Goal: Task Accomplishment & Management: Manage account settings

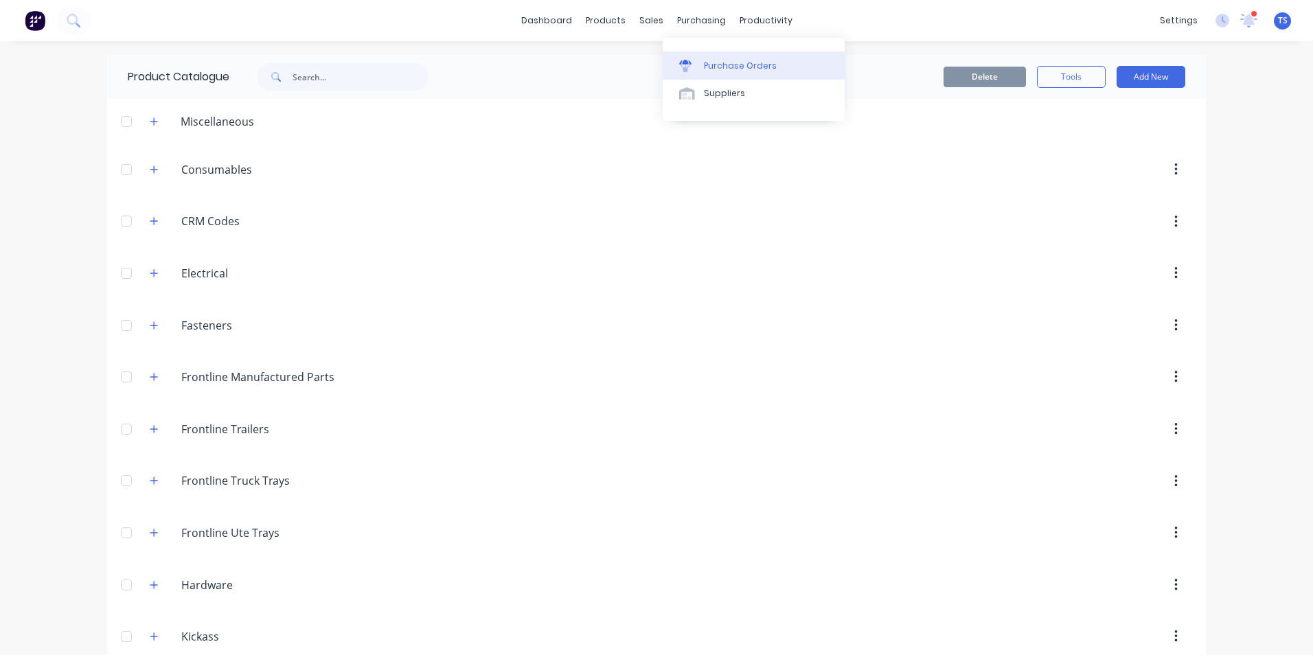
click at [719, 67] on div "Purchase Orders" at bounding box center [740, 66] width 73 height 12
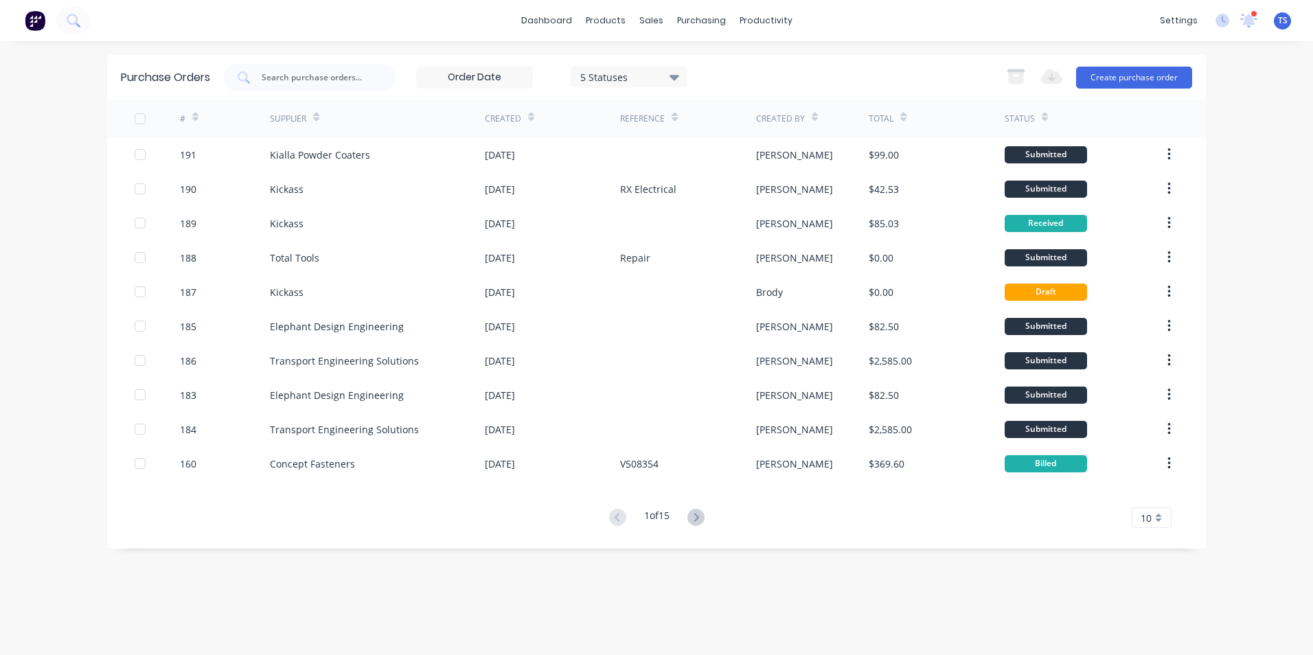
click at [677, 80] on icon at bounding box center [674, 77] width 10 height 5
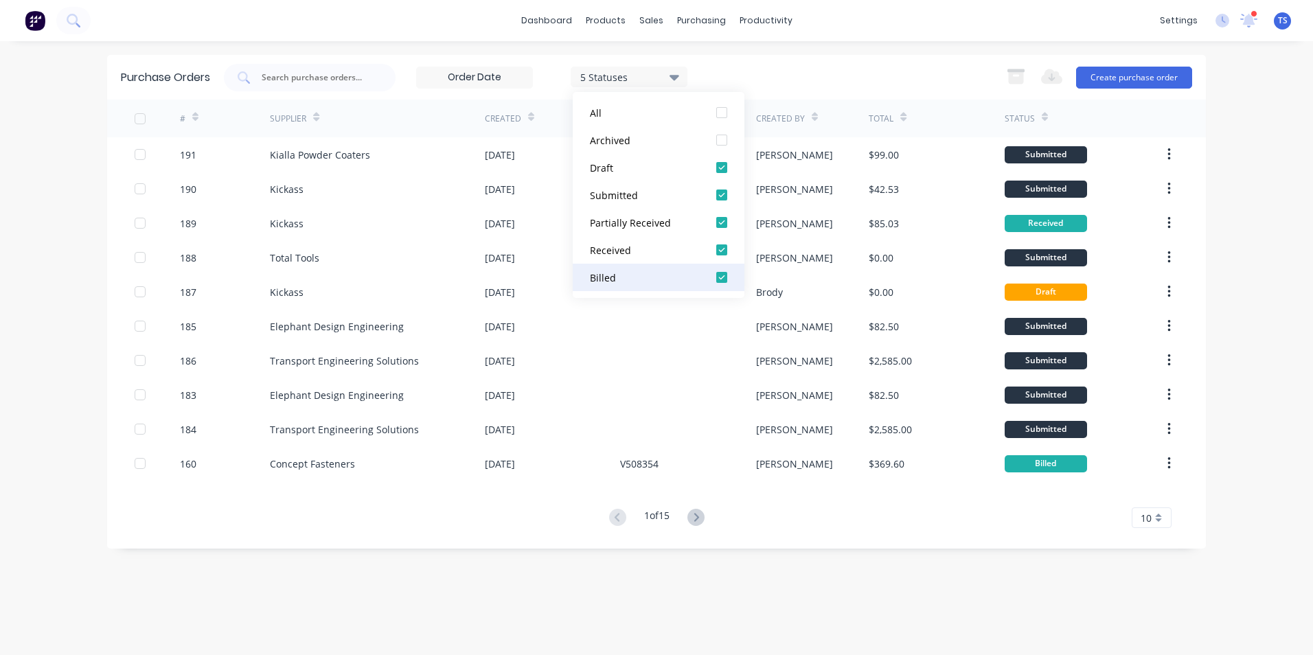
click at [723, 277] on div at bounding box center [721, 277] width 27 height 27
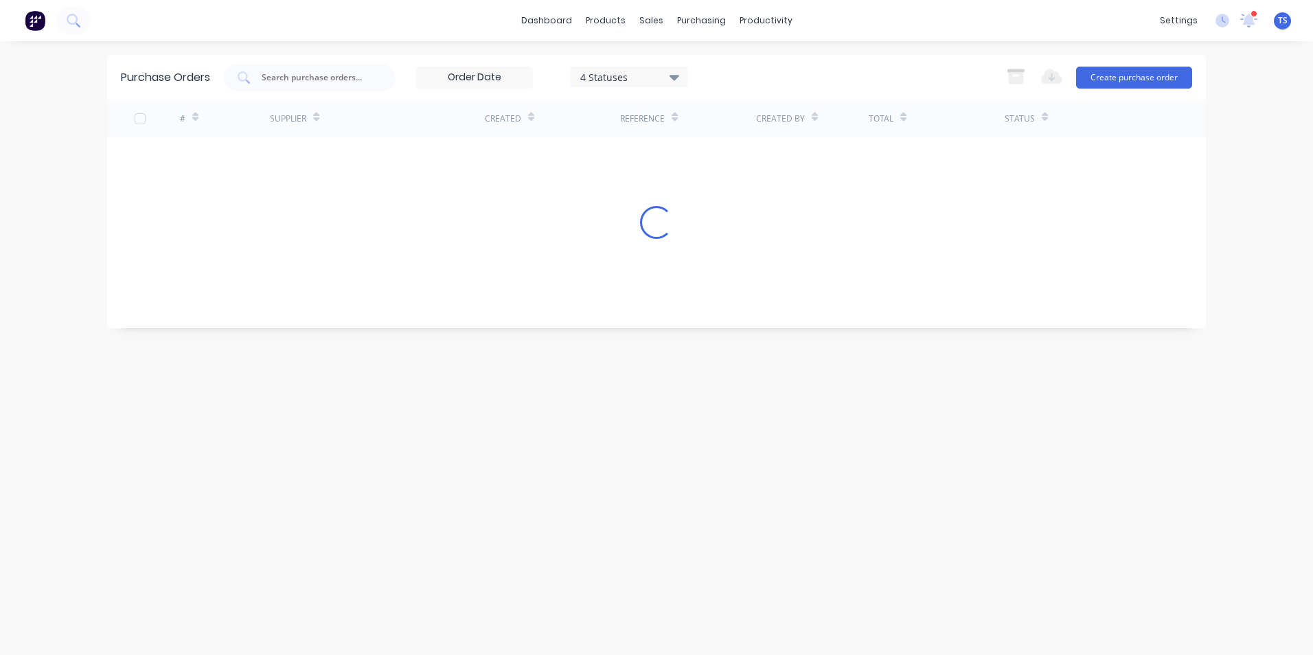
click at [777, 67] on div "4 Statuses 4 Statuses Export to Excel (XLSX) Create purchase order" at bounding box center [708, 77] width 968 height 27
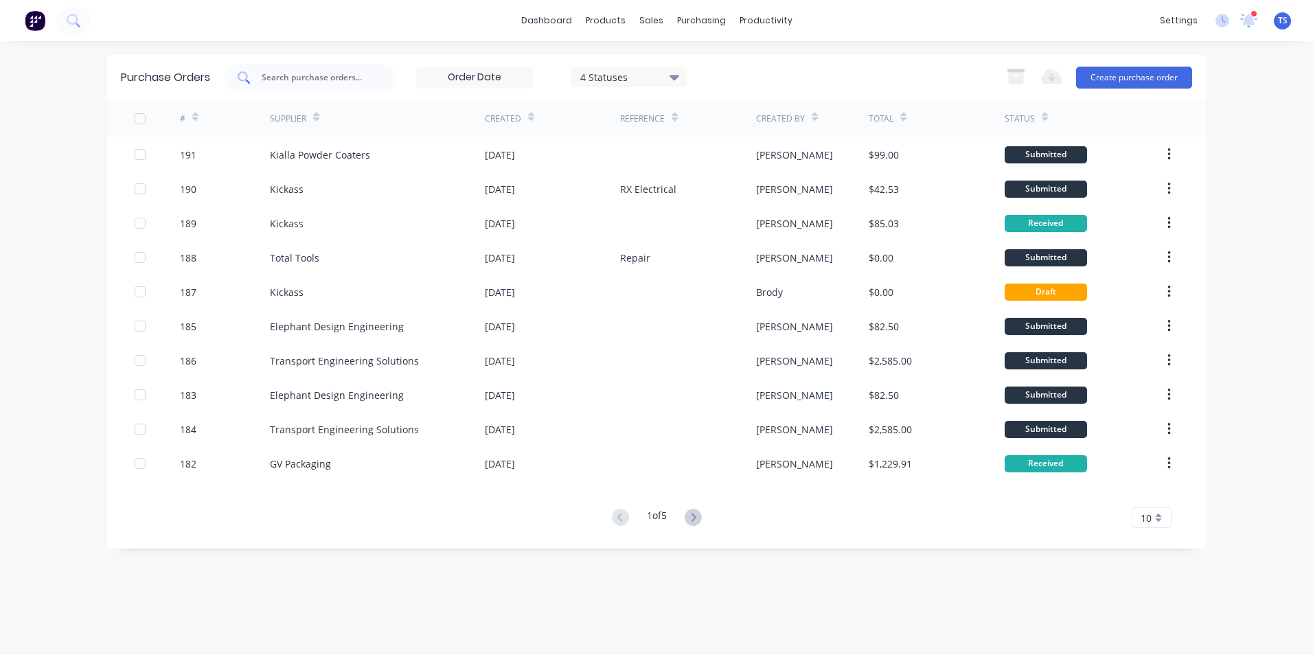
click at [299, 71] on input "text" at bounding box center [317, 78] width 114 height 14
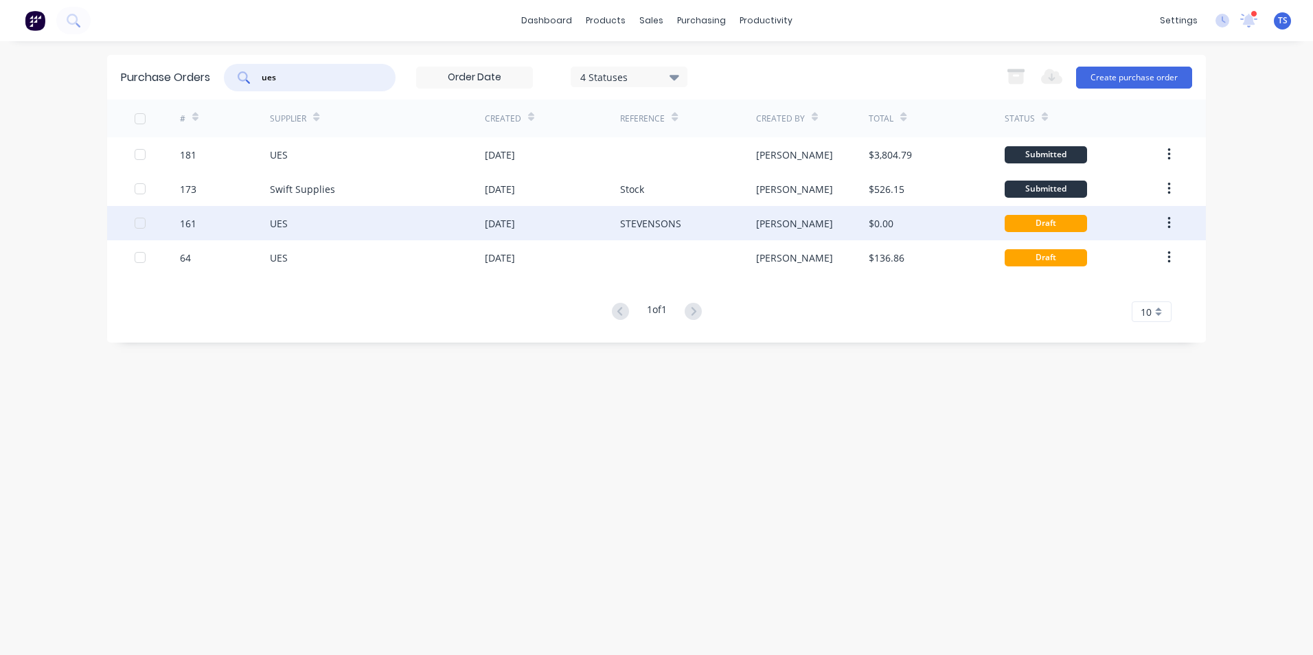
type input "ues"
click at [238, 228] on div "161" at bounding box center [225, 223] width 91 height 34
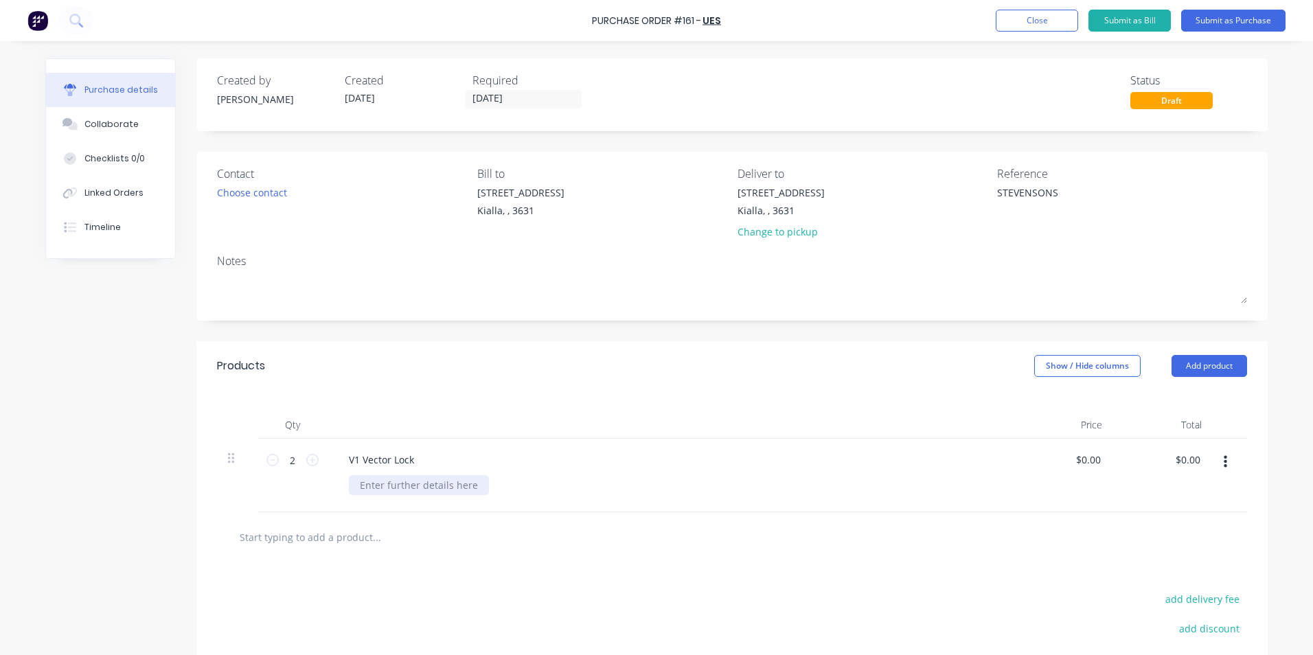
type textarea "x"
click at [376, 483] on div at bounding box center [419, 485] width 140 height 20
type textarea "x"
click at [1098, 458] on input "0.00" at bounding box center [1088, 460] width 32 height 20
type input "0"
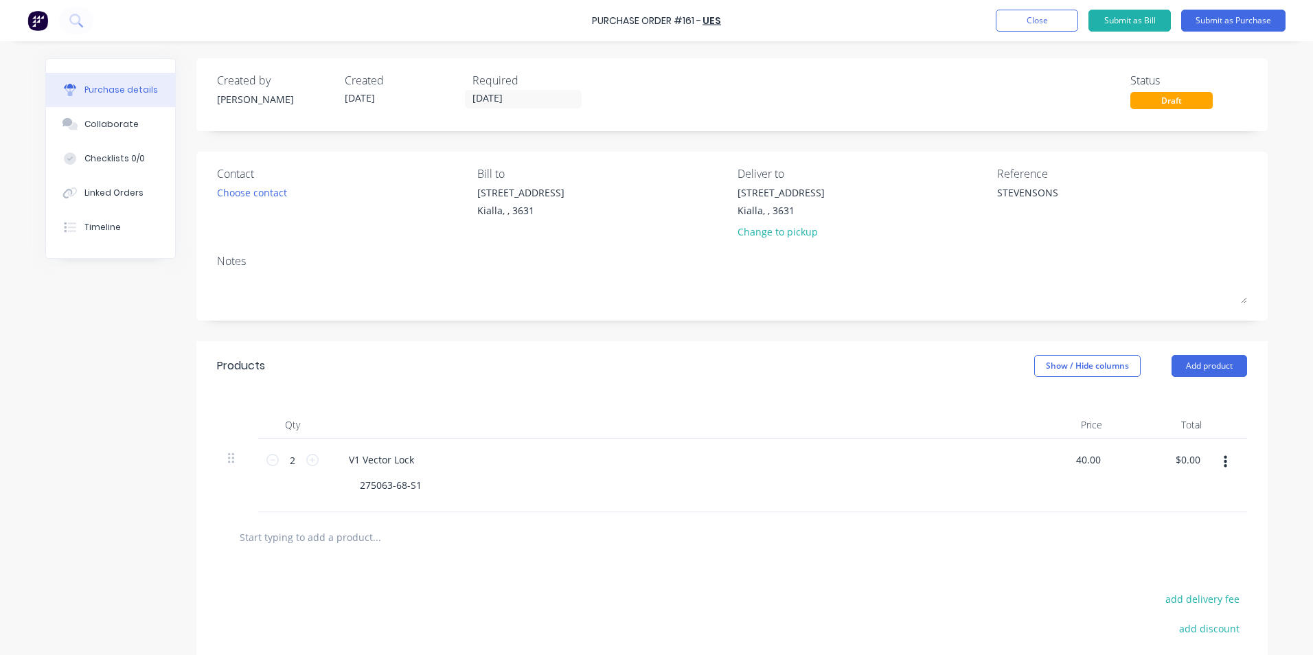
type input "40.00"
type textarea "x"
type input "$40.00"
type input "$80.00"
click at [1200, 501] on div "$80.00 $80.00" at bounding box center [1163, 475] width 100 height 73
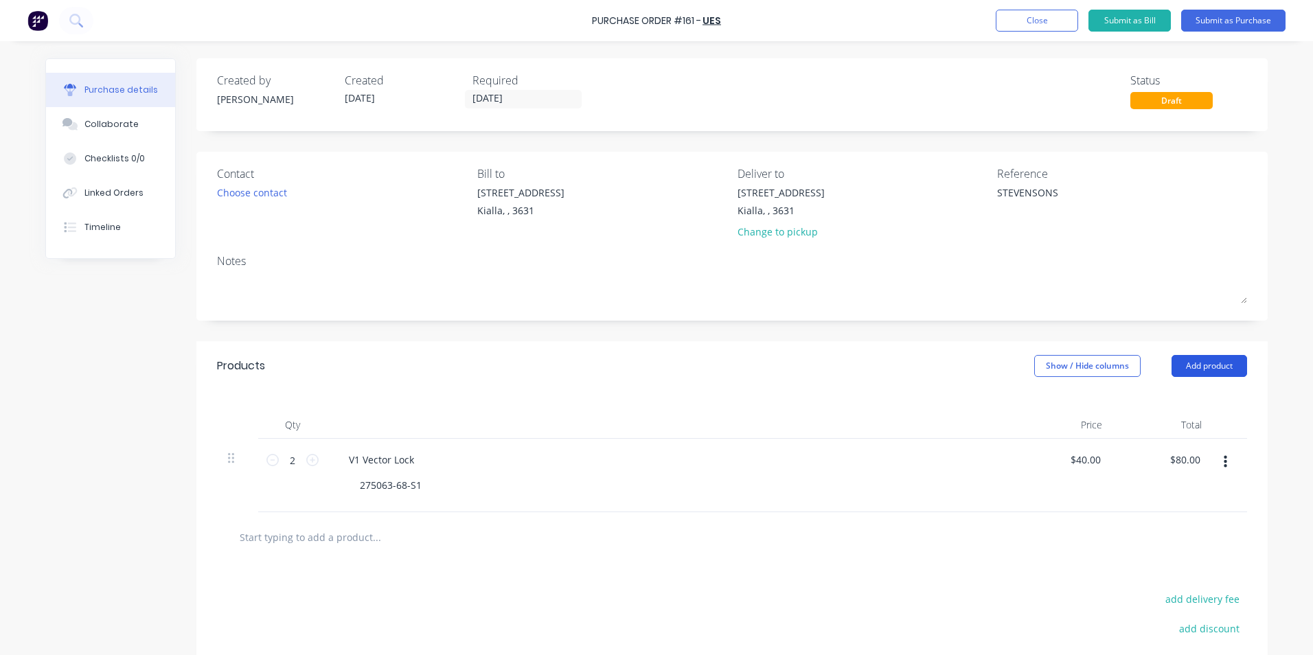
click at [1193, 363] on button "Add product" at bounding box center [1209, 366] width 76 height 22
click at [1181, 405] on div "Product catalogue" at bounding box center [1182, 401] width 106 height 20
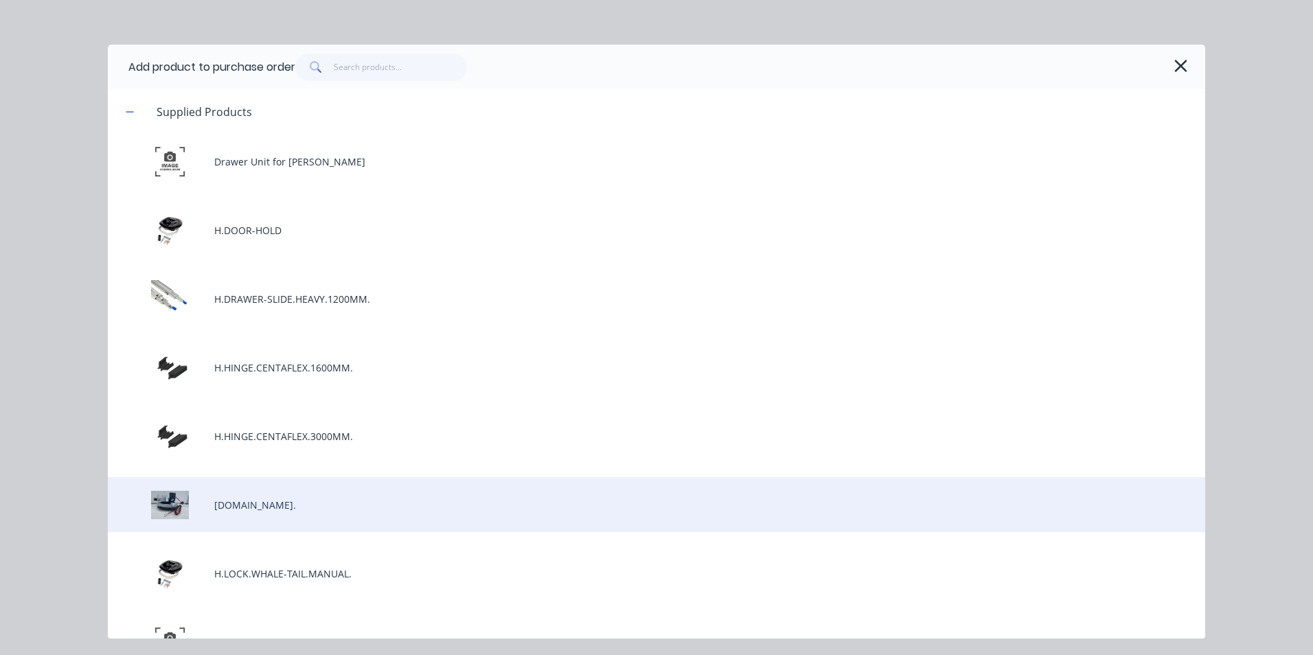
click at [347, 511] on div "[DOMAIN_NAME]." at bounding box center [656, 504] width 1097 height 55
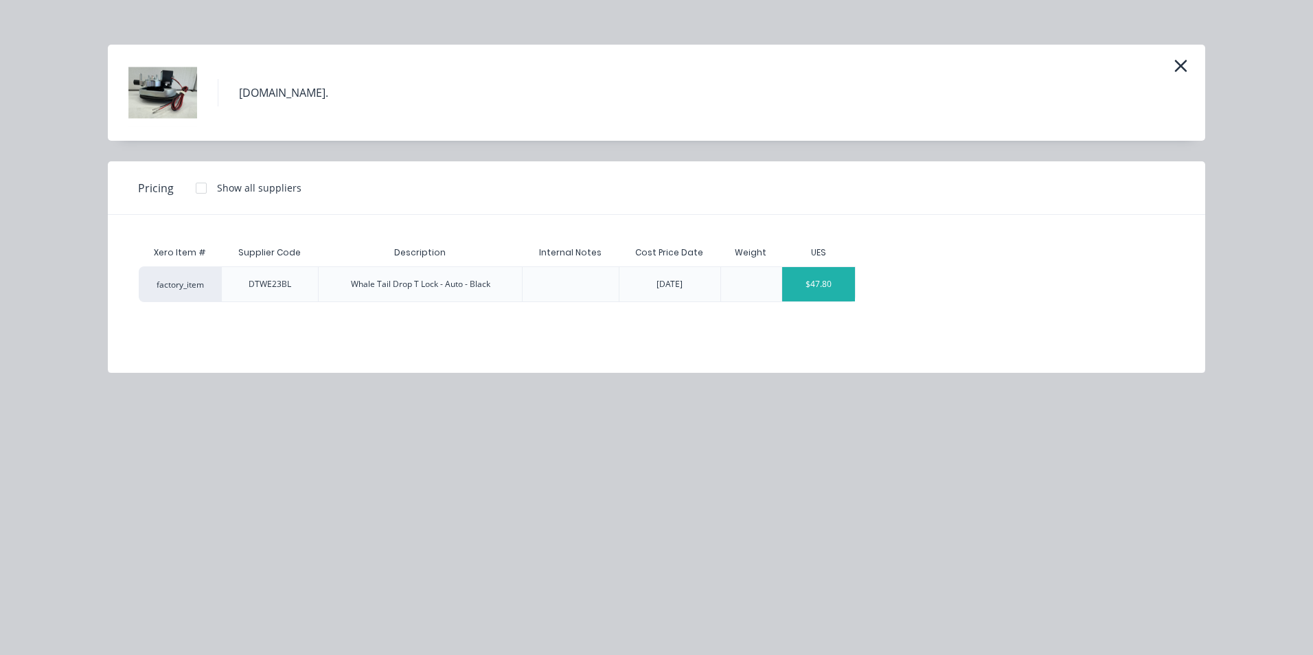
click at [796, 288] on div "$47.80" at bounding box center [818, 284] width 73 height 34
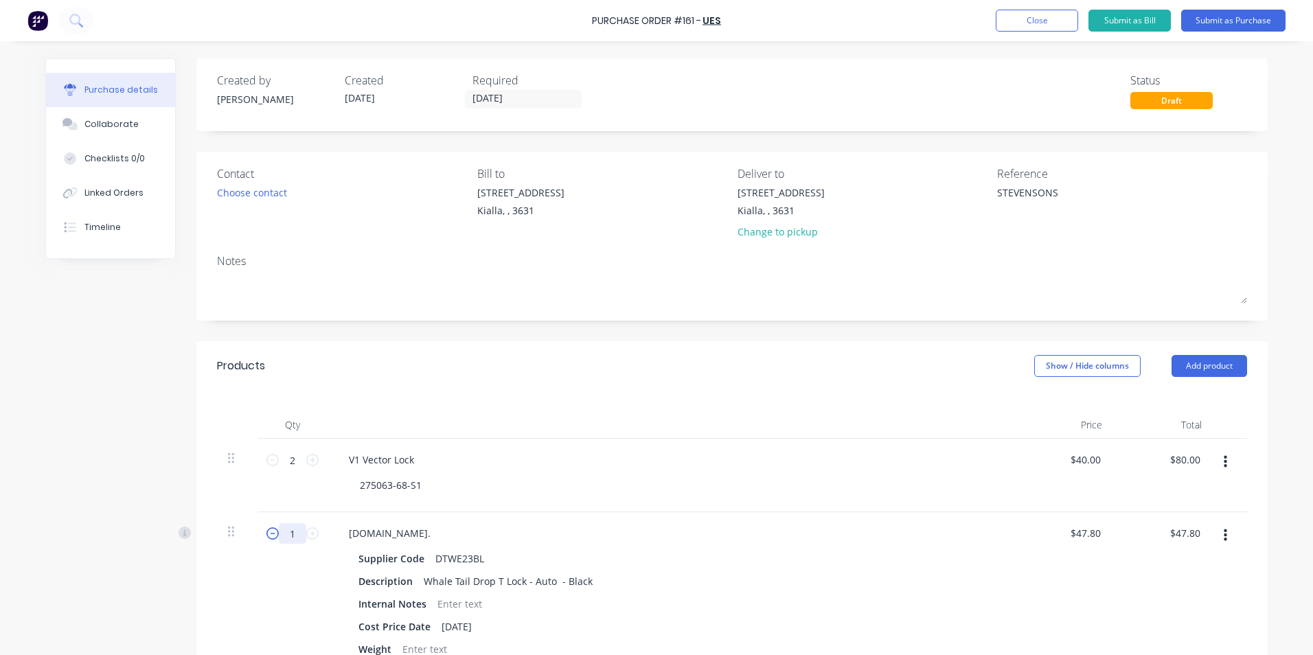
click at [273, 536] on div "1 1" at bounding box center [292, 533] width 47 height 21
click at [290, 532] on input "1" at bounding box center [292, 533] width 27 height 21
type textarea "x"
type input "2"
type input "$95.60"
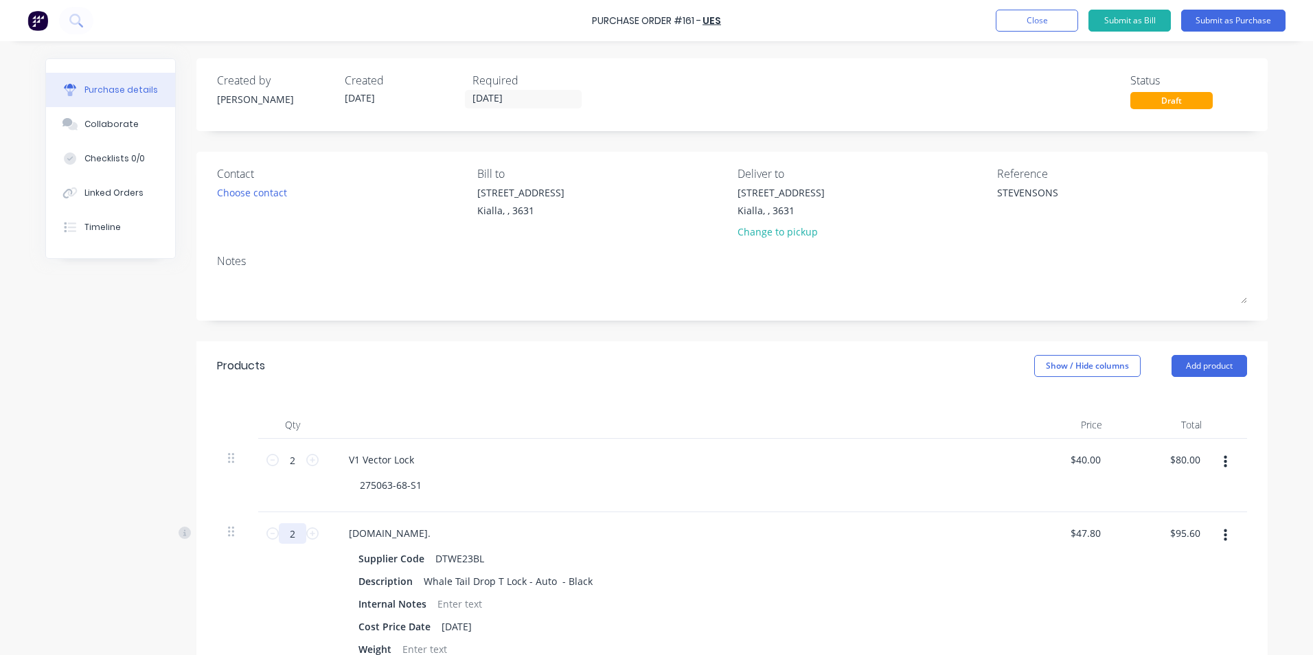
type textarea "x"
type input "24"
type input "$1,147.20"
type textarea "x"
type input "24"
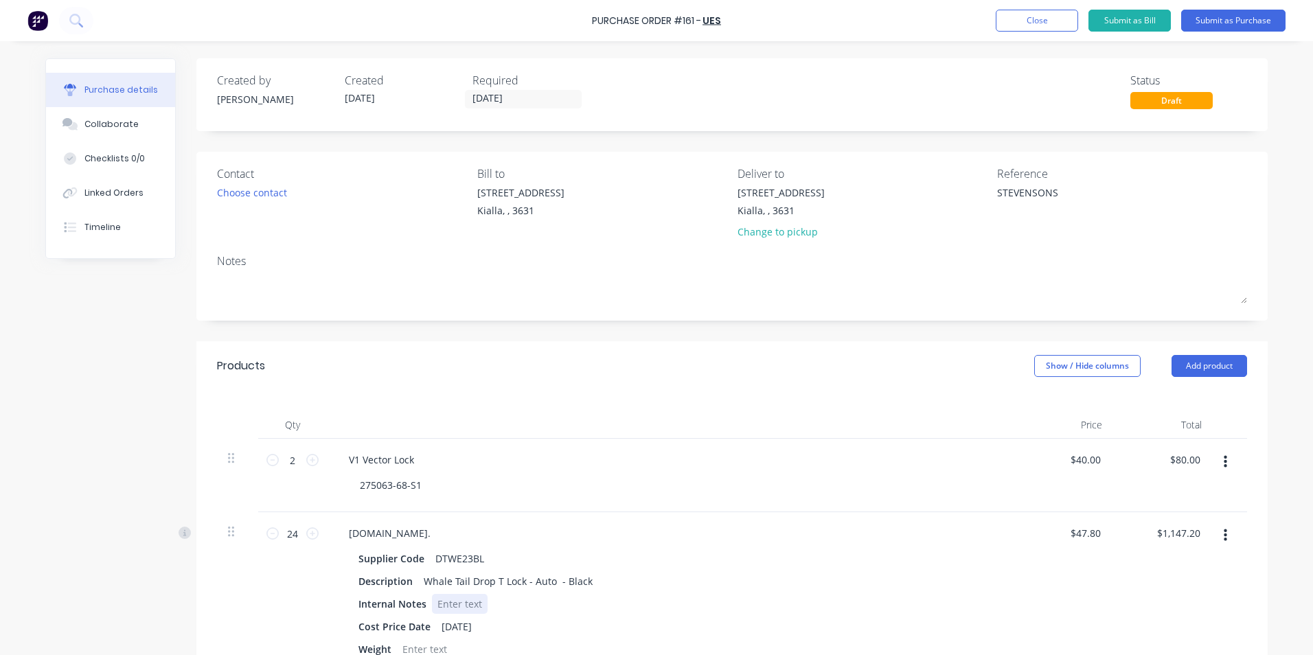
click at [859, 597] on div "Internal Notes" at bounding box center [667, 604] width 629 height 20
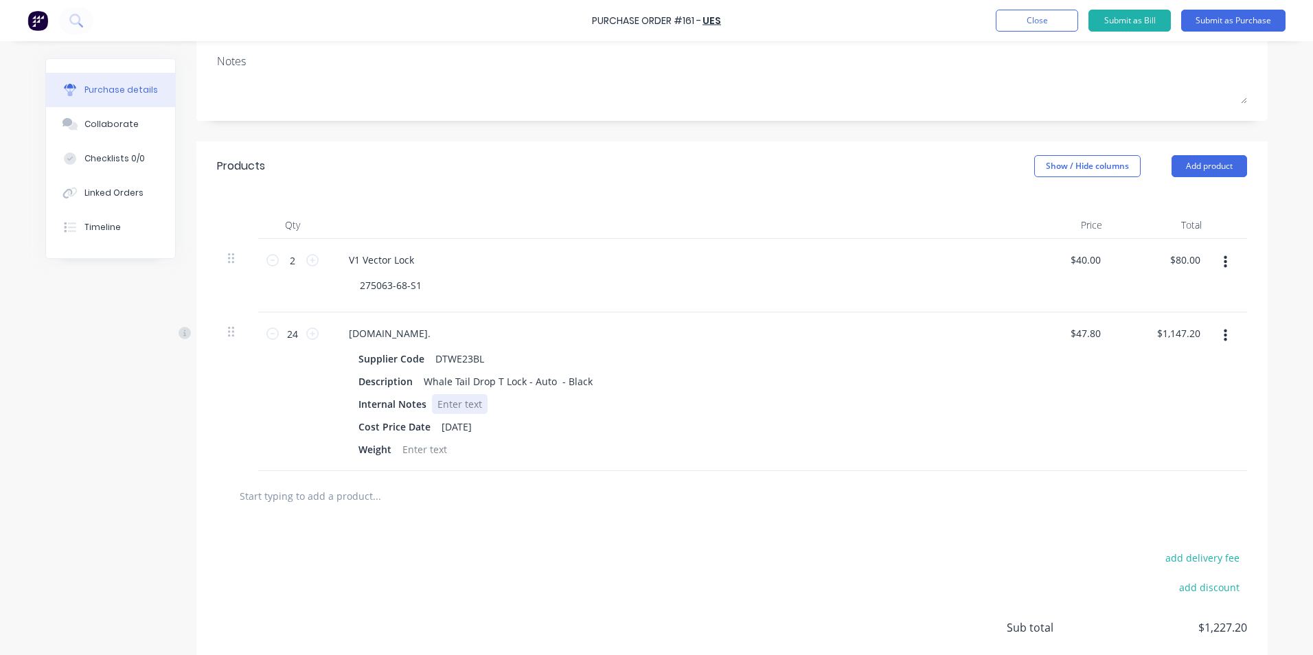
scroll to position [206, 0]
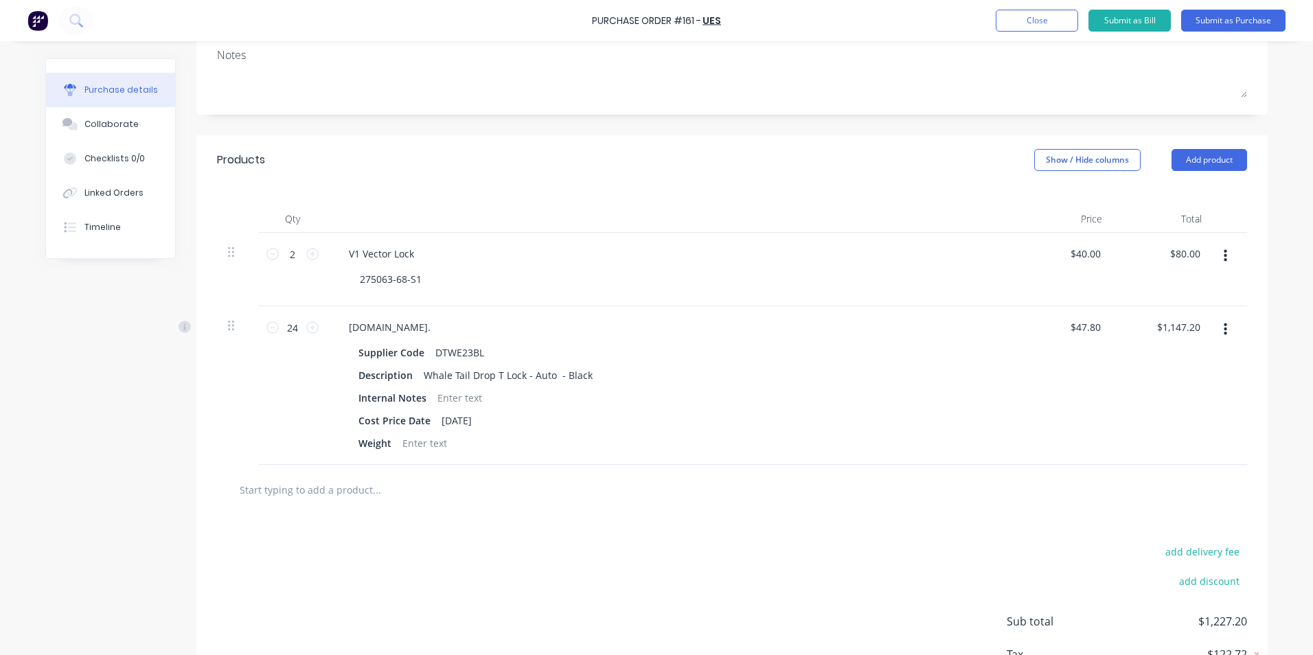
click at [329, 492] on input "text" at bounding box center [376, 489] width 275 height 27
click at [1211, 161] on button "Add product" at bounding box center [1209, 160] width 76 height 22
click at [1188, 199] on div "Product catalogue" at bounding box center [1182, 195] width 106 height 20
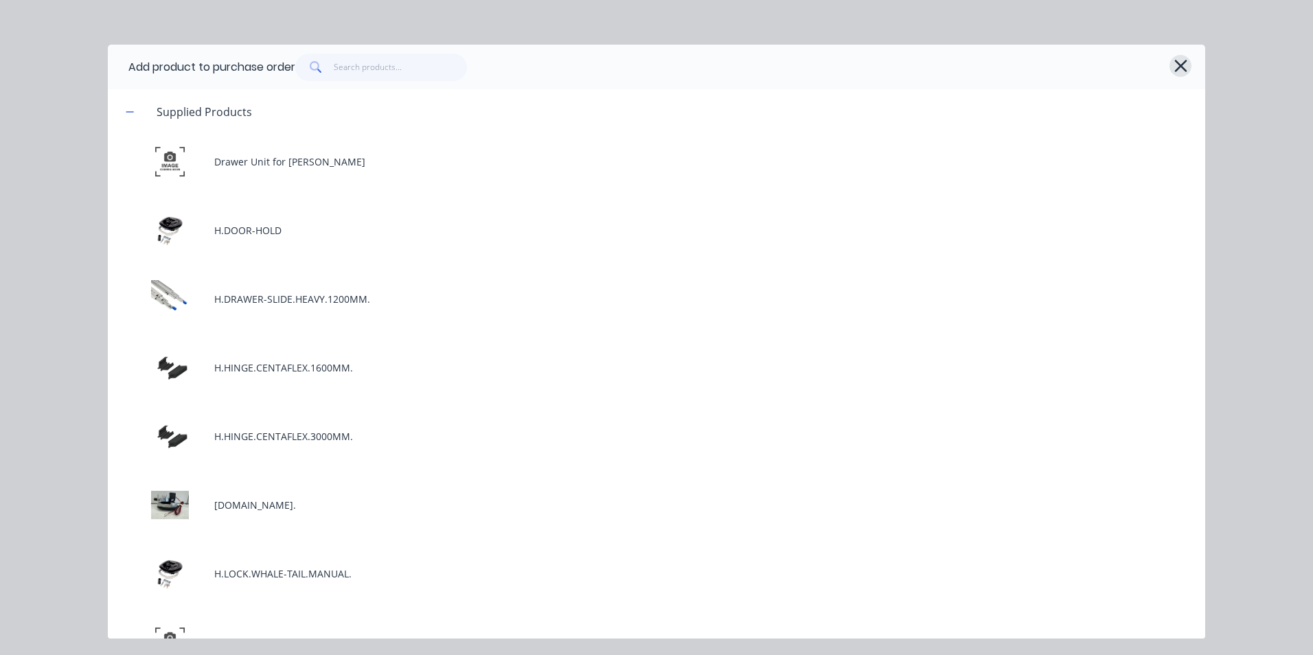
click at [1191, 65] on button "button" at bounding box center [1180, 66] width 22 height 22
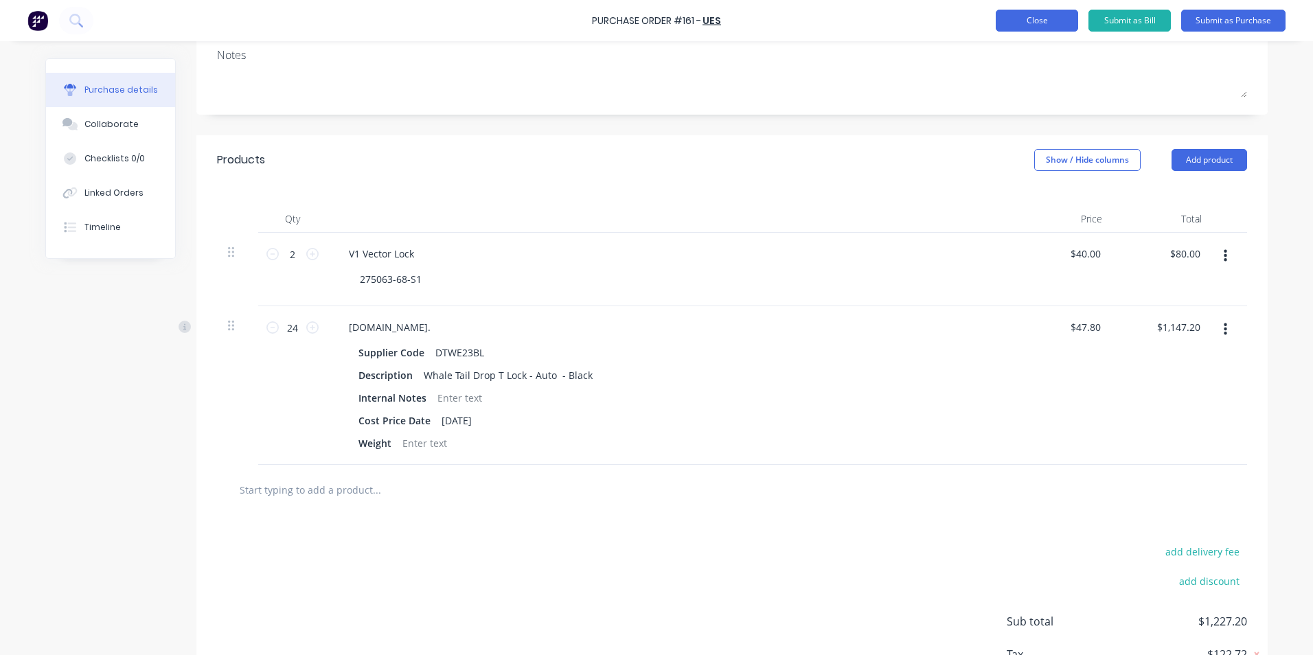
click at [1044, 21] on button "Close" at bounding box center [1037, 21] width 82 height 22
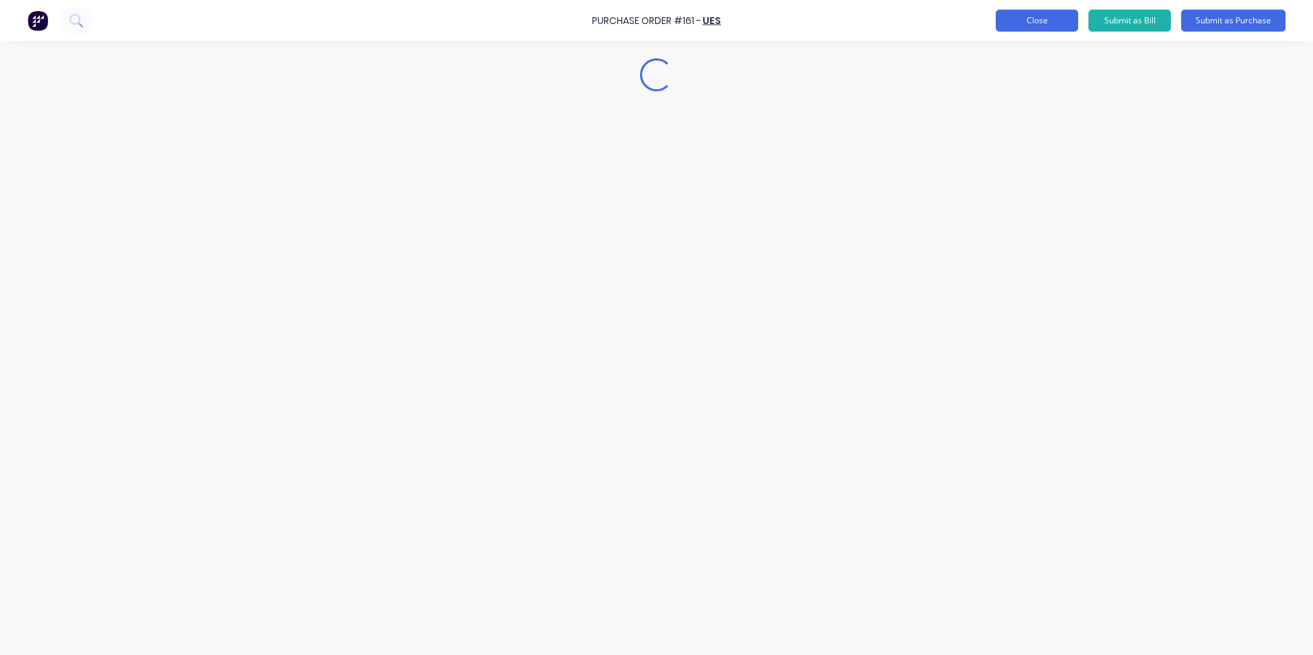
type textarea "x"
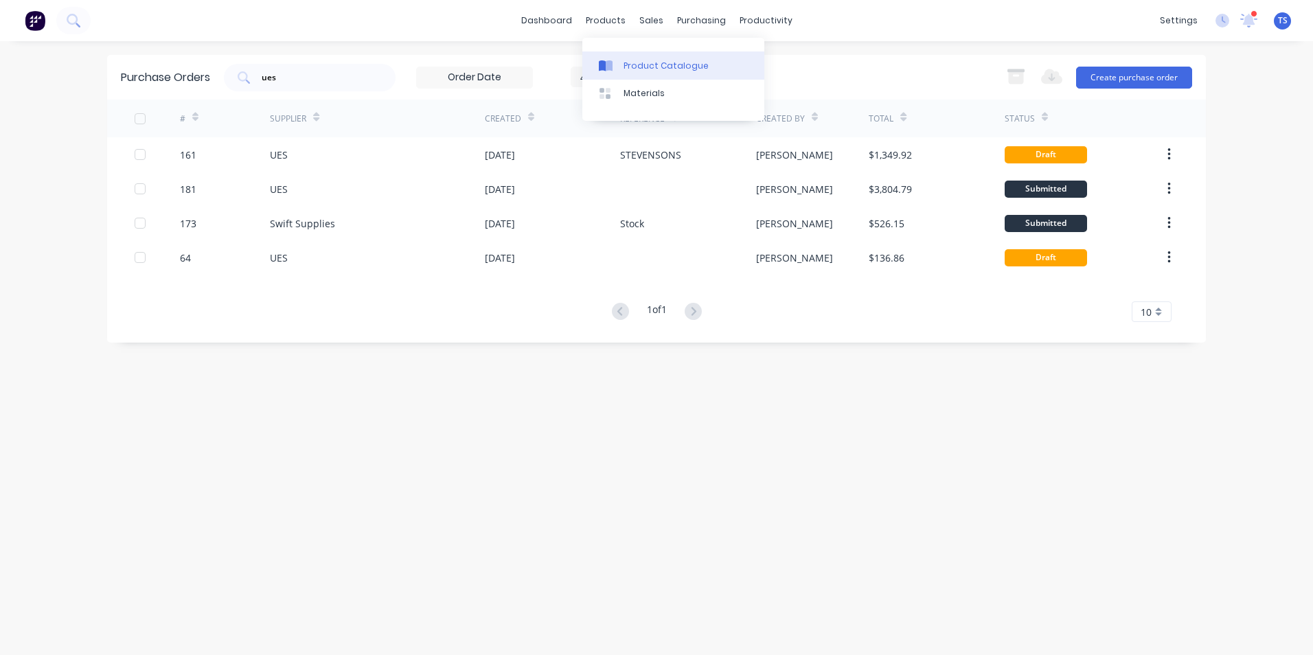
click at [628, 65] on div "Product Catalogue" at bounding box center [665, 66] width 85 height 12
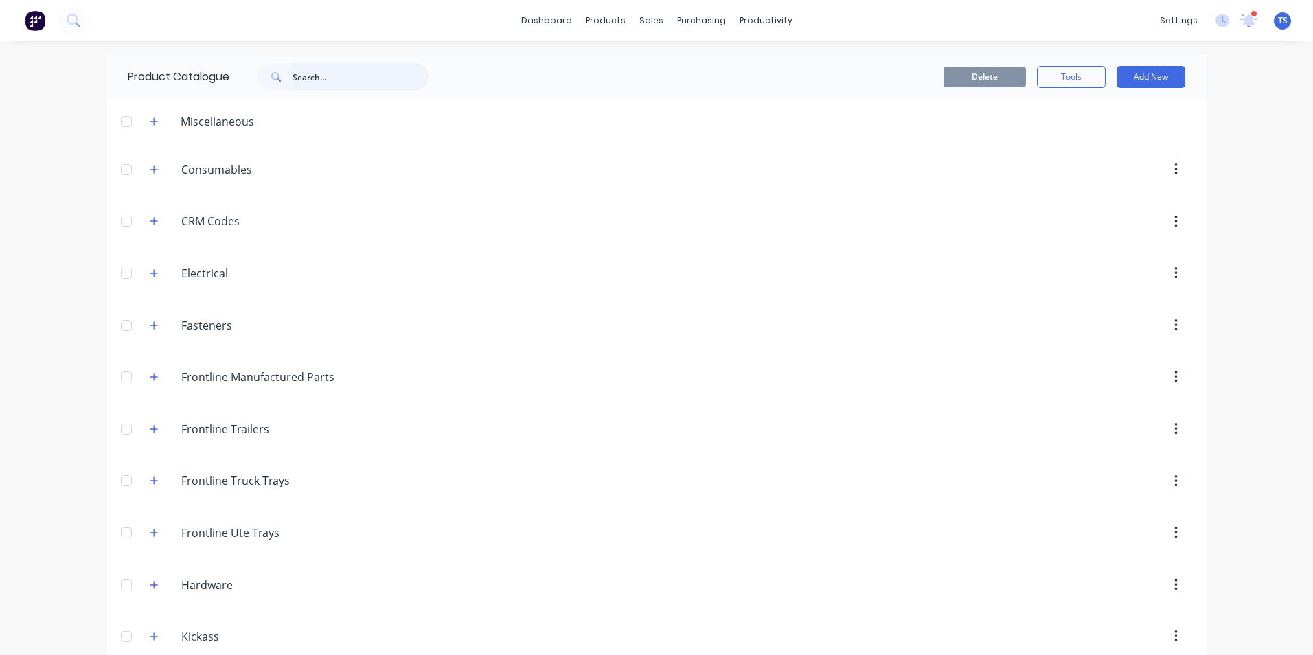
click at [322, 77] on input "text" at bounding box center [360, 76] width 136 height 27
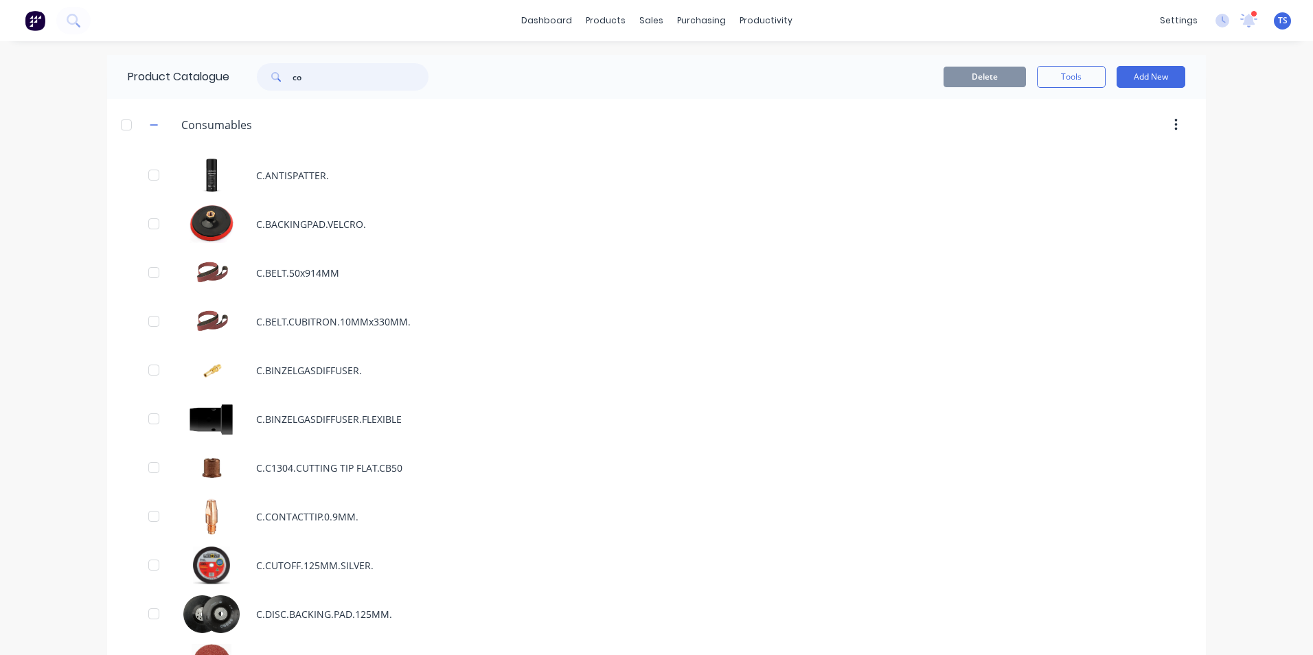
type input "c"
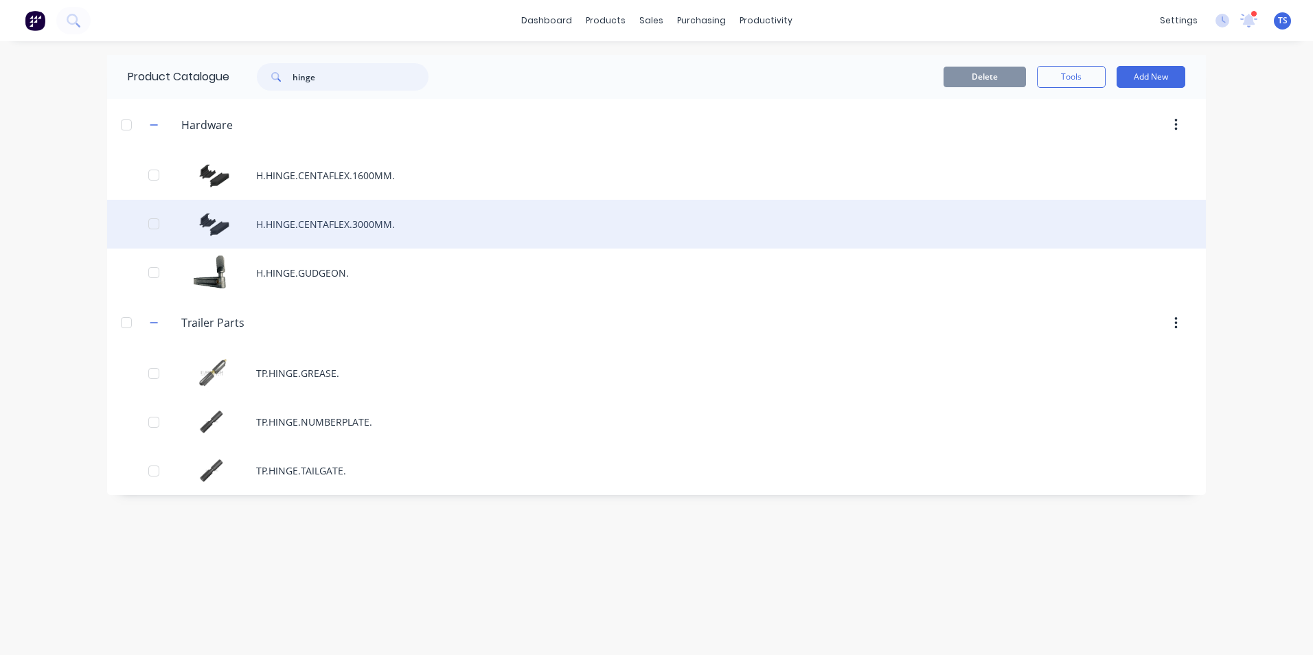
type input "hinge"
click at [383, 224] on div "H.HINGE.CENTAFLEX.3000MM." at bounding box center [656, 224] width 1099 height 49
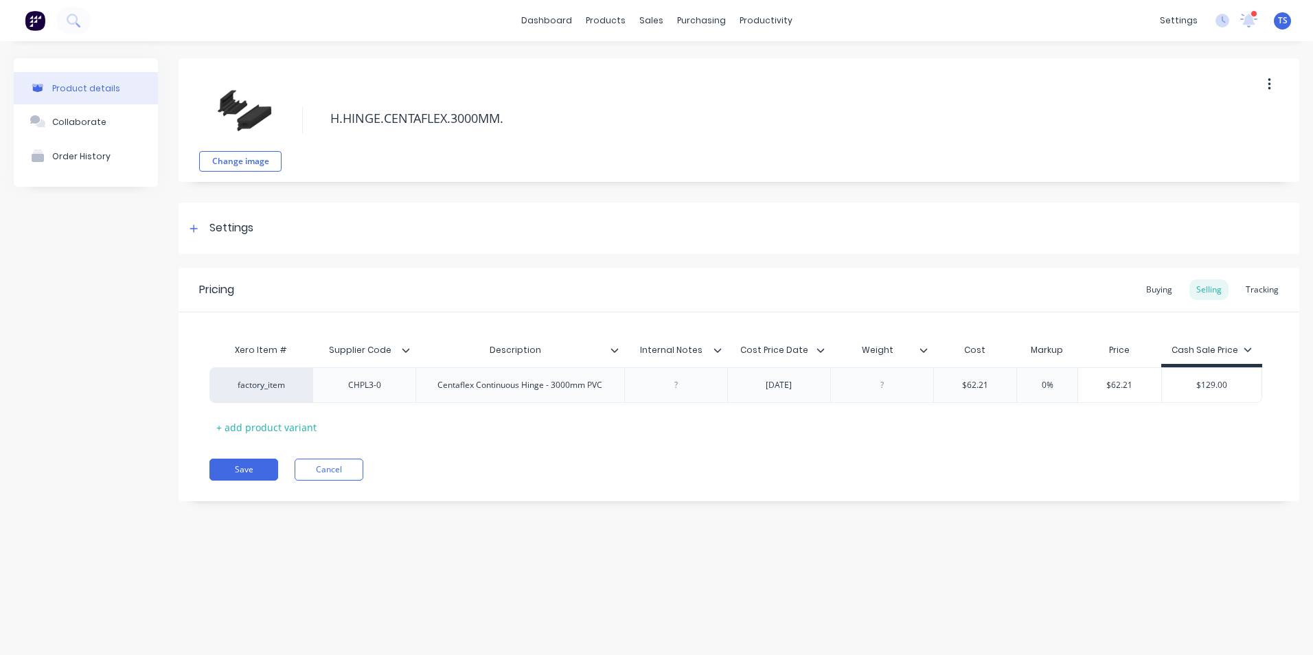
click at [1270, 85] on button "button" at bounding box center [1269, 84] width 32 height 25
click at [1243, 127] on span "Duplicate" at bounding box center [1218, 120] width 103 height 14
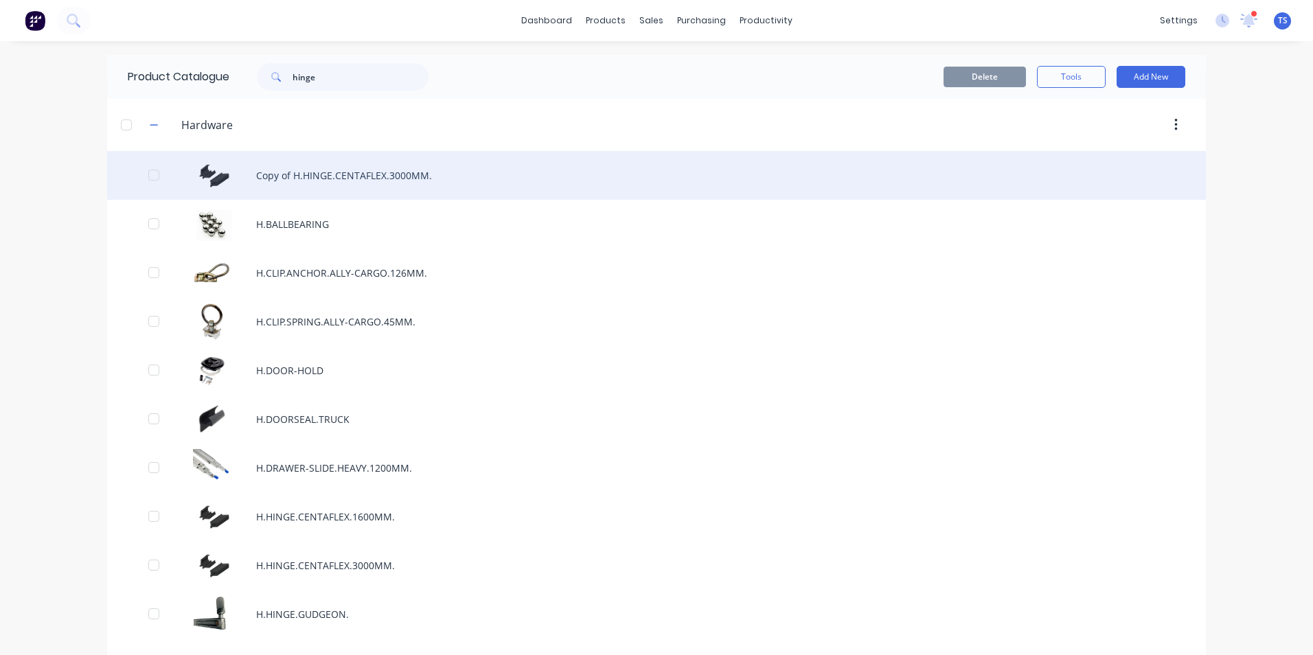
click at [356, 184] on div "Copy of H.HINGE.CENTAFLEX.3000MM." at bounding box center [656, 175] width 1099 height 49
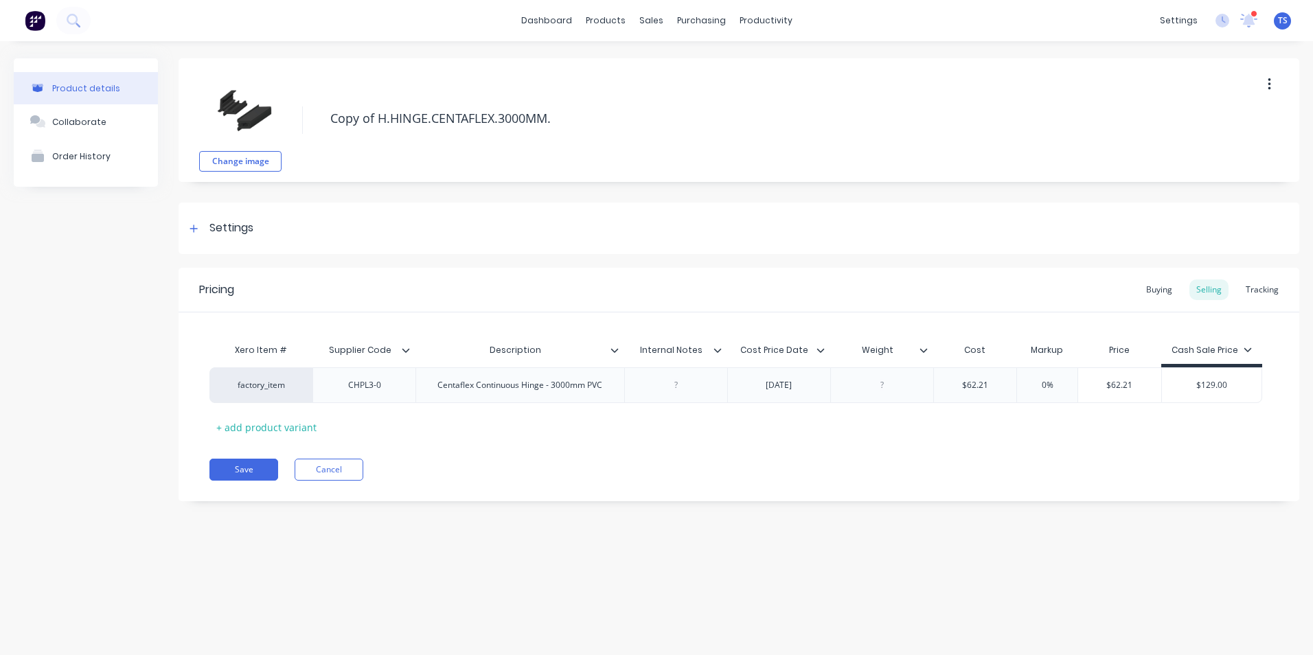
type textarea "x"
type textarea "Copy ofH.HINGE.CENTAFLEX.3000MM."
type textarea "x"
type textarea "Copy oH.HINGE.CENTAFLEX.3000MM."
type textarea "x"
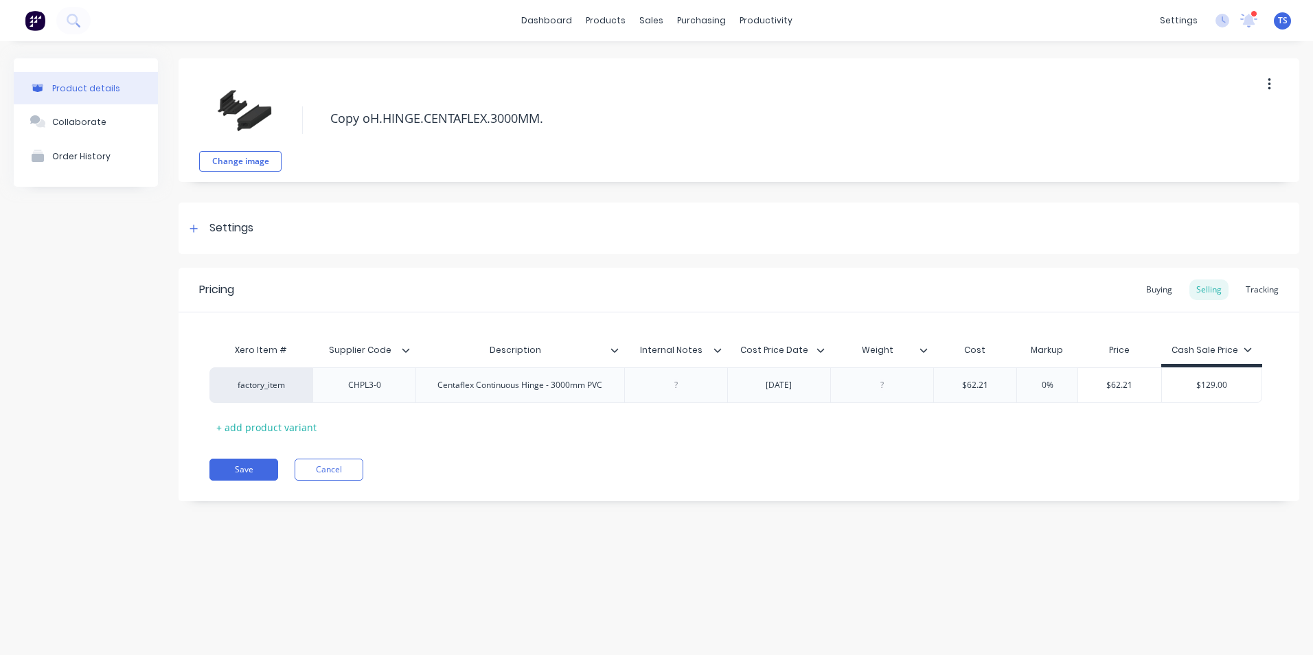
type textarea "Copy H.HINGE.CENTAFLEX.3000MM."
type textarea "x"
type textarea "CopyH.HINGE.CENTAFLEX.3000MM."
type textarea "x"
type textarea "CopH.HINGE.CENTAFLEX.3000MM."
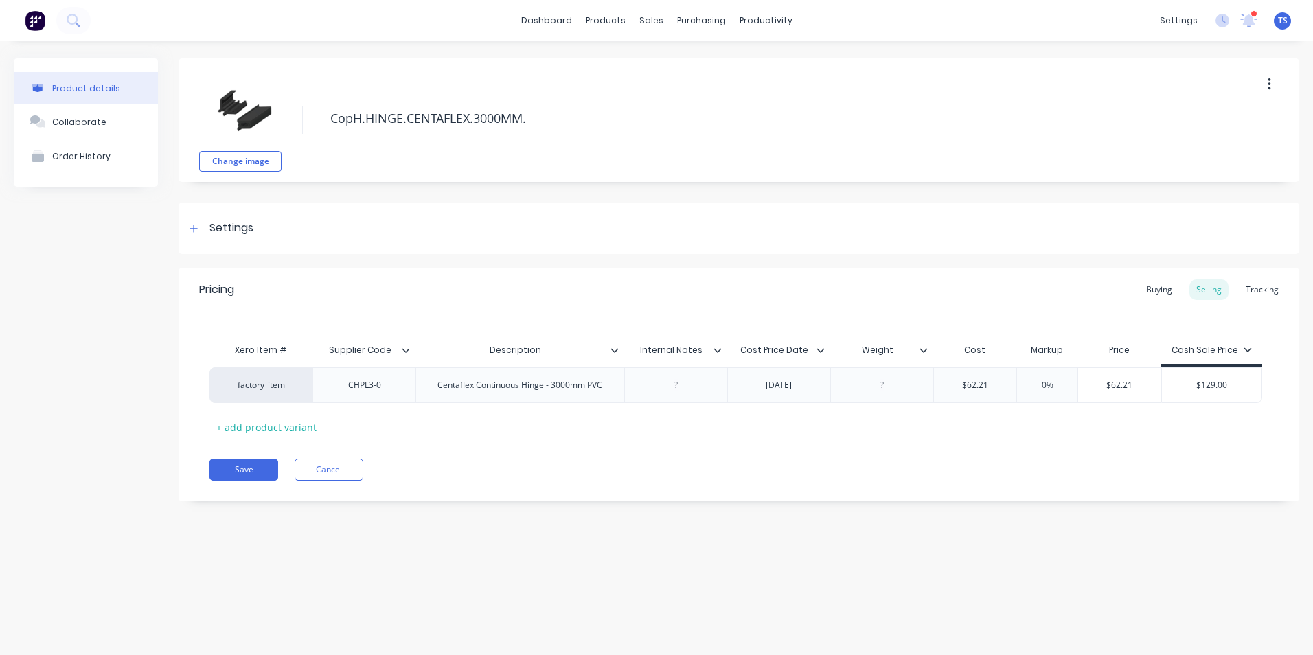
type textarea "x"
type textarea "CoH.HINGE.CENTAFLEX.3000MM."
type textarea "x"
type textarea "CH.HINGE.CENTAFLEX.3000MM."
type textarea "x"
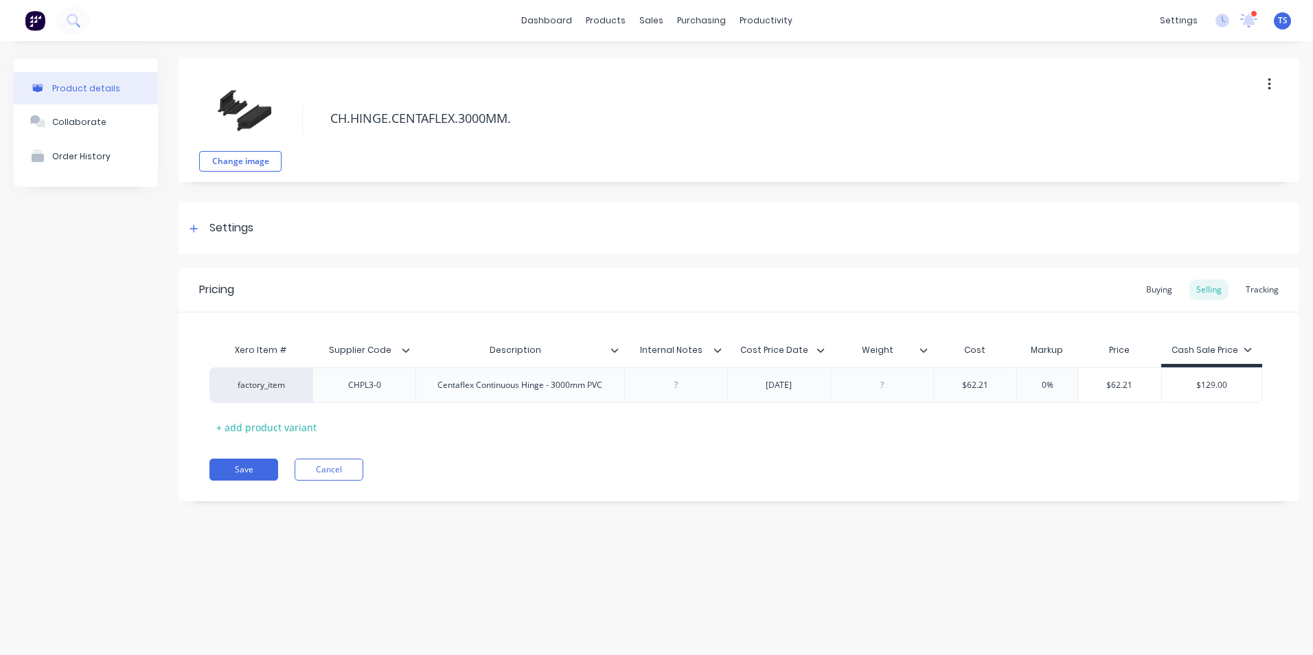
type textarea "H.HINGE.CENTAFLEX.3000MM."
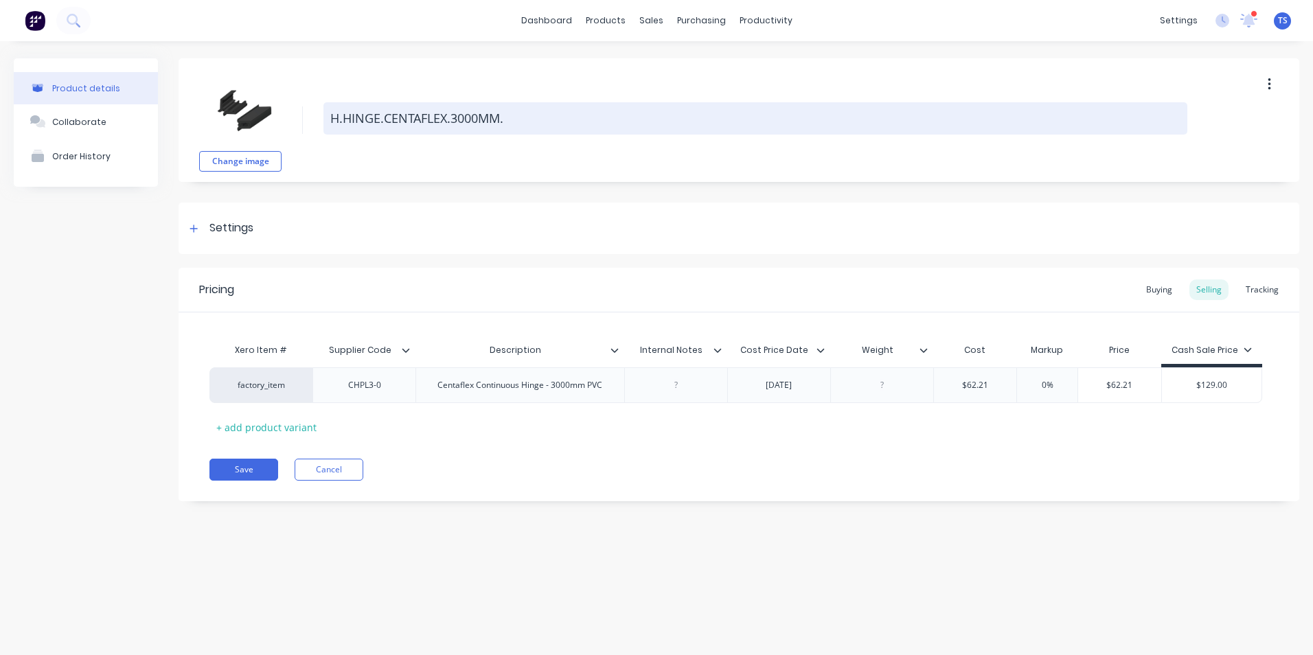
click at [500, 117] on textarea "H.HINGE.CENTAFLEX.3000MM." at bounding box center [755, 118] width 864 height 32
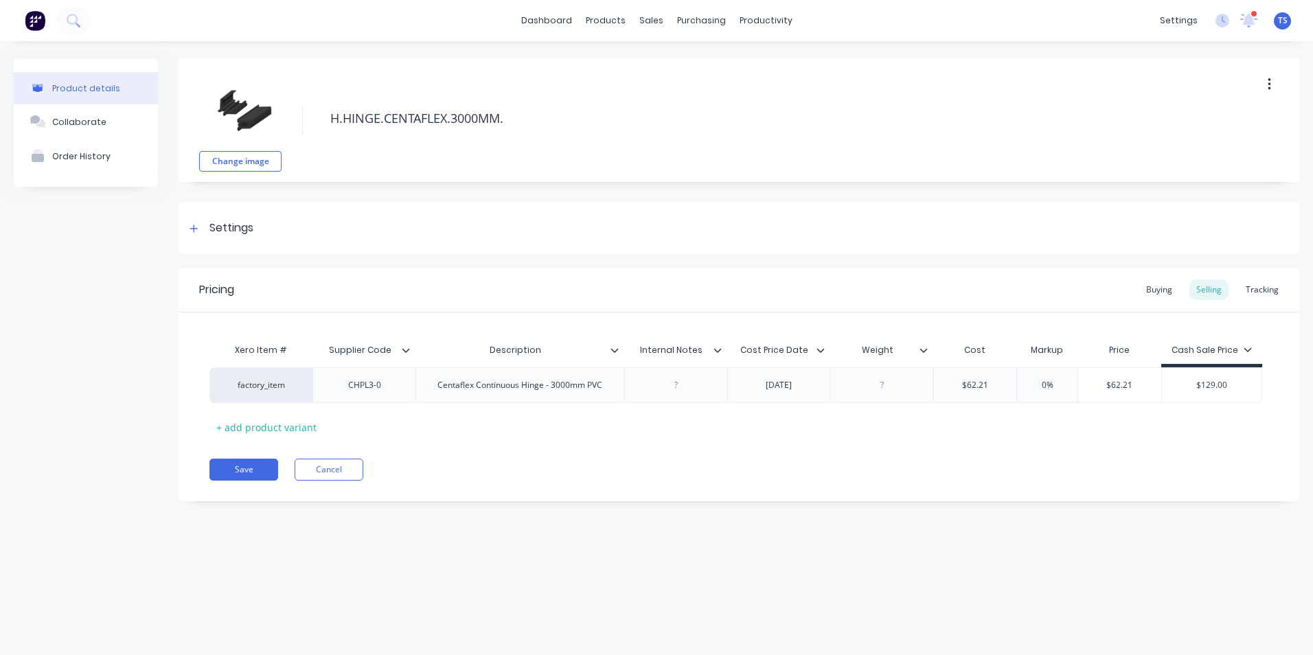
type textarea "x"
type textarea "H.HINGE.CENTAFLEX.3000M."
type textarea "x"
type textarea "H.HINGE.CENTAFLEX.3000."
type textarea "x"
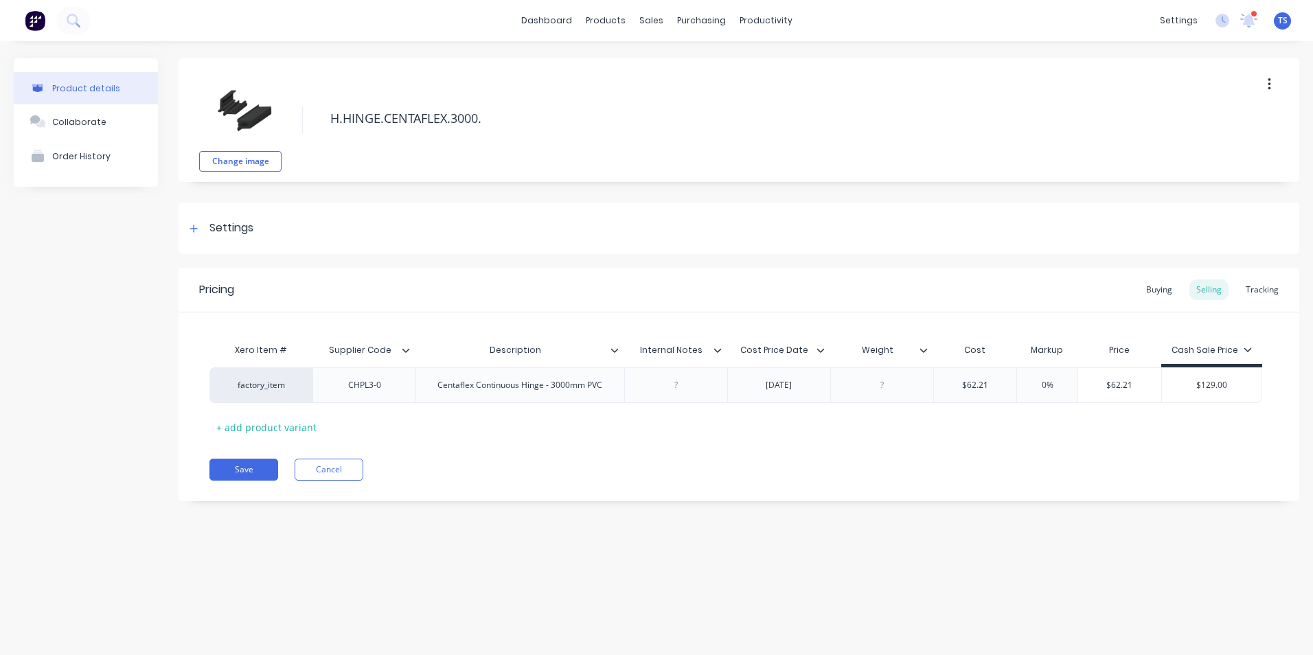
type textarea "H.HINGE.CENTAFLEX.300."
type textarea "x"
type textarea "H.HINGE.CENTAFLEX.30."
type textarea "x"
type textarea "H.HINGE.CENTAFLEX.3."
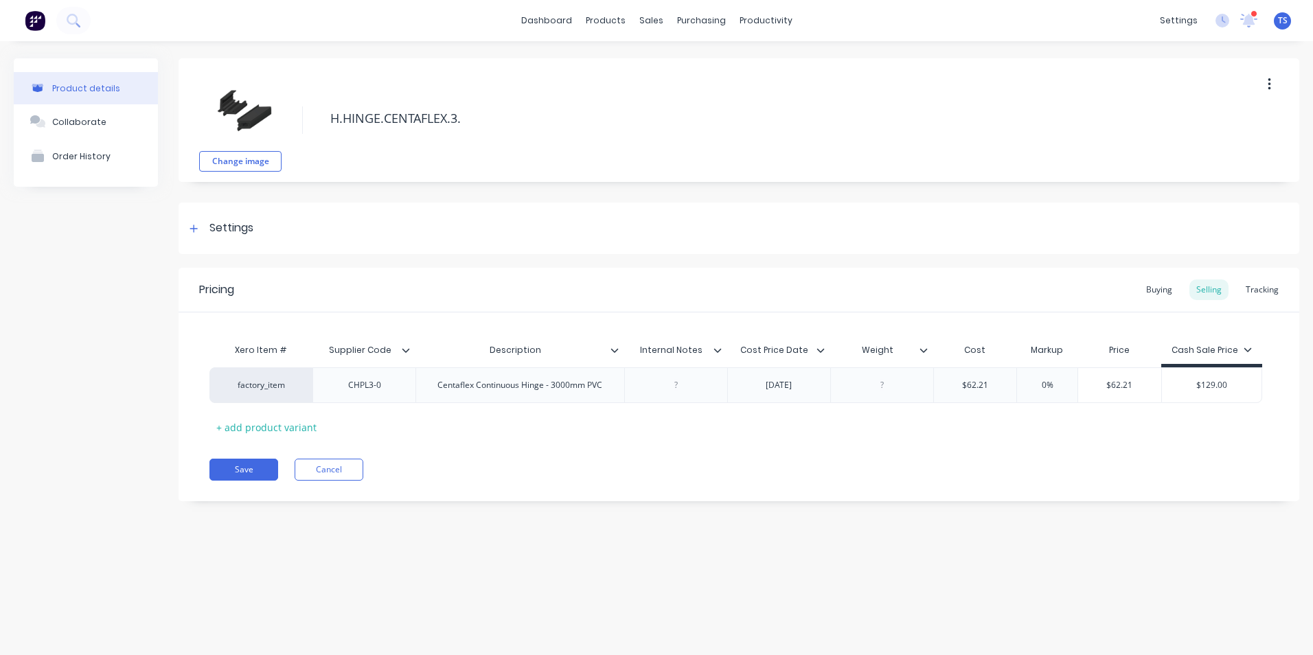
type textarea "x"
type textarea "H.HINGE.CENTAFLEX.."
type textarea "x"
type textarea "H.HINGE.CENTAFLEX.2."
type textarea "x"
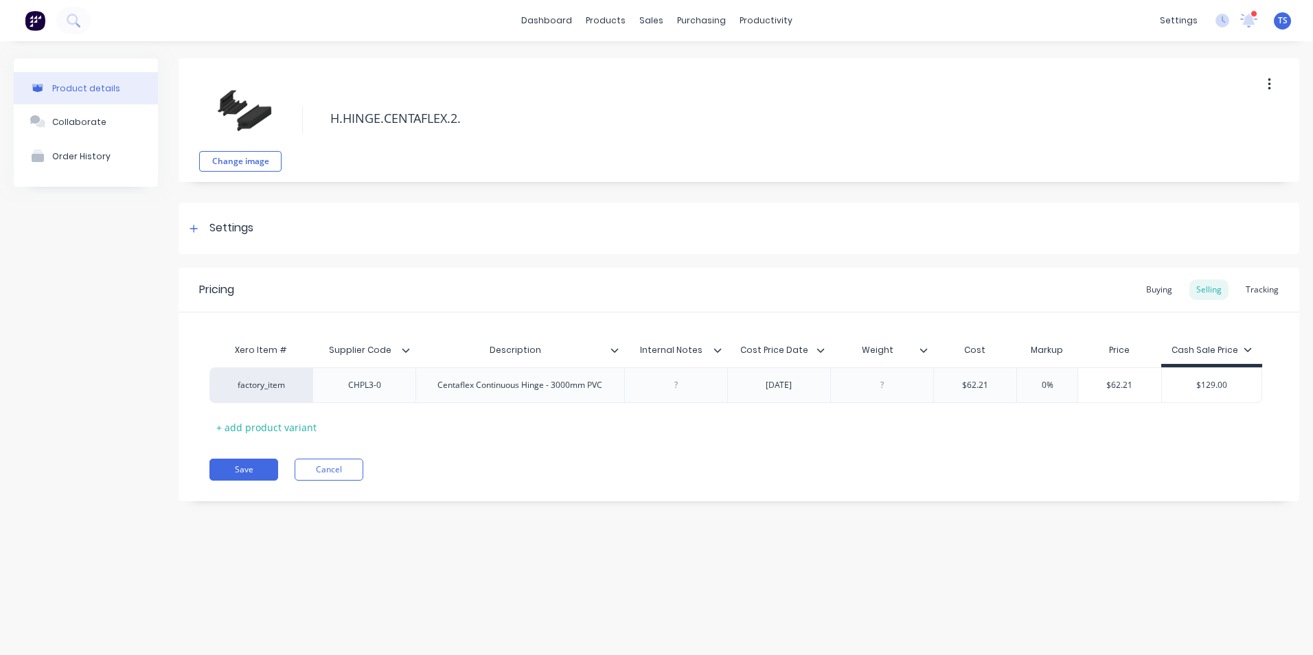
type textarea "H.HINGE.CENTAFLEX.2.."
type textarea "x"
type textarea "H.HINGE.CENTAFLEX.2.5."
type textarea "x"
type textarea "H.HINGE.CENTAFLEX.2.5m."
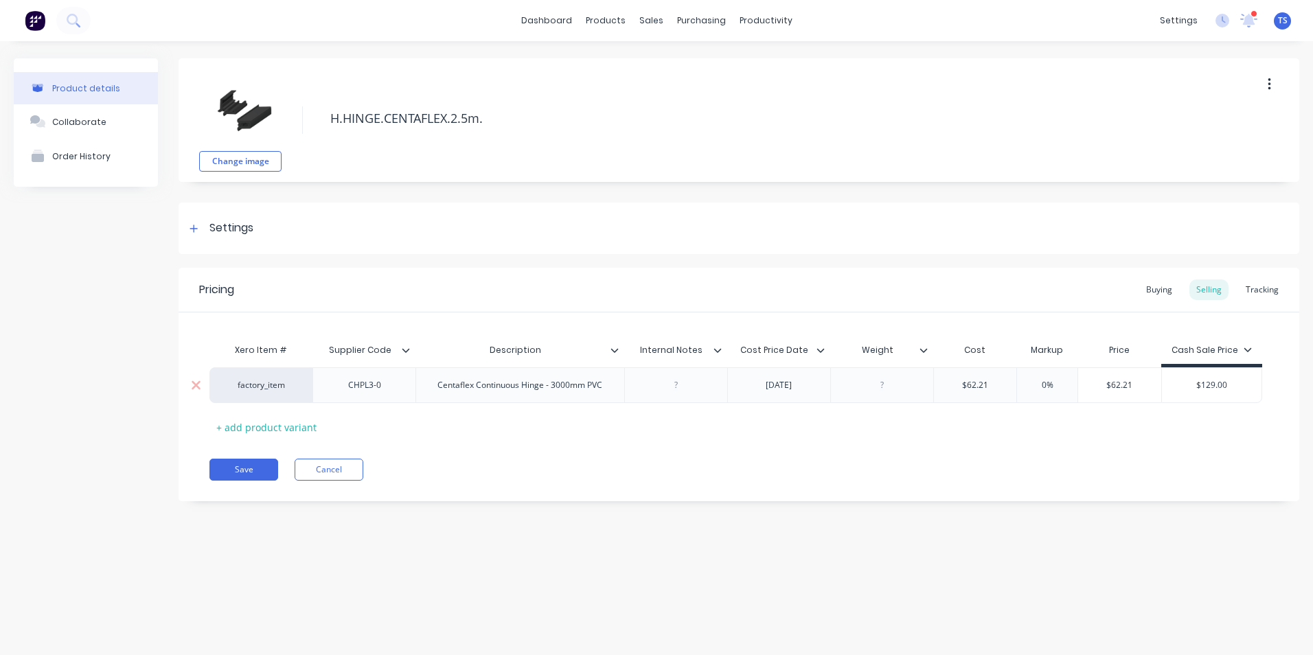
type textarea "x"
type textarea "H.HINGE.CENTAFLEX.2.5m."
click at [389, 389] on div "CHPL3-0" at bounding box center [364, 385] width 69 height 18
type textarea "x"
click at [583, 388] on div "Centaflex Continuous Hinge - 3000mm PVC" at bounding box center [519, 385] width 187 height 18
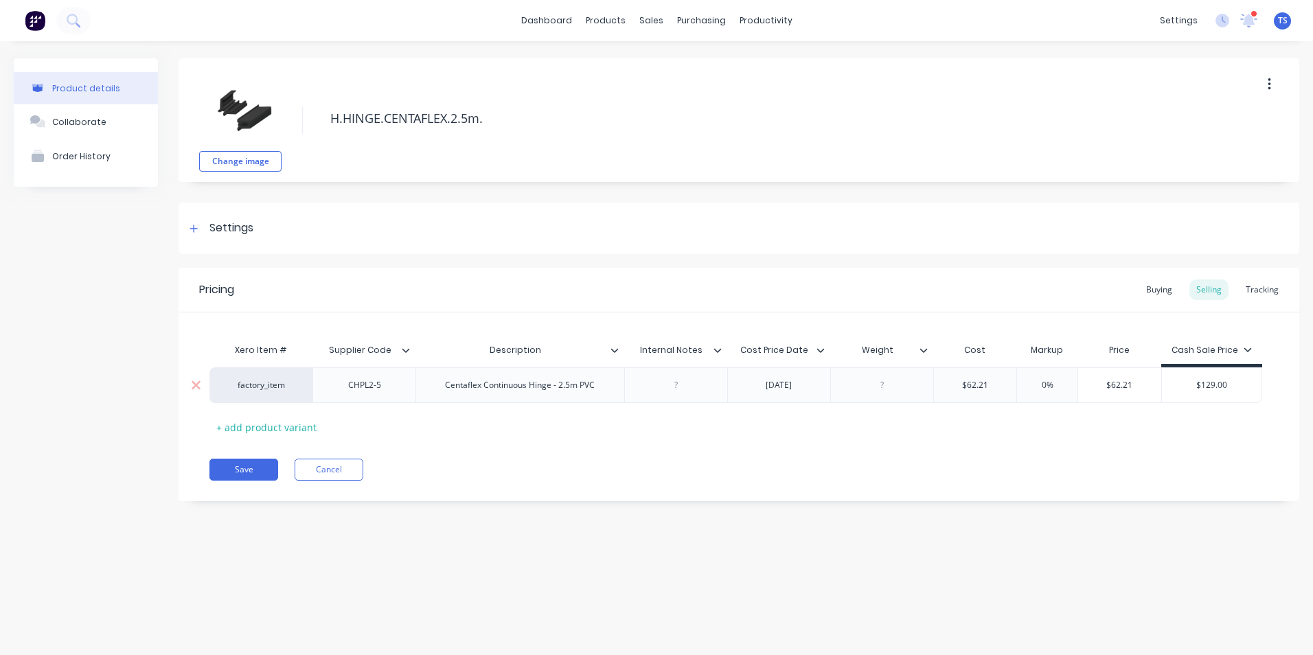
type textarea "x"
type input "$62.21"
click at [1133, 387] on input "$62.21" at bounding box center [1119, 385] width 83 height 12
type textarea "x"
type input "$62.2"
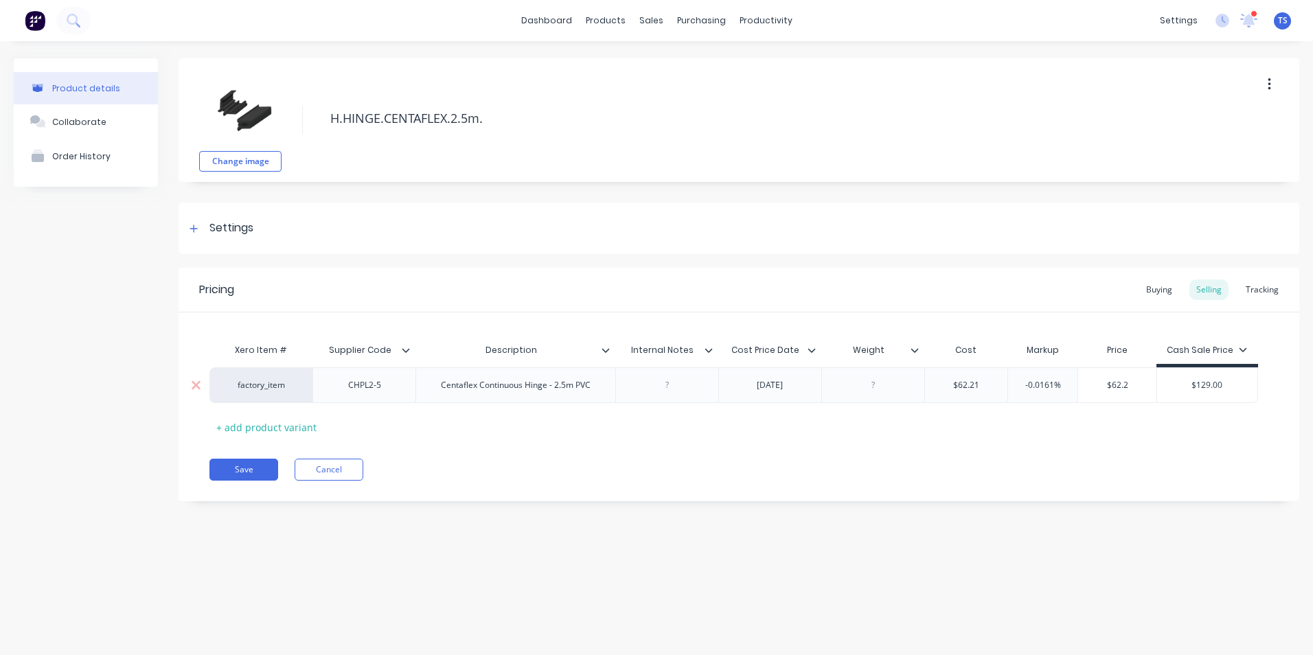
type textarea "x"
type input "$62"
type textarea "x"
type input "$6"
type textarea "x"
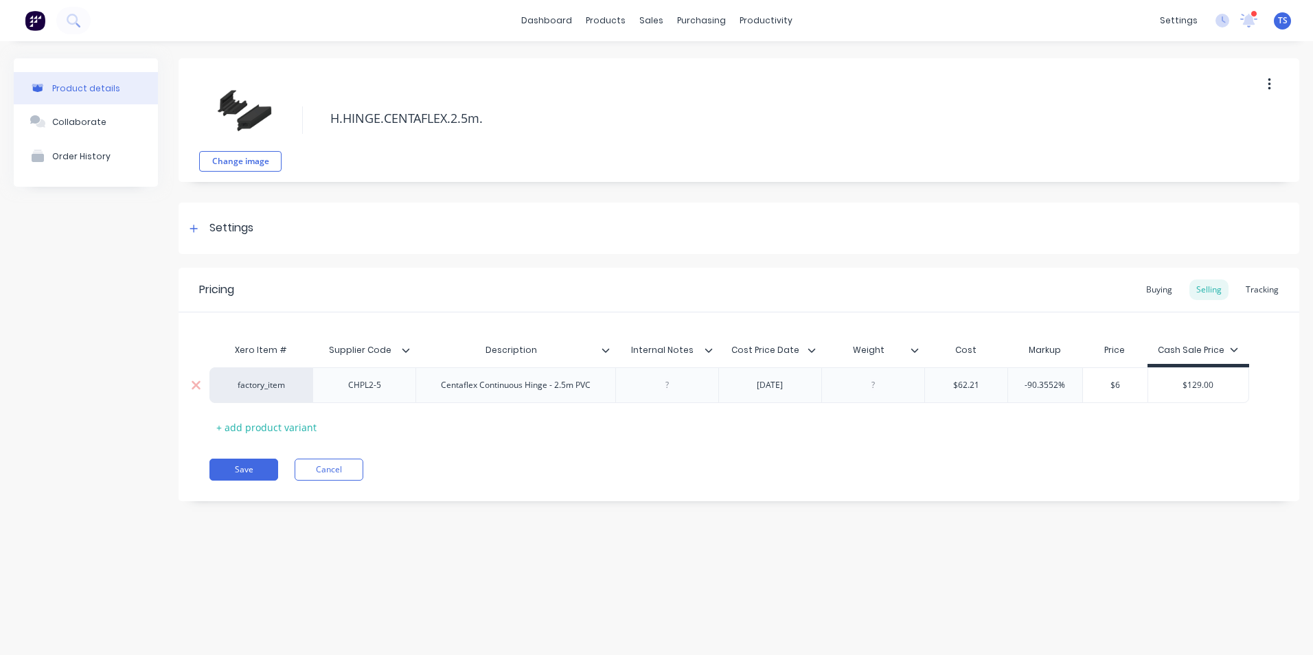
type input "$"
type textarea "x"
type input "5"
type textarea "x"
type input "52."
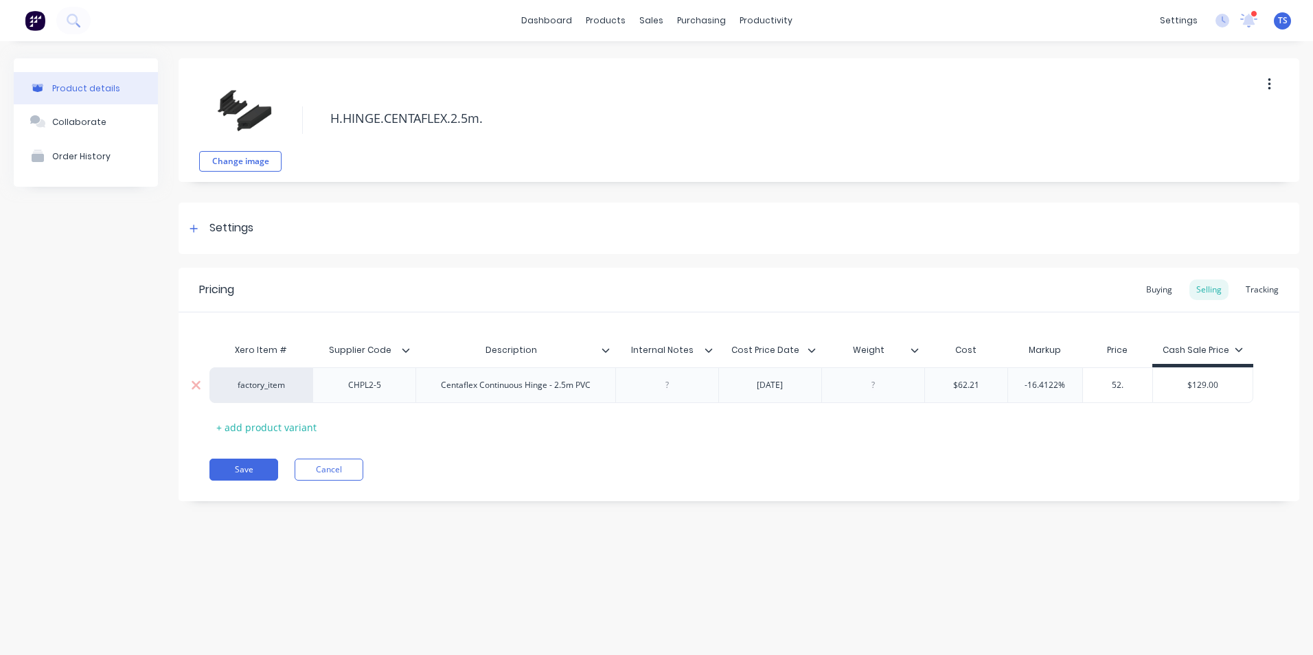
type textarea "x"
type input "52.40"
click at [758, 389] on div "[DATE]" at bounding box center [769, 385] width 69 height 18
click at [236, 470] on button "Save" at bounding box center [243, 470] width 69 height 22
type textarea "x"
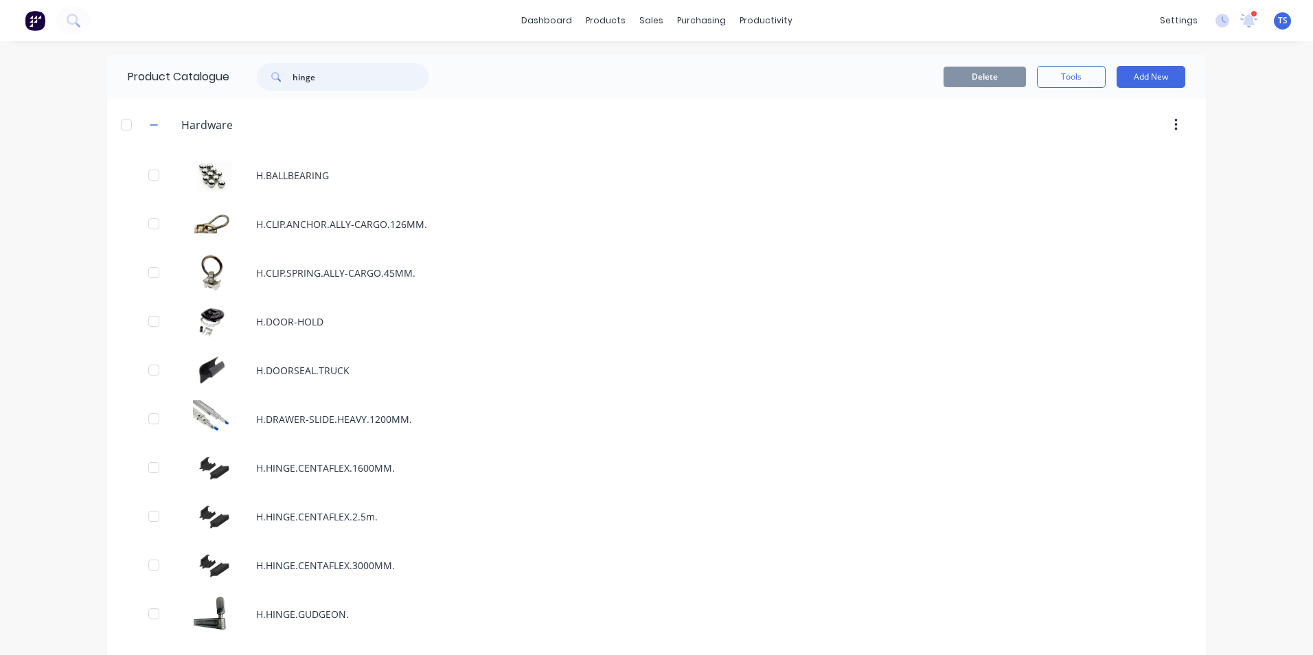
click at [313, 78] on input "hinge" at bounding box center [360, 76] width 136 height 27
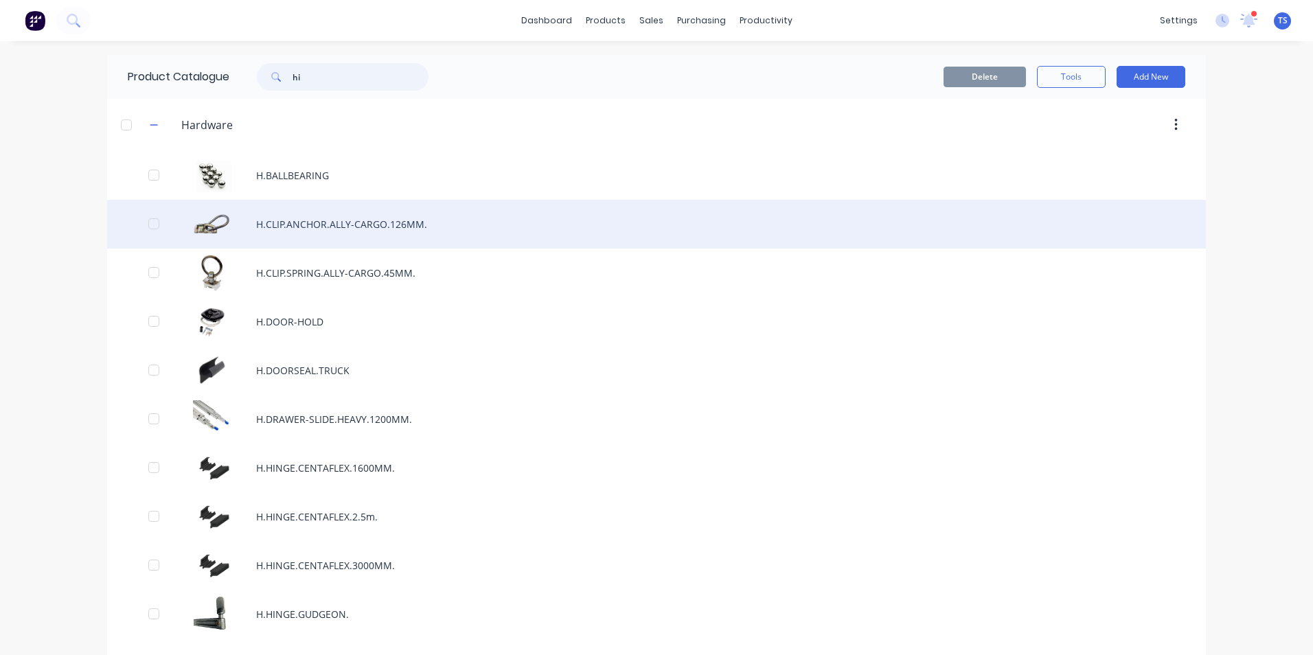
type input "h"
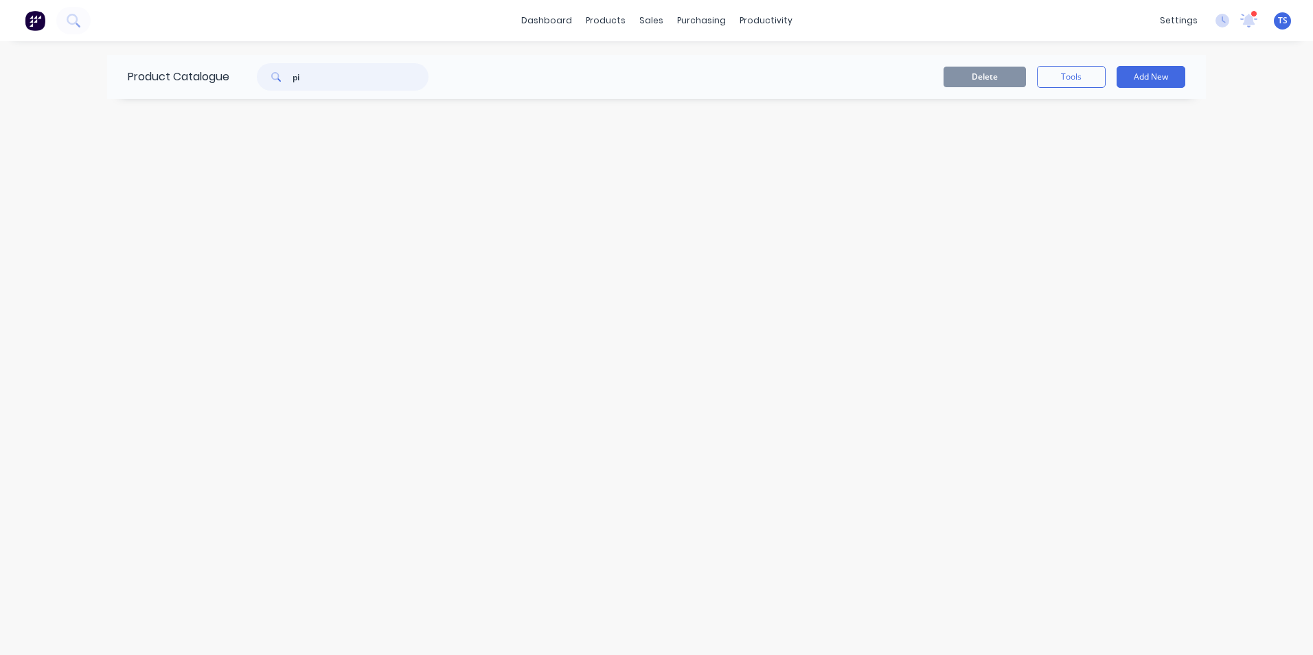
type input "p"
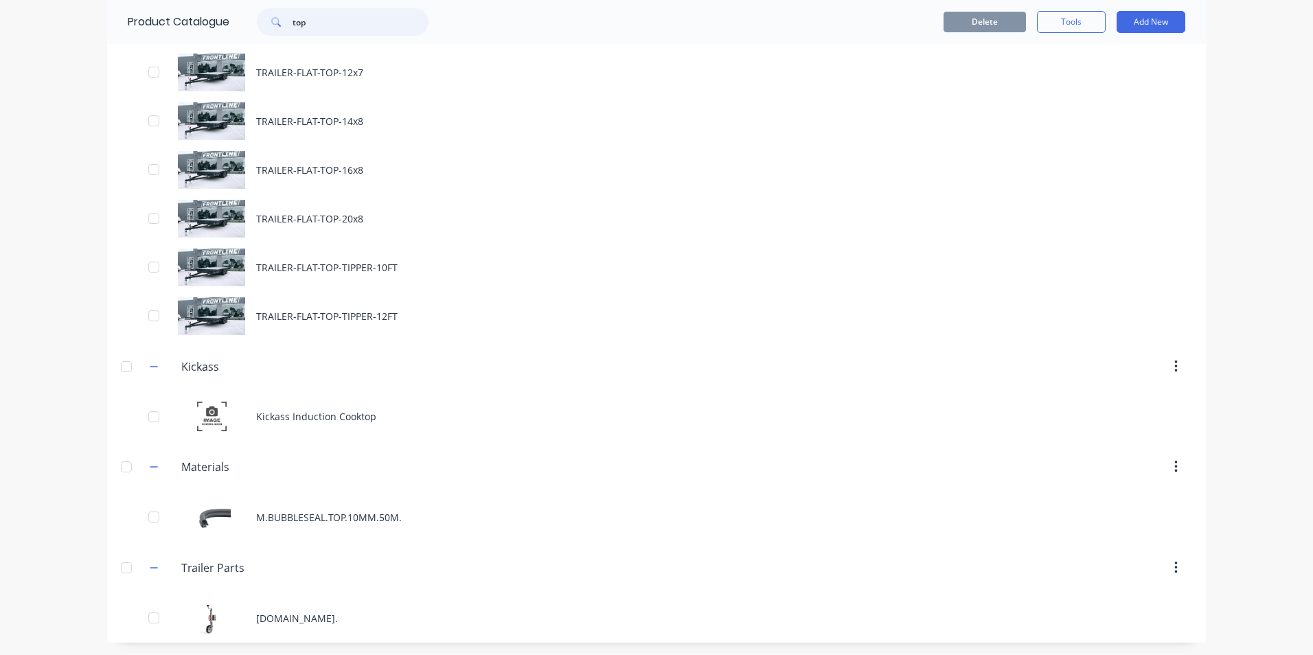
scroll to position [354, 0]
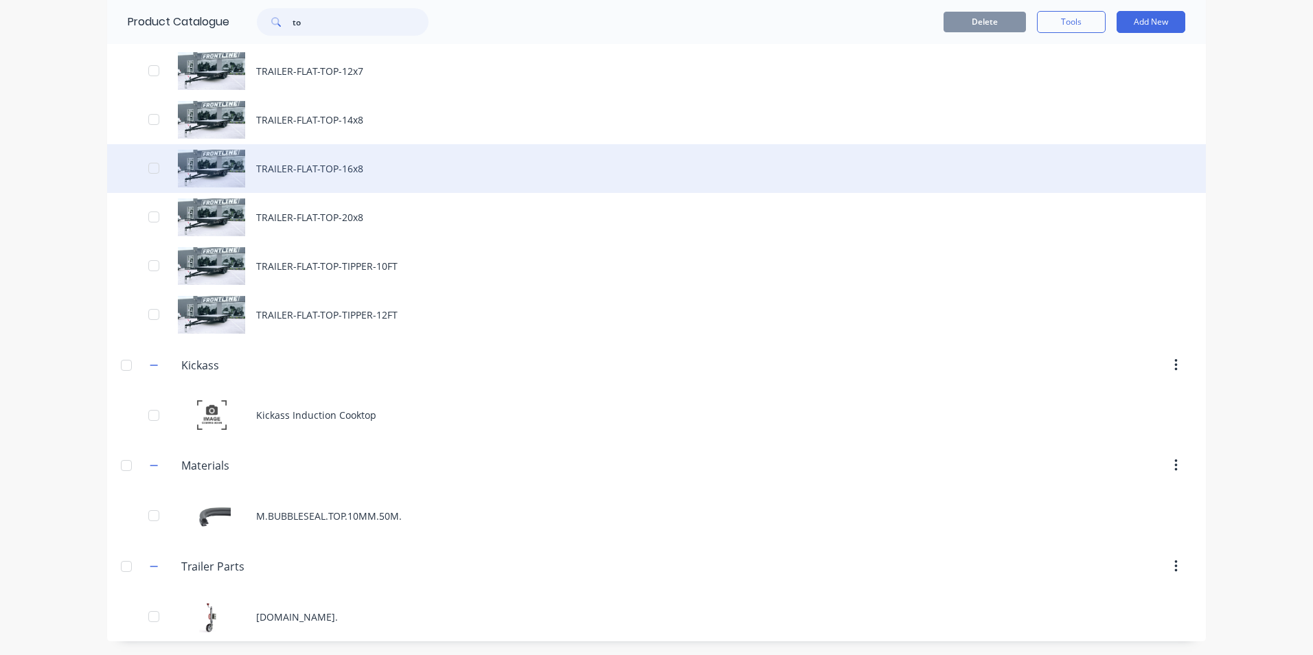
type input "t"
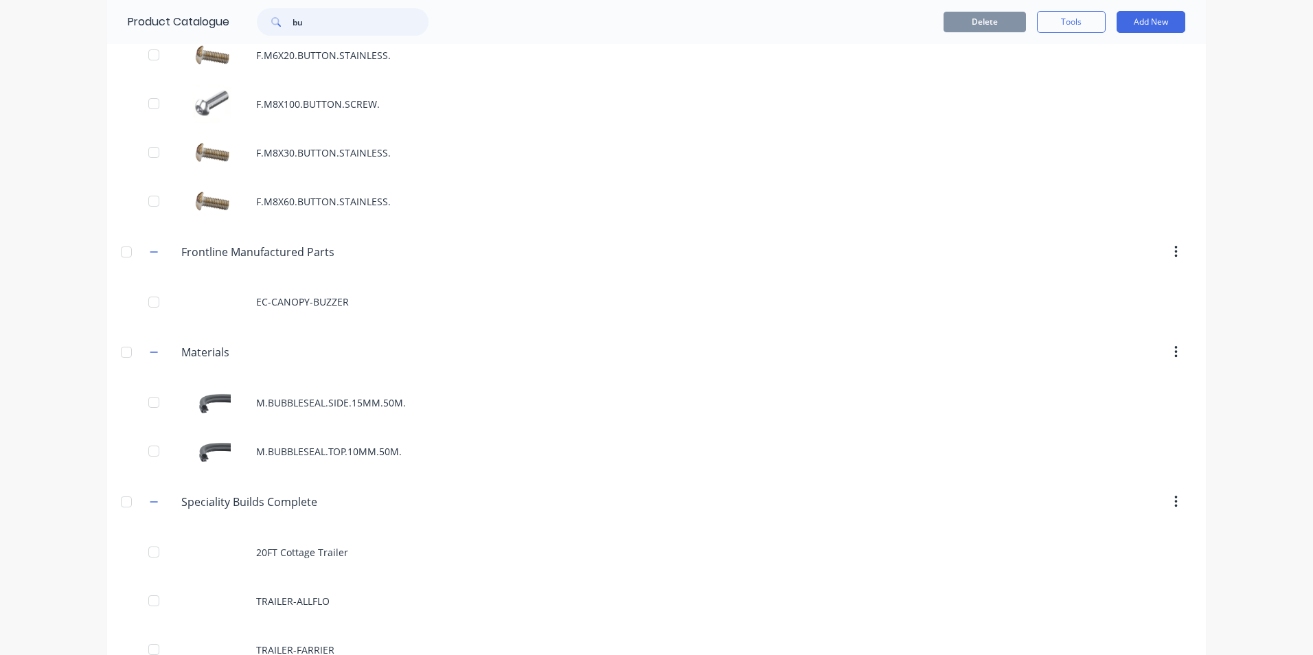
scroll to position [481, 0]
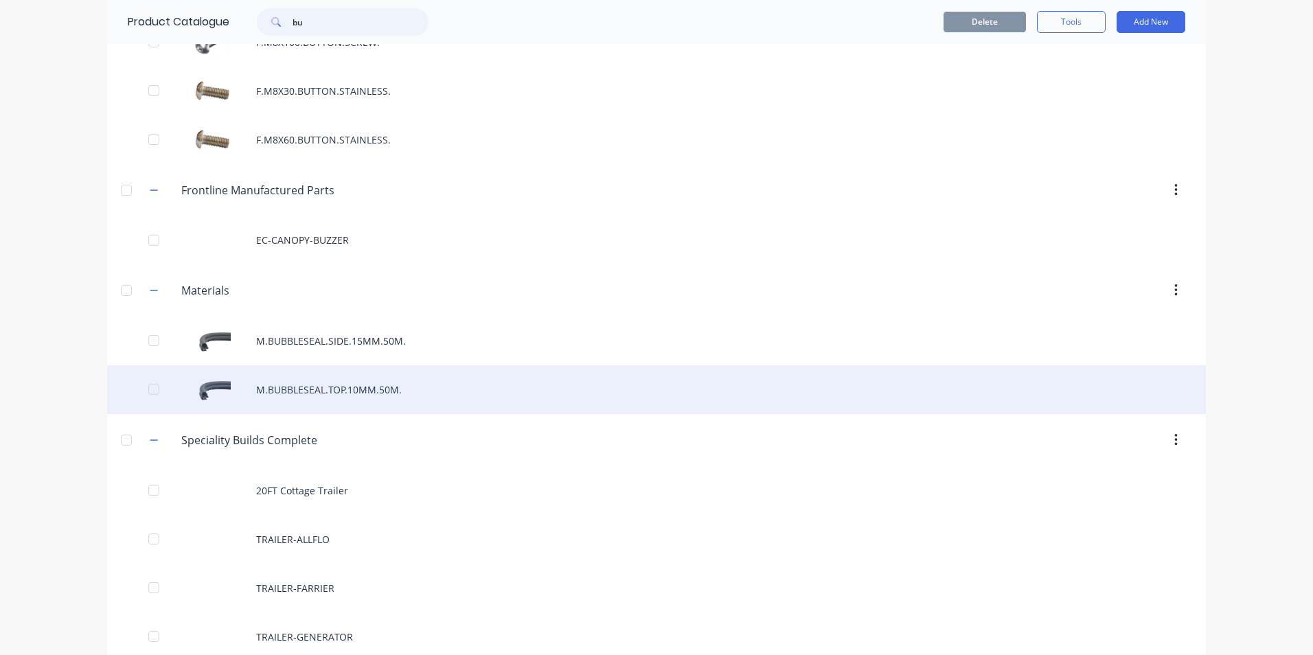
type input "bu"
click at [344, 387] on div "M.BUBBLESEAL.TOP.10MM.50M." at bounding box center [656, 389] width 1099 height 49
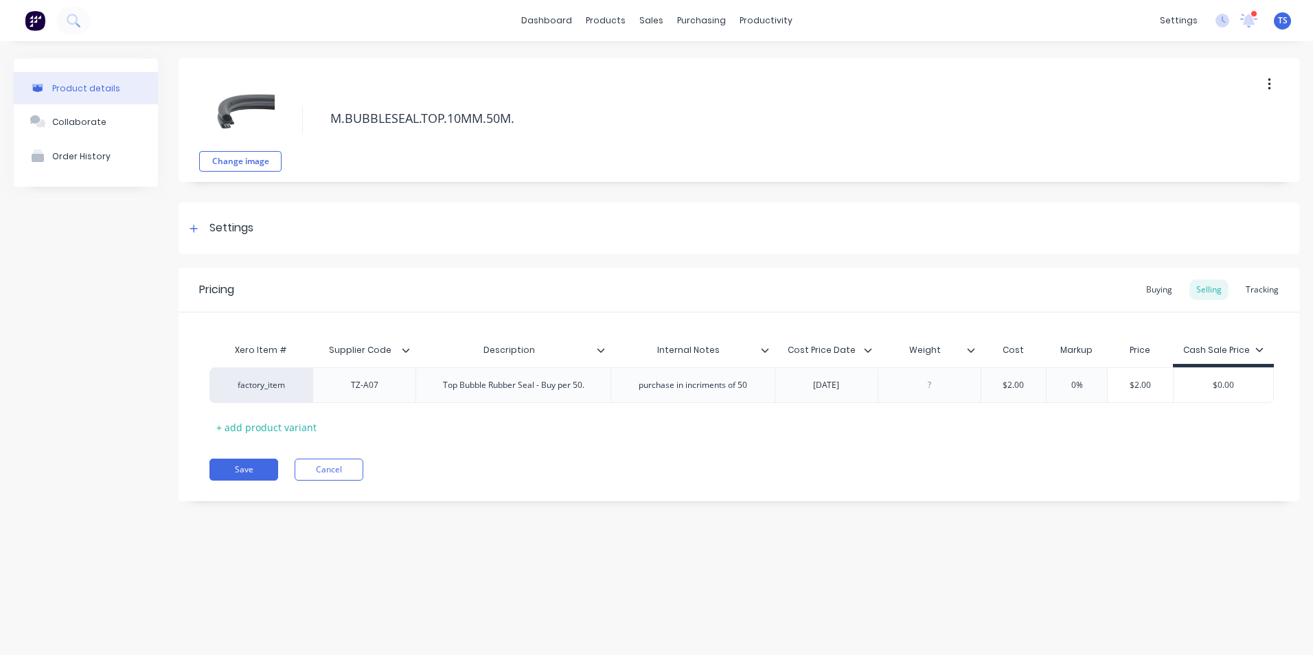
click at [1267, 84] on icon "button" at bounding box center [1268, 84] width 3 height 15
click at [1225, 121] on span "Duplicate" at bounding box center [1218, 120] width 103 height 14
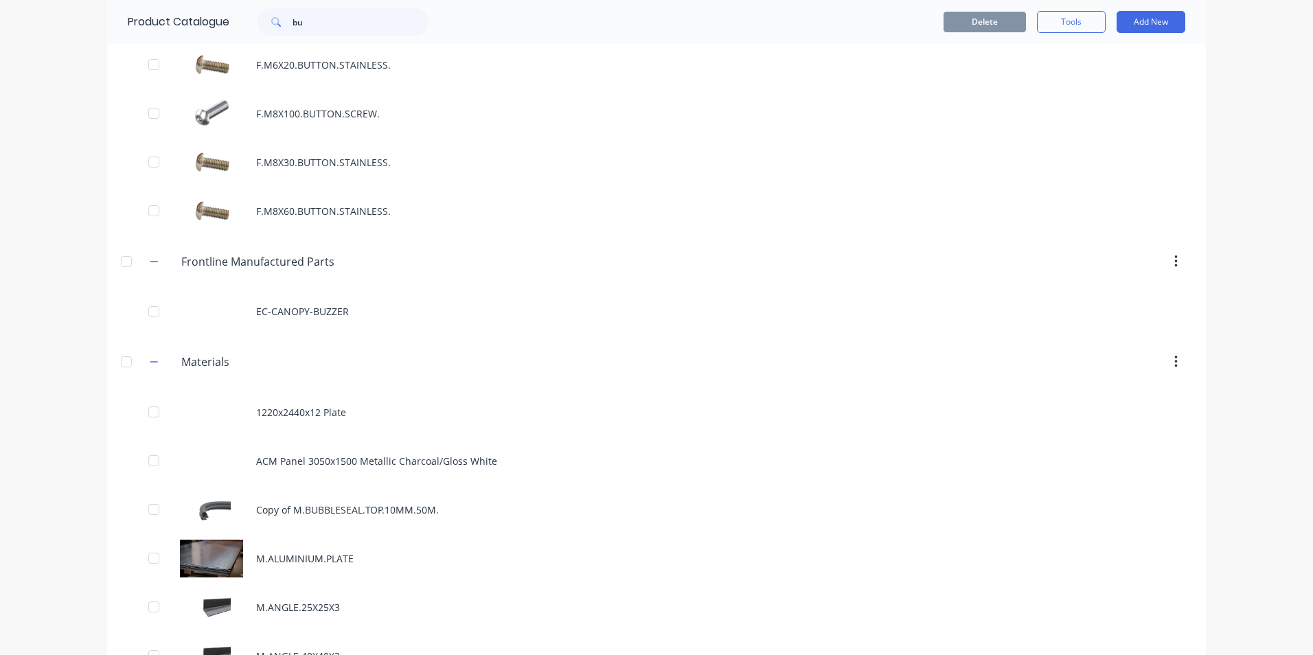
scroll to position [481, 0]
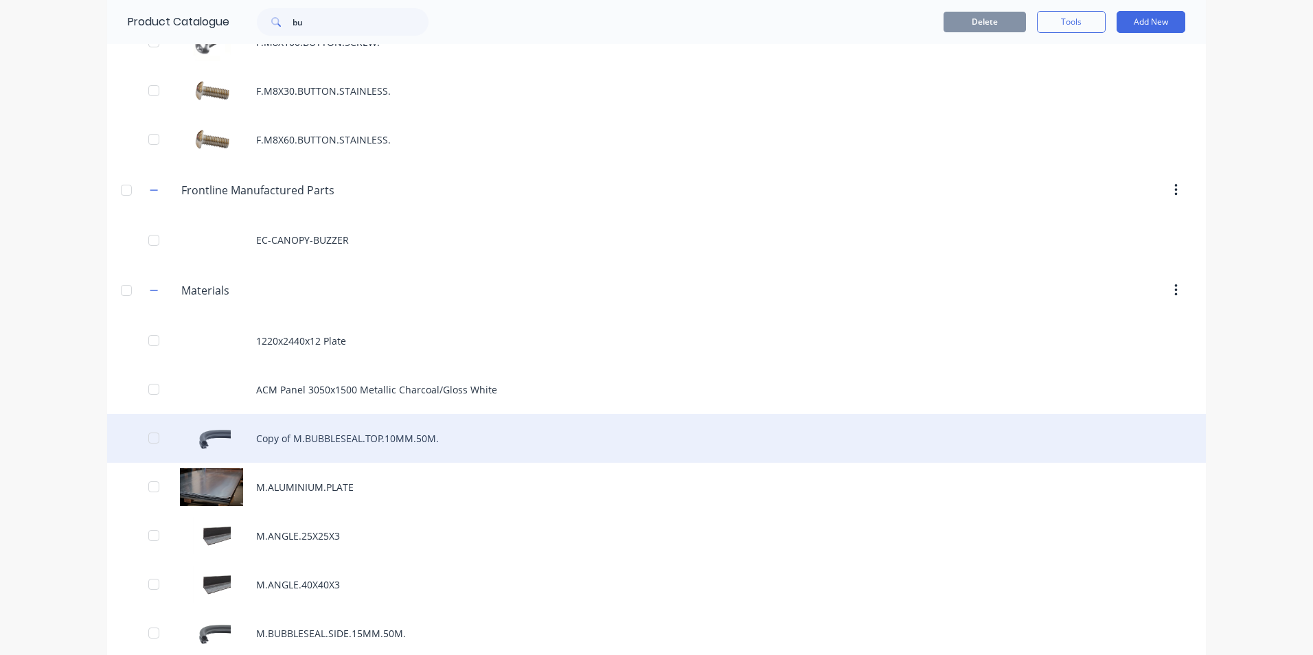
click at [352, 435] on div "Copy of M.BUBBLESEAL.TOP.10MM.50M." at bounding box center [656, 438] width 1099 height 49
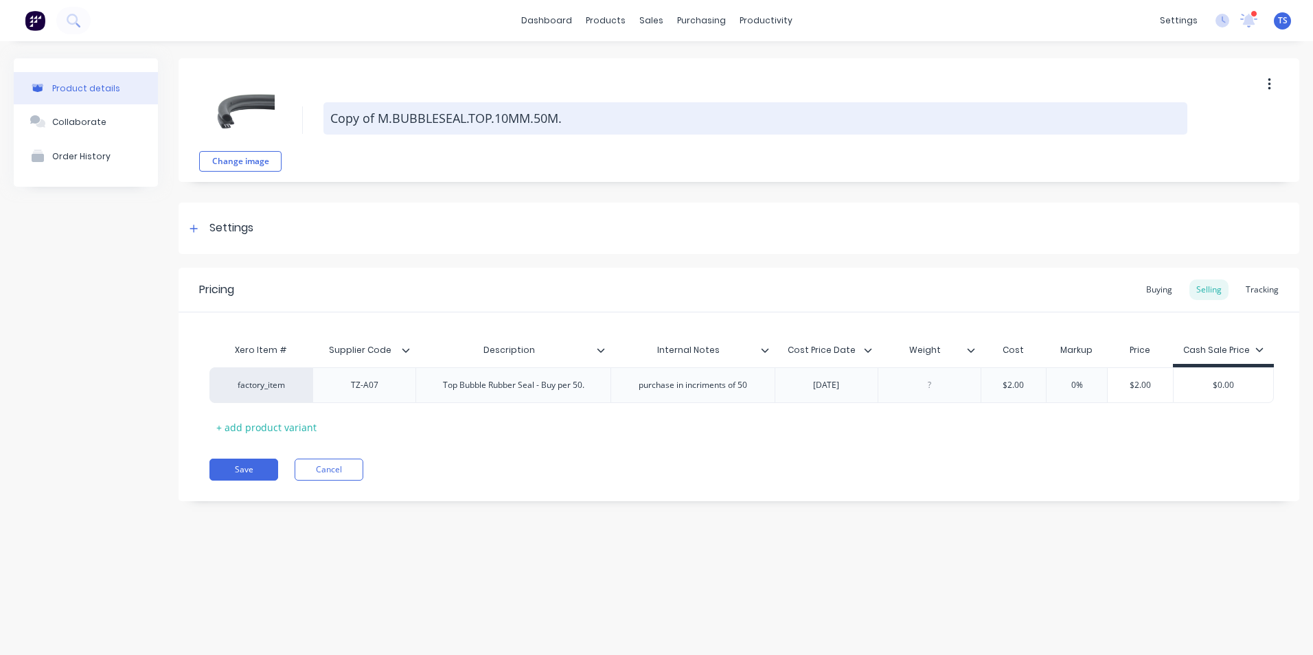
click at [379, 118] on textarea "Copy of M.BUBBLESEAL.TOP.10MM.50M." at bounding box center [755, 118] width 864 height 32
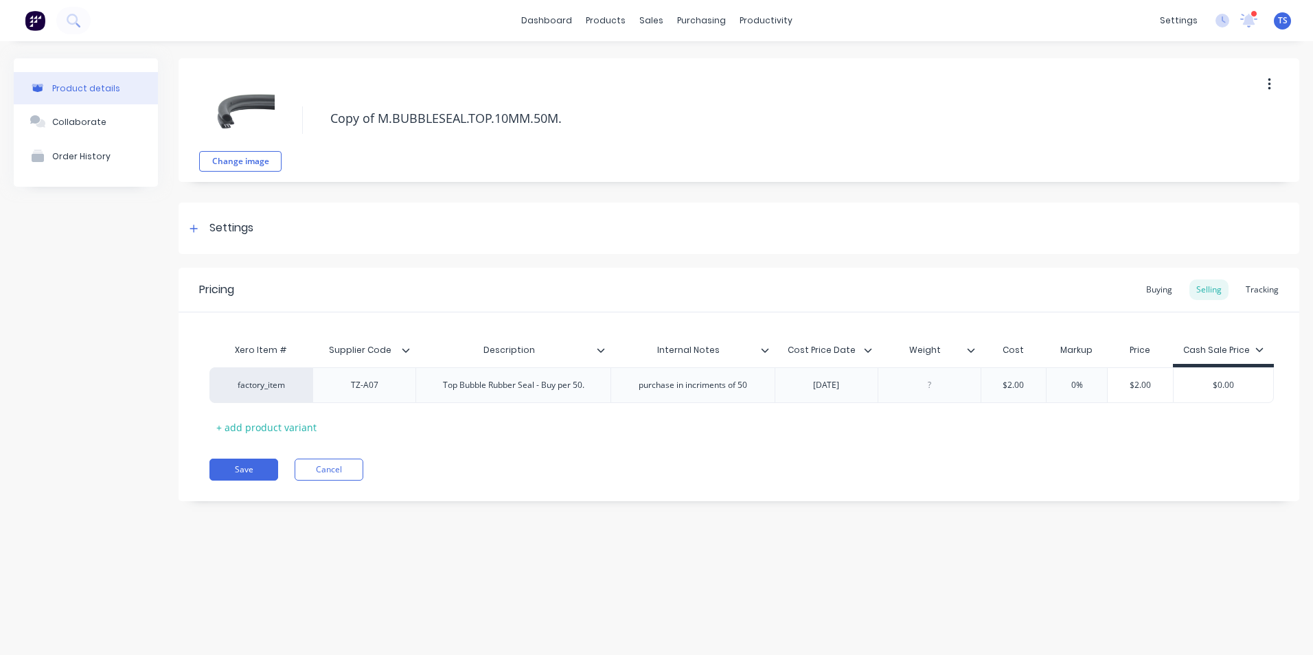
type textarea "x"
type textarea "Copy ofM.BUBBLESEAL.TOP.10MM.50M."
type textarea "x"
type textarea "Copy oM.BUBBLESEAL.TOP.10MM.50M."
type textarea "x"
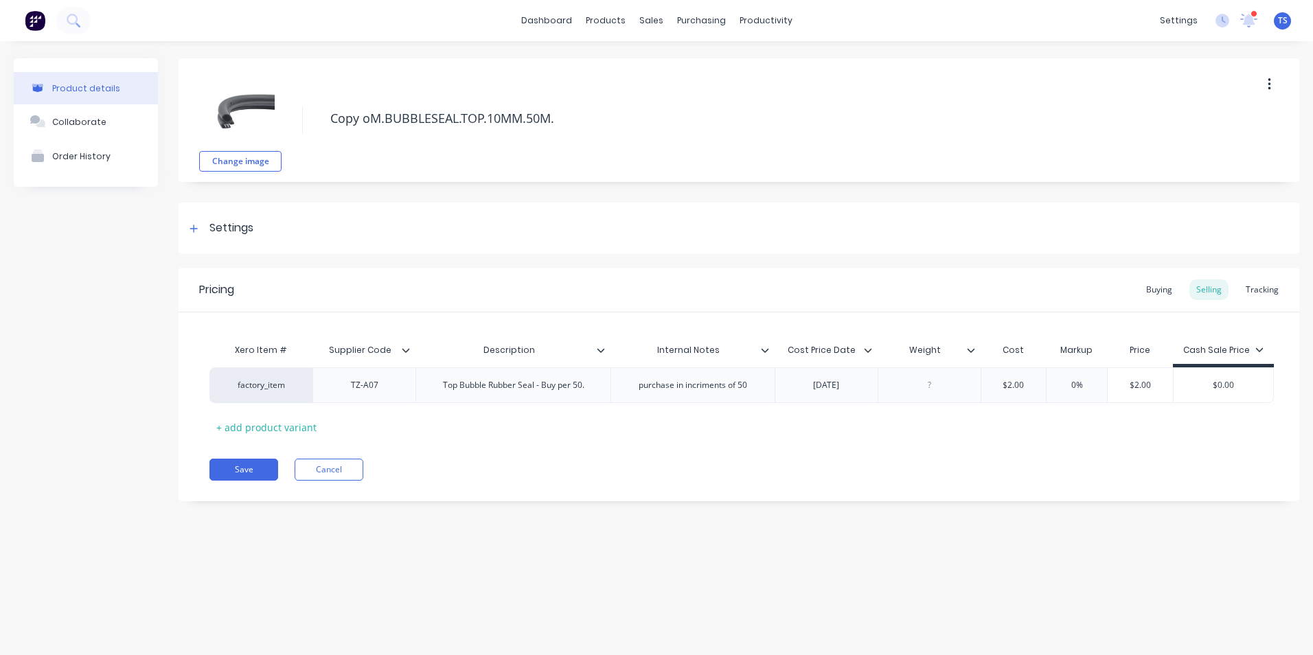
type textarea "Copy M.BUBBLESEAL.TOP.10MM.50M."
type textarea "x"
type textarea "CopyM.BUBBLESEAL.TOP.10MM.50M."
type textarea "x"
type textarea "CopM.BUBBLESEAL.TOP.10MM.50M."
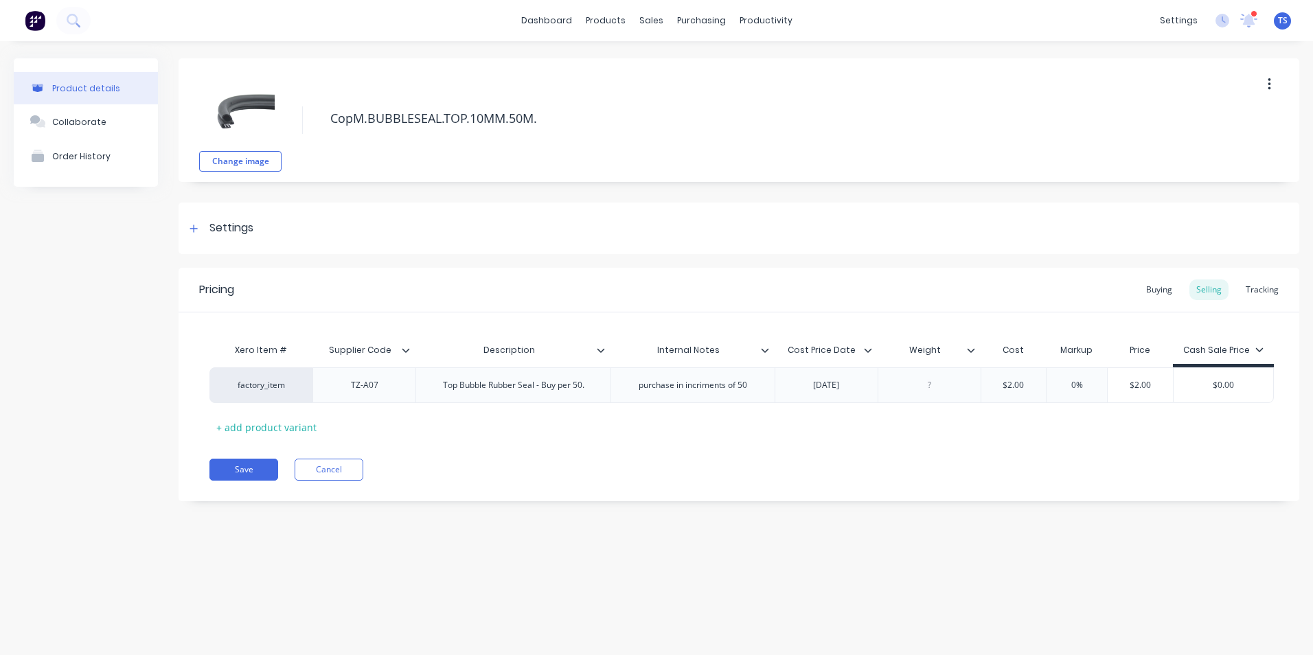
type textarea "x"
type textarea "CoM.BUBBLESEAL.TOP.10MM.50M."
type textarea "x"
type textarea "CM.BUBBLESEAL.TOP.10MM.50M."
type textarea "x"
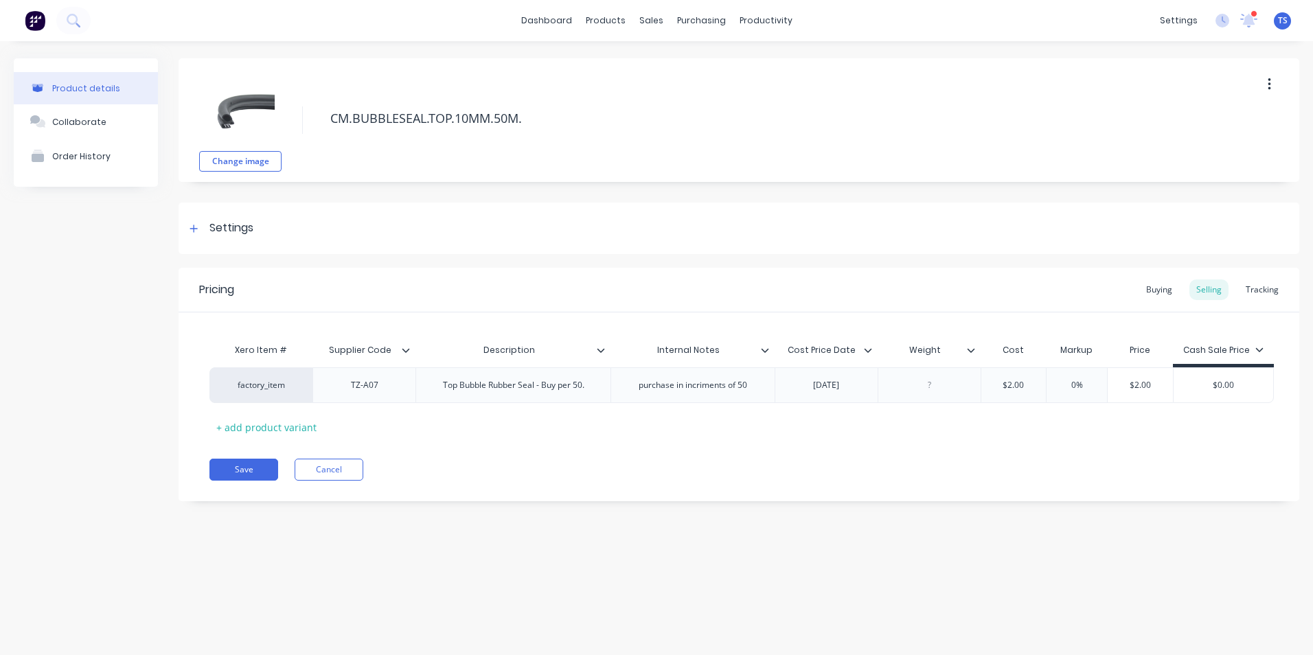
type textarea "M.BUBBLESEAL.TOP.10MM.50M."
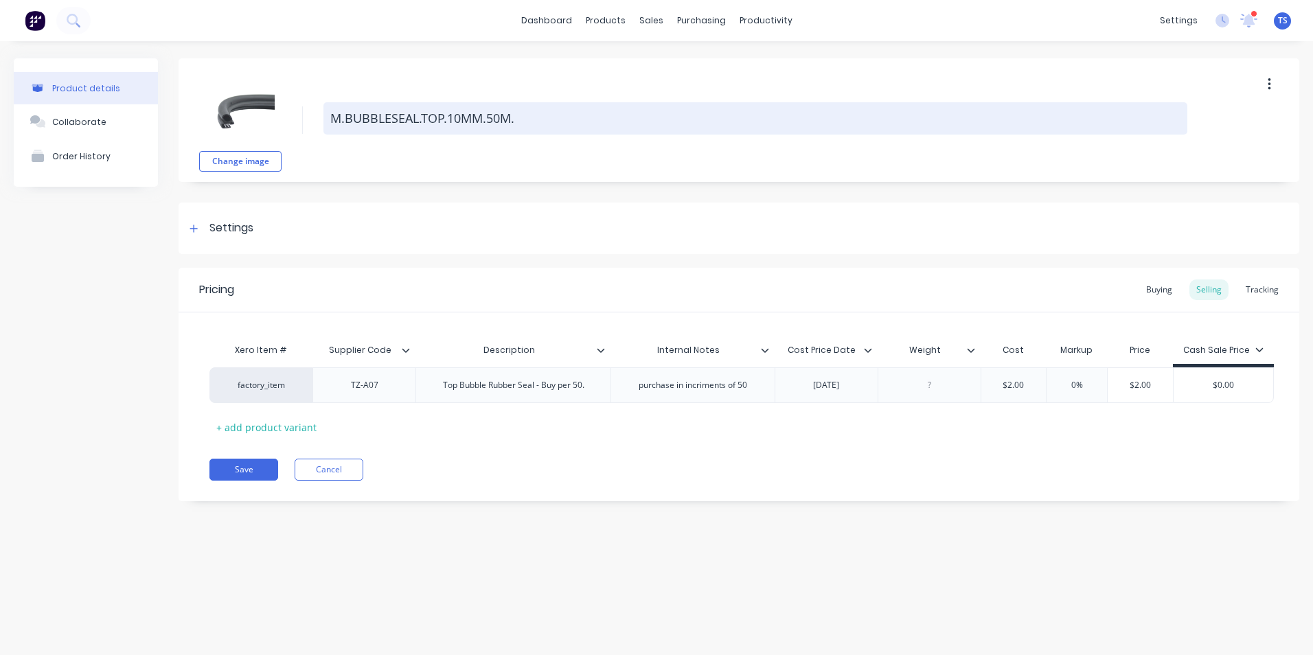
click at [441, 119] on textarea "M.BUBBLESEAL.TOP.10MM.50M." at bounding box center [755, 118] width 864 height 32
click at [419, 118] on textarea "M.BUBBLESEAL.TOP.10MM.50M." at bounding box center [755, 118] width 864 height 32
type textarea "x"
type textarea "M.BUBBLESEA.TOP.10MM.50M."
type textarea "x"
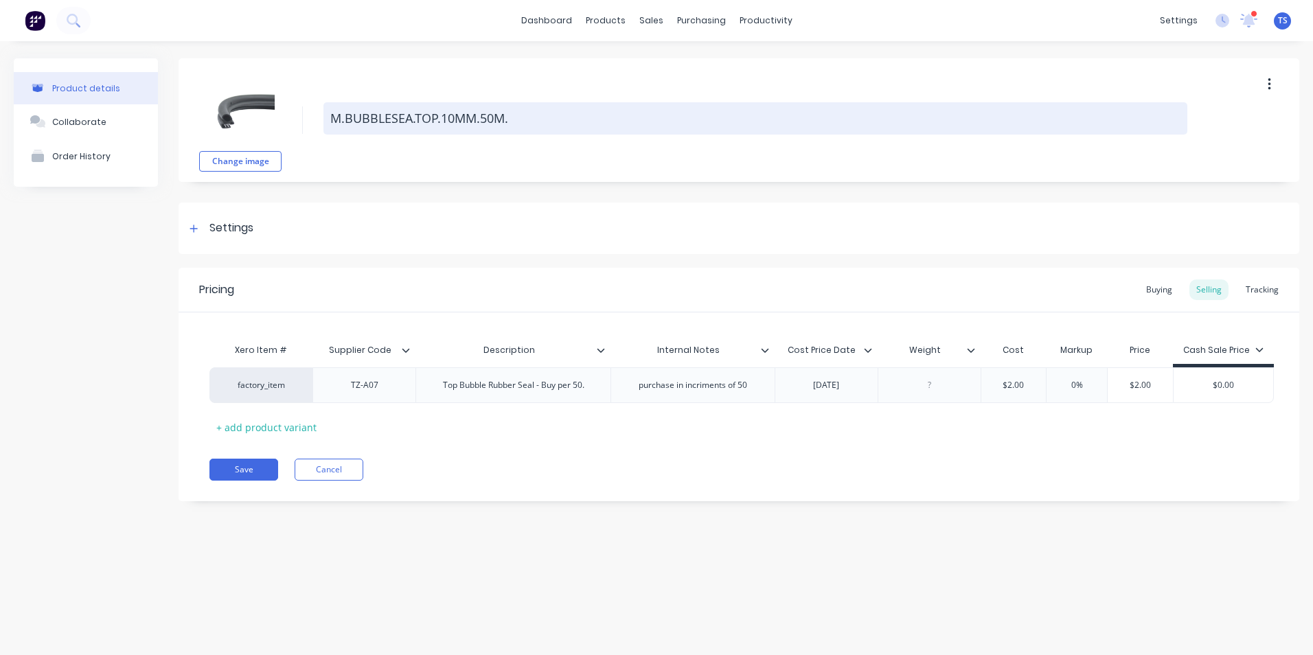
type textarea "M.BUBBLESE.TOP.10MM.50M."
type textarea "x"
type textarea "M.BUBBLES.TOP.10MM.50M."
type textarea "x"
type textarea "M.BUBBLE.TOP.10MM.50M."
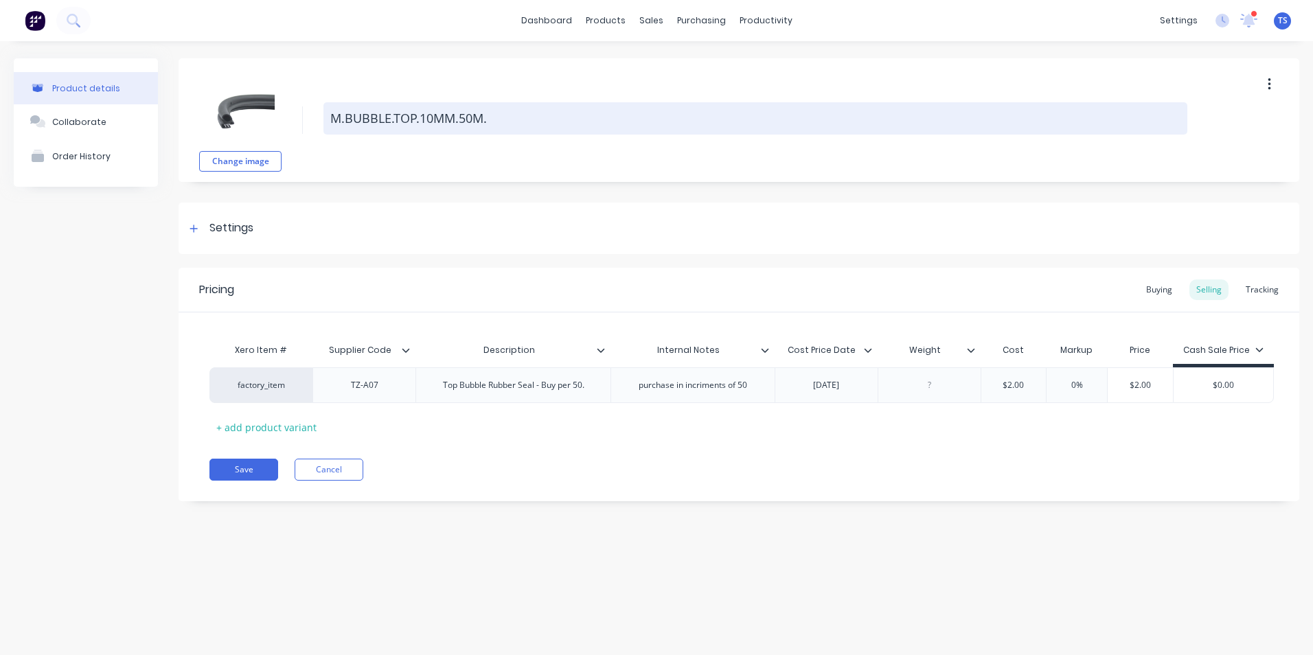
type textarea "x"
type textarea "M.BUBBL.TOP.10MM.50M."
type textarea "x"
type textarea "[PERSON_NAME].TOP.10MM.50M."
type textarea "x"
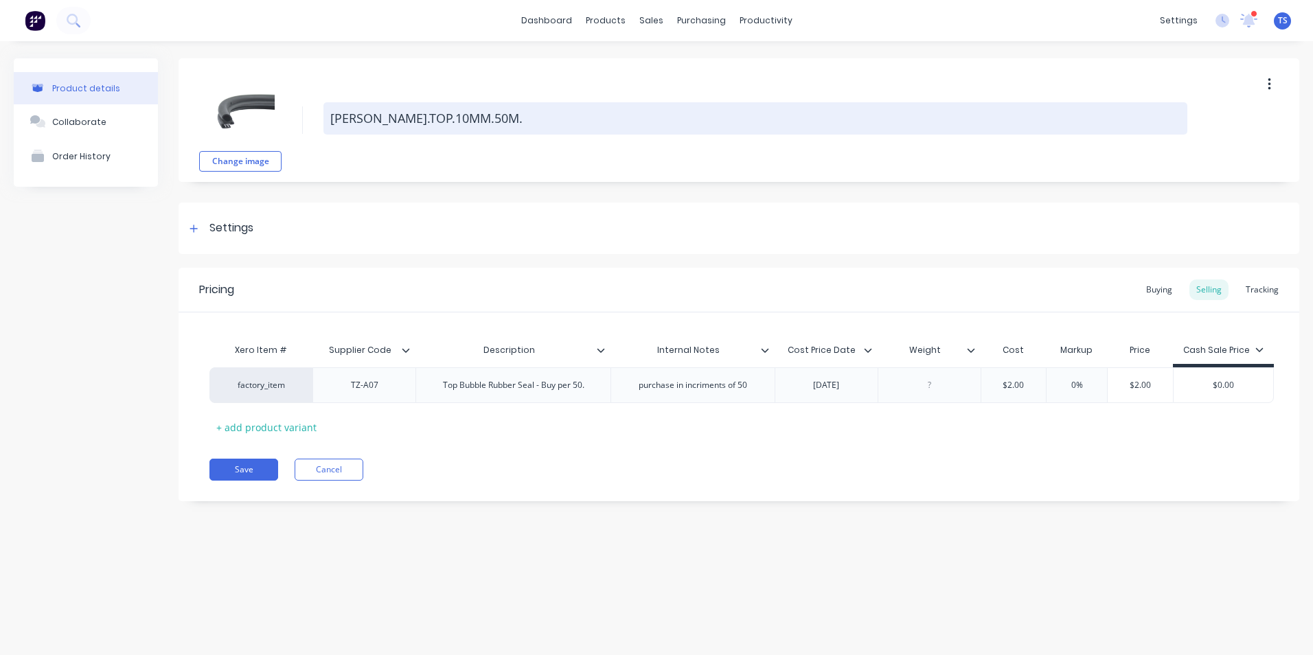
type textarea "[PERSON_NAME].TOP.10MM.50M."
type textarea "x"
type textarea "M.BU.TOP.10MM.50M."
type textarea "x"
type textarea "M.BUl.TOP.10MM.50M."
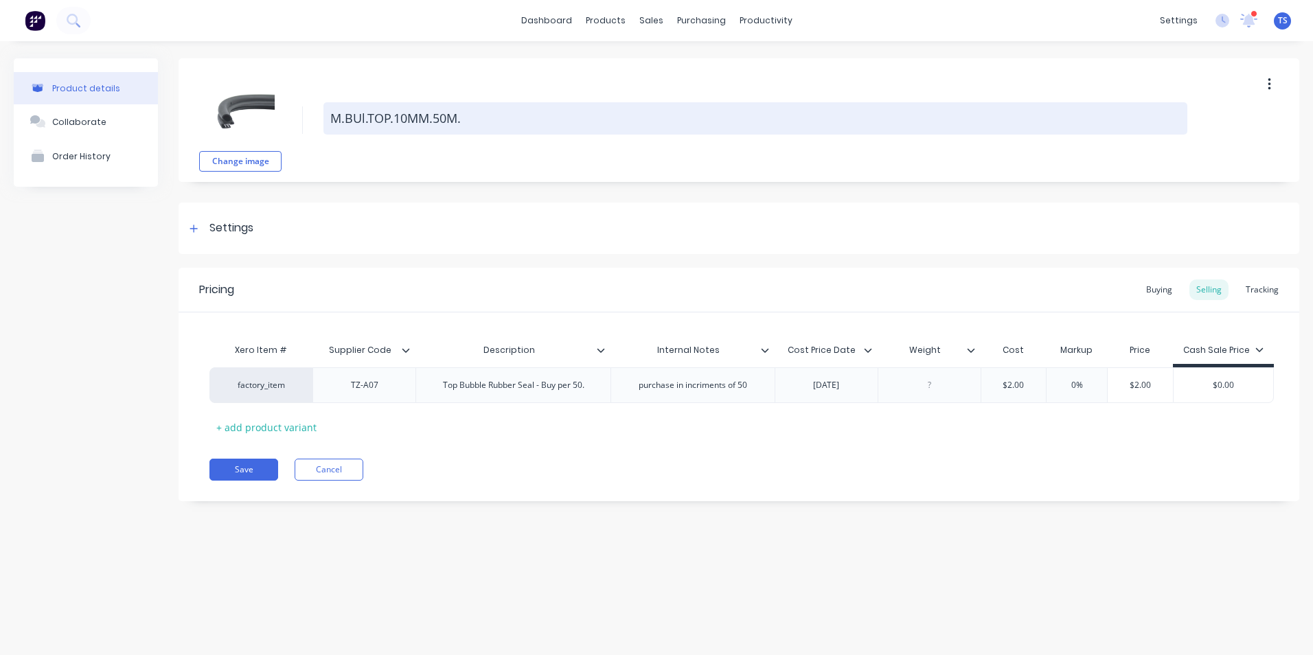
type textarea "x"
type textarea "M.BUlb.TOP.10MM.50M."
type textarea "x"
type textarea "M.BUl.TOP.10MM.50M."
type textarea "x"
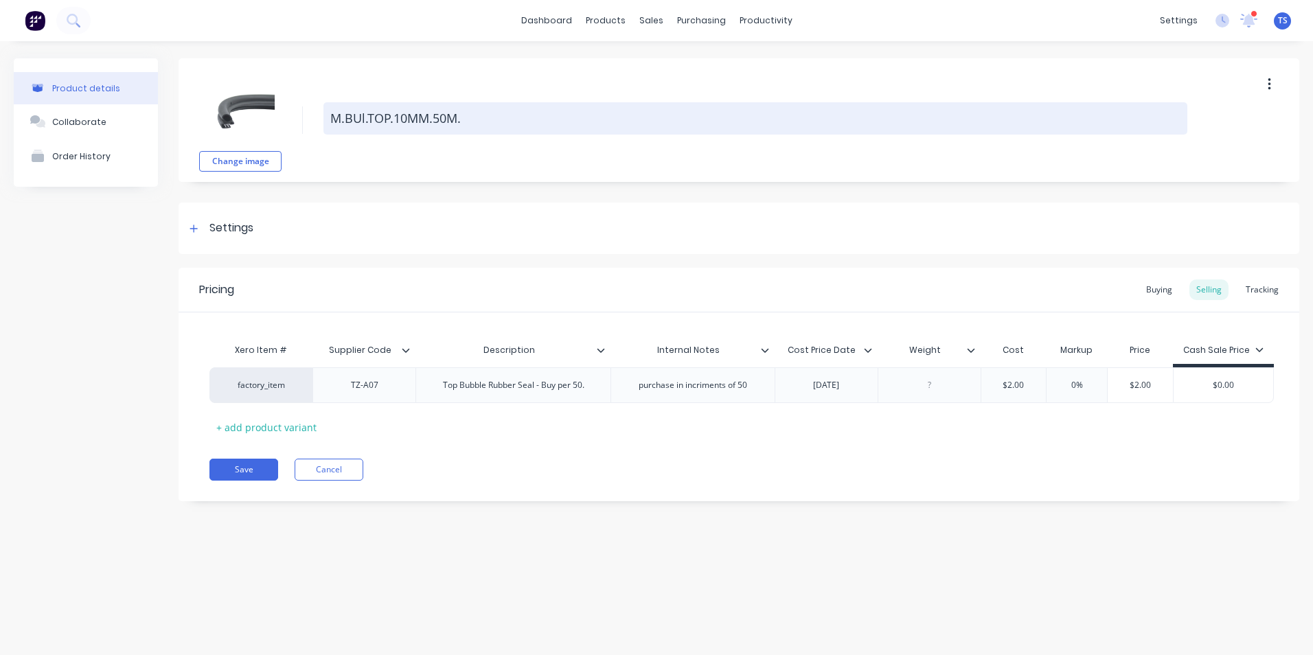
type textarea "M.BU.TOP.10MM.50M."
type textarea "x"
type textarea "M.BUL.TOP.10MM.50M."
type textarea "x"
type textarea "M.BULB.TOP.10MM.50M."
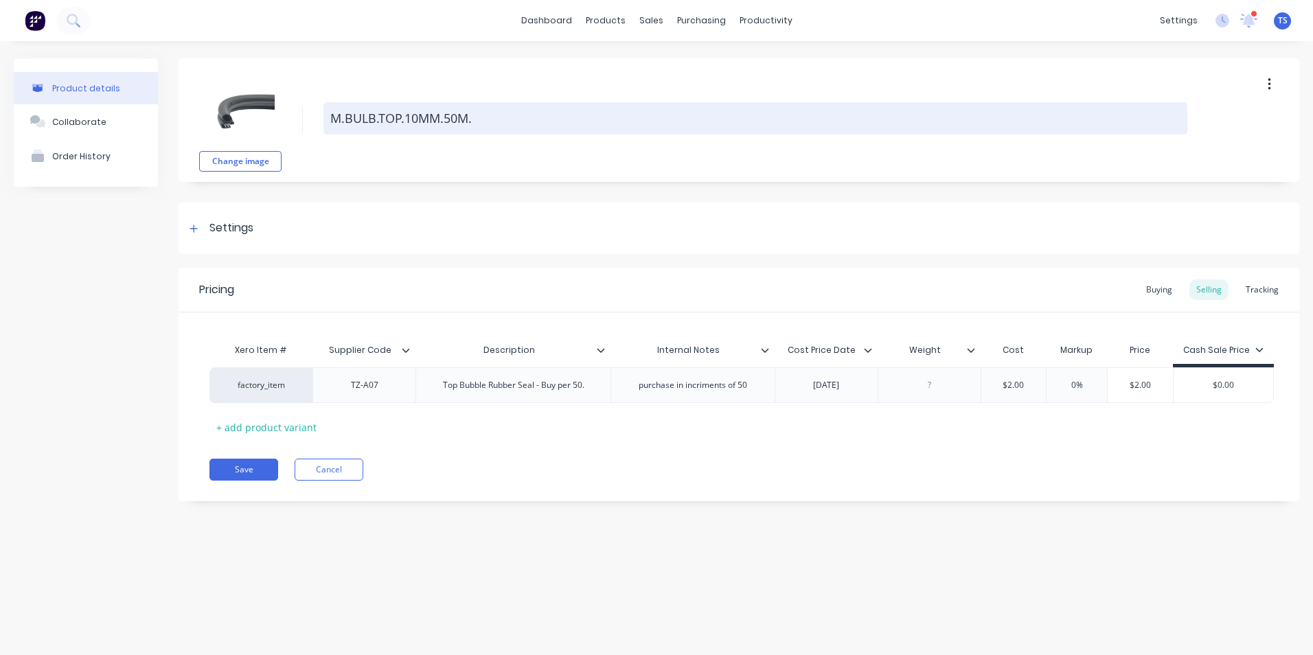
click at [437, 117] on textarea "M.BULB.TOP.10MM.50M." at bounding box center [755, 118] width 864 height 32
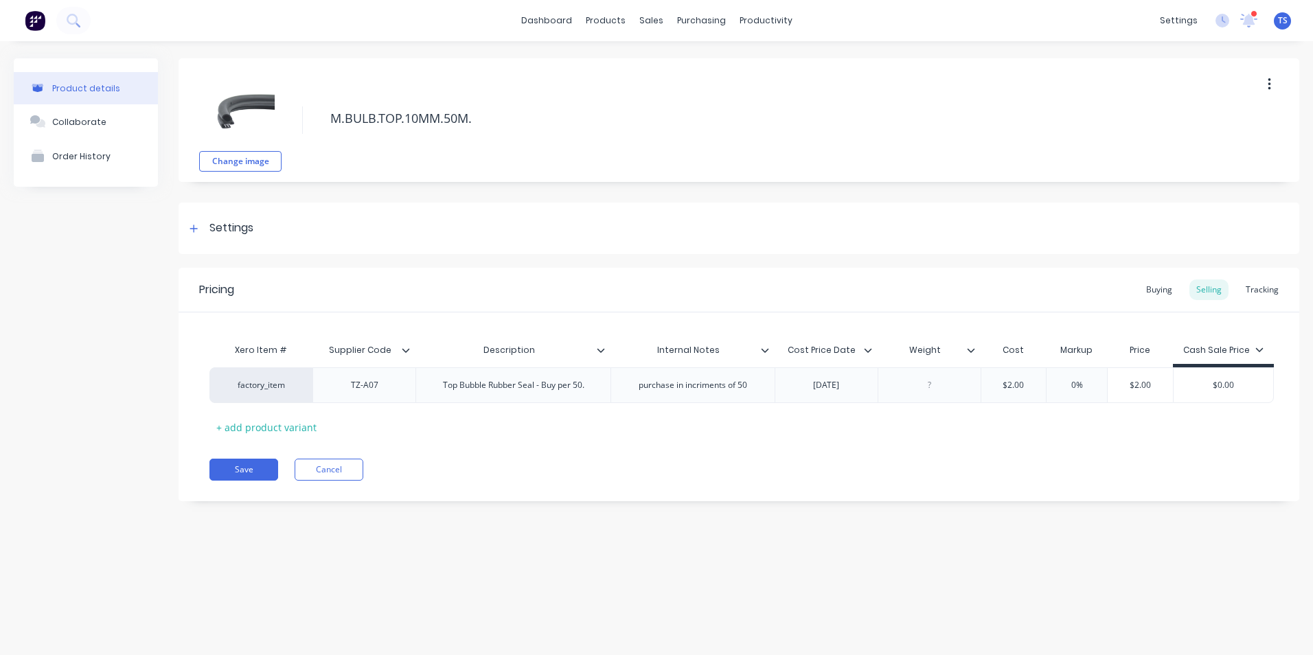
type textarea "x"
type textarea "M.BULB.TOP.10M.50M."
type textarea "x"
type textarea "M.BULB.TOP.10.50M."
type textarea "x"
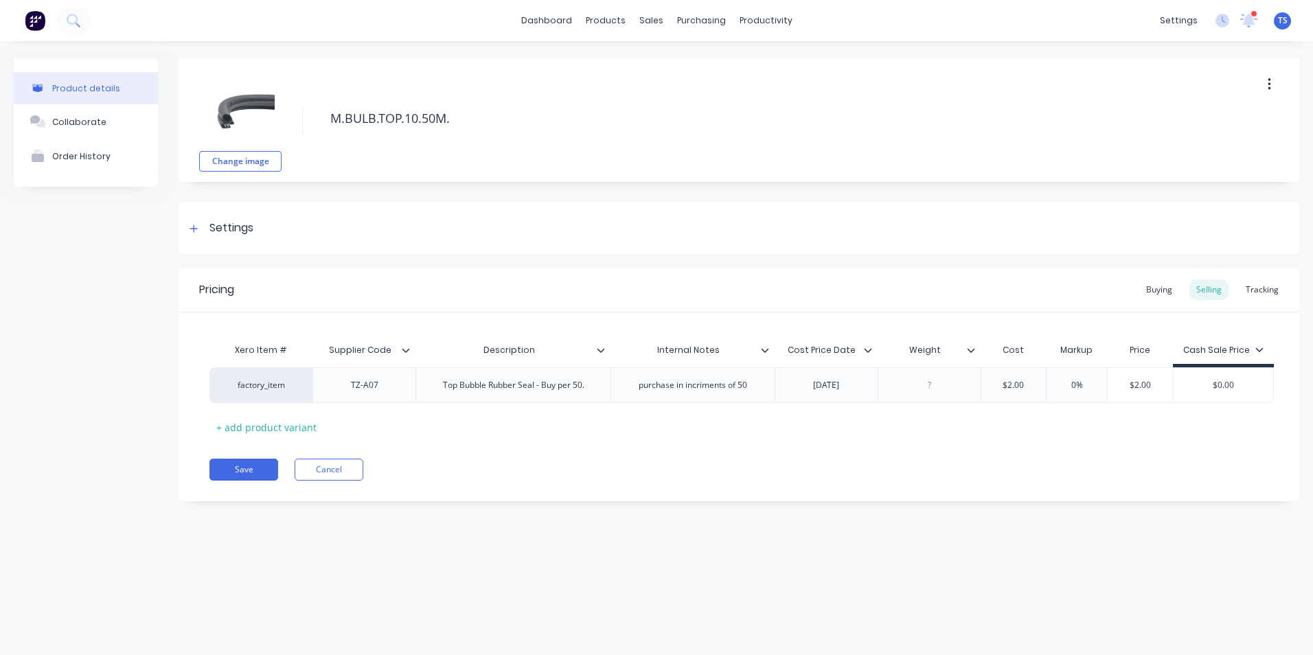
type textarea "M.BULB.TOP.1.50M."
type textarea "x"
type textarea "[DOMAIN_NAME]..50M."
type textarea "x"
type textarea "M.BULB.TOP.1.50M."
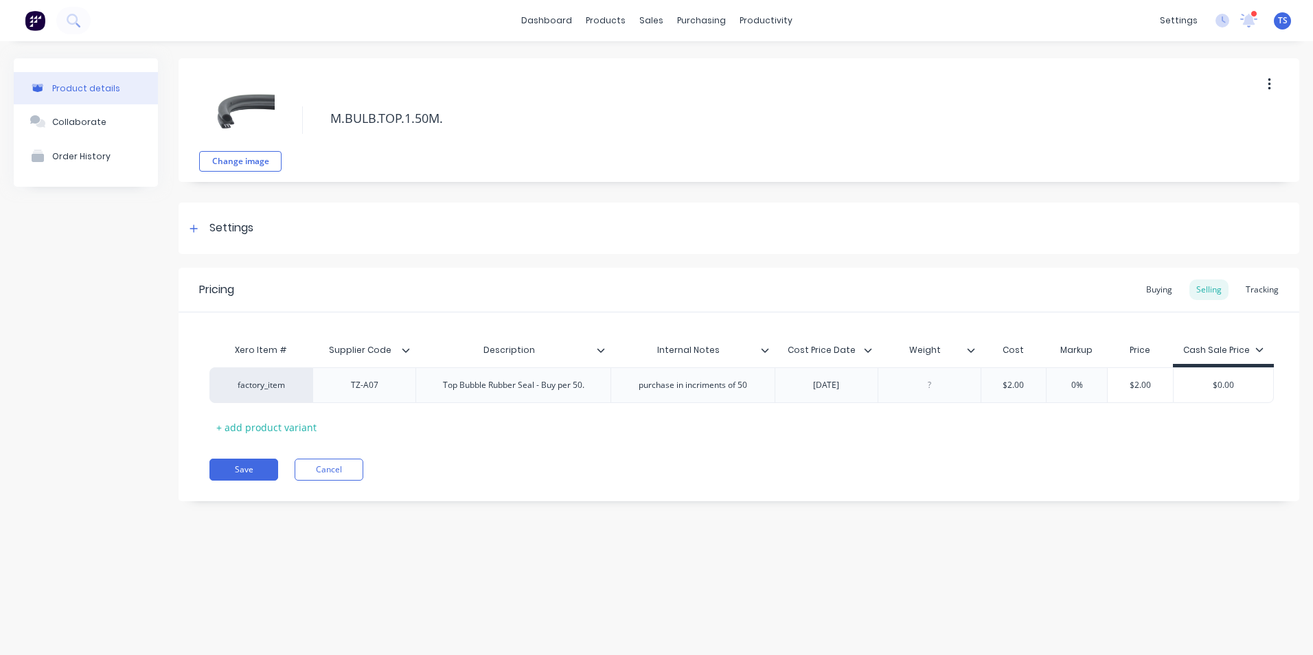
type textarea "x"
type textarea "M.BULB.TOP.1-.50M."
type textarea "x"
type textarea "M.BULB.TOP.1-3.50M."
type textarea "x"
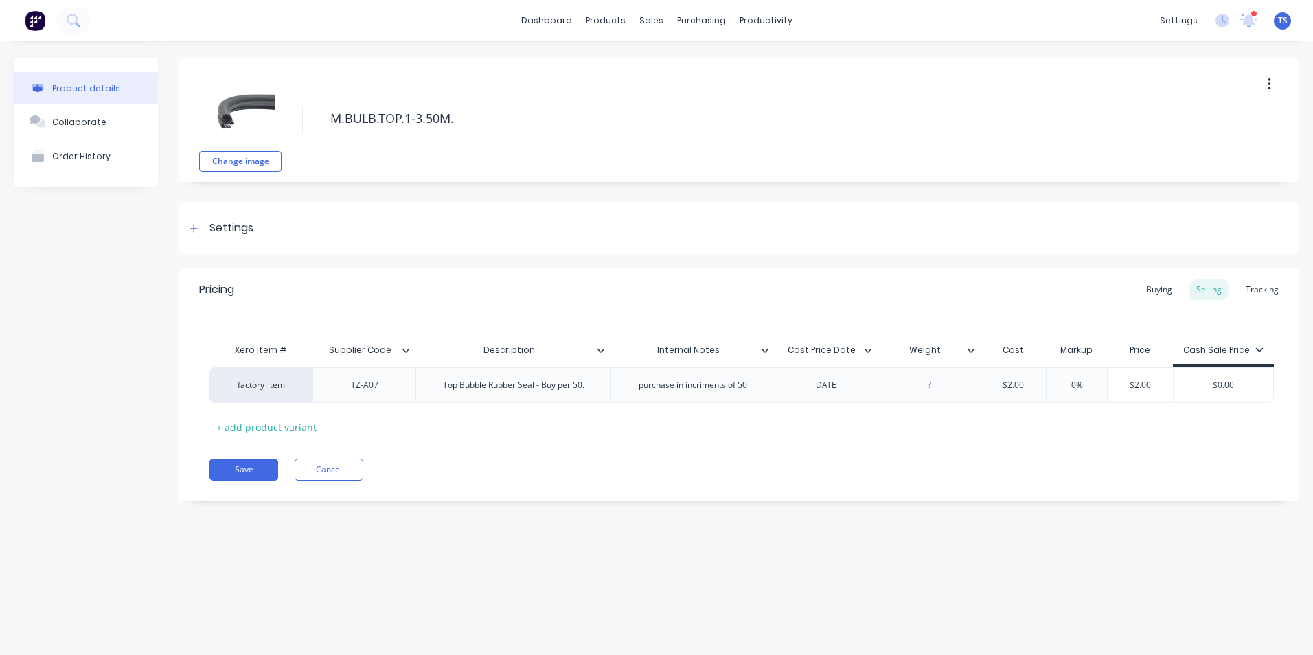
type textarea "M.BULB.TOP.1-3m.50M."
type textarea "x"
type textarea "M.BULB.TOP.1-3mm.50M."
type textarea "x"
type textarea "M.BULB.TOP.1-3mm.50M."
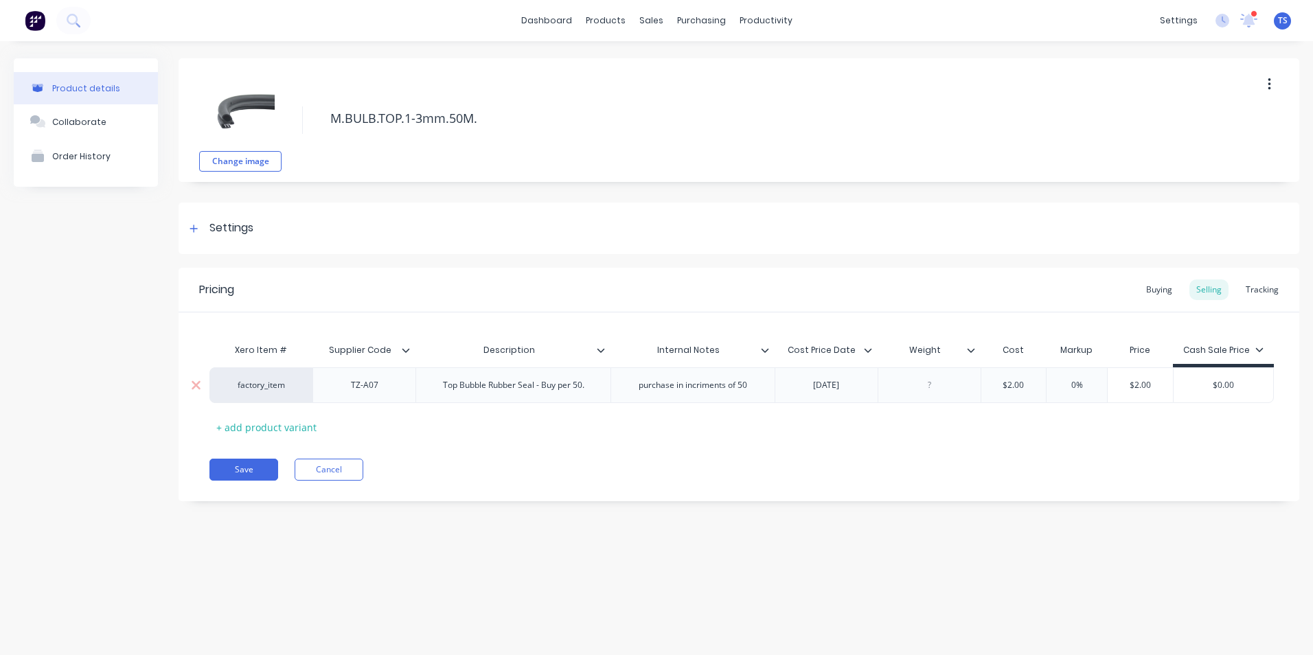
click at [376, 384] on div "TZ-A07" at bounding box center [364, 385] width 69 height 18
type textarea "x"
click at [816, 388] on div "[DATE]" at bounding box center [826, 385] width 69 height 18
click at [824, 385] on div "[DATE]" at bounding box center [826, 385] width 69 height 18
type textarea "x"
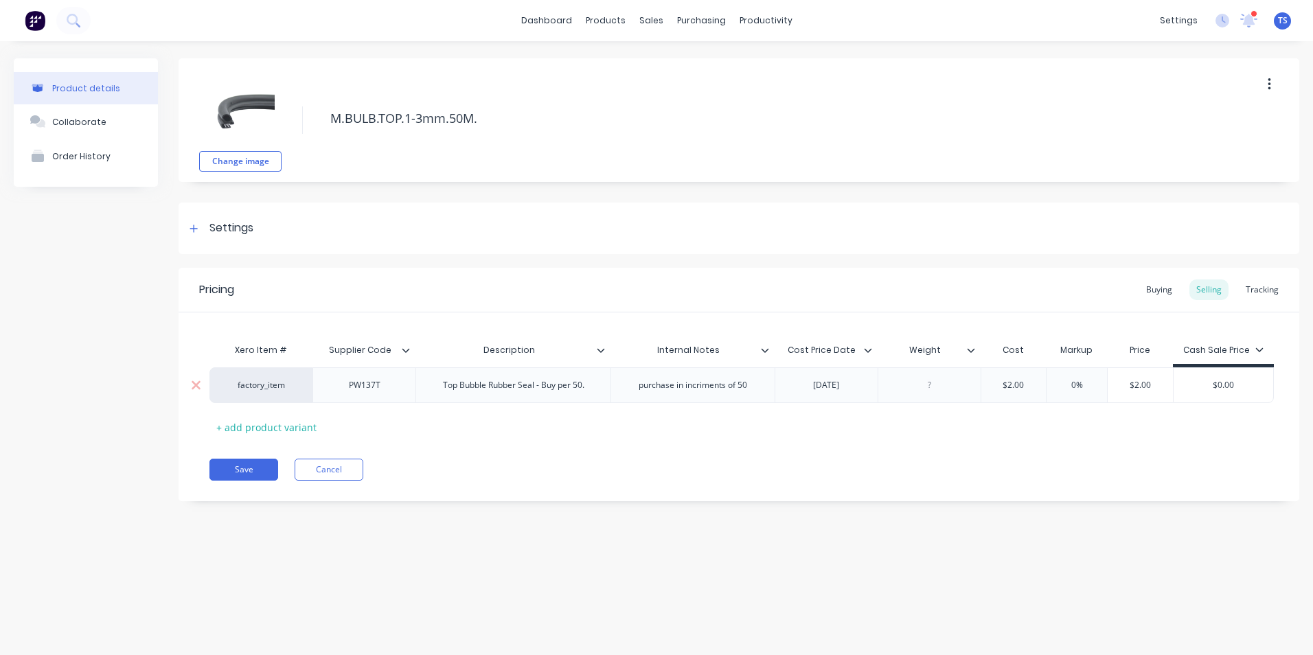
click at [1026, 384] on input "$2.00" at bounding box center [1013, 385] width 69 height 12
type input "$2"
type textarea "x"
type input "$"
type textarea "x"
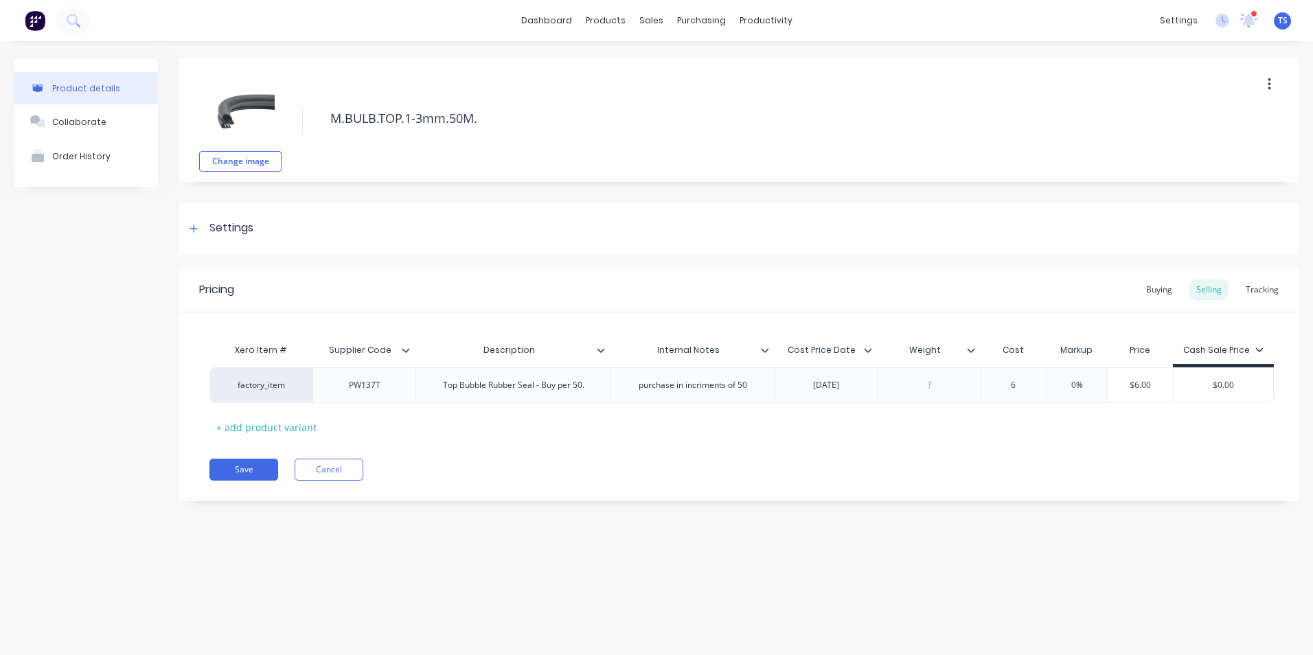
type input "6."
type textarea "x"
type input "6.8"
type textarea "x"
click at [1155, 398] on div "$6.83" at bounding box center [1160, 385] width 78 height 34
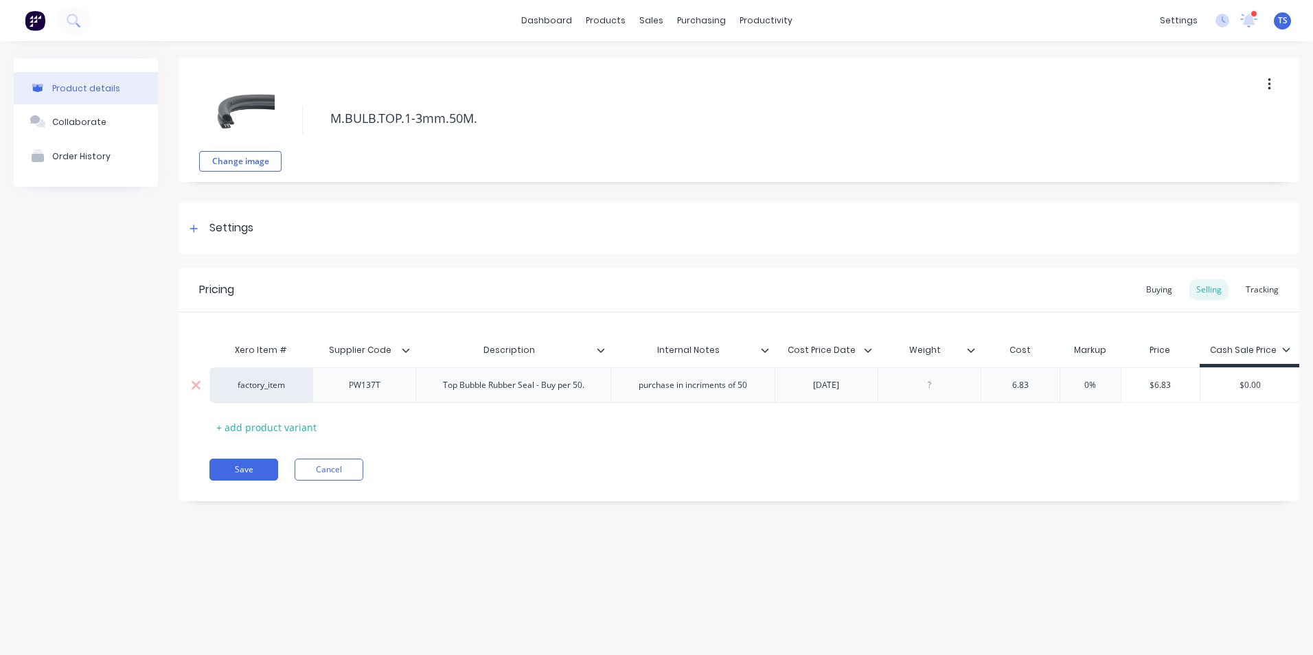
type input "6.83"
type input "$6.83"
click at [246, 479] on button "Save" at bounding box center [243, 470] width 69 height 22
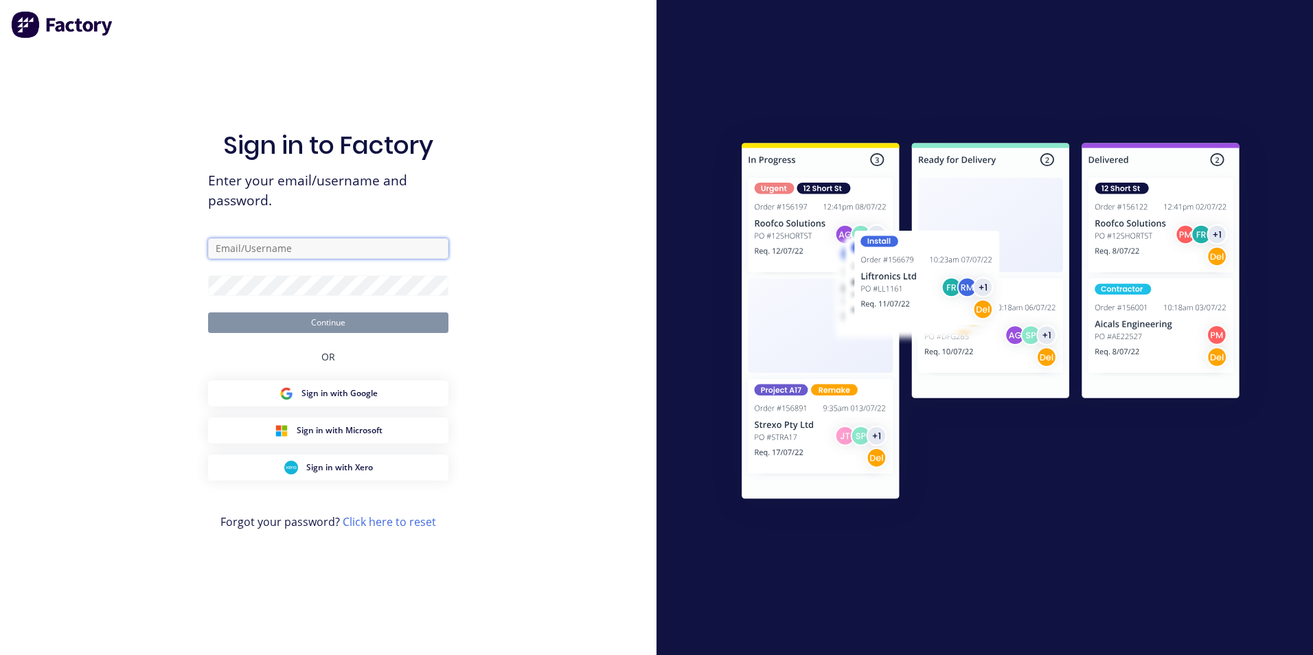
type input "[EMAIL_ADDRESS][DOMAIN_NAME]"
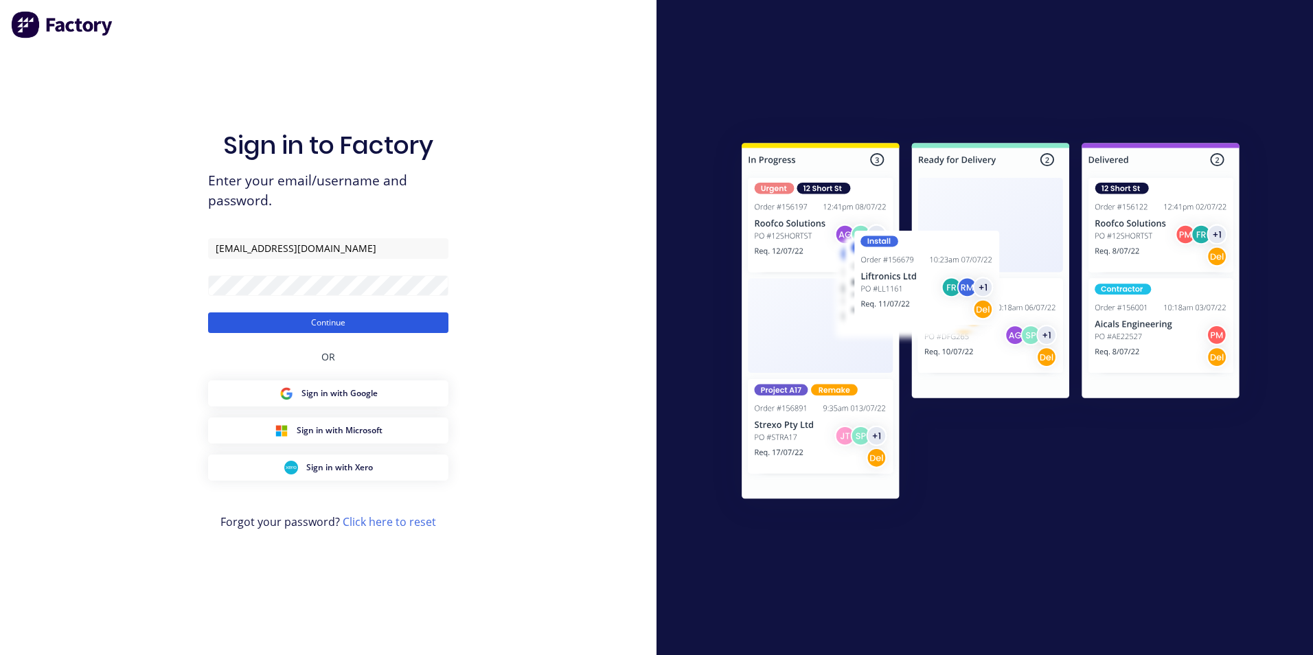
click at [385, 325] on button "Continue" at bounding box center [328, 322] width 240 height 21
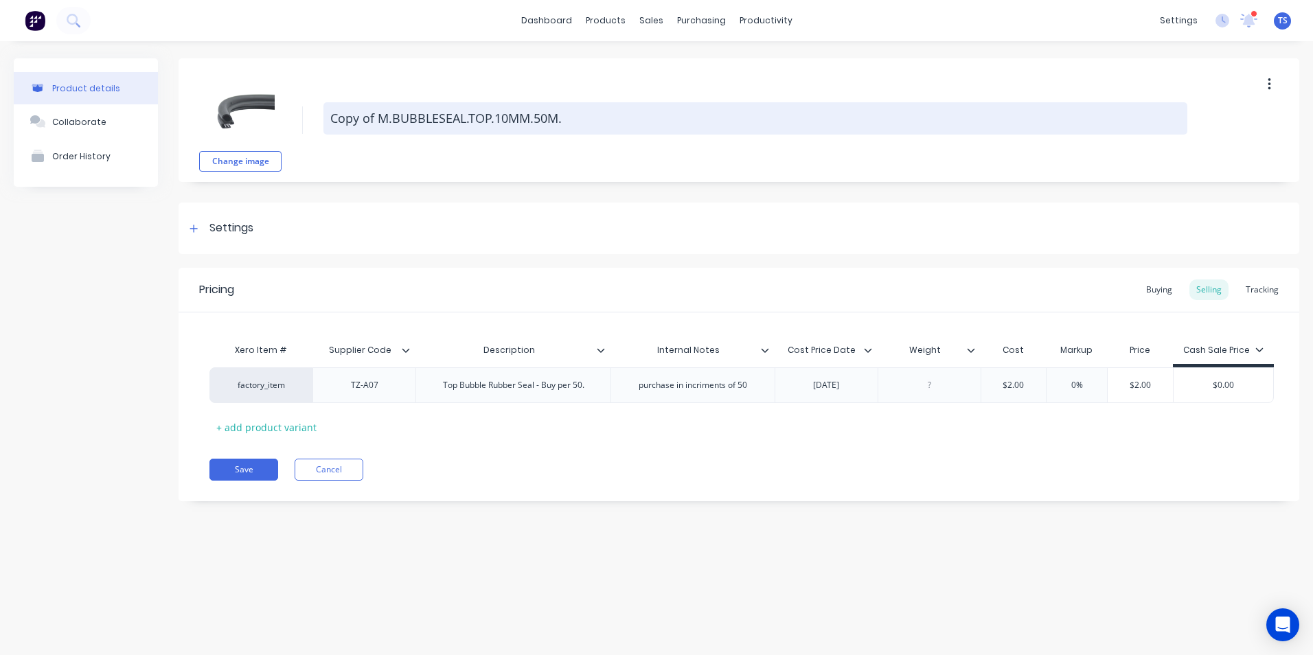
click at [377, 117] on textarea "Copy of M.BUBBLESEAL.TOP.10MM.50M." at bounding box center [755, 118] width 864 height 32
click at [418, 117] on textarea "M.BUBBLESEAL.TOP.10MM.50M." at bounding box center [755, 118] width 864 height 32
click at [439, 117] on textarea "M.BULB.TOP.10MM.50M." at bounding box center [755, 118] width 864 height 32
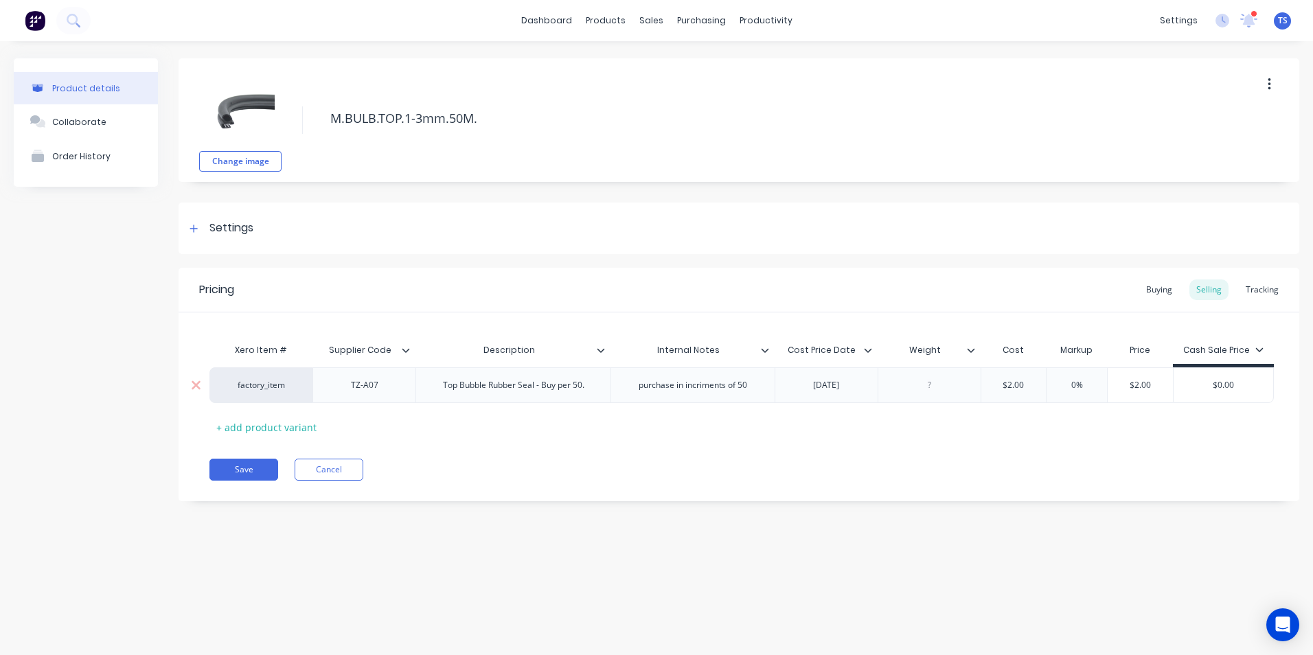
type textarea "M.BULB.TOP.1-3mm.50M."
click at [373, 388] on div "TZ-A07" at bounding box center [364, 385] width 69 height 18
click at [378, 387] on div "TZ-A07" at bounding box center [364, 385] width 69 height 18
click at [843, 388] on div "[DATE]" at bounding box center [826, 385] width 69 height 18
click at [826, 385] on div "[DATE]" at bounding box center [826, 385] width 69 height 18
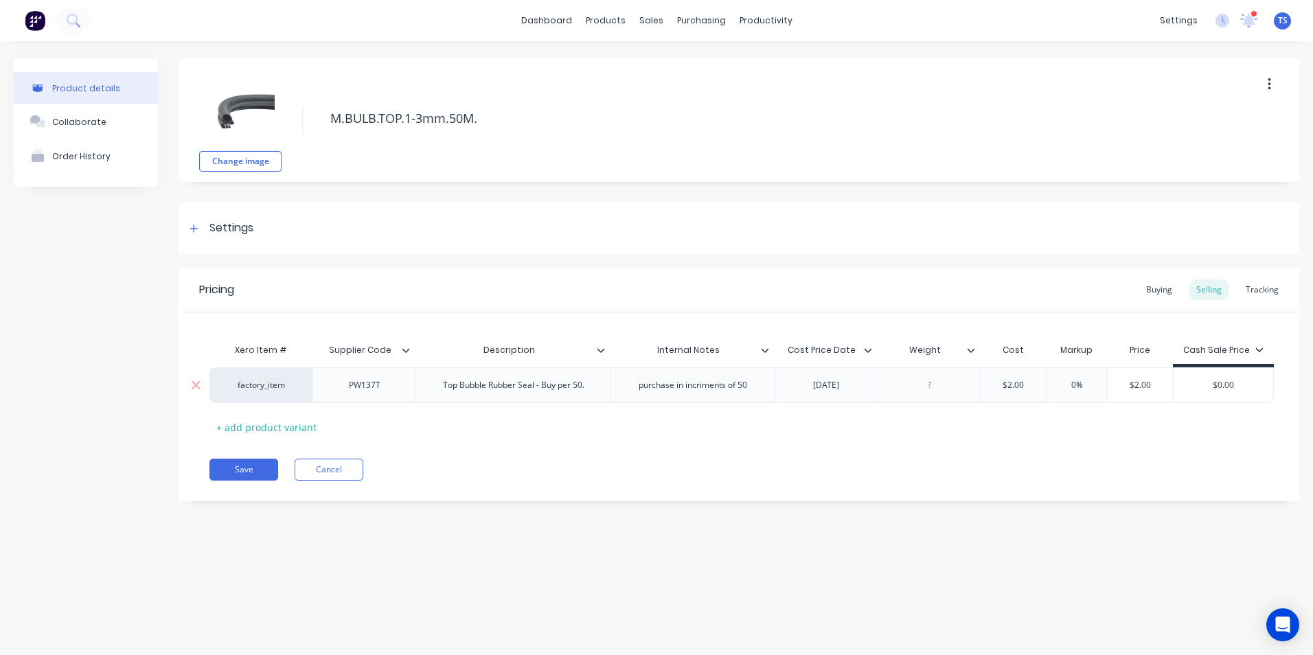
drag, startPoint x: 1024, startPoint y: 384, endPoint x: 974, endPoint y: 388, distance: 51.0
click at [994, 389] on input "$2.00" at bounding box center [1013, 385] width 69 height 12
type input "6.83"
click at [1169, 420] on div "Xero Item # Supplier Code Description Internal Notes Cost Price Date Weight Cos…" at bounding box center [738, 387] width 1059 height 102
click at [229, 481] on button "Save" at bounding box center [243, 470] width 69 height 22
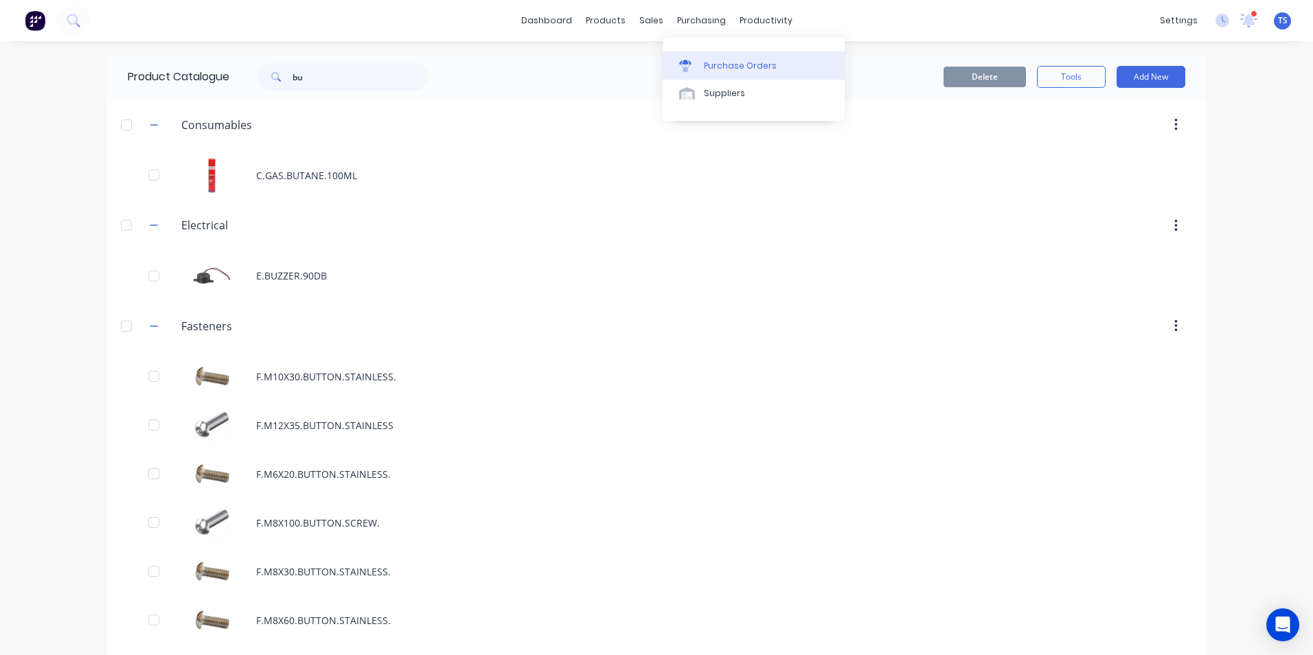
click at [746, 72] on link "Purchase Orders" at bounding box center [754, 64] width 182 height 27
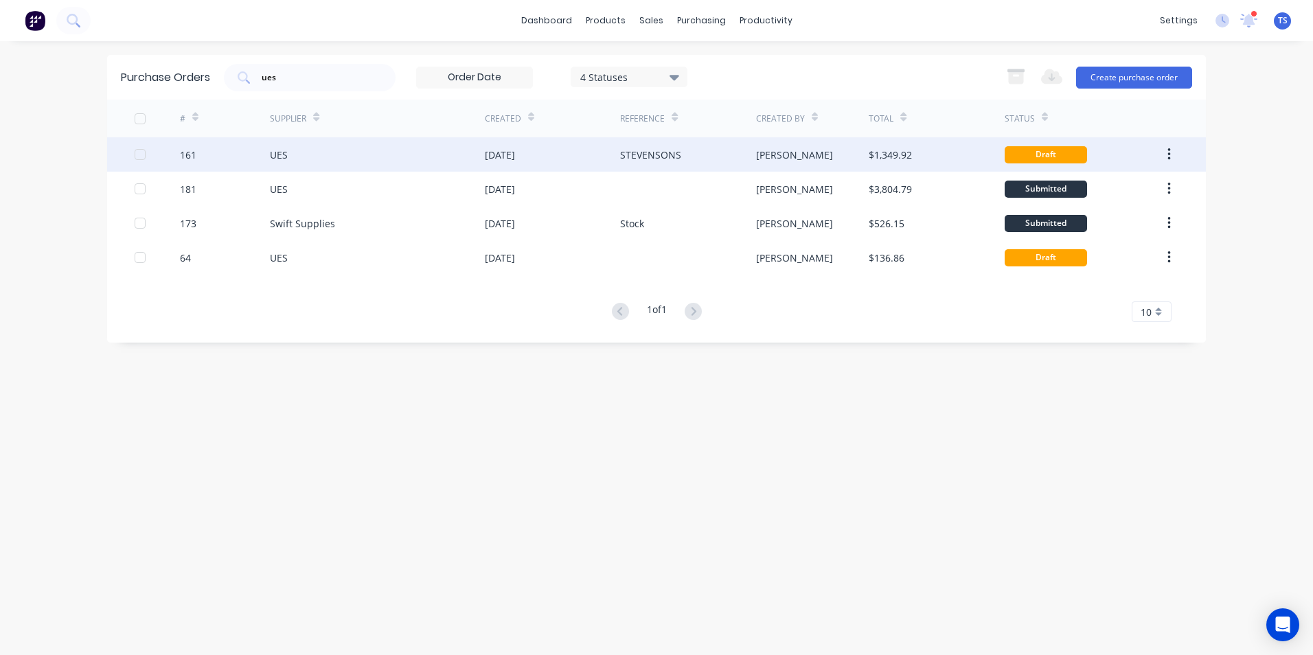
click at [290, 168] on div "UES" at bounding box center [377, 154] width 215 height 34
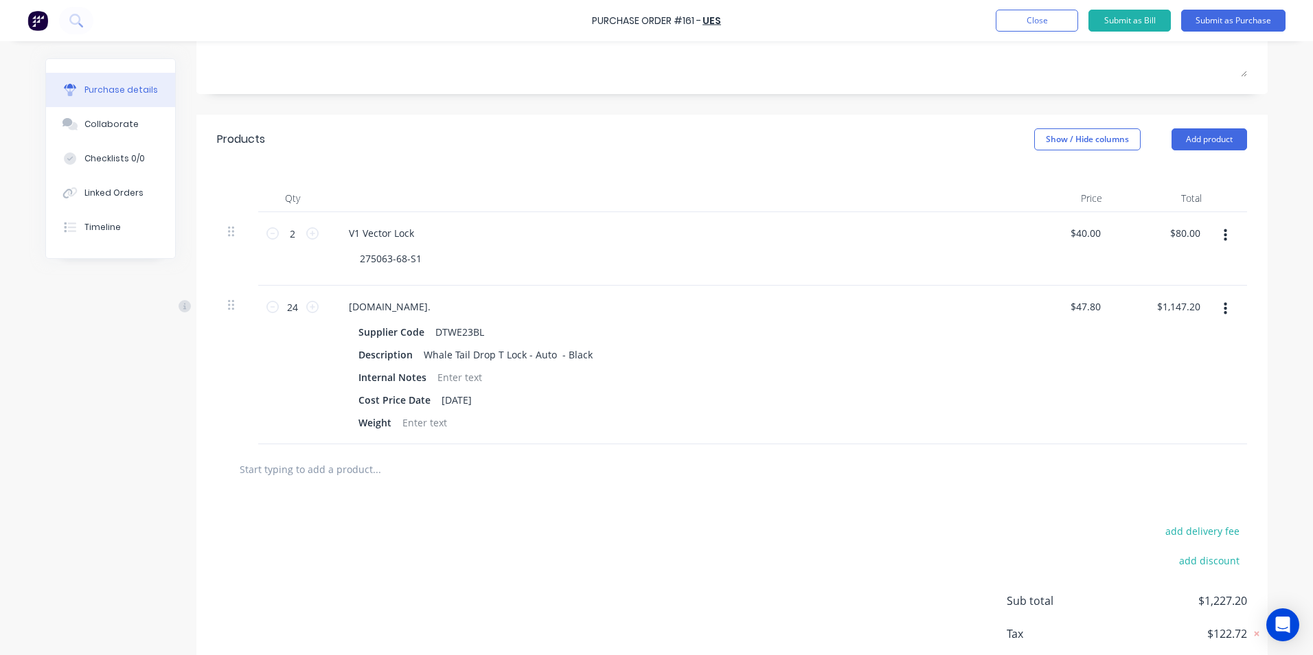
scroll to position [275, 0]
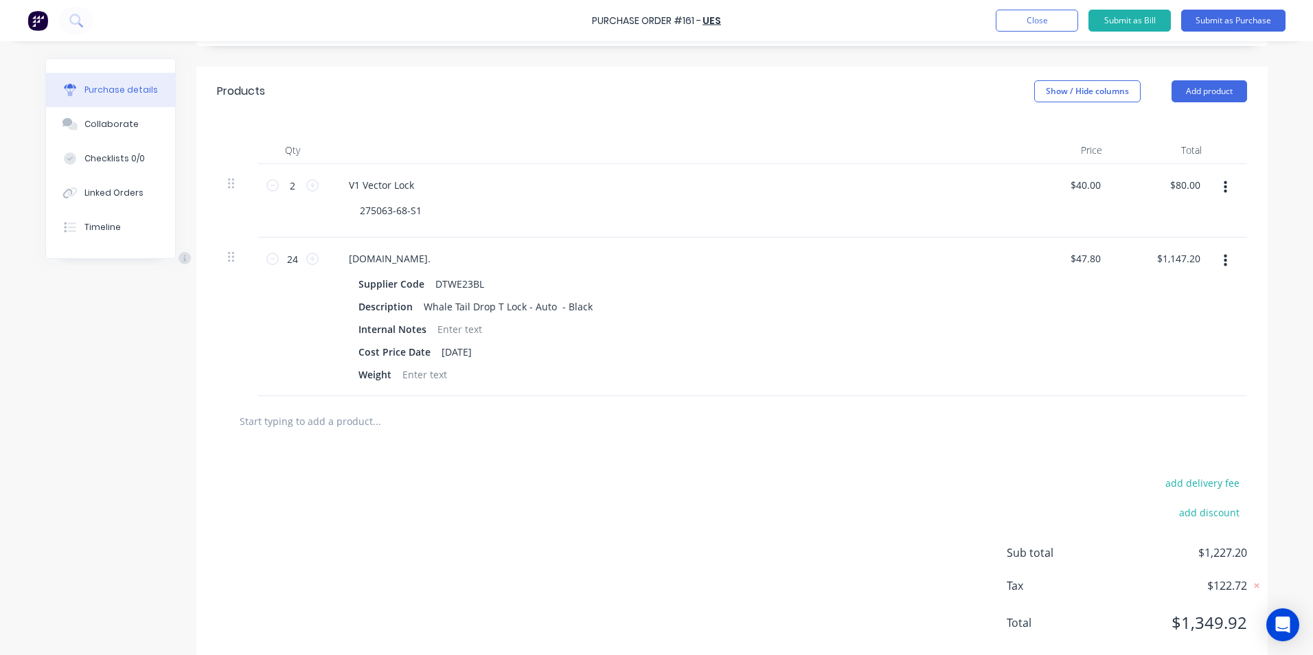
click at [300, 419] on input "text" at bounding box center [376, 420] width 275 height 27
click at [1208, 90] on button "Add product" at bounding box center [1209, 91] width 76 height 22
click at [1198, 126] on div "Product catalogue" at bounding box center [1182, 127] width 106 height 20
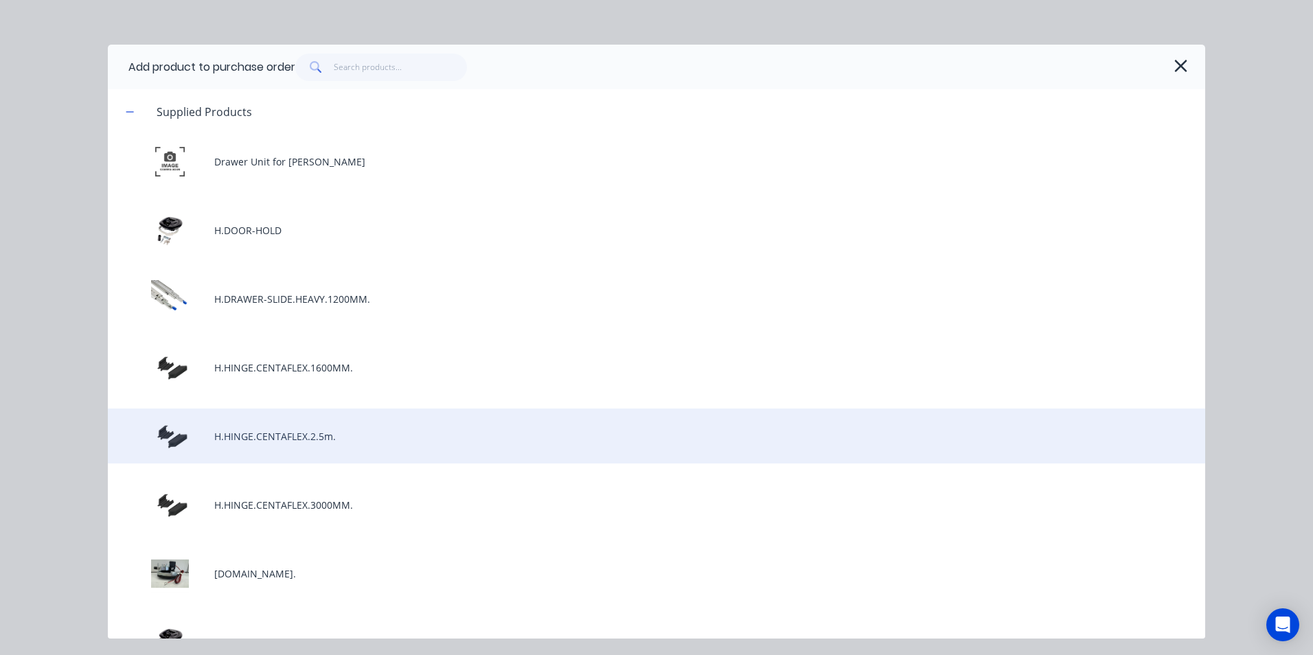
click at [317, 440] on div "H.HINGE.CENTAFLEX.2.5m." at bounding box center [656, 436] width 1097 height 55
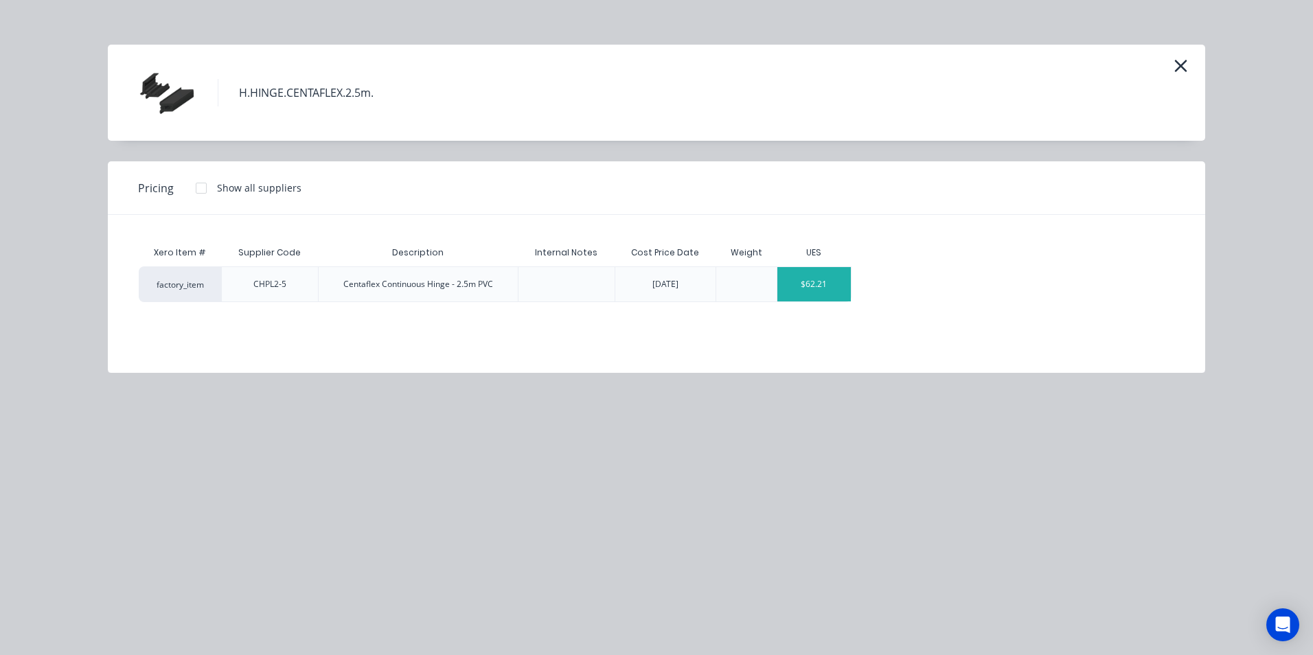
click at [842, 287] on div "$62.21" at bounding box center [813, 284] width 73 height 34
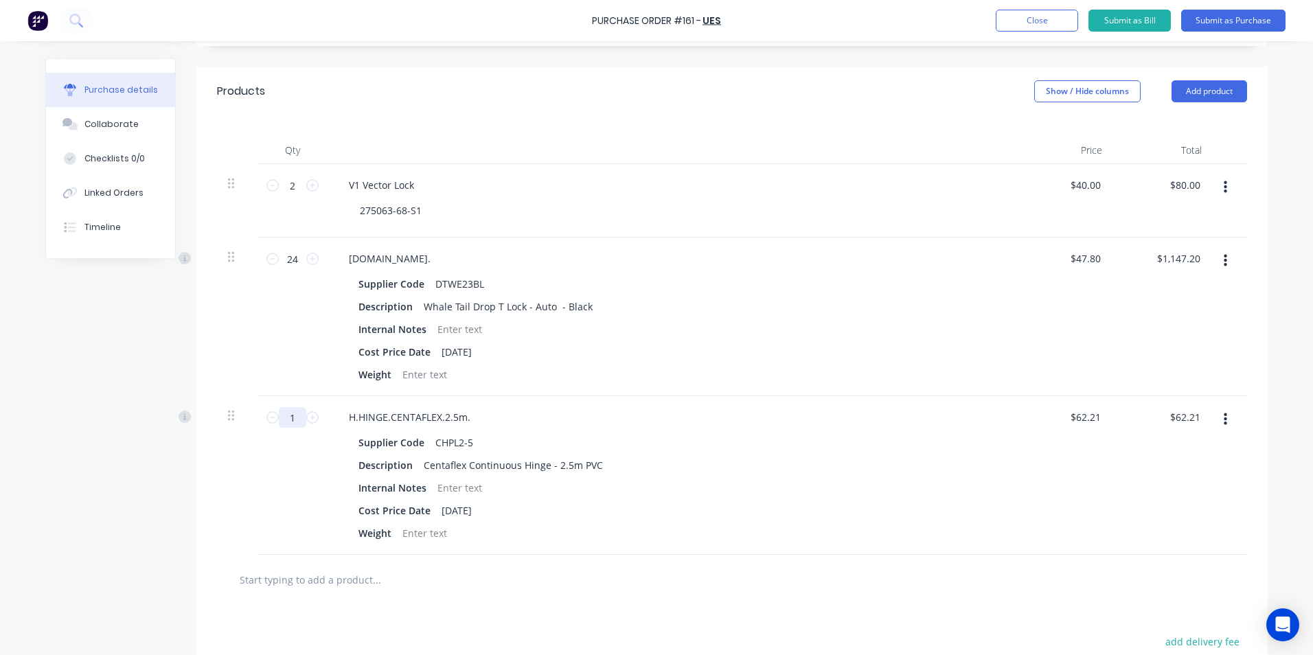
drag, startPoint x: 291, startPoint y: 416, endPoint x: 275, endPoint y: 419, distance: 16.8
click at [279, 419] on input "1" at bounding box center [292, 417] width 27 height 21
type input "12"
type input "$746.52"
type input "12"
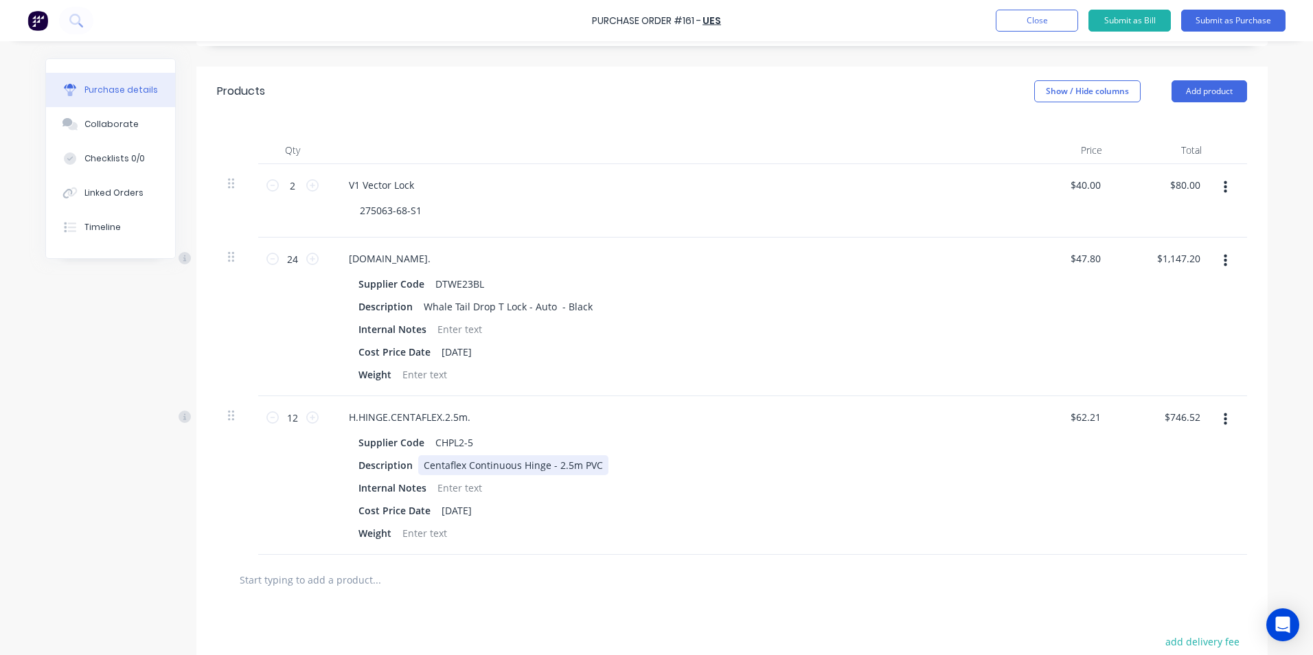
click at [701, 472] on div "Description Centaflex Continuous Hinge - 2.5m PVC" at bounding box center [667, 465] width 629 height 20
drag, startPoint x: 1098, startPoint y: 416, endPoint x: 1066, endPoint y: 417, distance: 31.6
click at [1072, 417] on div "62.21 62.21" at bounding box center [1088, 417] width 32 height 20
type input "$52.40"
type input "$628.80"
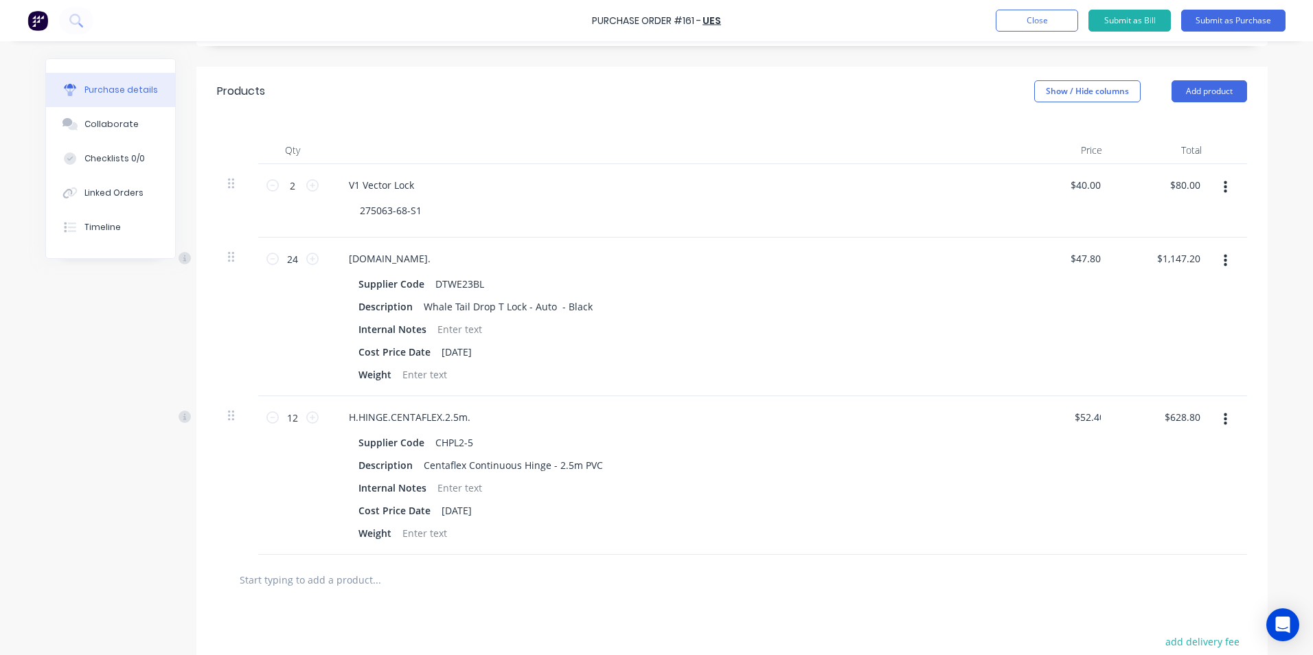
click at [1169, 490] on div "$628.80 $746.52" at bounding box center [1163, 475] width 100 height 159
click at [273, 587] on input "text" at bounding box center [376, 579] width 275 height 27
click at [1184, 92] on button "Add product" at bounding box center [1209, 91] width 76 height 22
click at [1163, 131] on div "Product catalogue" at bounding box center [1182, 127] width 106 height 20
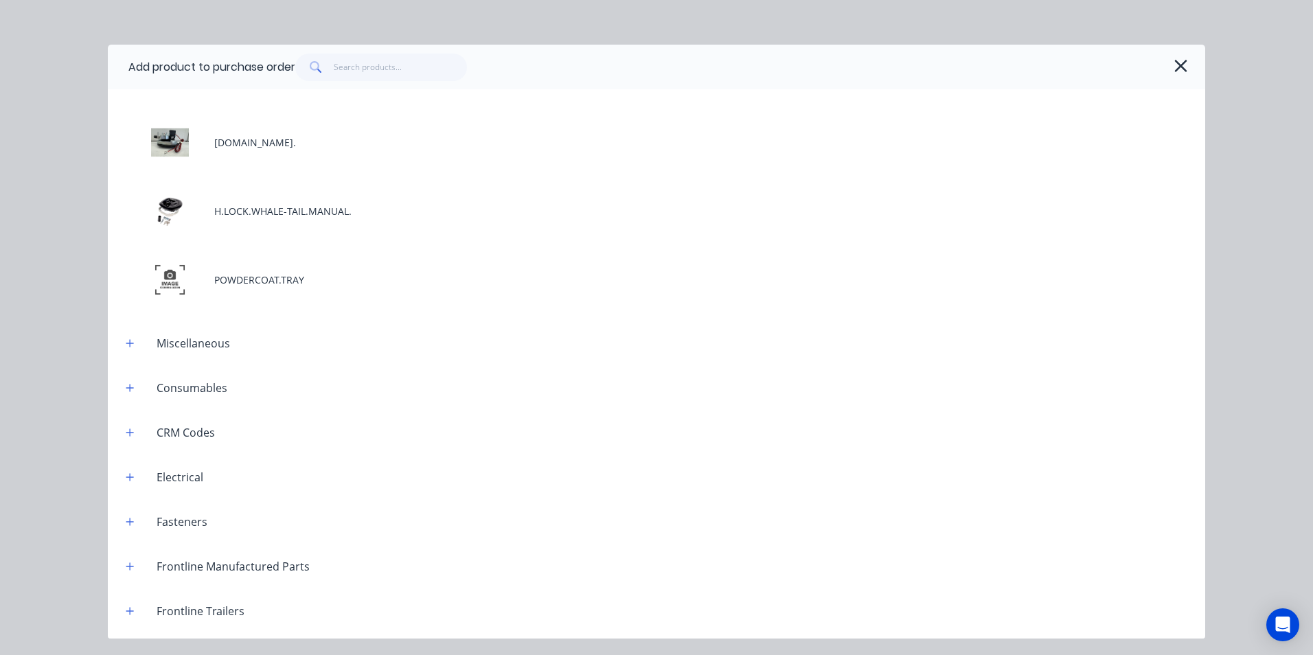
scroll to position [481, 0]
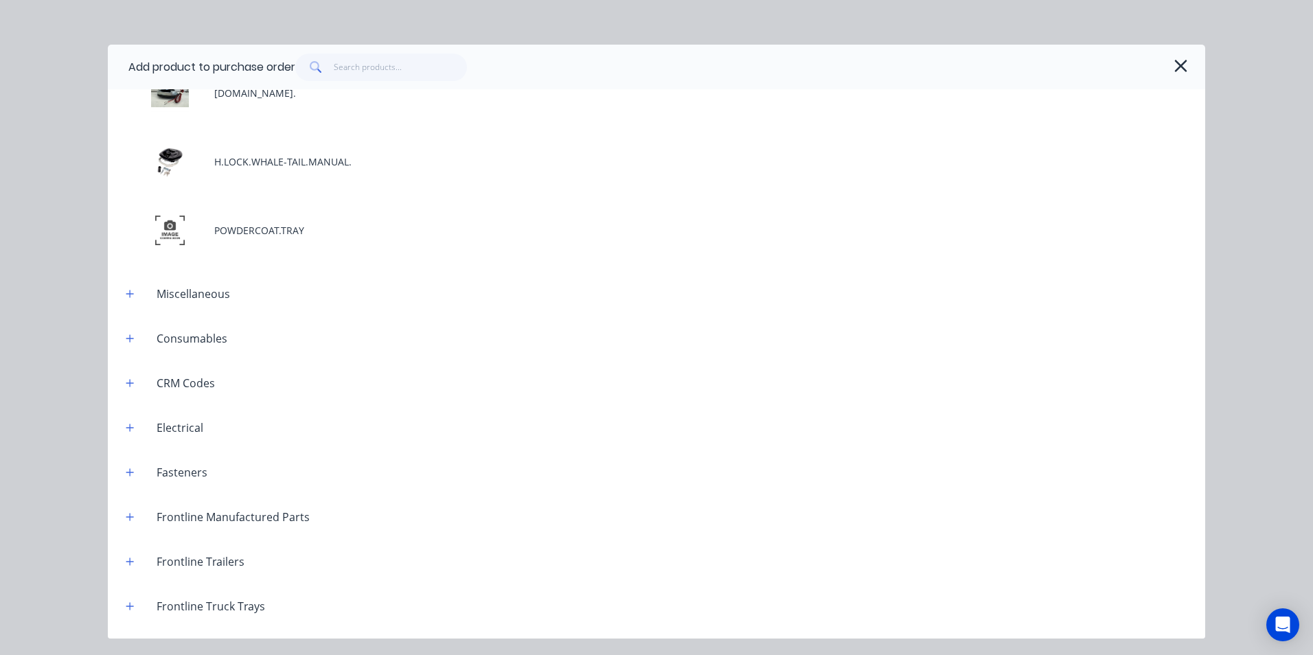
click at [217, 295] on div "Miscellaneous" at bounding box center [193, 294] width 95 height 16
click at [134, 290] on icon "button" at bounding box center [130, 294] width 8 height 10
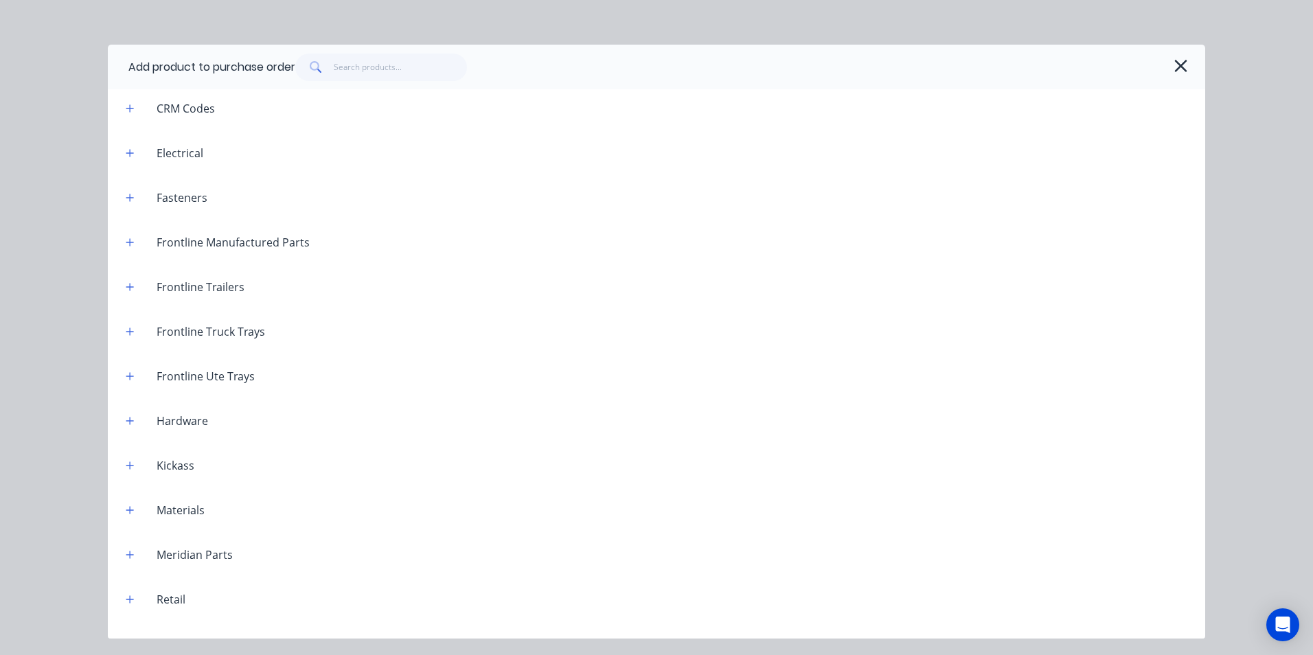
scroll to position [893, 0]
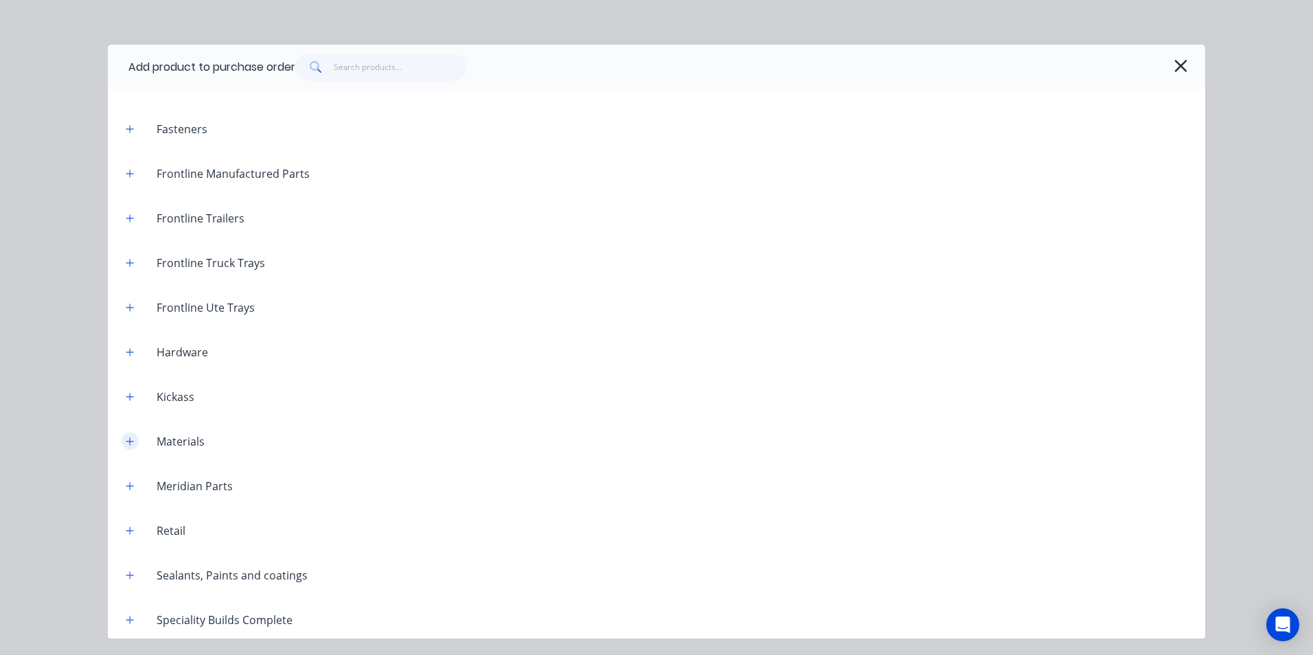
click at [133, 441] on icon "button" at bounding box center [130, 441] width 8 height 8
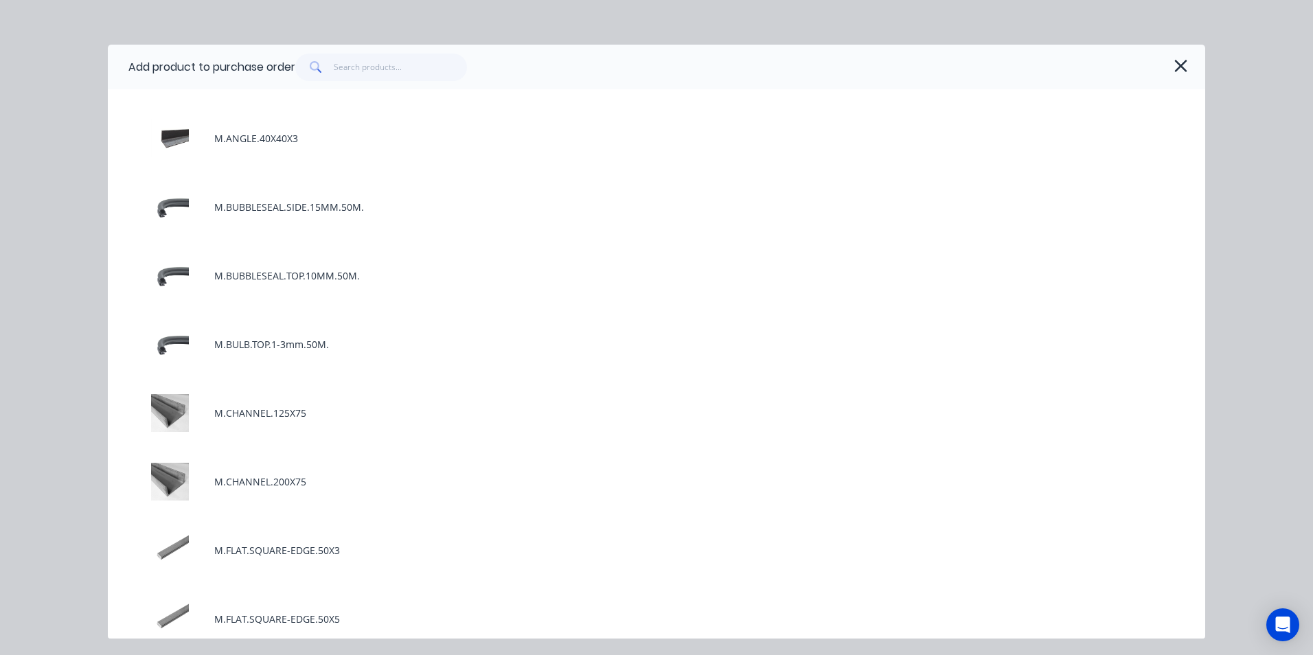
scroll to position [1579, 0]
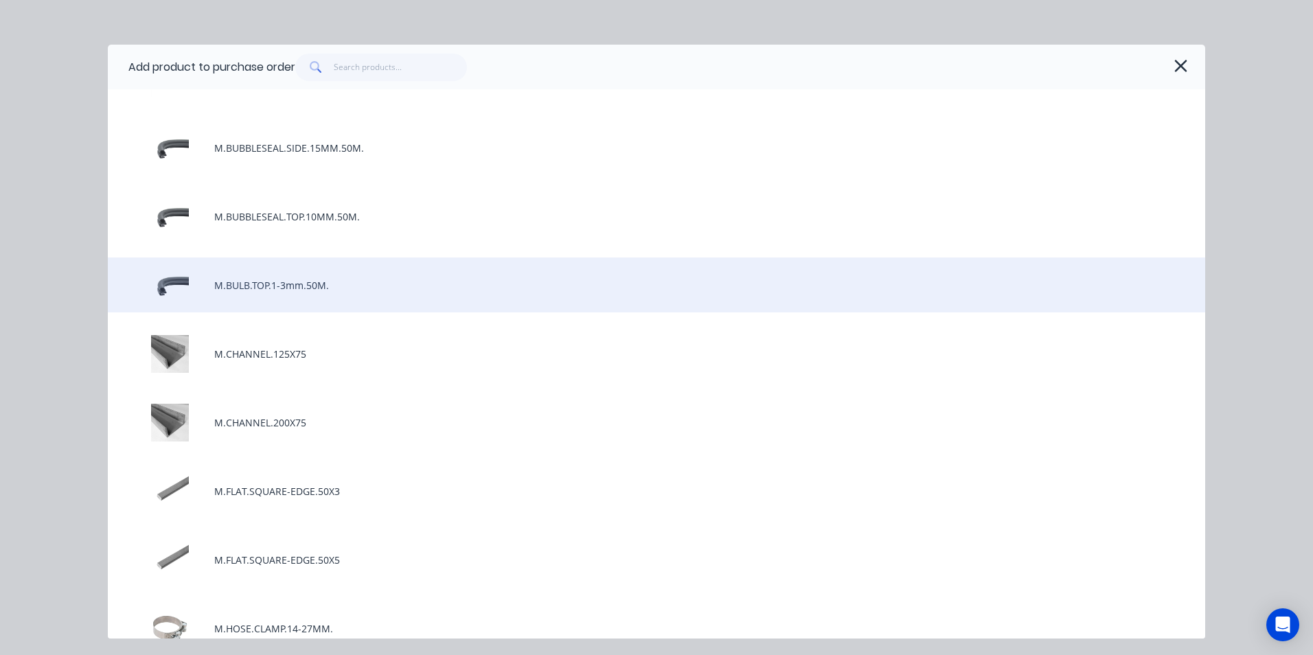
click at [246, 288] on div "M.BULB.TOP.1-3mm.50M." at bounding box center [656, 284] width 1097 height 55
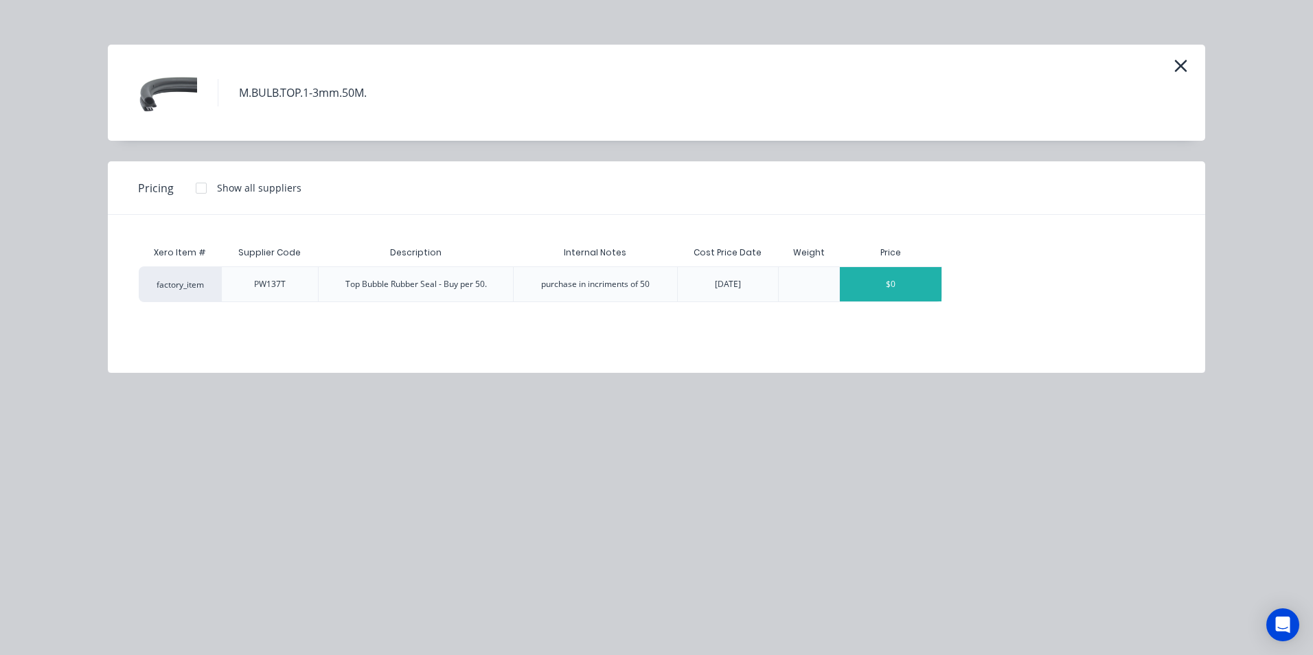
click at [925, 284] on div "$0" at bounding box center [891, 284] width 102 height 34
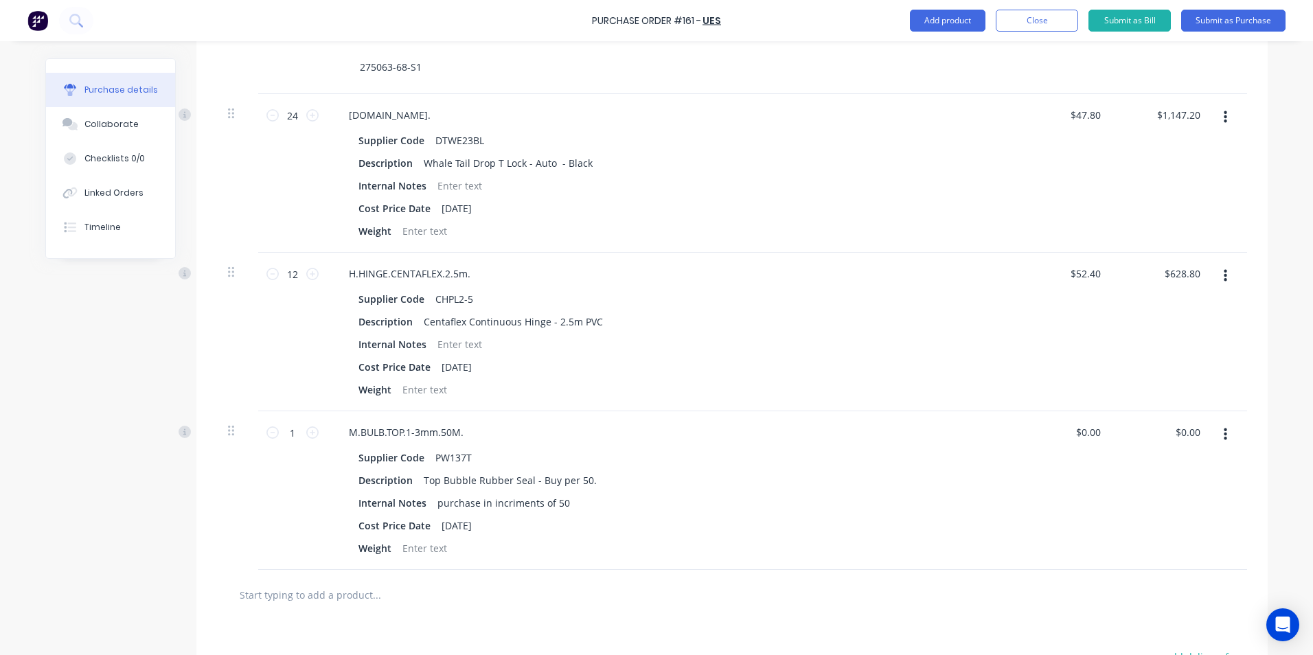
scroll to position [417, 0]
drag, startPoint x: 1096, startPoint y: 433, endPoint x: 1067, endPoint y: 441, distance: 30.5
click at [1067, 441] on div "0.00 0.00" at bounding box center [1063, 492] width 100 height 159
type input "$6.83"
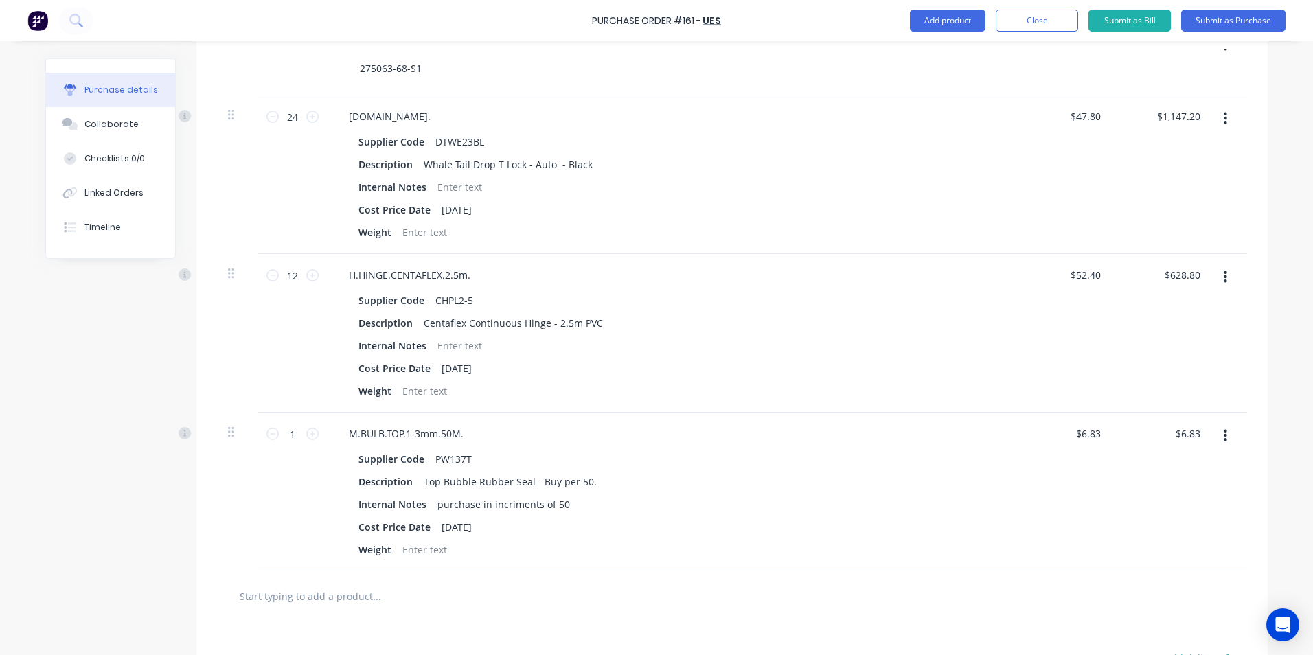
click at [1154, 461] on div "$6.83 $6.83" at bounding box center [1163, 492] width 100 height 159
drag, startPoint x: 291, startPoint y: 433, endPoint x: 276, endPoint y: 440, distance: 16.6
click at [279, 440] on input "1" at bounding box center [292, 434] width 27 height 21
type input "5"
type input "$34.15"
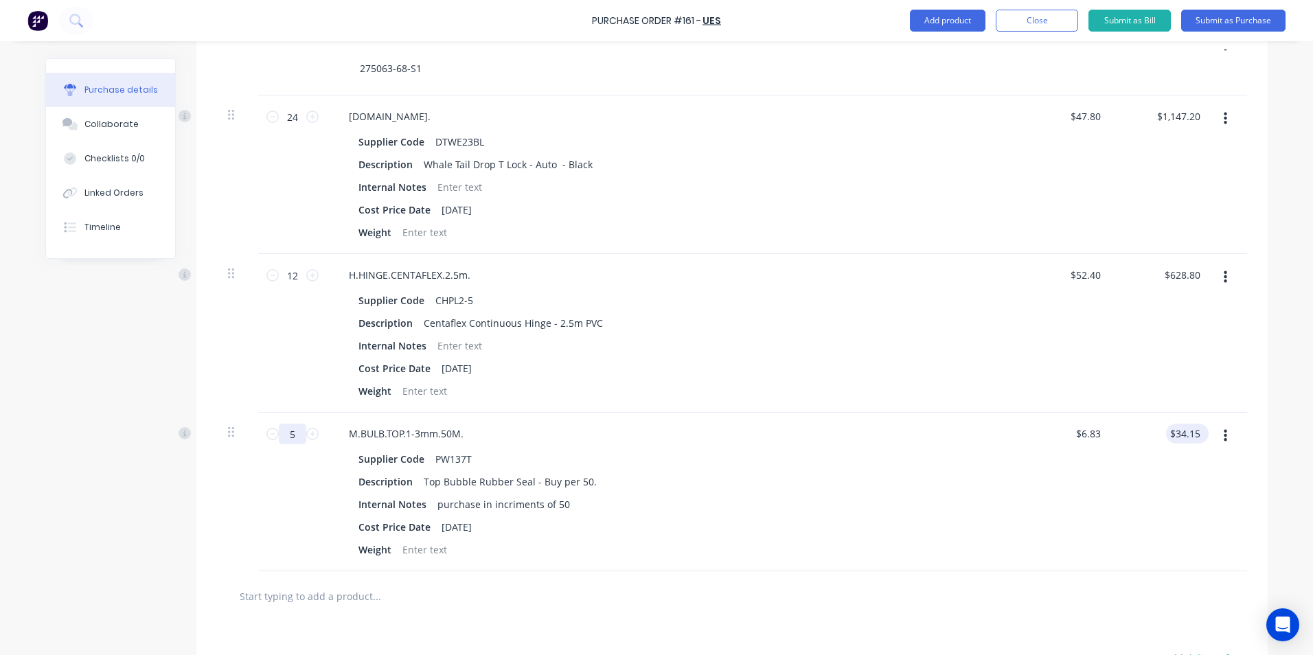
type input "50"
type input "$341.50"
type input "50"
click at [924, 538] on div "Supplier Code PW137T Description Top Bubble Rubber Seal - Buy per 50. Internal …" at bounding box center [670, 504] width 665 height 111
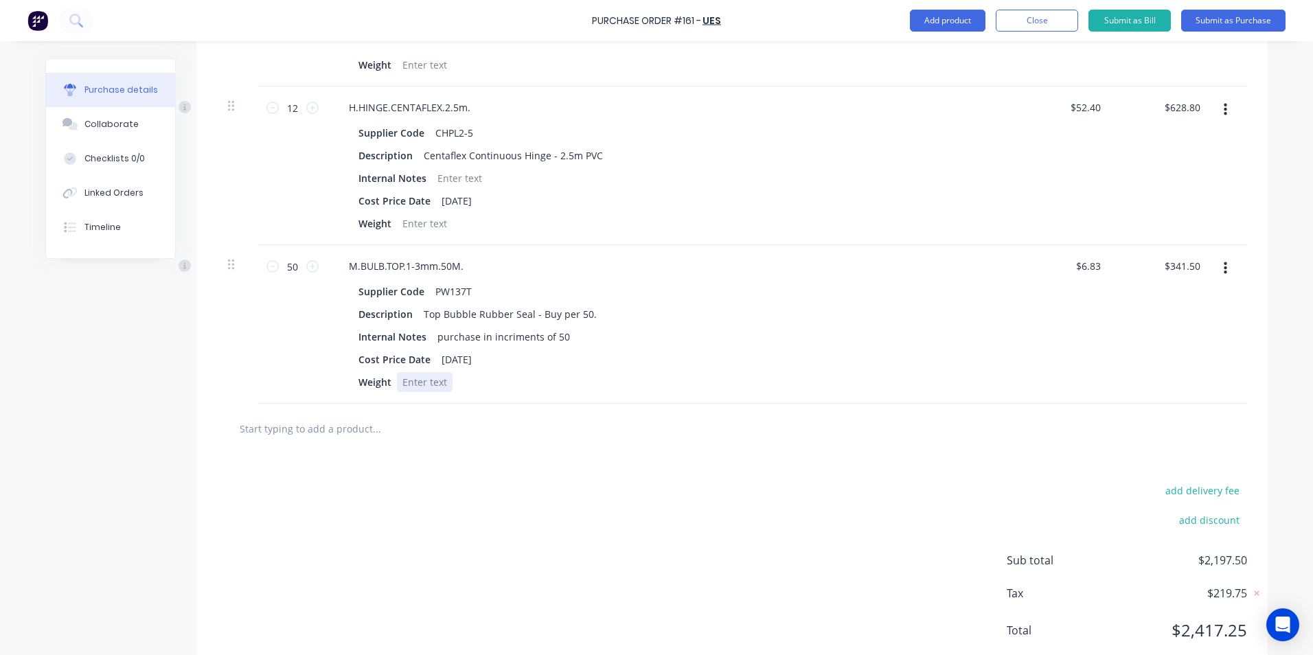
scroll to position [623, 0]
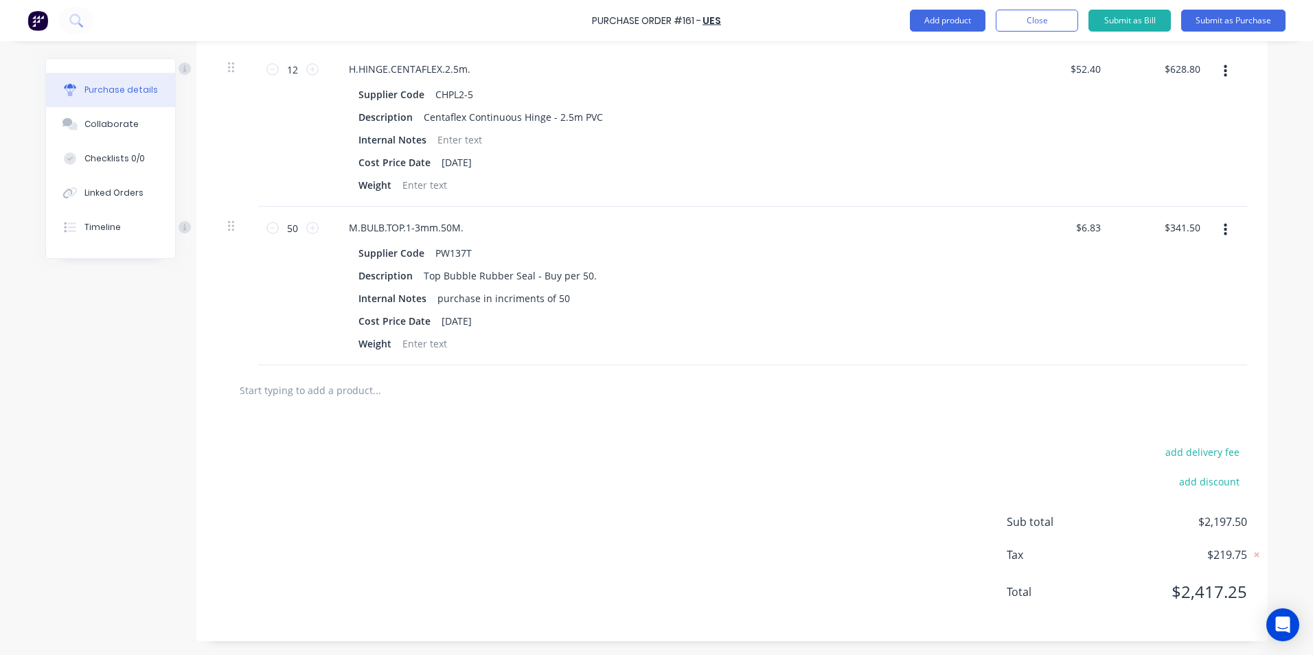
click at [321, 395] on input "text" at bounding box center [376, 389] width 275 height 27
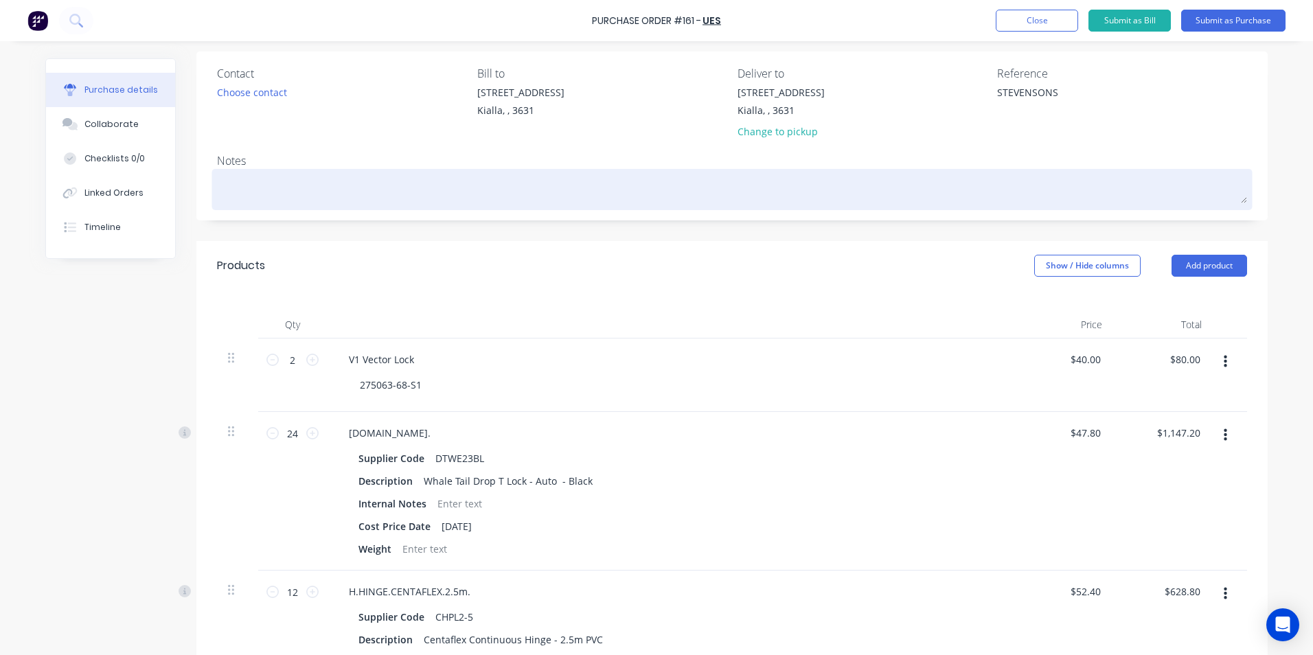
scroll to position [73, 0]
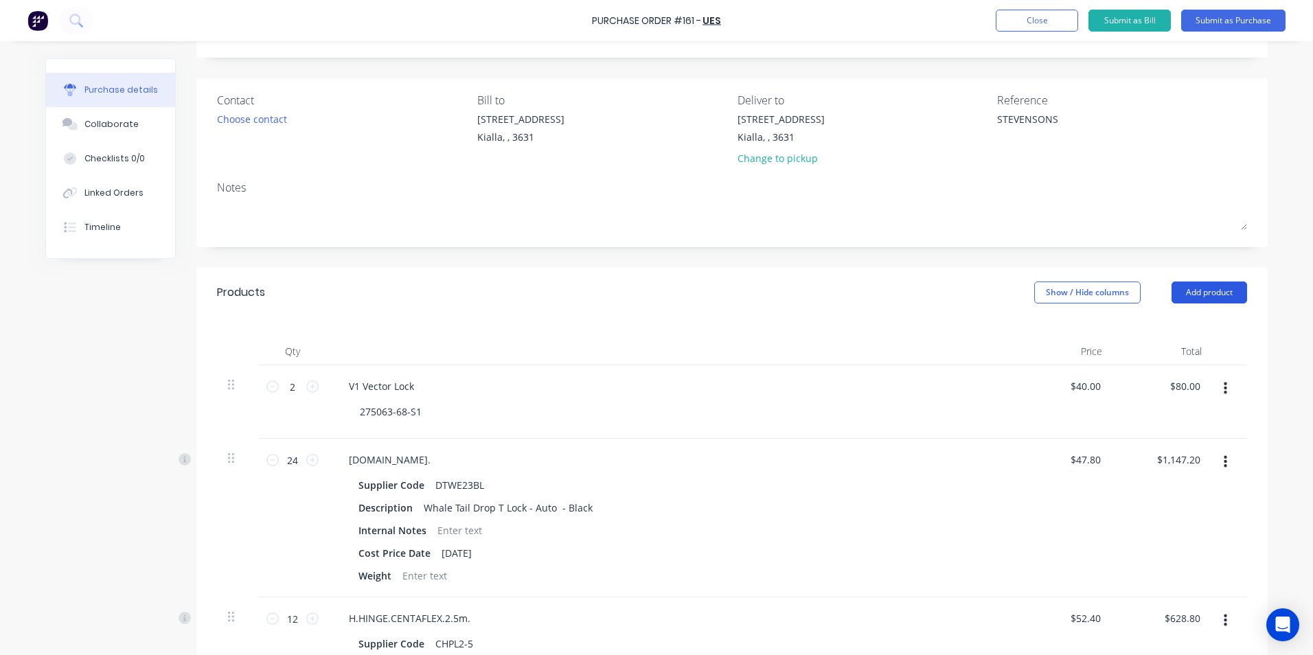
click at [1194, 293] on button "Add product" at bounding box center [1209, 292] width 76 height 22
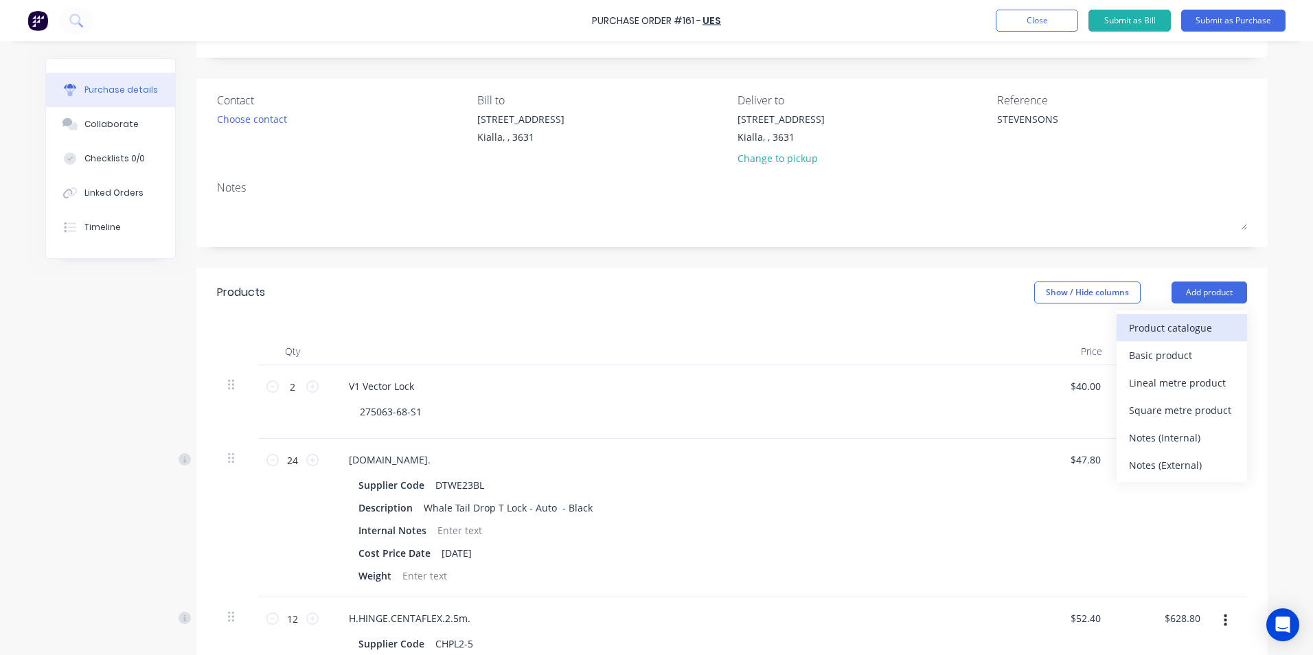
click at [1183, 325] on div "Product catalogue" at bounding box center [1182, 328] width 106 height 20
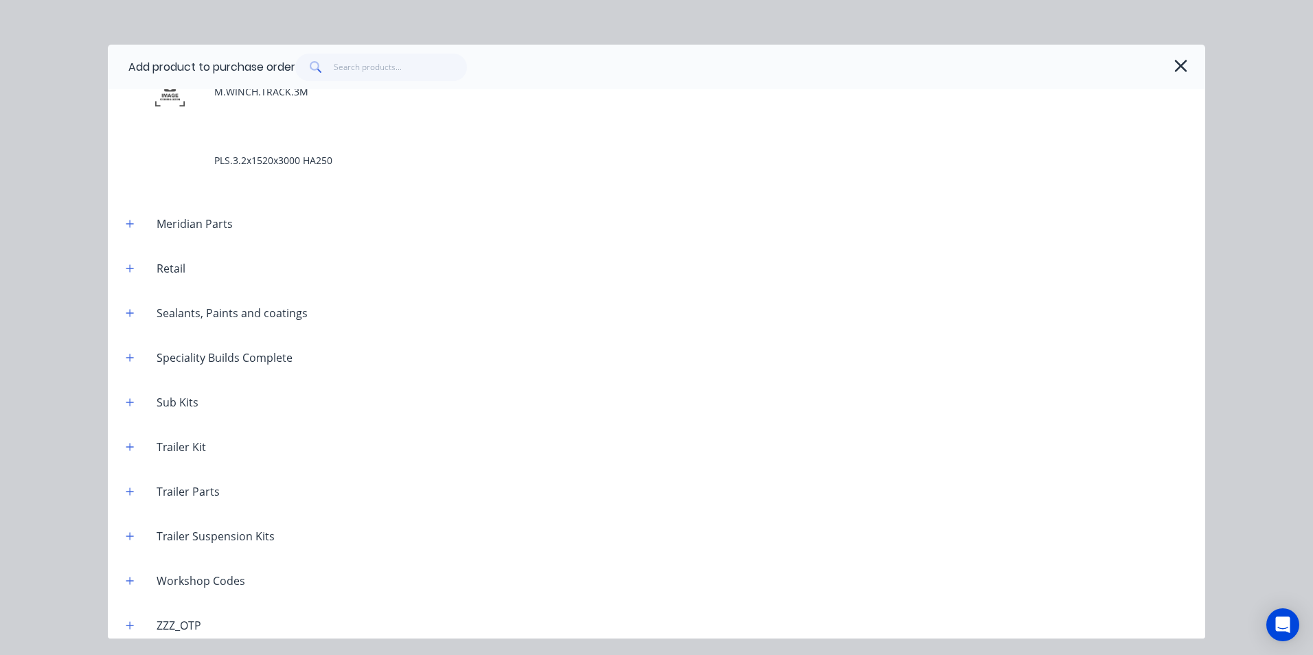
scroll to position [4665, 0]
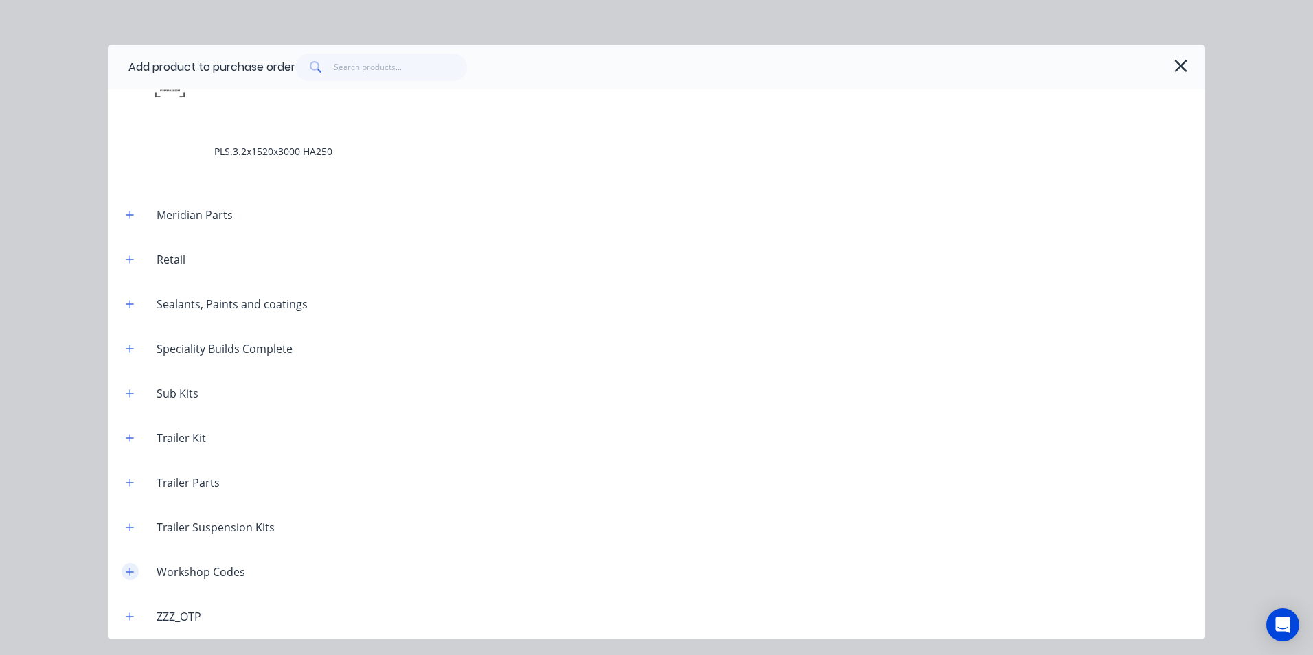
click at [132, 573] on icon "button" at bounding box center [130, 572] width 8 height 10
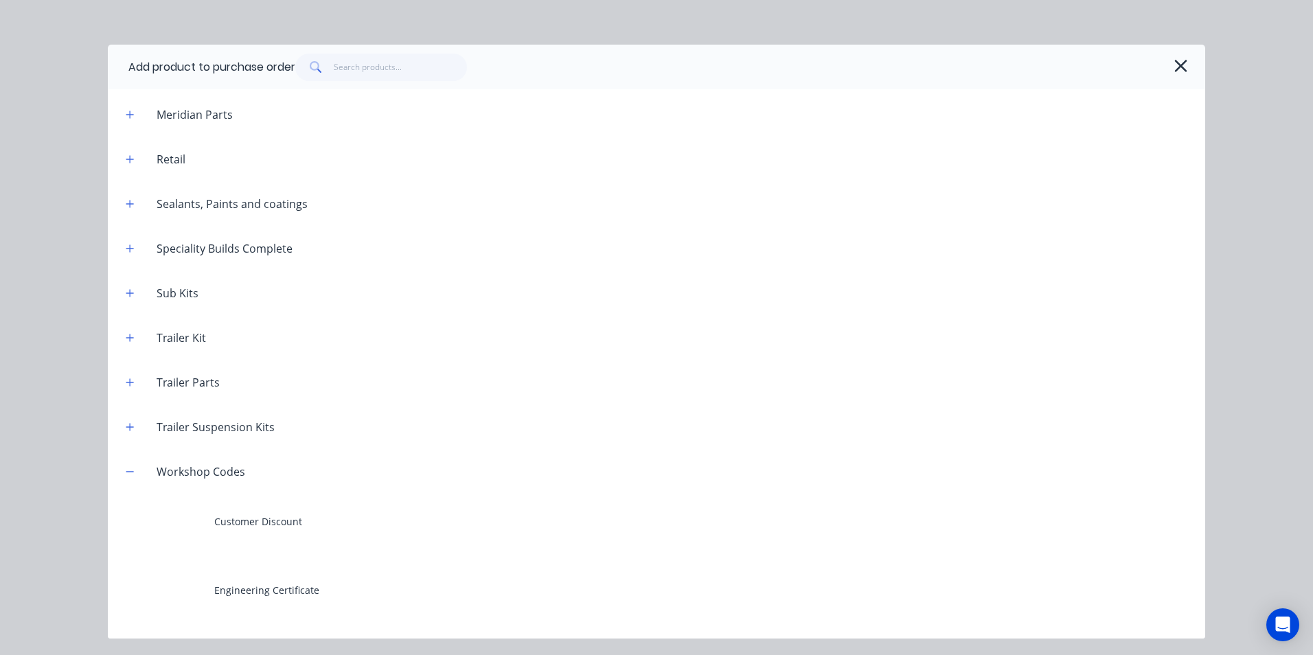
scroll to position [5146, 0]
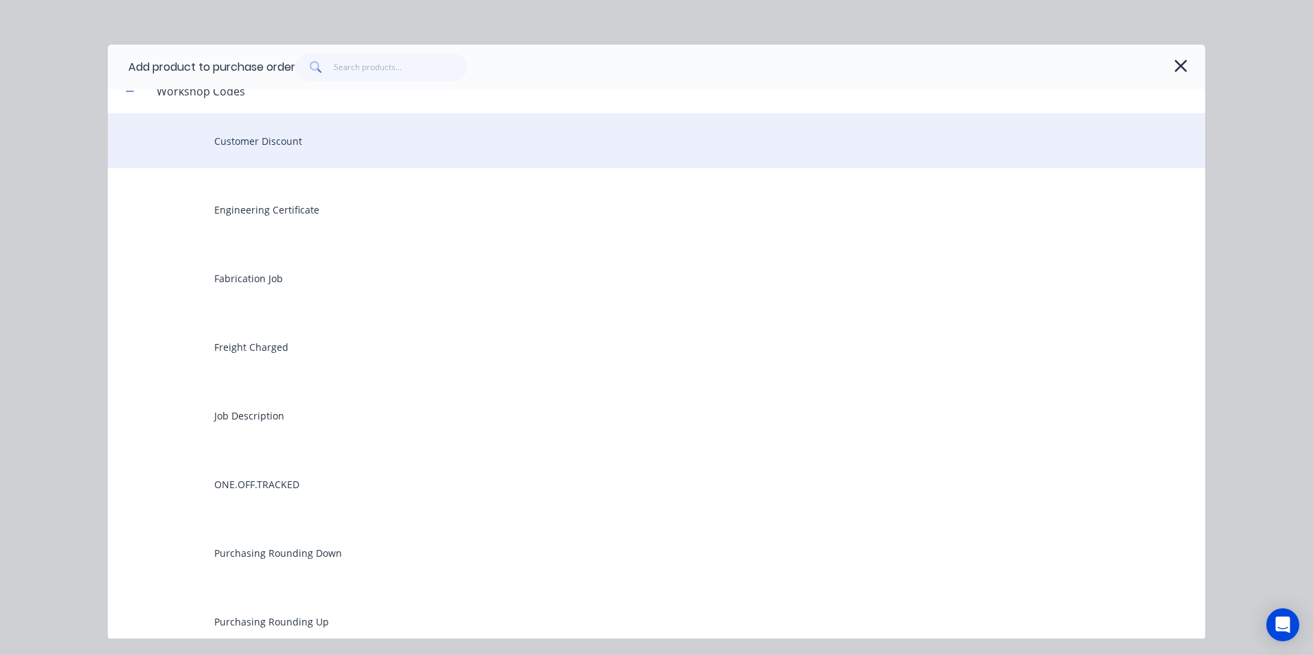
click at [261, 149] on div "Customer Discount" at bounding box center [656, 140] width 1097 height 55
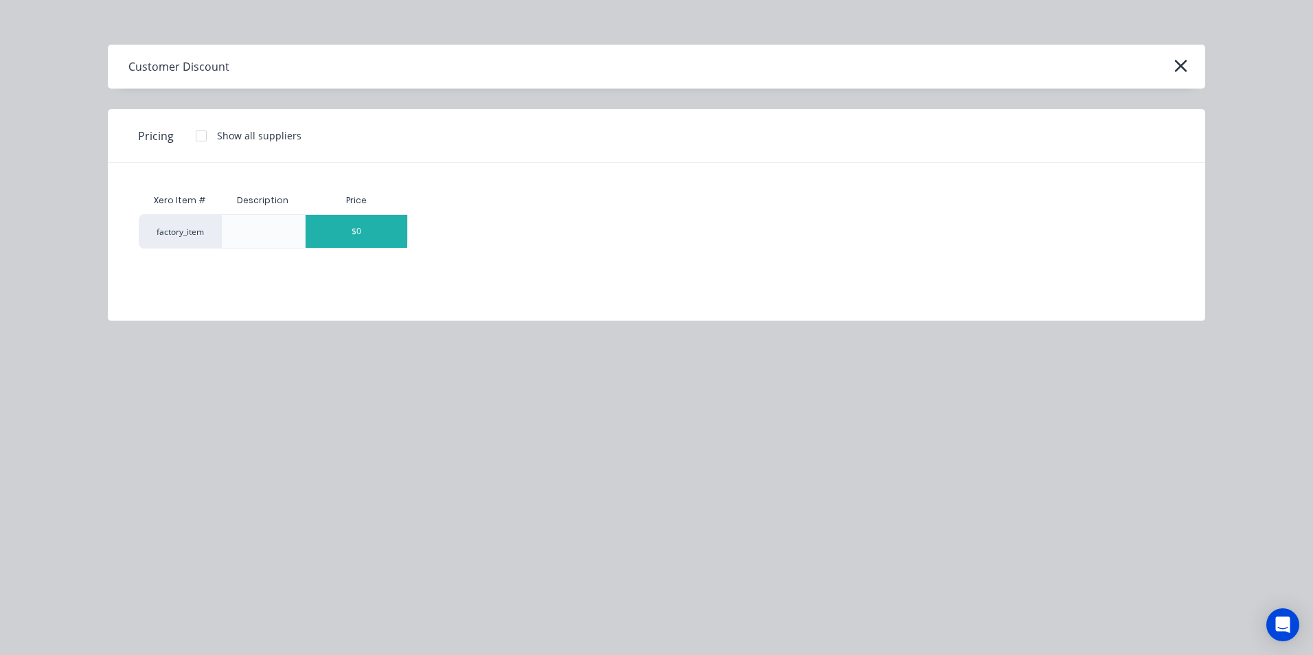
click at [384, 230] on div "$0" at bounding box center [357, 231] width 102 height 33
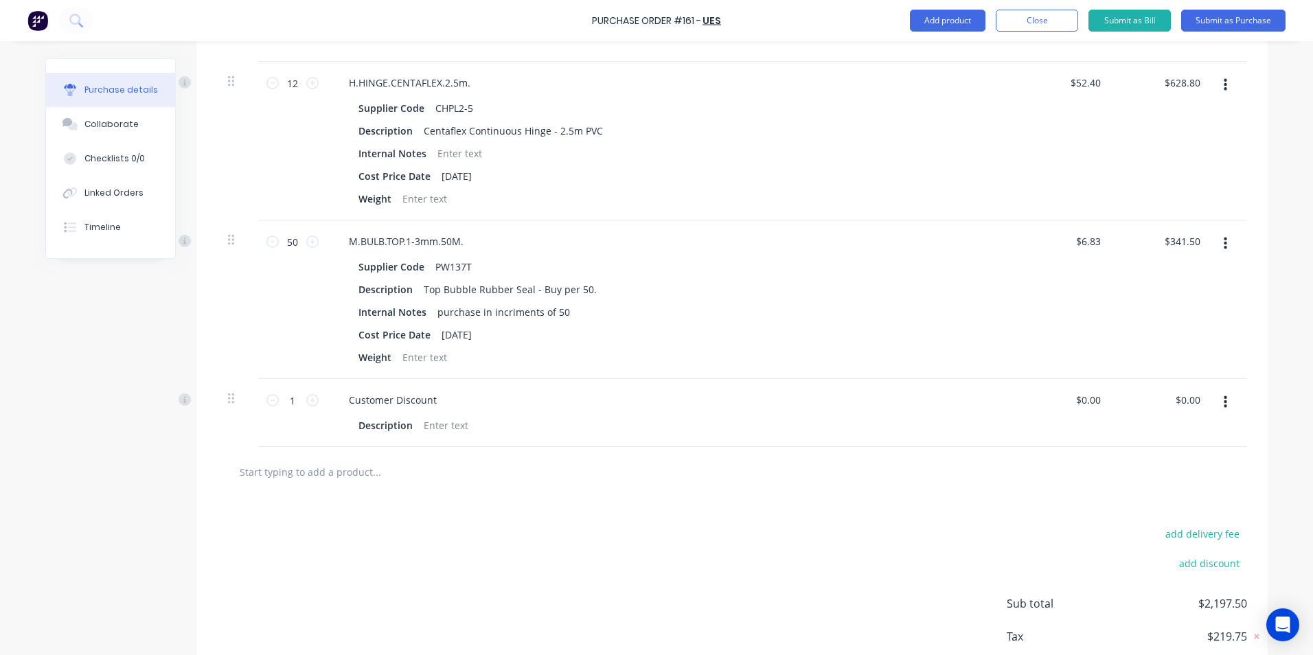
scroll to position [623, 0]
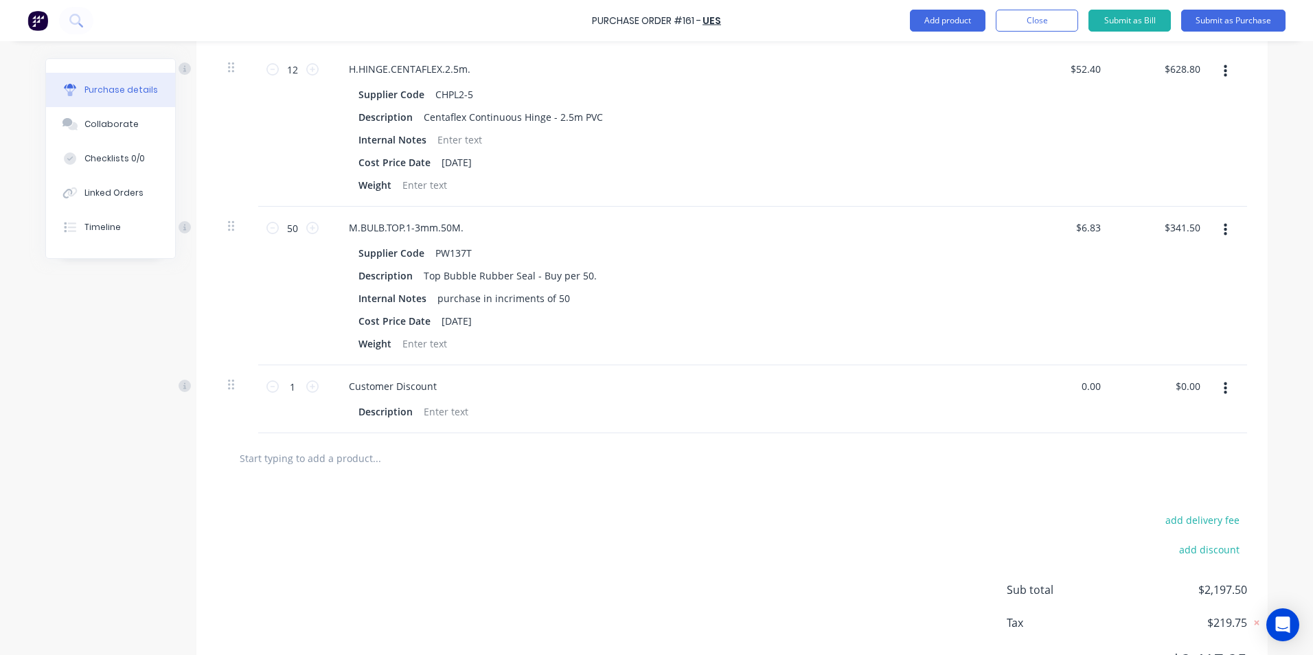
drag, startPoint x: 1096, startPoint y: 386, endPoint x: 1068, endPoint y: 387, distance: 28.2
click at [1077, 389] on input "0.00" at bounding box center [1090, 386] width 26 height 20
type input "$-216.49"
click at [1188, 409] on div "$-216.49 $0.00" at bounding box center [1163, 399] width 100 height 68
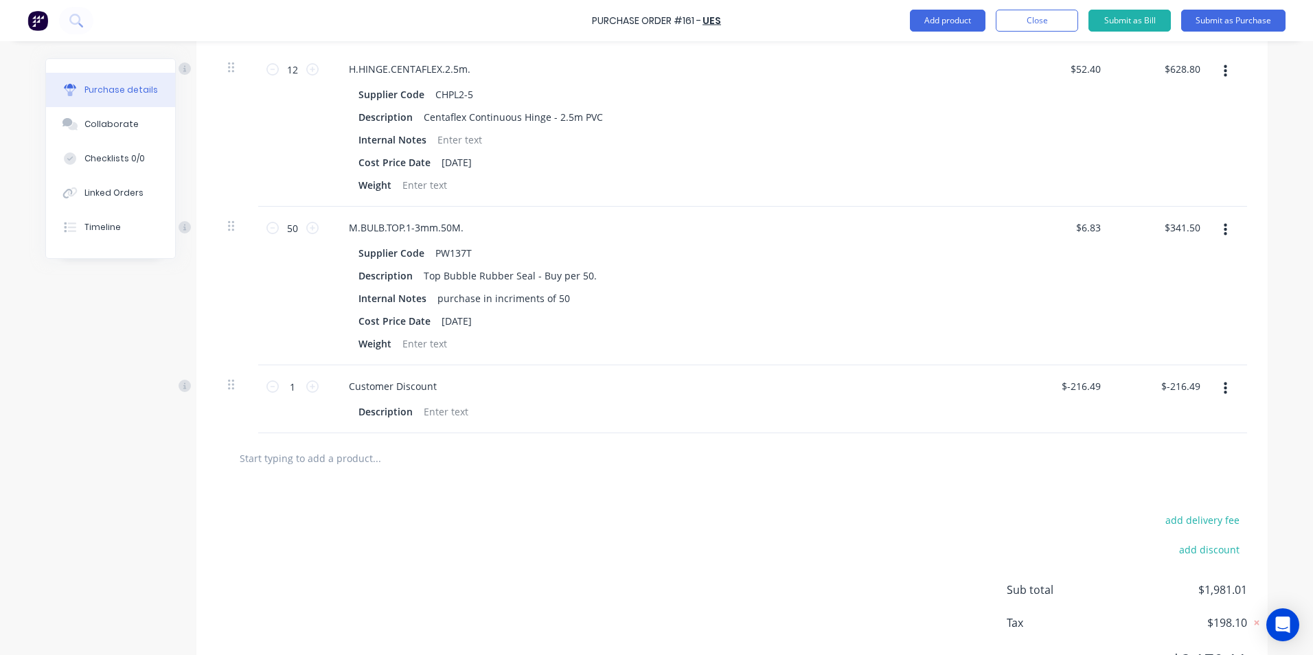
click at [327, 456] on input "text" at bounding box center [376, 457] width 275 height 27
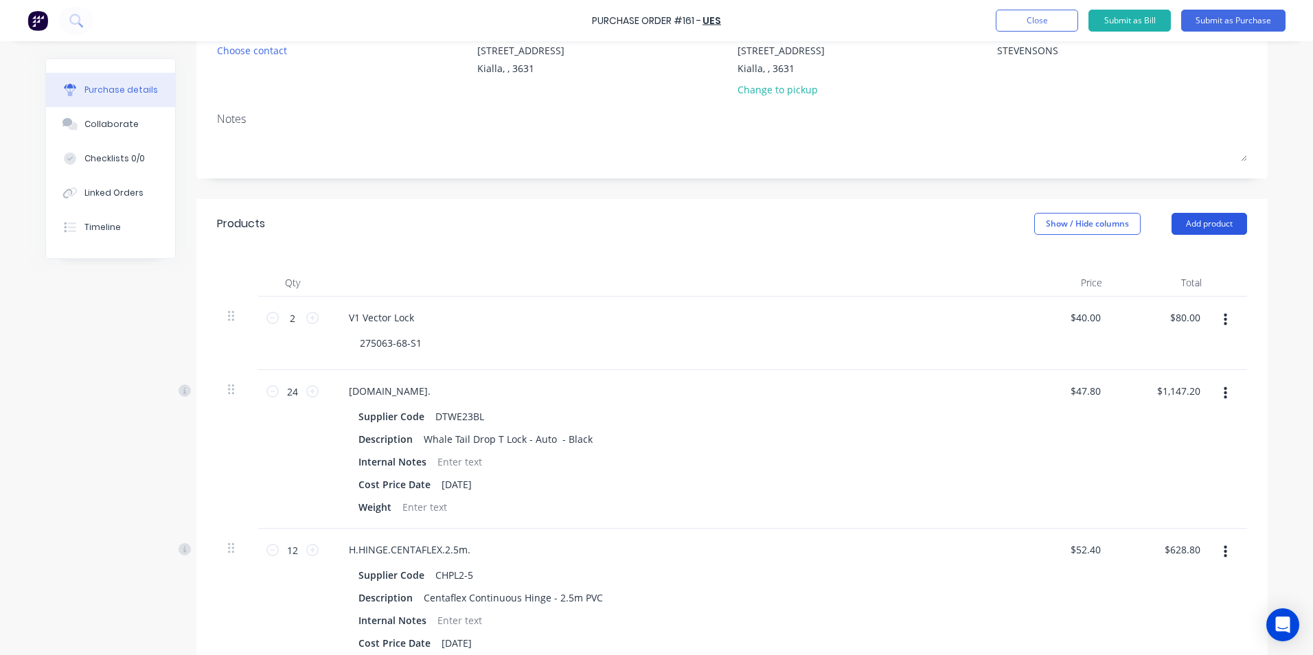
click at [1219, 220] on button "Add product" at bounding box center [1209, 224] width 76 height 22
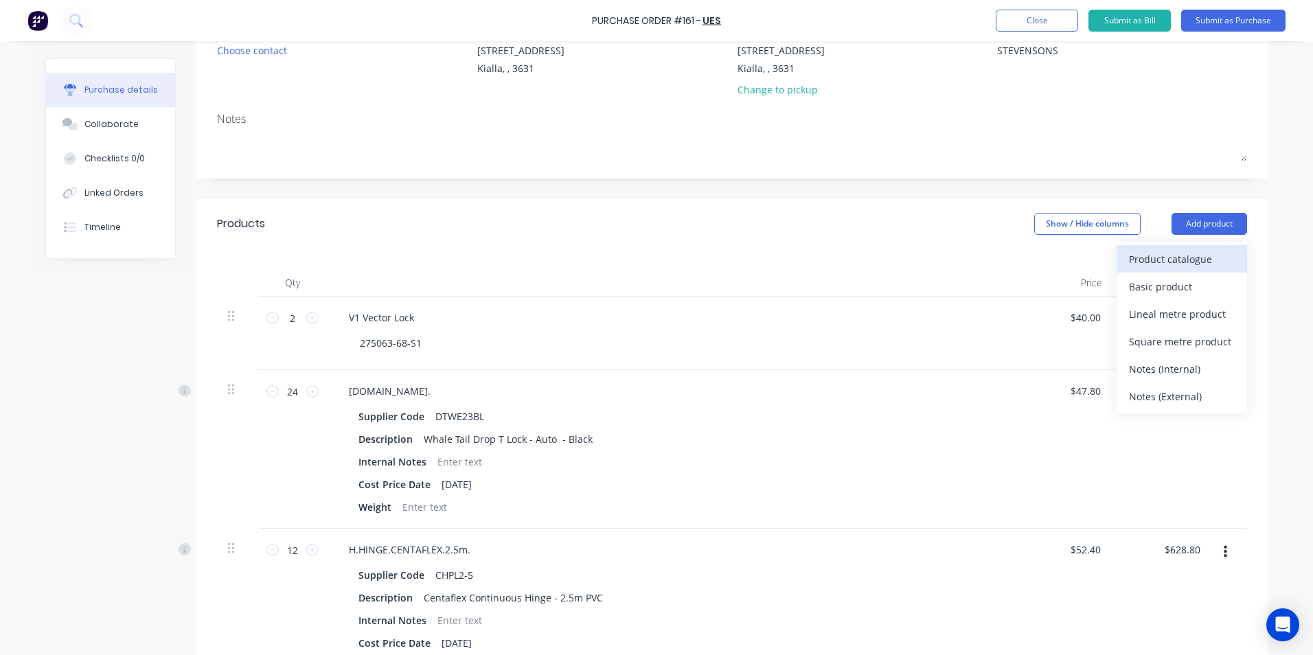
click at [1151, 257] on div "Product catalogue" at bounding box center [1182, 259] width 106 height 20
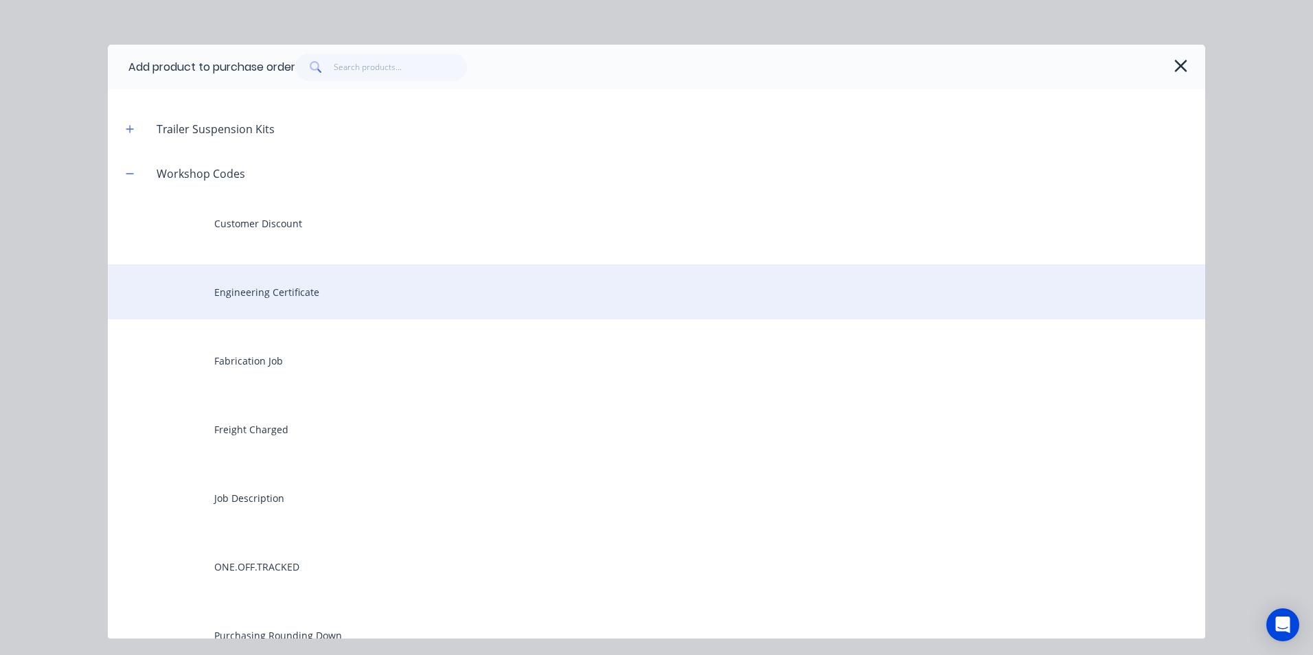
scroll to position [5149, 0]
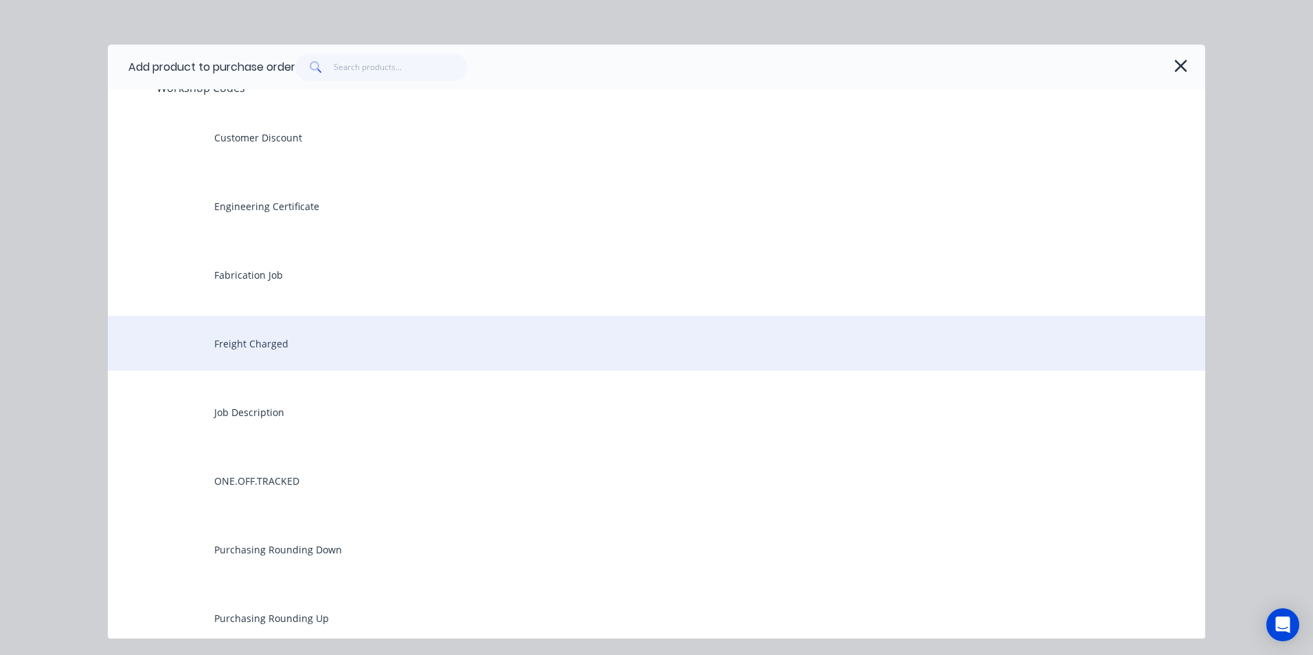
click at [244, 348] on div "Freight Charged" at bounding box center [656, 343] width 1097 height 55
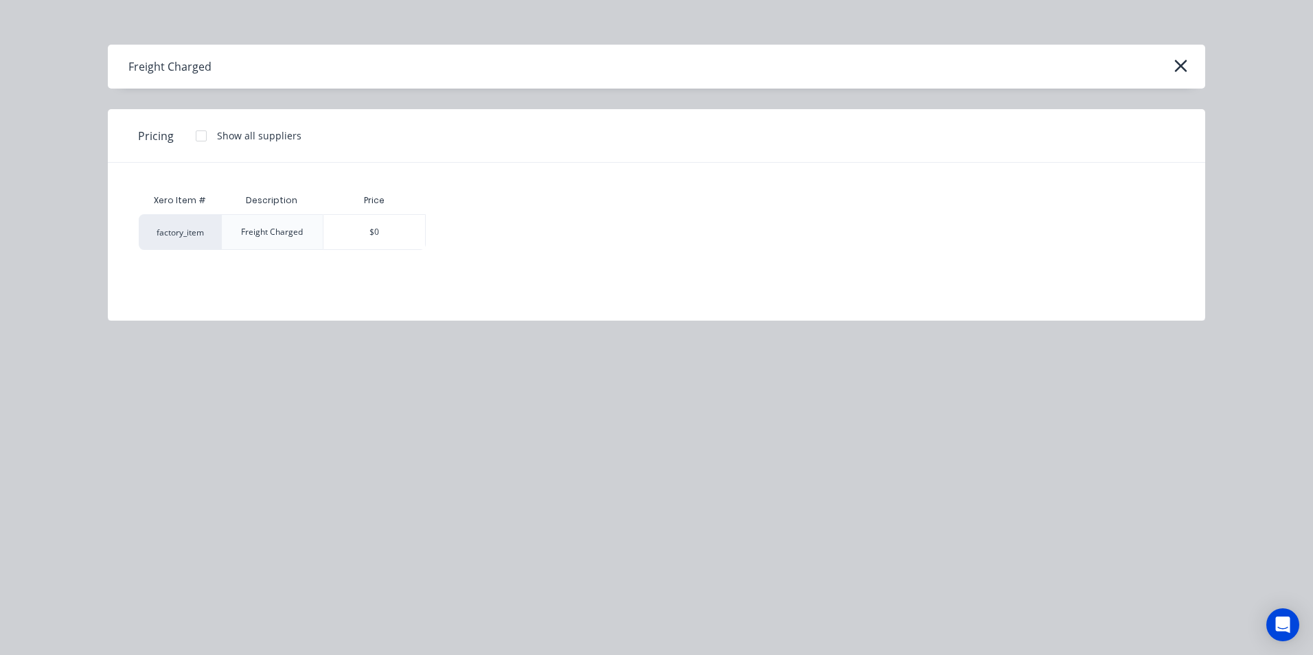
click at [402, 240] on div "$0" at bounding box center [374, 232] width 102 height 34
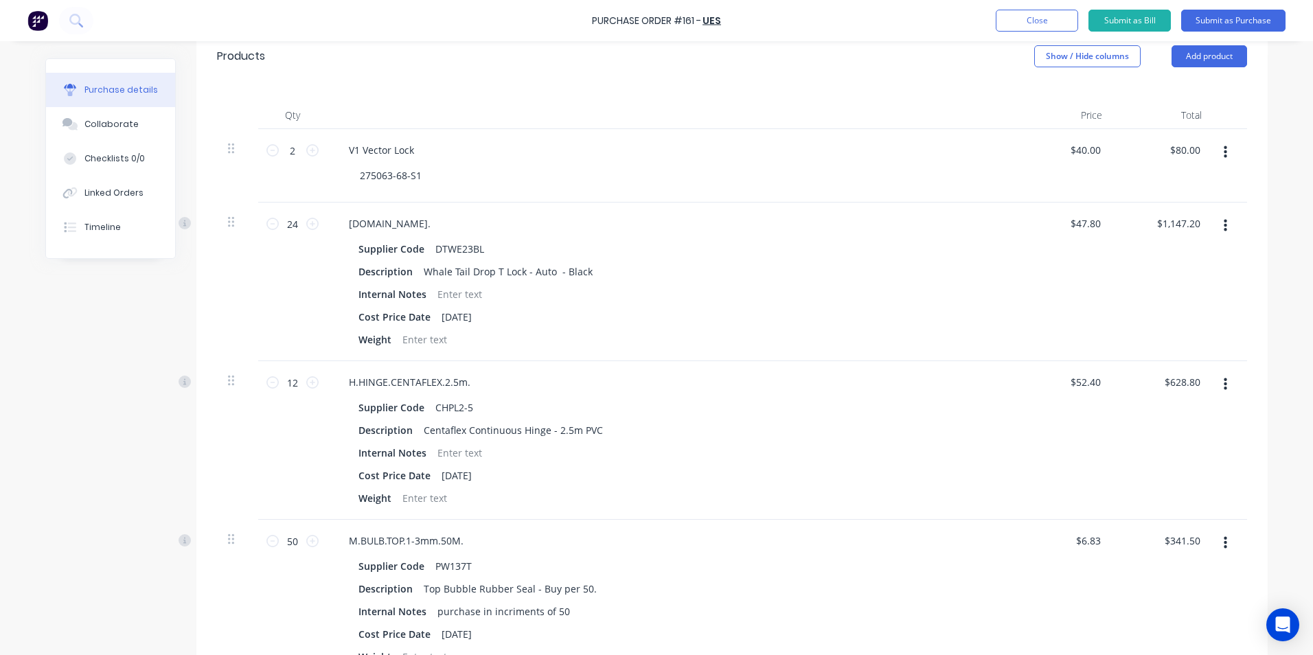
scroll to position [623, 0]
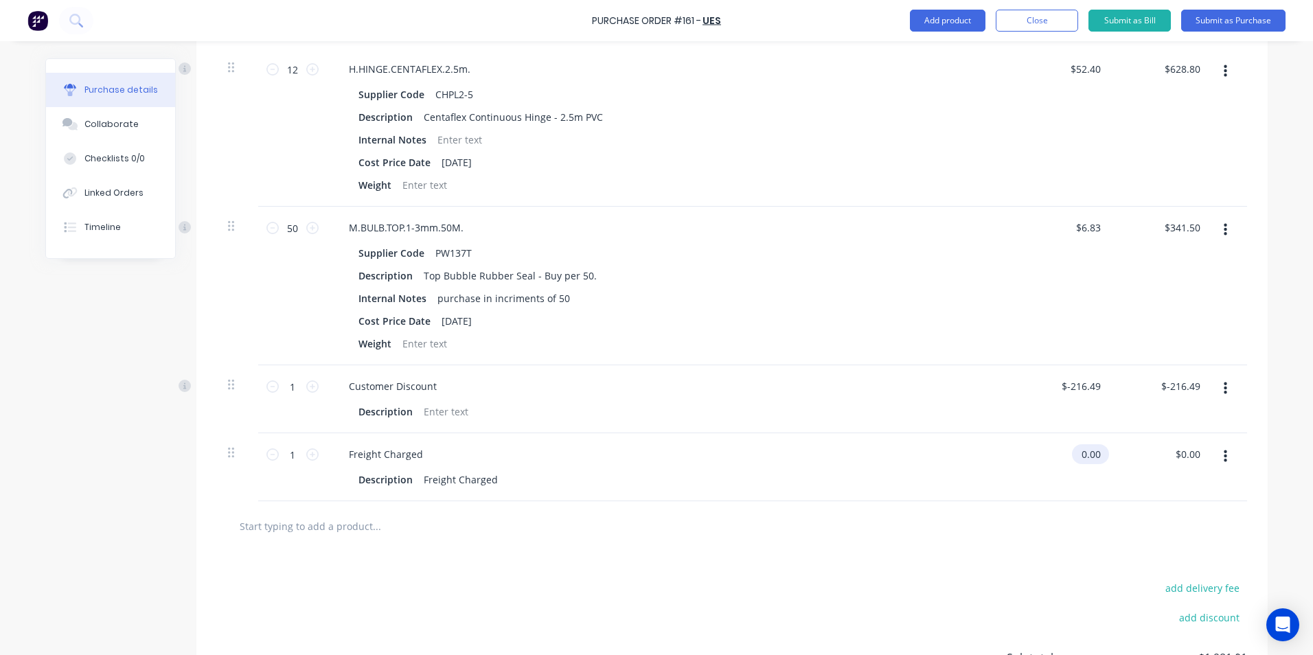
click at [1094, 453] on input "0.00" at bounding box center [1088, 454] width 32 height 20
type input "0"
type input "$30.00"
click at [1206, 480] on div "$30.00 $30.00" at bounding box center [1163, 467] width 100 height 68
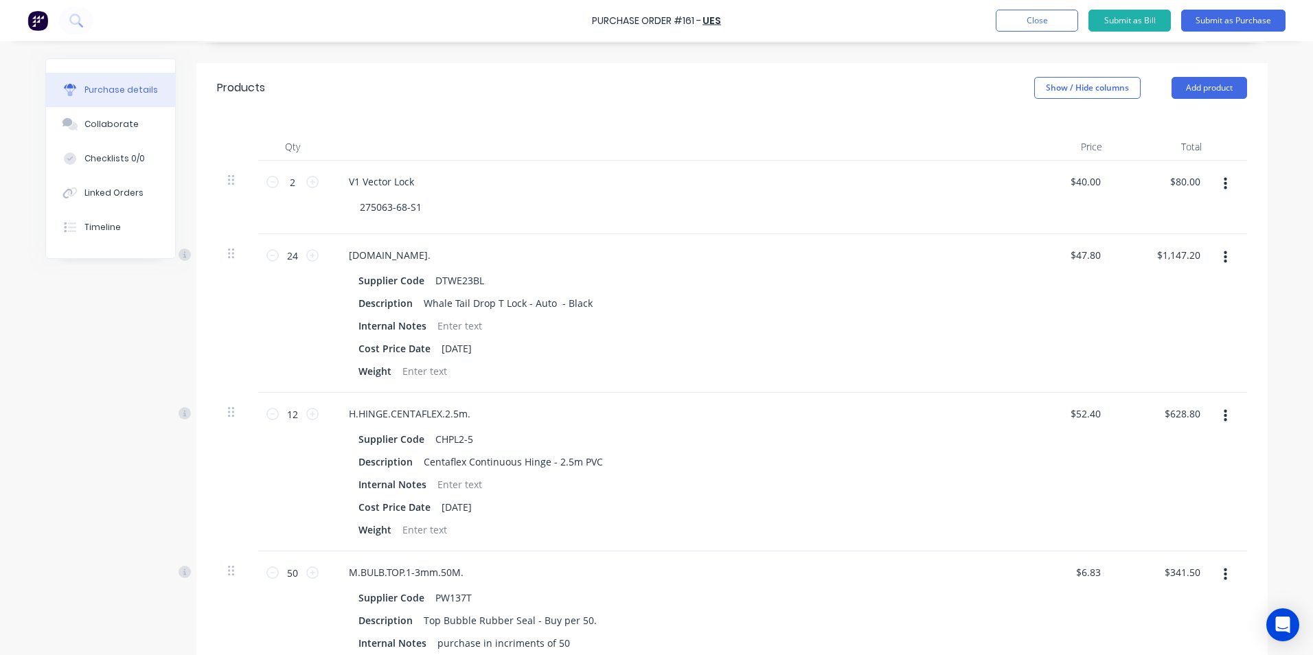
scroll to position [0, 0]
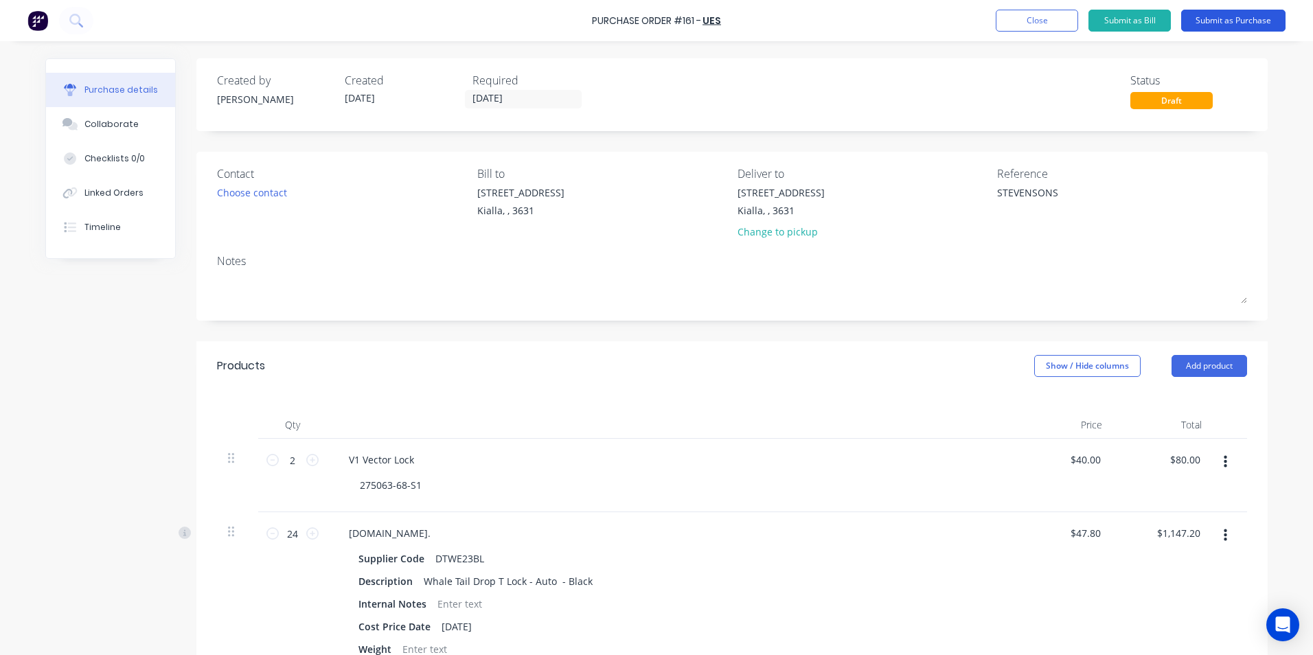
click at [1243, 21] on button "Submit as Purchase" at bounding box center [1233, 21] width 104 height 22
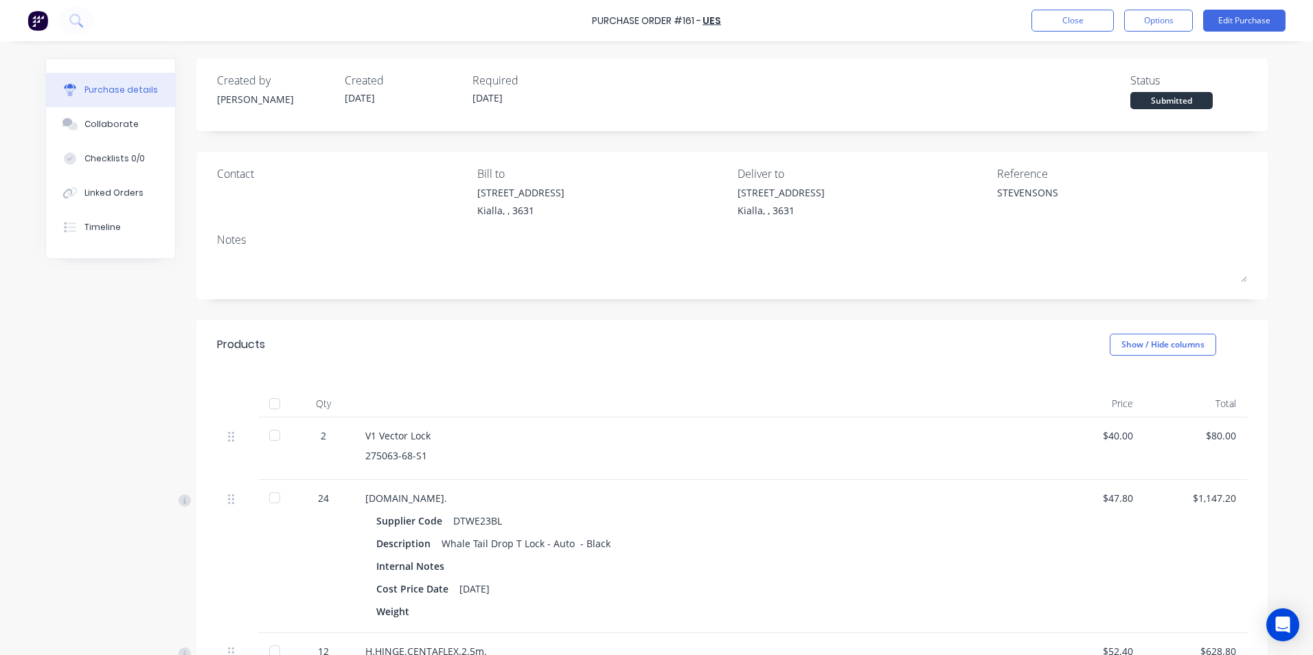
click at [271, 404] on div at bounding box center [274, 403] width 27 height 27
click at [1241, 19] on button "Edit Purchase" at bounding box center [1244, 21] width 82 height 22
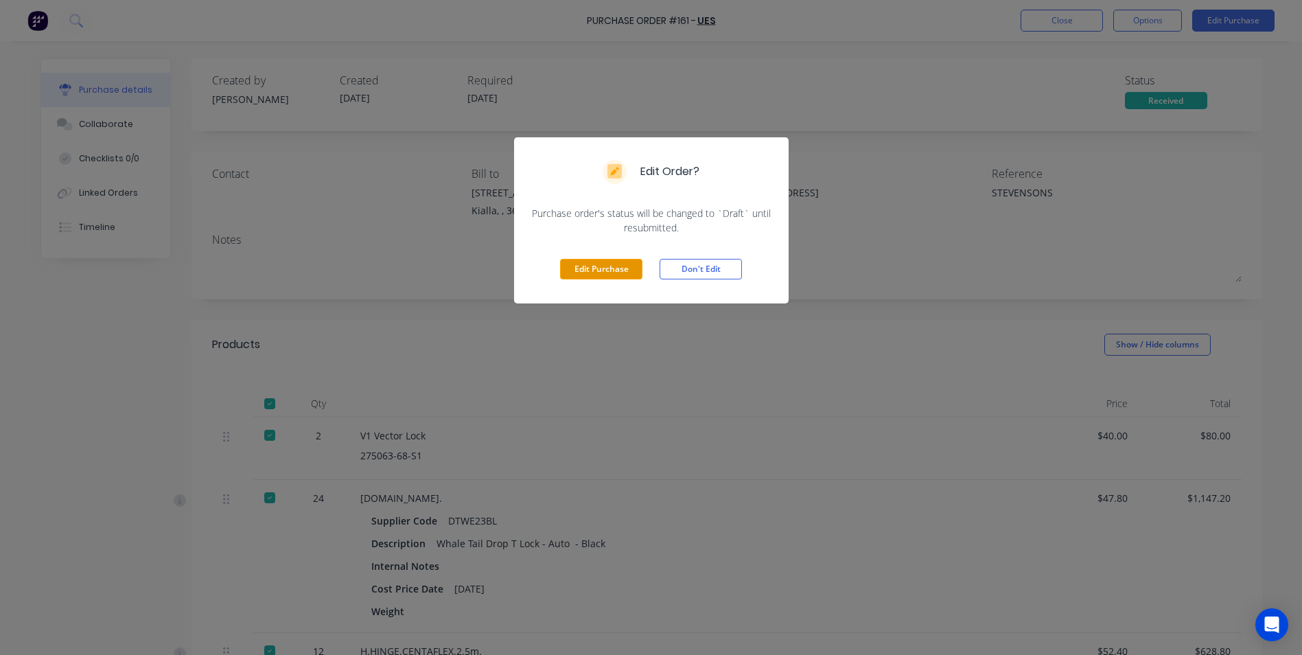
click at [615, 271] on button "Edit Purchase" at bounding box center [601, 269] width 82 height 21
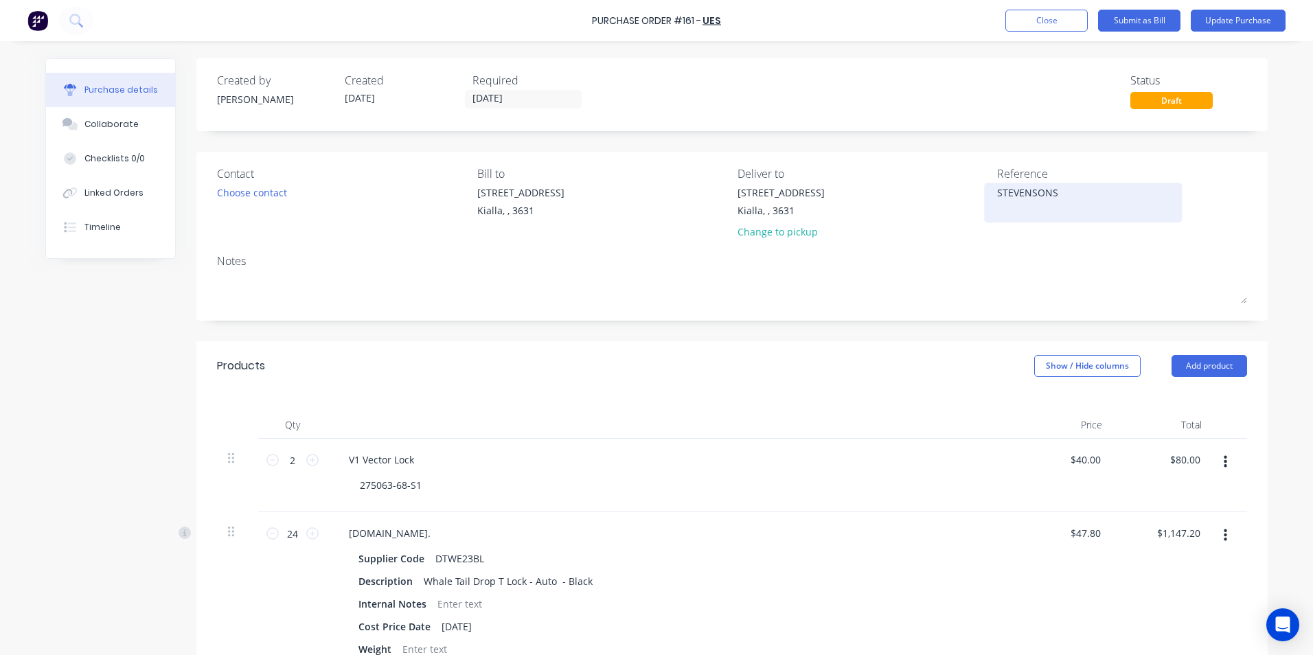
drag, startPoint x: 1052, startPoint y: 193, endPoint x: 985, endPoint y: 203, distance: 67.3
click at [997, 197] on div "STEVENSONS" at bounding box center [1083, 202] width 172 height 34
type textarea "S"
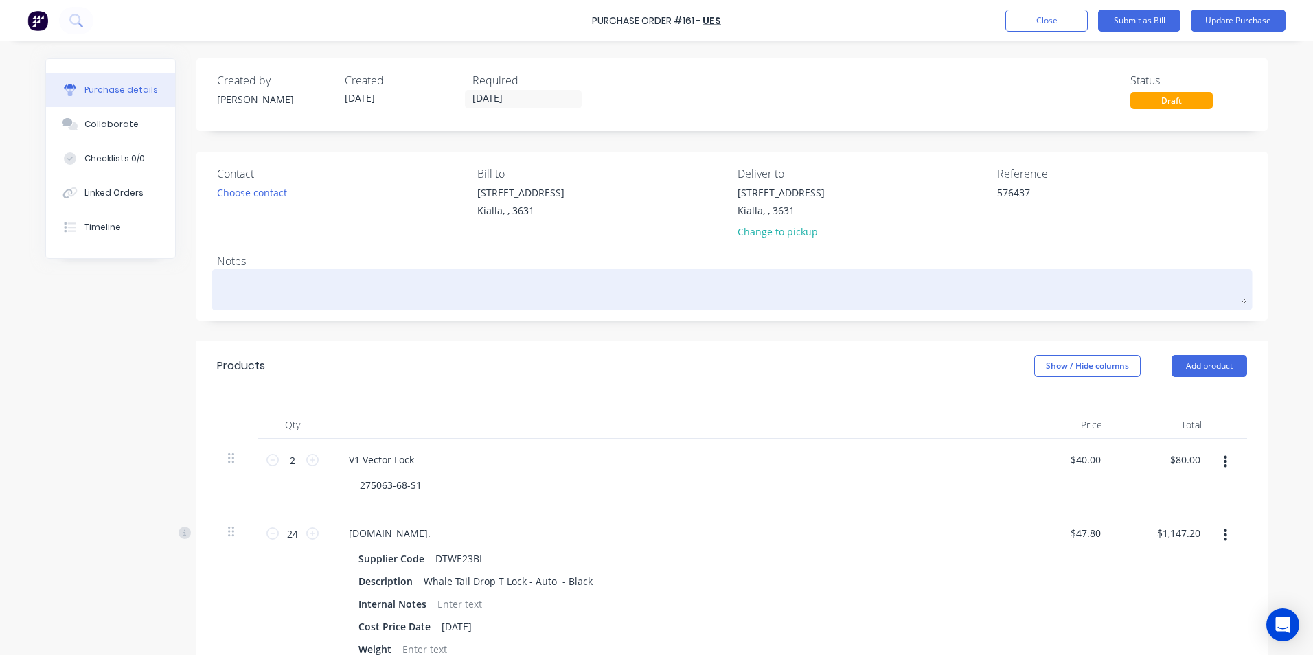
type textarea "576437"
click at [232, 279] on textarea at bounding box center [732, 288] width 1030 height 31
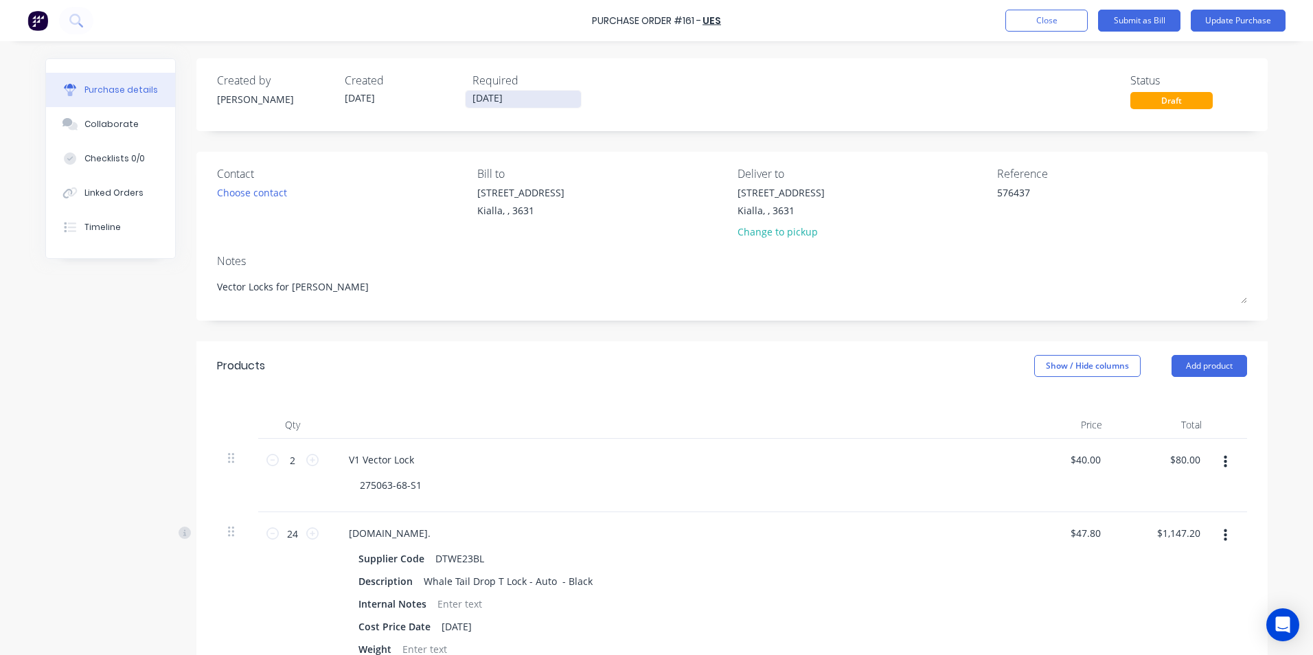
type textarea "Vector Locks for [PERSON_NAME]"
click at [507, 97] on input "[DATE]" at bounding box center [522, 99] width 115 height 17
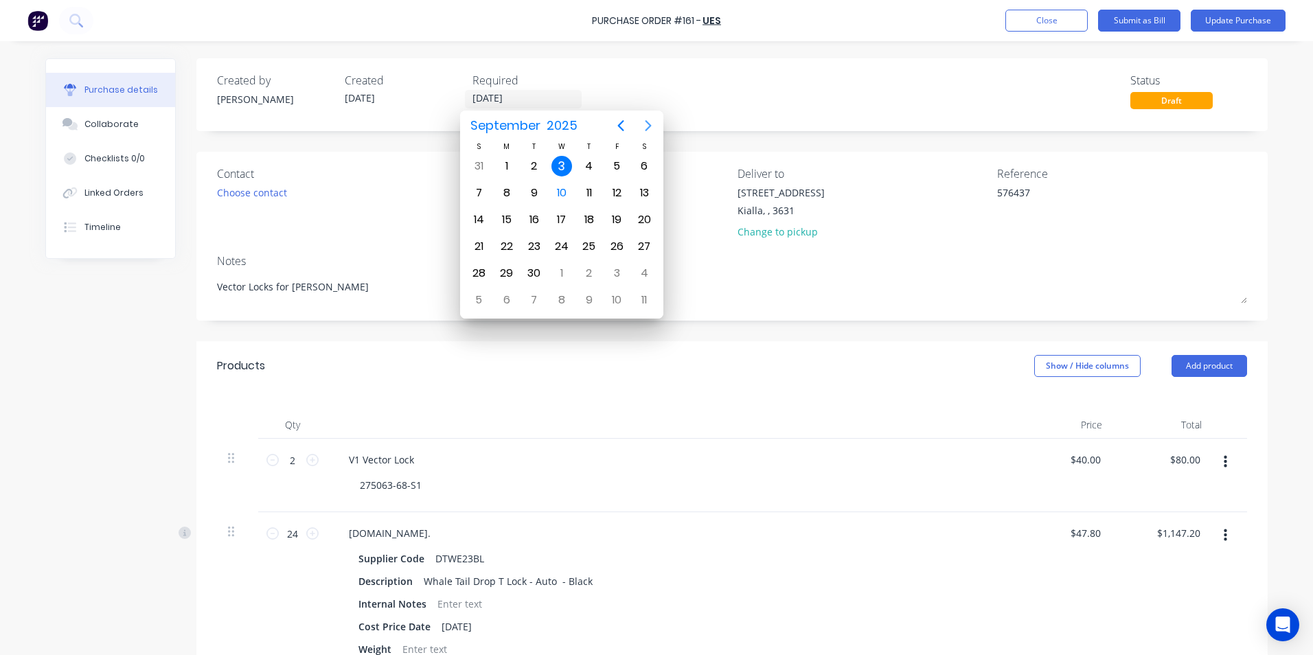
click at [649, 125] on icon "Next page" at bounding box center [648, 125] width 6 height 11
click at [621, 273] on div "31" at bounding box center [616, 273] width 21 height 21
type input "[DATE]"
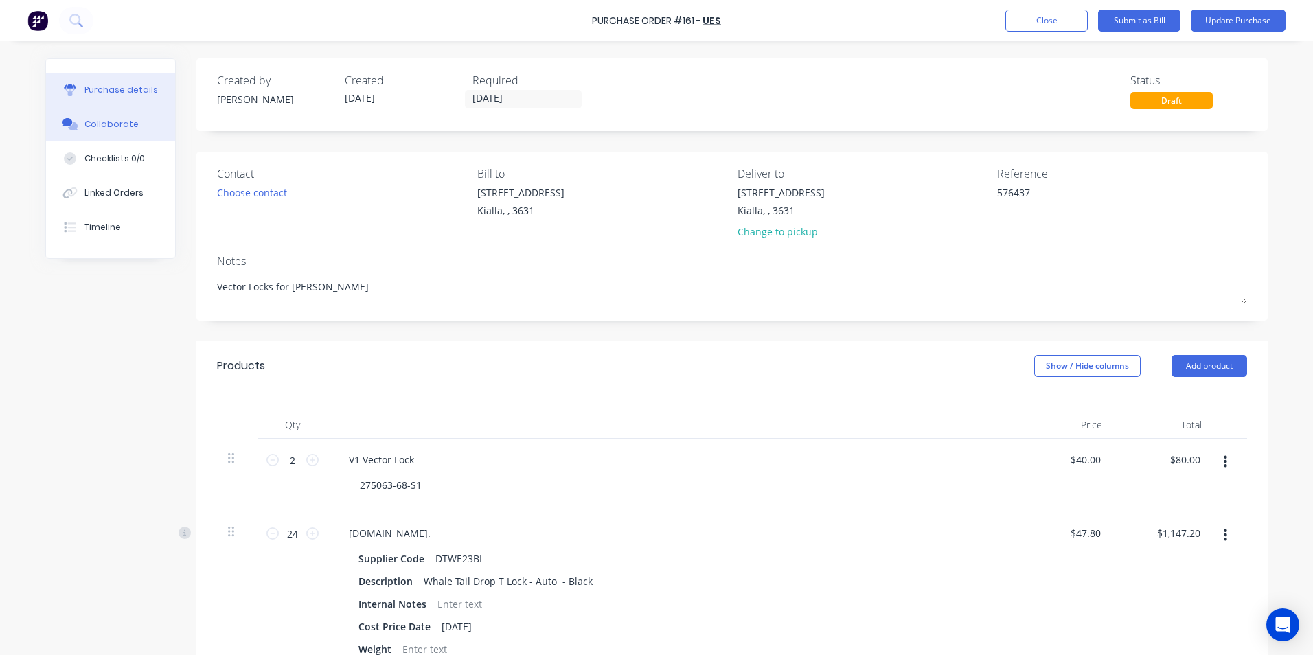
click at [89, 125] on div "Collaborate" at bounding box center [111, 124] width 54 height 12
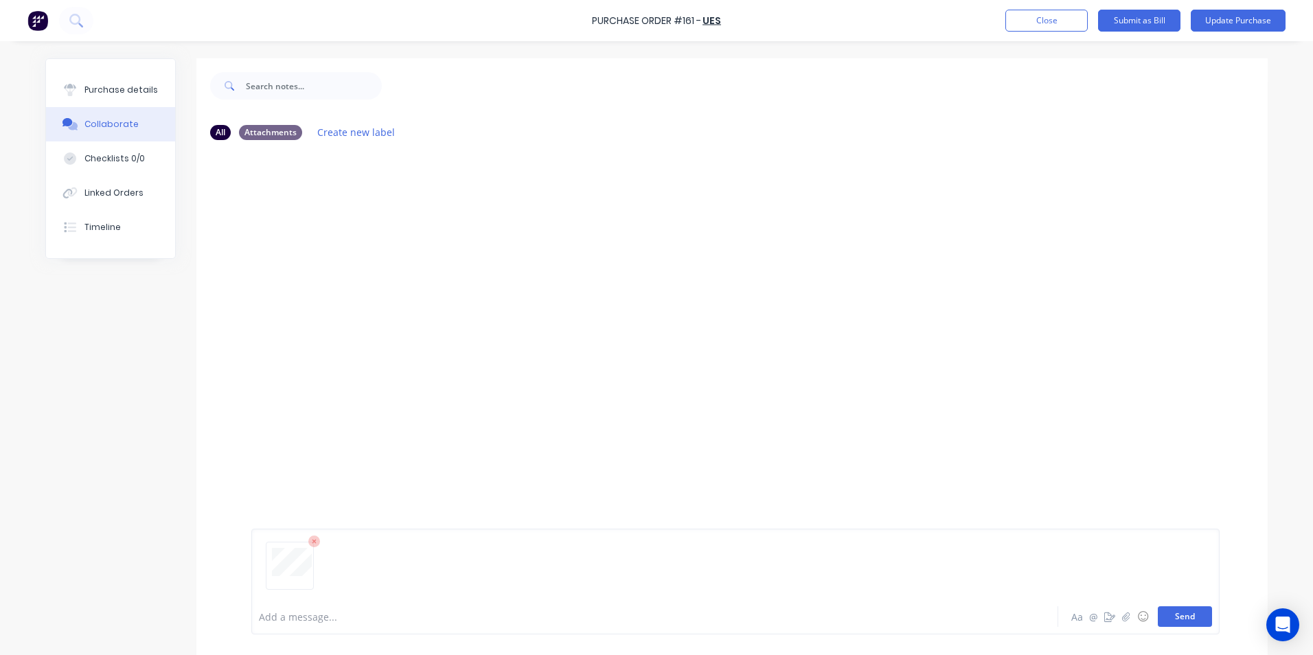
click at [1191, 621] on button "Send" at bounding box center [1185, 616] width 54 height 21
click at [100, 89] on div "Purchase details" at bounding box center [120, 90] width 73 height 12
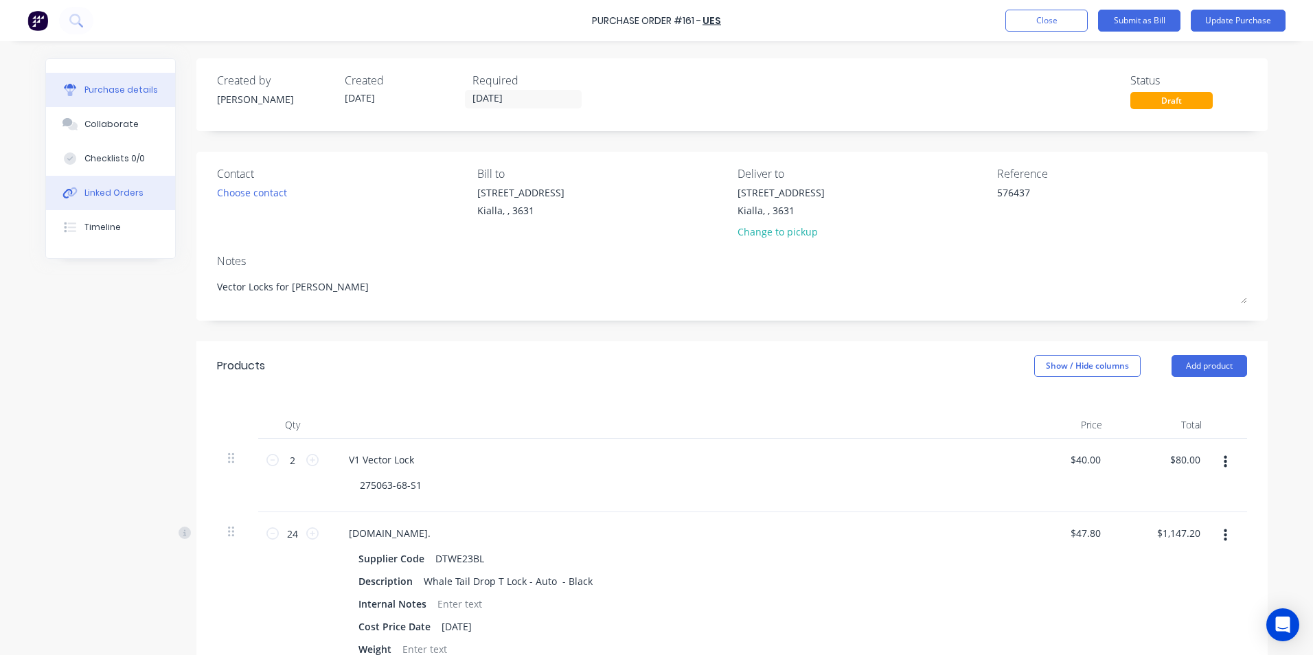
click at [109, 193] on div "Linked Orders" at bounding box center [113, 193] width 59 height 12
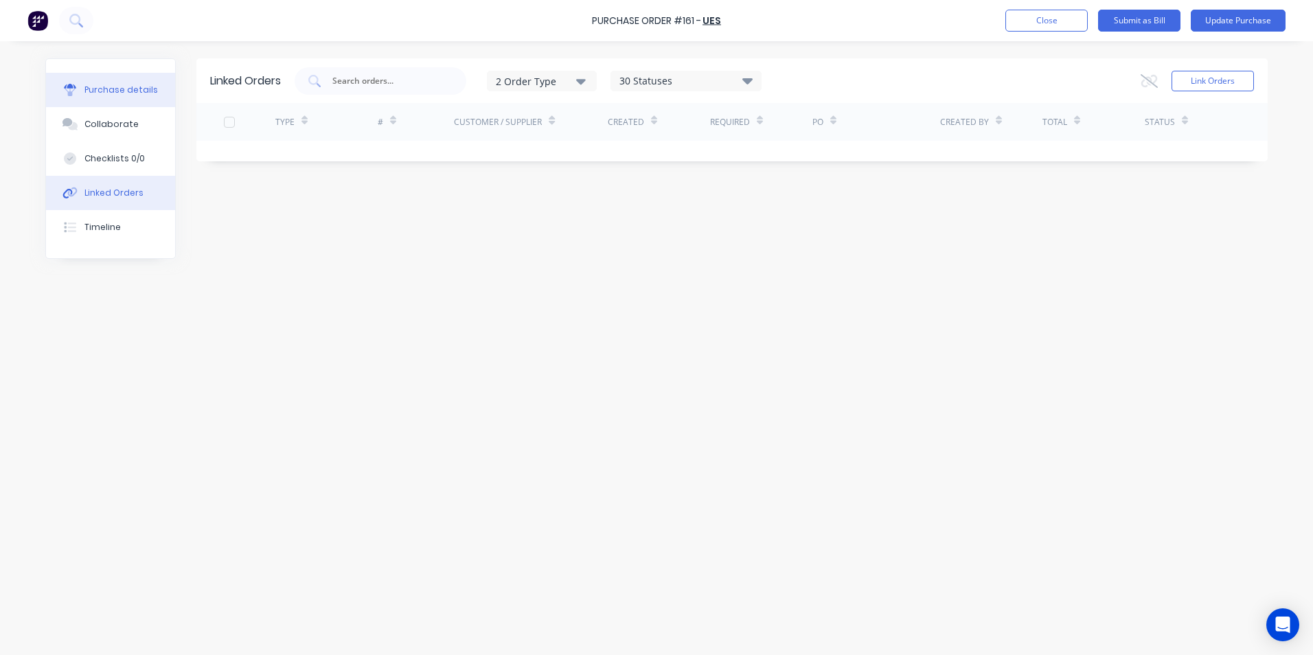
click at [113, 91] on div "Purchase details" at bounding box center [120, 90] width 73 height 12
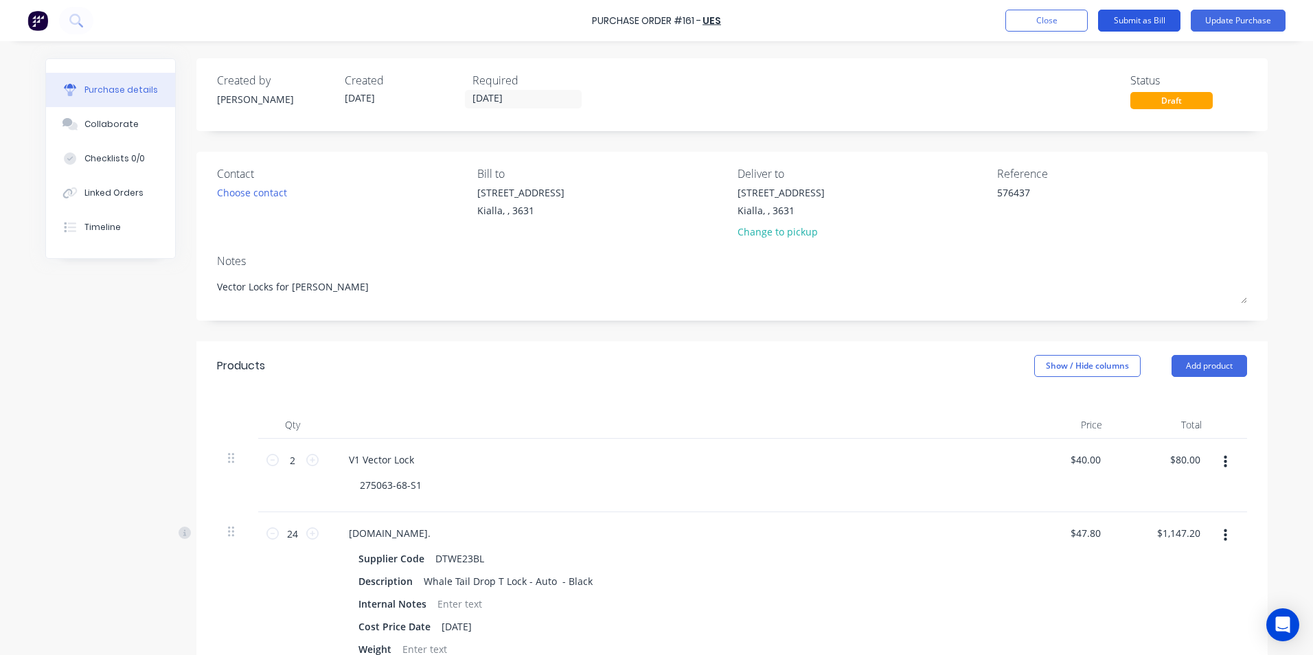
click at [1123, 21] on button "Submit as Bill" at bounding box center [1139, 21] width 82 height 22
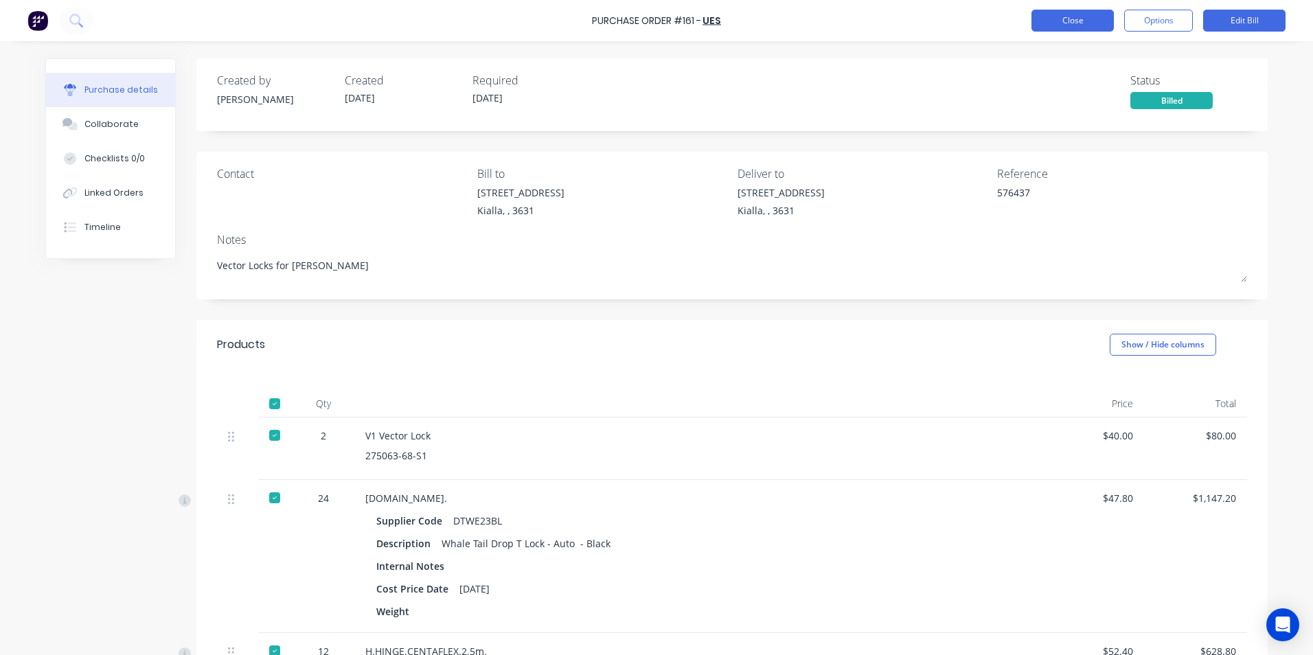
click at [1064, 16] on button "Close" at bounding box center [1072, 21] width 82 height 22
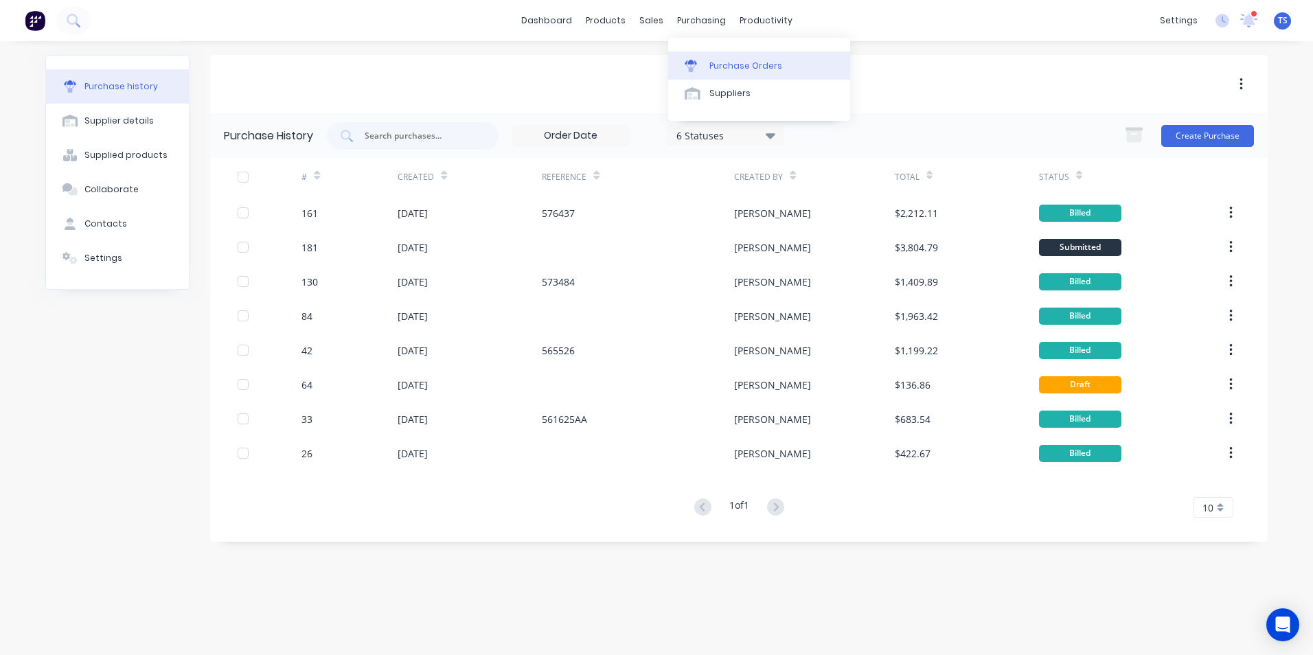
click at [722, 65] on div "Purchase Orders" at bounding box center [745, 66] width 73 height 12
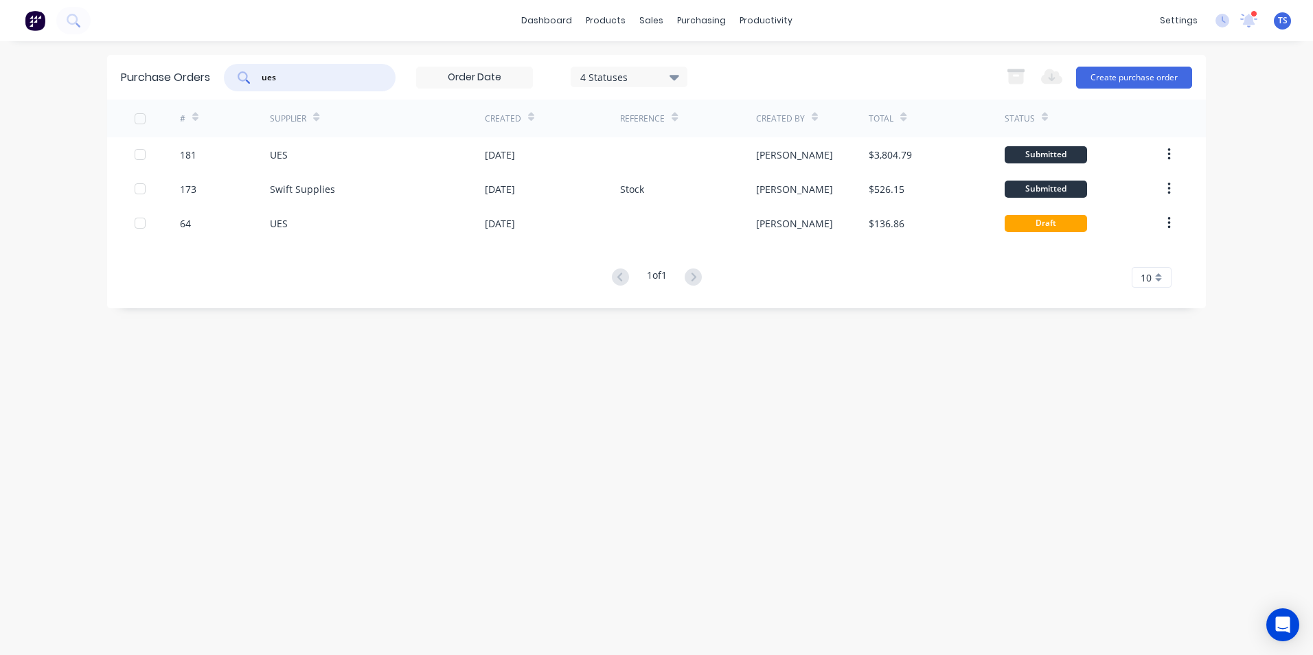
click at [286, 76] on input "ues" at bounding box center [317, 78] width 114 height 14
type input "u"
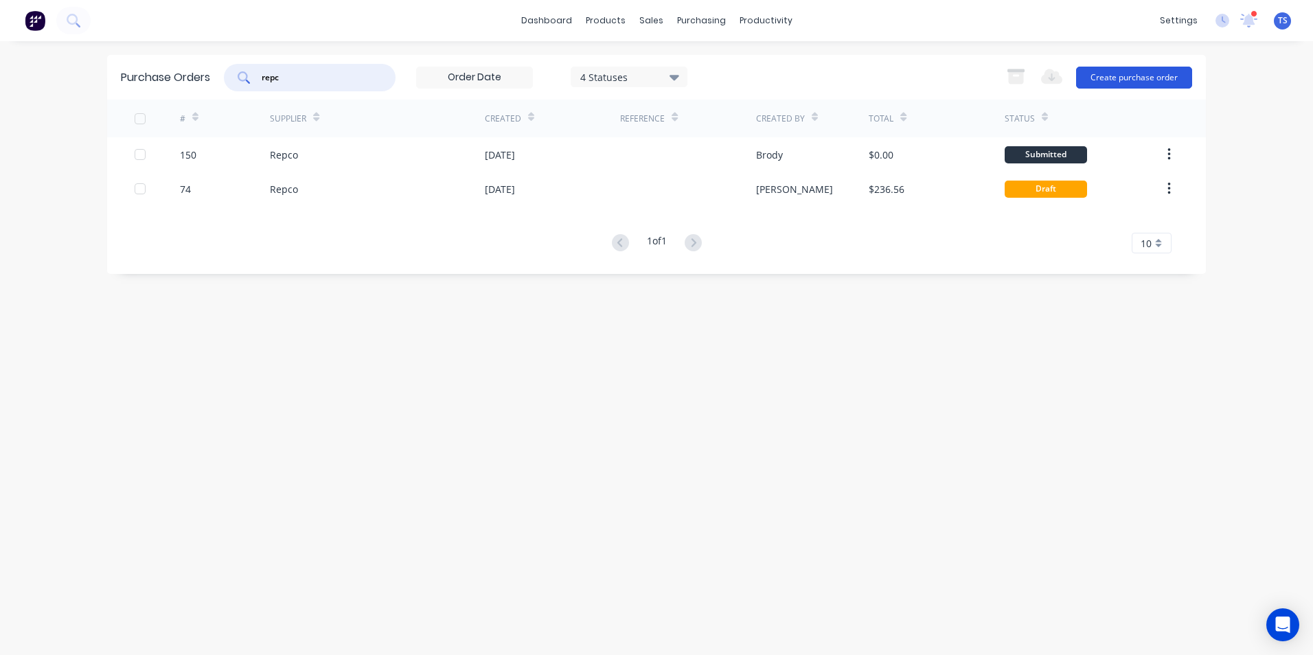
type input "repc"
click at [1112, 77] on button "Create purchase order" at bounding box center [1134, 78] width 116 height 22
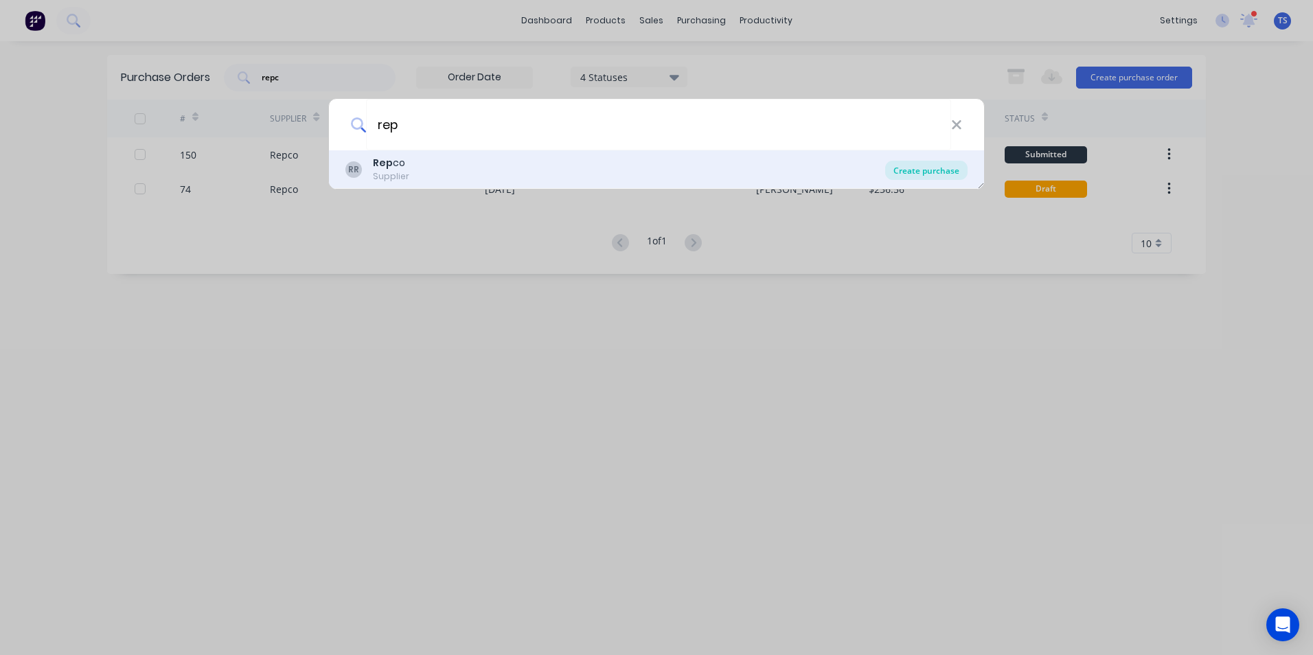
type input "rep"
click at [917, 172] on div "Create purchase" at bounding box center [926, 170] width 82 height 19
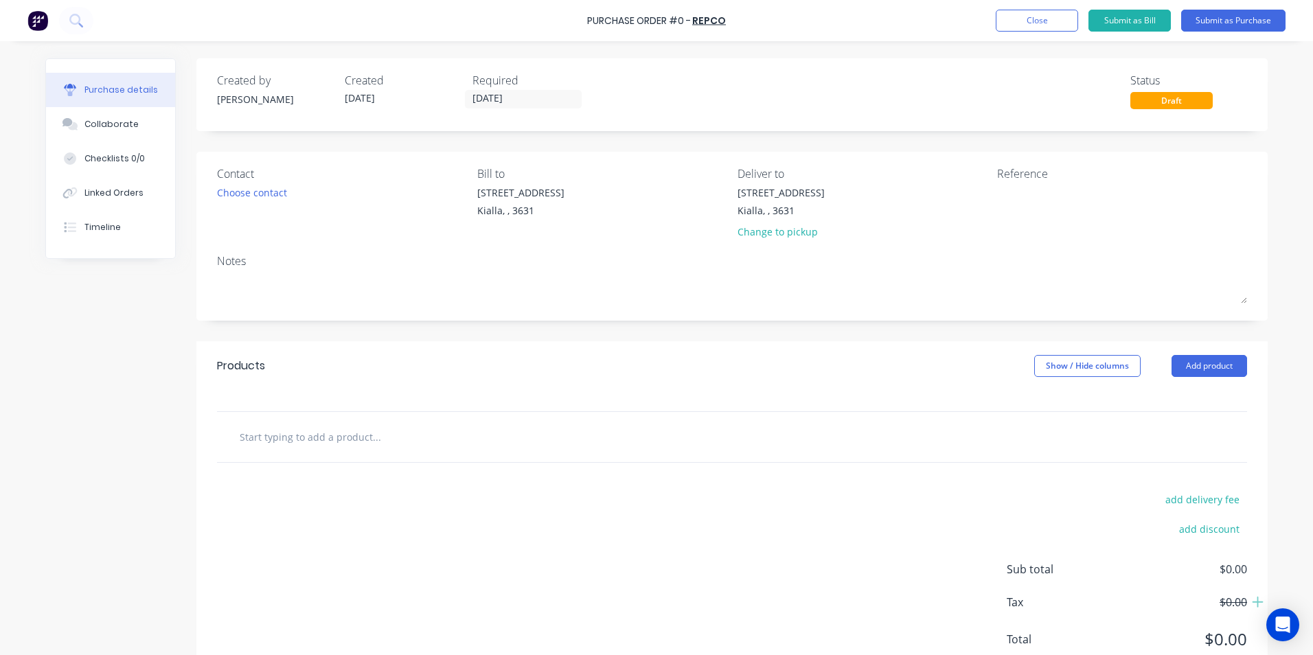
click at [273, 441] on input "text" at bounding box center [376, 436] width 275 height 27
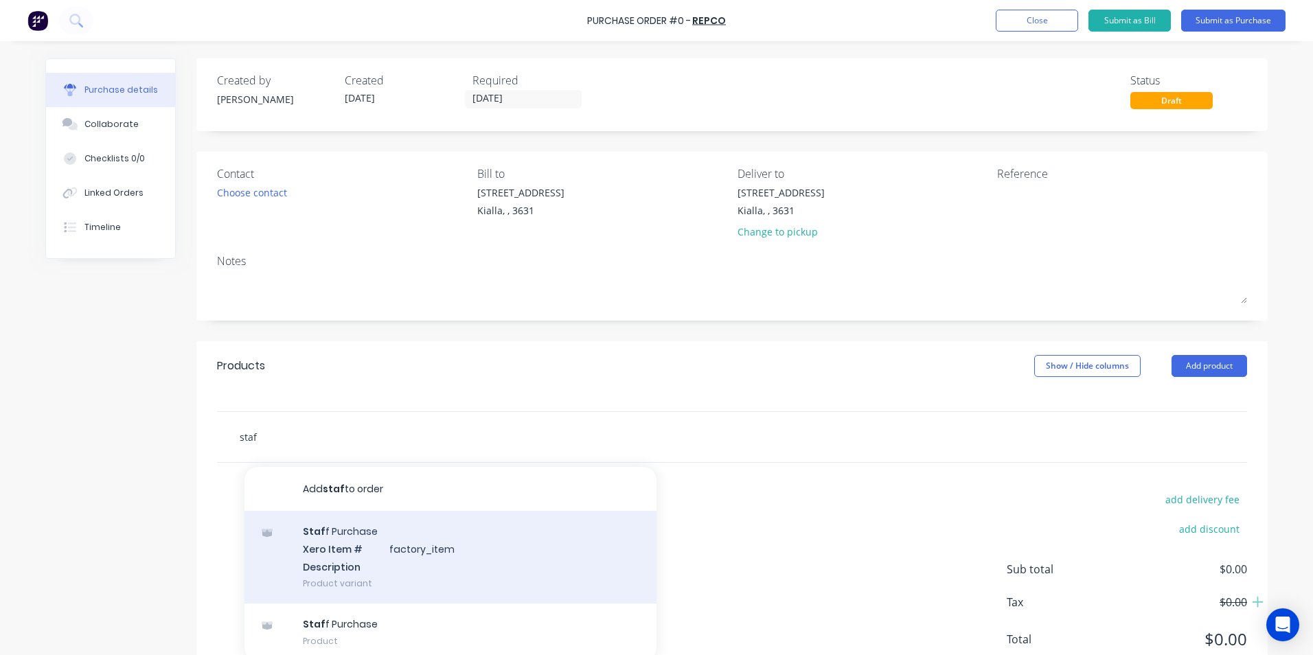
scroll to position [47, 0]
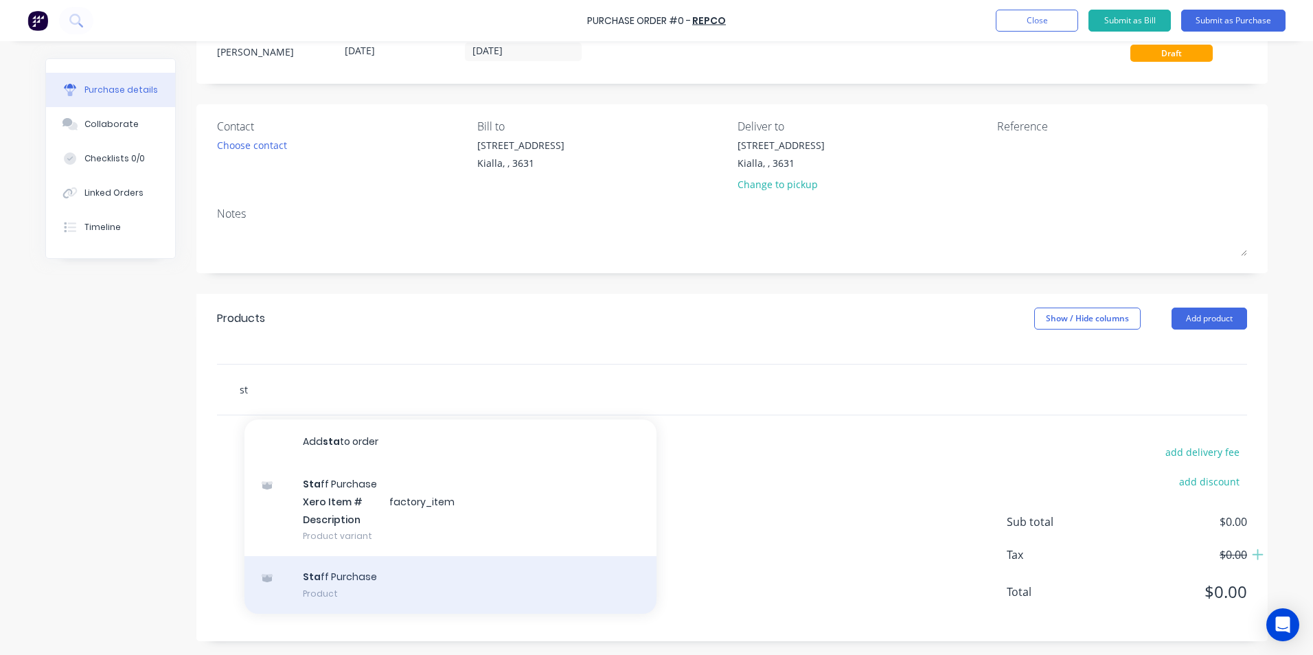
type input "s"
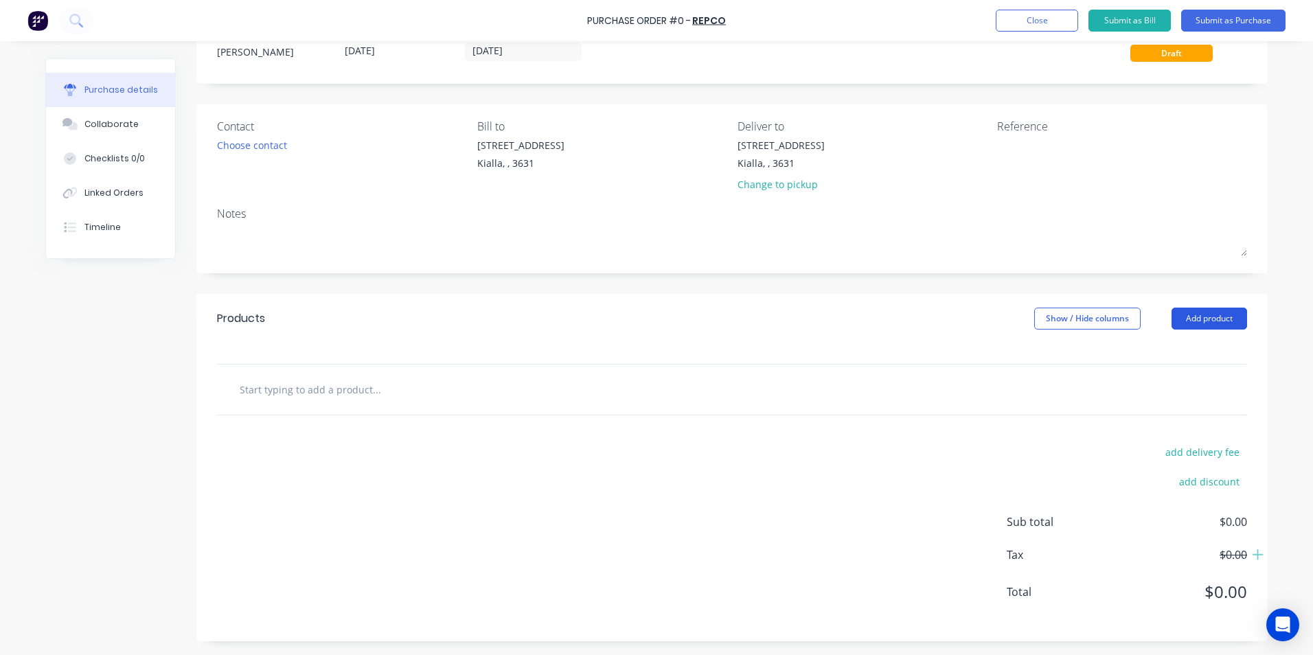
click at [1206, 317] on button "Add product" at bounding box center [1209, 319] width 76 height 22
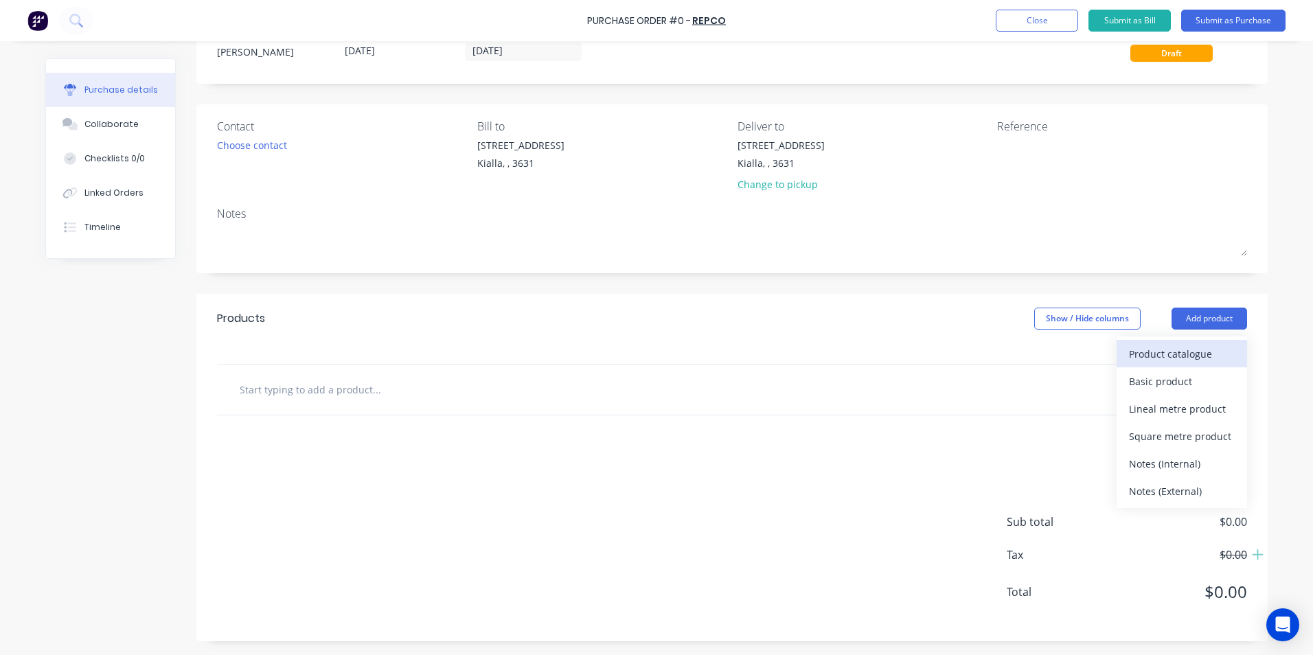
click at [1164, 353] on div "Product catalogue" at bounding box center [1182, 354] width 106 height 20
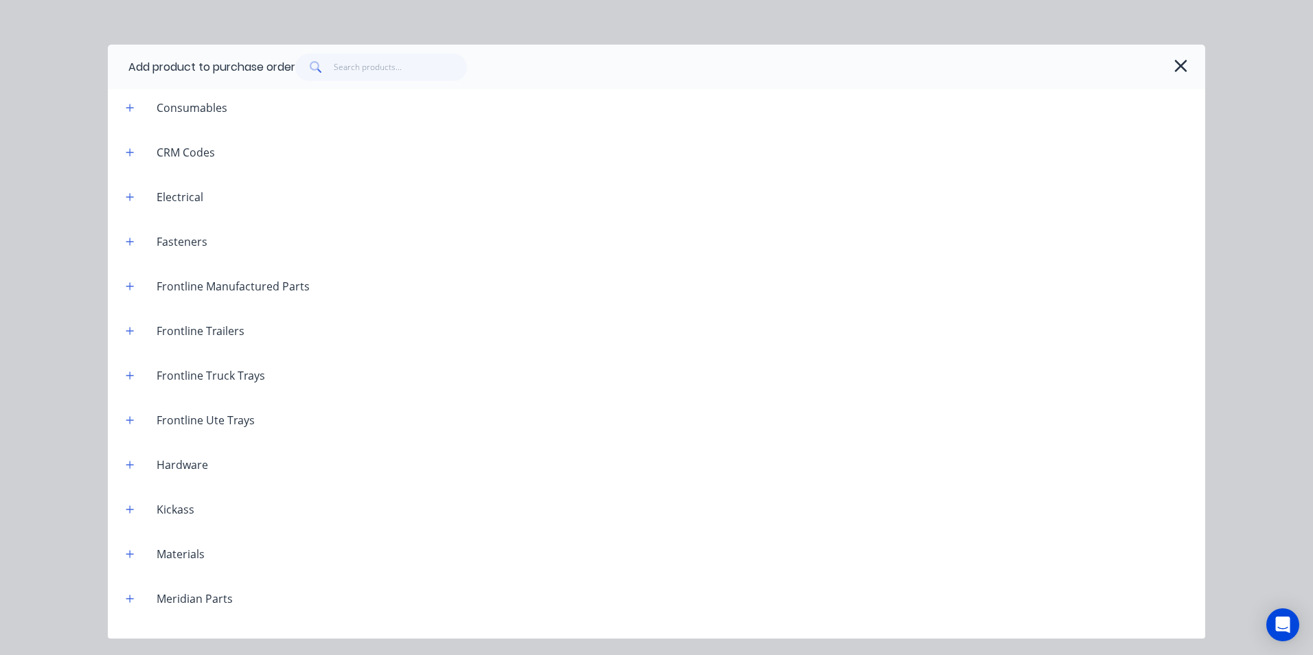
scroll to position [1095, 0]
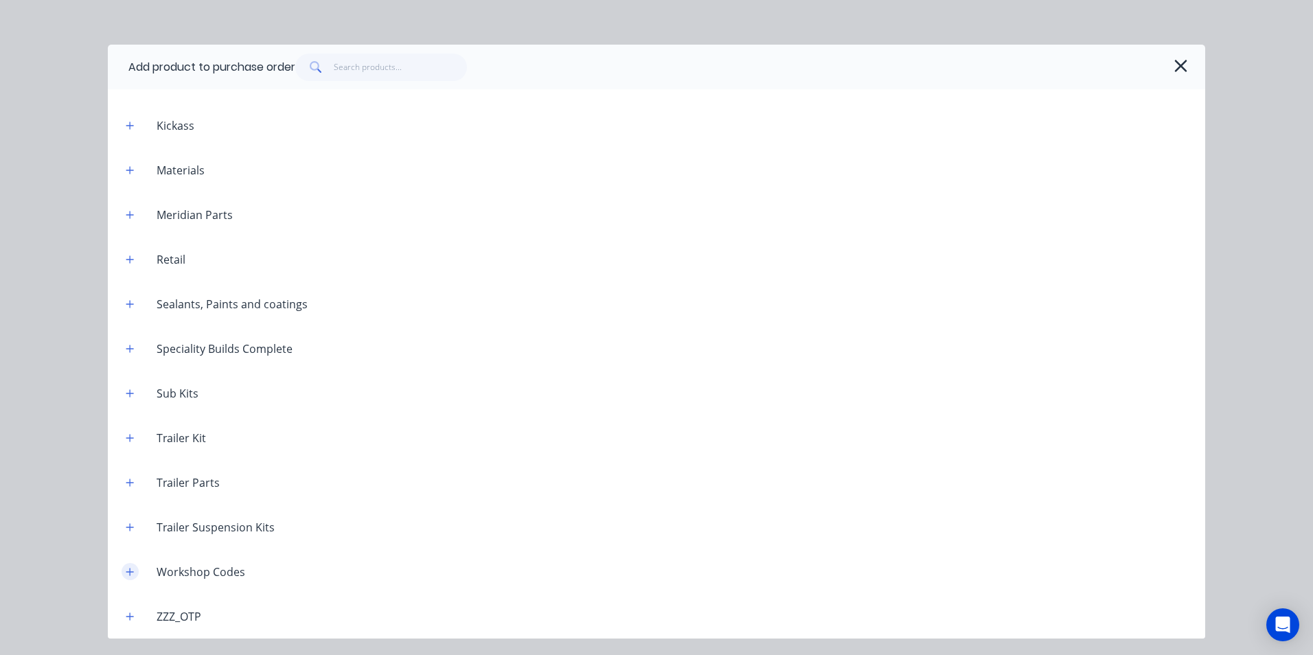
click at [132, 571] on icon "button" at bounding box center [130, 572] width 8 height 10
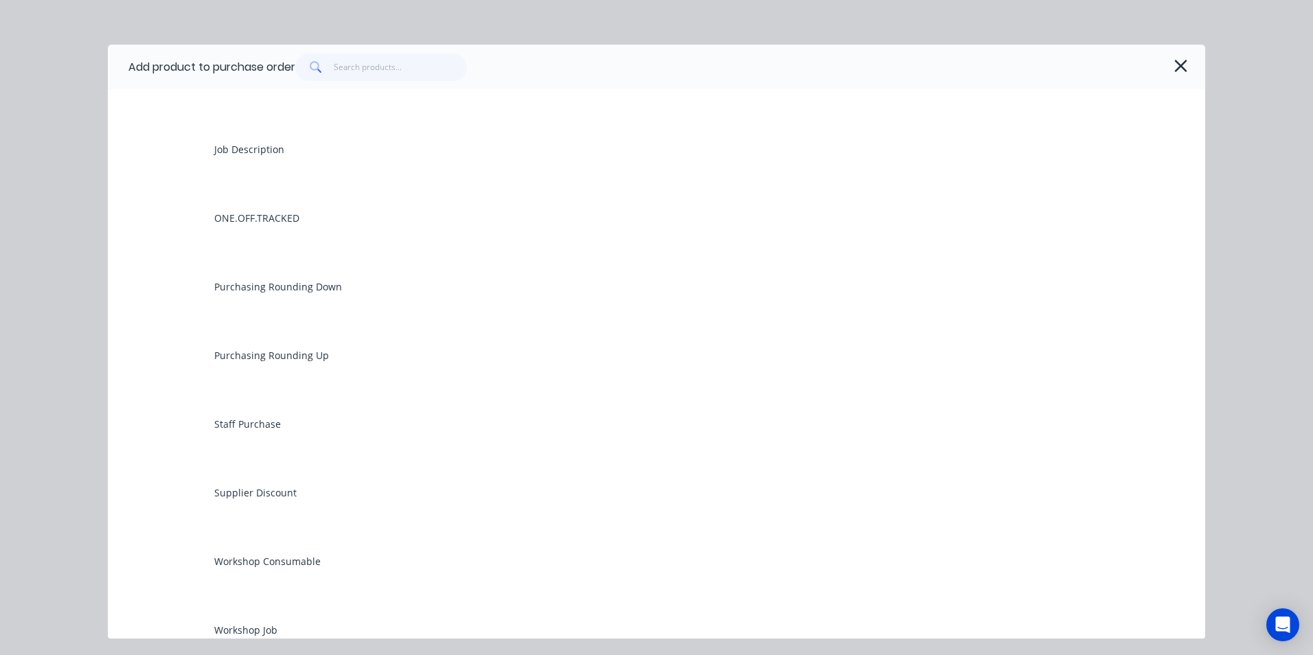
scroll to position [1919, 0]
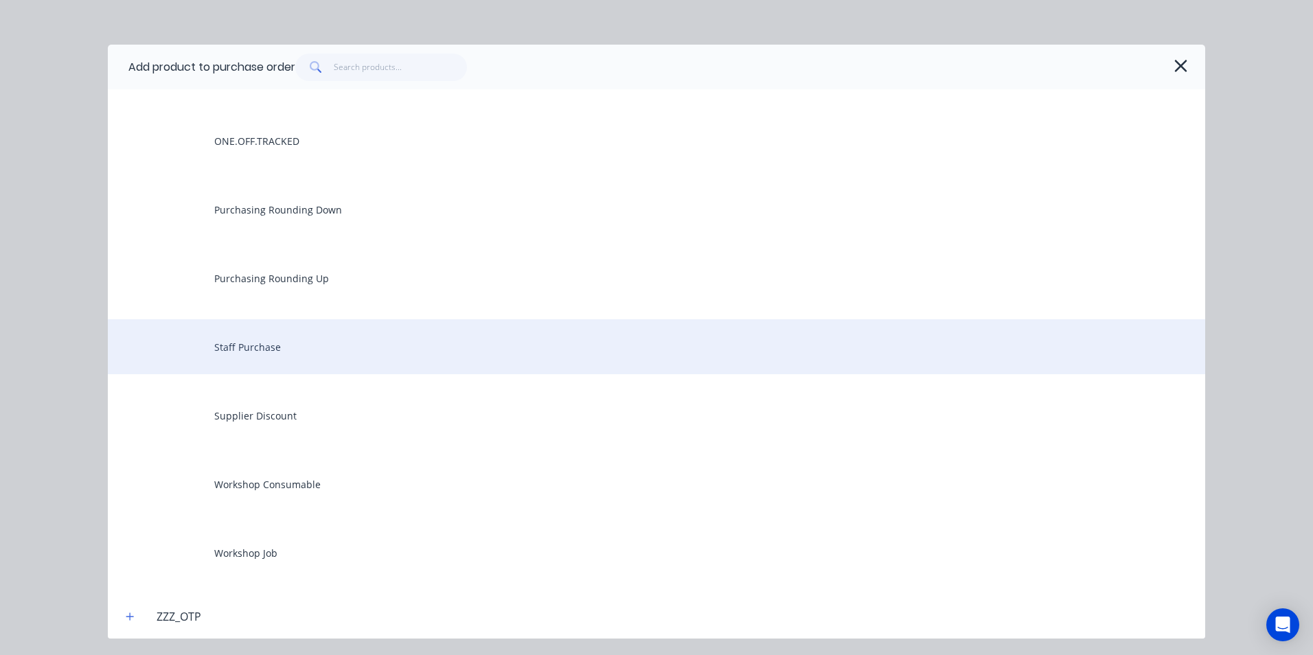
click at [243, 351] on div "Staff Purchase" at bounding box center [656, 346] width 1097 height 55
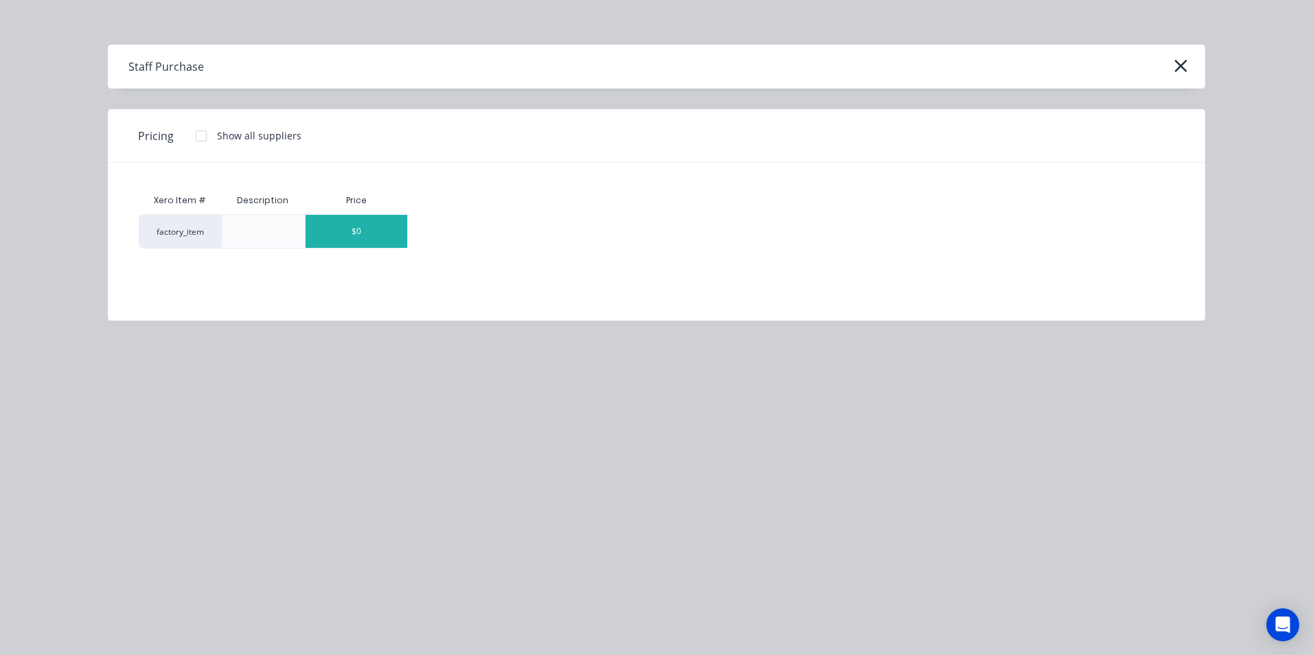
click at [393, 235] on div "$0" at bounding box center [357, 231] width 102 height 33
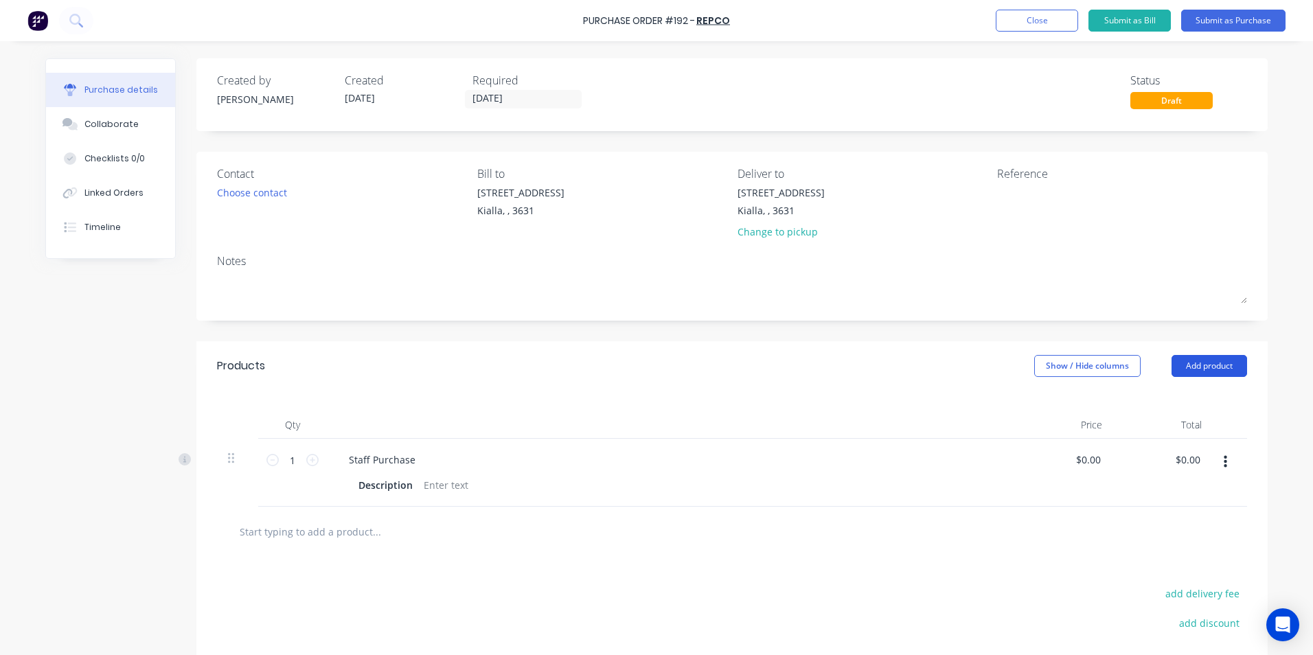
click at [1193, 364] on button "Add product" at bounding box center [1209, 366] width 76 height 22
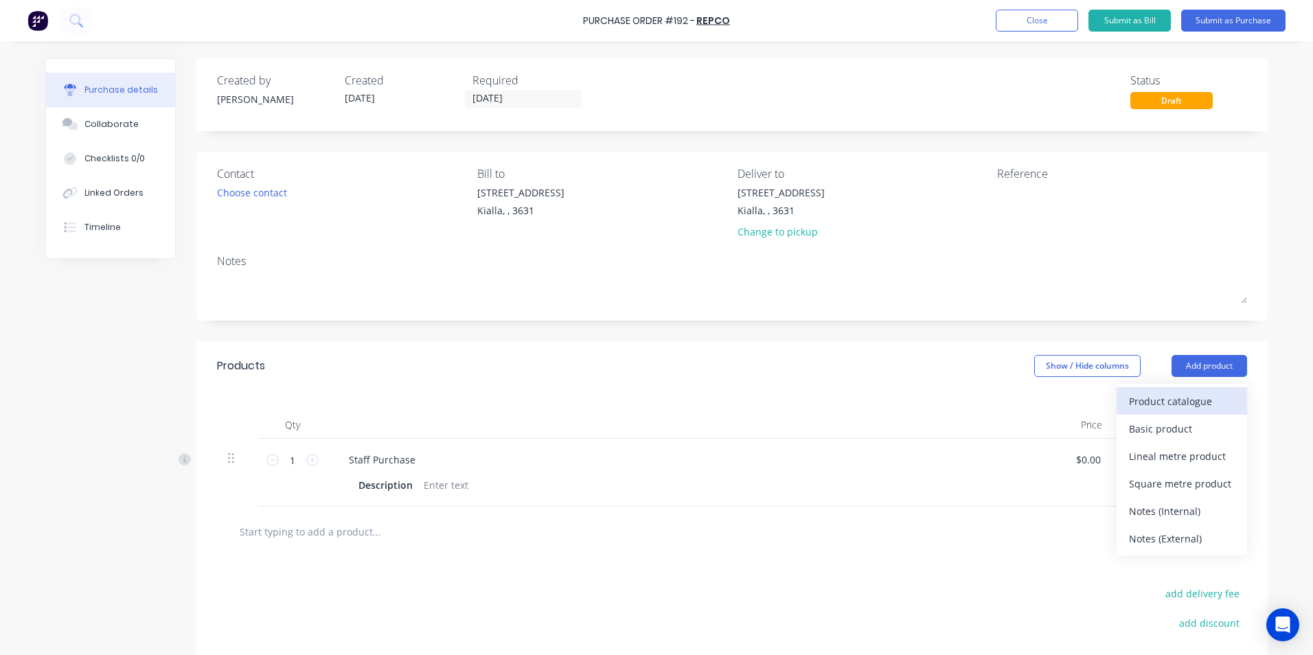
click at [1169, 402] on div "Product catalogue" at bounding box center [1182, 401] width 106 height 20
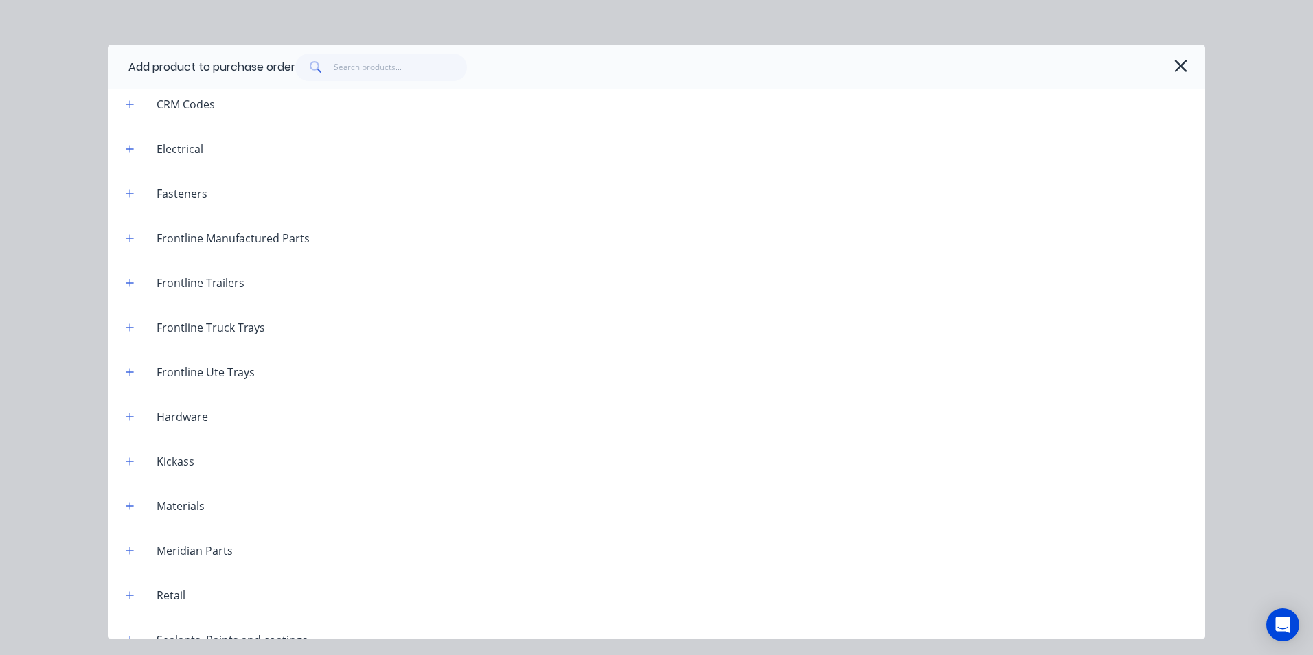
scroll to position [1095, 0]
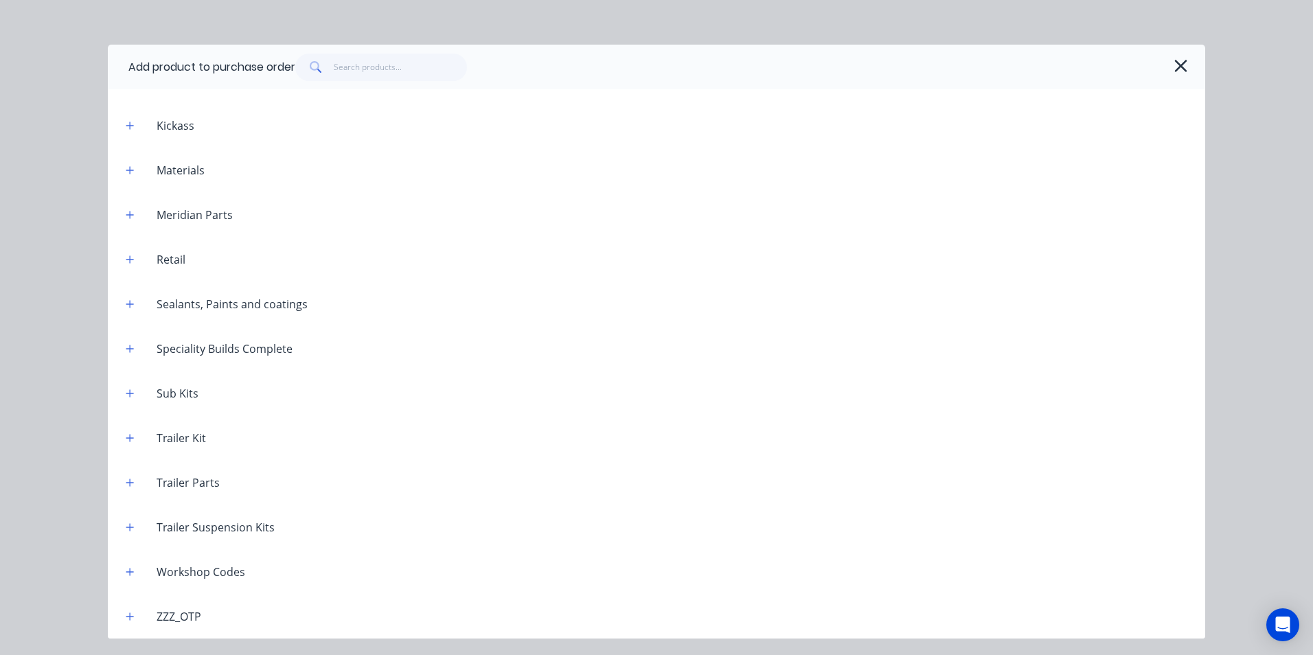
click at [141, 573] on div "Workshop Codes" at bounding box center [185, 571] width 141 height 17
click at [128, 570] on icon "button" at bounding box center [130, 572] width 8 height 10
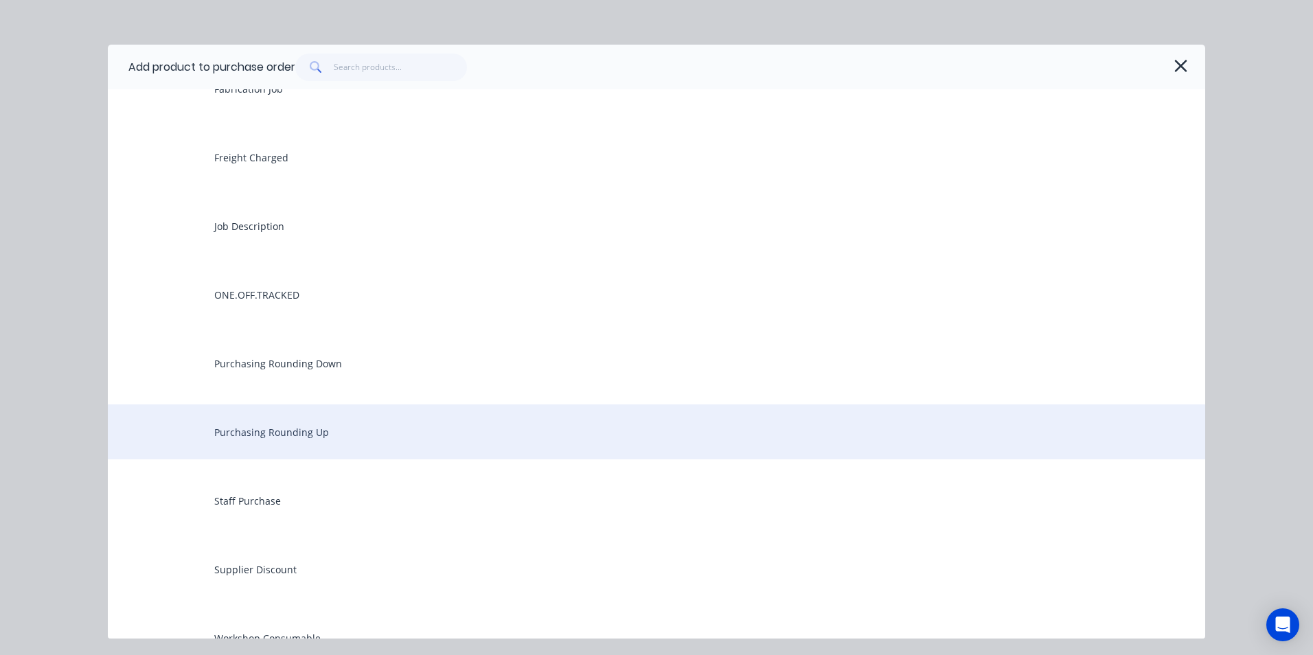
scroll to position [1919, 0]
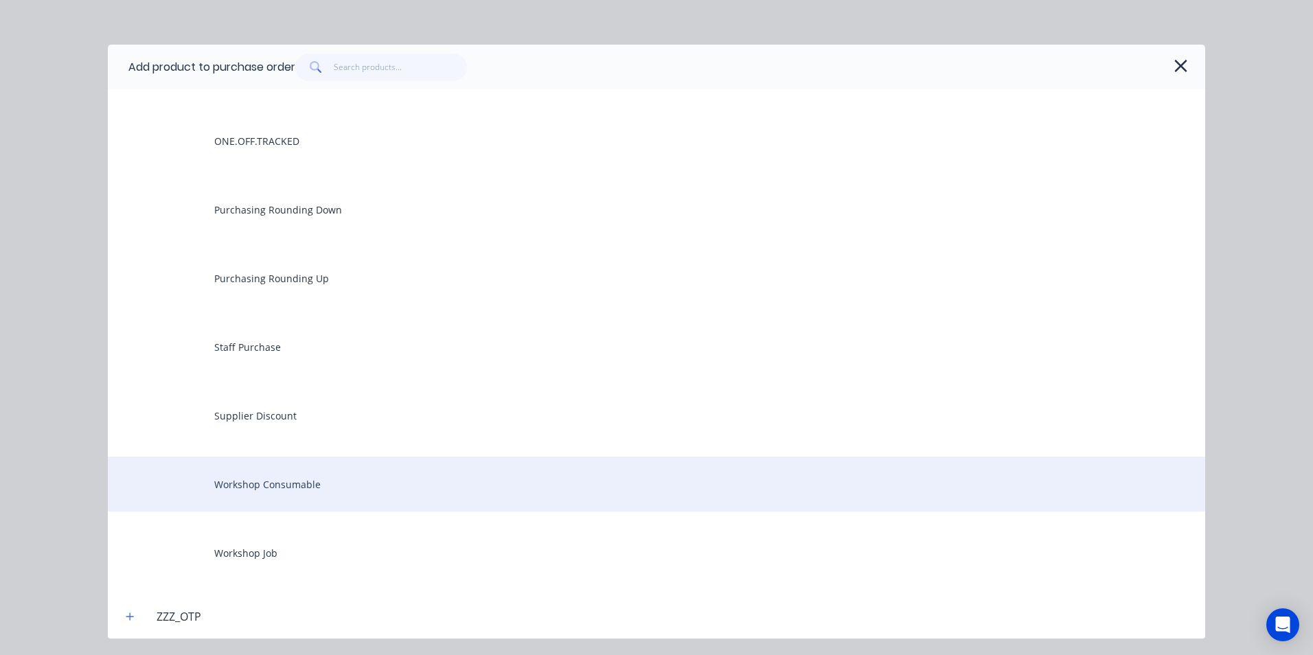
click at [297, 484] on div "Workshop Consumable" at bounding box center [656, 484] width 1097 height 55
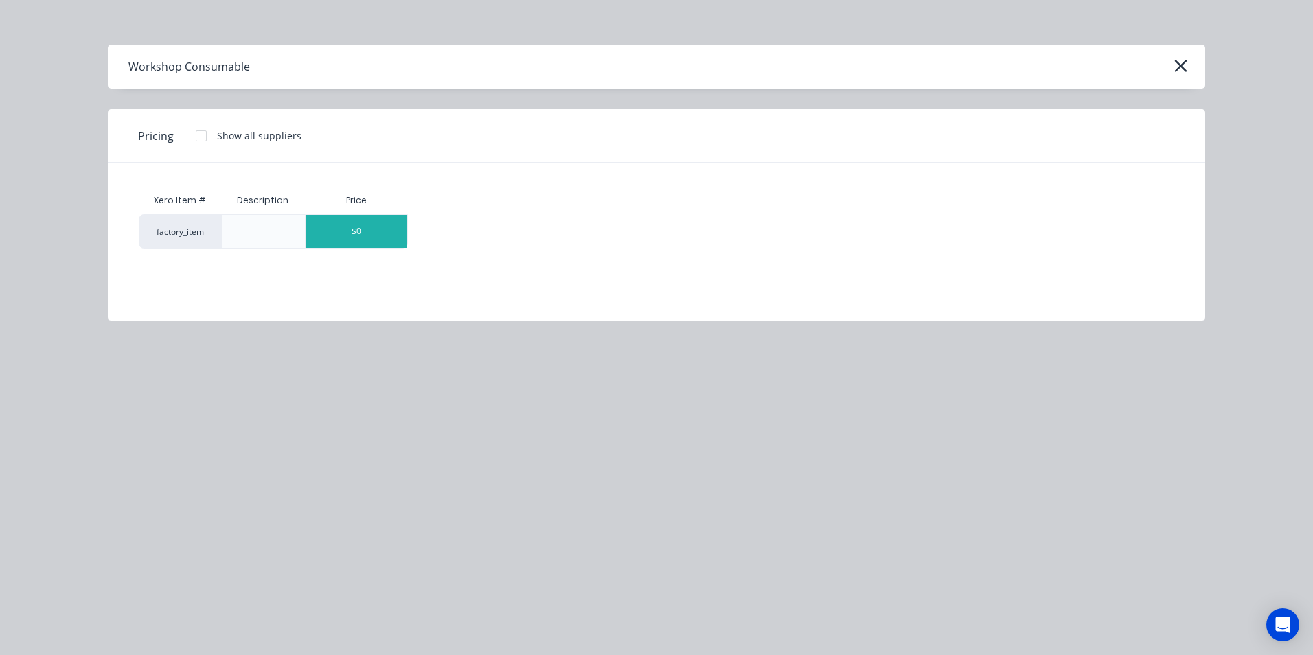
click at [369, 231] on div "$0" at bounding box center [357, 231] width 102 height 33
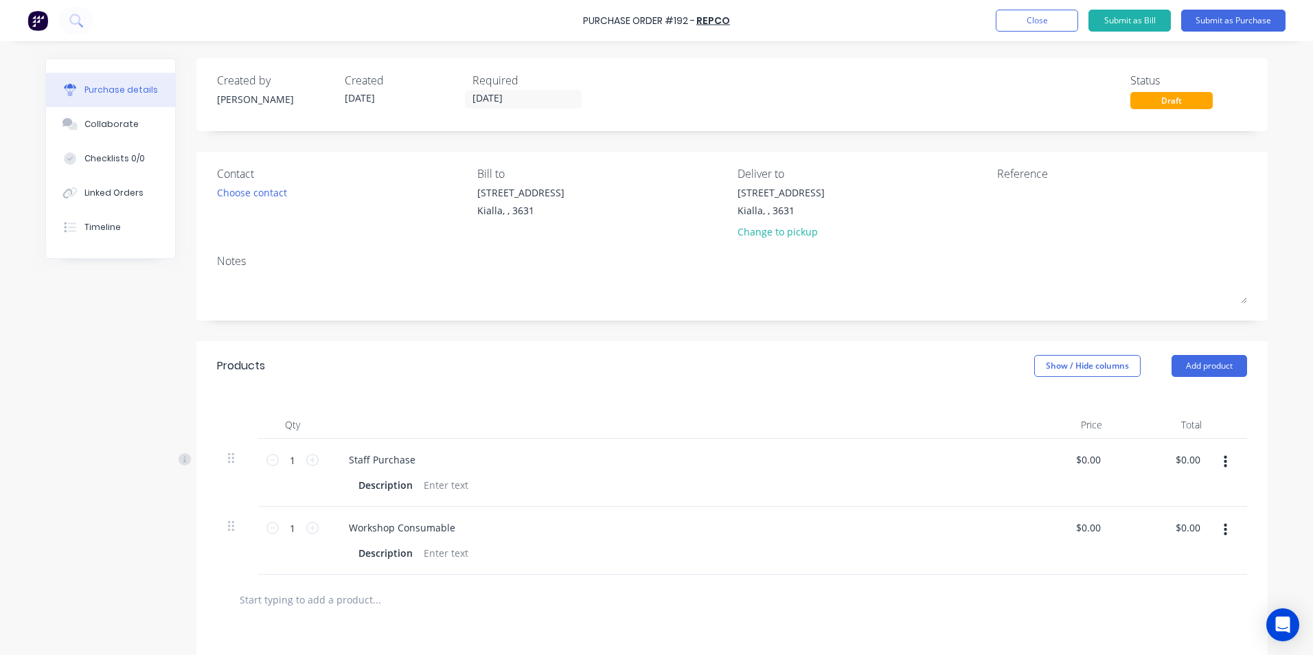
click at [1223, 463] on icon "button" at bounding box center [1224, 462] width 3 height 15
click at [1160, 580] on button "Delete" at bounding box center [1183, 580] width 117 height 27
click at [429, 483] on div at bounding box center [446, 485] width 56 height 20
click at [1094, 459] on input "0.00" at bounding box center [1090, 460] width 26 height 20
drag, startPoint x: 1098, startPoint y: 458, endPoint x: 1076, endPoint y: 465, distance: 23.0
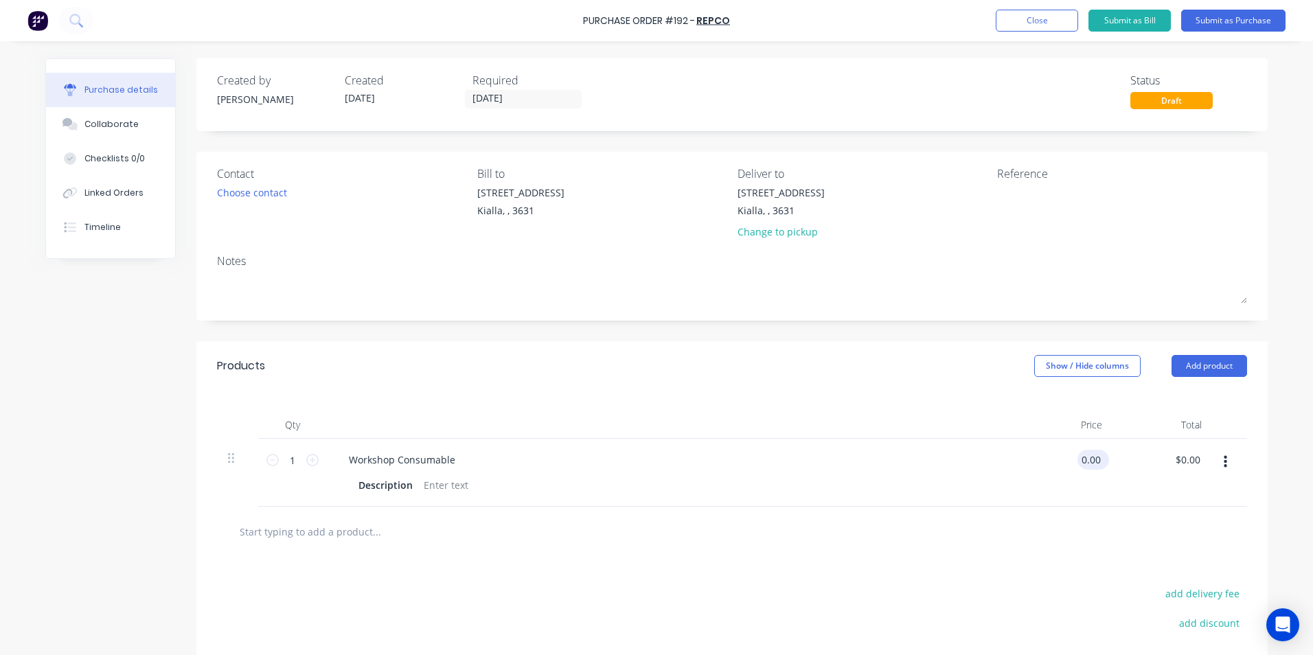
click at [1077, 465] on input "0.00" at bounding box center [1090, 460] width 26 height 20
type input "$36.27"
click at [946, 529] on div at bounding box center [732, 531] width 1008 height 27
click at [335, 535] on input "text" at bounding box center [376, 531] width 275 height 27
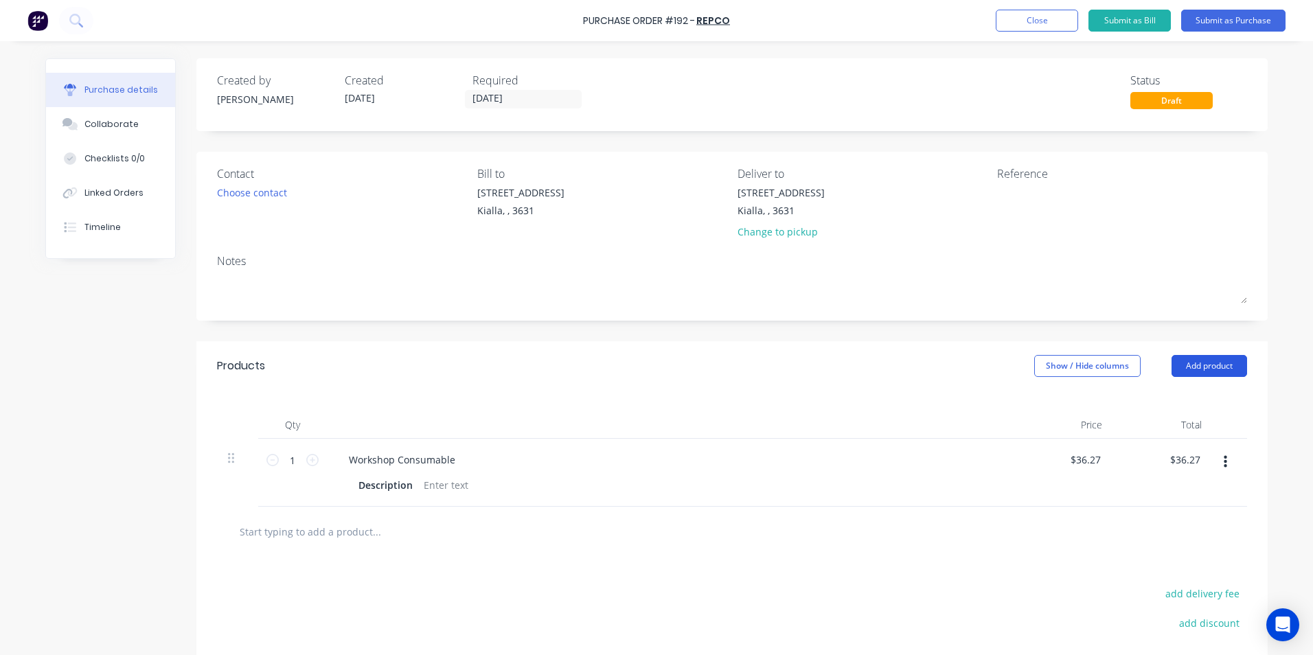
click at [1187, 365] on button "Add product" at bounding box center [1209, 366] width 76 height 22
click at [1180, 402] on div "Product catalogue" at bounding box center [1182, 401] width 106 height 20
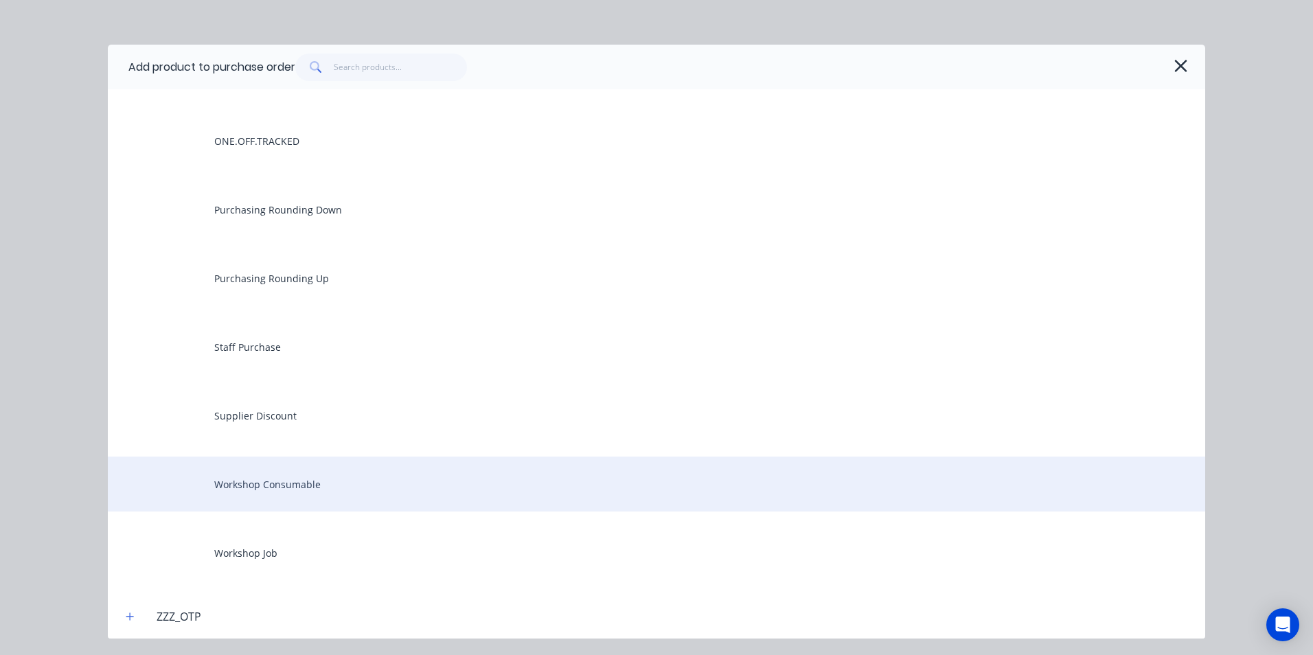
click at [227, 483] on div "Workshop Consumable" at bounding box center [656, 484] width 1097 height 55
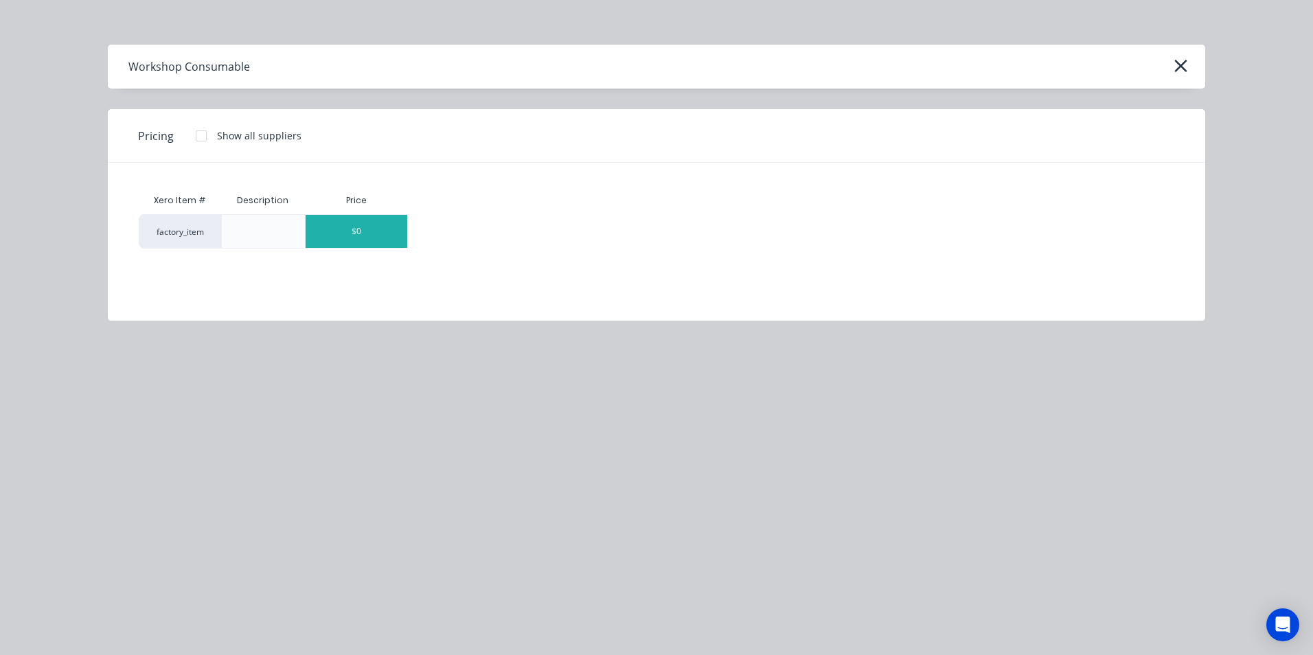
click at [389, 231] on div "$0" at bounding box center [357, 231] width 102 height 33
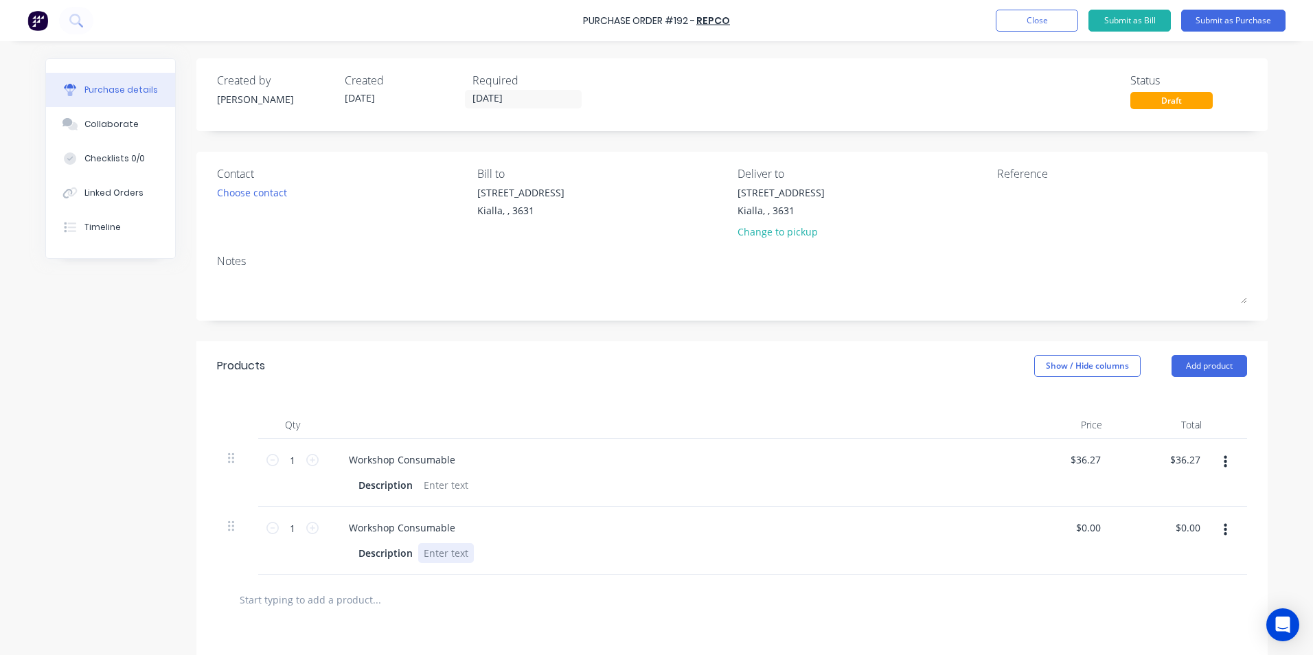
click at [420, 554] on div at bounding box center [446, 553] width 56 height 20
click at [1097, 527] on input "0.00" at bounding box center [1090, 528] width 26 height 20
type input "0"
type input "$33.68"
click at [1165, 542] on div "$33.68 $33.68" at bounding box center [1163, 541] width 100 height 68
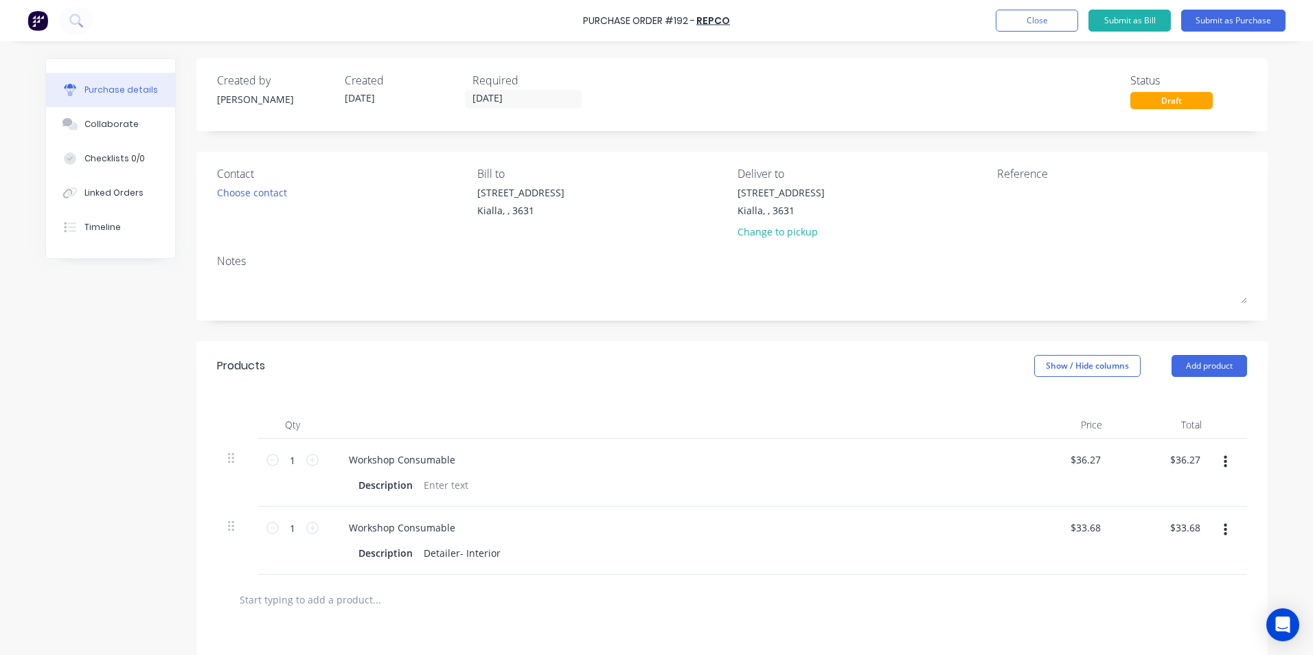
click at [339, 604] on input "text" at bounding box center [376, 599] width 275 height 27
click at [1210, 367] on button "Add product" at bounding box center [1209, 366] width 76 height 22
click at [1148, 404] on div "Product catalogue" at bounding box center [1182, 401] width 106 height 20
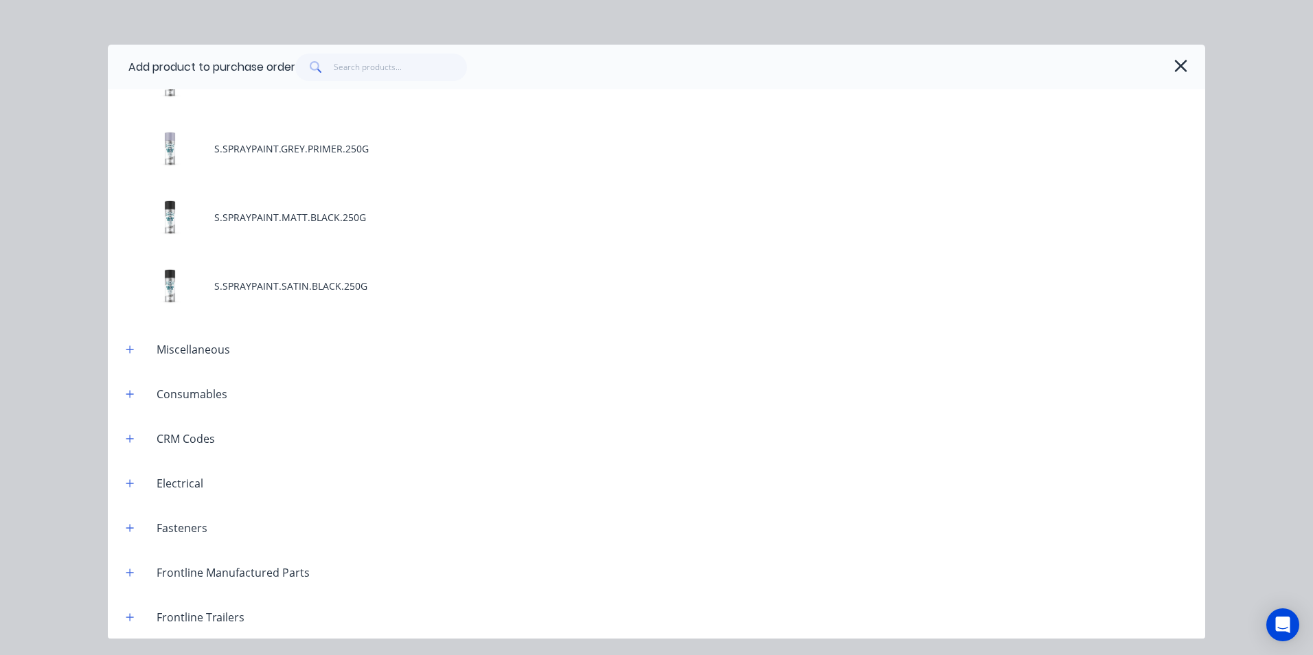
scroll to position [481, 0]
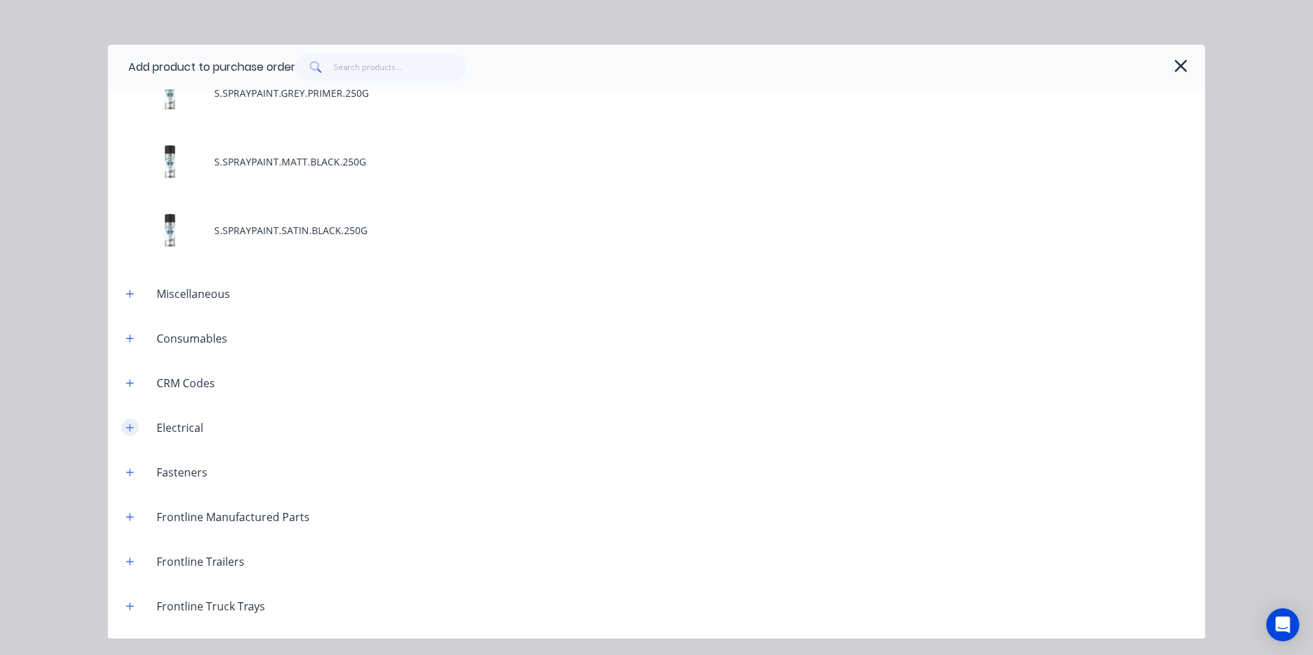
click at [133, 428] on icon "button" at bounding box center [130, 428] width 8 height 10
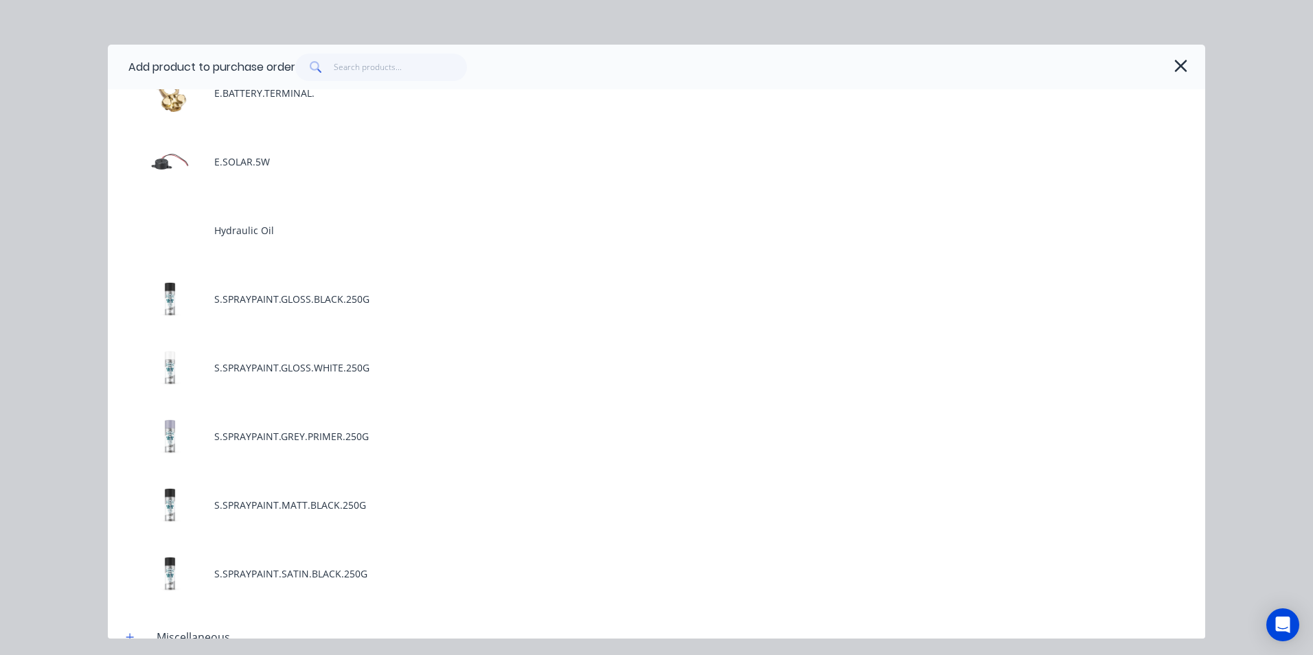
scroll to position [687, 0]
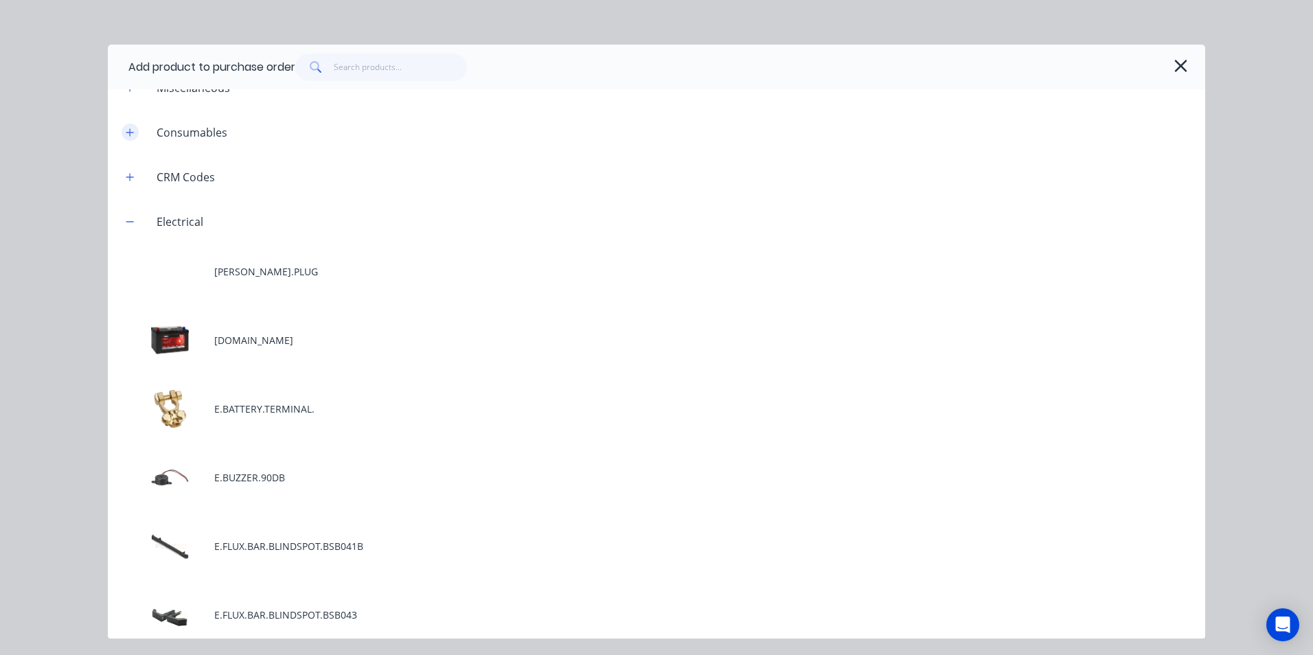
click at [132, 135] on icon "button" at bounding box center [130, 133] width 8 height 10
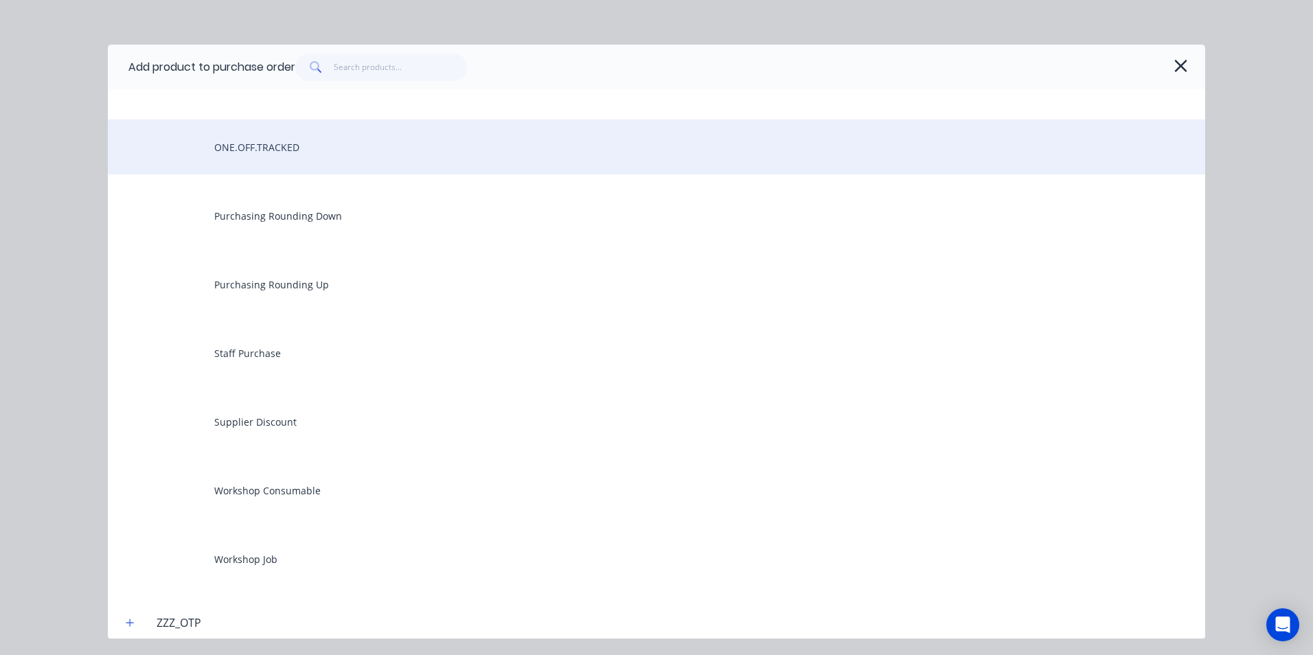
scroll to position [7480, 0]
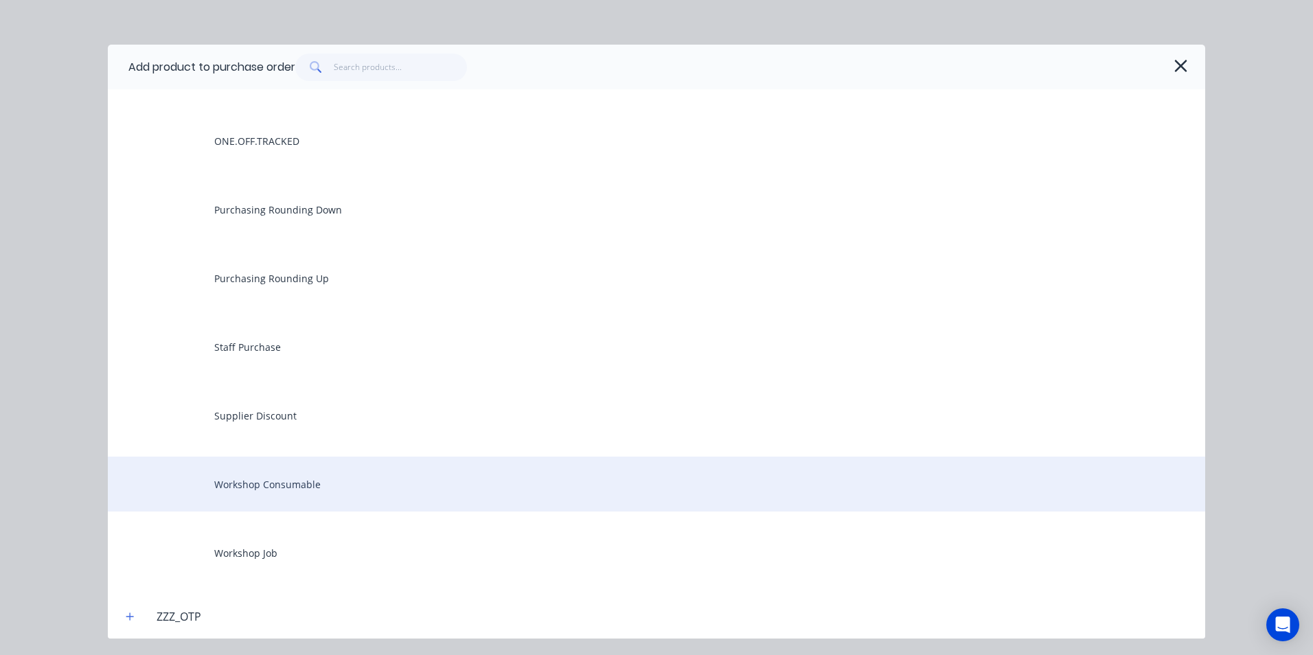
click at [244, 481] on div "Workshop Consumable" at bounding box center [656, 484] width 1097 height 55
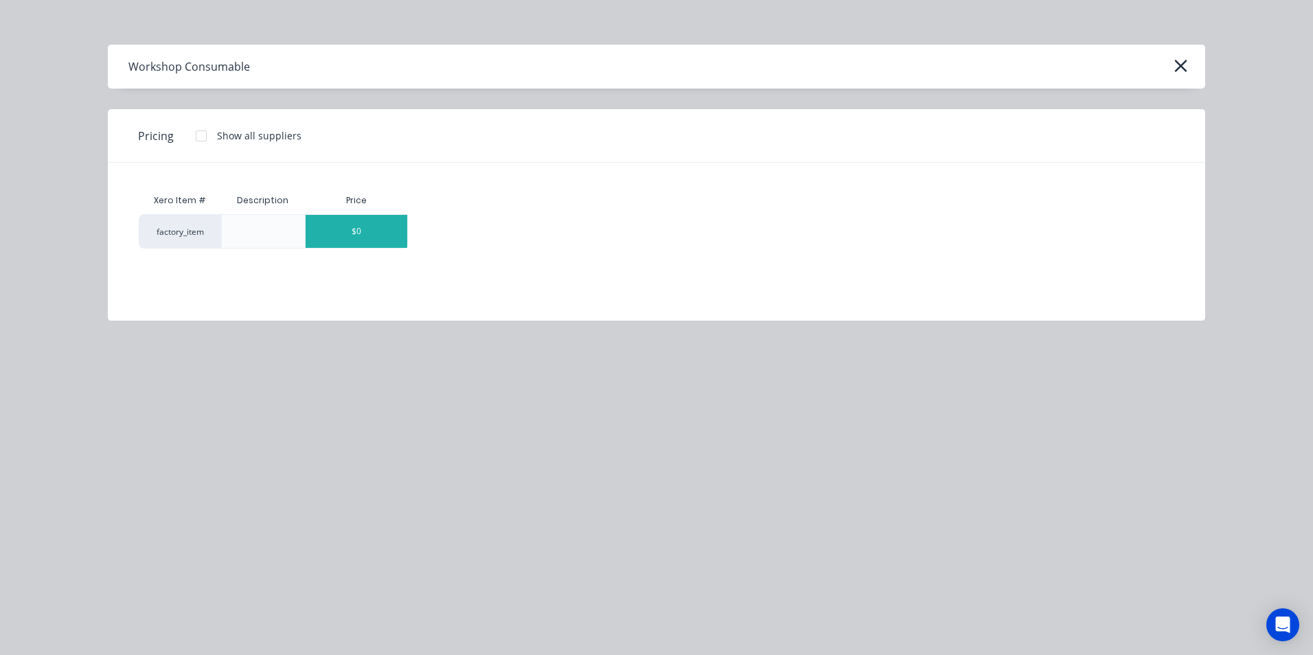
click at [389, 235] on div "$0" at bounding box center [357, 231] width 102 height 33
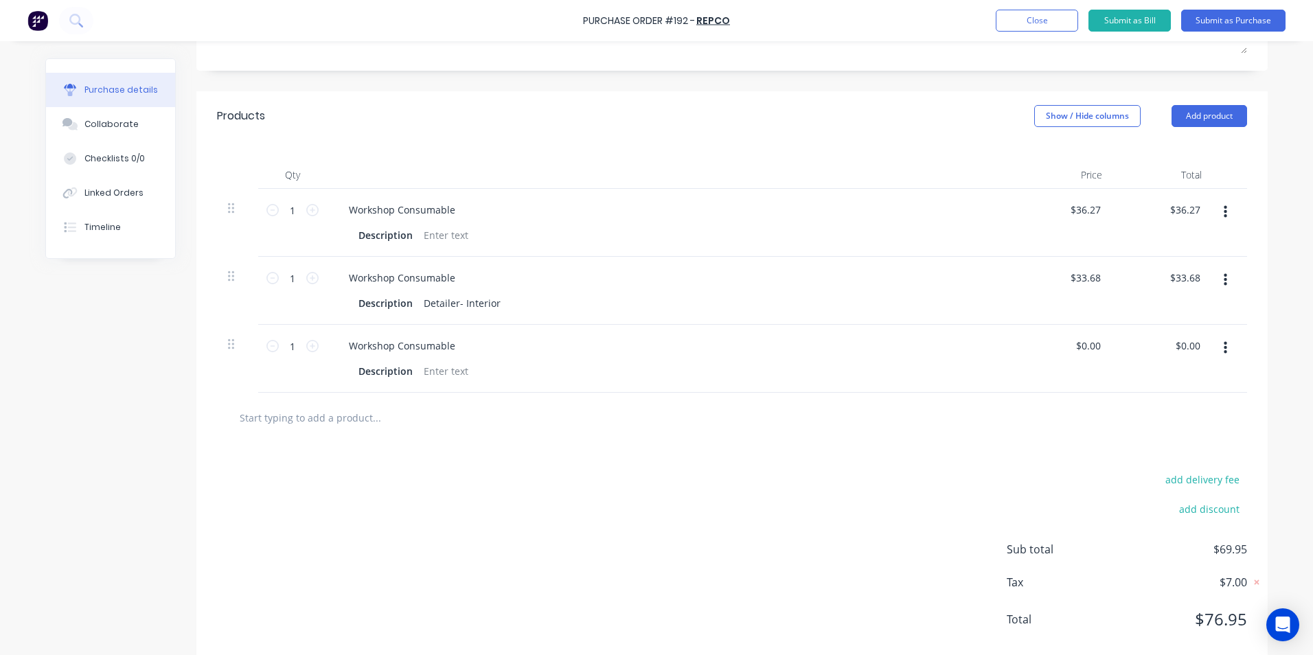
scroll to position [275, 0]
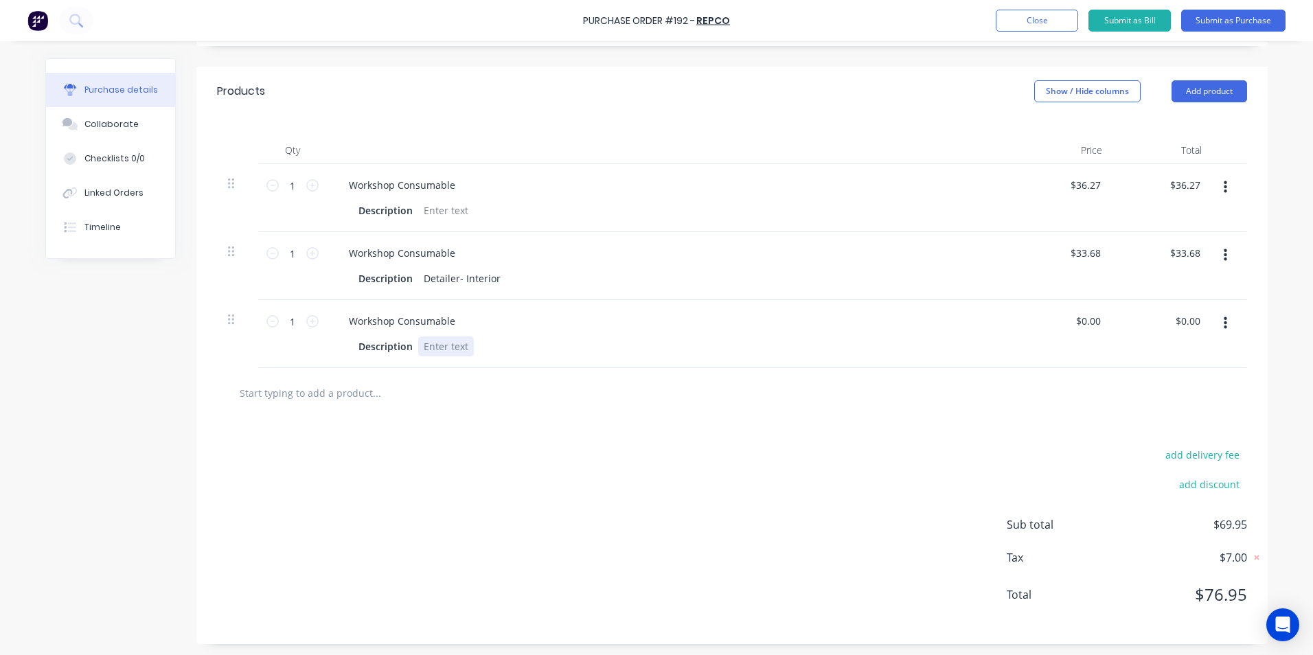
click at [418, 345] on div at bounding box center [446, 346] width 56 height 20
drag, startPoint x: 290, startPoint y: 321, endPoint x: 281, endPoint y: 323, distance: 8.5
click at [281, 323] on input "1" at bounding box center [292, 321] width 27 height 21
click at [567, 348] on div "RET20MBLK Black Electrical Tape" at bounding box center [498, 346] width 161 height 20
click at [1097, 318] on input "0.00" at bounding box center [1090, 321] width 26 height 20
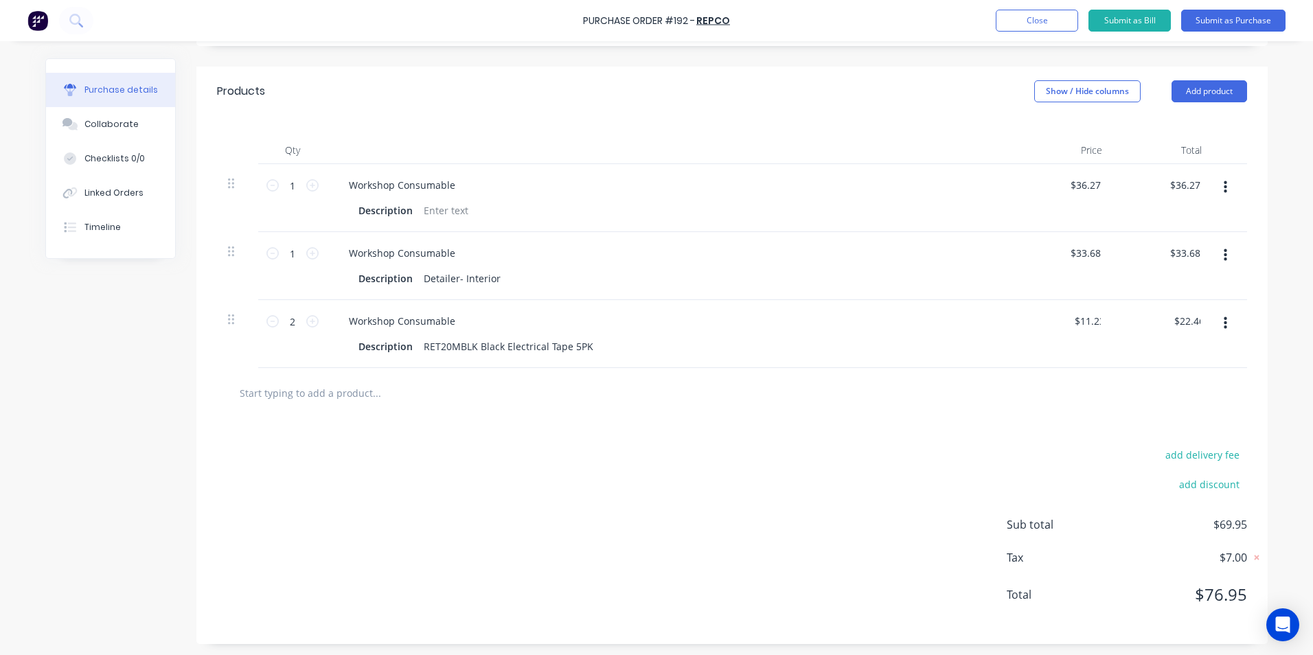
click at [963, 406] on div at bounding box center [732, 392] width 1008 height 27
click at [420, 211] on div at bounding box center [446, 210] width 56 height 20
click at [923, 205] on div "Description Wheel Cleaner" at bounding box center [667, 210] width 629 height 20
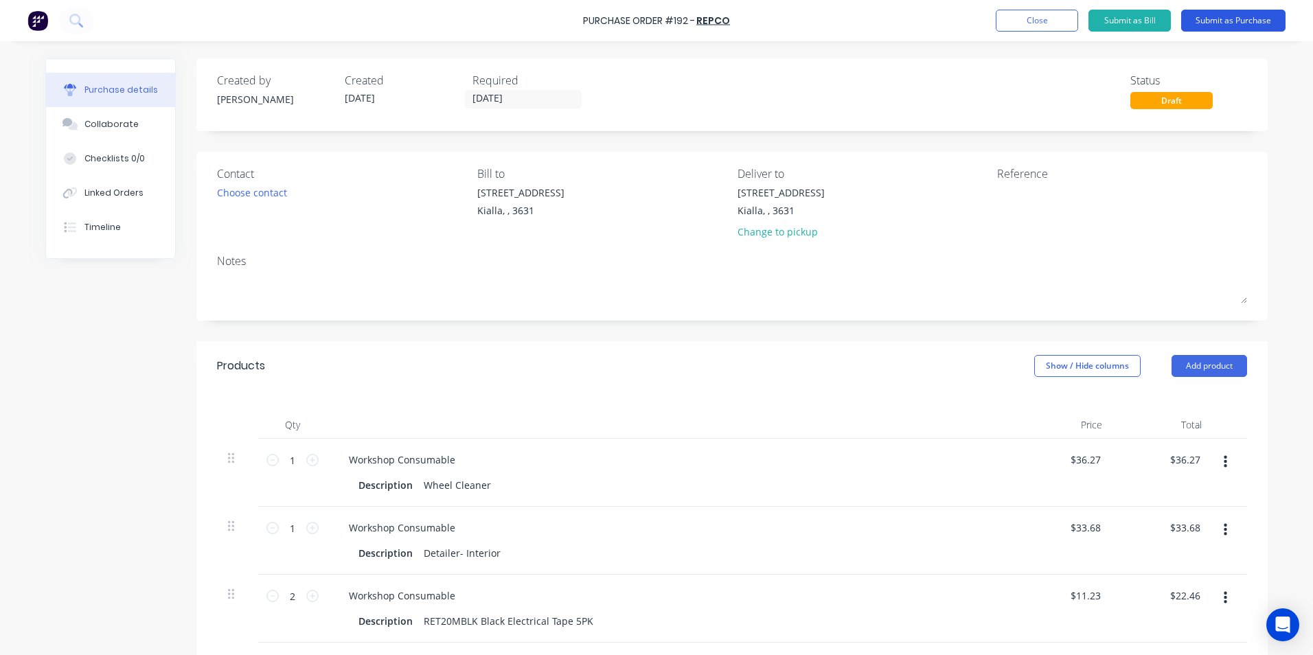
click at [1231, 19] on button "Submit as Purchase" at bounding box center [1233, 21] width 104 height 22
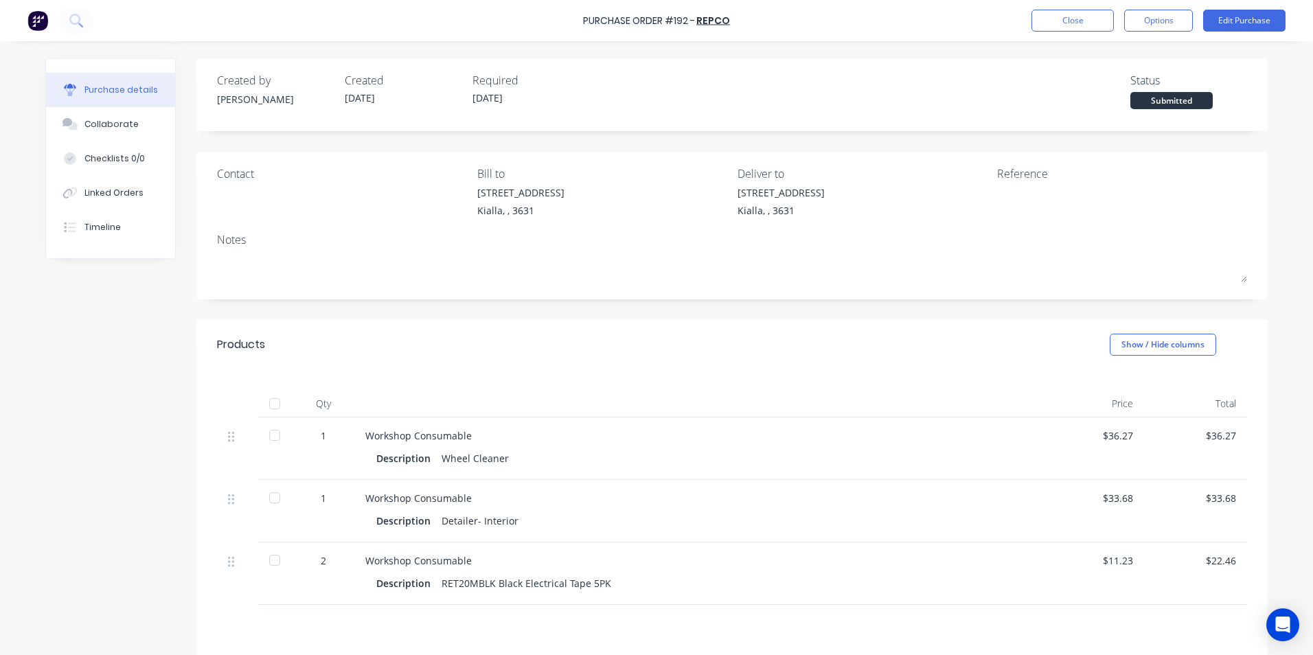
click at [273, 403] on div at bounding box center [274, 403] width 27 height 27
click at [1241, 21] on button "Edit Purchase" at bounding box center [1244, 21] width 82 height 22
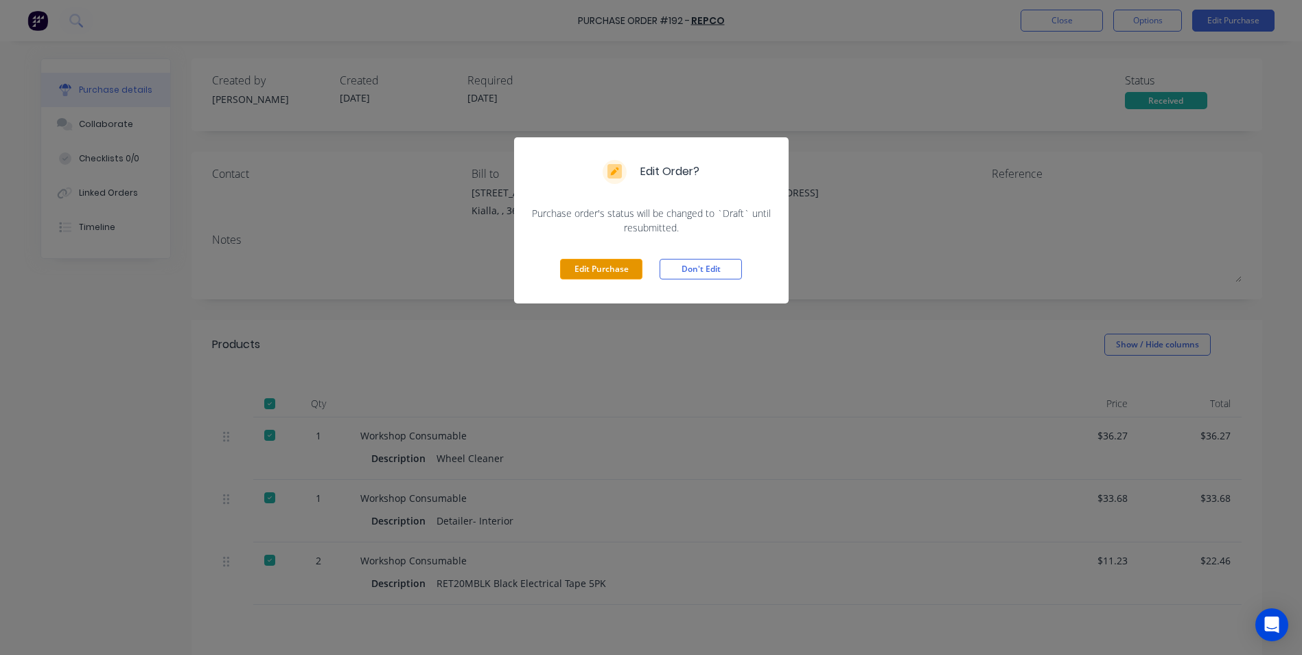
click at [604, 270] on button "Edit Purchase" at bounding box center [601, 269] width 82 height 21
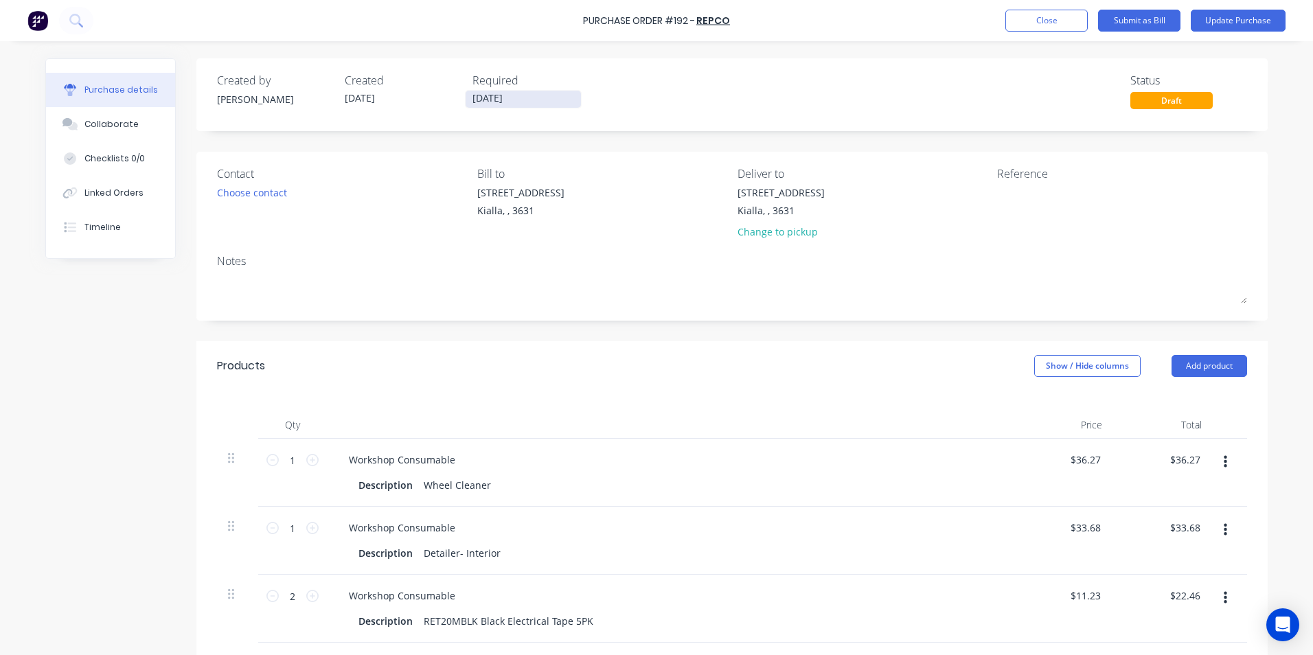
click at [480, 97] on input "[DATE]" at bounding box center [522, 99] width 115 height 17
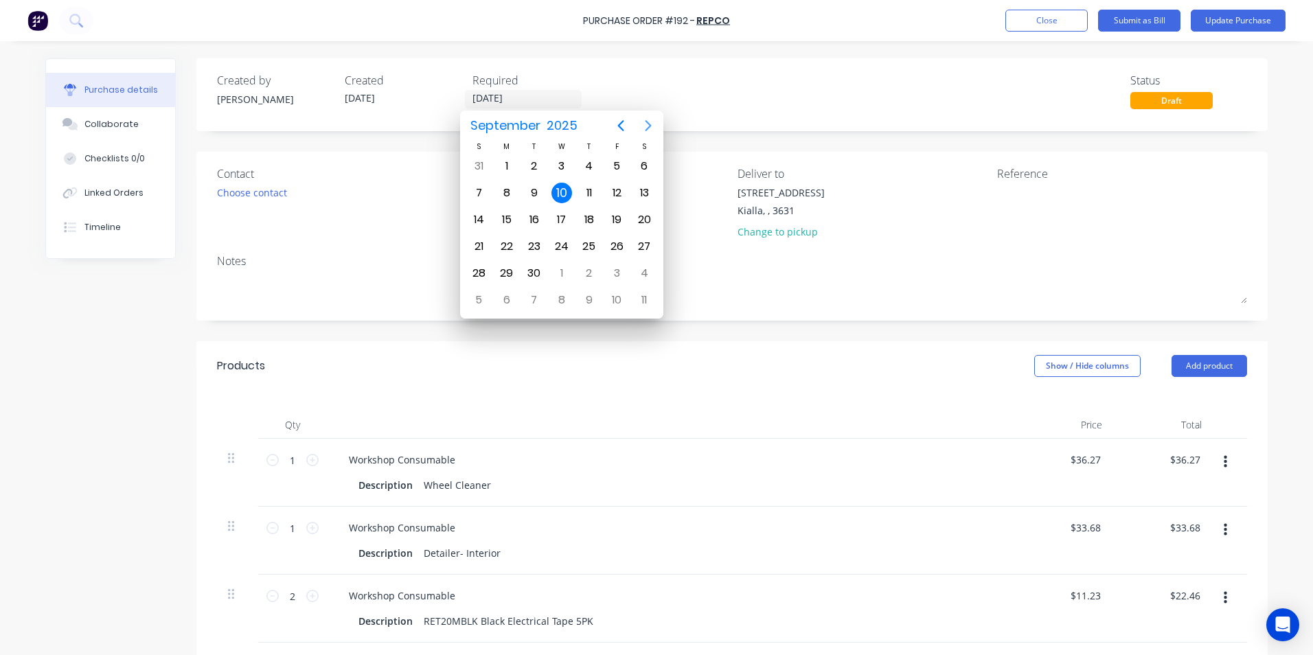
click at [649, 125] on icon "Next page" at bounding box center [648, 125] width 16 height 16
click at [646, 247] on div "25" at bounding box center [644, 246] width 21 height 21
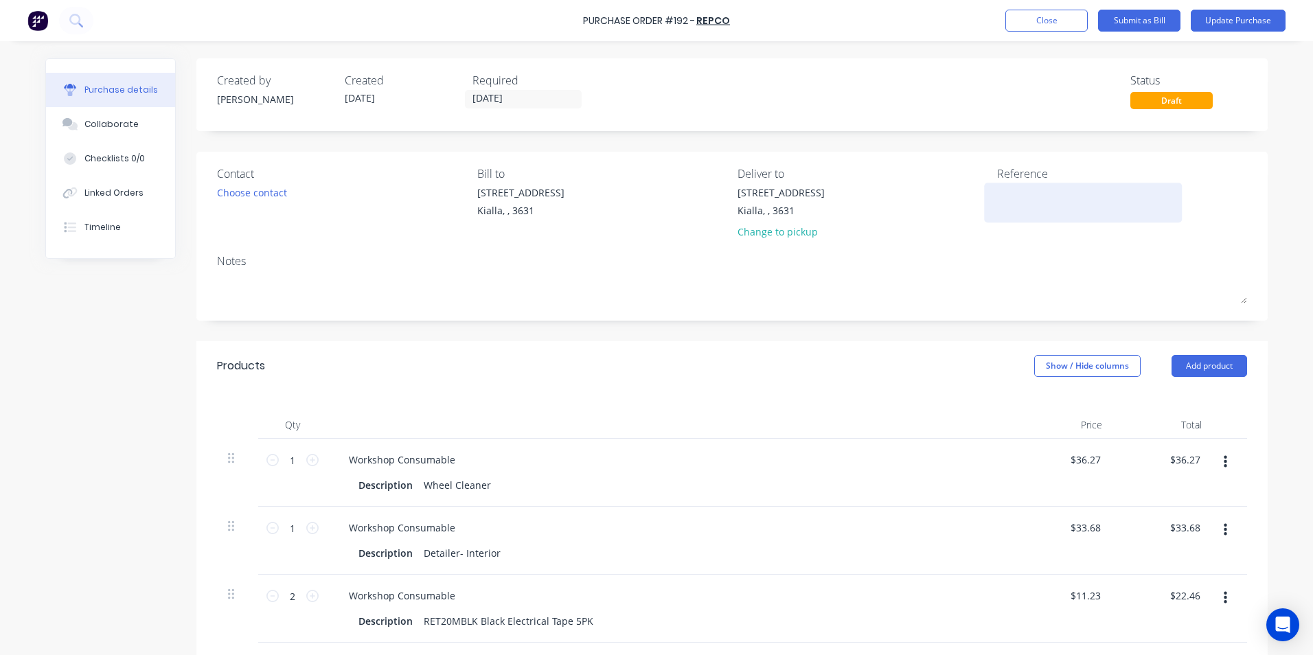
drag, startPoint x: 994, startPoint y: 193, endPoint x: 1001, endPoint y: 191, distance: 7.2
click at [997, 192] on textarea at bounding box center [1083, 200] width 172 height 31
click at [778, 266] on div "Notes" at bounding box center [732, 261] width 1030 height 16
click at [1136, 19] on button "Submit as Bill" at bounding box center [1139, 21] width 82 height 22
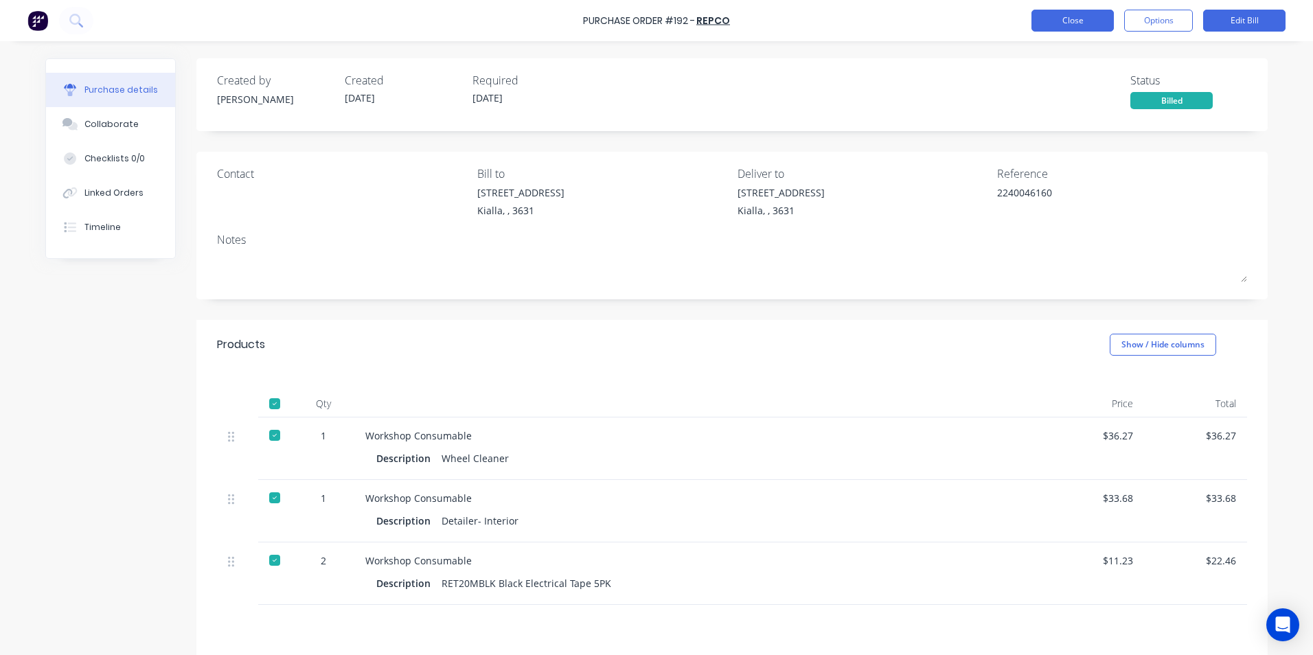
click at [1068, 19] on button "Close" at bounding box center [1072, 21] width 82 height 22
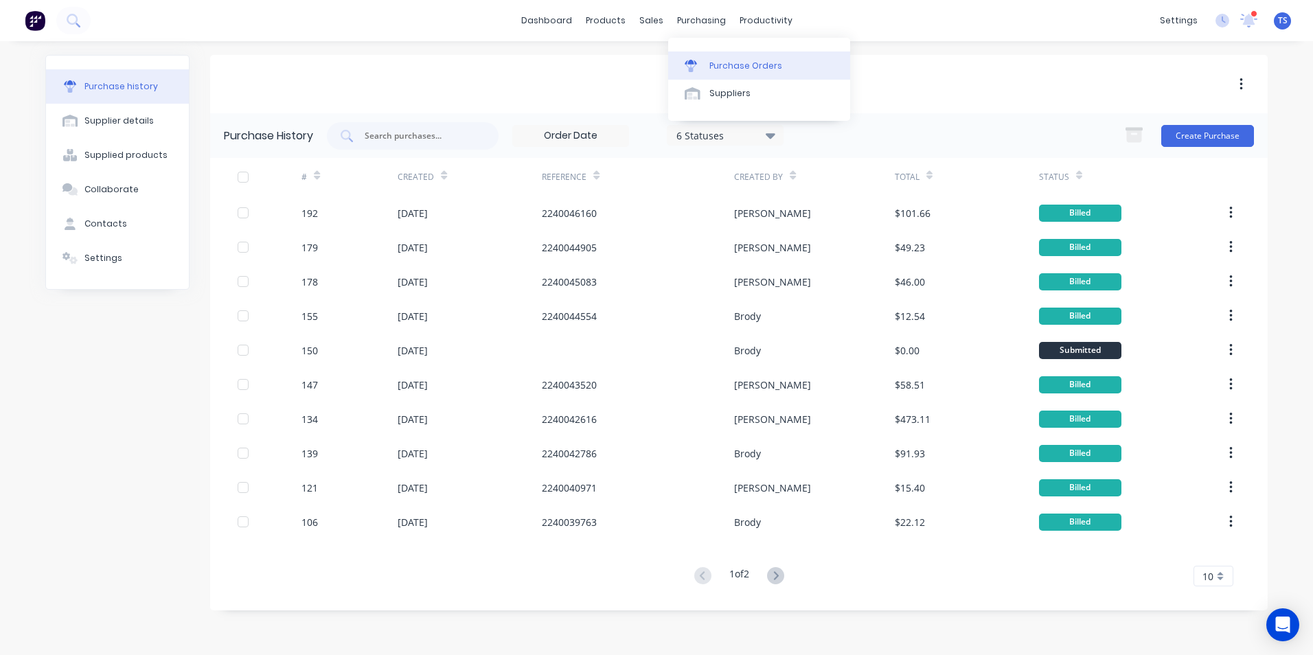
click at [718, 68] on div "Purchase Orders" at bounding box center [745, 66] width 73 height 12
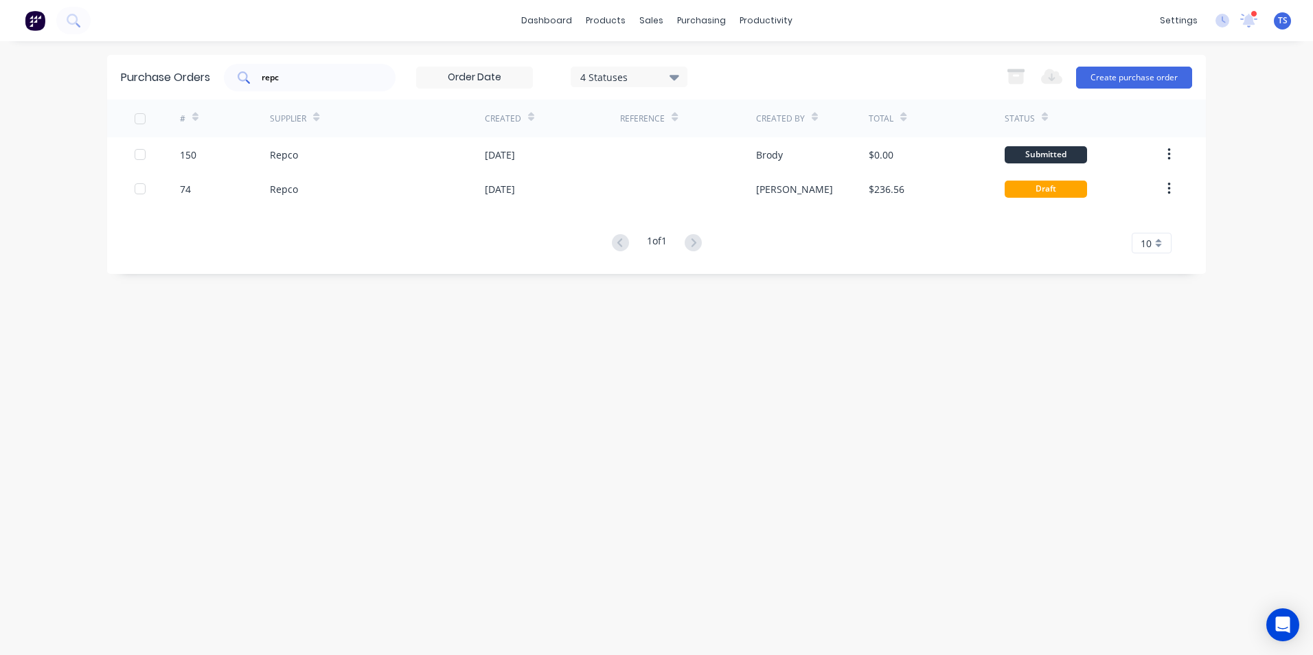
click at [290, 80] on input "repc" at bounding box center [317, 78] width 114 height 14
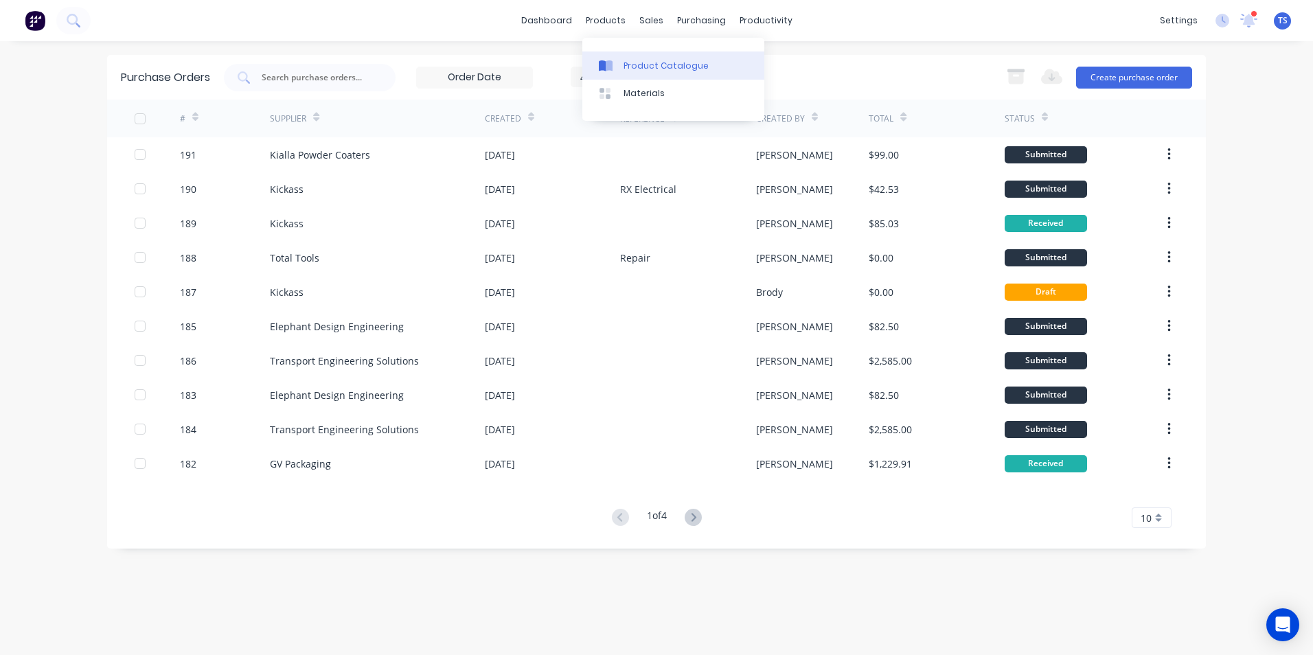
click at [636, 62] on div "Product Catalogue" at bounding box center [665, 66] width 85 height 12
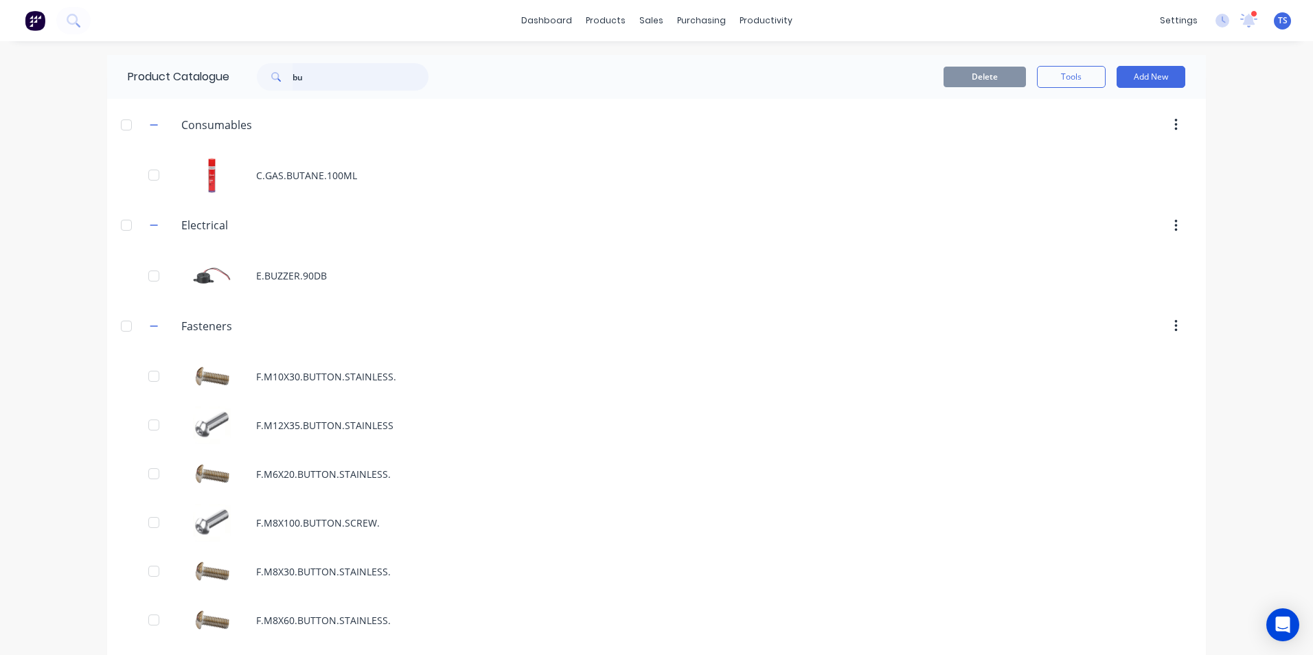
click at [313, 75] on input "bu" at bounding box center [360, 76] width 136 height 27
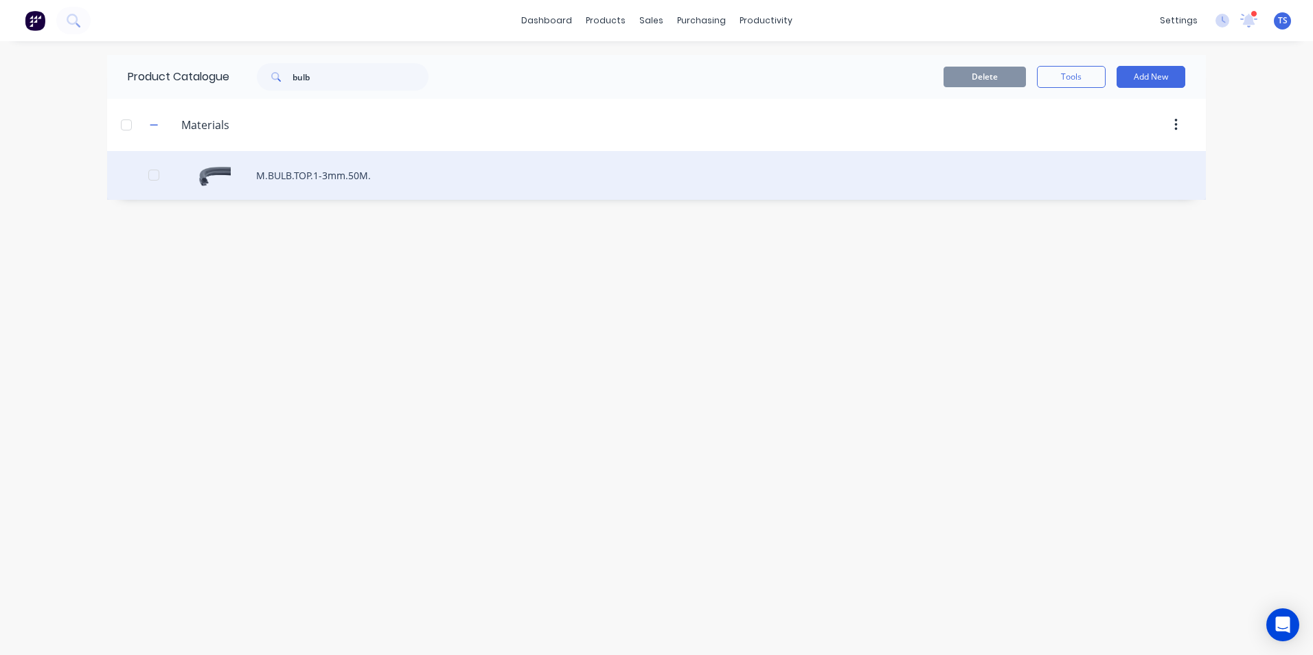
click at [317, 183] on div "M.BULB.TOP.1-3mm.50M." at bounding box center [656, 175] width 1099 height 49
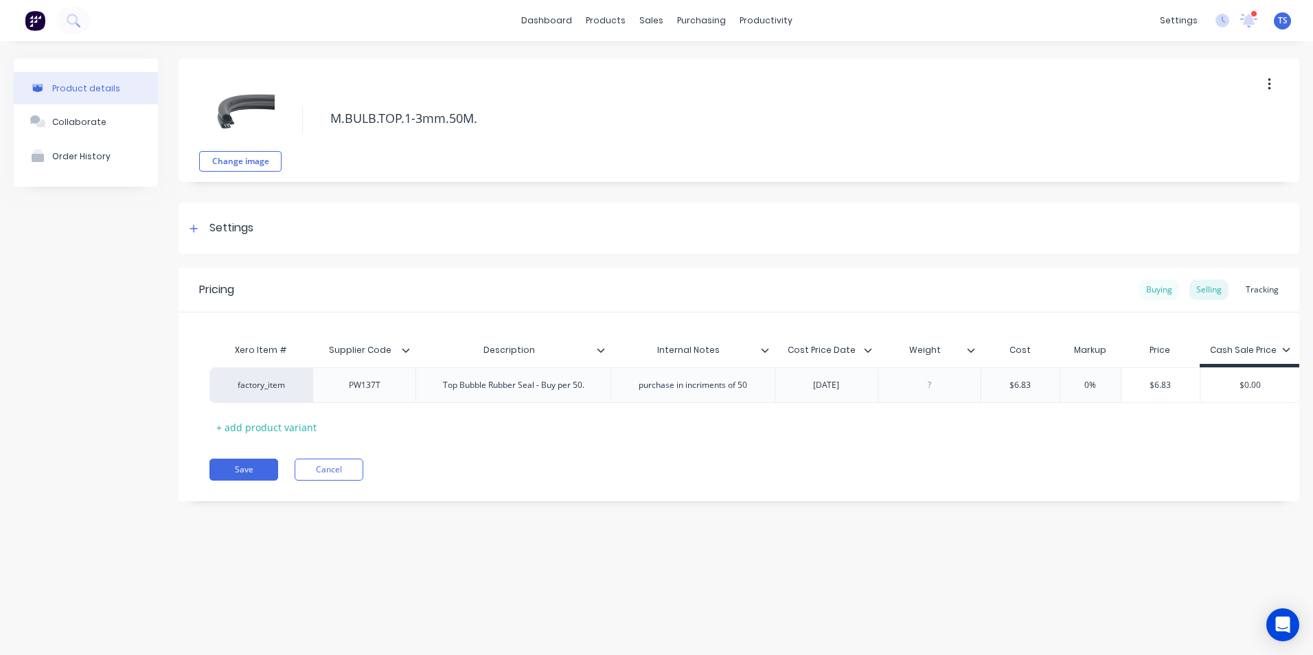
click at [1154, 290] on div "Buying" at bounding box center [1159, 289] width 40 height 21
click at [1047, 382] on input "$2.00" at bounding box center [1035, 382] width 109 height 12
drag, startPoint x: 1046, startPoint y: 382, endPoint x: 1016, endPoint y: 384, distance: 30.3
click at [1016, 384] on input "$2.00" at bounding box center [1035, 382] width 109 height 12
click at [1075, 347] on div "Concept Fasteners" at bounding box center [1035, 349] width 111 height 27
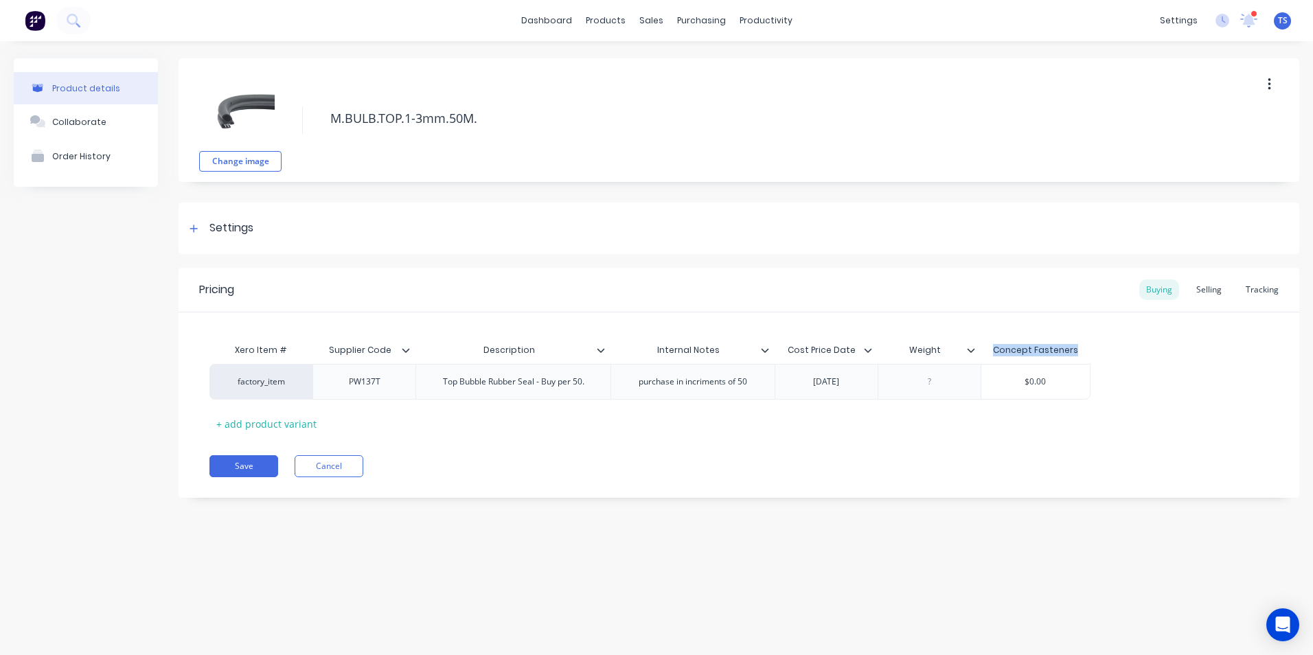
drag, startPoint x: 1073, startPoint y: 349, endPoint x: 992, endPoint y: 353, distance: 81.1
click at [992, 353] on div "Concept Fasteners" at bounding box center [1035, 349] width 111 height 27
drag, startPoint x: 992, startPoint y: 353, endPoint x: 1070, endPoint y: 351, distance: 78.3
drag, startPoint x: 1070, startPoint y: 351, endPoint x: 1003, endPoint y: 441, distance: 112.9
click at [1003, 441] on div "Pricing Buying Selling Tracking Xero Item # Supplier Code Description Internal …" at bounding box center [739, 383] width 1120 height 230
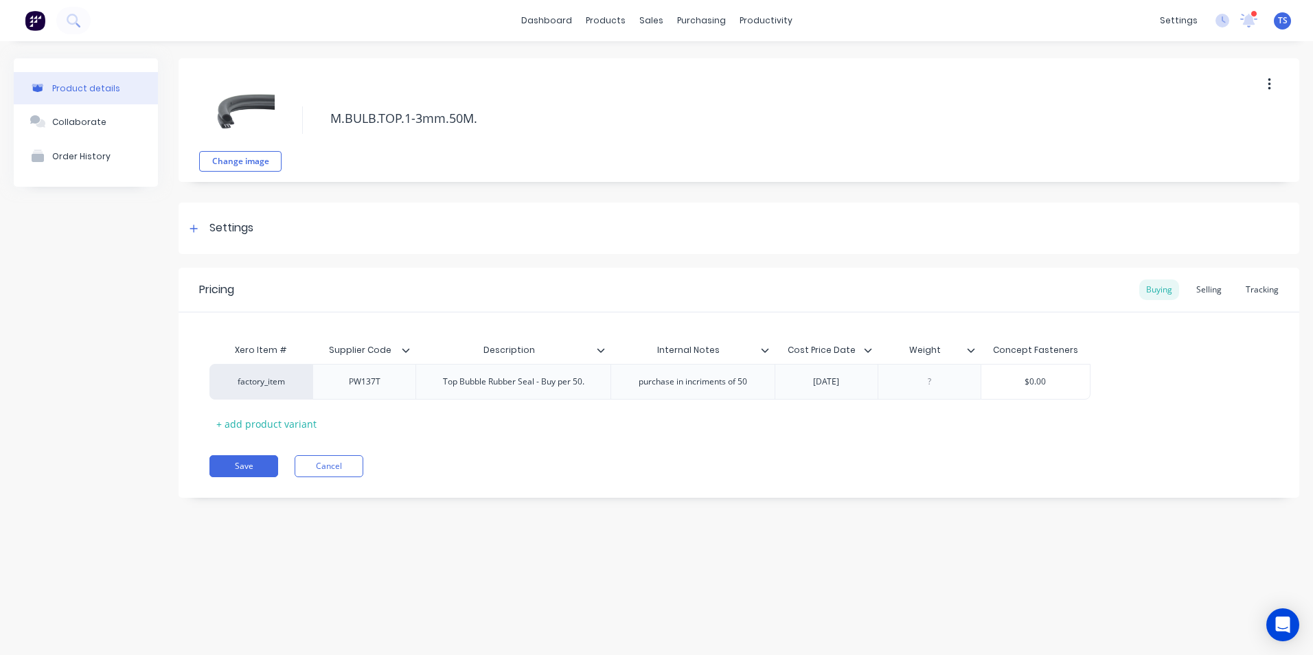
click at [972, 354] on div at bounding box center [976, 350] width 8 height 12
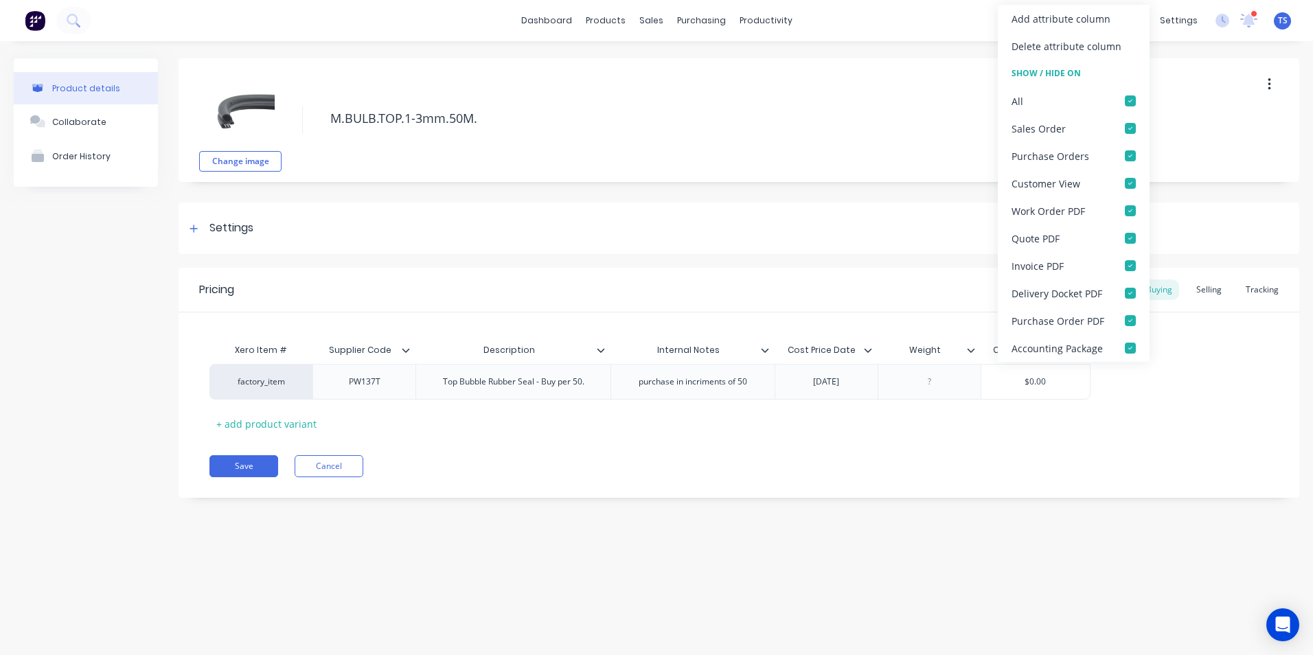
click at [977, 446] on div "Pricing Buying Selling Tracking Xero Item # Supplier Code Description Internal …" at bounding box center [739, 383] width 1120 height 230
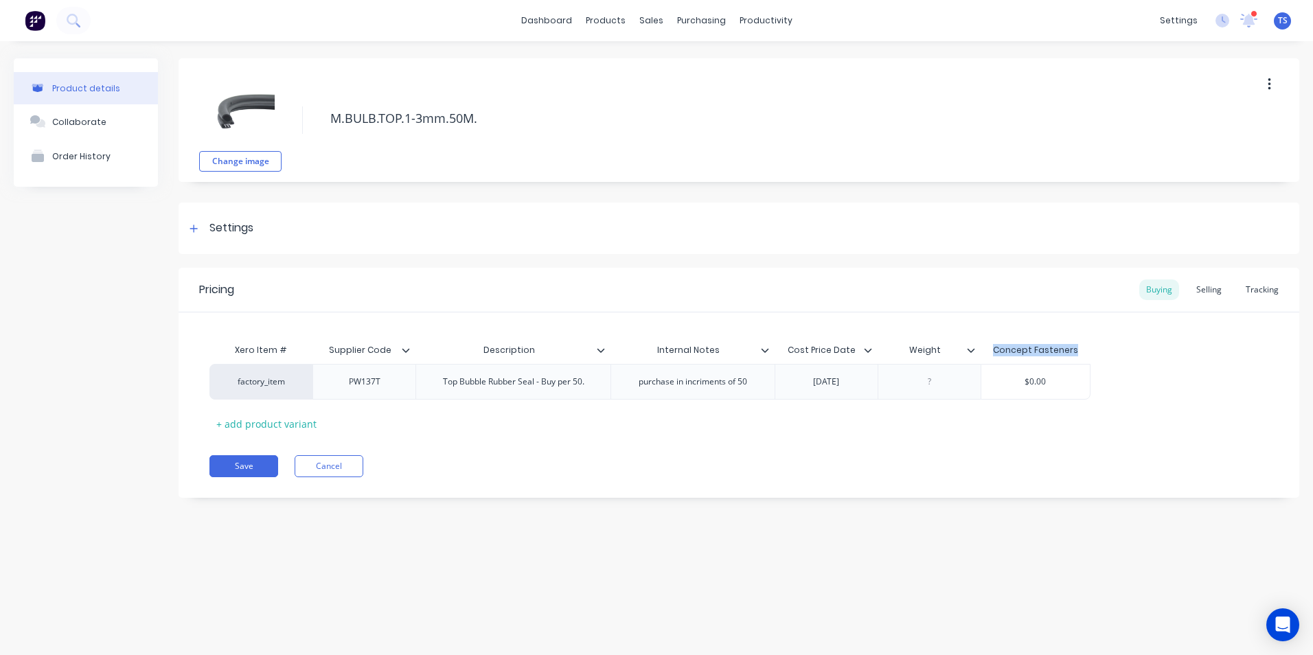
drag, startPoint x: 996, startPoint y: 352, endPoint x: 1084, endPoint y: 350, distance: 87.9
click at [1084, 350] on div "Concept Fasteners" at bounding box center [1035, 349] width 111 height 27
click at [757, 468] on div "Save Cancel" at bounding box center [754, 466] width 1090 height 22
click at [1265, 292] on div "Tracking" at bounding box center [1262, 289] width 47 height 21
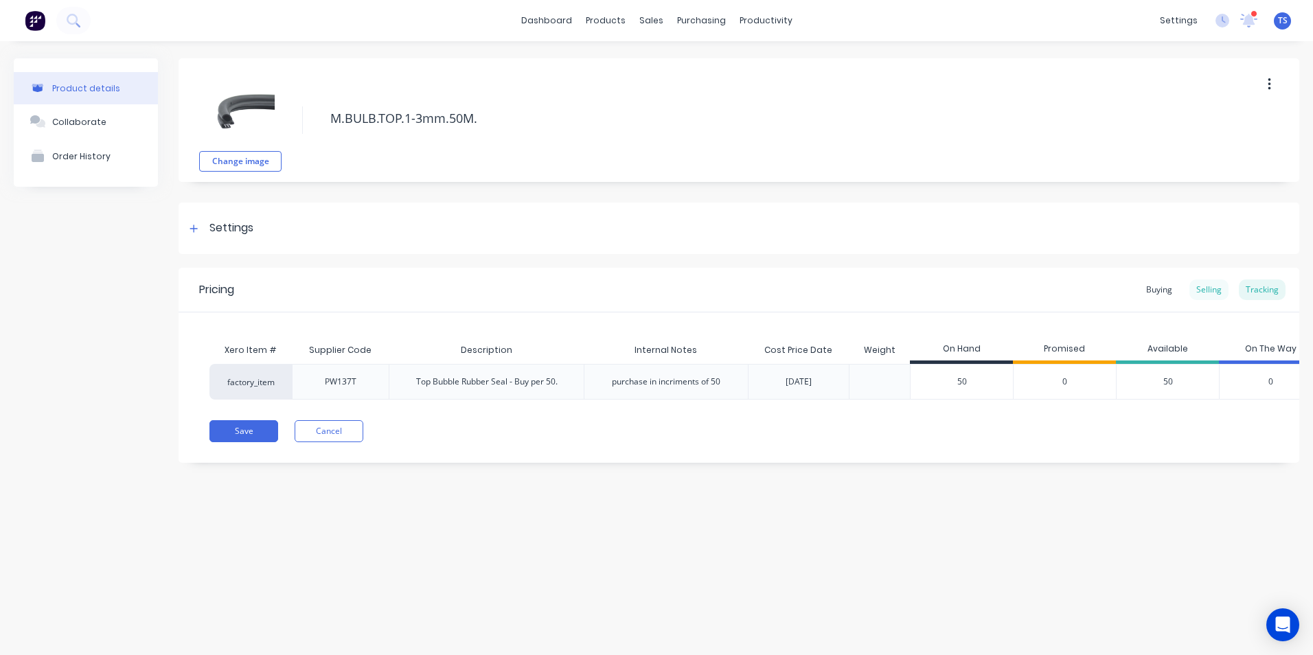
click at [1200, 288] on div "Selling" at bounding box center [1208, 289] width 39 height 21
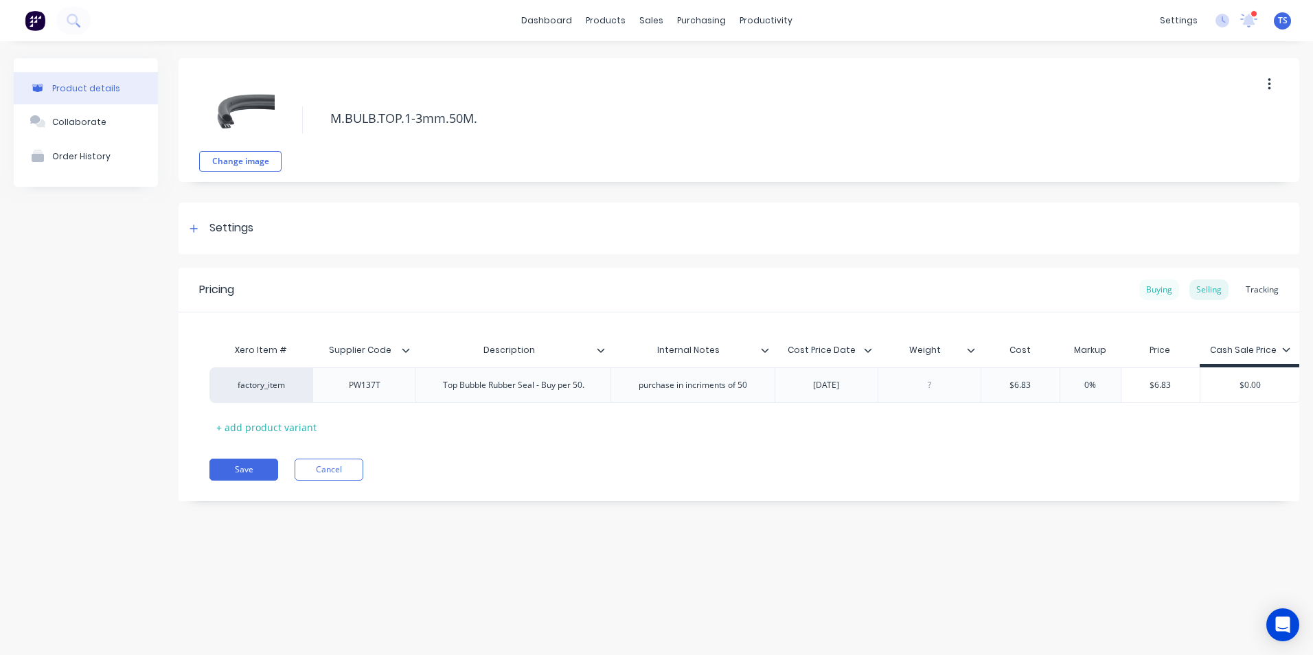
click at [1162, 291] on div "Buying" at bounding box center [1159, 289] width 40 height 21
click at [1142, 373] on div "factory_item PW137T Top Bubble Rubber Seal - Buy per 50. purchase in incriments…" at bounding box center [738, 382] width 1059 height 36
drag, startPoint x: 1048, startPoint y: 382, endPoint x: 1010, endPoint y: 380, distance: 37.8
click at [1010, 380] on input "$0.00" at bounding box center [1035, 382] width 109 height 12
click at [197, 233] on div at bounding box center [193, 228] width 17 height 17
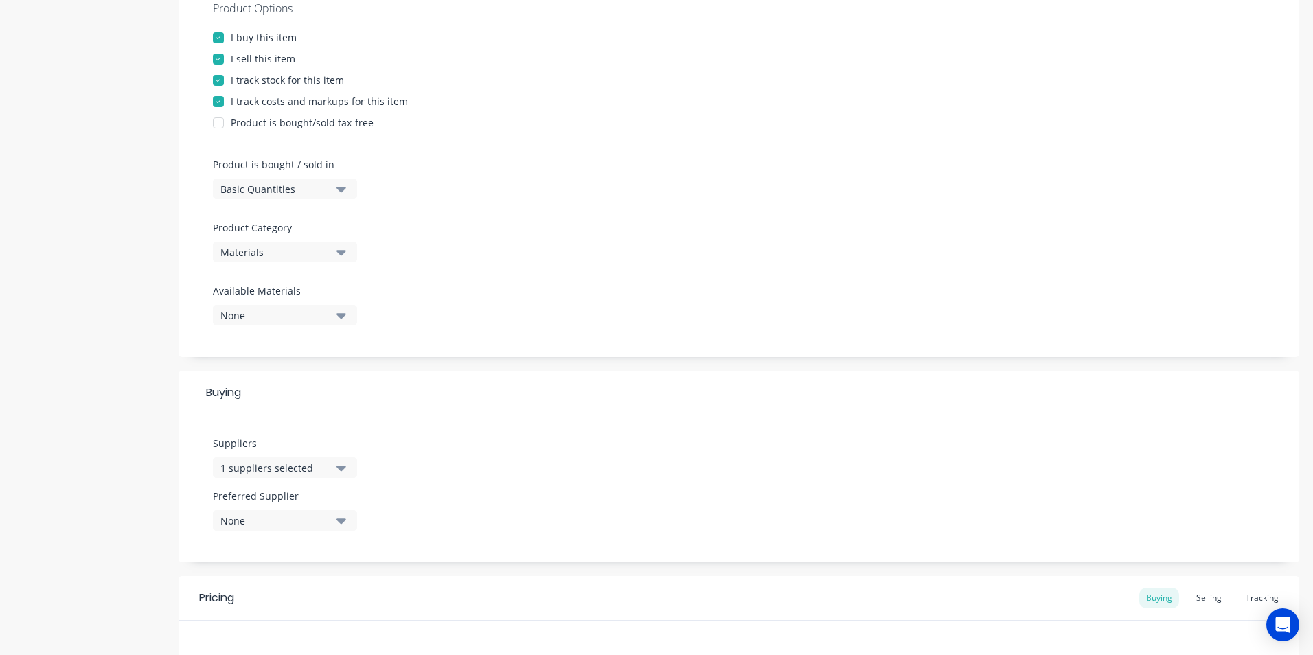
scroll to position [343, 0]
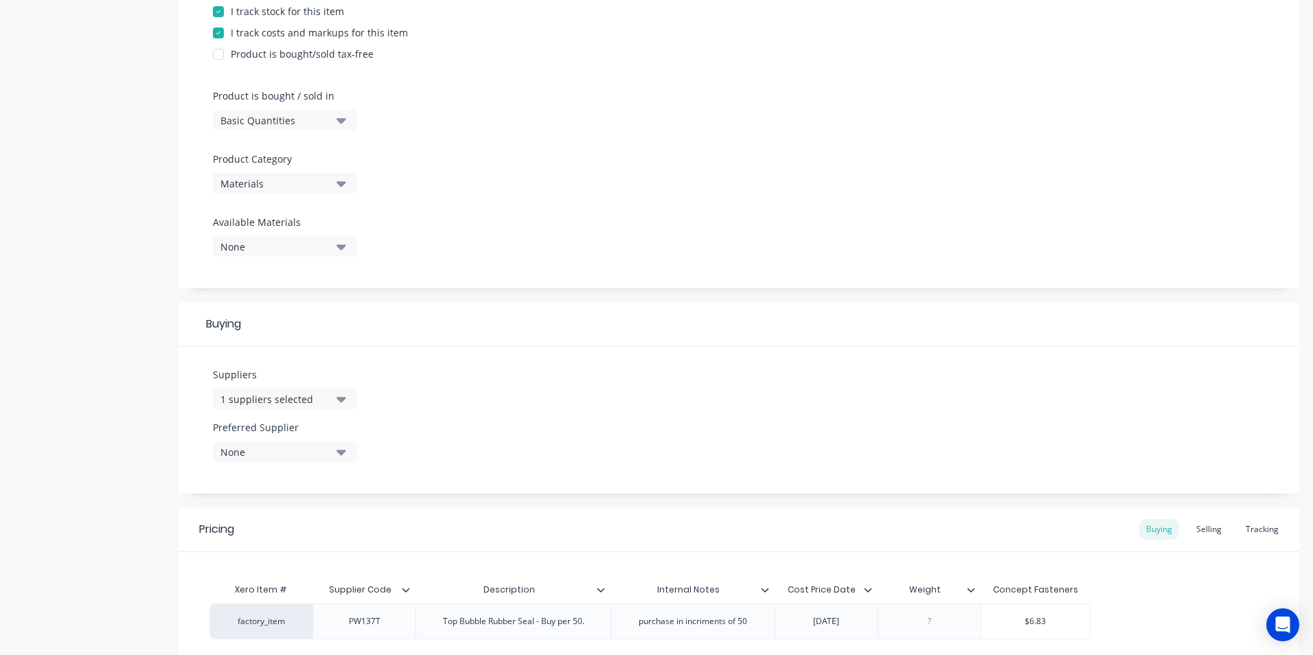
click at [338, 398] on icon "button" at bounding box center [341, 399] width 10 height 5
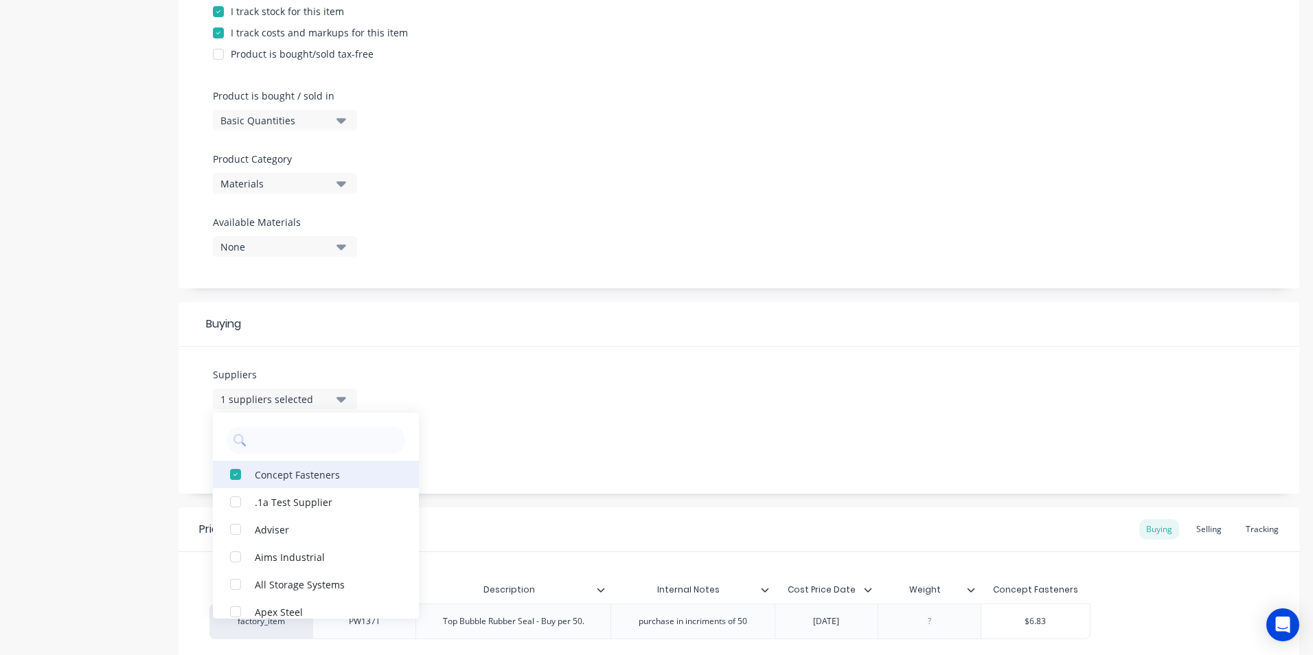
click at [236, 472] on div "button" at bounding box center [235, 474] width 27 height 27
click at [264, 437] on input "text" at bounding box center [326, 439] width 146 height 27
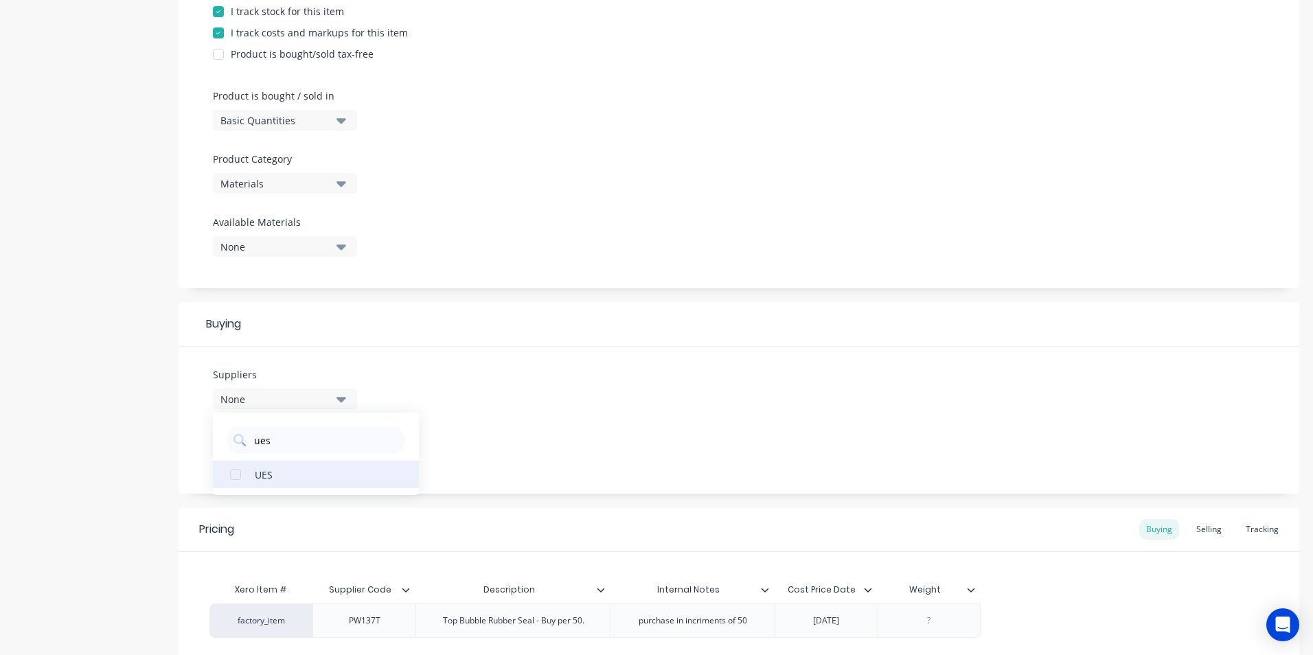
click at [232, 480] on div "button" at bounding box center [235, 474] width 27 height 27
click at [620, 429] on div "Suppliers 1 suppliers selected ues UES Preferred Supplier None" at bounding box center [739, 420] width 1120 height 147
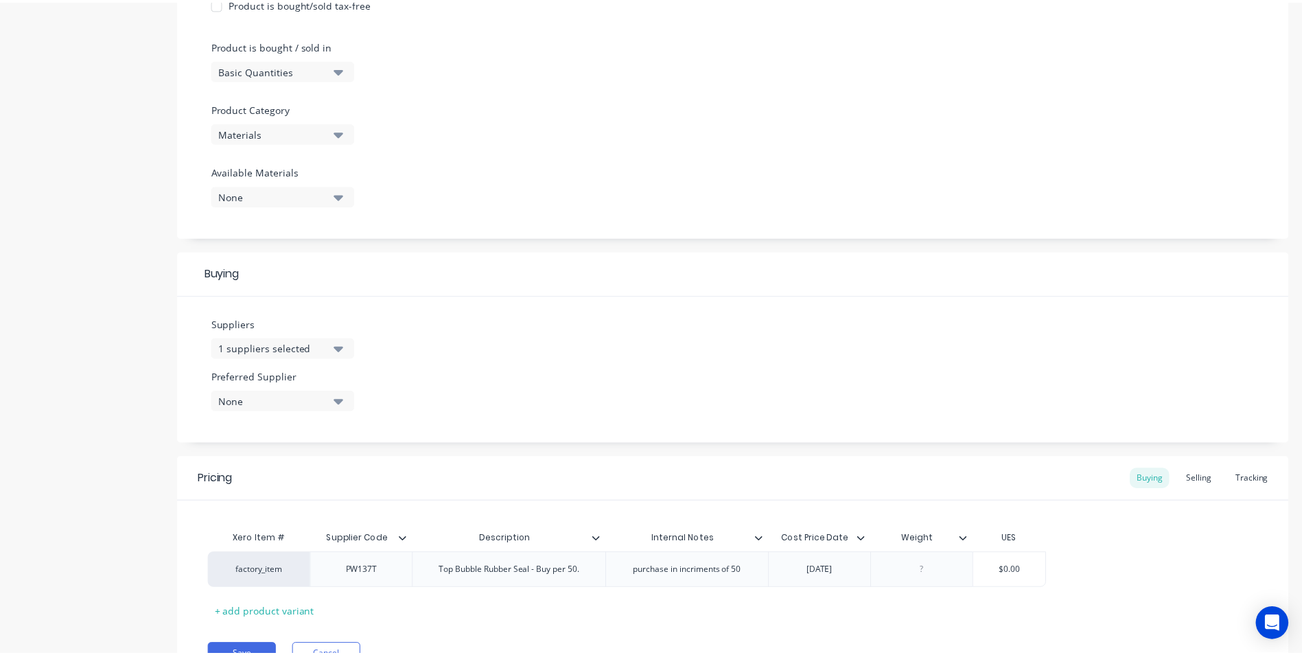
scroll to position [463, 0]
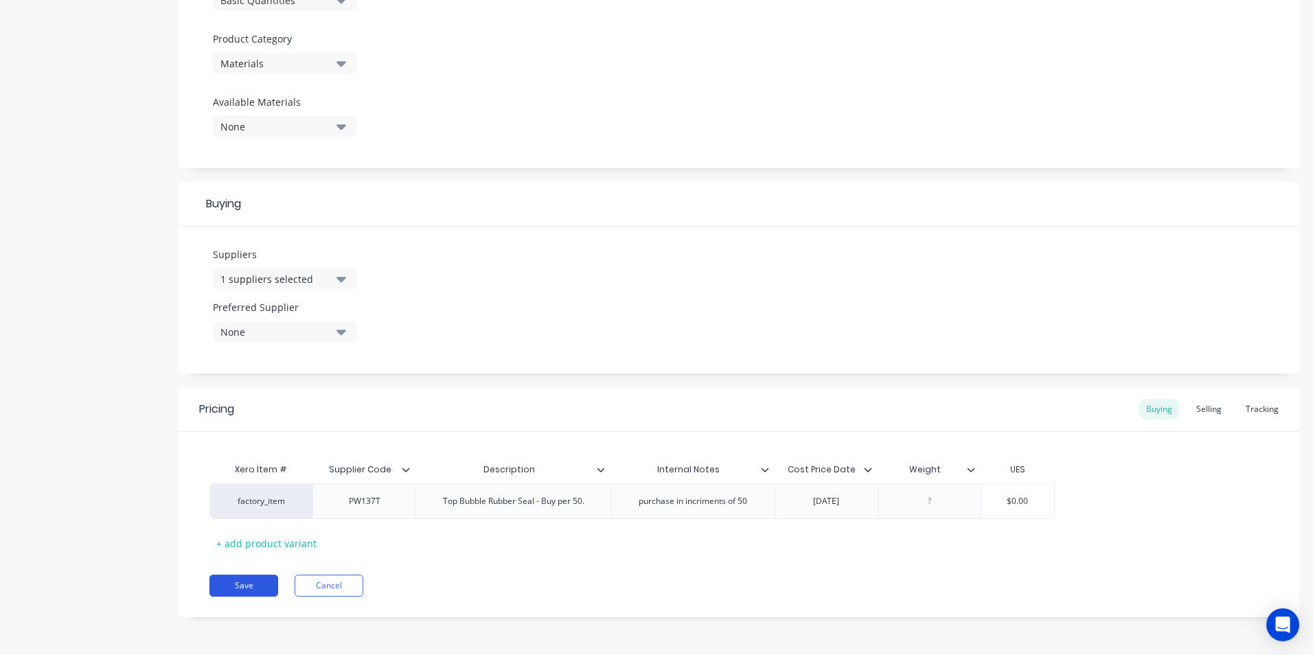
click at [227, 588] on button "Save" at bounding box center [243, 586] width 69 height 22
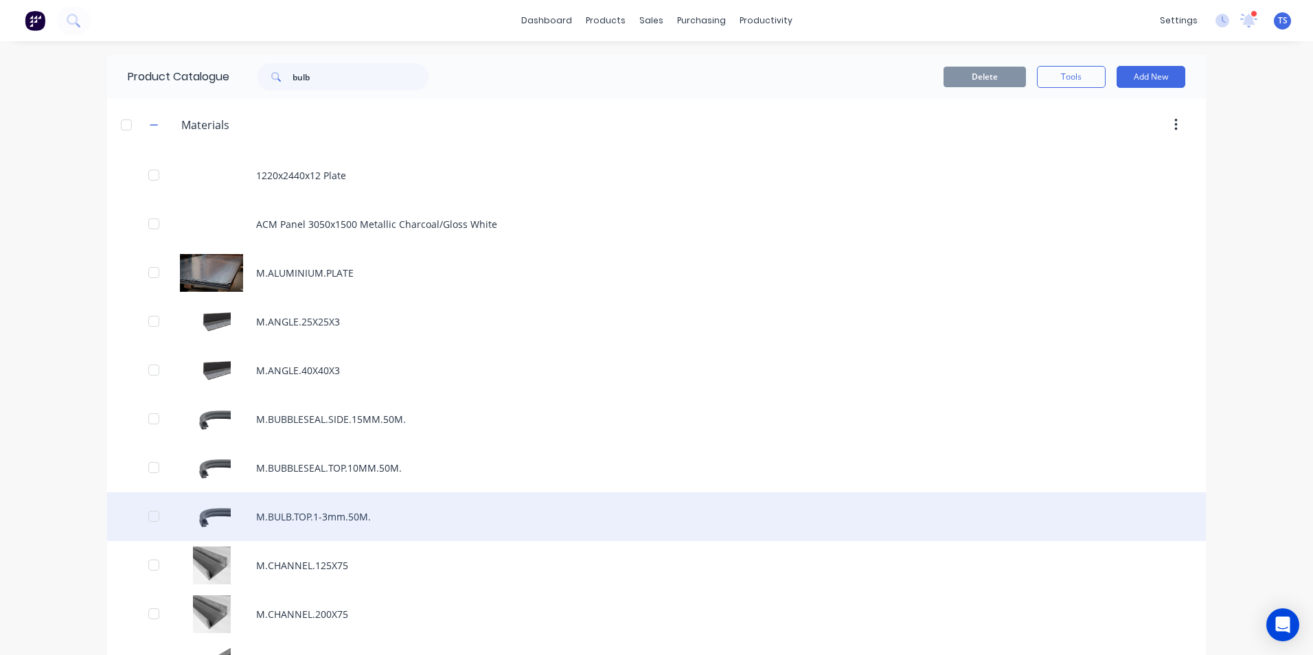
click at [349, 523] on div "M.BULB.TOP.1-3mm.50M." at bounding box center [656, 516] width 1099 height 49
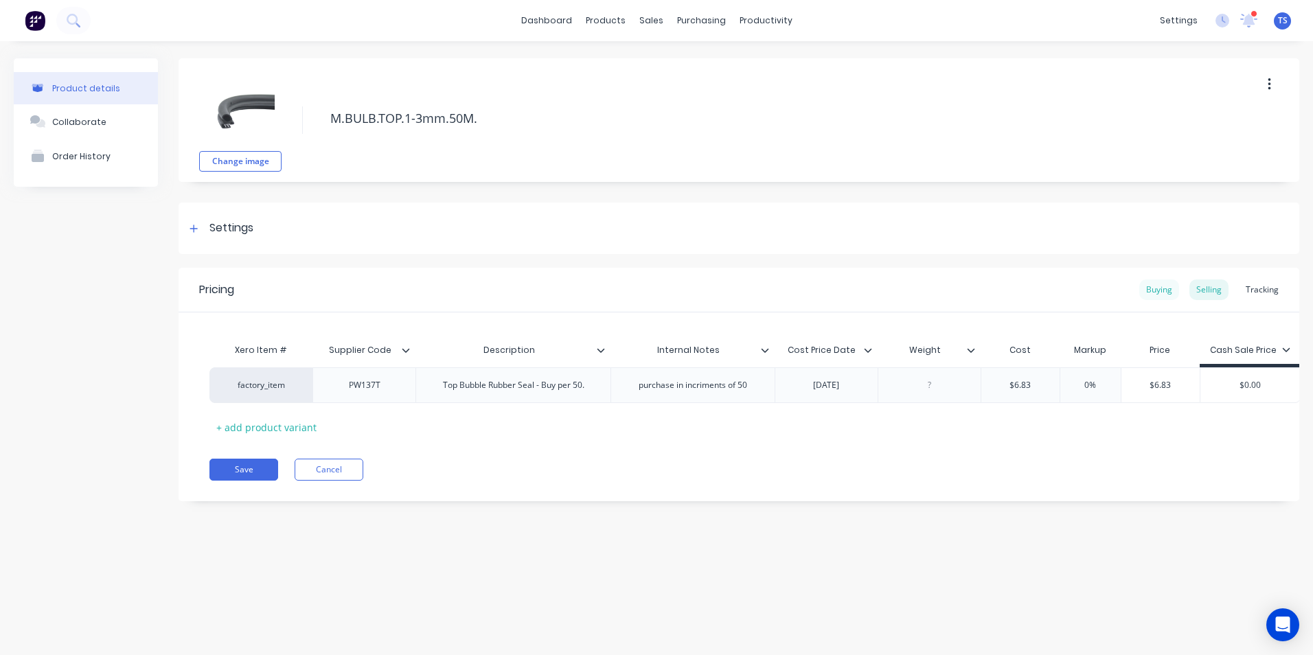
click at [1159, 290] on div "Buying" at bounding box center [1159, 289] width 40 height 21
drag, startPoint x: 1029, startPoint y: 380, endPoint x: 1002, endPoint y: 386, distance: 27.5
click at [1002, 383] on input "$0.00" at bounding box center [1017, 382] width 73 height 12
click at [240, 464] on button "Save" at bounding box center [243, 466] width 69 height 22
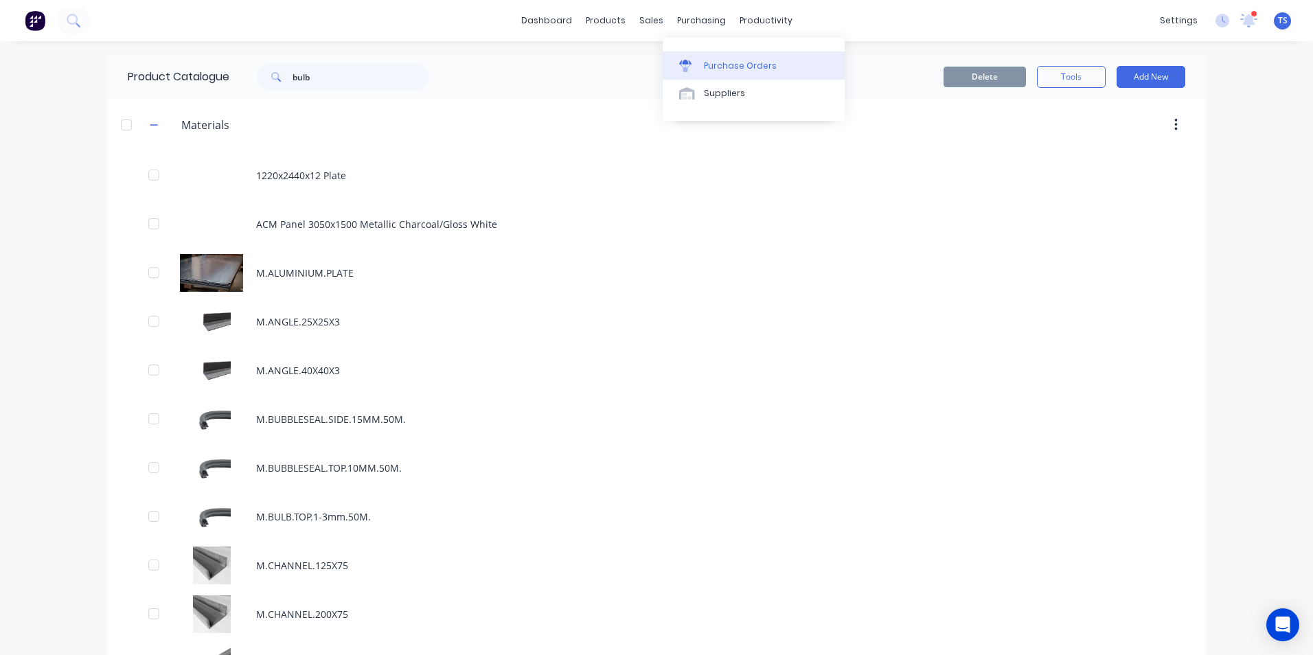
click at [737, 65] on div "Purchase Orders" at bounding box center [740, 66] width 73 height 12
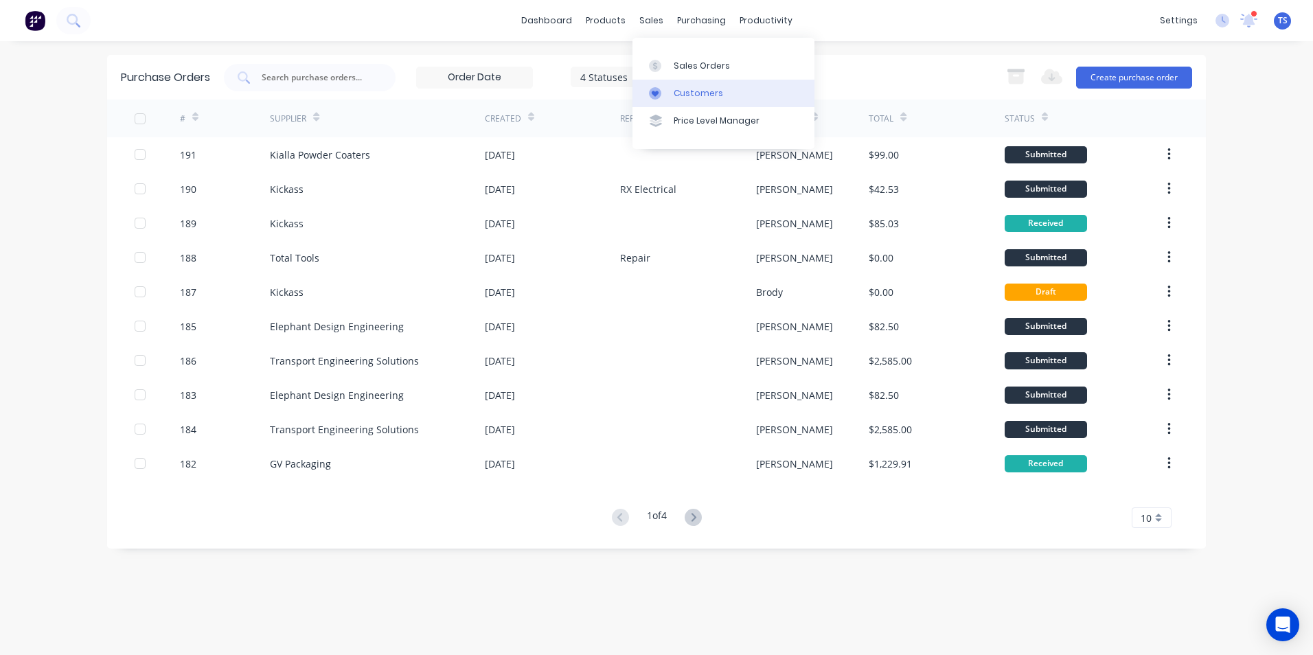
click at [688, 97] on div "Customers" at bounding box center [698, 93] width 49 height 12
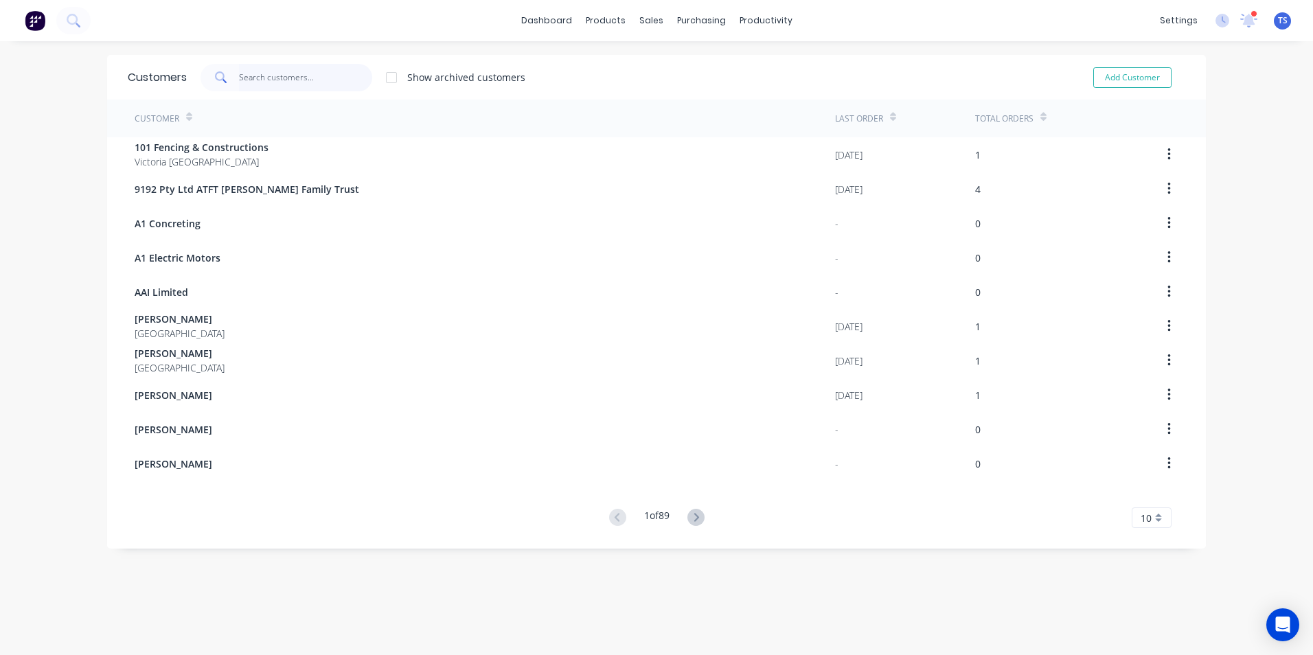
click at [260, 76] on input "text" at bounding box center [306, 77] width 134 height 27
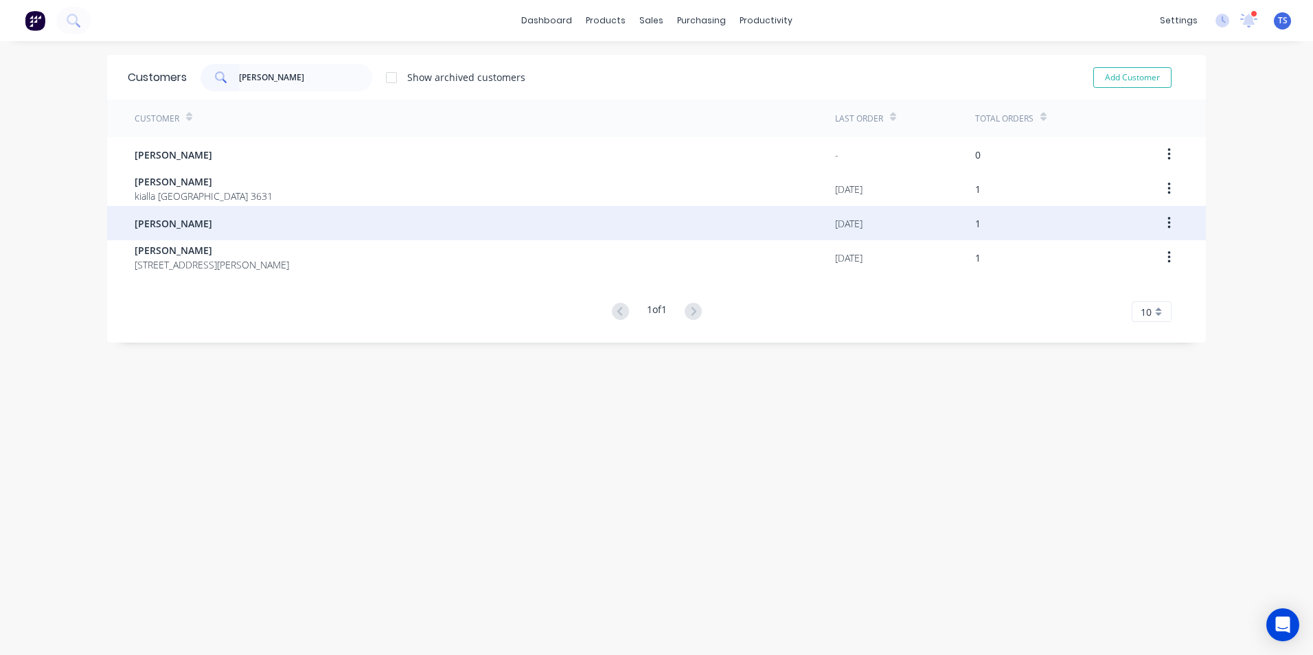
click at [147, 225] on span "[PERSON_NAME]" at bounding box center [174, 223] width 78 height 14
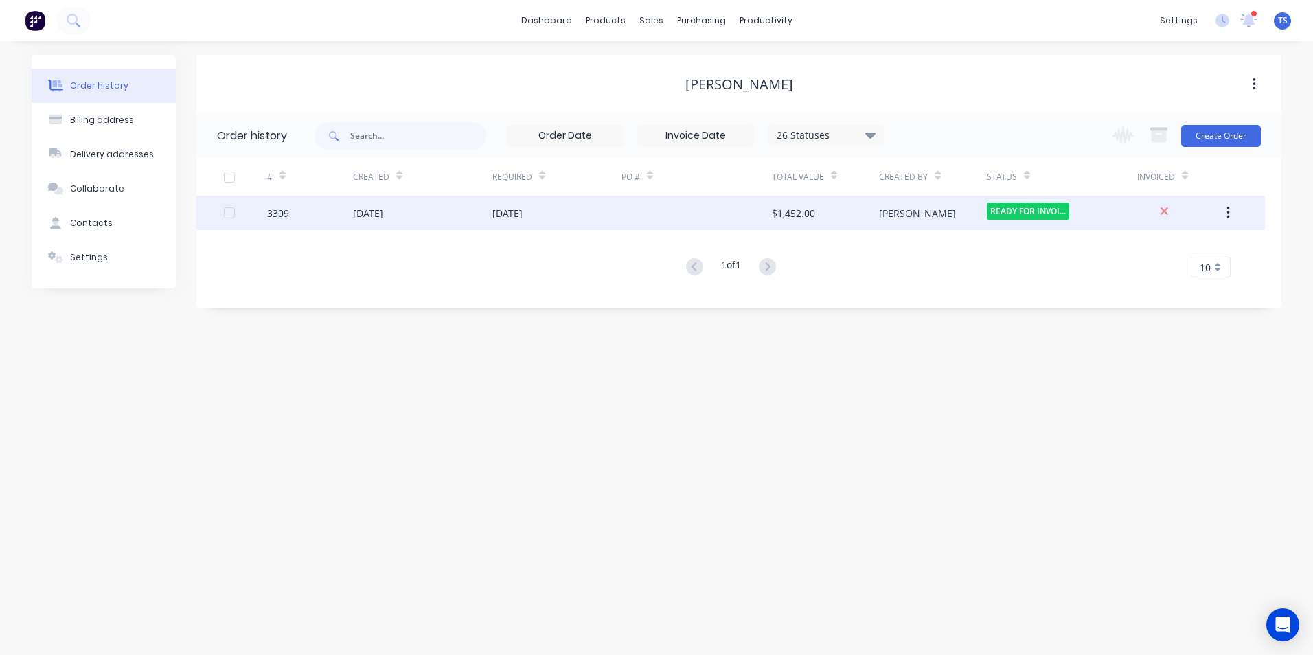
click at [275, 216] on div "3309" at bounding box center [278, 213] width 22 height 14
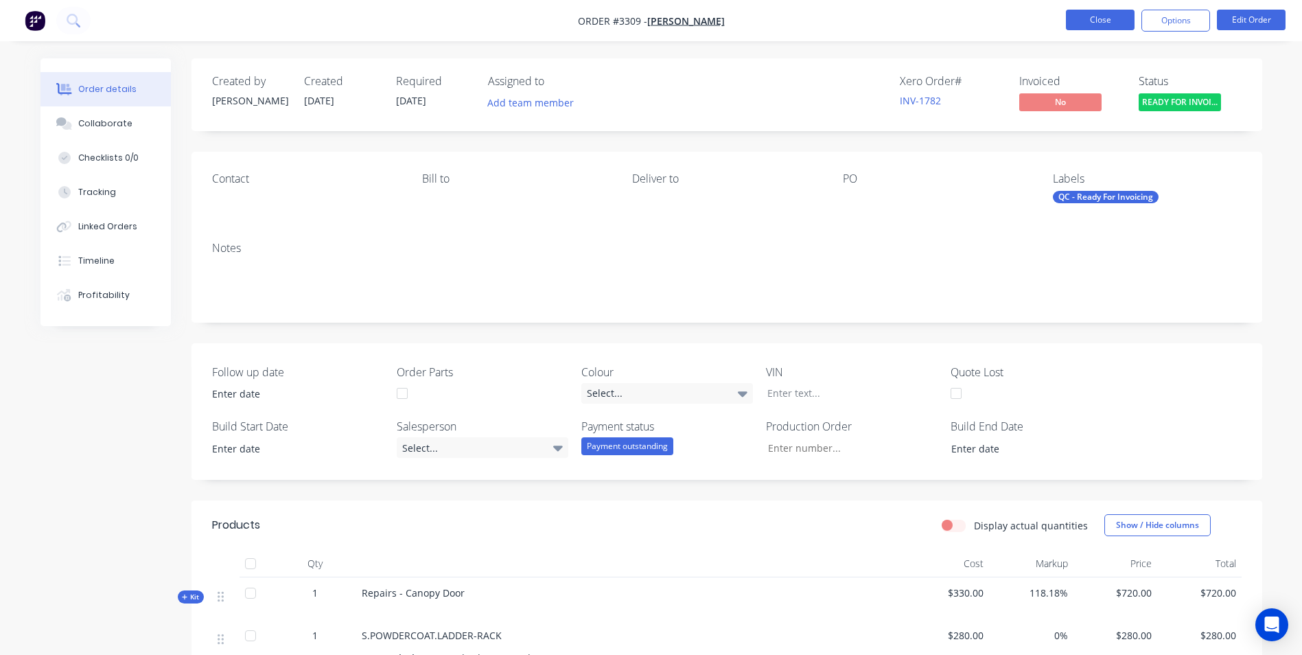
click at [1107, 23] on button "Close" at bounding box center [1100, 20] width 69 height 21
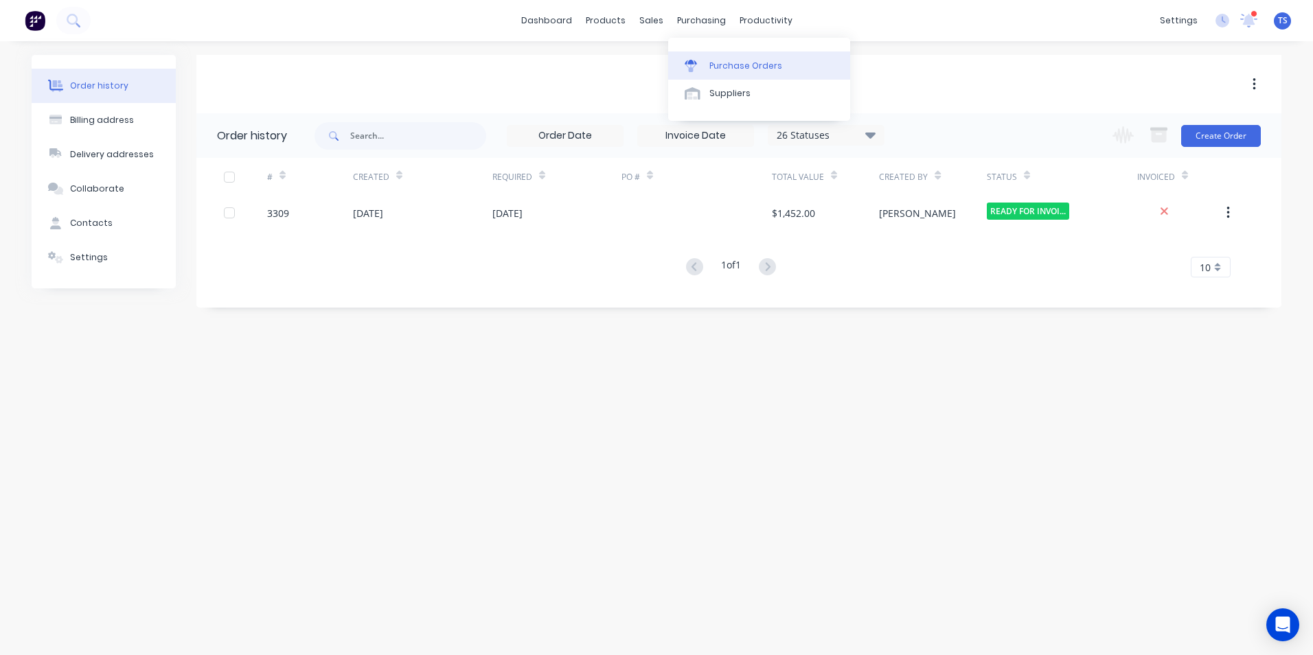
click at [728, 68] on div "Purchase Orders" at bounding box center [745, 66] width 73 height 12
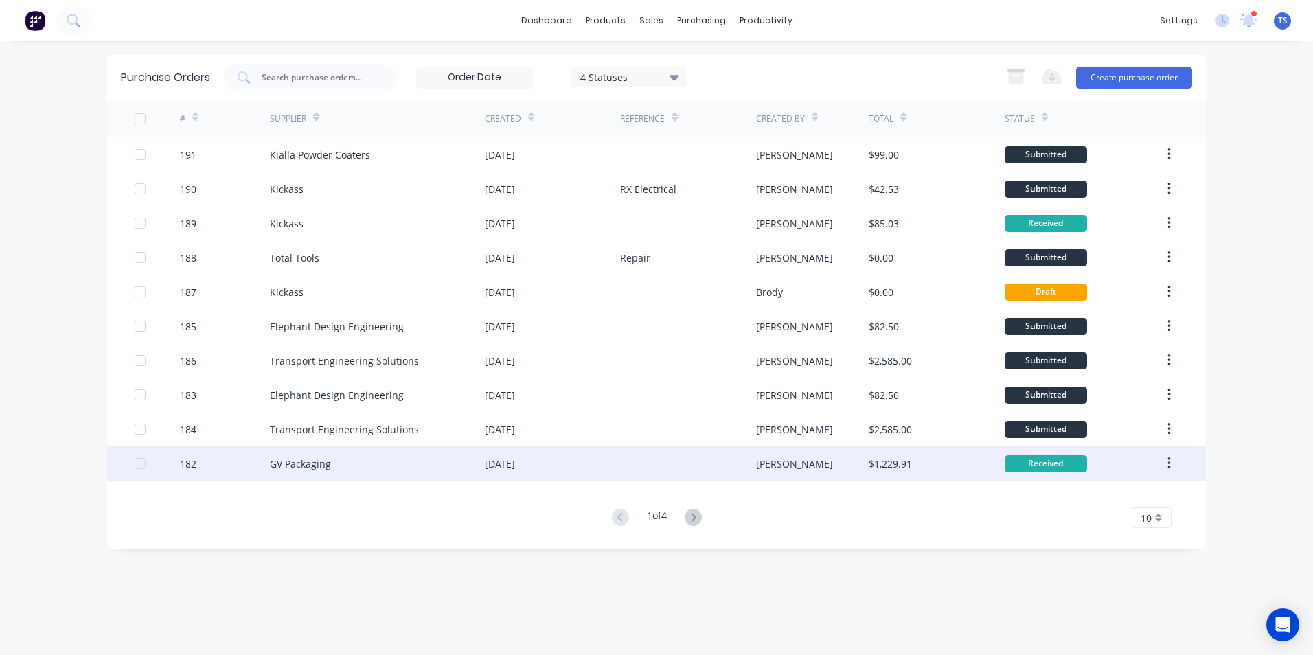
click at [299, 466] on div "GV Packaging" at bounding box center [300, 464] width 61 height 14
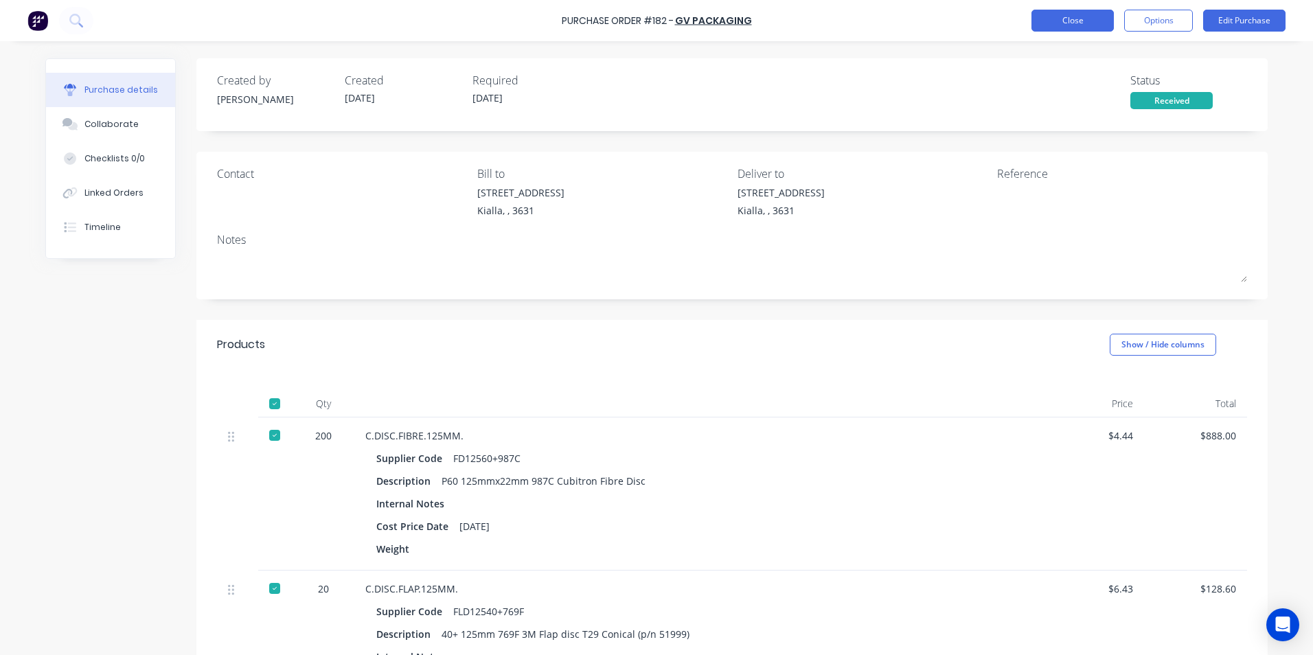
click at [1077, 16] on button "Close" at bounding box center [1072, 21] width 82 height 22
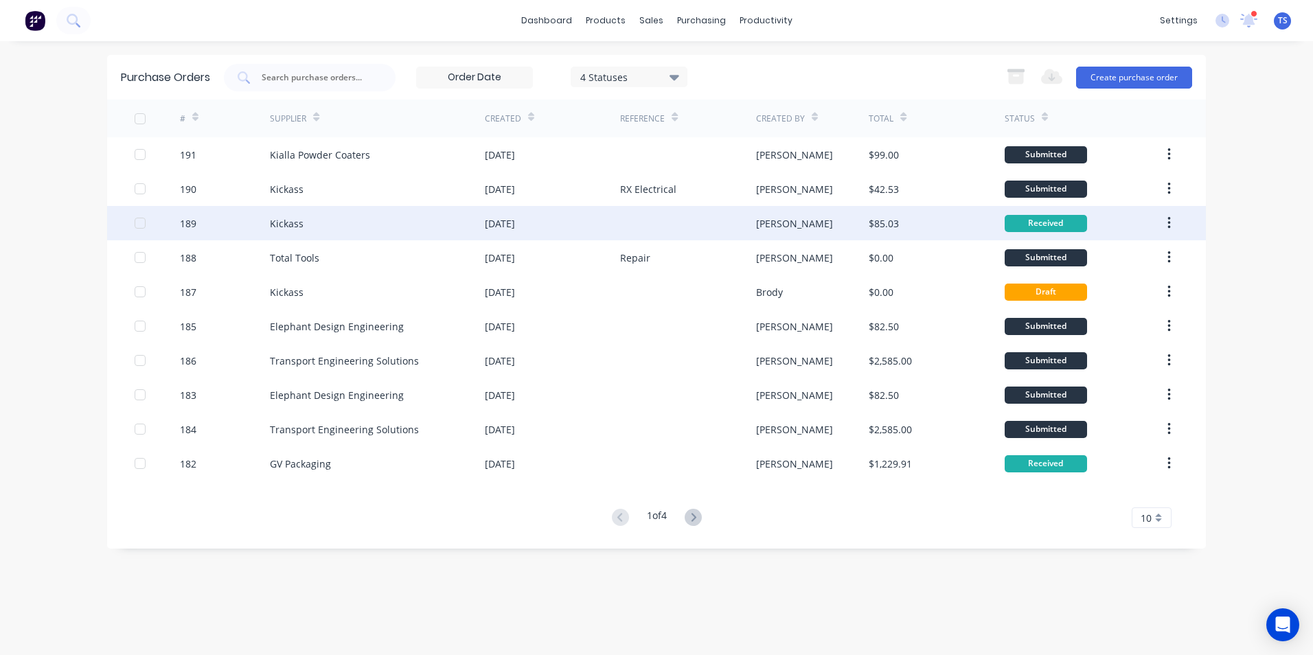
click at [306, 226] on div "Kickass" at bounding box center [377, 223] width 215 height 34
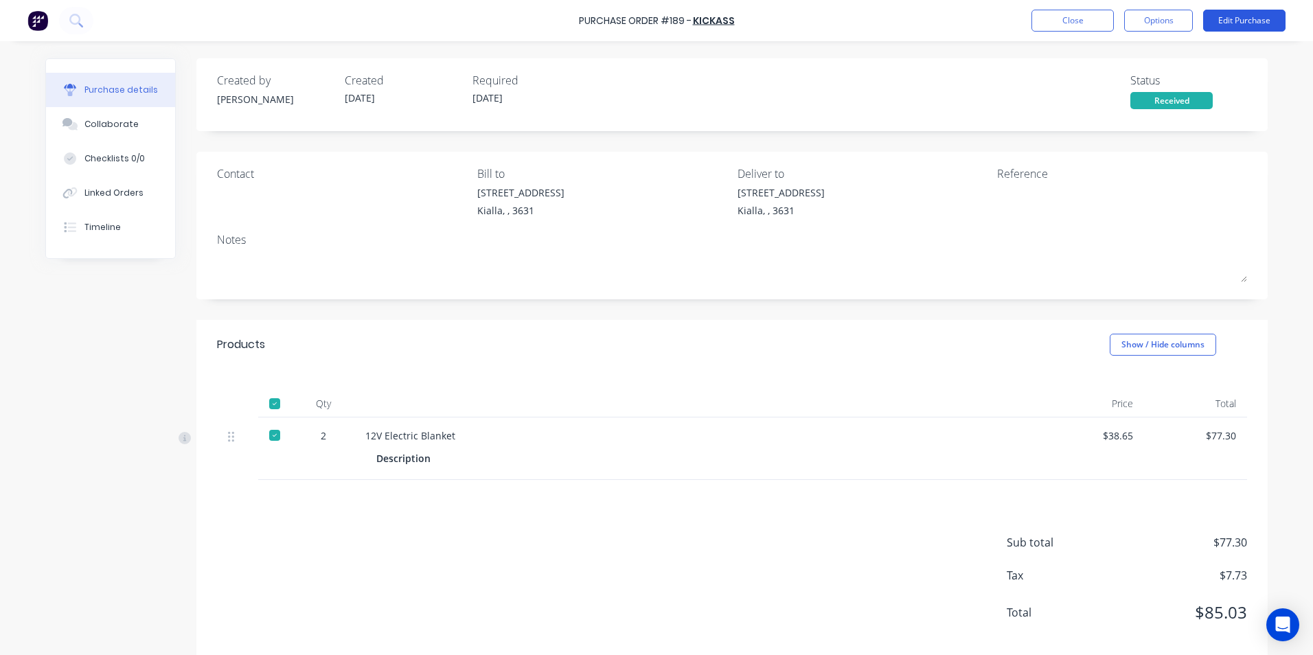
click at [1241, 15] on button "Edit Purchase" at bounding box center [1244, 21] width 82 height 22
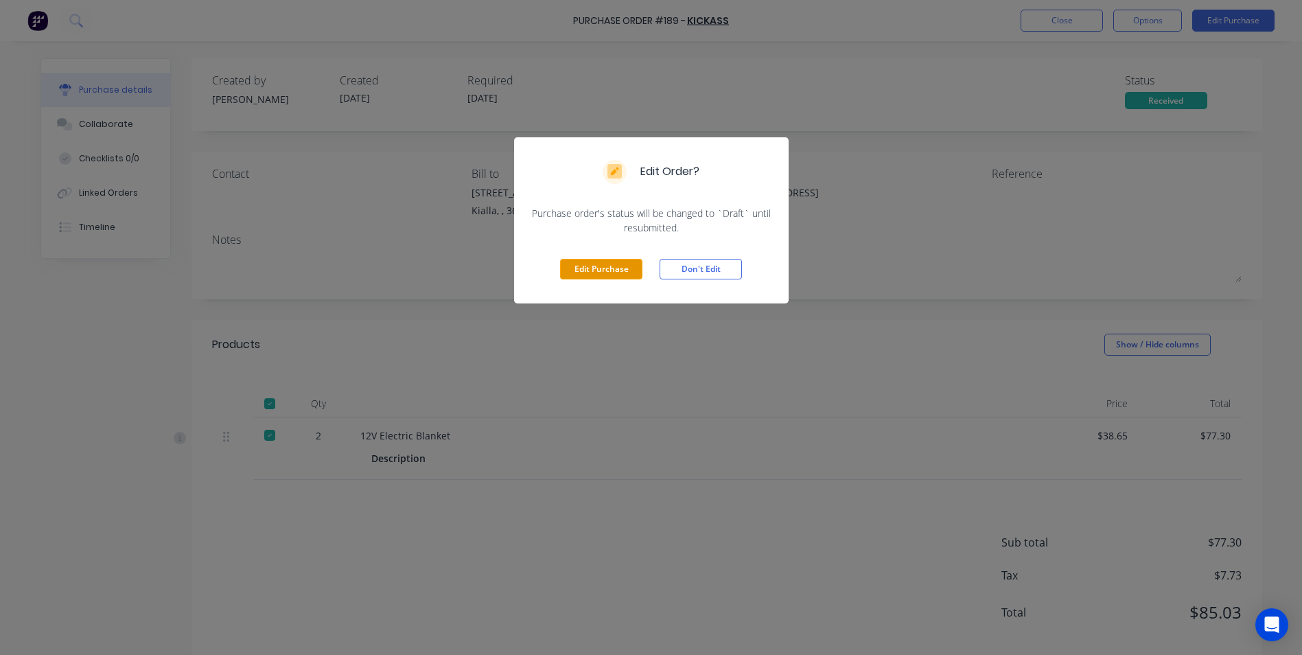
click at [625, 268] on button "Edit Purchase" at bounding box center [601, 269] width 82 height 21
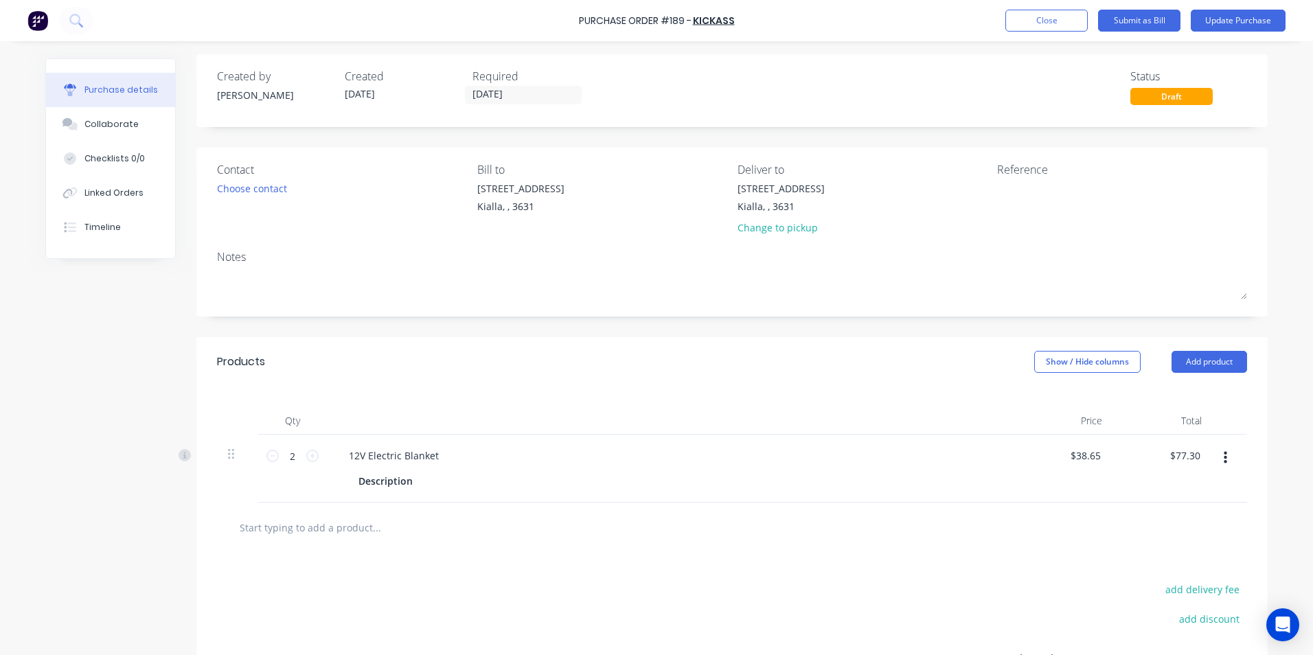
scroll to position [73, 0]
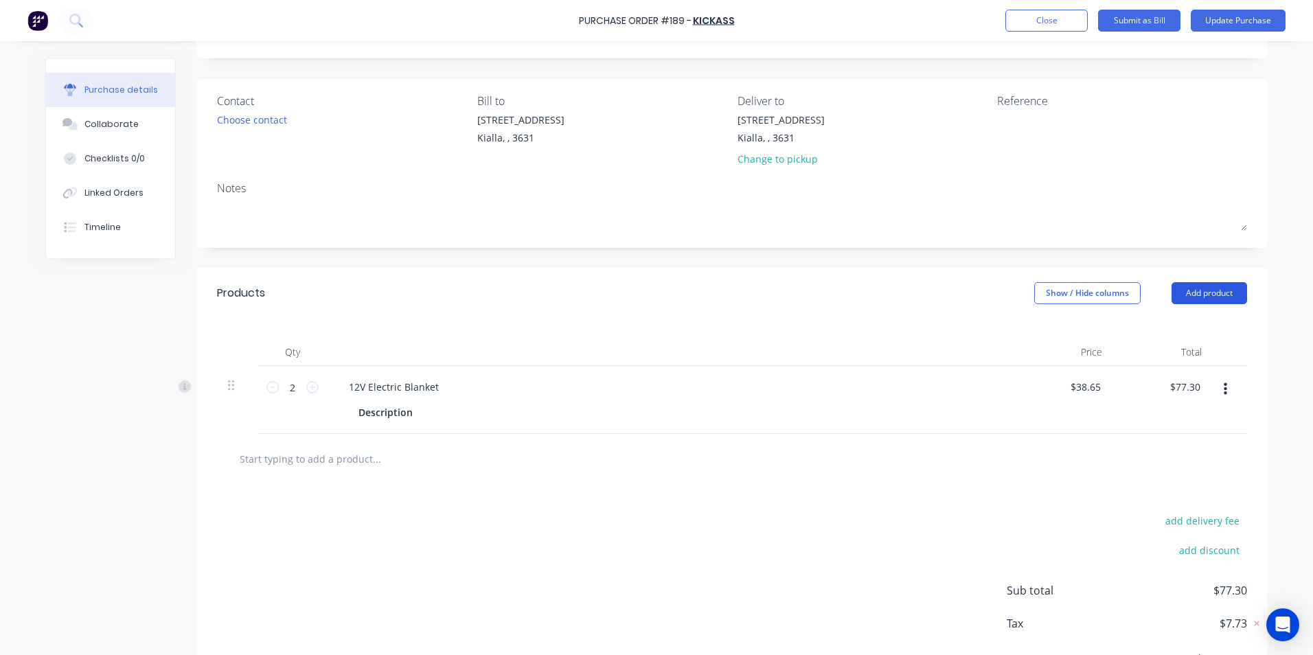
click at [1210, 293] on button "Add product" at bounding box center [1209, 293] width 76 height 22
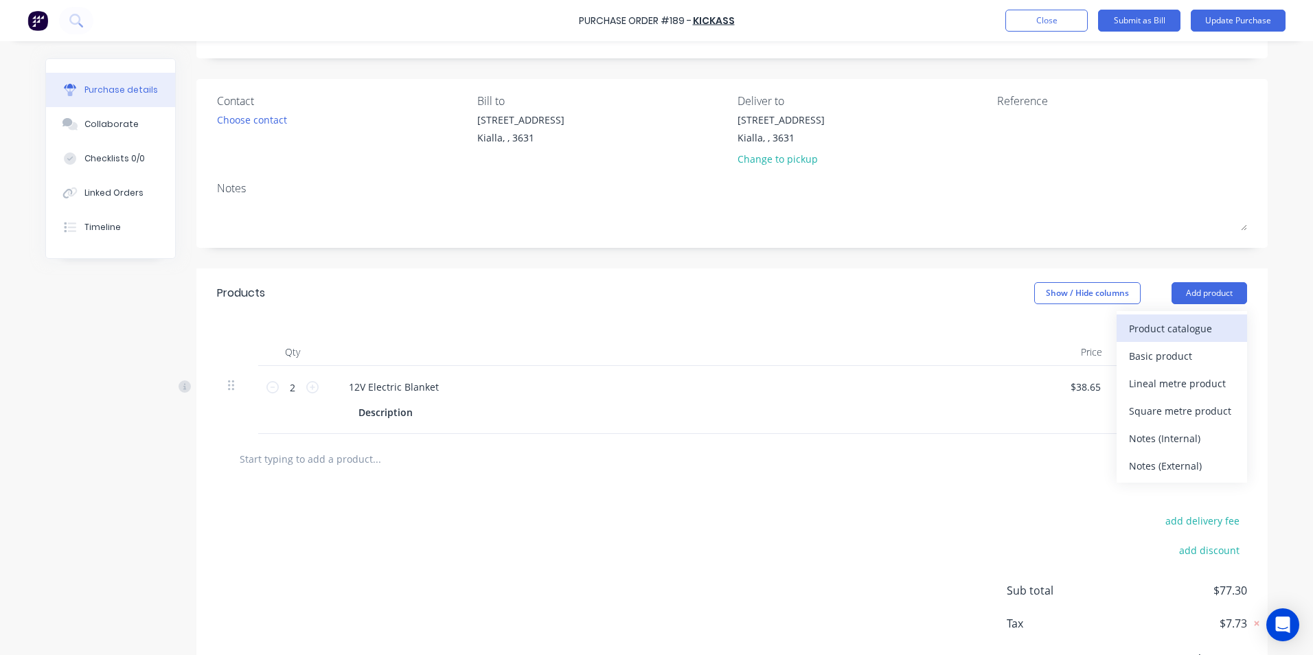
click at [1170, 327] on div "Product catalogue" at bounding box center [1182, 329] width 106 height 20
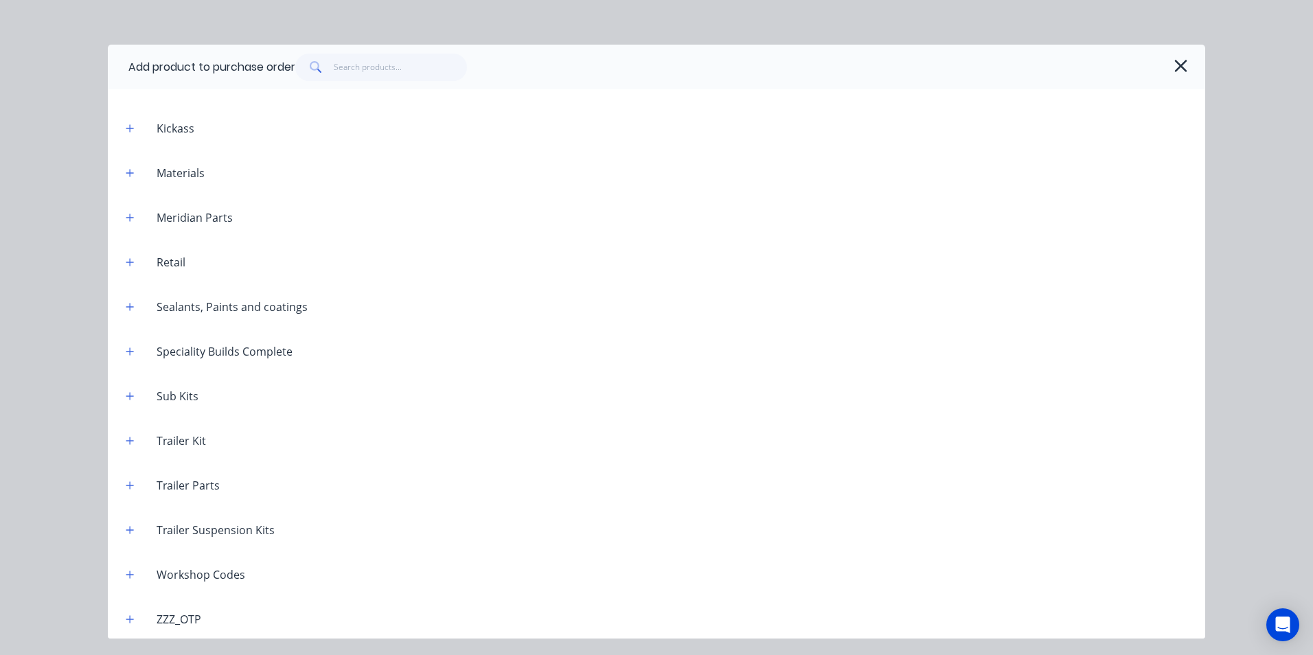
scroll to position [4253, 0]
click at [134, 568] on icon "button" at bounding box center [130, 572] width 8 height 10
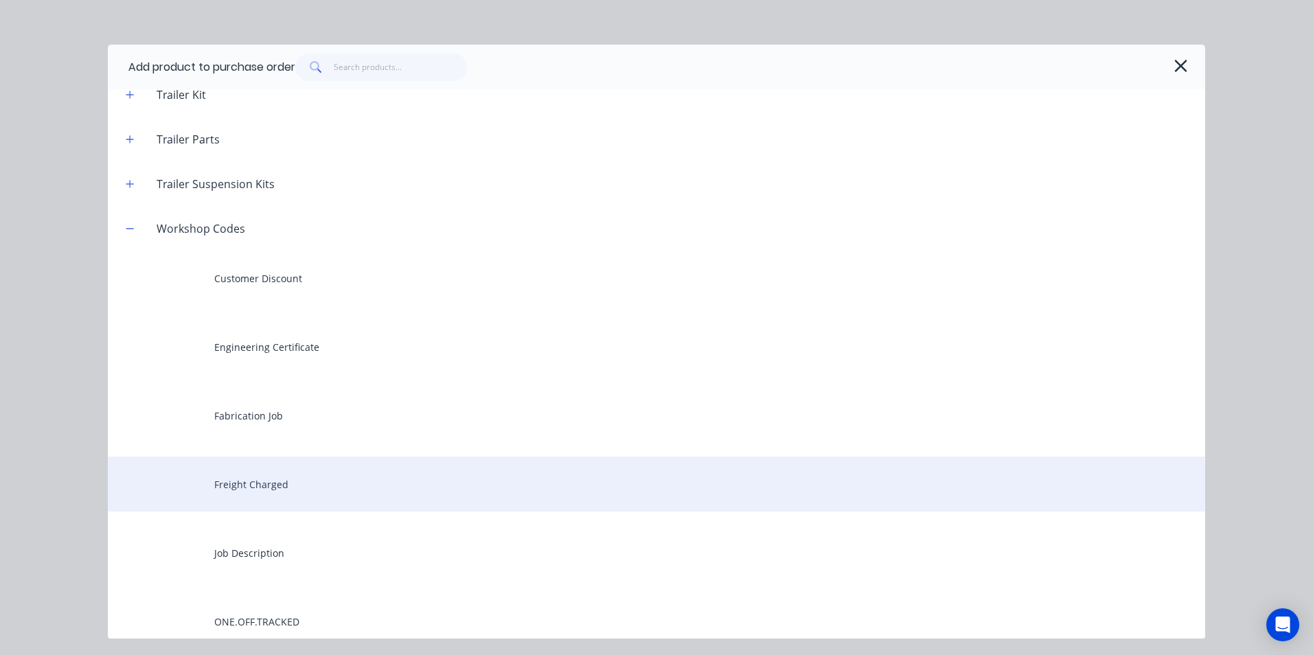
click at [265, 487] on div "Freight Charged" at bounding box center [656, 484] width 1097 height 55
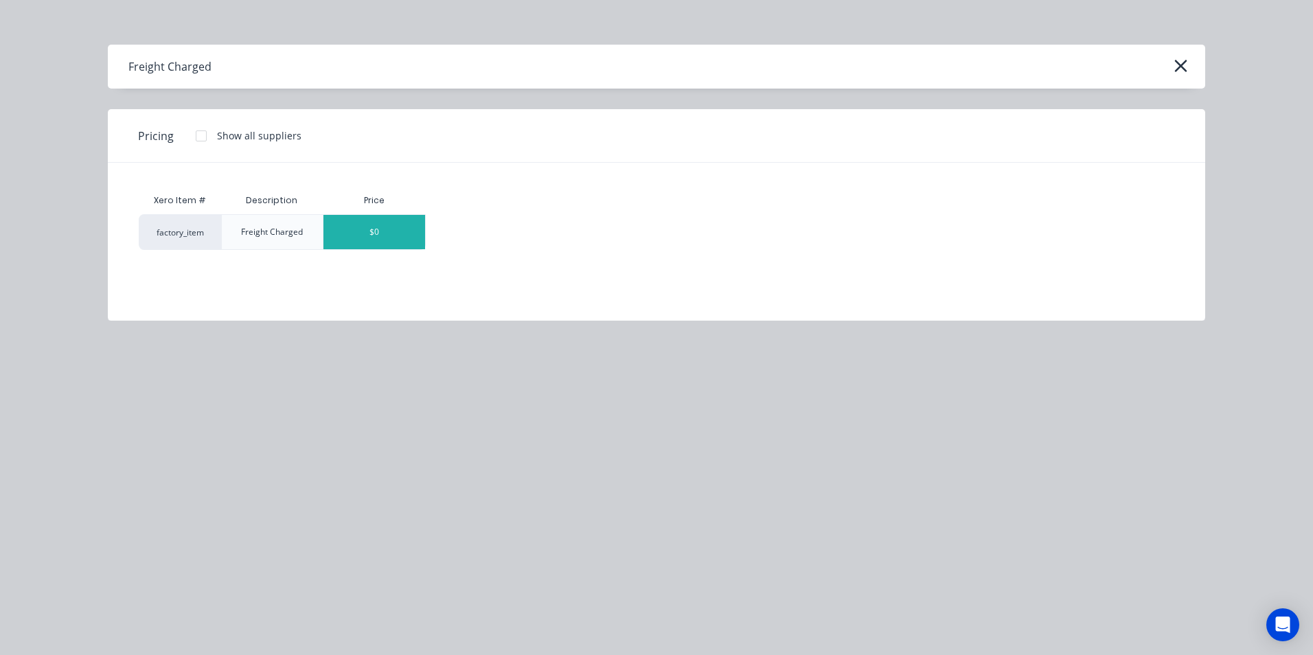
click at [410, 234] on div "$0" at bounding box center [374, 232] width 102 height 34
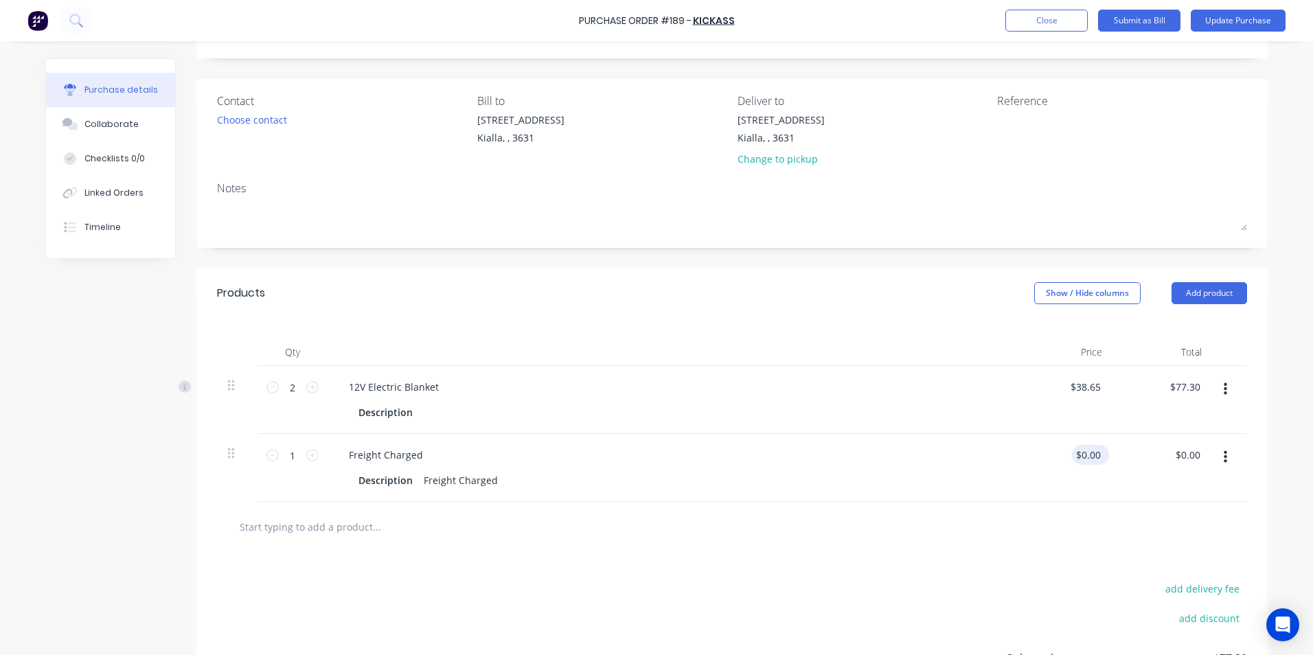
click at [1094, 455] on div "$0.00 $0.00" at bounding box center [1090, 455] width 37 height 20
drag, startPoint x: 1099, startPoint y: 455, endPoint x: 1076, endPoint y: 457, distance: 22.8
click at [1076, 457] on div "$0.00 $0.00" at bounding box center [1090, 455] width 37 height 20
drag, startPoint x: 1096, startPoint y: 452, endPoint x: 1073, endPoint y: 456, distance: 23.6
click at [1077, 456] on input "0.00" at bounding box center [1090, 455] width 26 height 20
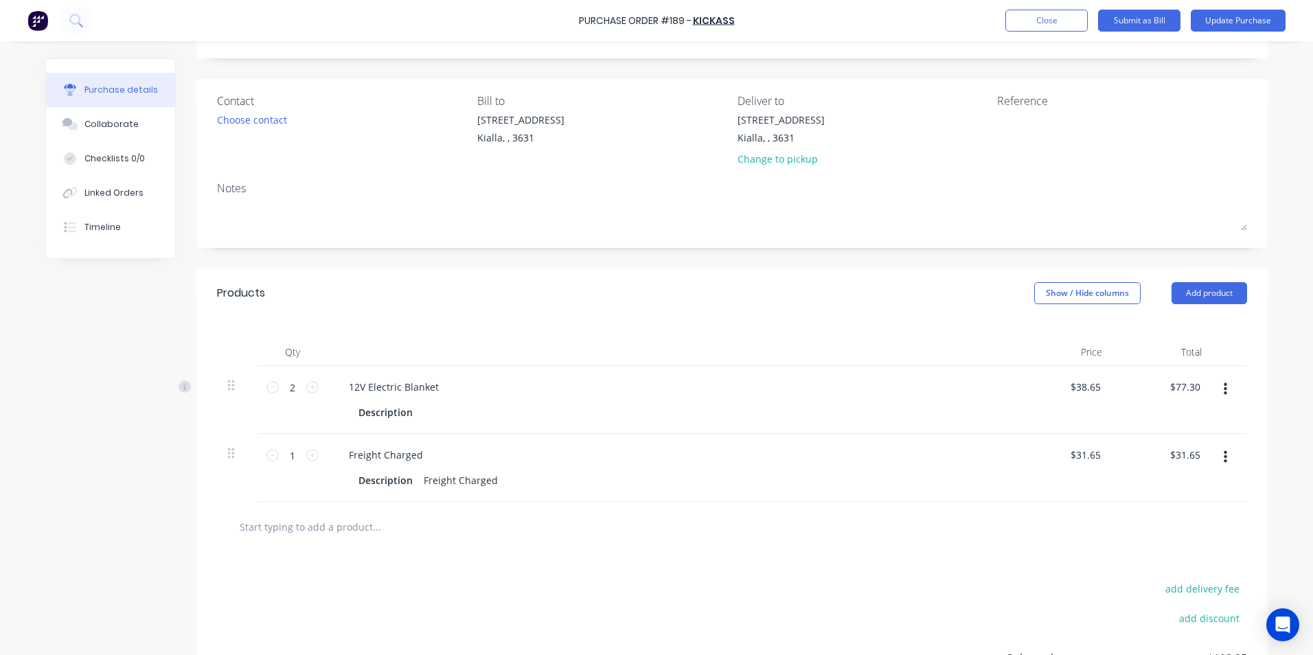
click at [1203, 472] on div "$31.65 $31.65" at bounding box center [1163, 468] width 100 height 68
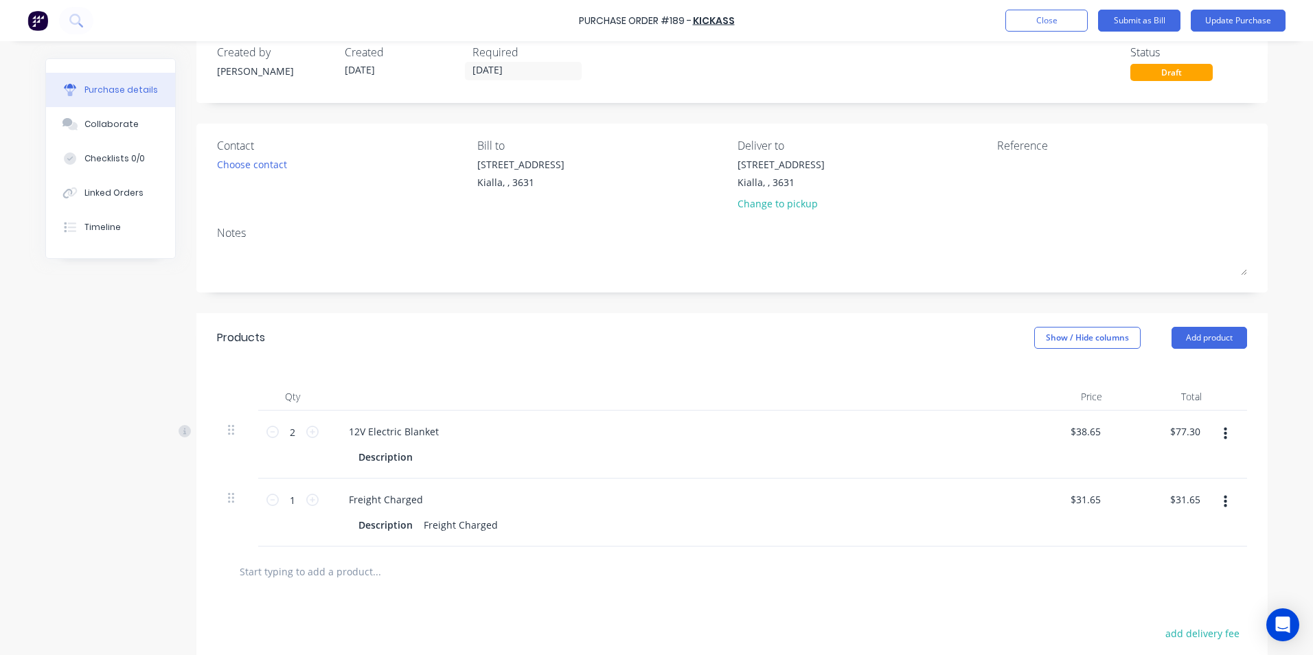
scroll to position [0, 0]
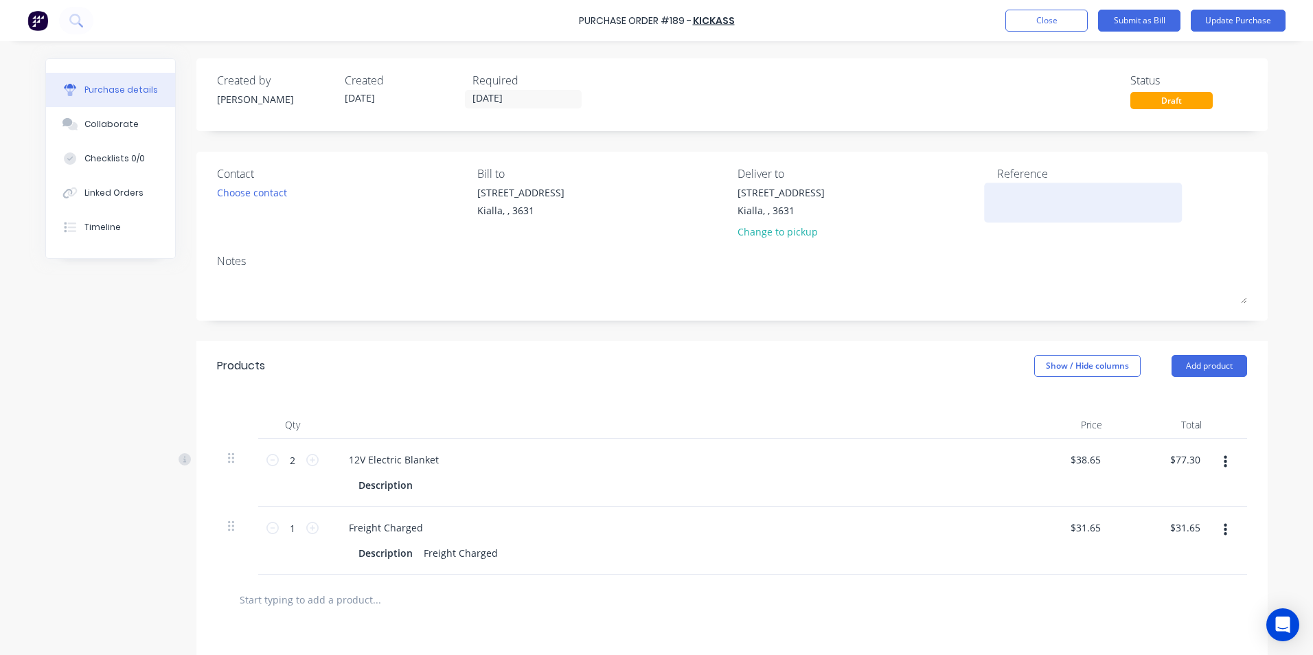
click at [997, 194] on textarea at bounding box center [1083, 200] width 172 height 31
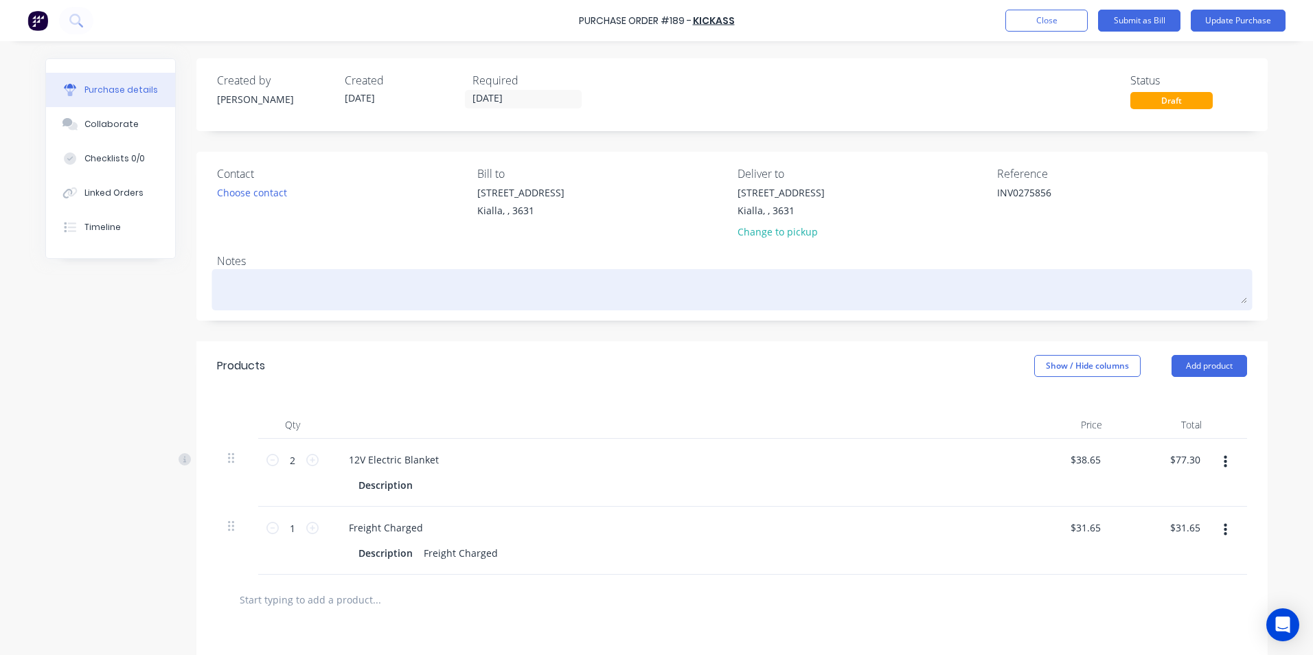
click at [229, 280] on textarea at bounding box center [732, 288] width 1030 height 31
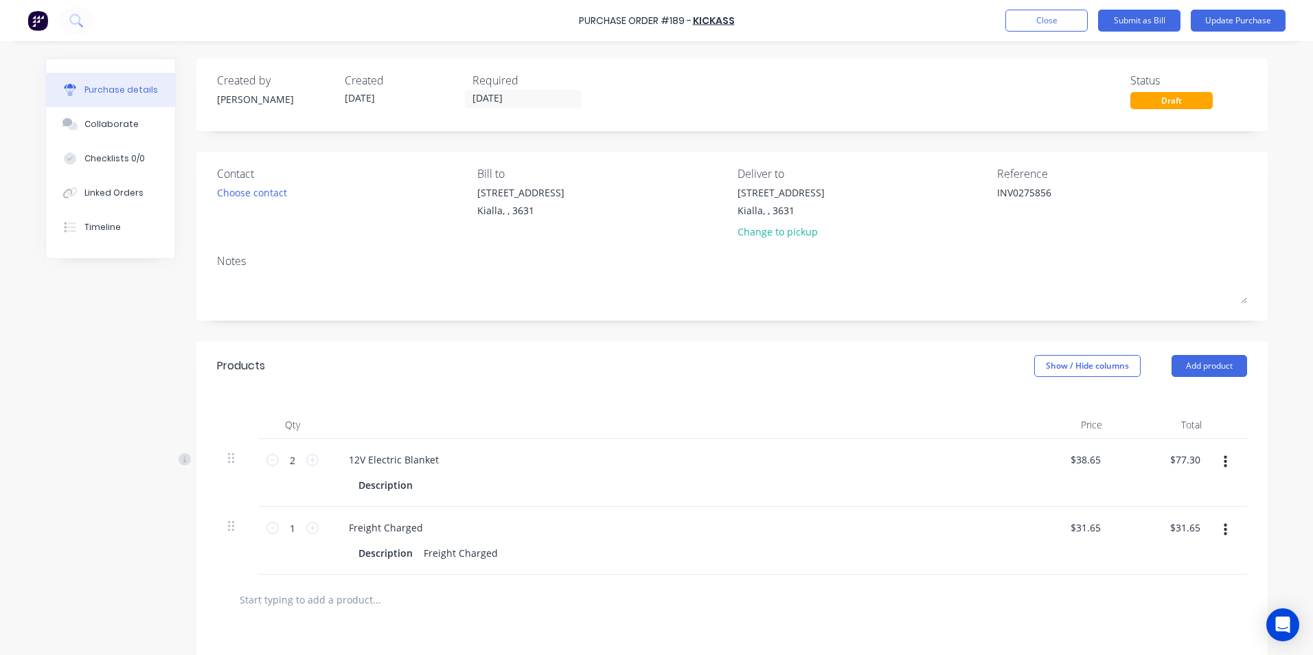
click at [720, 461] on div "12V Electric Blanket" at bounding box center [670, 460] width 665 height 20
click at [97, 127] on div "Collaborate" at bounding box center [111, 124] width 54 height 12
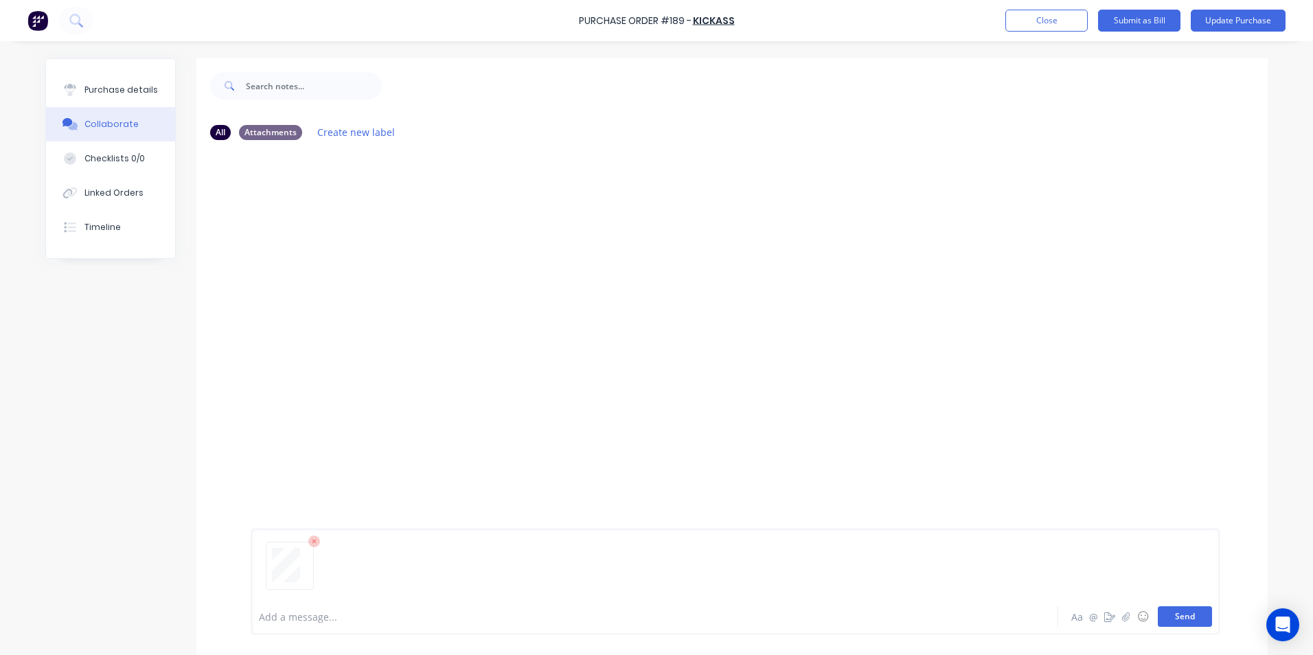
click at [1186, 617] on button "Send" at bounding box center [1185, 616] width 54 height 21
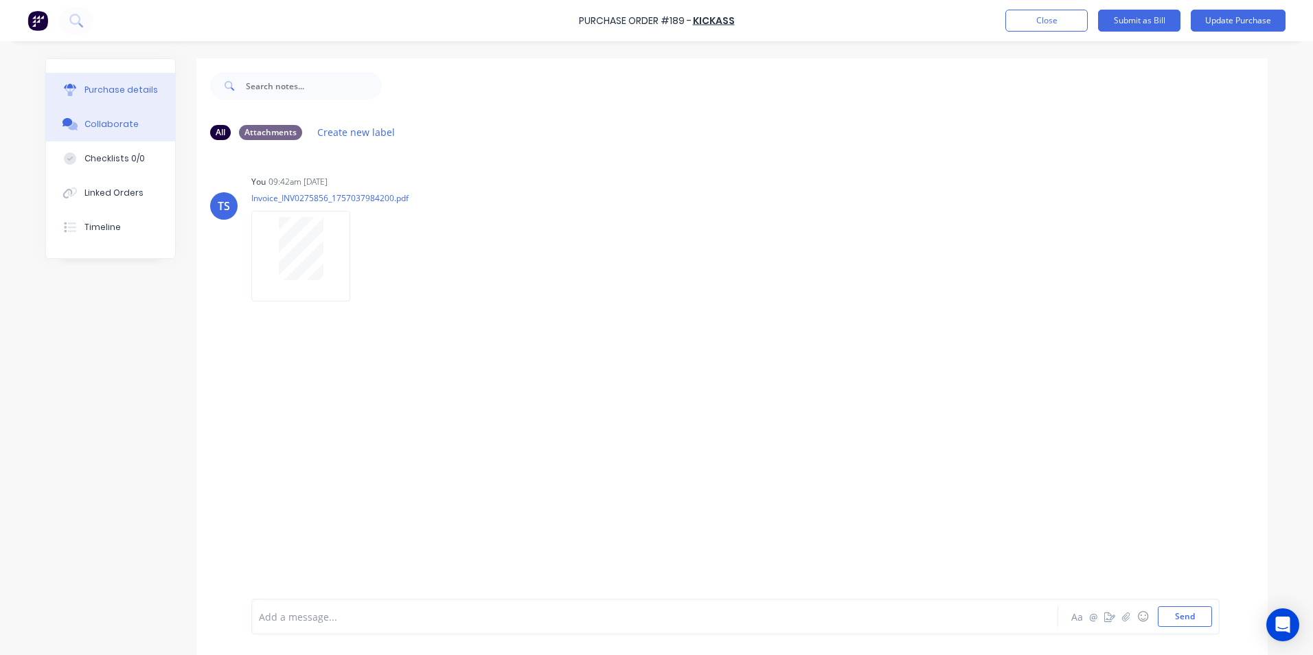
click at [97, 91] on div "Purchase details" at bounding box center [120, 90] width 73 height 12
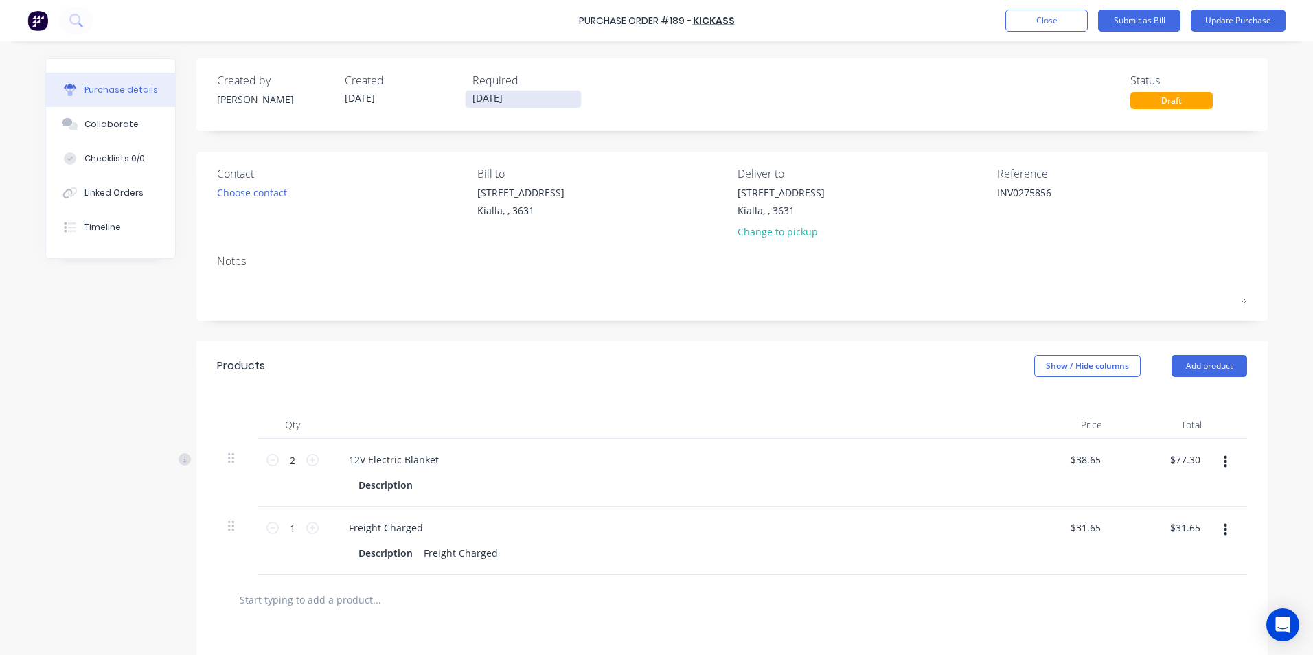
click at [510, 93] on input "[DATE]" at bounding box center [522, 99] width 115 height 17
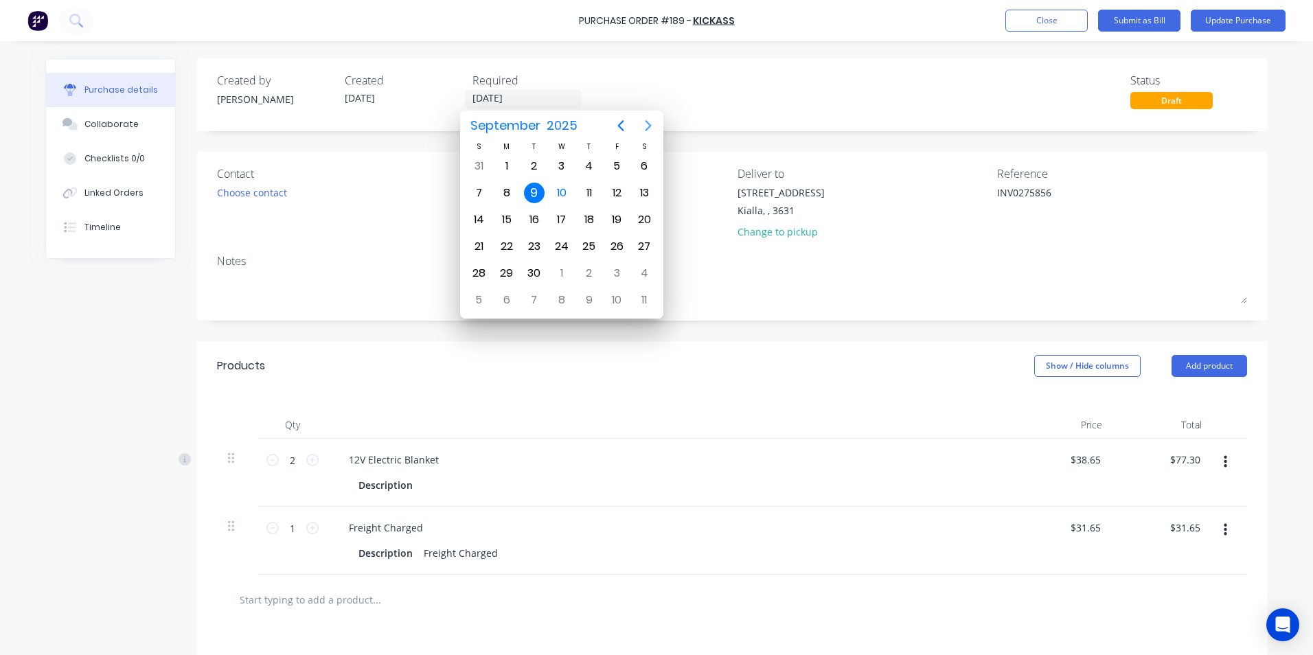
click at [649, 123] on icon "Next page" at bounding box center [648, 125] width 6 height 11
click at [479, 196] on div "5" at bounding box center [478, 193] width 21 height 21
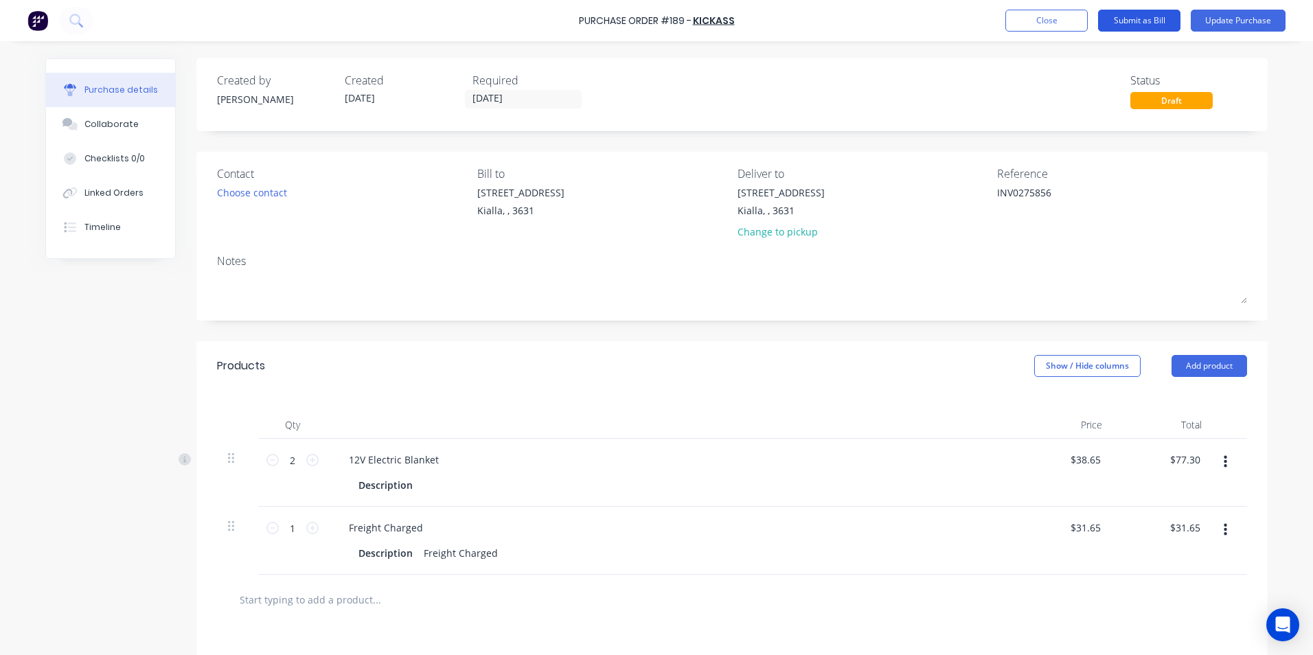
click at [1136, 21] on button "Submit as Bill" at bounding box center [1139, 21] width 82 height 22
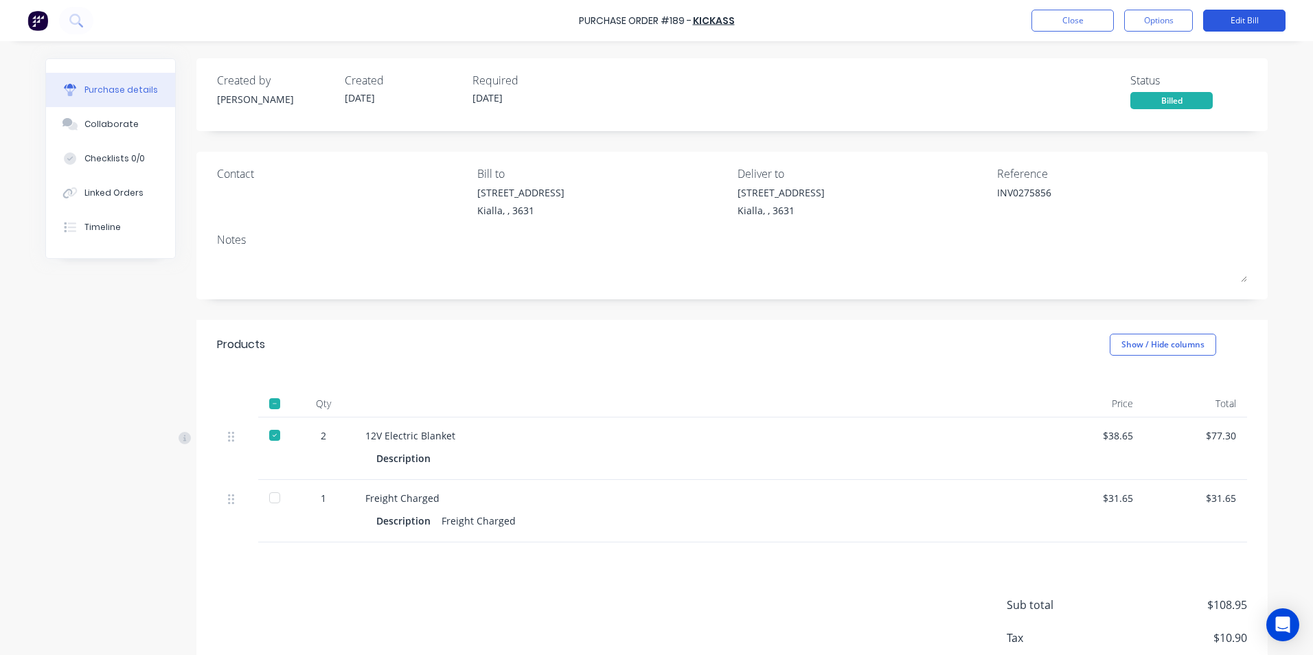
click at [1240, 21] on button "Edit Bill" at bounding box center [1244, 21] width 82 height 22
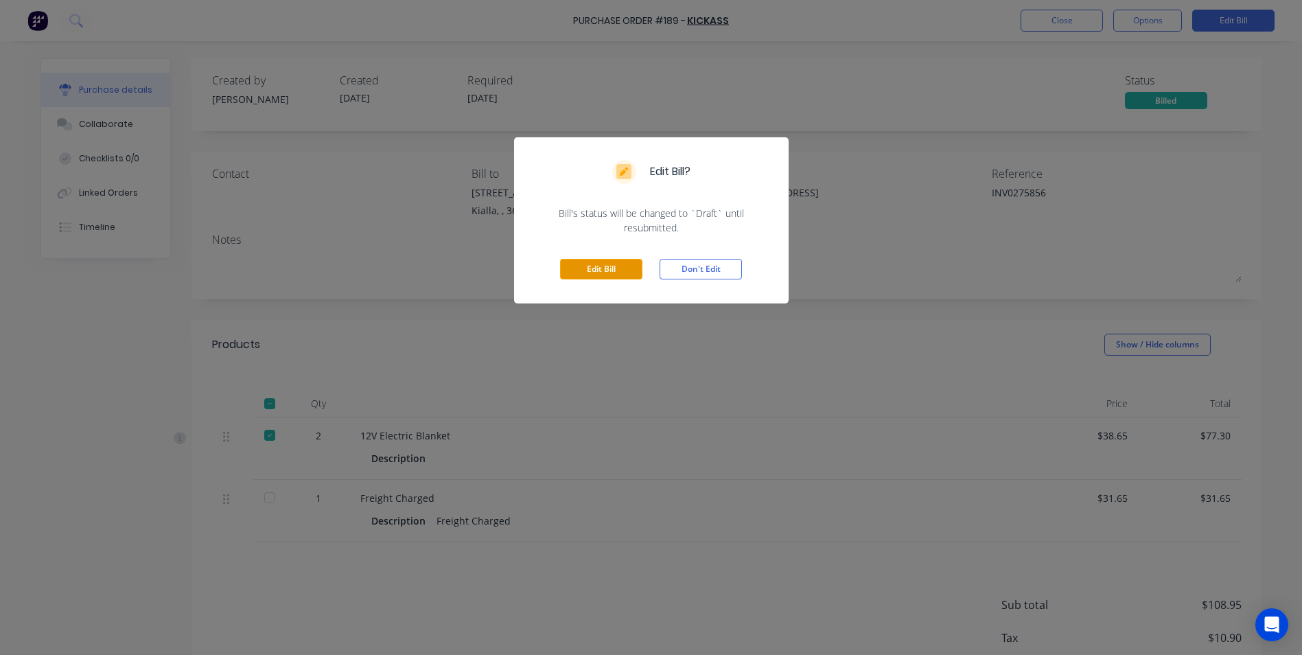
click at [606, 265] on button "Edit Bill" at bounding box center [601, 269] width 82 height 21
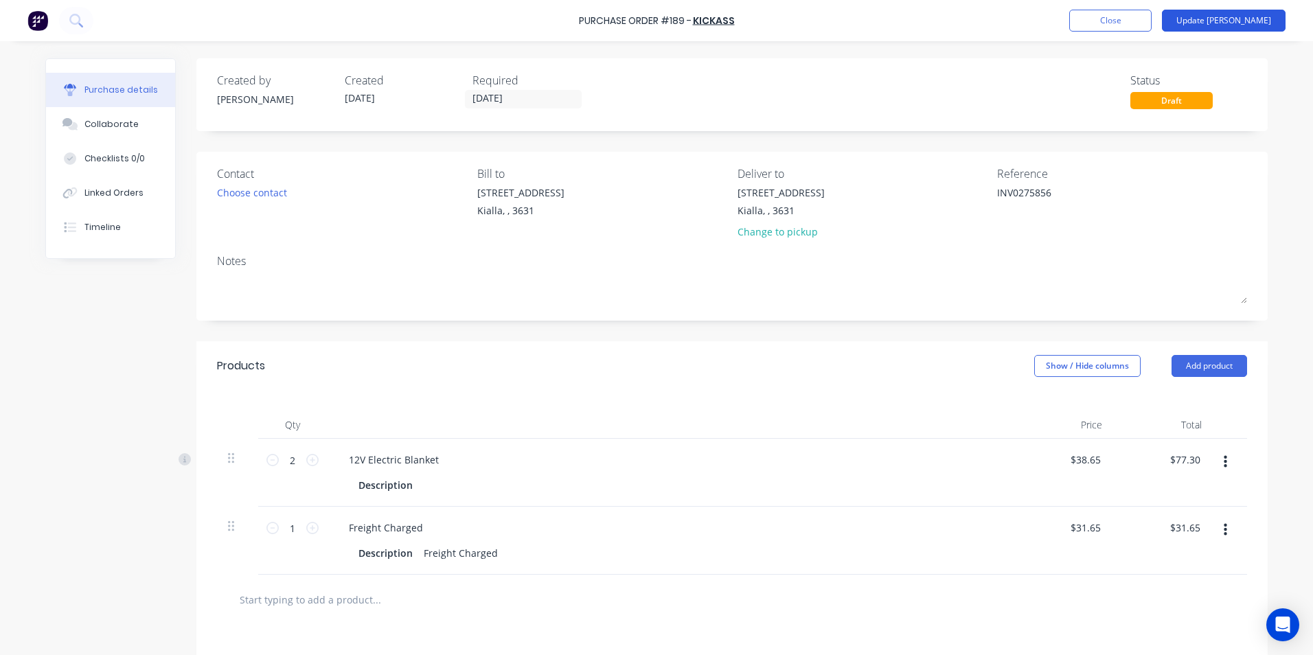
click at [1239, 21] on button "Update [PERSON_NAME]" at bounding box center [1224, 21] width 124 height 22
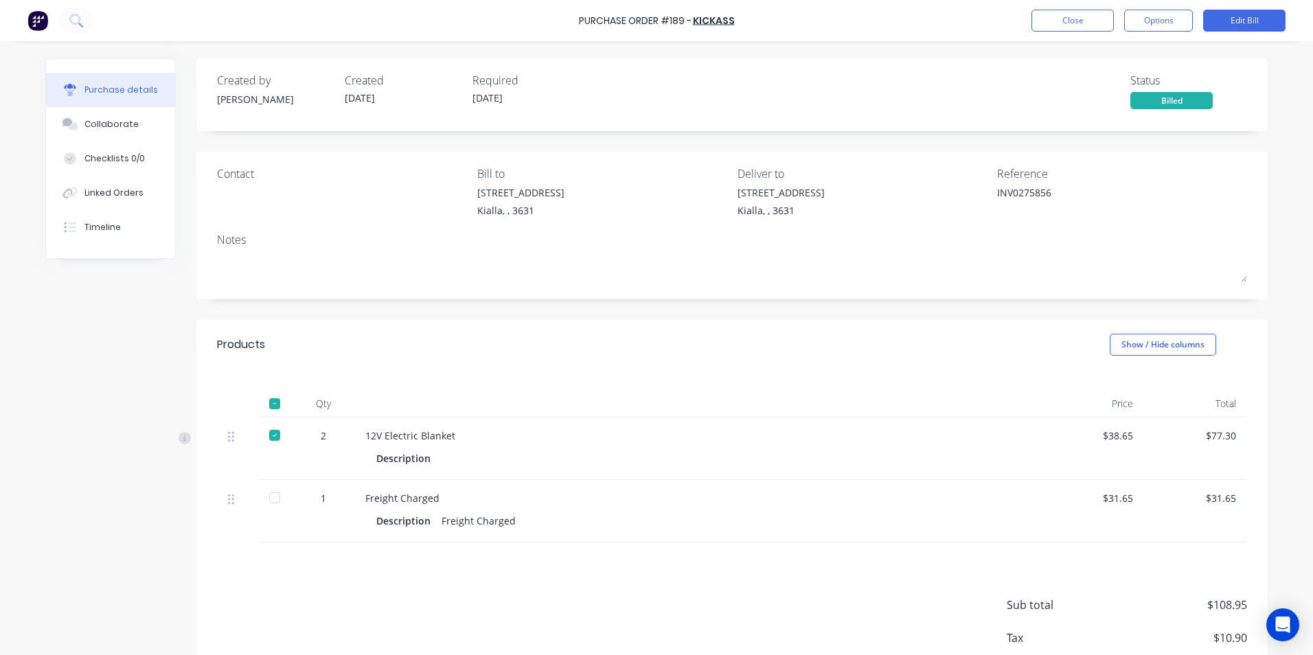
click at [265, 499] on div at bounding box center [274, 497] width 27 height 27
click at [1094, 23] on button "Close" at bounding box center [1072, 21] width 82 height 22
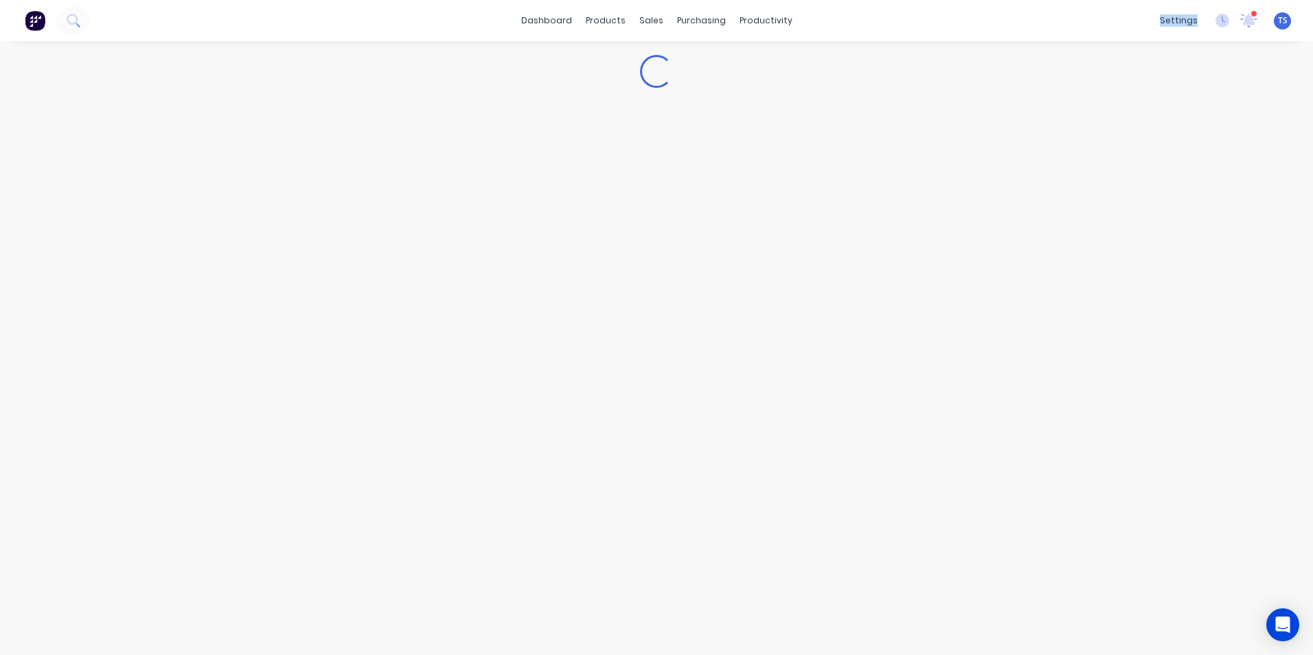
click at [1094, 22] on div "dashboard products sales purchasing productivity dashboard products Product Cat…" at bounding box center [656, 20] width 1313 height 41
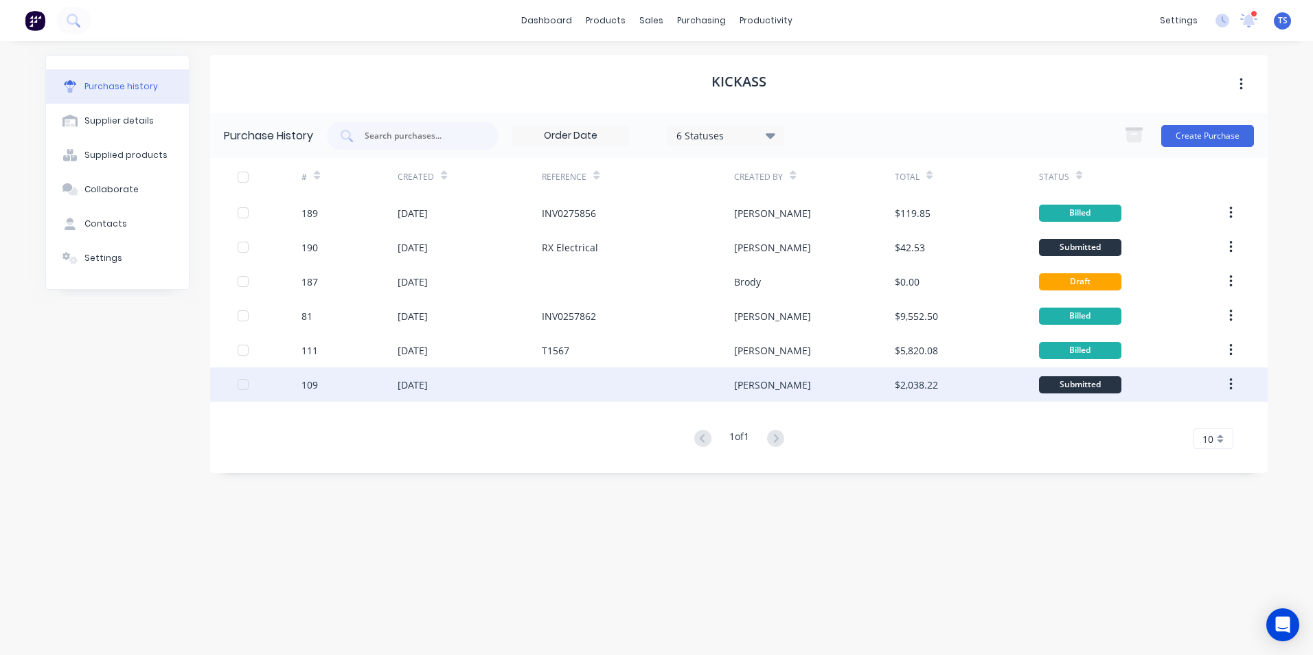
click at [428, 389] on div "[DATE]" at bounding box center [413, 385] width 30 height 14
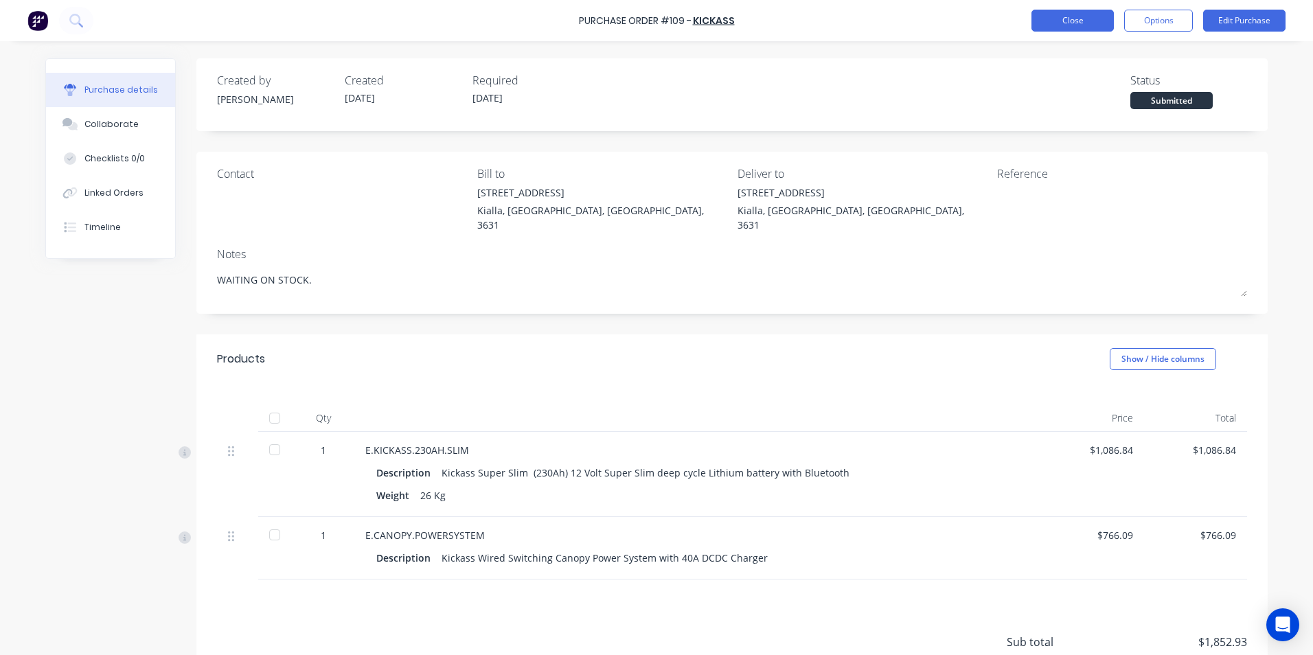
click at [1055, 18] on button "Close" at bounding box center [1072, 21] width 82 height 22
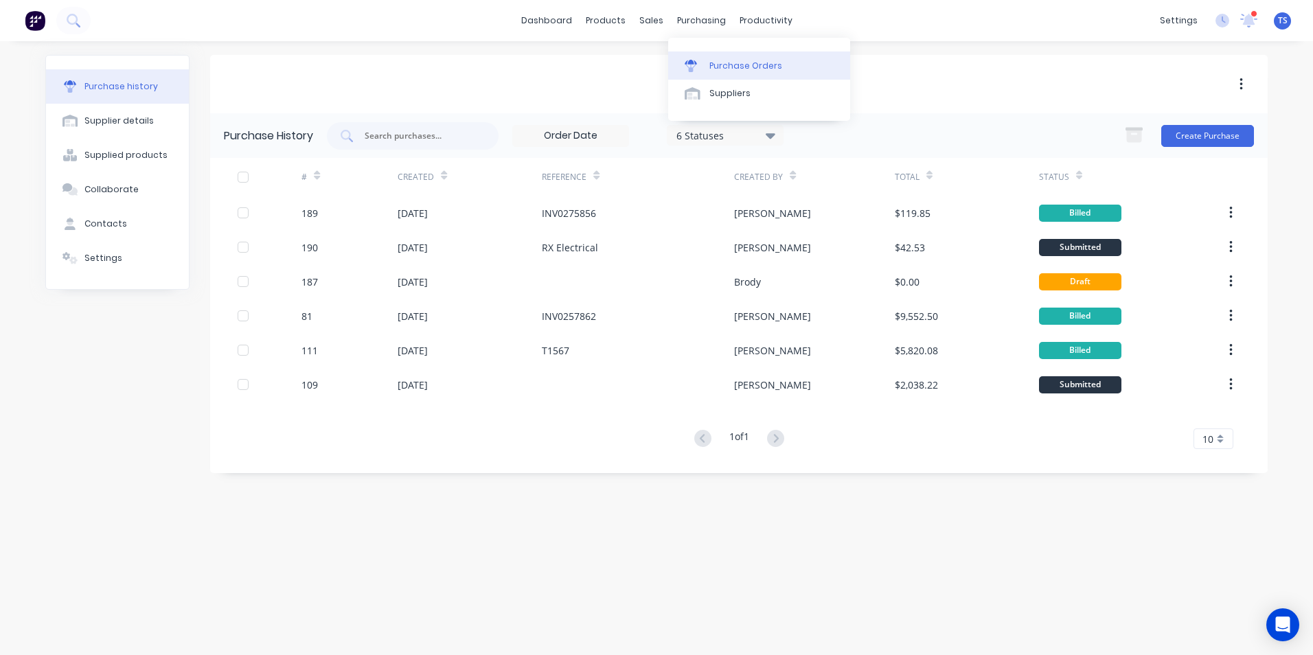
click at [716, 67] on div "Purchase Orders" at bounding box center [745, 66] width 73 height 12
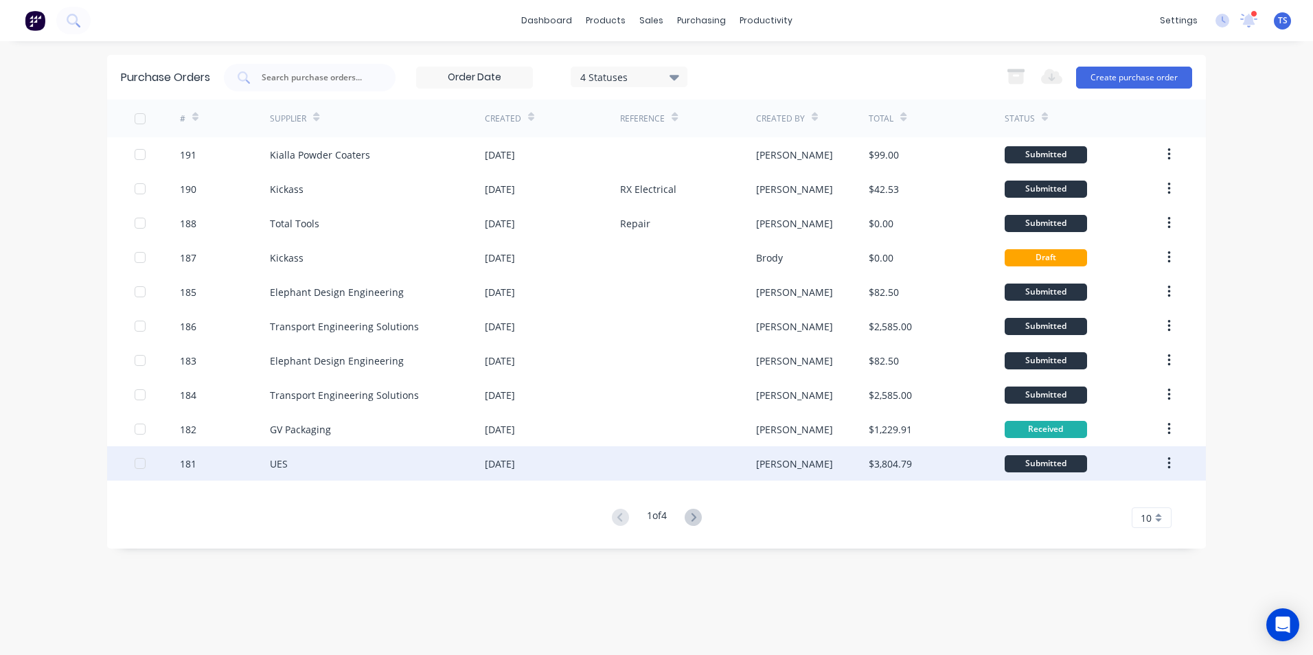
click at [286, 465] on div "UES" at bounding box center [279, 464] width 18 height 14
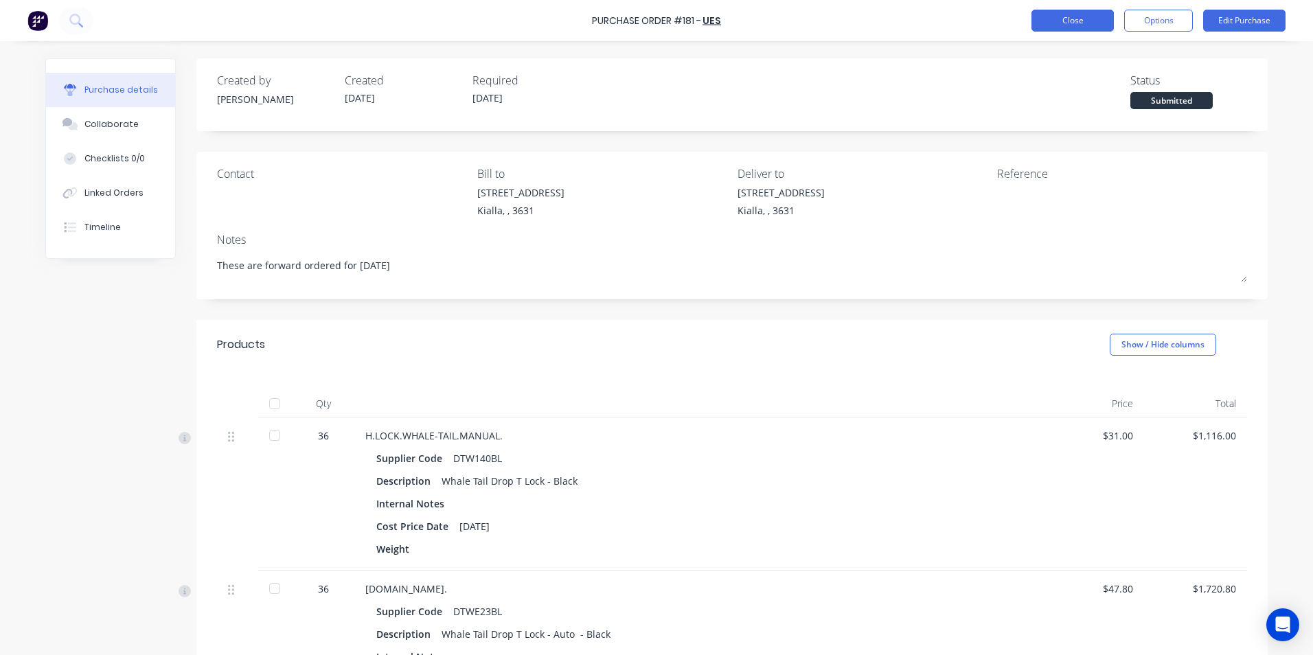
click at [1070, 17] on button "Close" at bounding box center [1072, 21] width 82 height 22
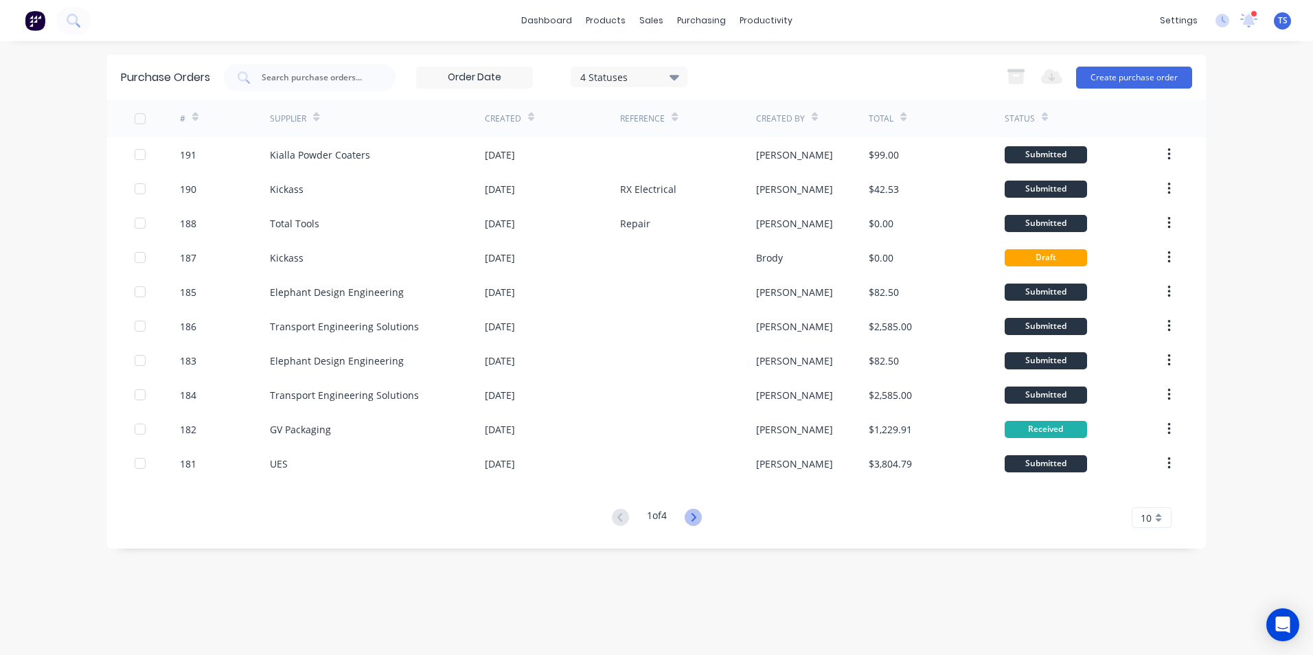
click at [695, 522] on icon at bounding box center [693, 517] width 17 height 17
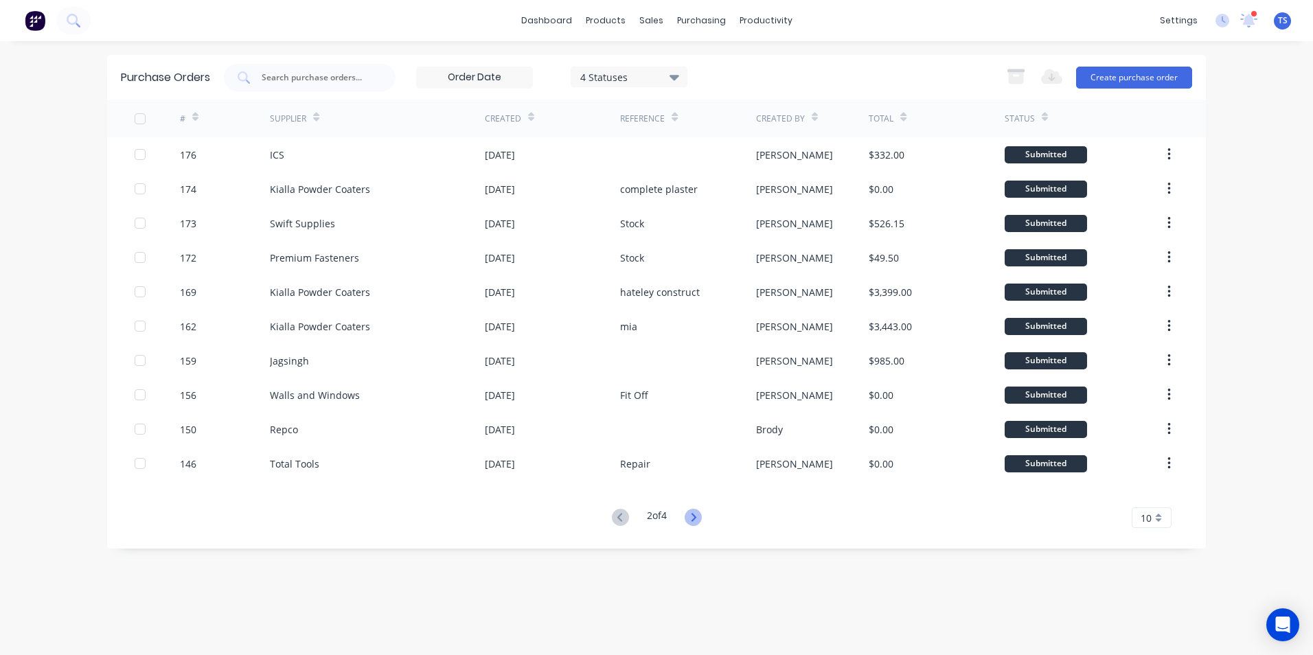
click at [695, 514] on icon at bounding box center [693, 517] width 5 height 8
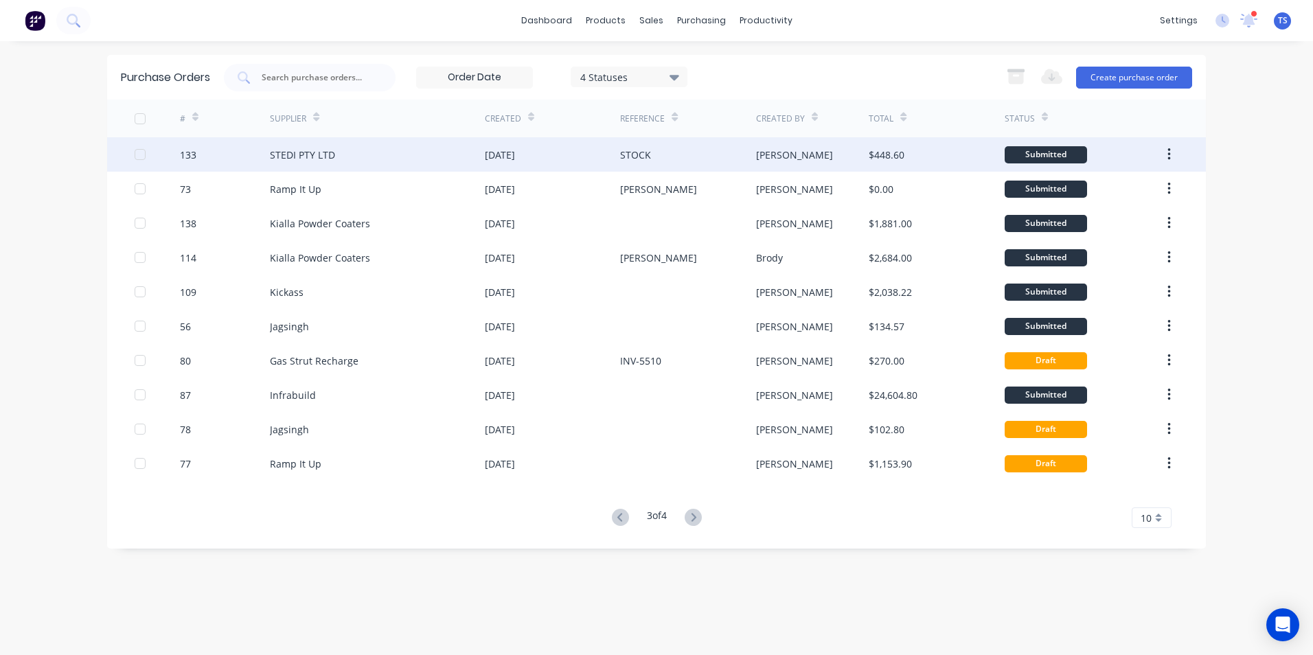
click at [314, 157] on div "STEDI PTY LTD" at bounding box center [302, 155] width 65 height 14
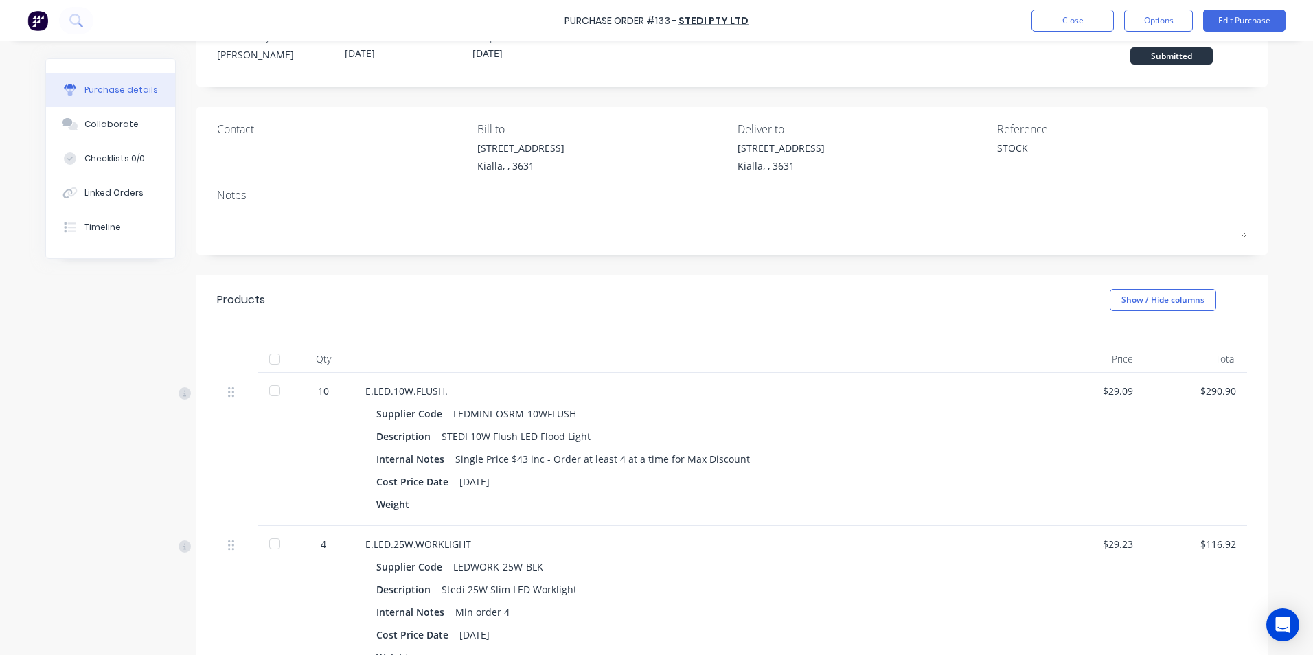
scroll to position [69, 0]
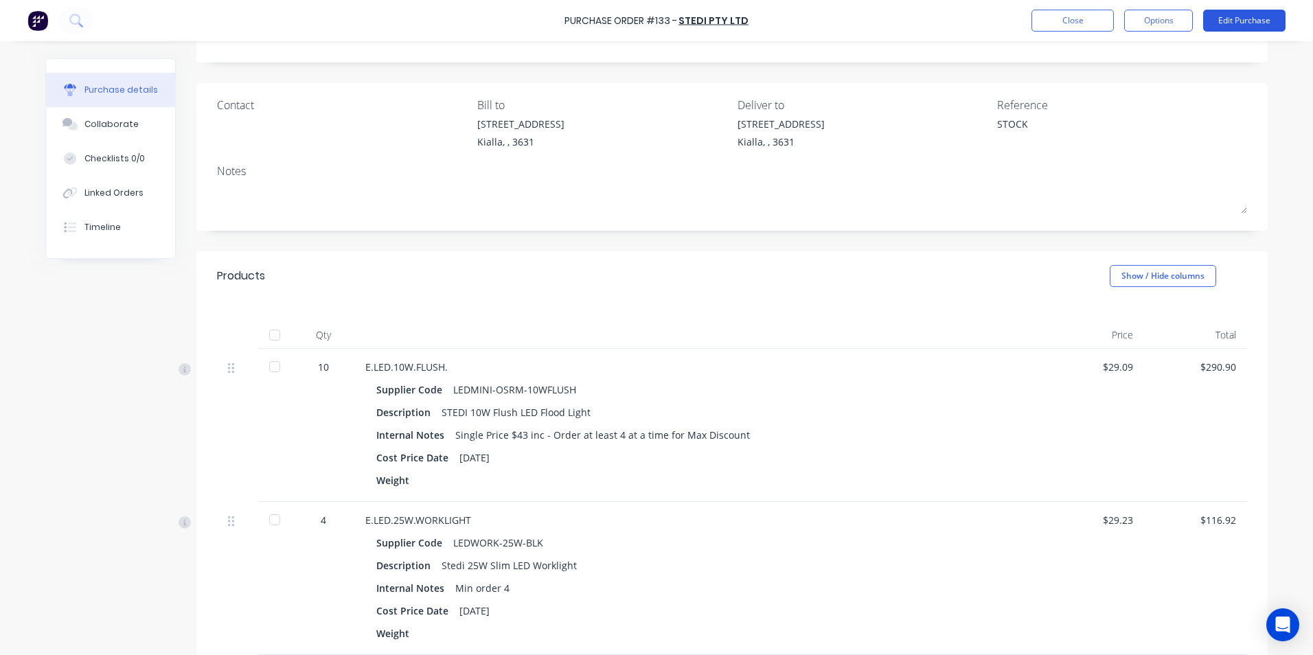
click at [1227, 21] on button "Edit Purchase" at bounding box center [1244, 21] width 82 height 22
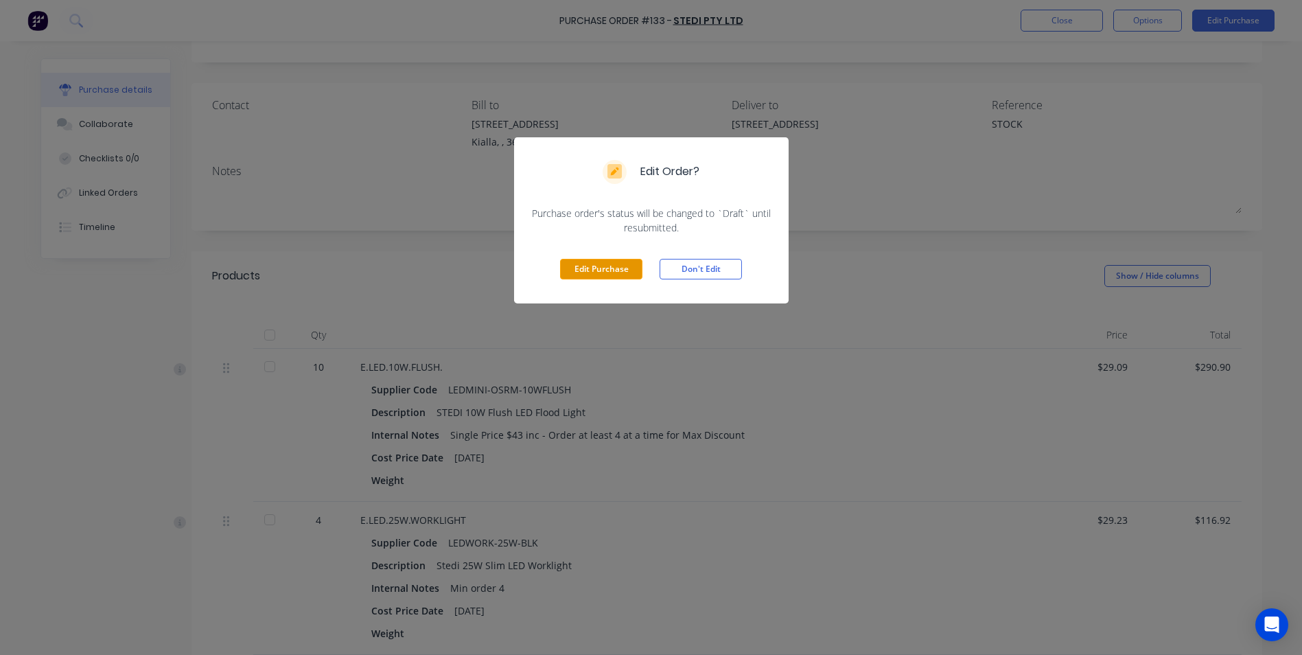
click at [580, 271] on button "Edit Purchase" at bounding box center [601, 269] width 82 height 21
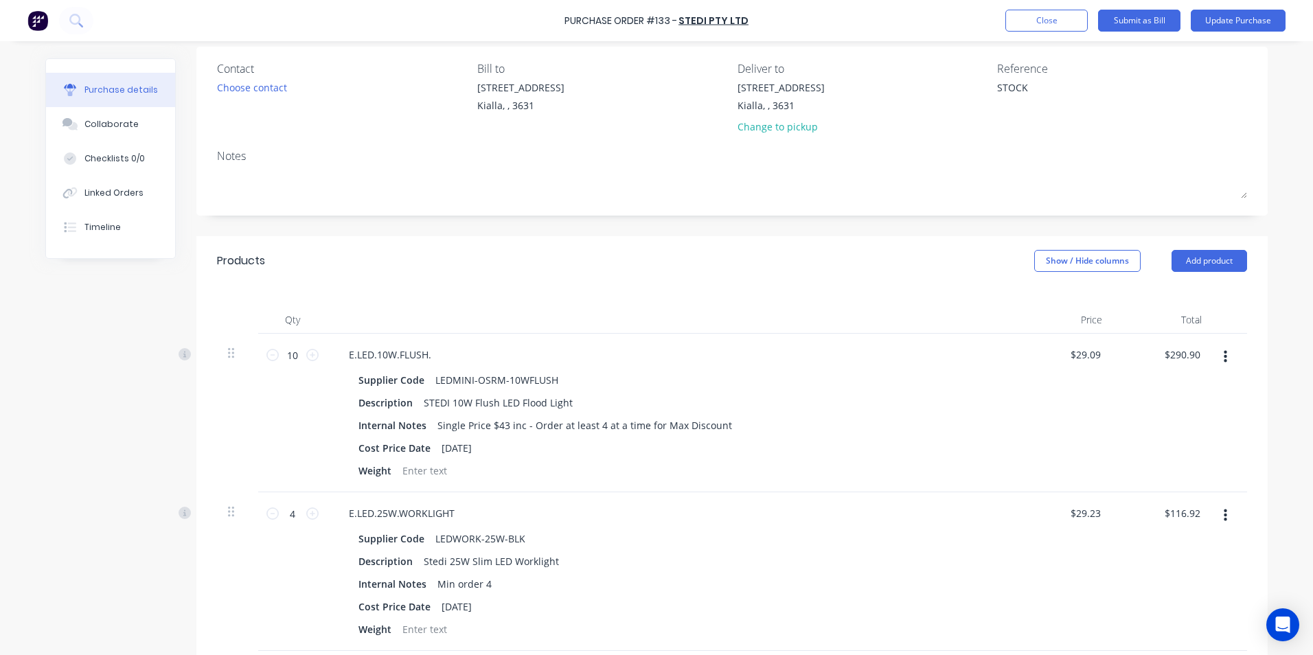
scroll to position [275, 0]
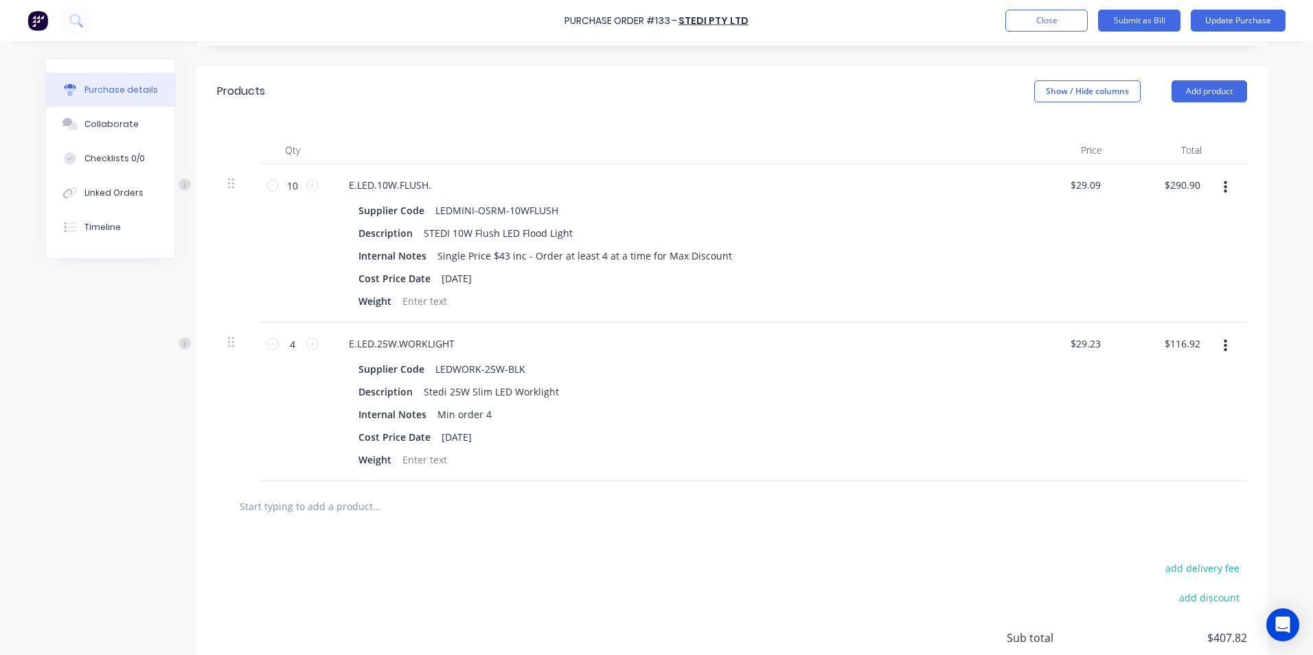
click at [264, 506] on input "text" at bounding box center [376, 505] width 275 height 27
click at [1191, 90] on button "Add product" at bounding box center [1209, 91] width 76 height 22
click at [1173, 130] on div "Product catalogue" at bounding box center [1182, 127] width 106 height 20
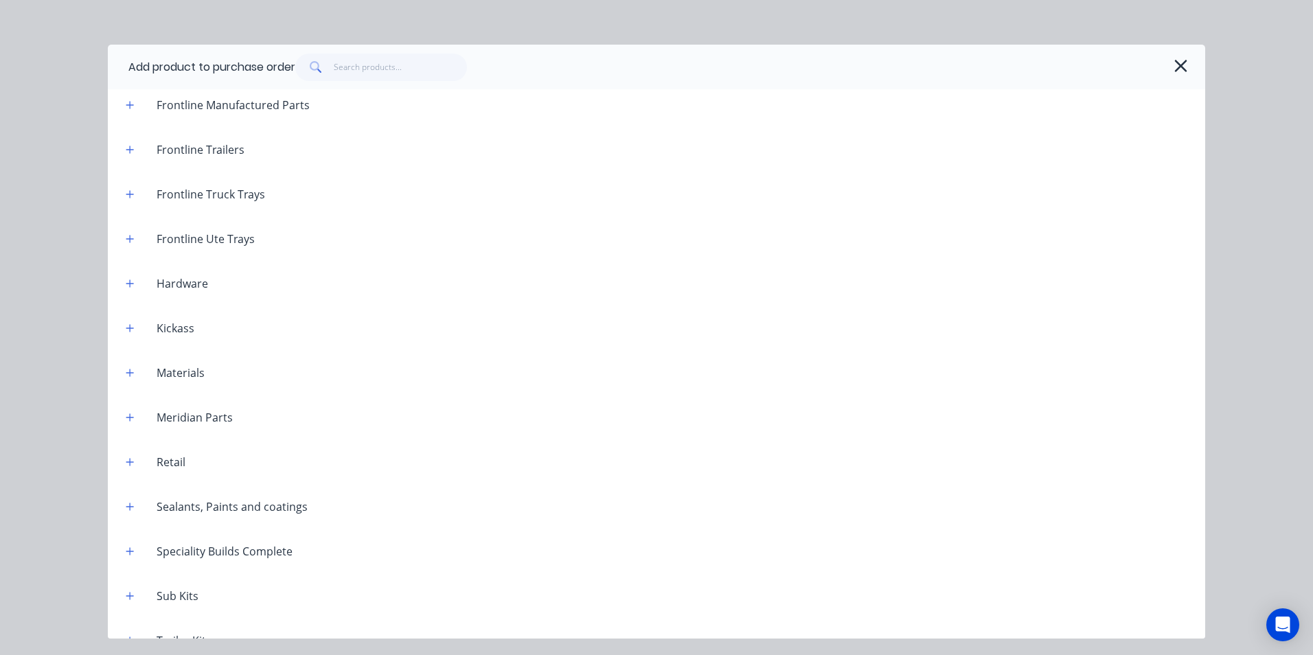
scroll to position [752, 0]
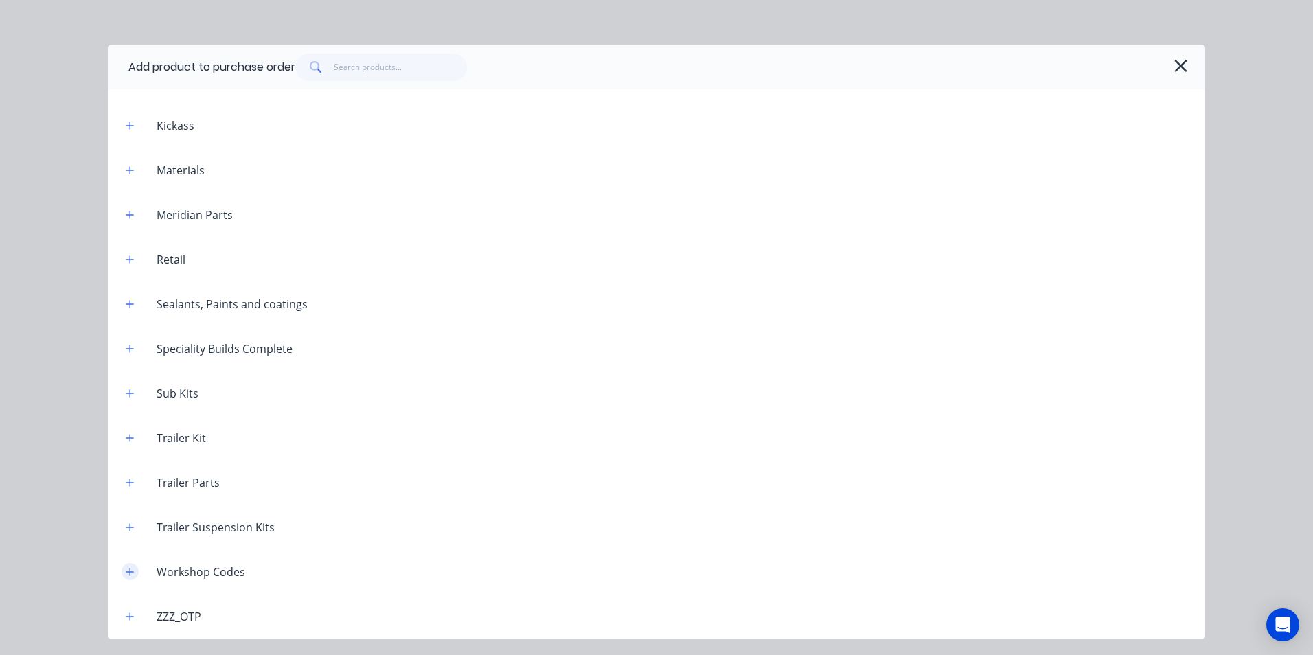
click at [132, 572] on icon "button" at bounding box center [130, 572] width 8 height 8
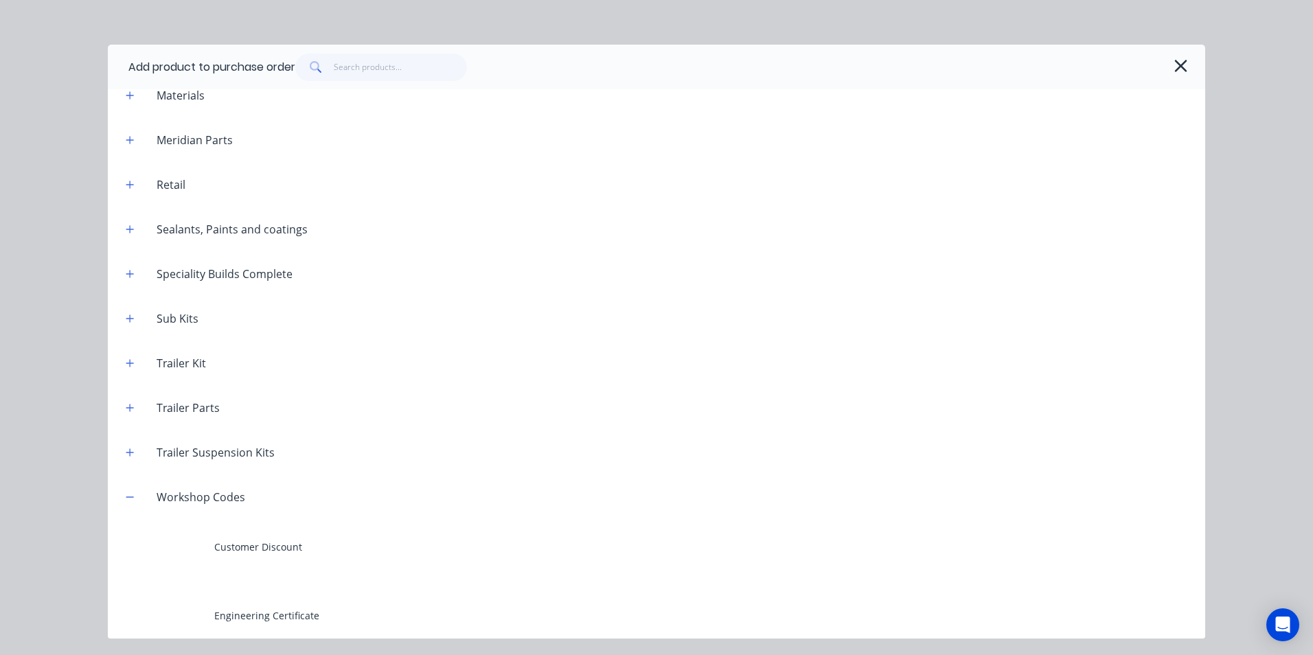
scroll to position [1164, 0]
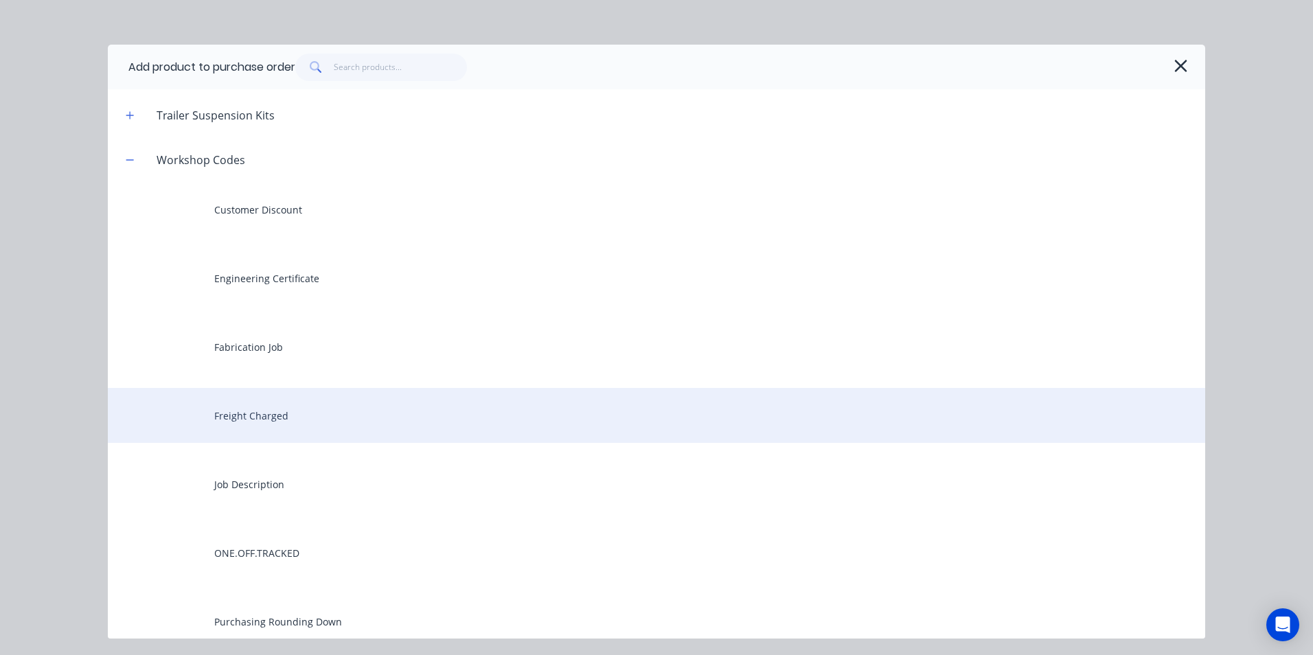
click at [262, 412] on div "Freight Charged" at bounding box center [656, 415] width 1097 height 55
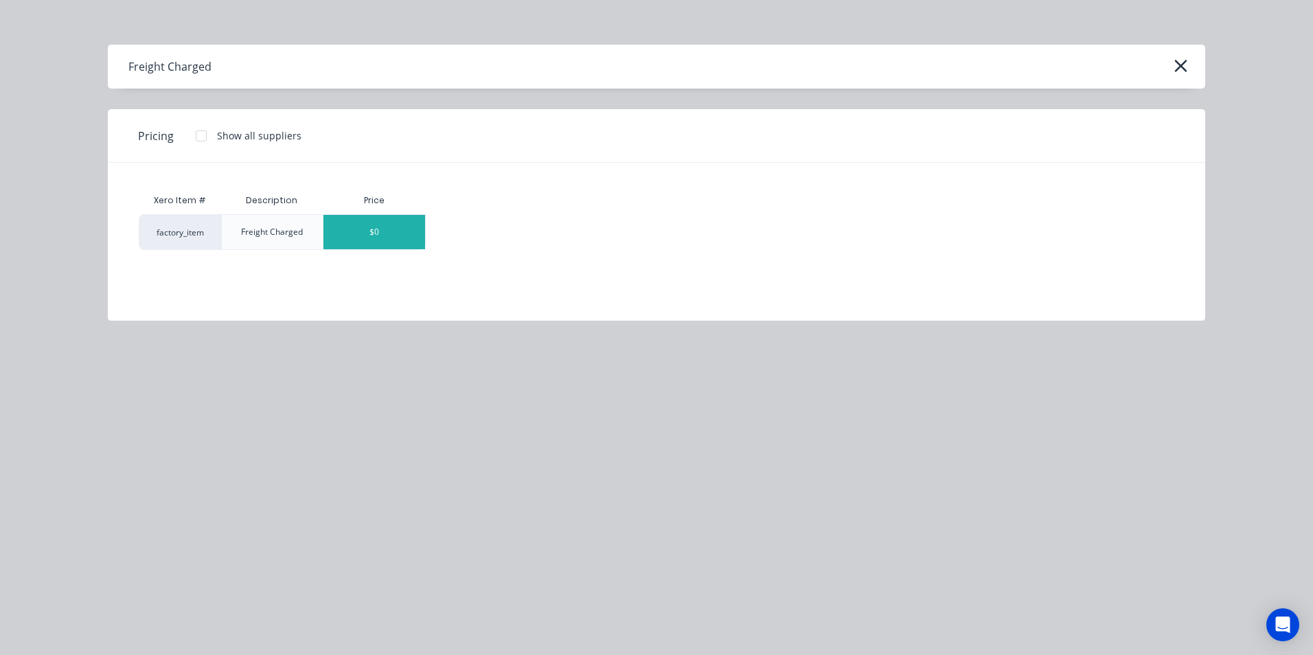
click at [389, 231] on div "$0" at bounding box center [374, 232] width 102 height 34
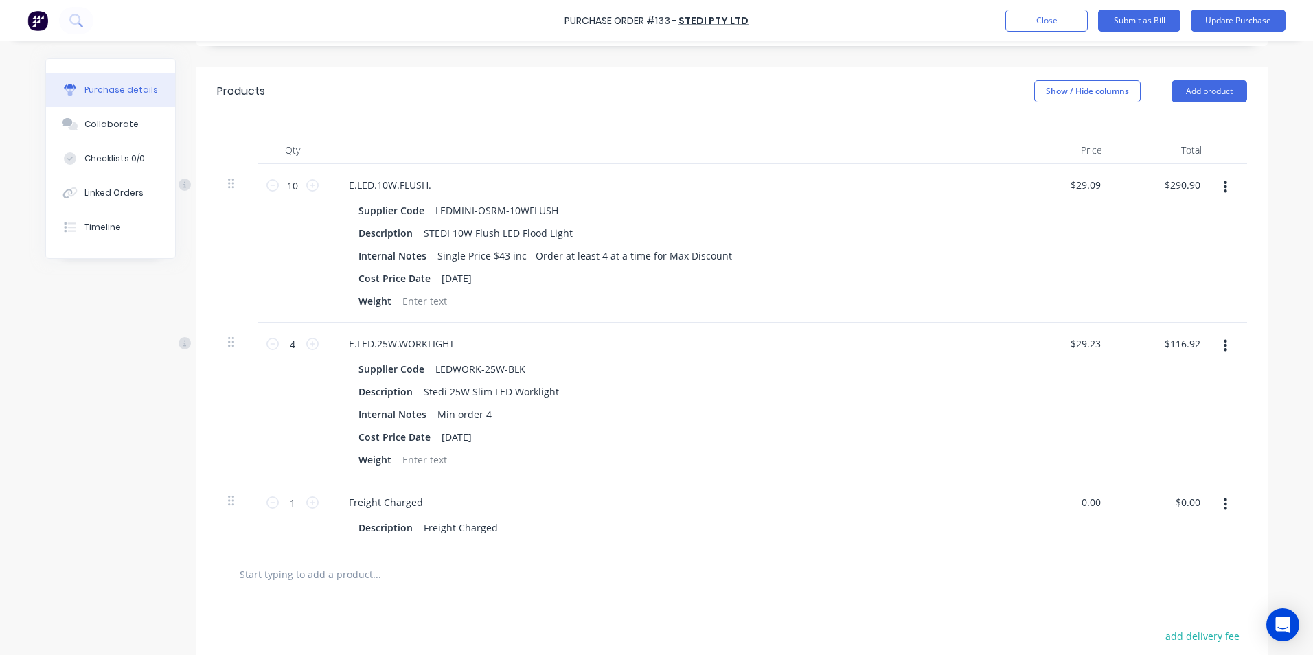
drag, startPoint x: 1094, startPoint y: 500, endPoint x: 1062, endPoint y: 506, distance: 32.9
click at [1062, 506] on div "0.00 0.00" at bounding box center [1063, 515] width 100 height 68
click at [940, 531] on div "Description Freight Charged" at bounding box center [667, 528] width 629 height 20
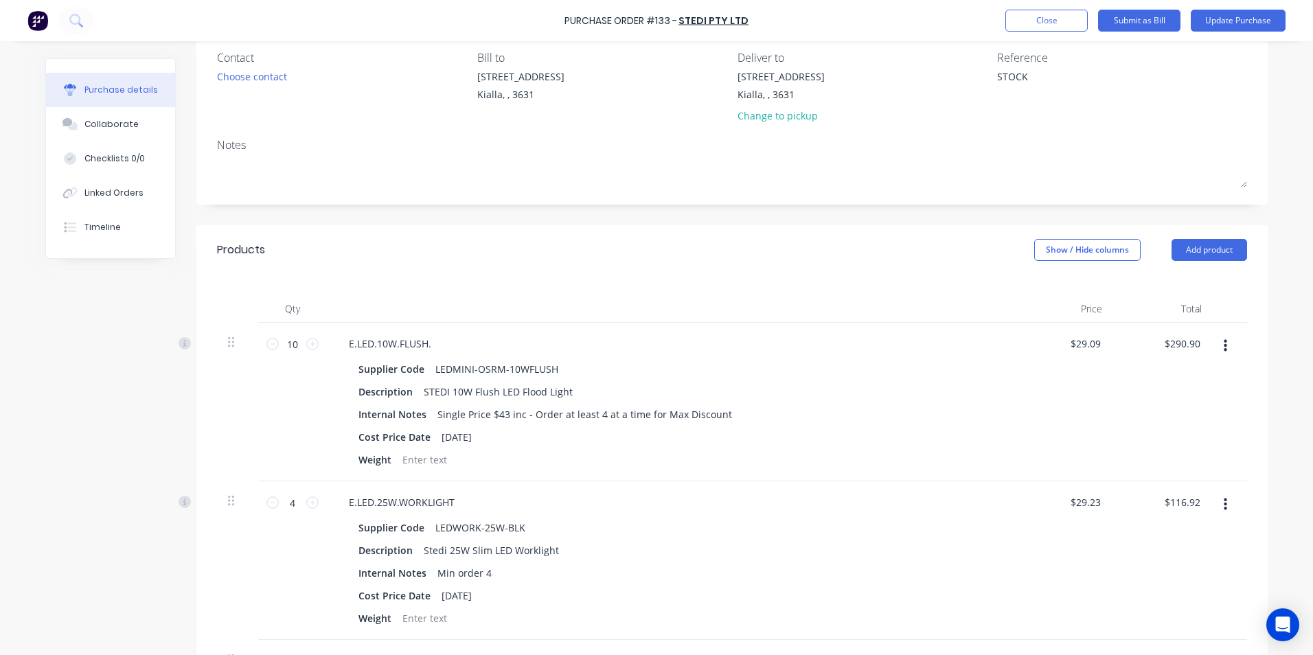
scroll to position [115, 0]
drag, startPoint x: 1096, startPoint y: 345, endPoint x: 1061, endPoint y: 348, distance: 35.2
click at [1061, 348] on div "29.09 29.09" at bounding box center [1063, 402] width 100 height 159
drag, startPoint x: 961, startPoint y: 518, endPoint x: 972, endPoint y: 485, distance: 35.6
click at [965, 503] on div "E.LED.25W.WORKLIGHT Supplier Code LEDWORK-25W-BLK Description Stedi 25W Slim LE…" at bounding box center [670, 561] width 687 height 159
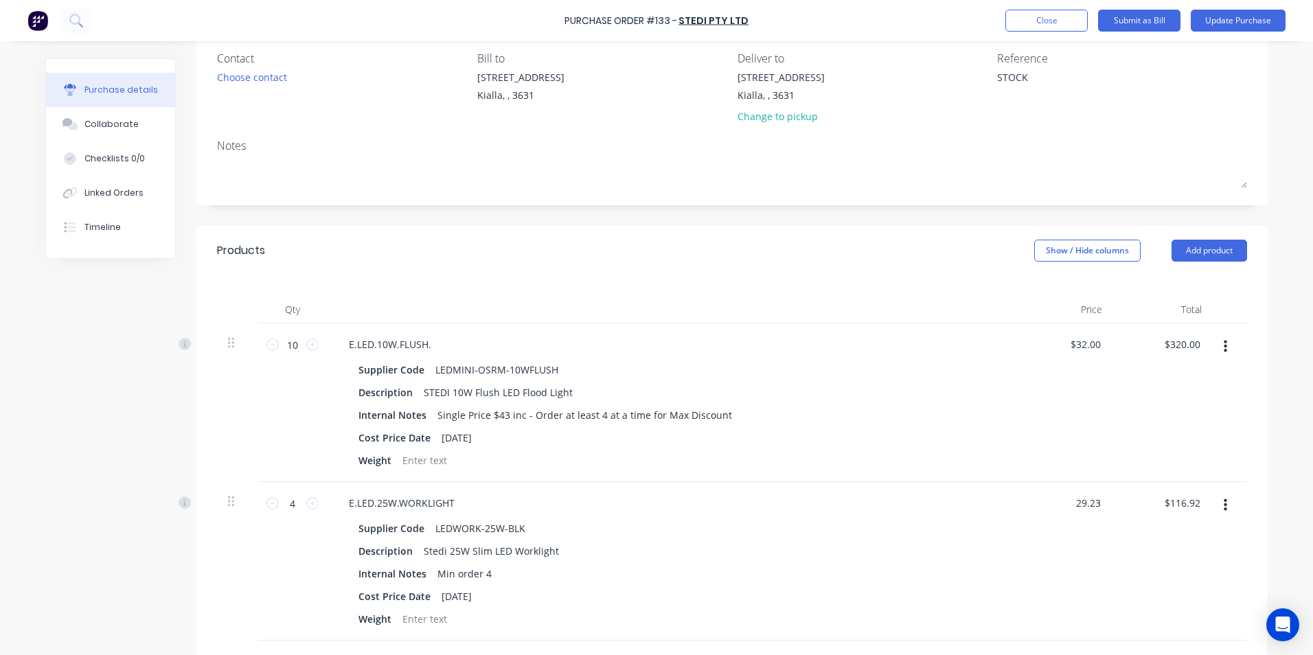
drag, startPoint x: 1097, startPoint y: 505, endPoint x: 1063, endPoint y: 504, distance: 34.3
click at [1063, 504] on div "29.23 29.23" at bounding box center [1063, 561] width 100 height 159
click at [926, 547] on div "Description Stedi 25W Slim LED Worklight" at bounding box center [667, 551] width 629 height 20
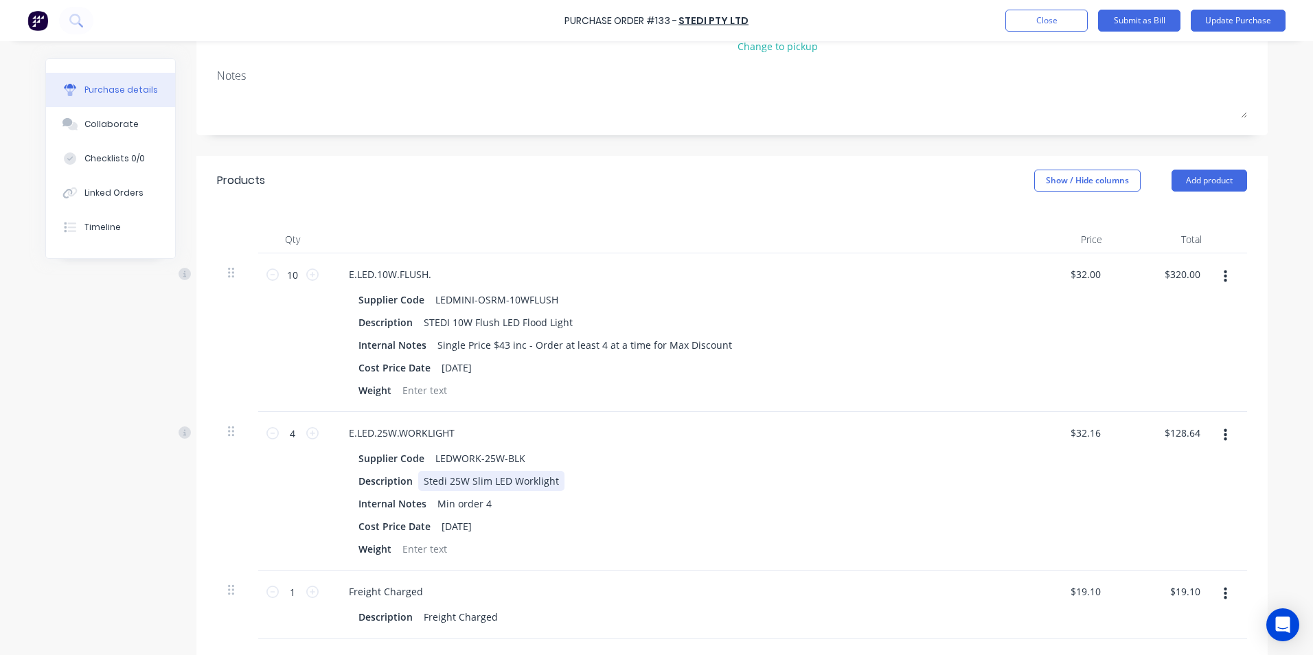
scroll to position [184, 0]
drag, startPoint x: 1097, startPoint y: 274, endPoint x: 1019, endPoint y: 276, distance: 78.3
click at [1019, 276] on div "32.00 32.00" at bounding box center [1063, 334] width 100 height 159
click at [942, 326] on div "Description STEDI 10W Flush LED Flood Light" at bounding box center [667, 324] width 629 height 20
drag, startPoint x: 1096, startPoint y: 434, endPoint x: 1066, endPoint y: 441, distance: 31.1
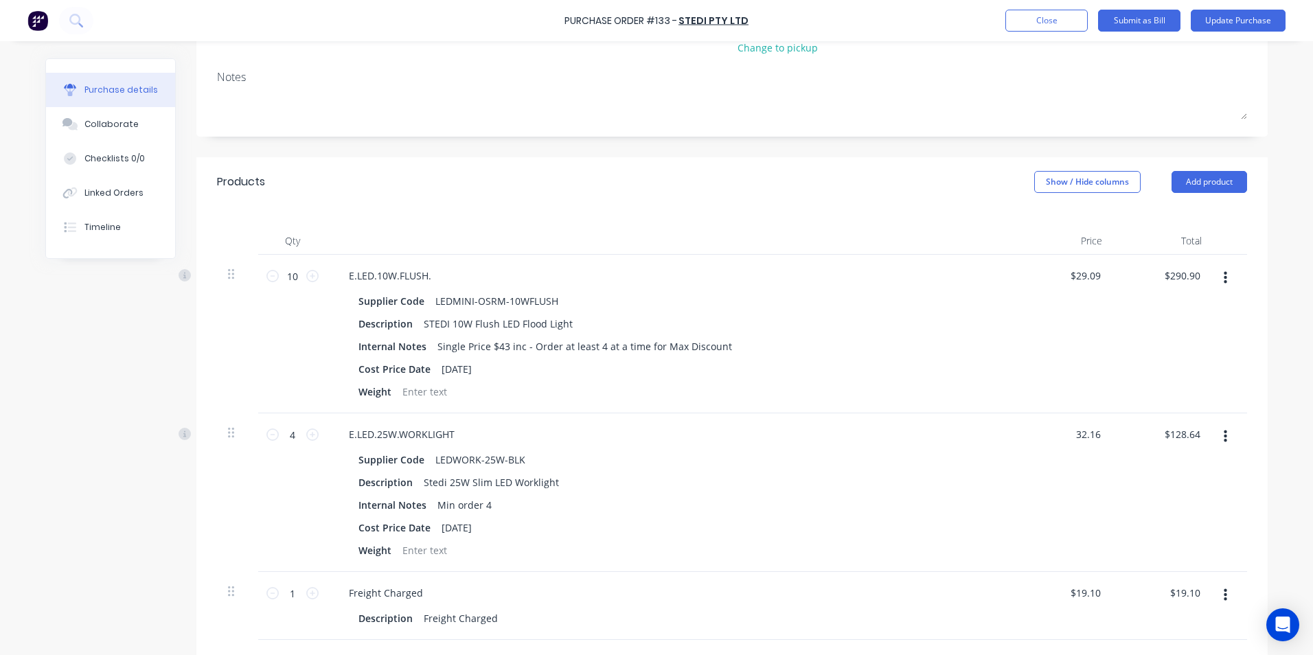
click at [1066, 441] on div "32.16 32.16" at bounding box center [1063, 492] width 100 height 159
click at [1025, 454] on div "$29.23 29.23" at bounding box center [1063, 492] width 100 height 159
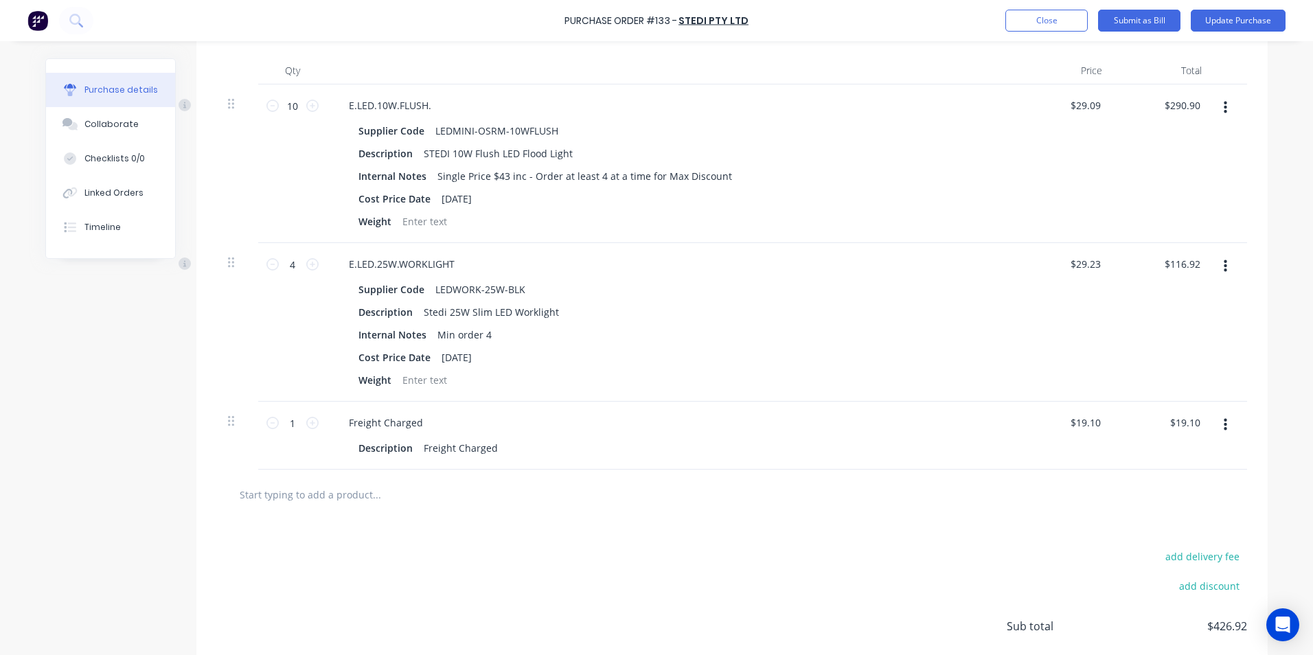
scroll to position [321, 0]
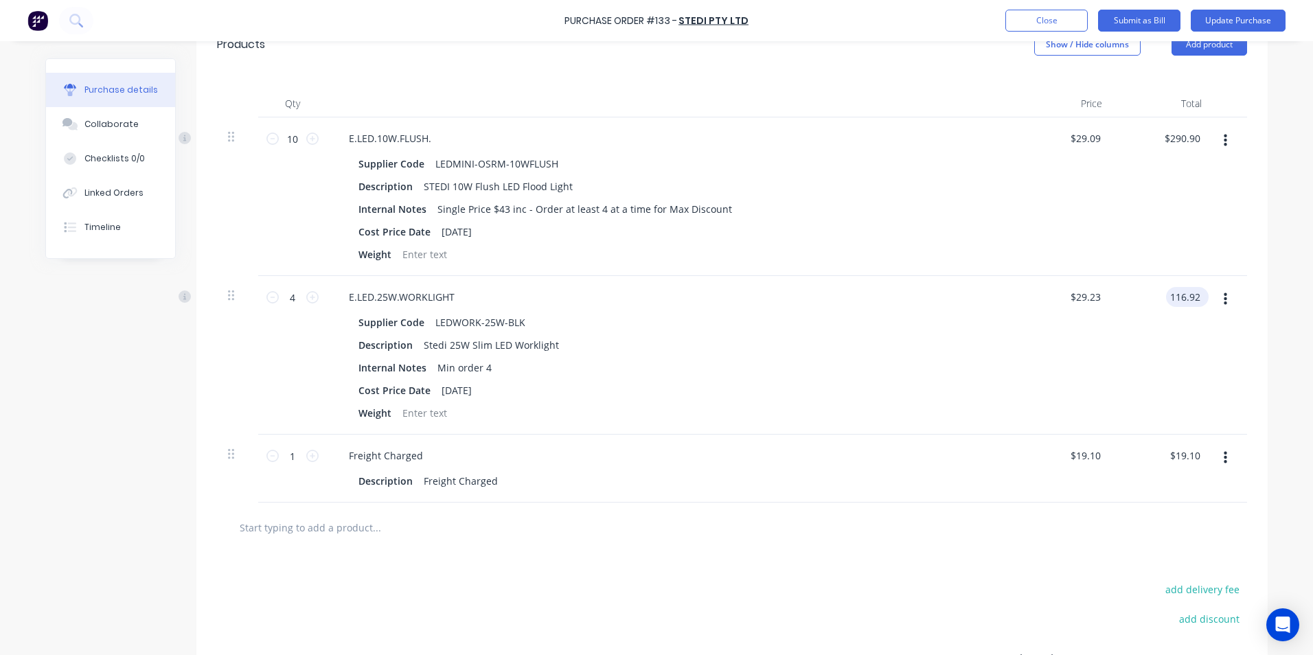
click at [1195, 297] on input "116.92" at bounding box center [1184, 297] width 37 height 20
click at [810, 542] on div at bounding box center [732, 528] width 1030 height 50
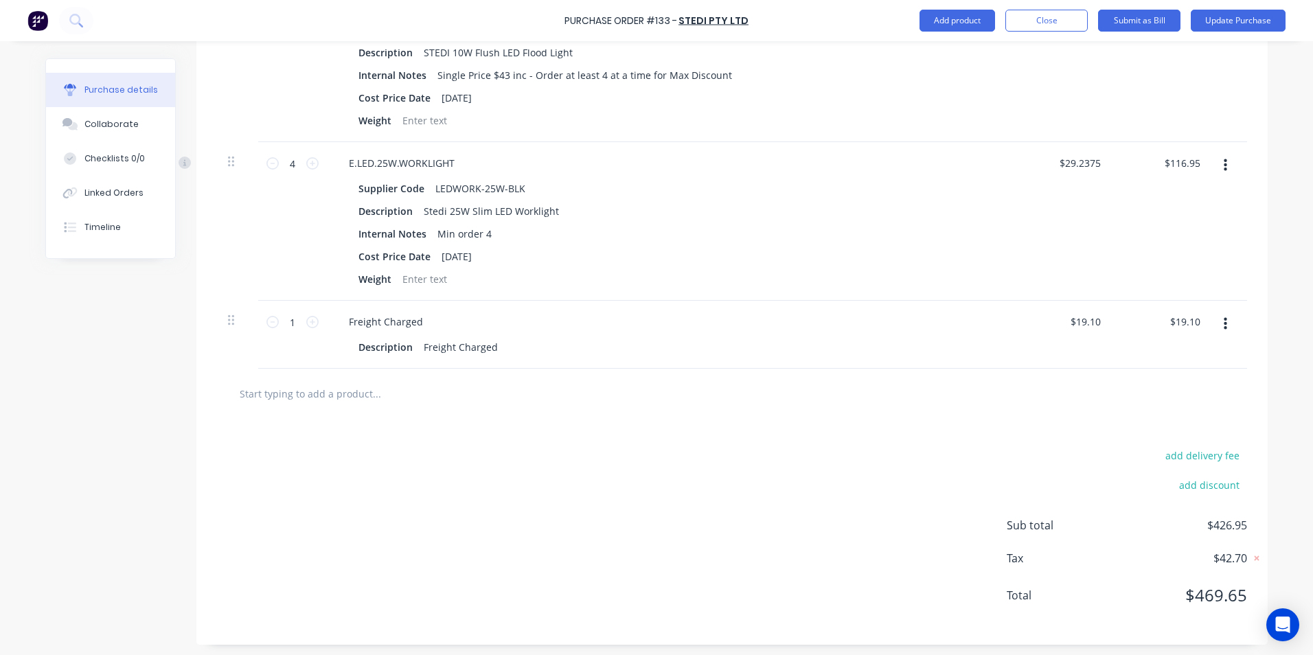
scroll to position [459, 0]
click at [1195, 159] on input "116.95" at bounding box center [1181, 160] width 43 height 20
click at [663, 500] on div "add delivery fee add discount Sub total $426.95 Tax $42.70 Total $469.65" at bounding box center [731, 528] width 1071 height 226
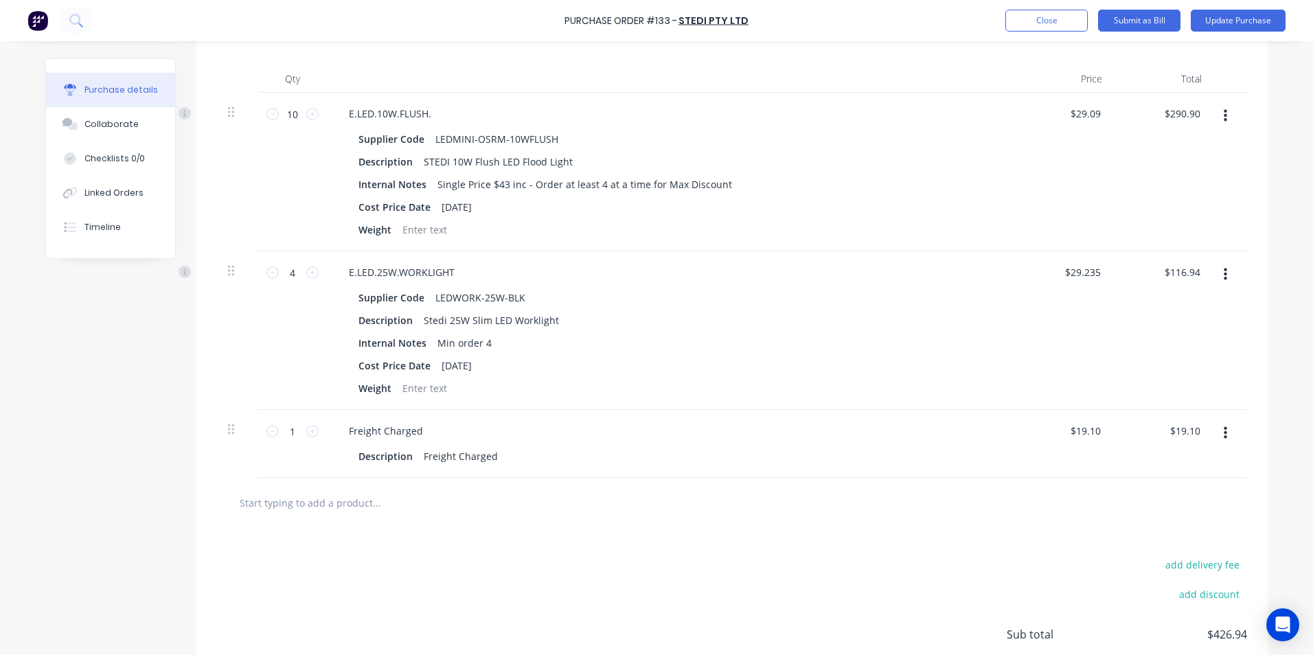
scroll to position [321, 0]
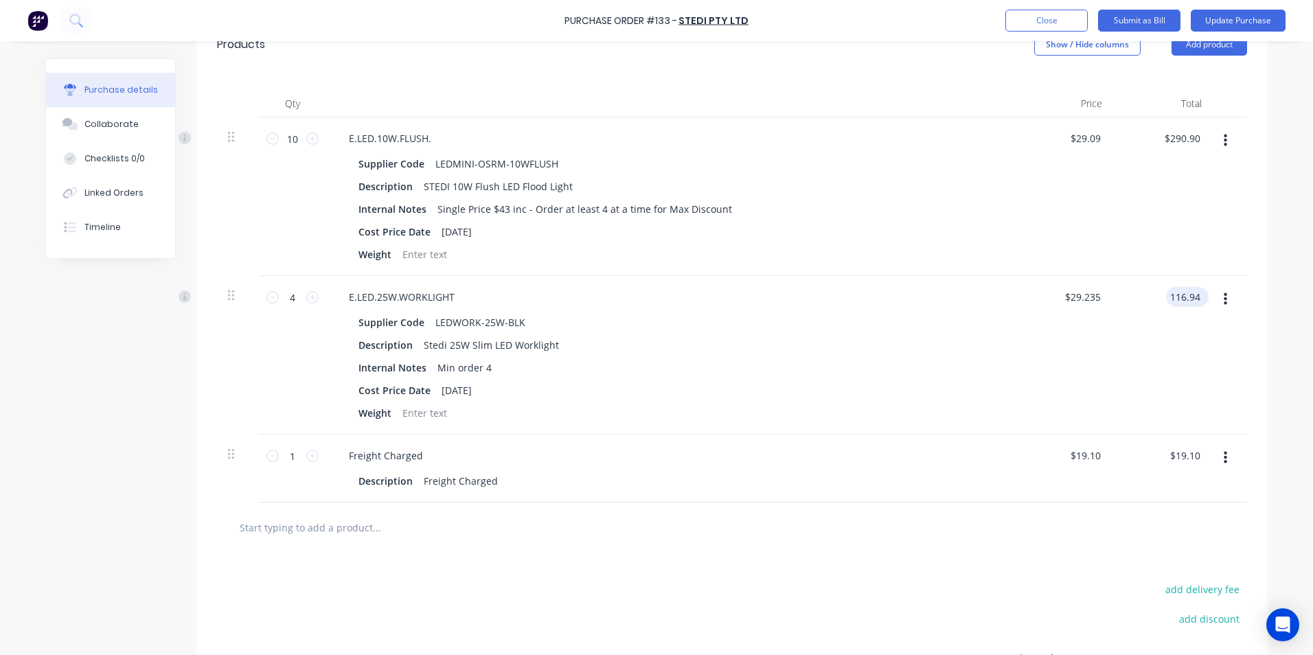
click at [1196, 296] on input "116.94" at bounding box center [1184, 297] width 37 height 20
drag, startPoint x: 584, startPoint y: 642, endPoint x: 584, endPoint y: 634, distance: 8.3
click at [584, 641] on div "add delivery fee add discount Sub total $426.94 Tax $42.69 Total $469.63" at bounding box center [731, 666] width 1071 height 226
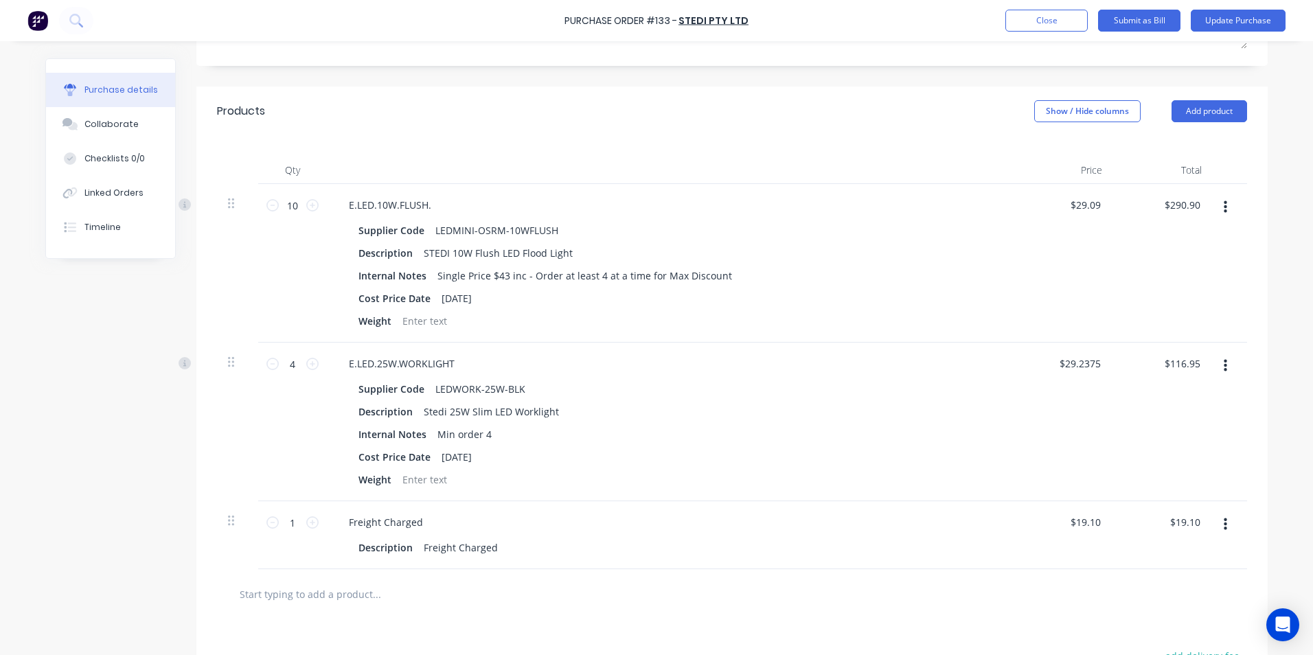
scroll to position [253, 0]
click at [1195, 207] on input "290.90" at bounding box center [1181, 207] width 43 height 20
click at [751, 463] on div "Cost Price Date [DATE]" at bounding box center [667, 459] width 629 height 20
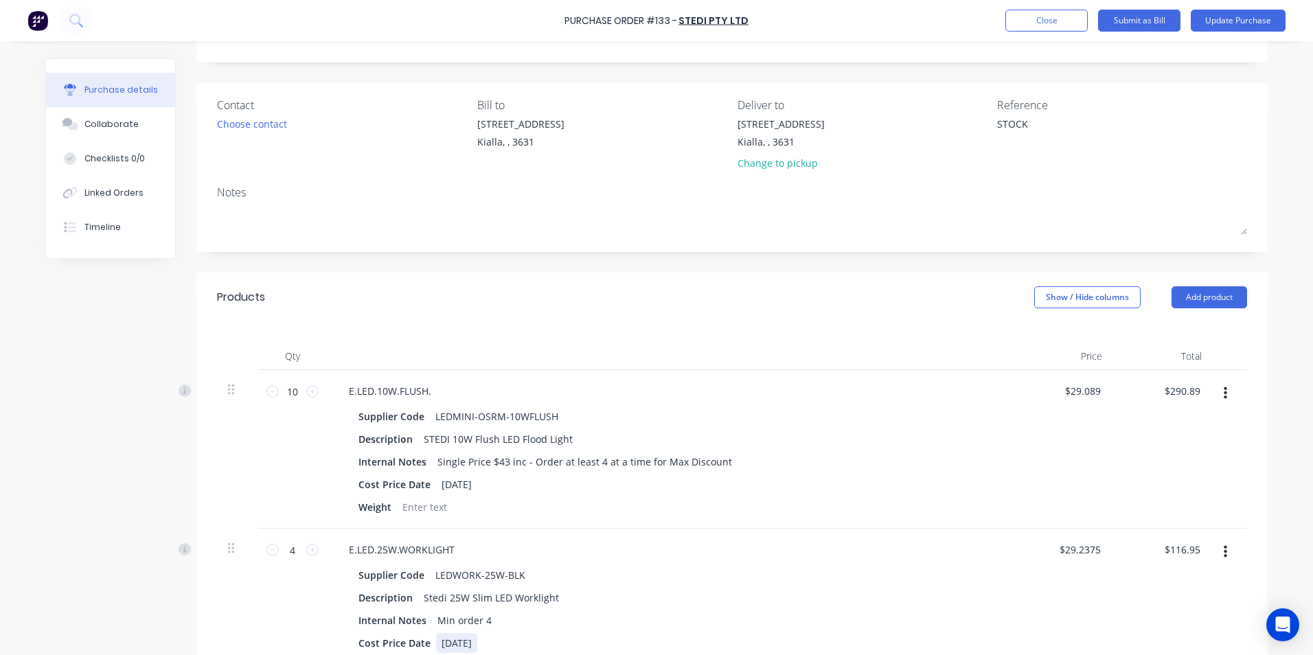
scroll to position [0, 0]
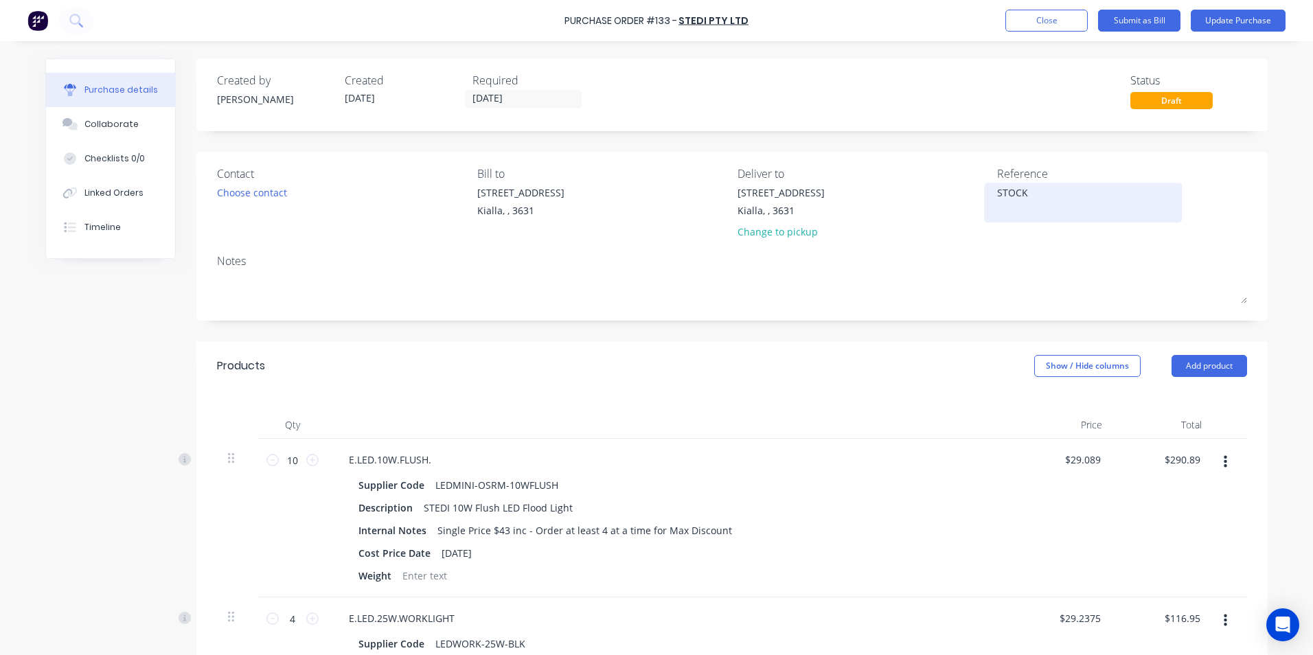
click at [1028, 194] on textarea "STOCK" at bounding box center [1083, 200] width 172 height 31
click at [1228, 22] on button "Update Purchase" at bounding box center [1238, 21] width 95 height 22
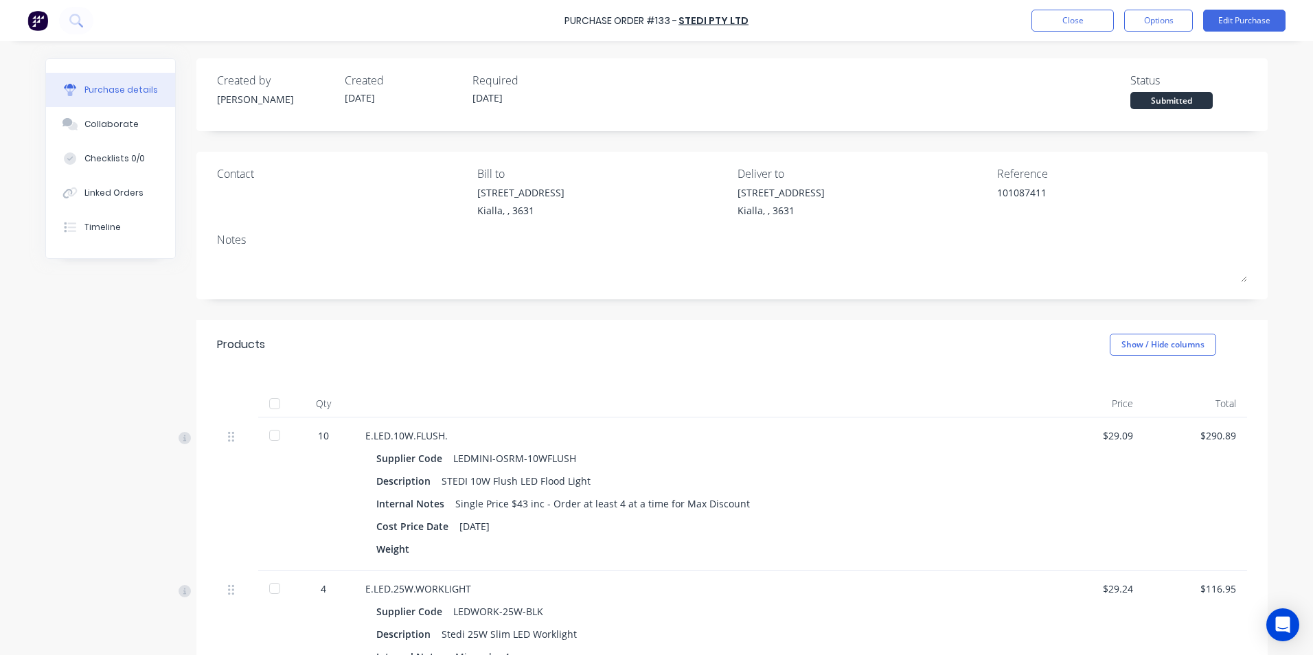
click at [270, 406] on div at bounding box center [274, 403] width 27 height 27
click at [1153, 17] on button "Options" at bounding box center [1158, 21] width 69 height 22
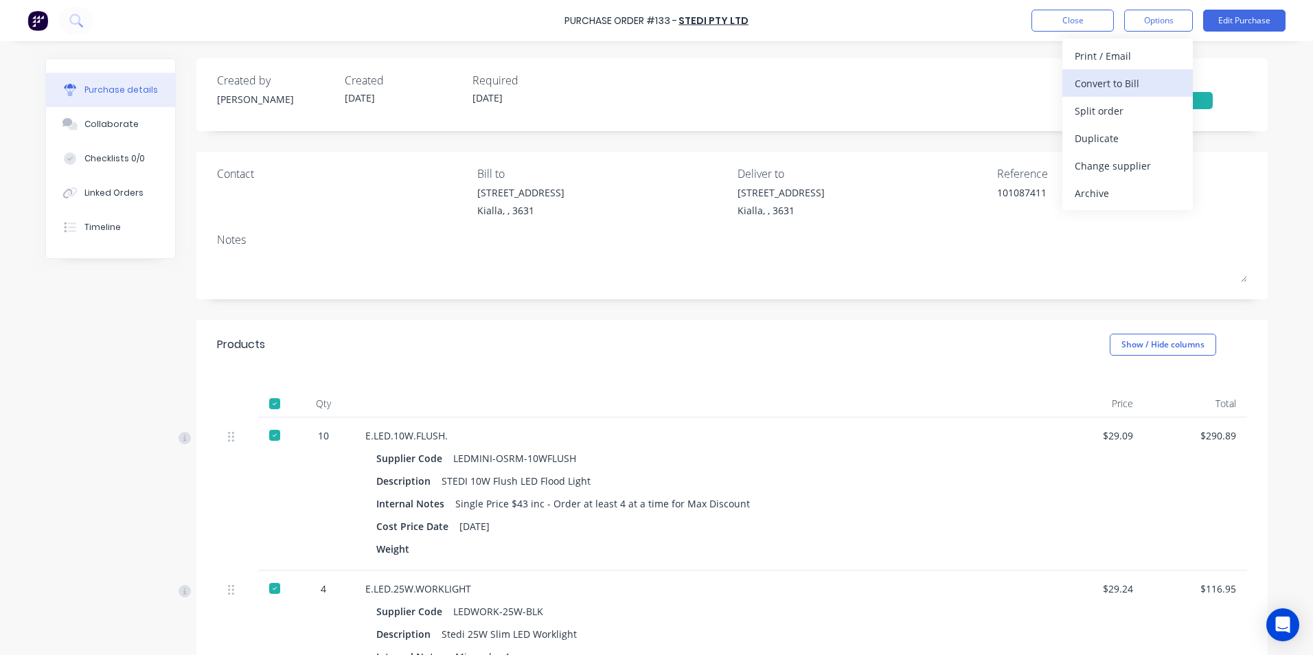
click at [1105, 84] on div "Convert to Bill" at bounding box center [1127, 83] width 106 height 20
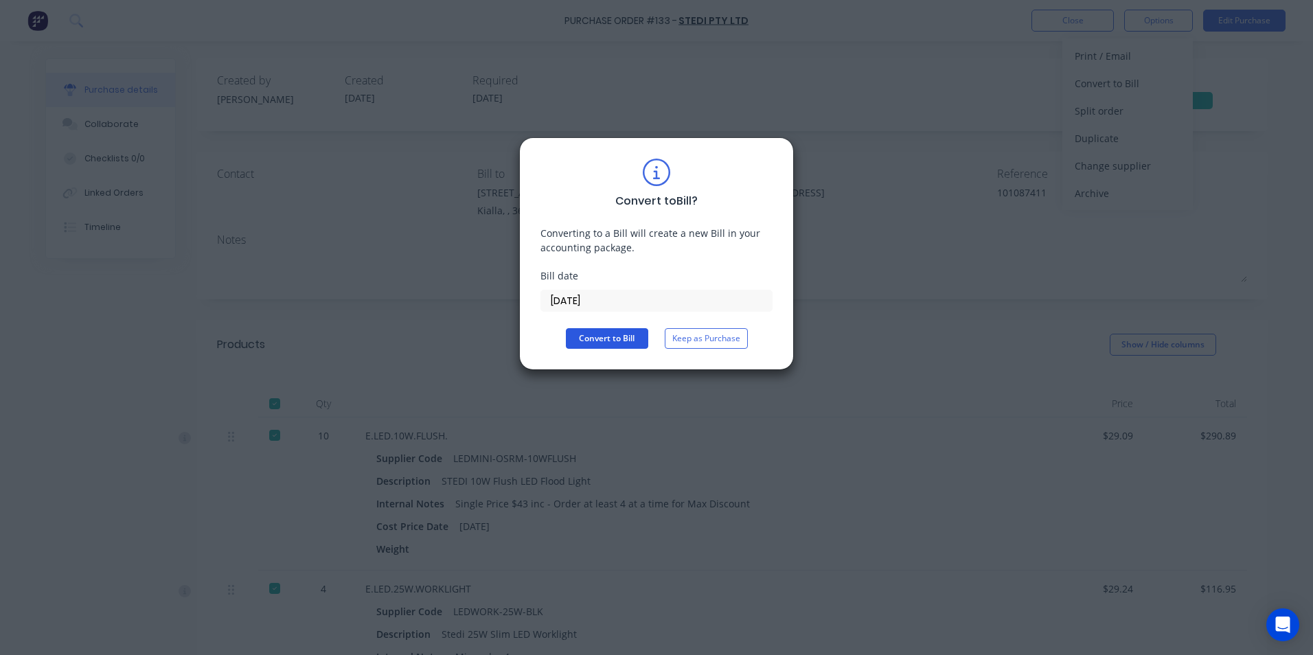
click at [613, 343] on button "Convert to Bill" at bounding box center [607, 338] width 82 height 21
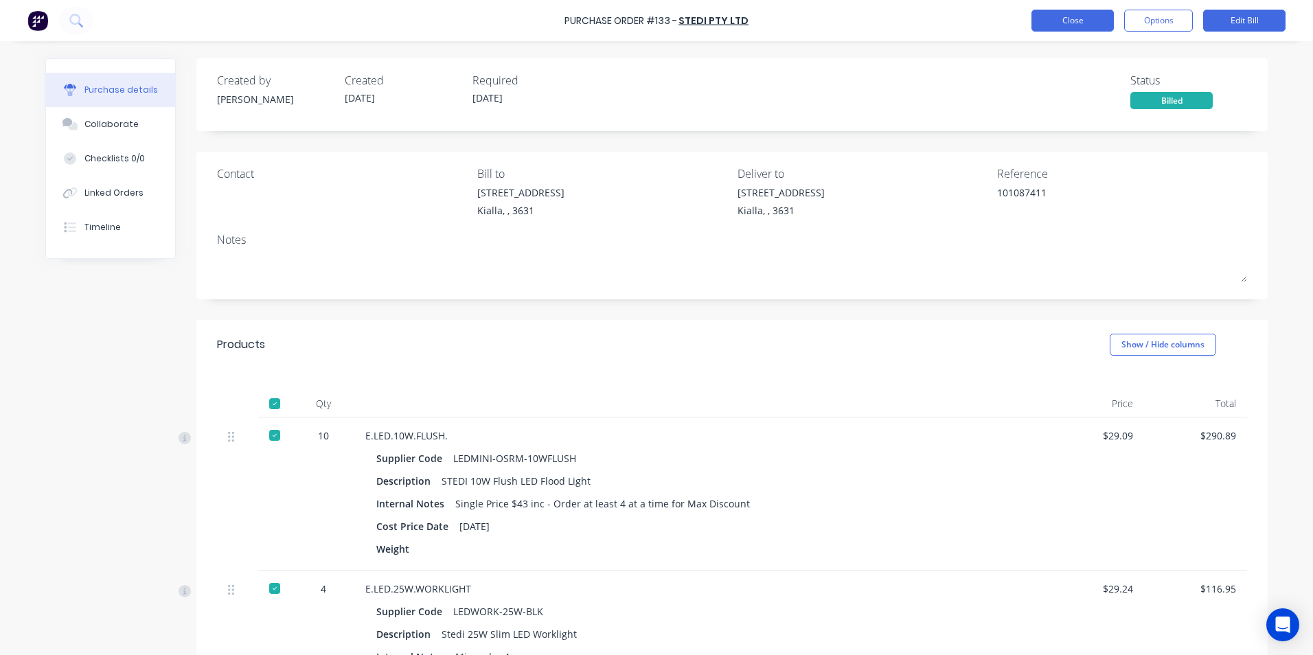
click at [1061, 21] on button "Close" at bounding box center [1072, 21] width 82 height 22
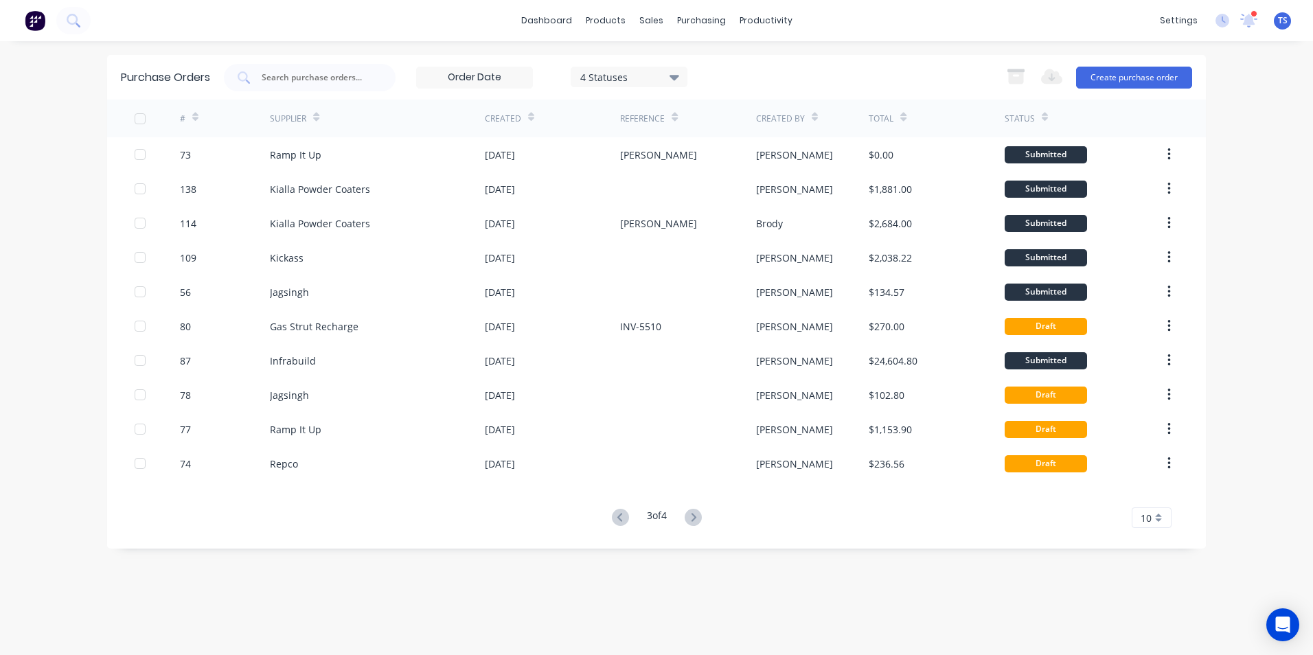
click at [678, 76] on icon at bounding box center [674, 77] width 10 height 5
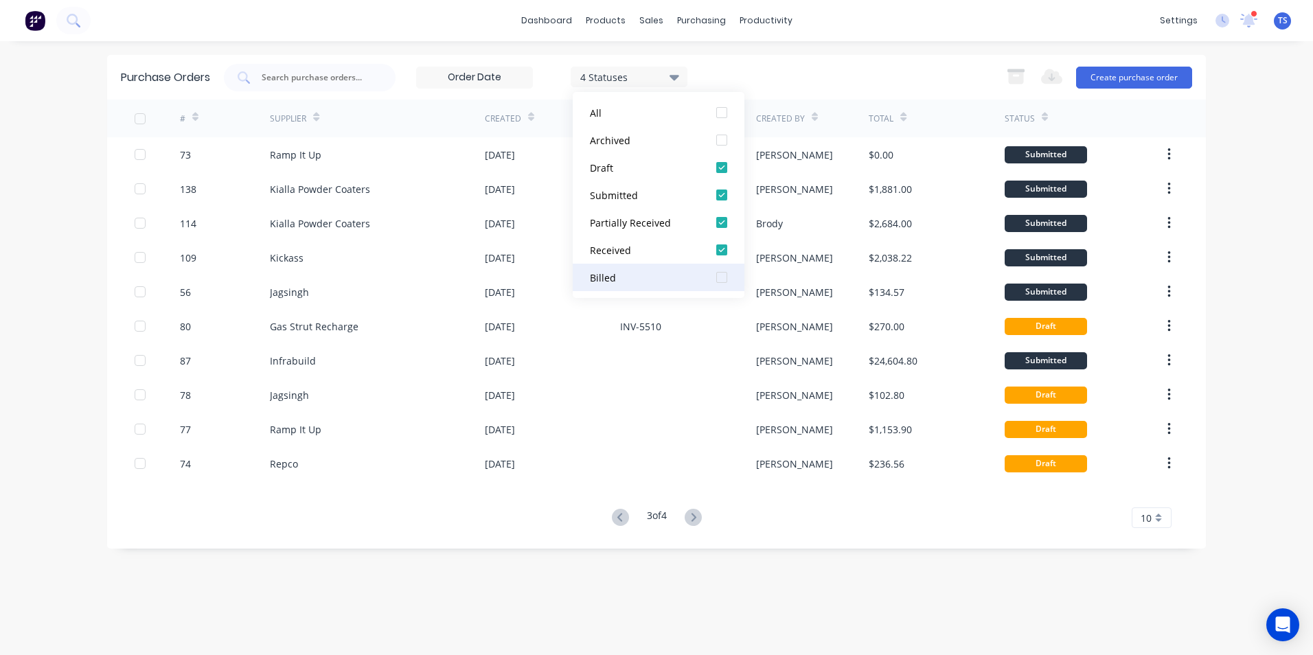
click at [724, 279] on div at bounding box center [721, 277] width 27 height 27
click at [286, 79] on input "text" at bounding box center [317, 78] width 114 height 14
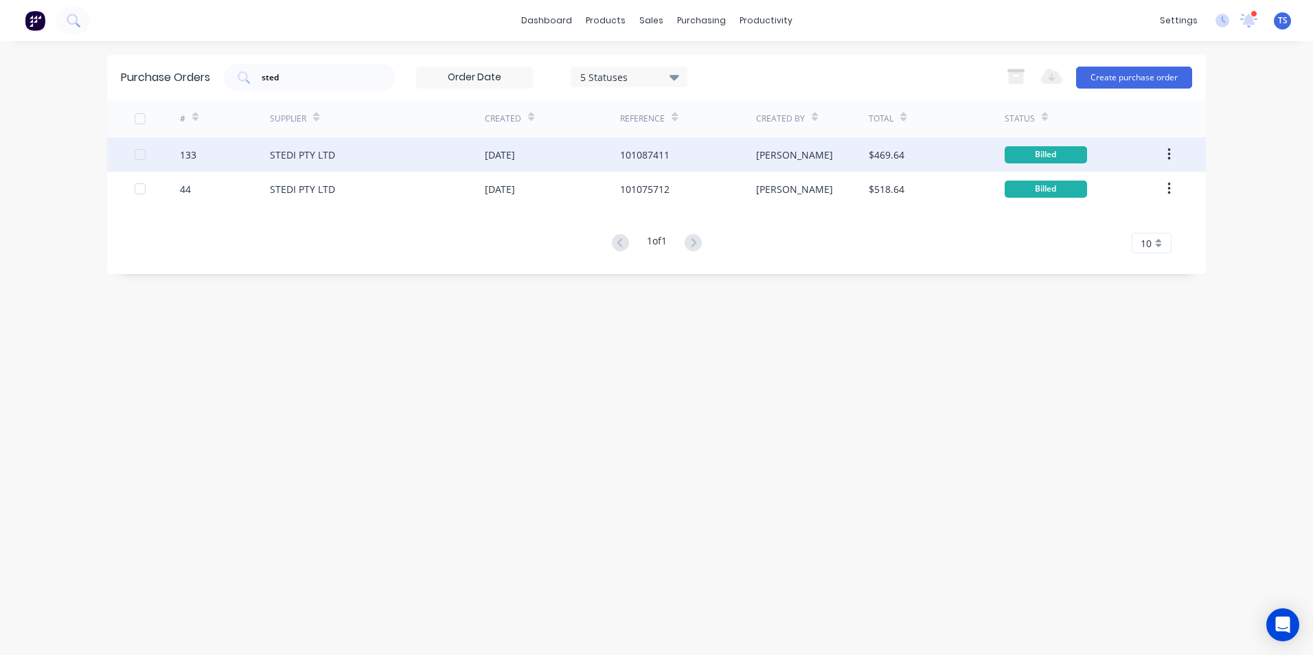
click at [286, 156] on div "STEDI PTY LTD" at bounding box center [302, 155] width 65 height 14
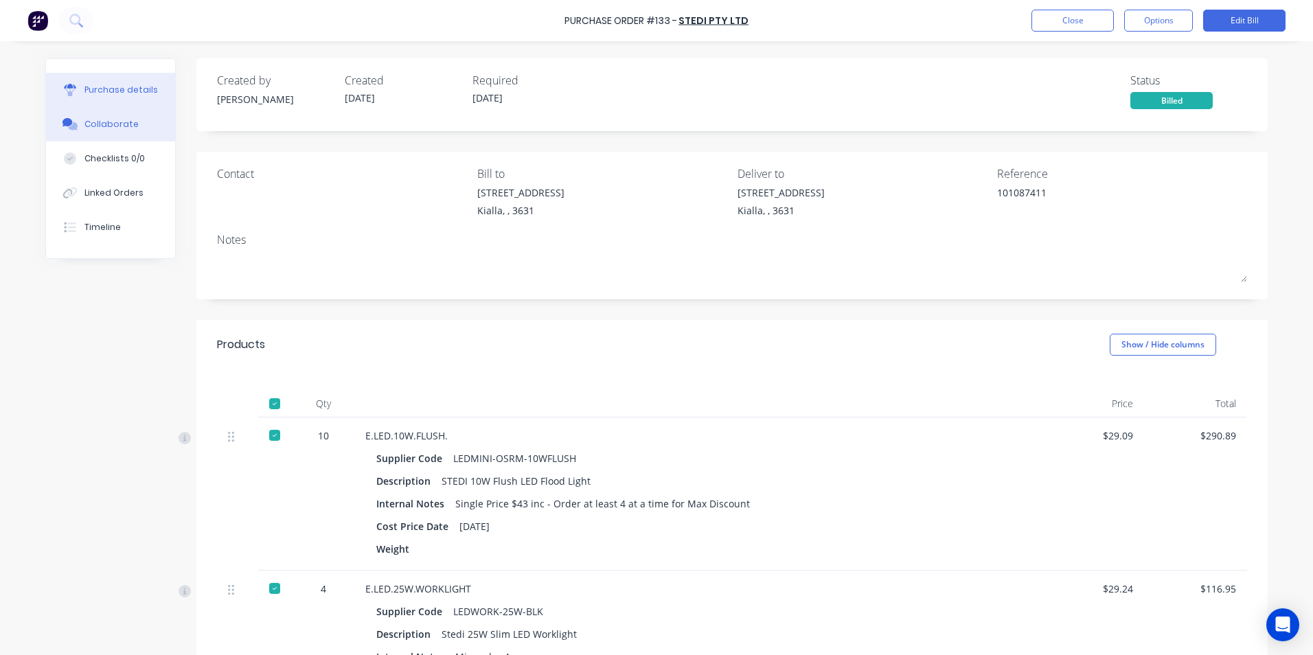
click at [99, 124] on div "Collaborate" at bounding box center [111, 124] width 54 height 12
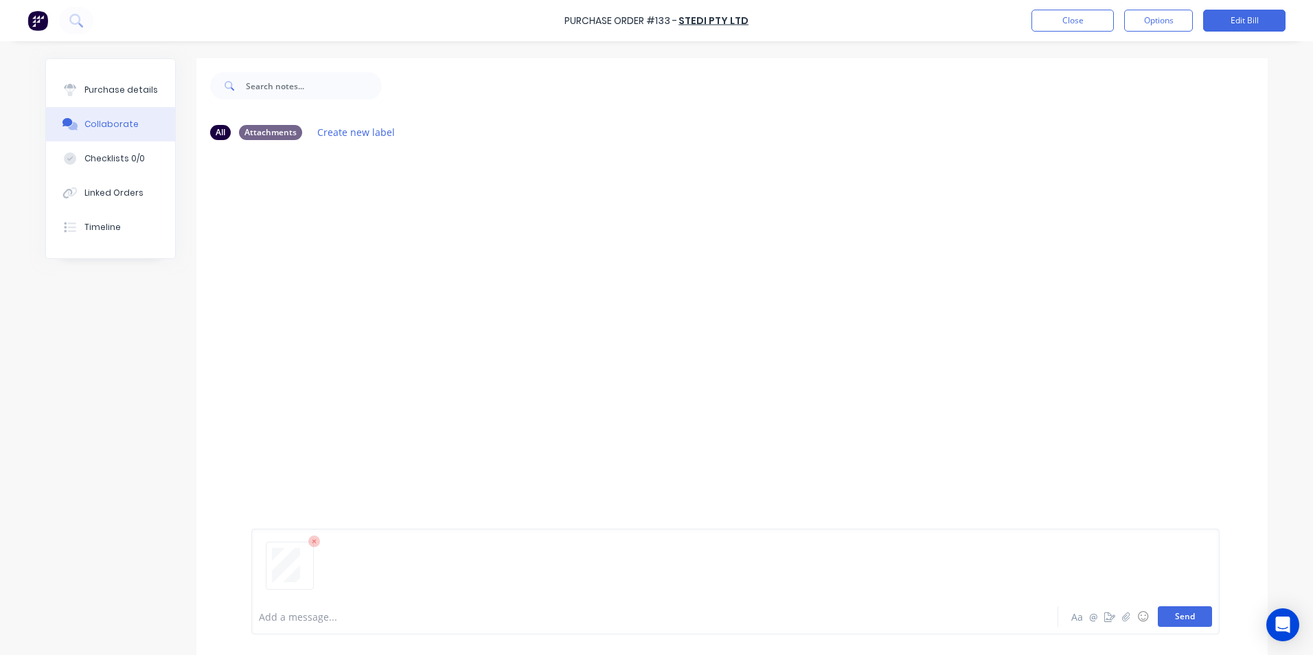
click at [1191, 621] on button "Send" at bounding box center [1185, 616] width 54 height 21
click at [117, 89] on div "Purchase details" at bounding box center [120, 90] width 73 height 12
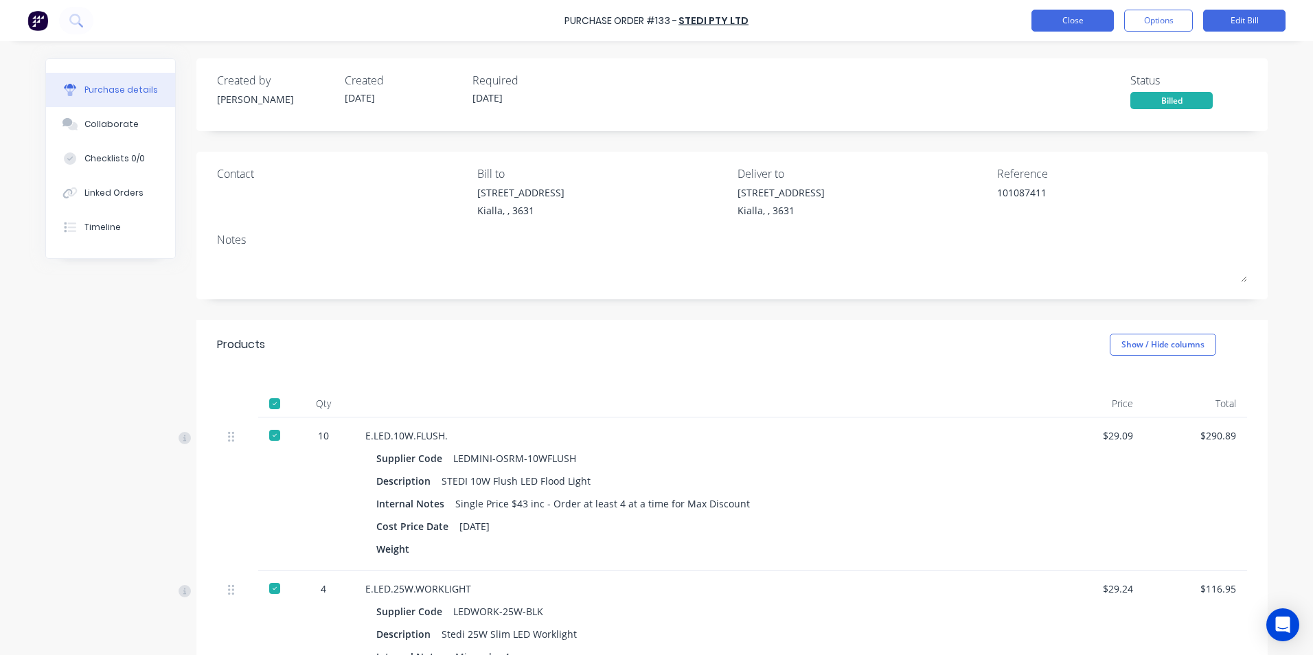
click at [1090, 21] on button "Close" at bounding box center [1072, 21] width 82 height 22
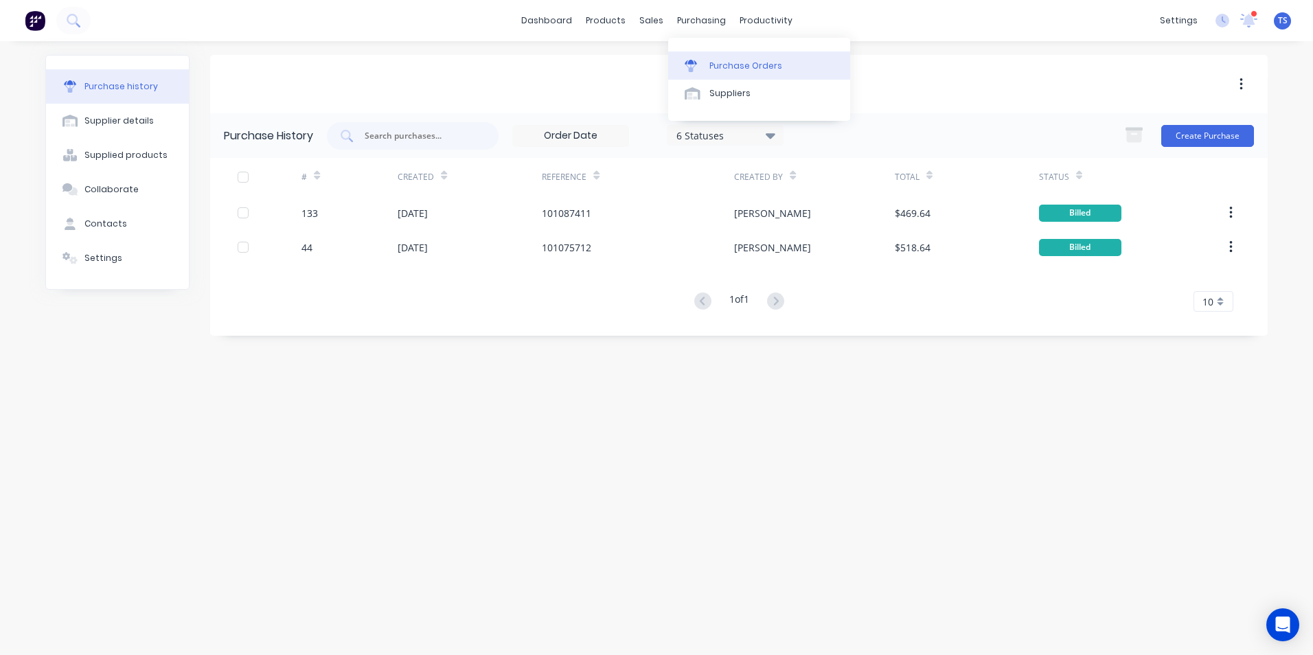
click at [735, 68] on div "Purchase Orders" at bounding box center [745, 66] width 73 height 12
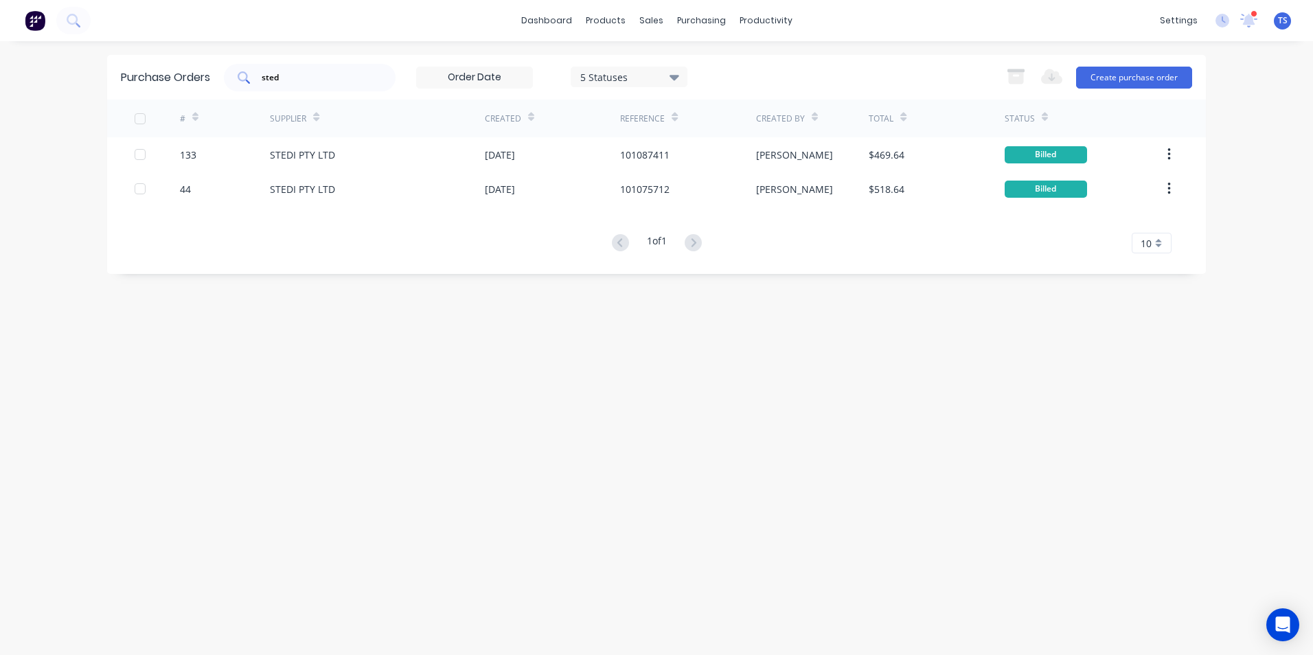
click at [289, 79] on input "sted" at bounding box center [317, 78] width 114 height 14
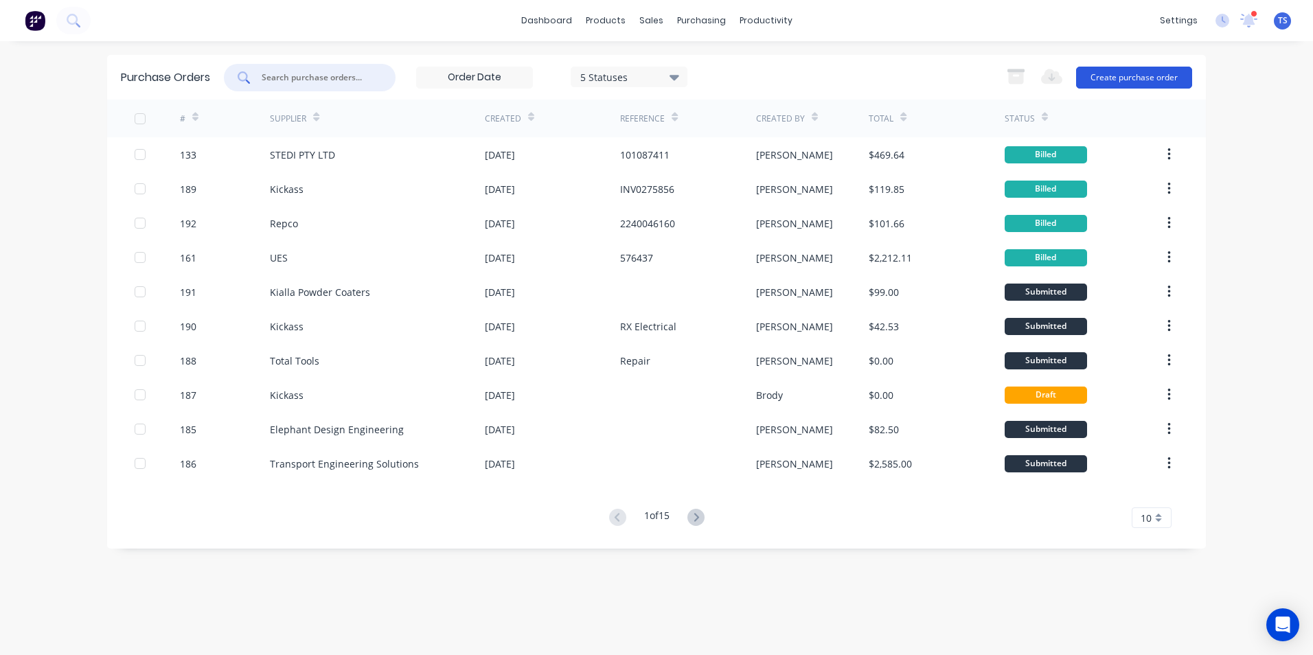
click at [1119, 76] on button "Create purchase order" at bounding box center [1134, 78] width 116 height 22
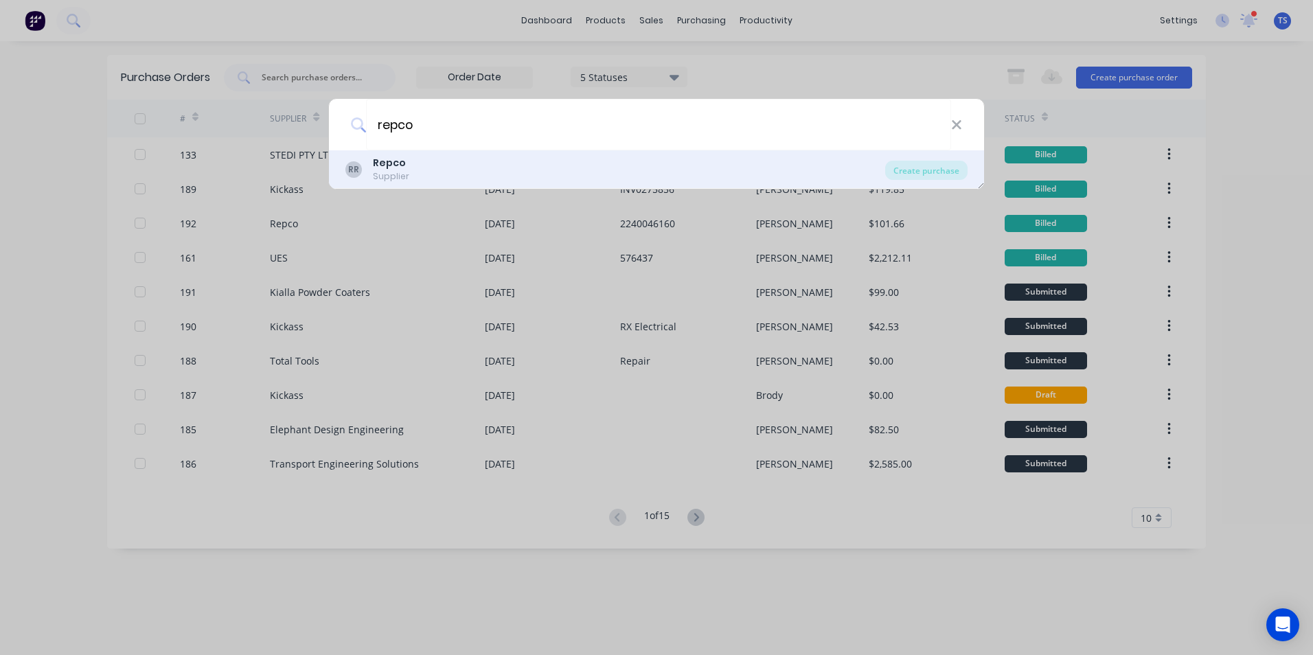
click at [374, 165] on b "Repco" at bounding box center [389, 163] width 33 height 14
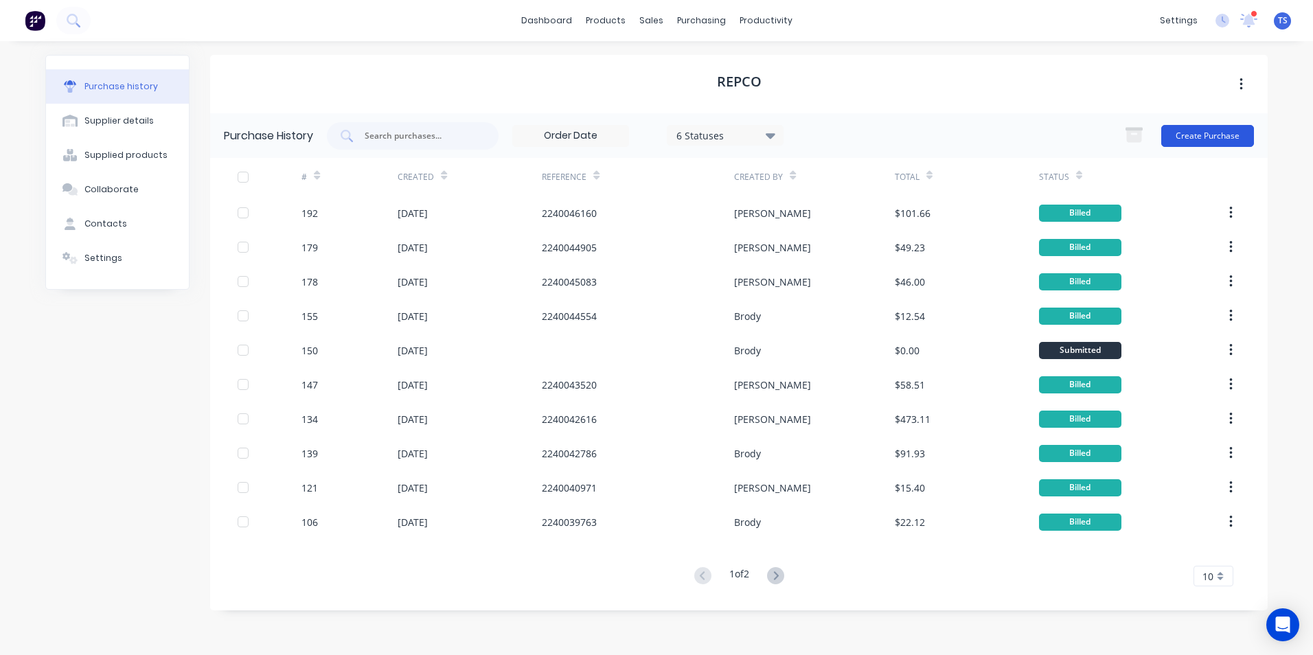
click at [1213, 139] on button "Create Purchase" at bounding box center [1207, 136] width 93 height 22
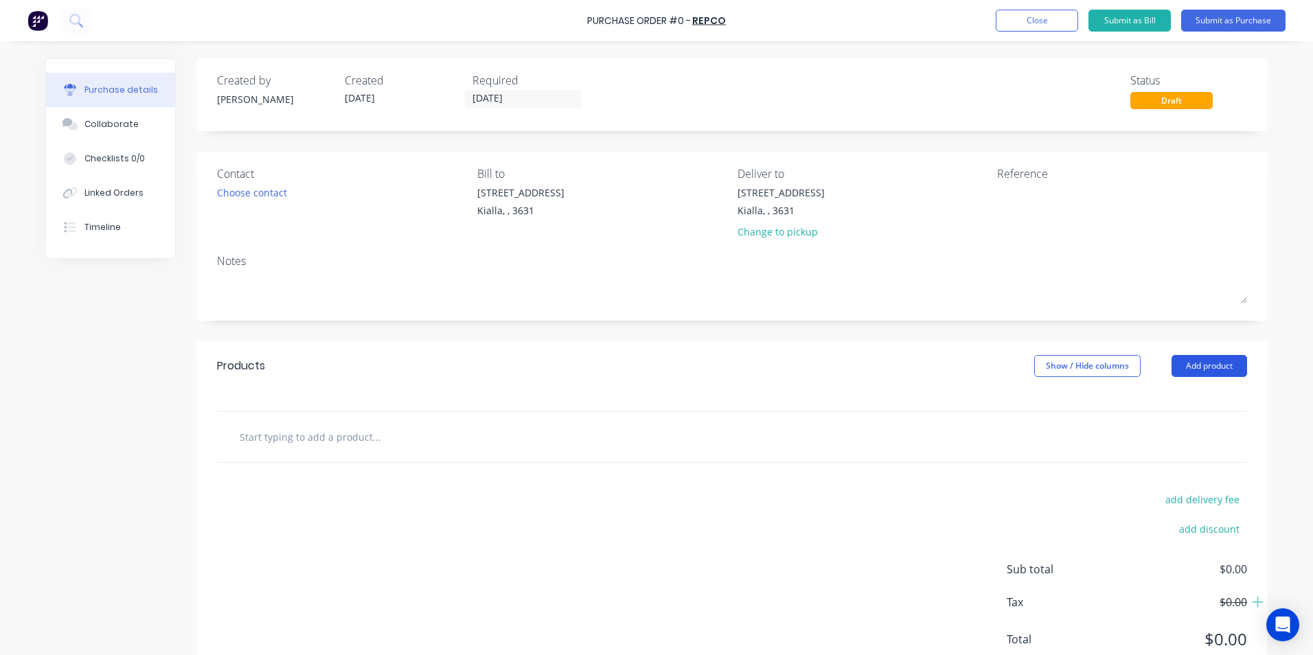
click at [1200, 369] on button "Add product" at bounding box center [1209, 366] width 76 height 22
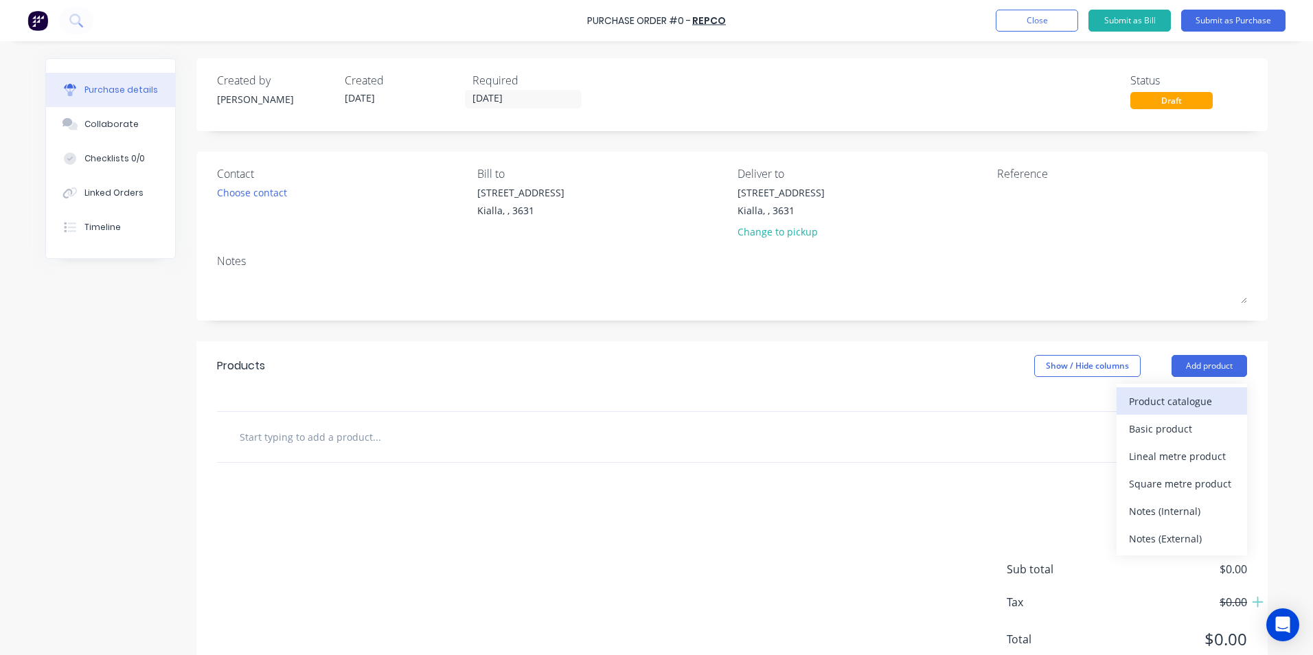
click at [1164, 402] on div "Product catalogue" at bounding box center [1182, 401] width 106 height 20
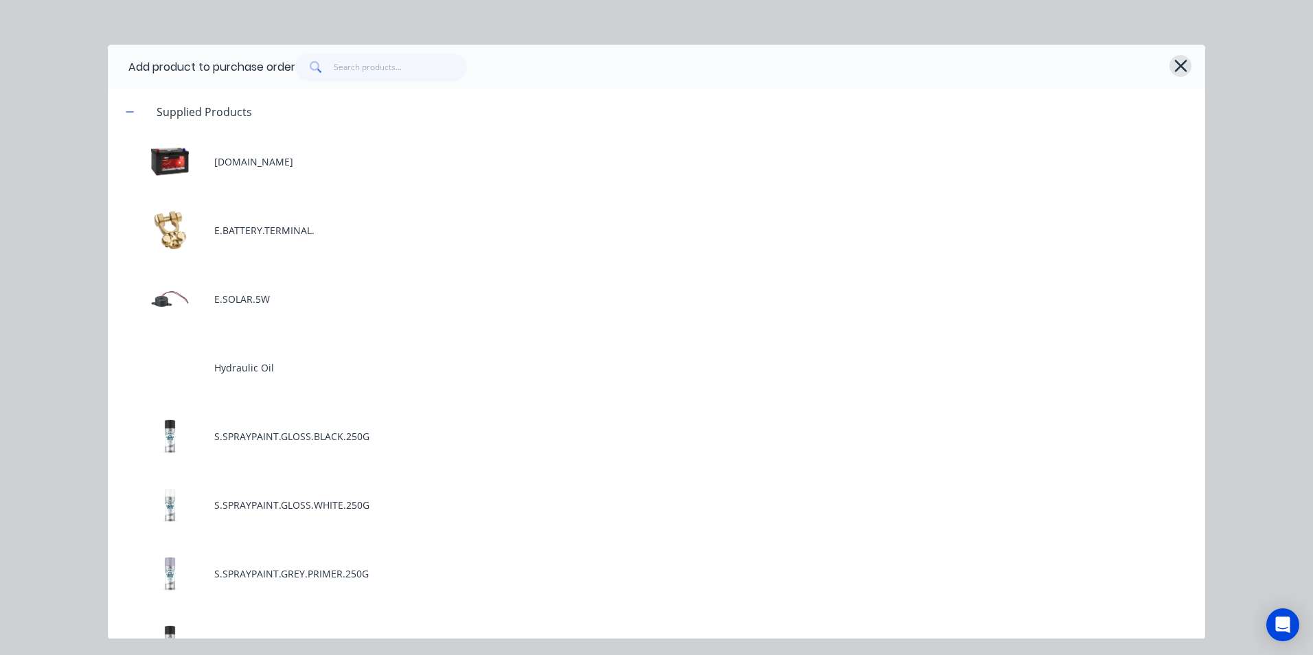
click at [1180, 67] on icon "button" at bounding box center [1180, 66] width 12 height 12
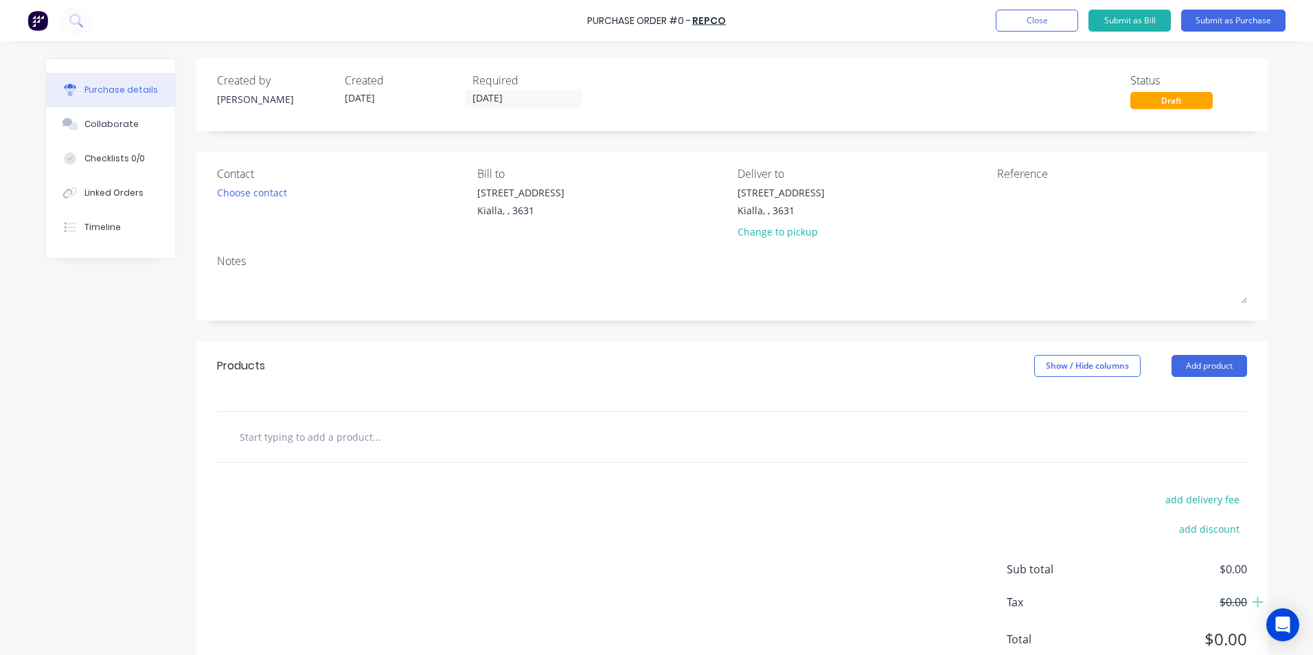
click at [292, 435] on input "text" at bounding box center [376, 436] width 275 height 27
click at [1034, 21] on button "Close" at bounding box center [1037, 21] width 82 height 22
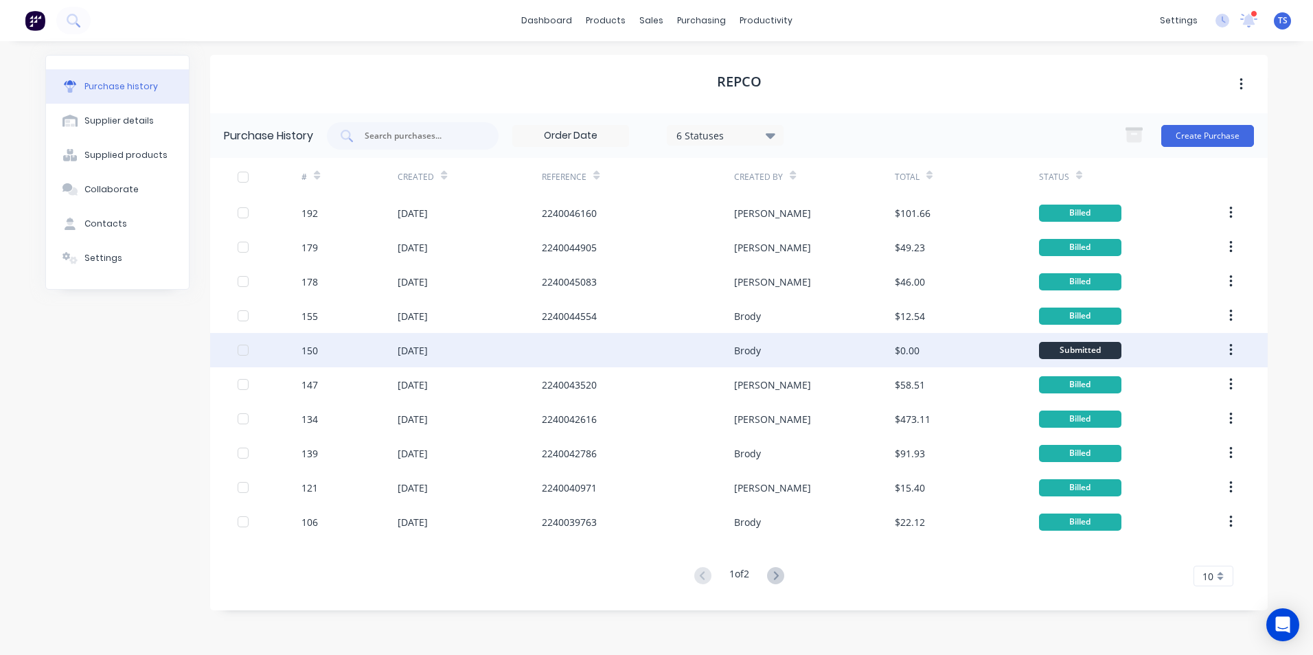
click at [419, 353] on div "[DATE]" at bounding box center [413, 350] width 30 height 14
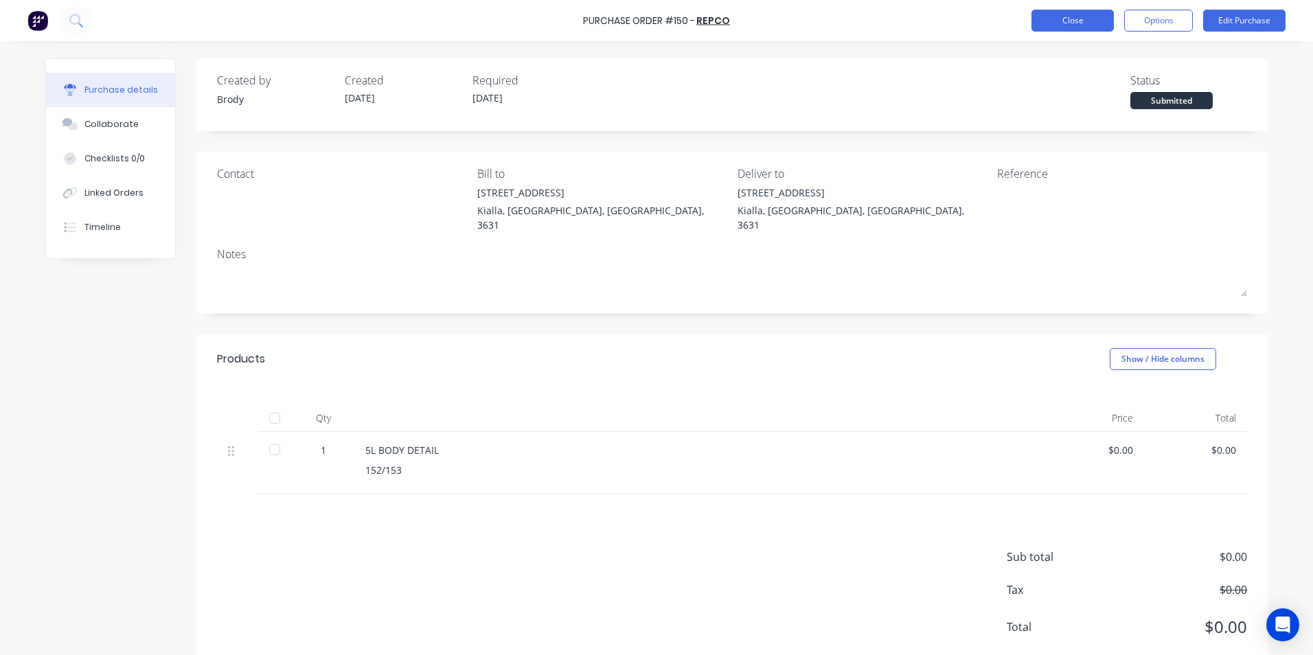
click at [1067, 22] on button "Close" at bounding box center [1072, 21] width 82 height 22
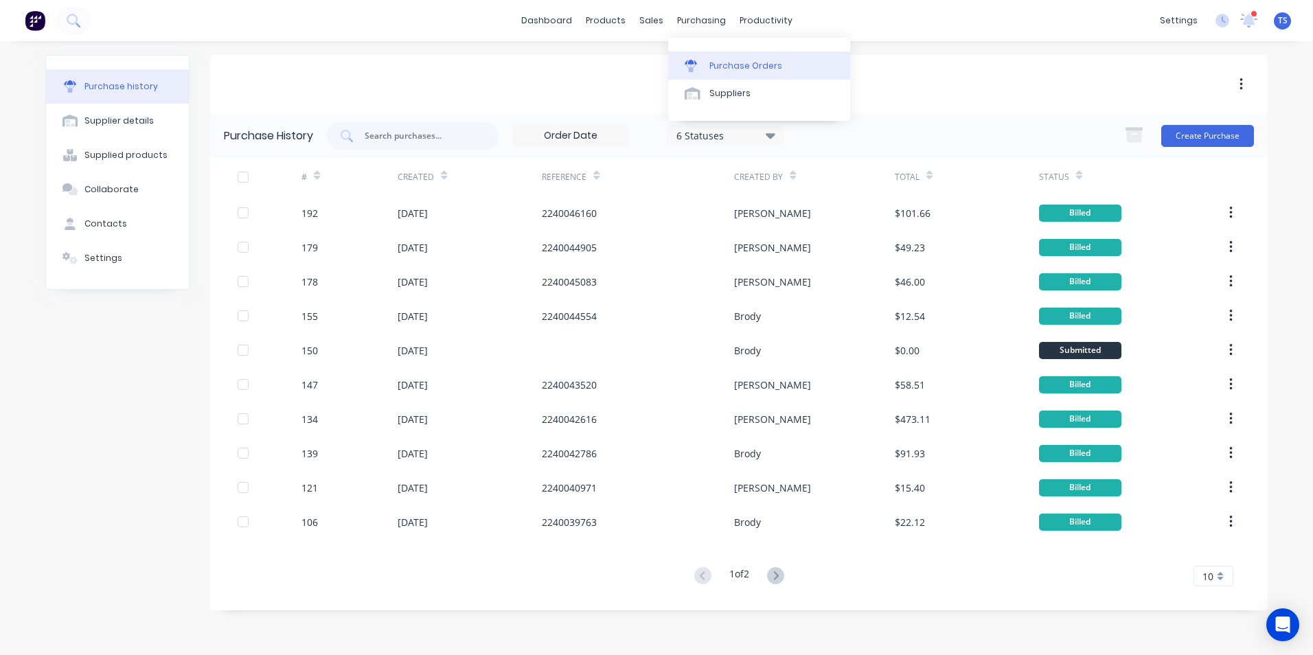
click at [733, 67] on div "Purchase Orders" at bounding box center [745, 66] width 73 height 12
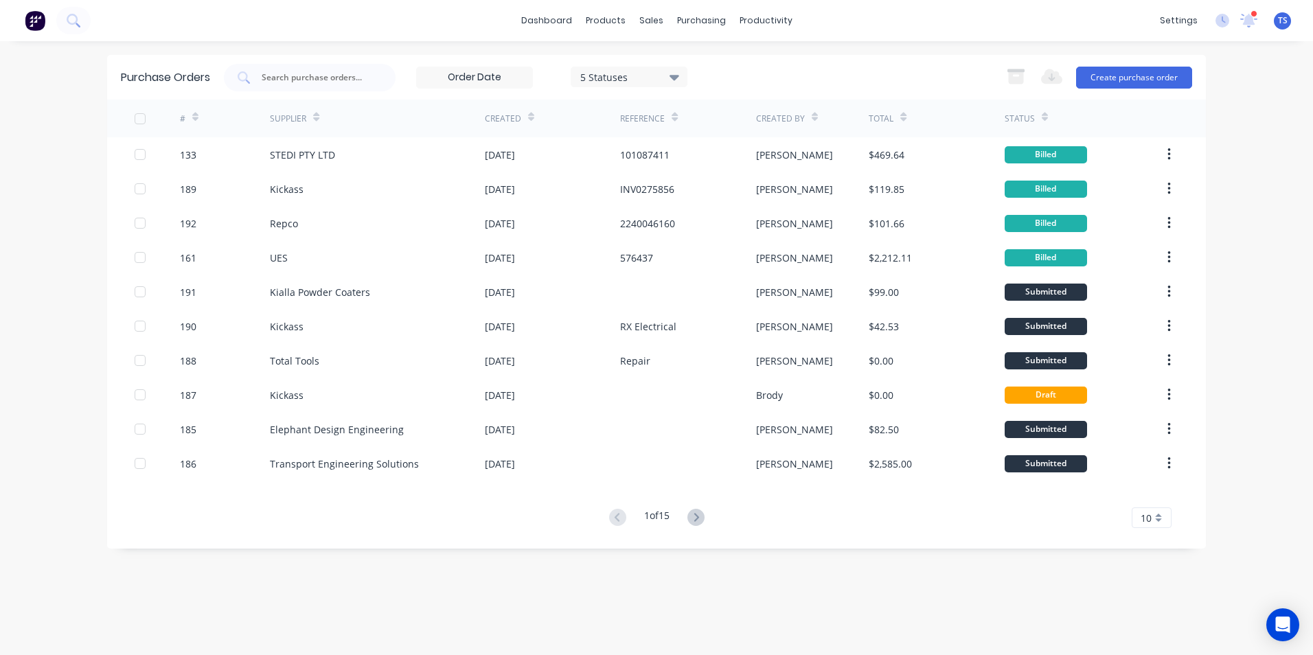
click at [676, 77] on icon at bounding box center [674, 77] width 10 height 5
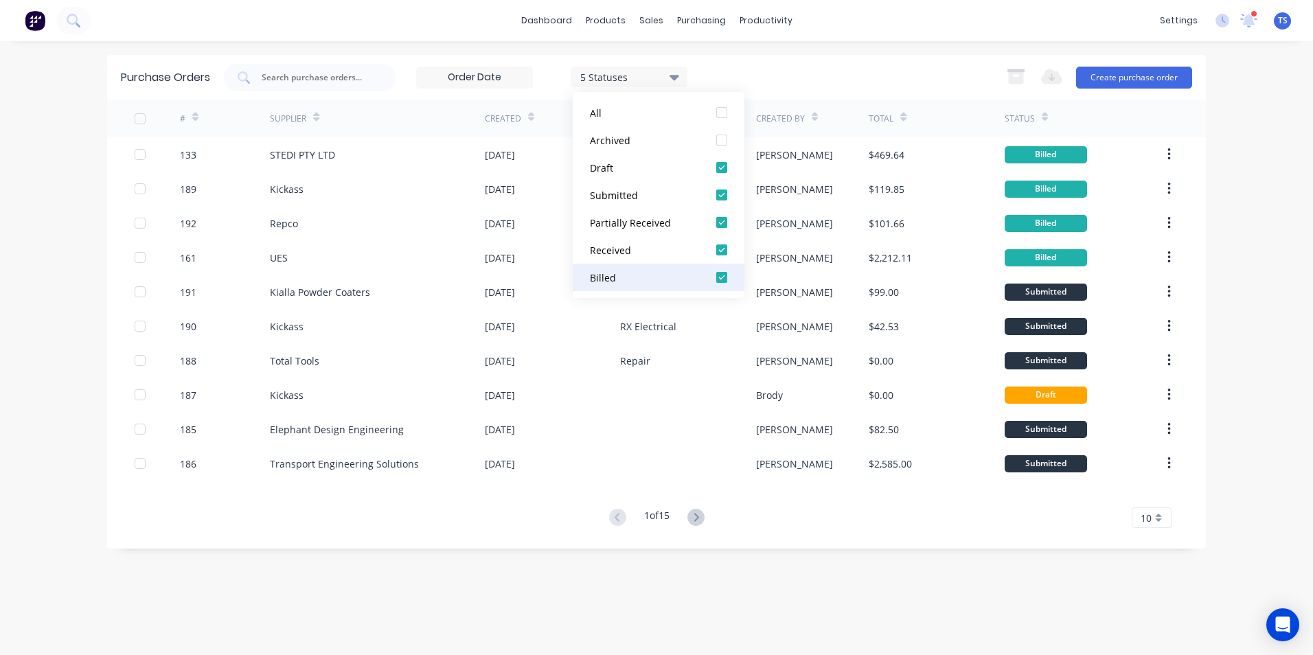
click at [721, 279] on div at bounding box center [721, 277] width 27 height 27
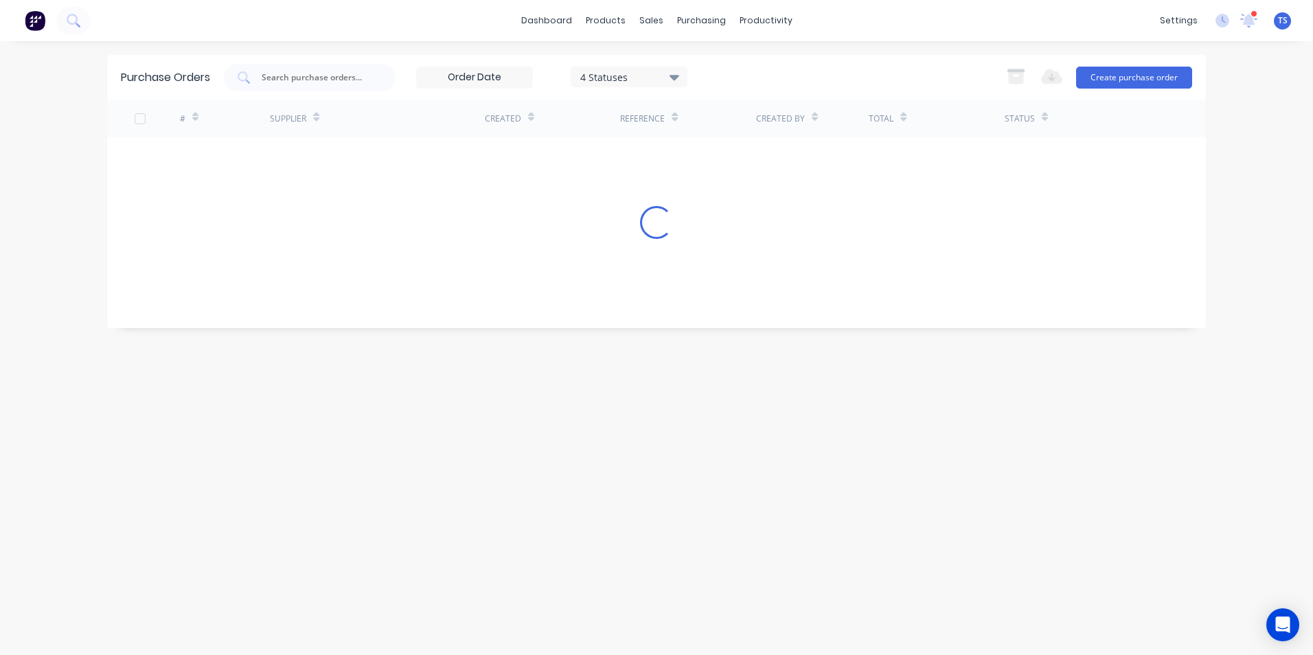
click at [958, 528] on div "Purchase Orders 4 Statuses 4 Statuses Export to Excel (XLSX) Create purchase or…" at bounding box center [656, 348] width 1099 height 586
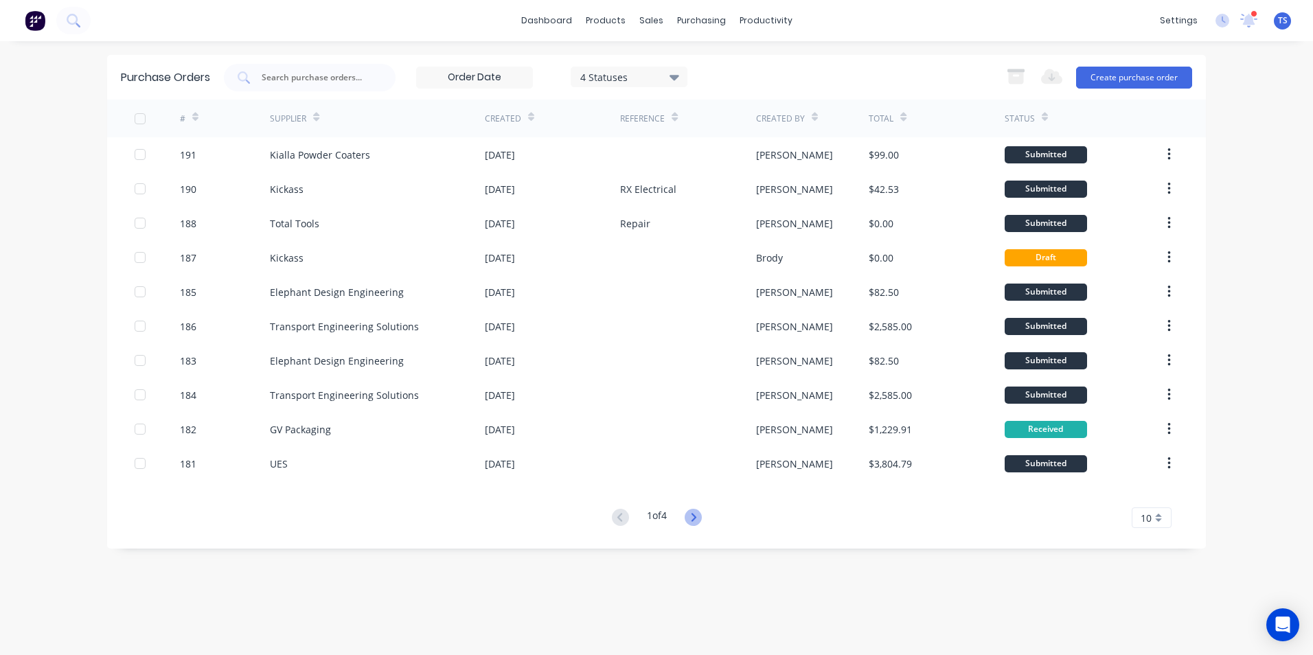
click at [696, 517] on icon at bounding box center [693, 517] width 17 height 17
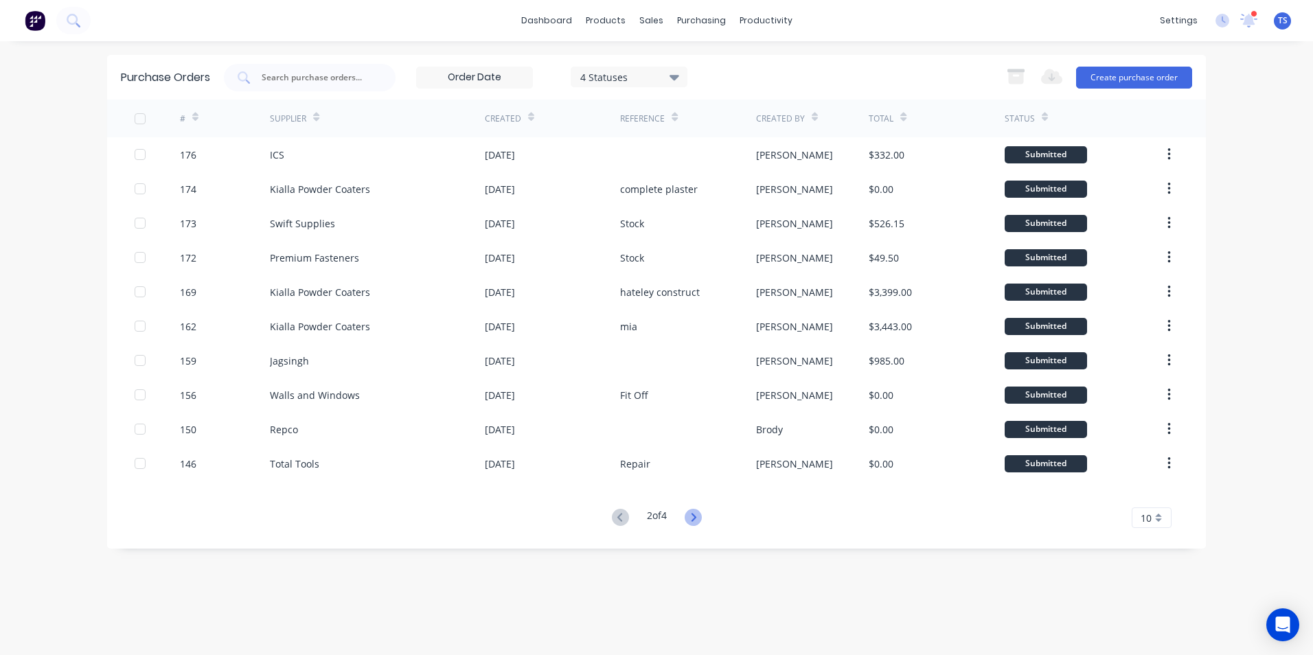
click at [695, 519] on icon at bounding box center [693, 517] width 5 height 8
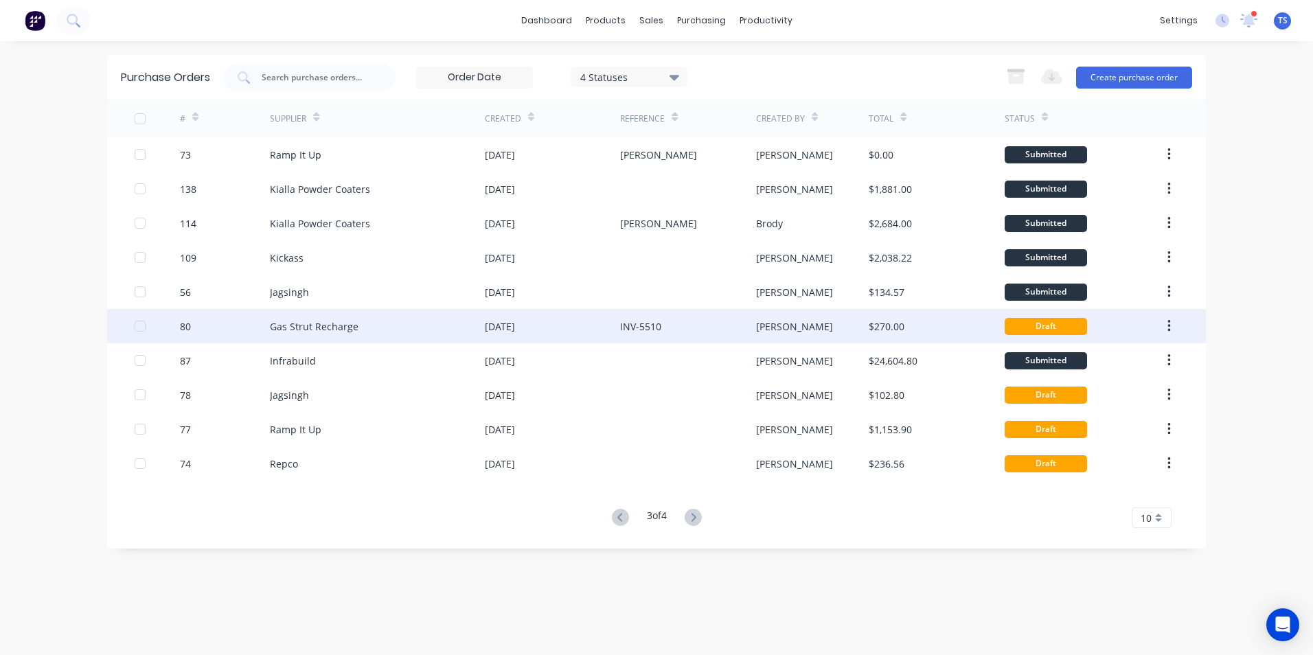
click at [314, 330] on div "Gas Strut Recharge" at bounding box center [314, 326] width 89 height 14
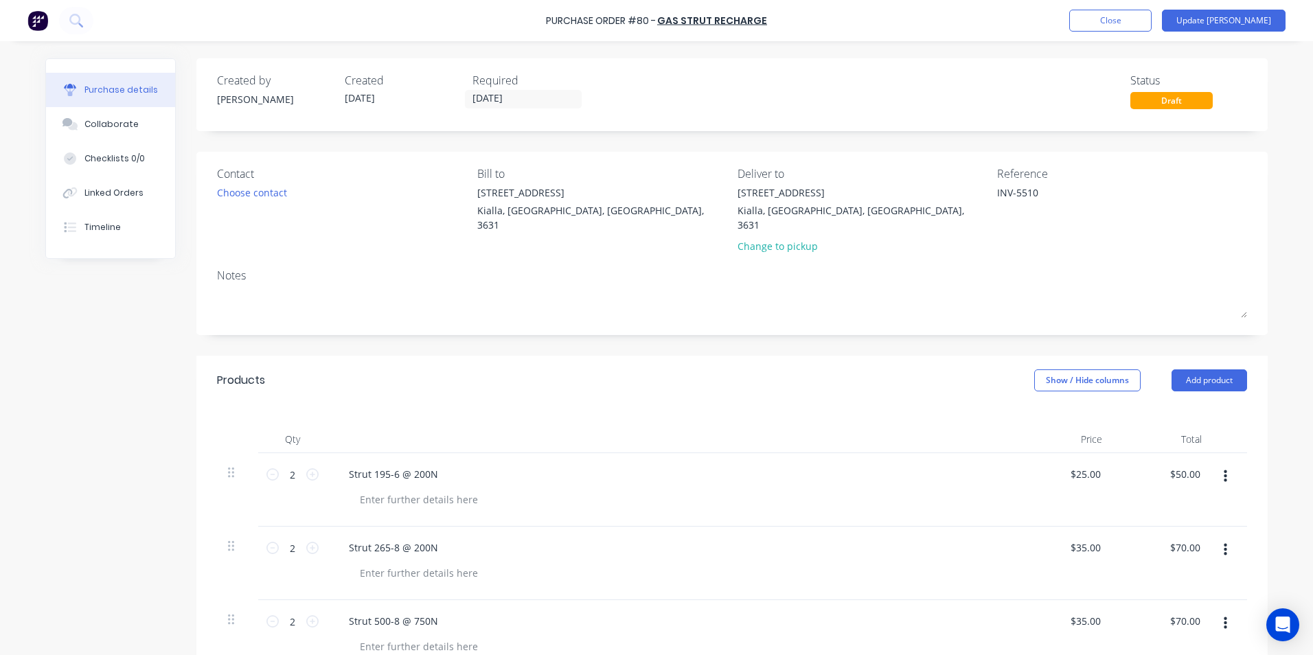
click at [1167, 98] on div "Draft" at bounding box center [1171, 100] width 82 height 17
click at [1147, 21] on button "Close" at bounding box center [1110, 21] width 82 height 22
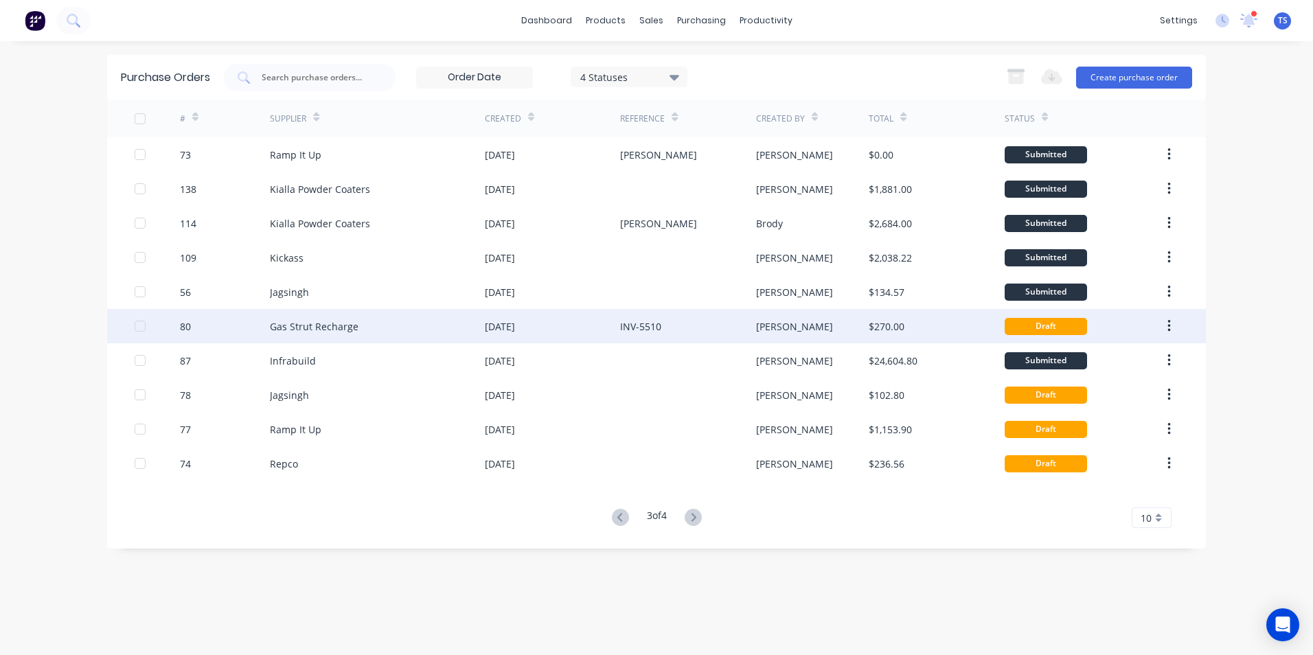
click at [1171, 327] on icon "button" at bounding box center [1168, 326] width 3 height 15
click at [1165, 327] on button "button" at bounding box center [1169, 326] width 32 height 25
click at [1134, 363] on div "Archive" at bounding box center [1120, 362] width 106 height 20
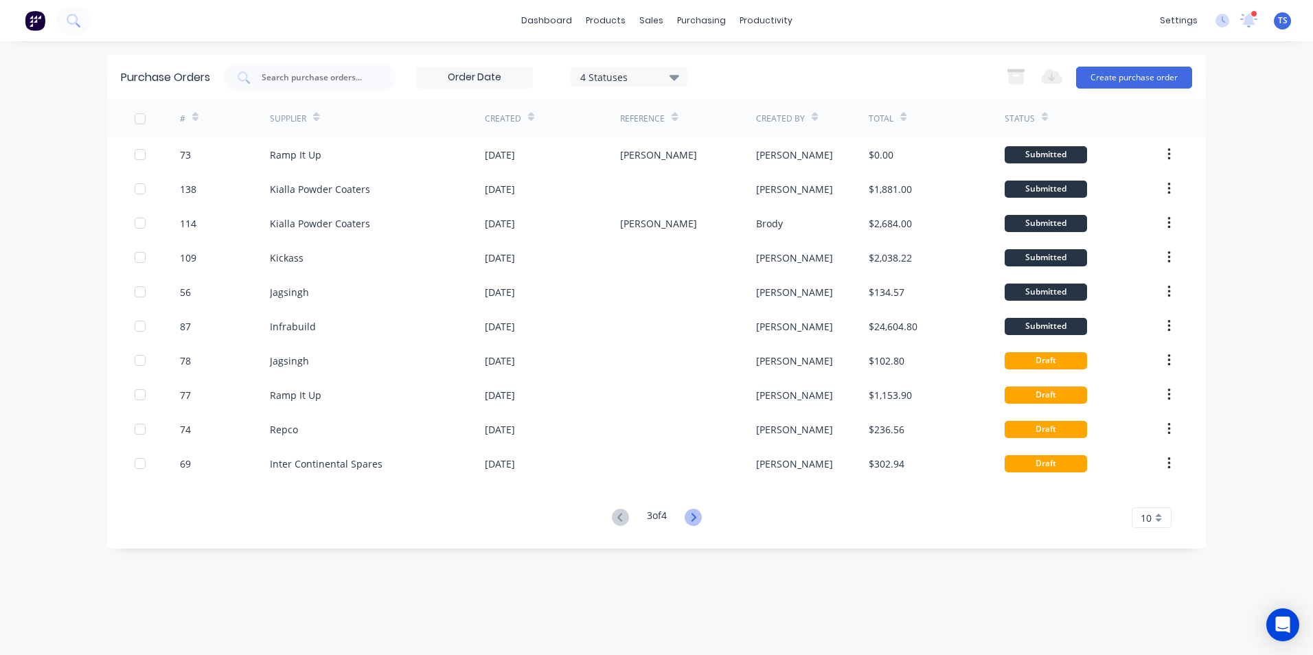
click at [695, 517] on icon at bounding box center [693, 517] width 5 height 8
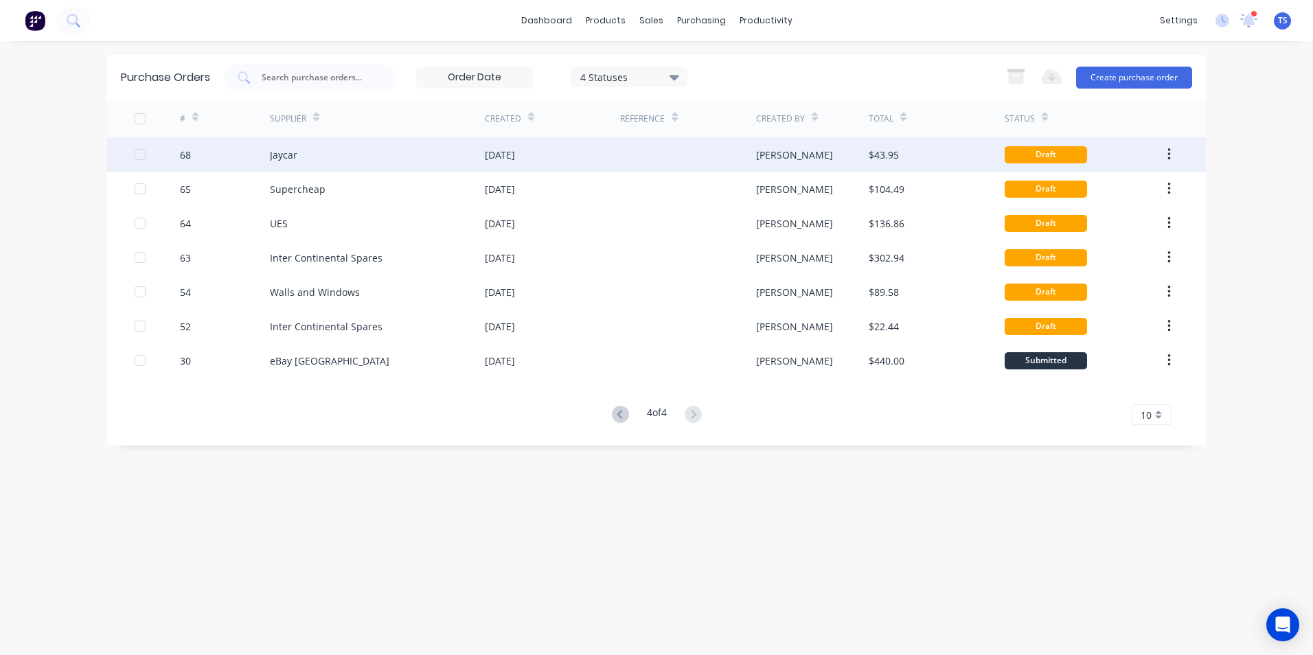
click at [284, 157] on div "Jaycar" at bounding box center [283, 155] width 27 height 14
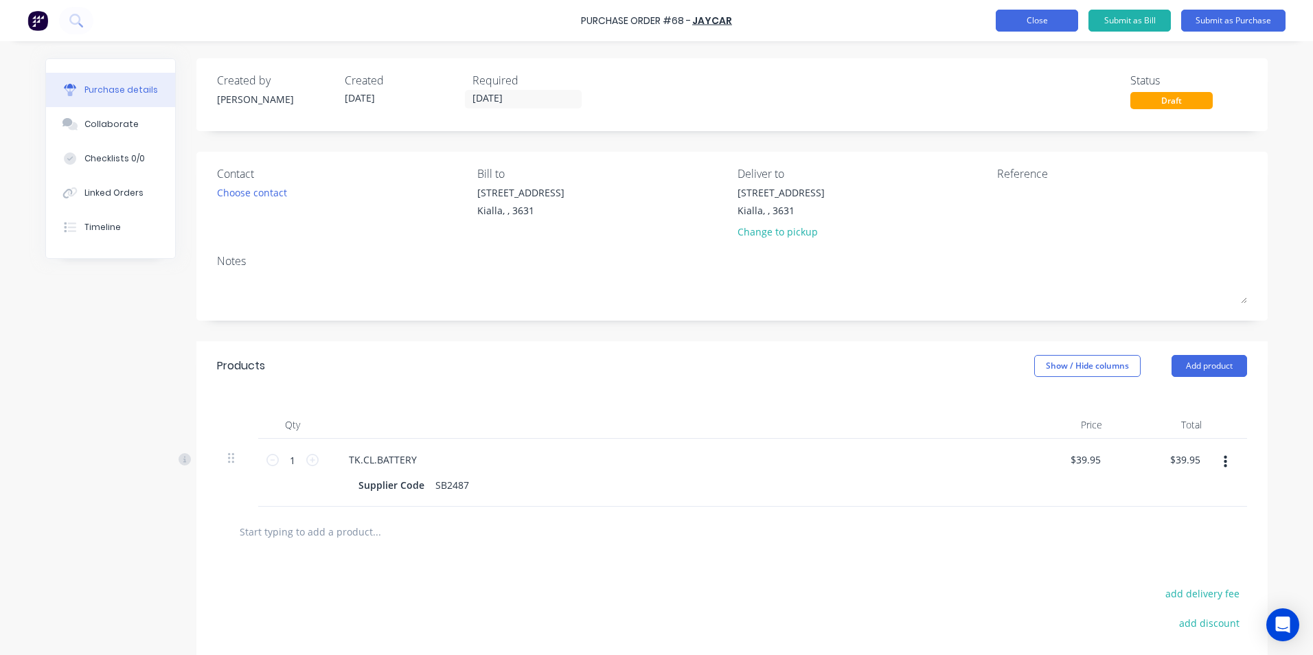
click at [1024, 23] on button "Close" at bounding box center [1037, 21] width 82 height 22
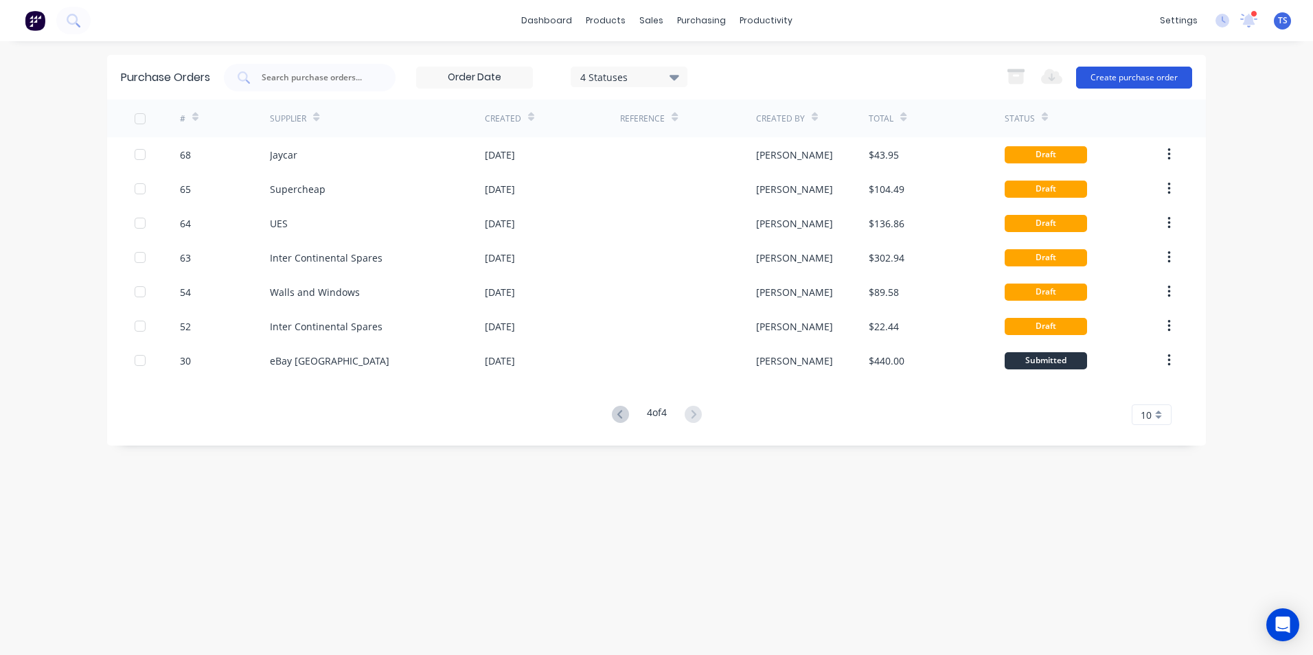
click at [1113, 76] on button "Create purchase order" at bounding box center [1134, 78] width 116 height 22
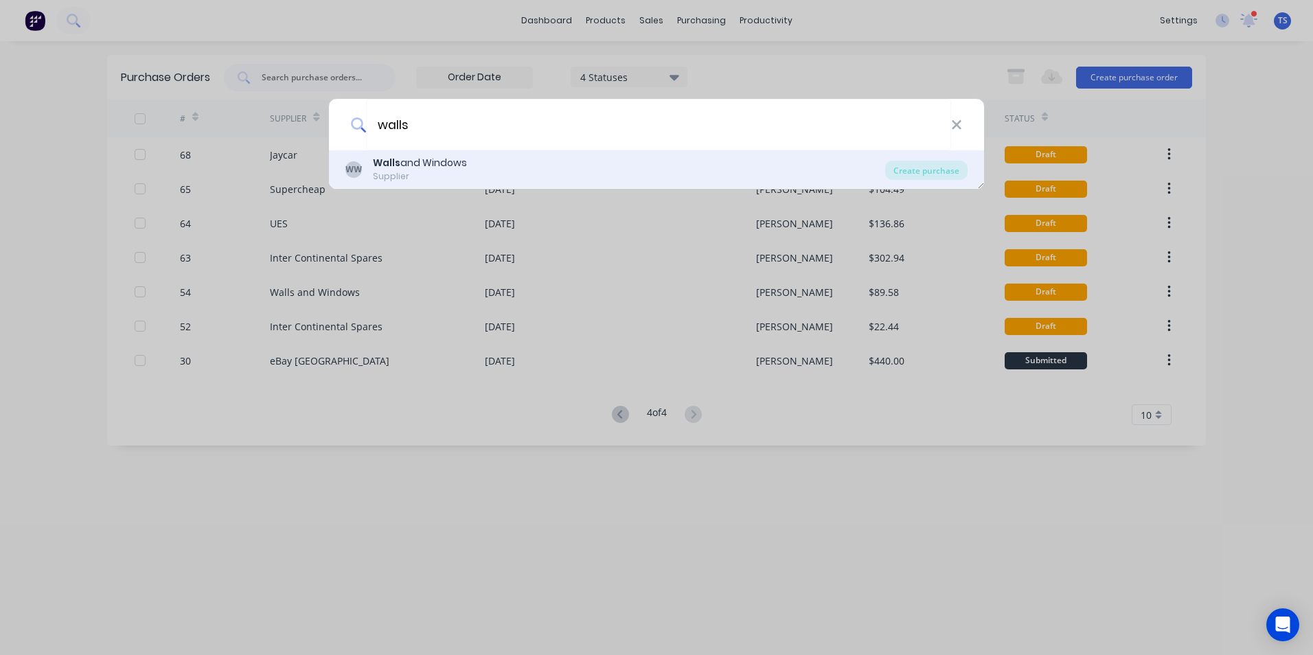
click at [386, 168] on b "Walls" at bounding box center [386, 163] width 27 height 14
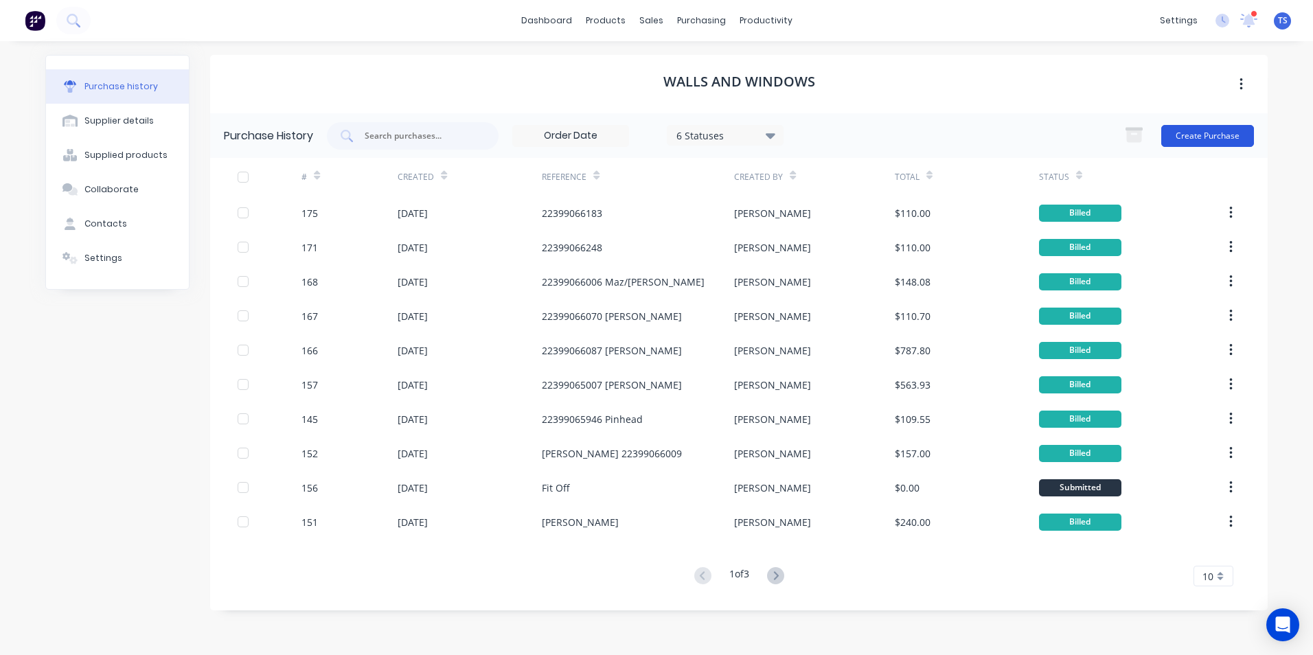
click at [1195, 136] on button "Create Purchase" at bounding box center [1207, 136] width 93 height 22
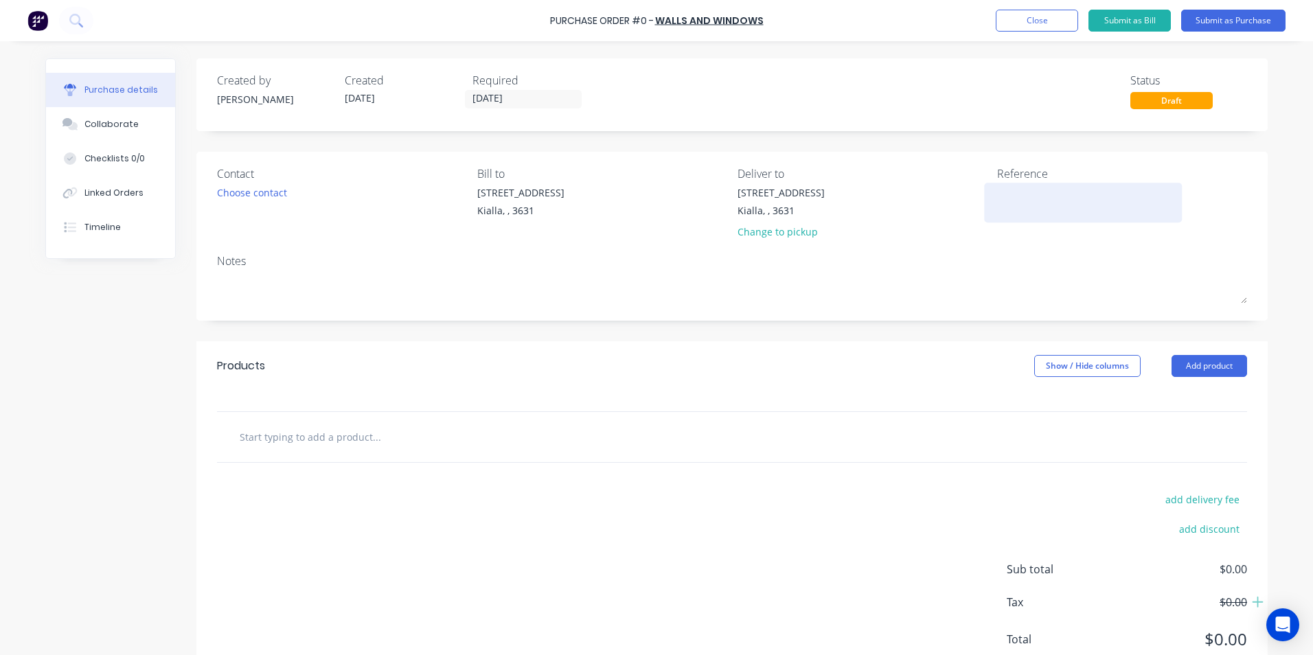
click at [997, 194] on textarea at bounding box center [1083, 200] width 172 height 31
click at [243, 438] on input "text" at bounding box center [376, 436] width 275 height 27
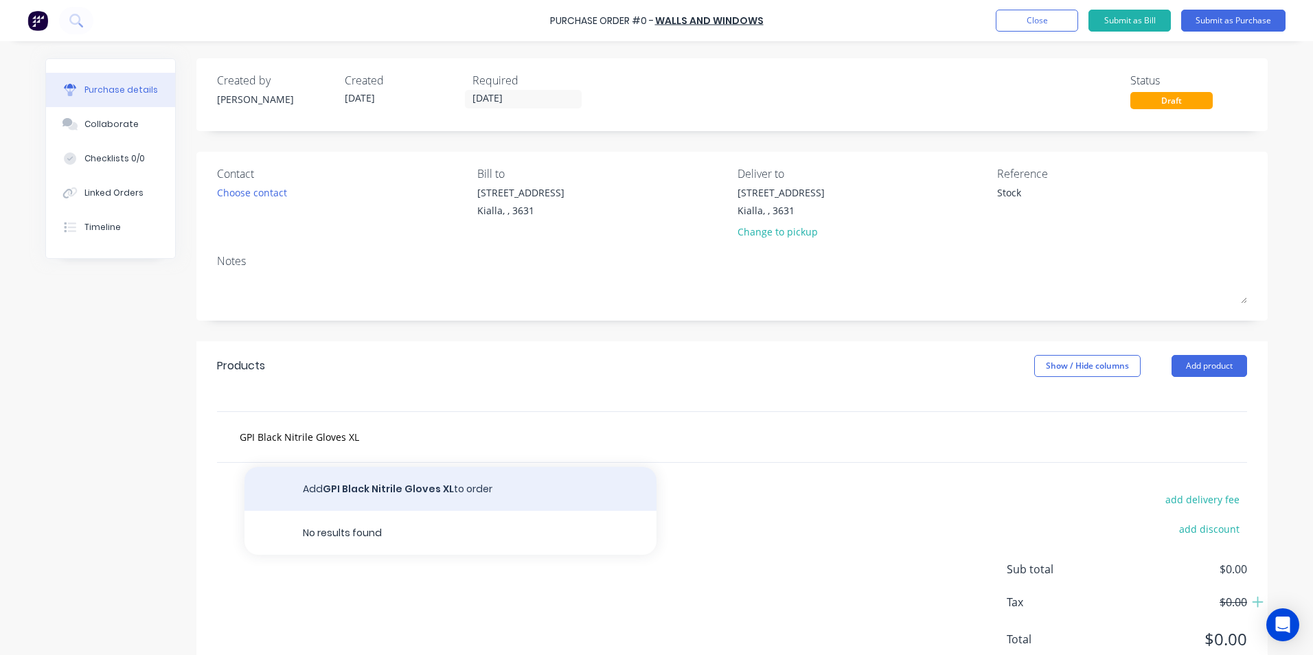
click at [402, 485] on button "Add GPI Black Nitrile Gloves XL to order" at bounding box center [450, 489] width 412 height 44
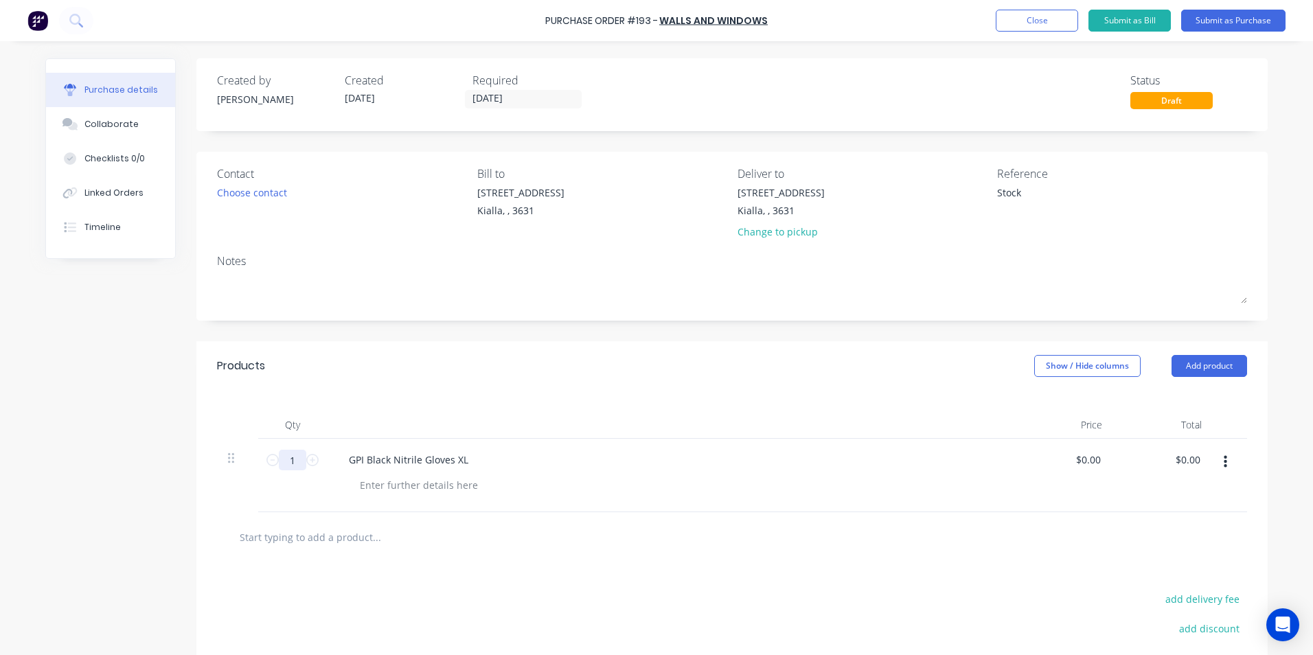
click at [288, 461] on input "1" at bounding box center [292, 460] width 27 height 21
click at [479, 486] on div at bounding box center [676, 485] width 654 height 20
click at [1045, 21] on button "Close" at bounding box center [1037, 21] width 82 height 22
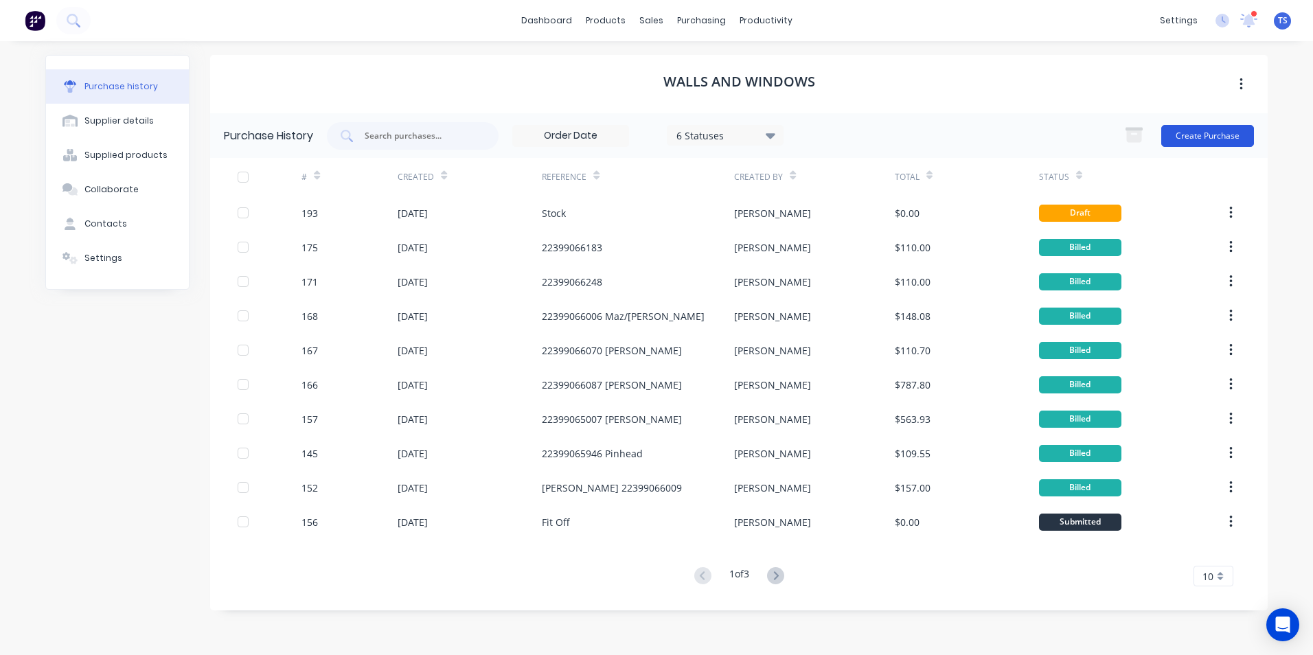
click at [1203, 135] on button "Create Purchase" at bounding box center [1207, 136] width 93 height 22
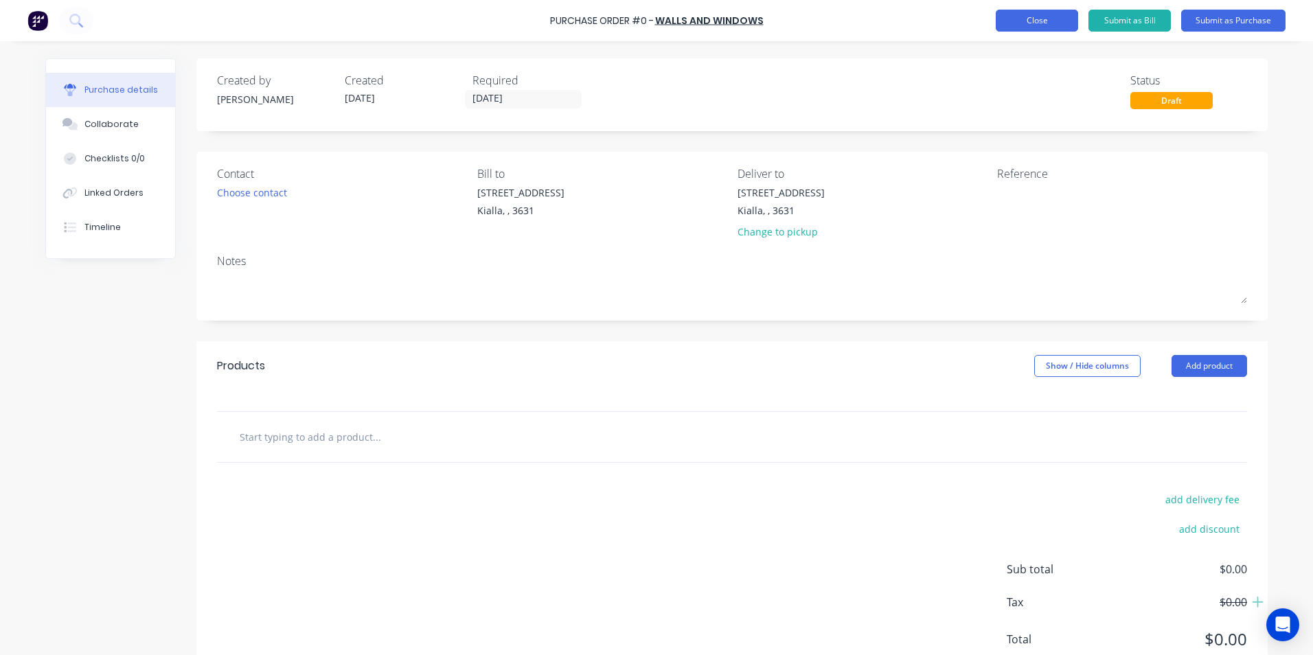
click at [1050, 17] on button "Close" at bounding box center [1037, 21] width 82 height 22
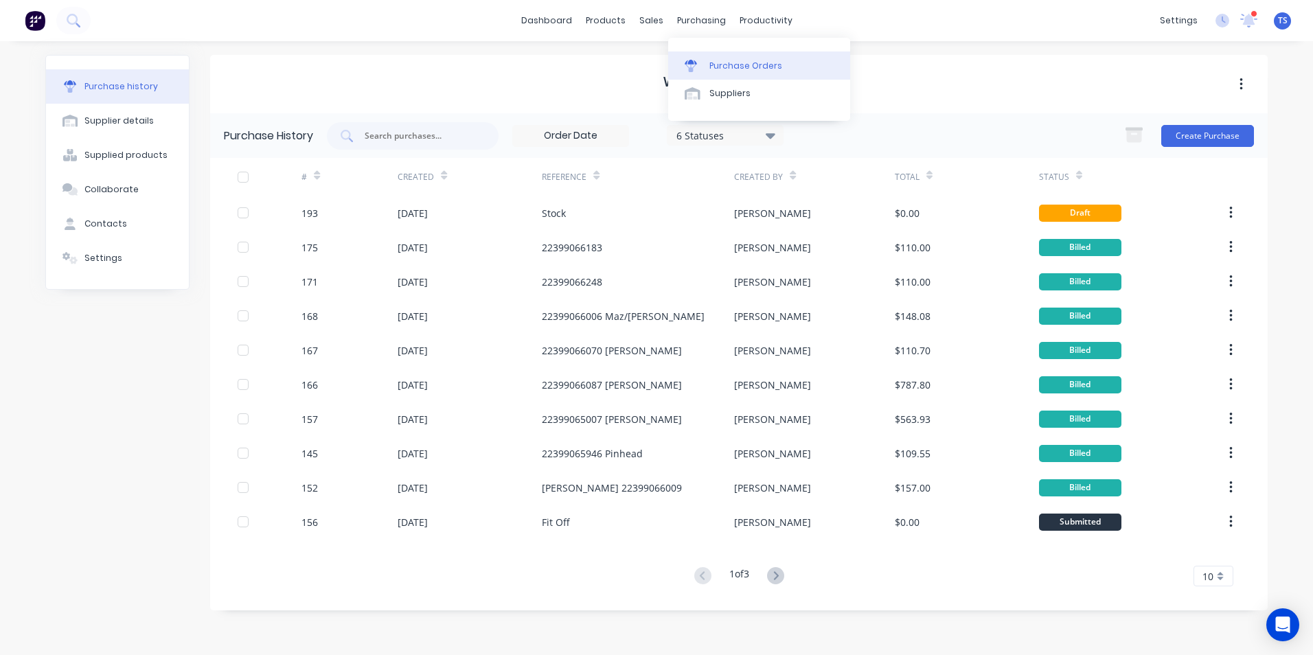
click at [711, 67] on div "Purchase Orders" at bounding box center [745, 66] width 73 height 12
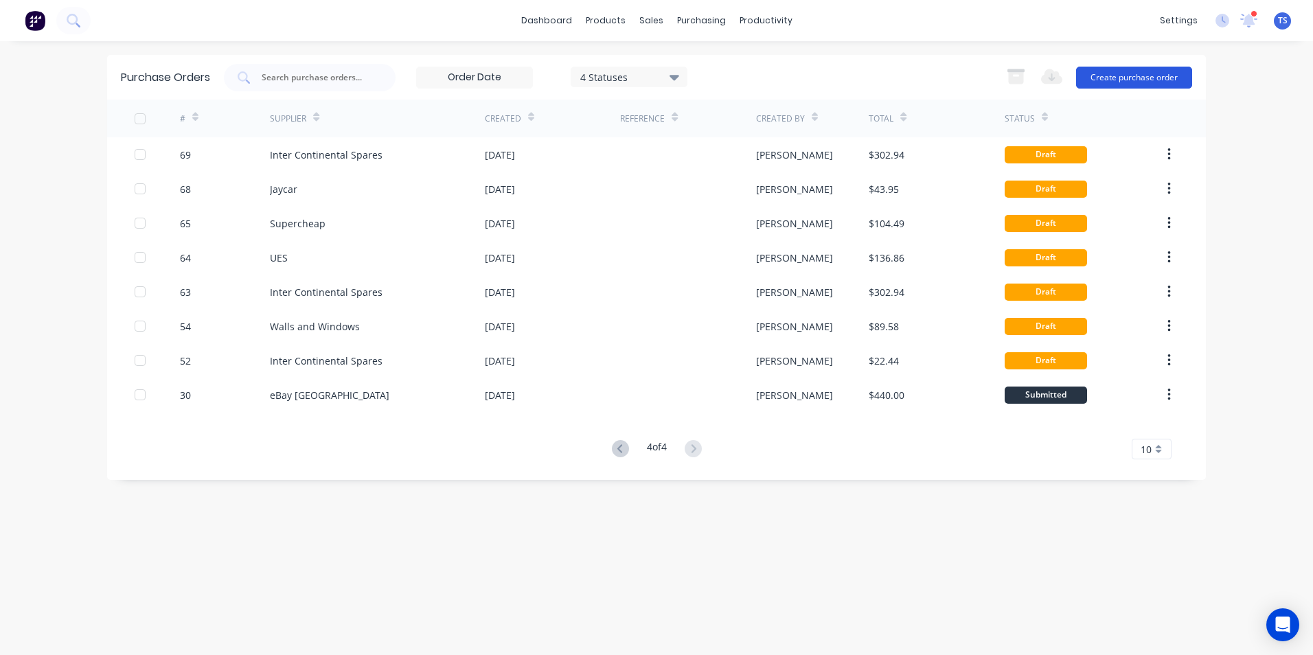
click at [1104, 77] on button "Create purchase order" at bounding box center [1134, 78] width 116 height 22
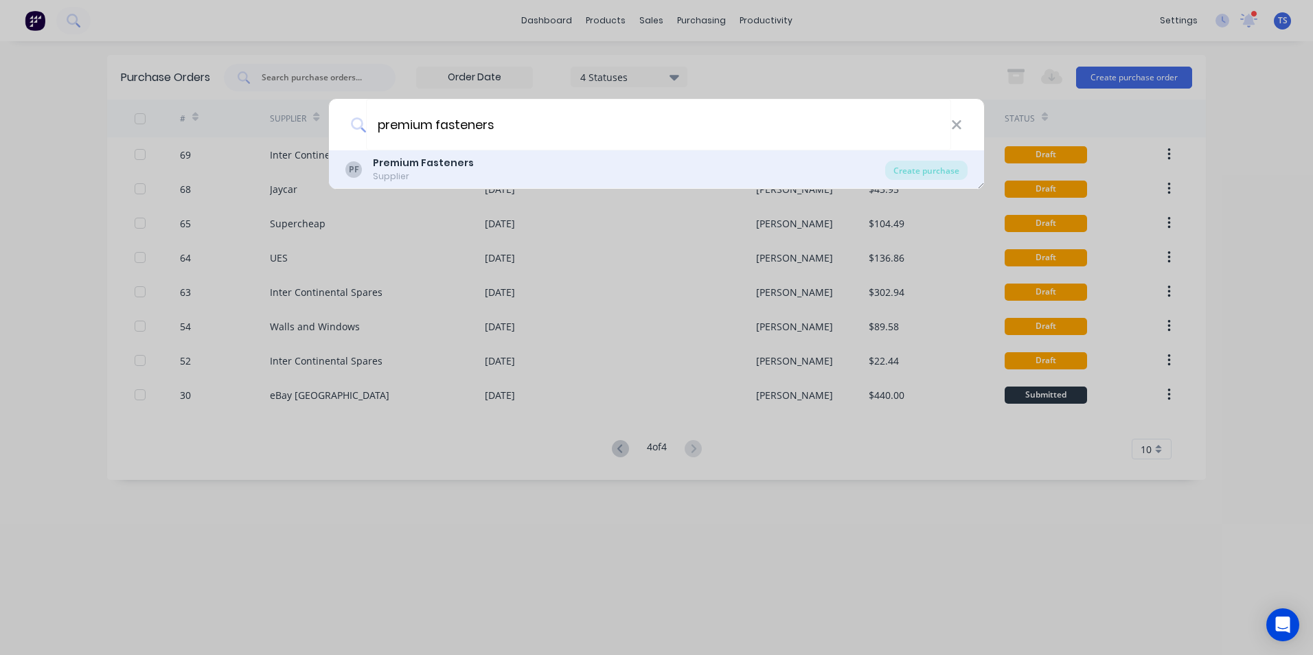
click at [443, 167] on b "Premium Fasteners" at bounding box center [423, 163] width 101 height 14
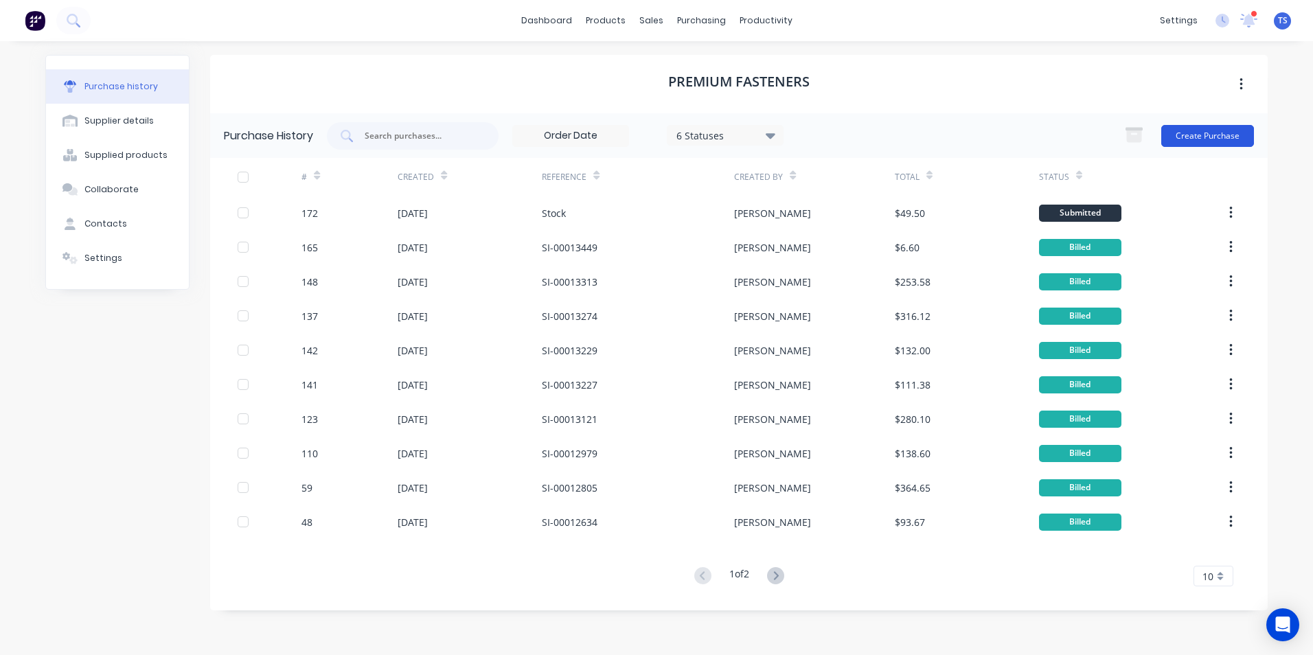
click at [1192, 135] on button "Create Purchase" at bounding box center [1207, 136] width 93 height 22
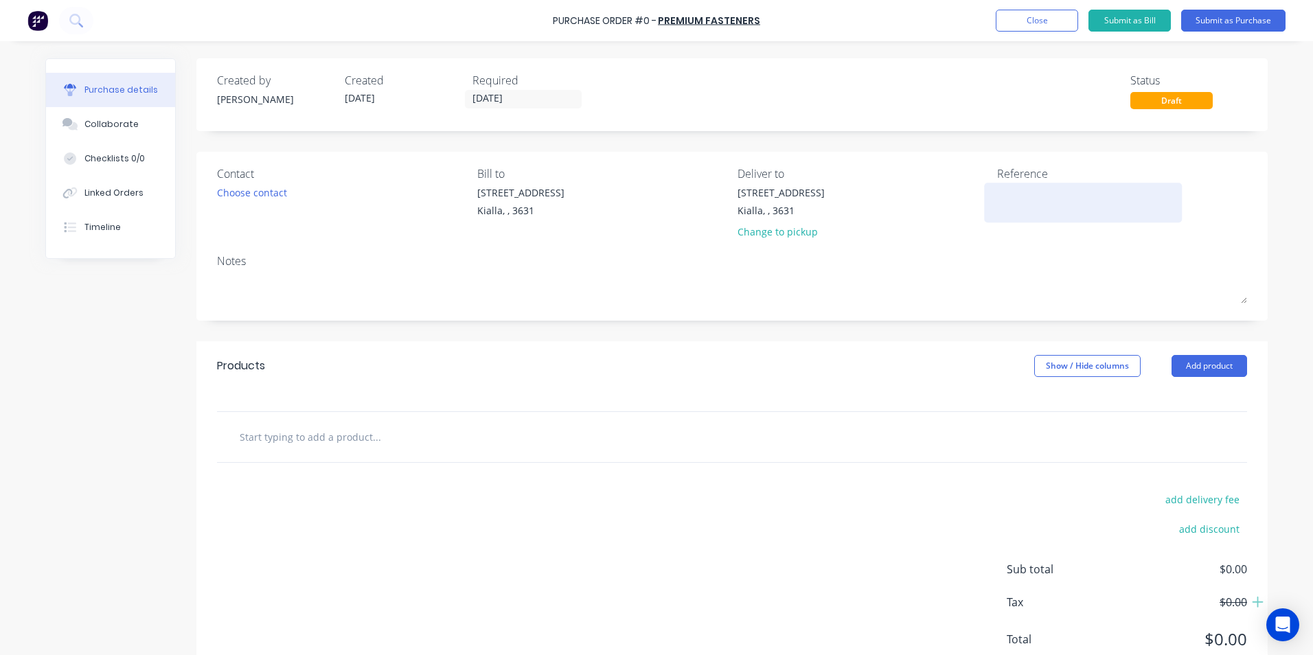
drag, startPoint x: 994, startPoint y: 193, endPoint x: 1035, endPoint y: 210, distance: 44.6
click at [997, 193] on textarea at bounding box center [1083, 200] width 172 height 31
click at [240, 439] on input "text" at bounding box center [376, 436] width 275 height 27
click at [1204, 369] on button "Add product" at bounding box center [1209, 366] width 76 height 22
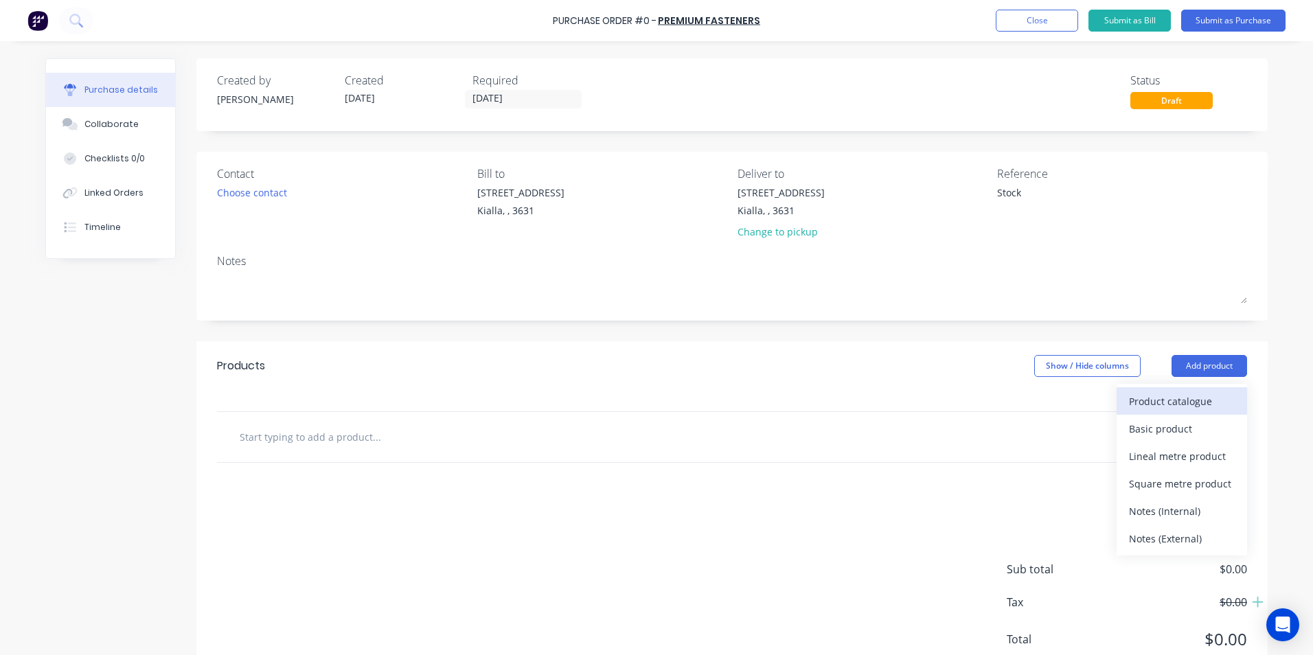
click at [1174, 400] on div "Product catalogue" at bounding box center [1182, 401] width 106 height 20
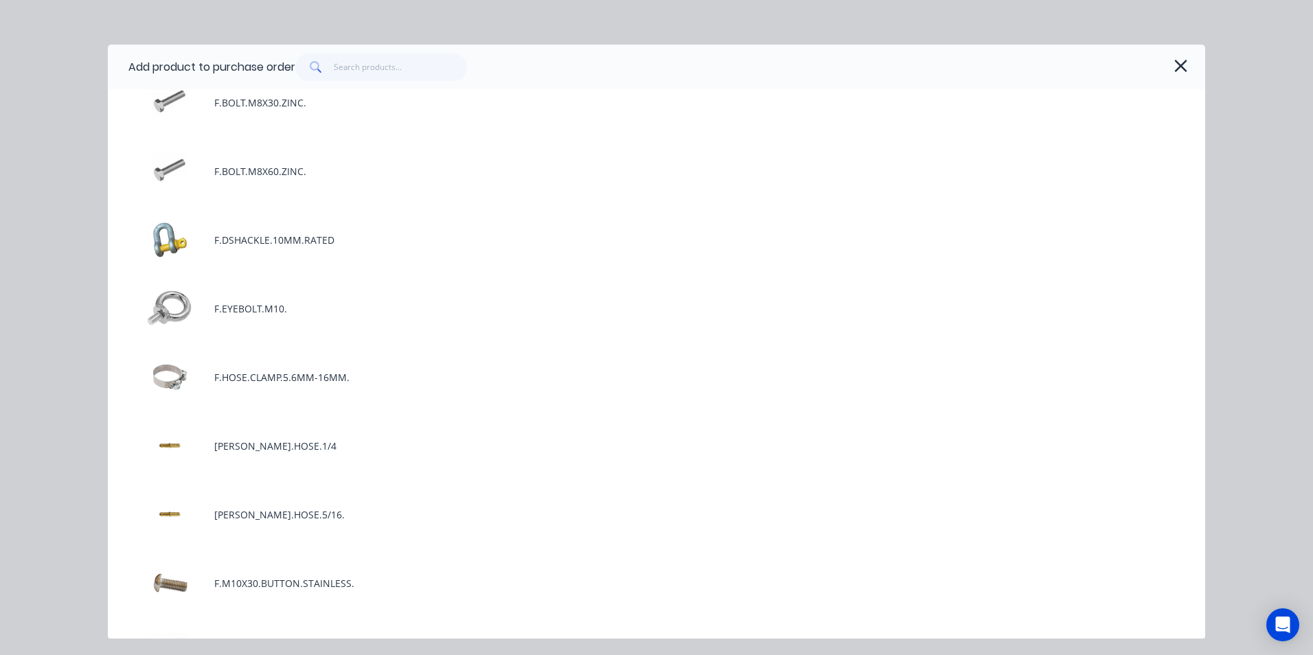
scroll to position [1510, 0]
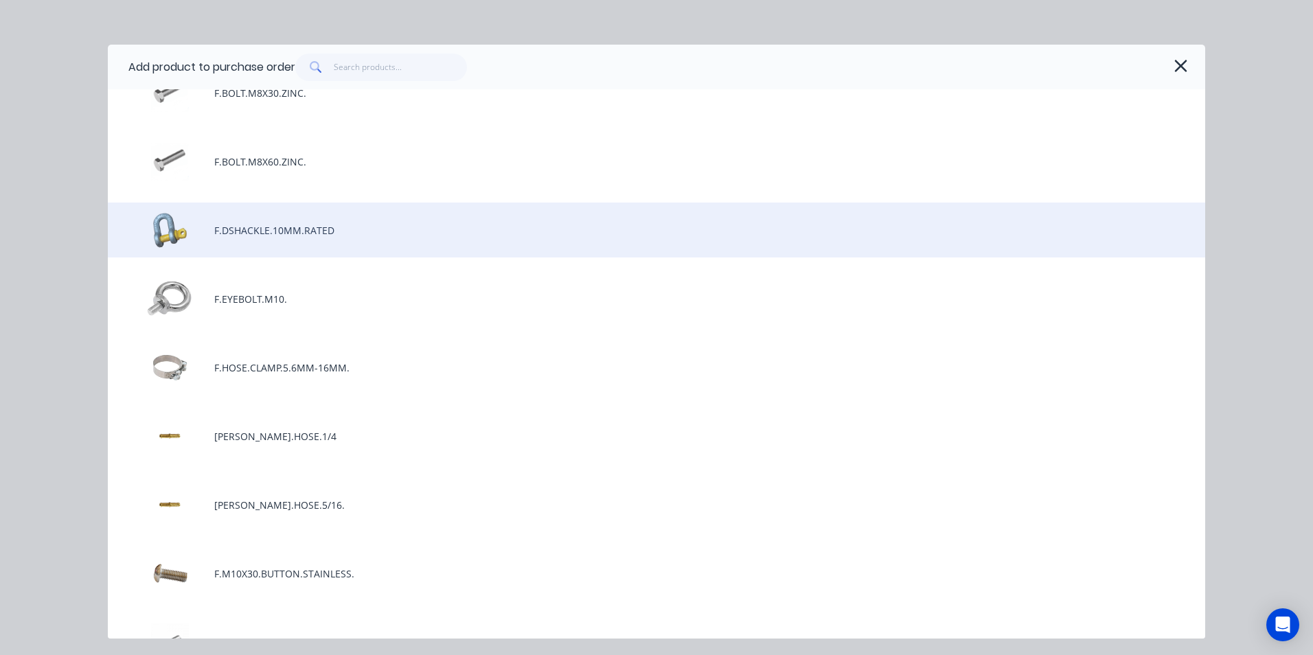
click at [271, 233] on div "F.DSHACKLE.10MM.RATED" at bounding box center [656, 230] width 1097 height 55
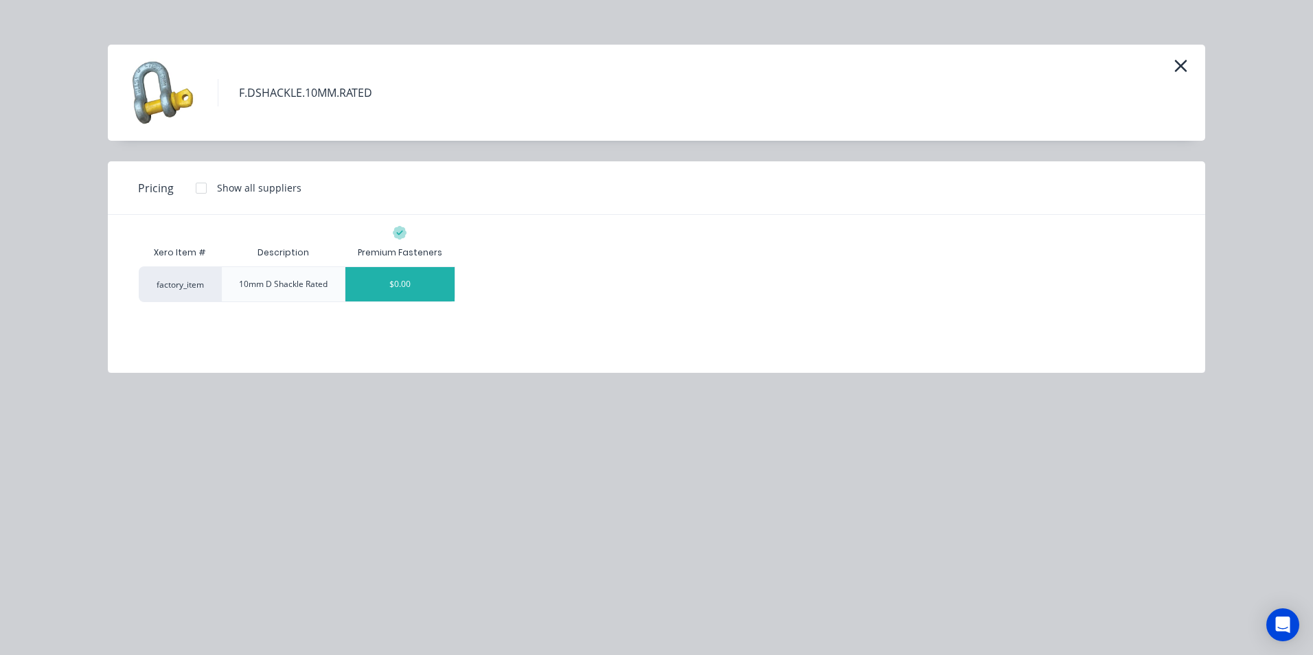
click at [433, 287] on div "$0.00" at bounding box center [399, 284] width 109 height 34
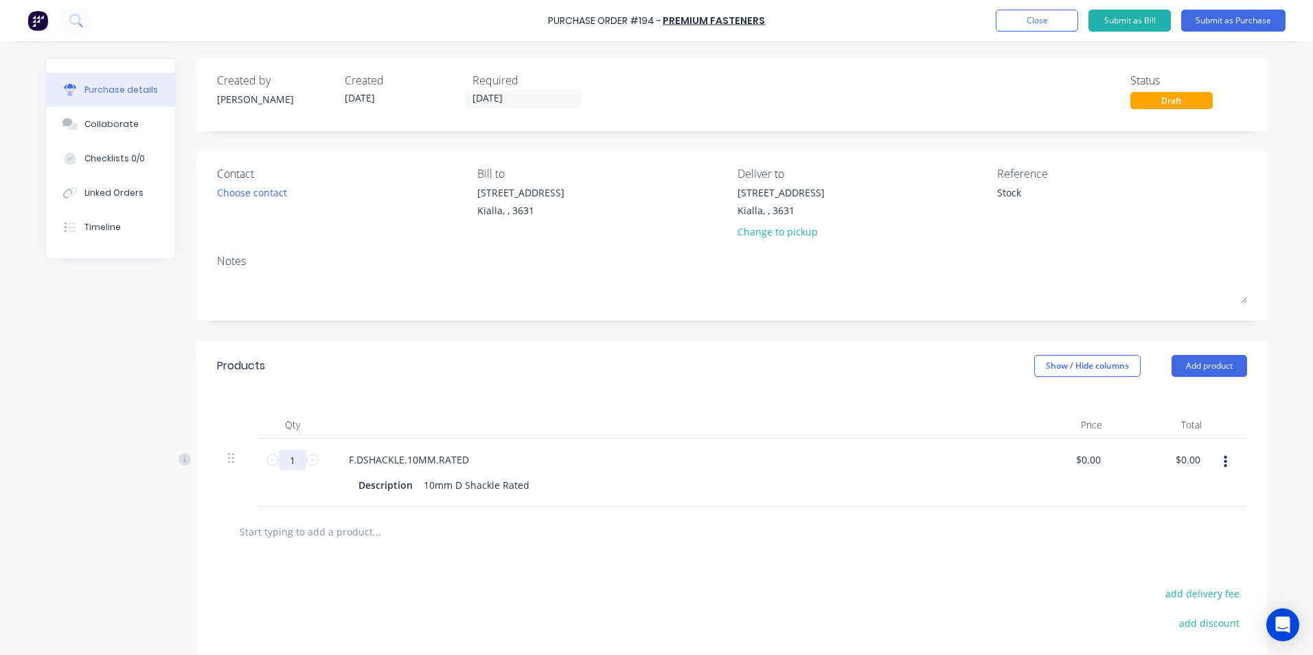
drag, startPoint x: 292, startPoint y: 458, endPoint x: 283, endPoint y: 465, distance: 11.7
click at [283, 465] on input "1" at bounding box center [292, 460] width 27 height 21
click at [733, 482] on div "Description 10mm D Shackle Rated" at bounding box center [667, 485] width 629 height 20
click at [253, 529] on input "text" at bounding box center [376, 531] width 275 height 27
drag, startPoint x: 858, startPoint y: 606, endPoint x: 860, endPoint y: 595, distance: 10.4
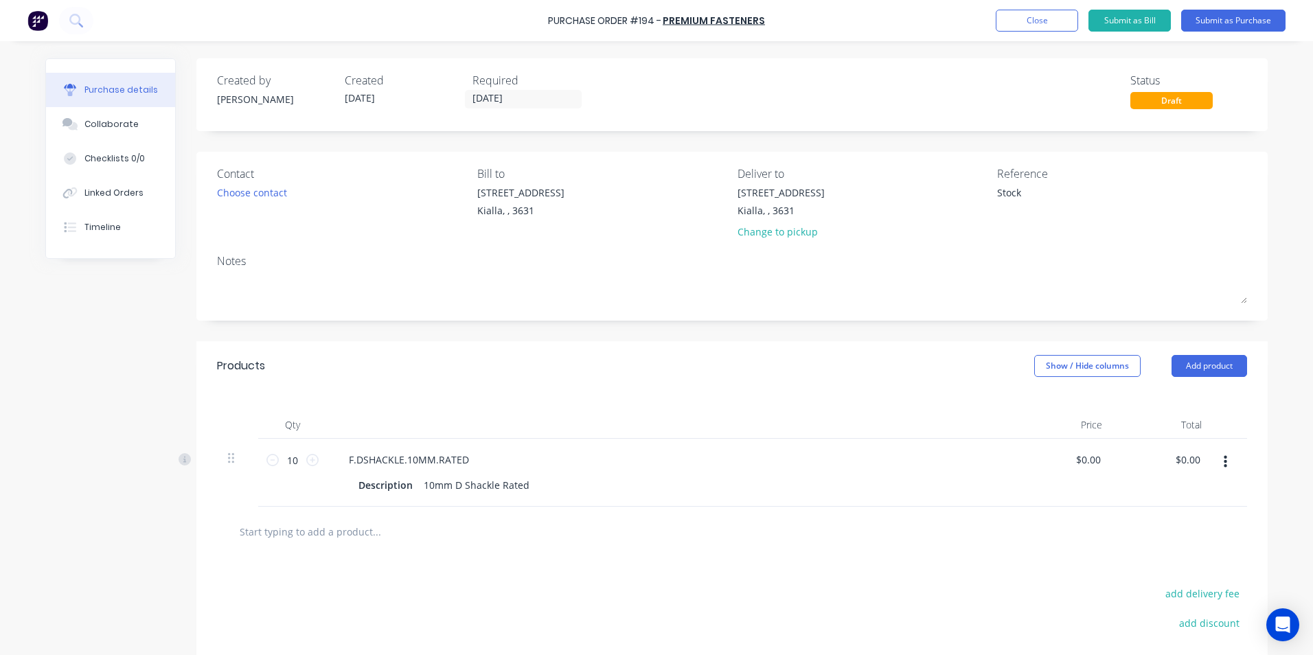
click at [290, 532] on input "text" at bounding box center [376, 531] width 275 height 27
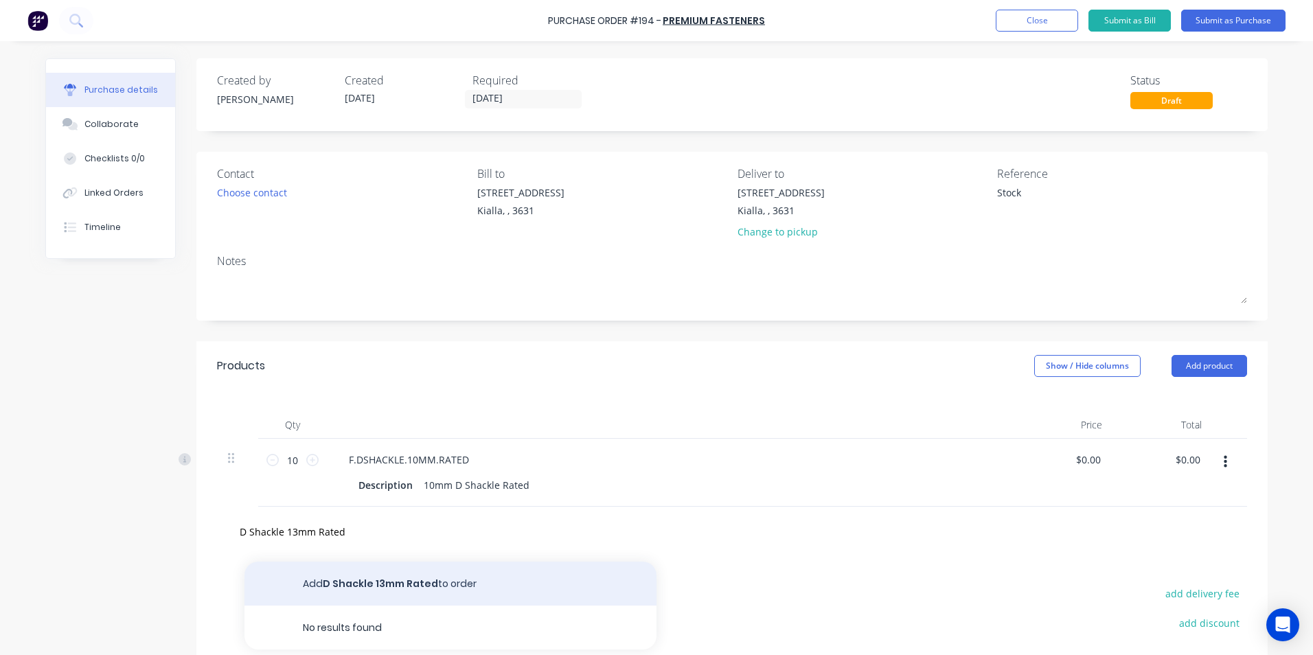
click at [383, 584] on button "Add D Shackle 13mm Rated to order" at bounding box center [450, 584] width 412 height 44
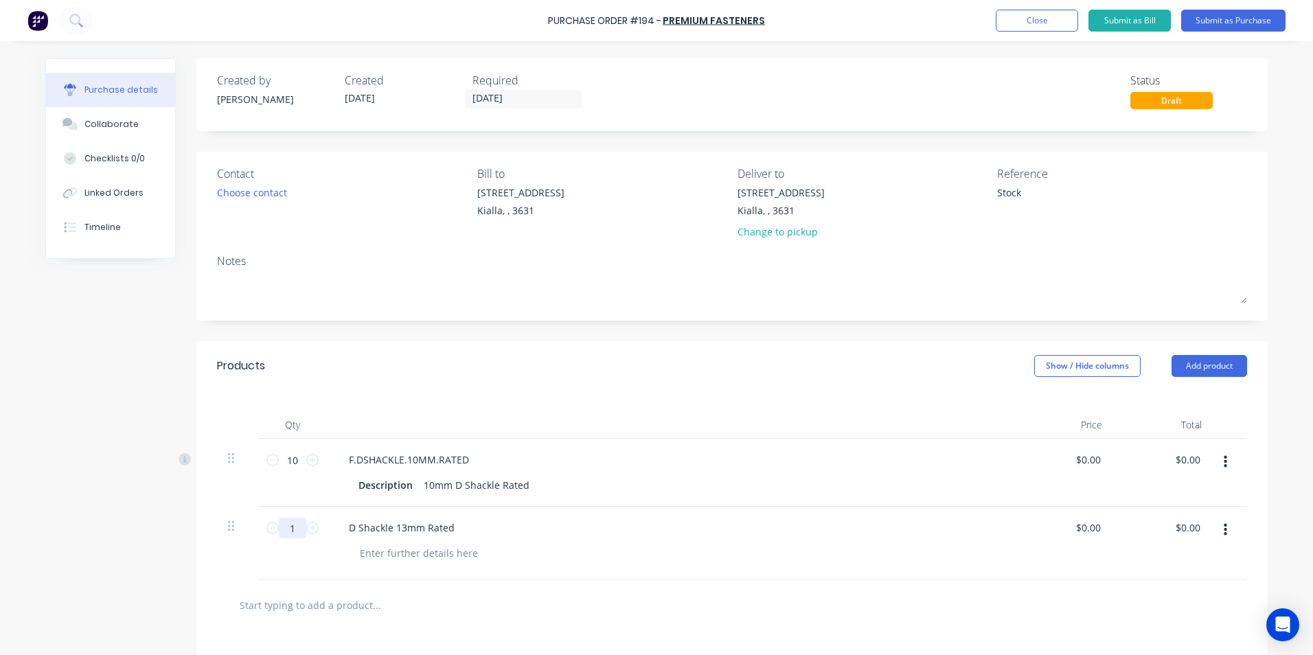
drag, startPoint x: 290, startPoint y: 528, endPoint x: 321, endPoint y: 558, distance: 43.2
click at [268, 540] on div "1 1" at bounding box center [292, 543] width 69 height 73
click at [691, 566] on div "D Shackle 13mm Rated" at bounding box center [670, 543] width 687 height 73
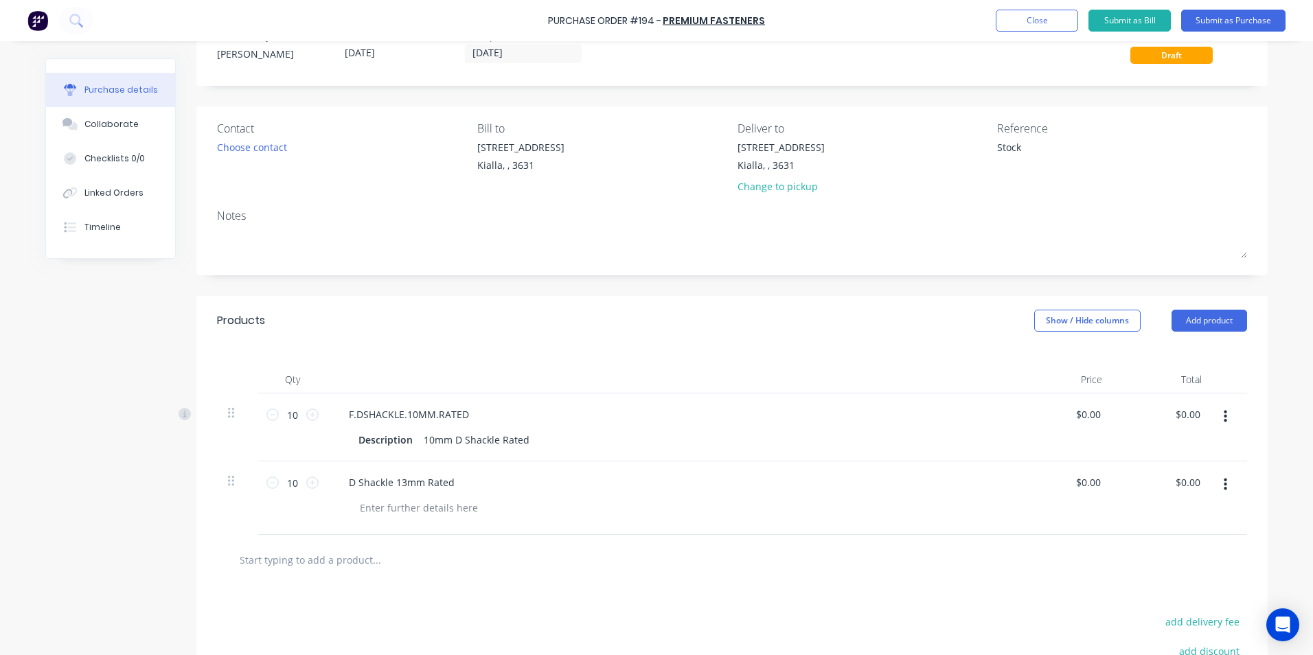
scroll to position [69, 0]
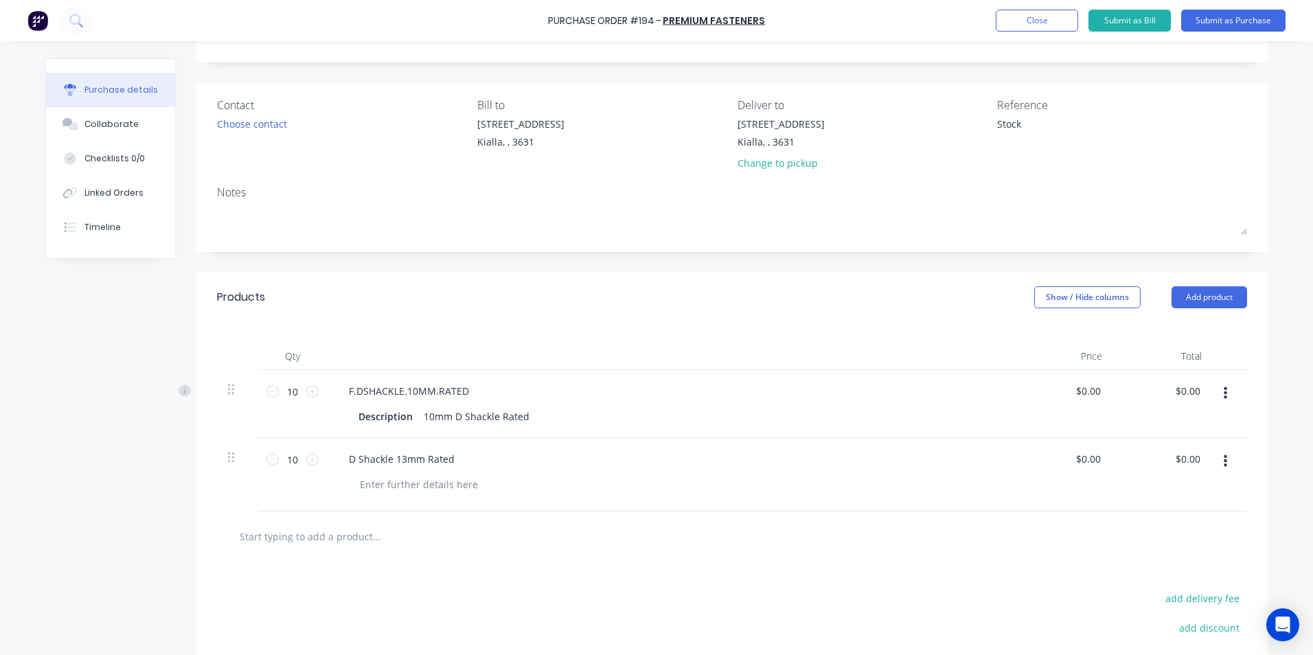
click at [258, 535] on input "text" at bounding box center [376, 535] width 275 height 27
click at [1218, 297] on button "Add product" at bounding box center [1209, 297] width 76 height 22
click at [1197, 335] on div "Product catalogue" at bounding box center [1182, 333] width 106 height 20
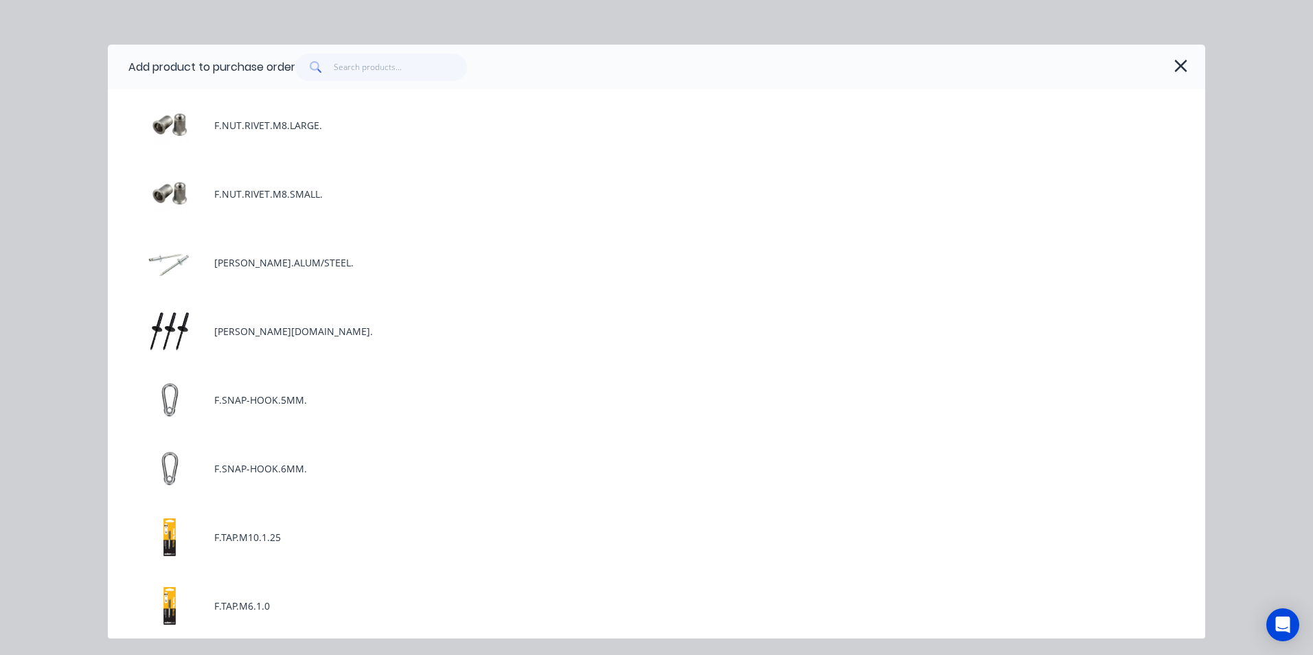
scroll to position [3639, 0]
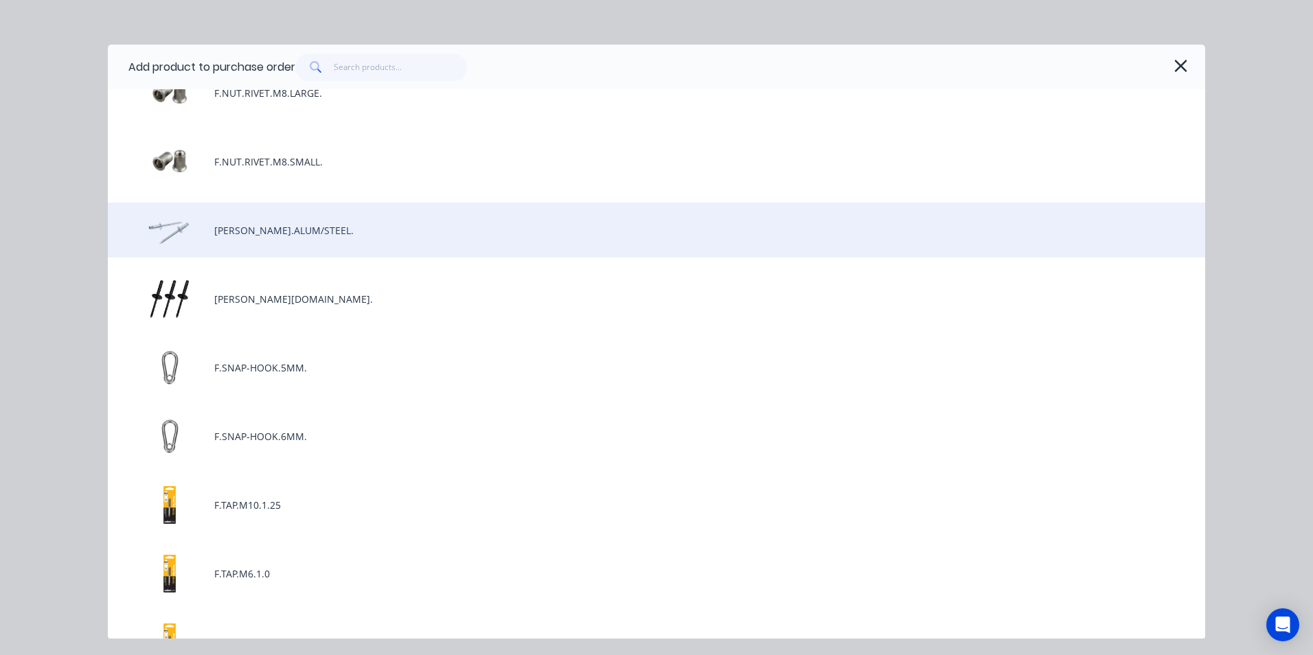
click at [281, 227] on div "[PERSON_NAME].ALUM/STEEL." at bounding box center [656, 230] width 1097 height 55
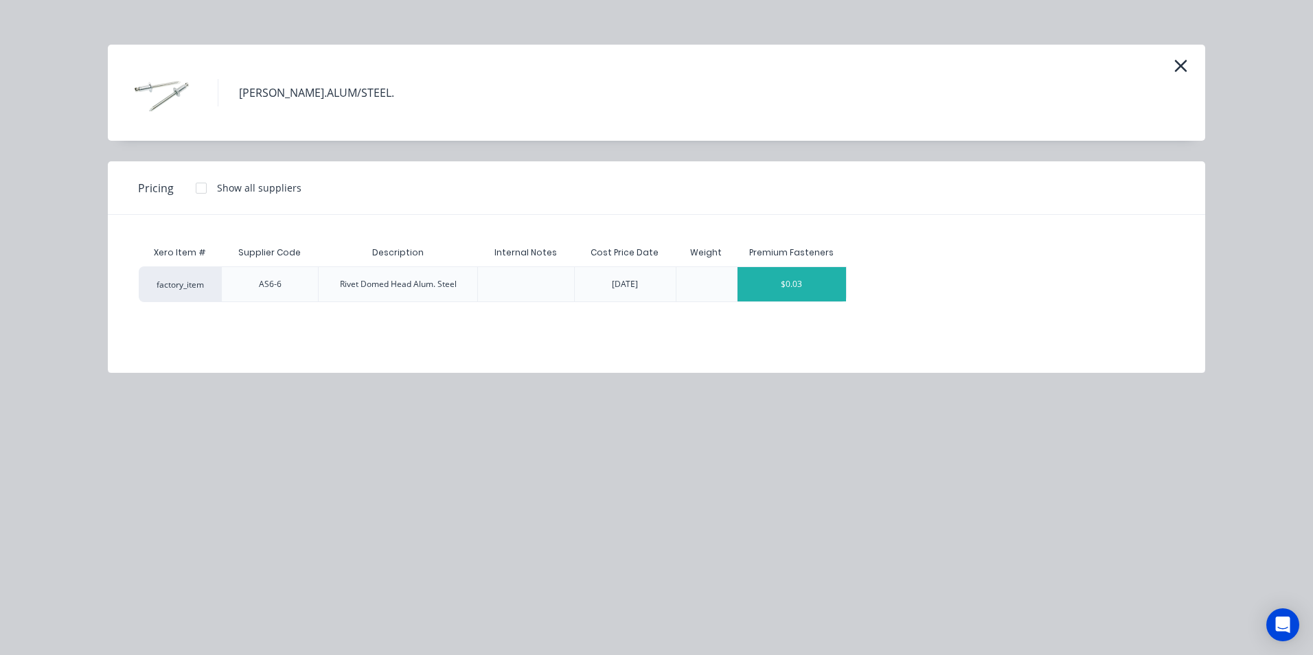
click at [766, 281] on div "$0.03" at bounding box center [791, 284] width 109 height 34
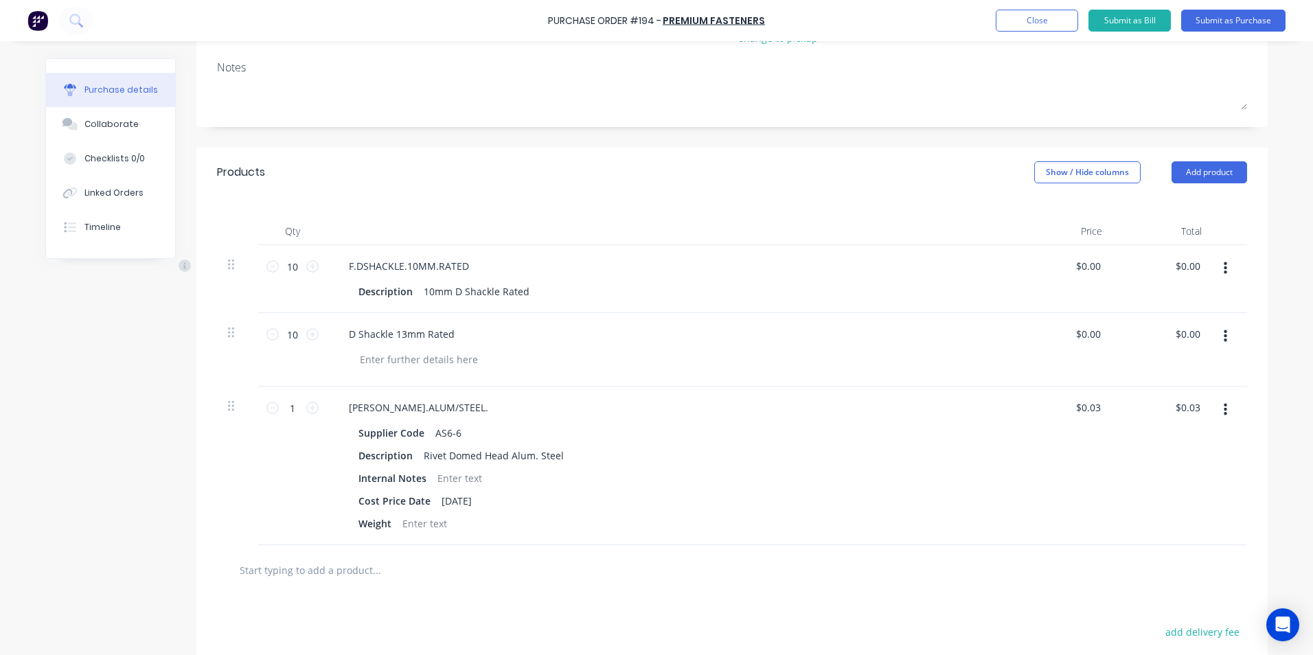
scroll to position [206, 0]
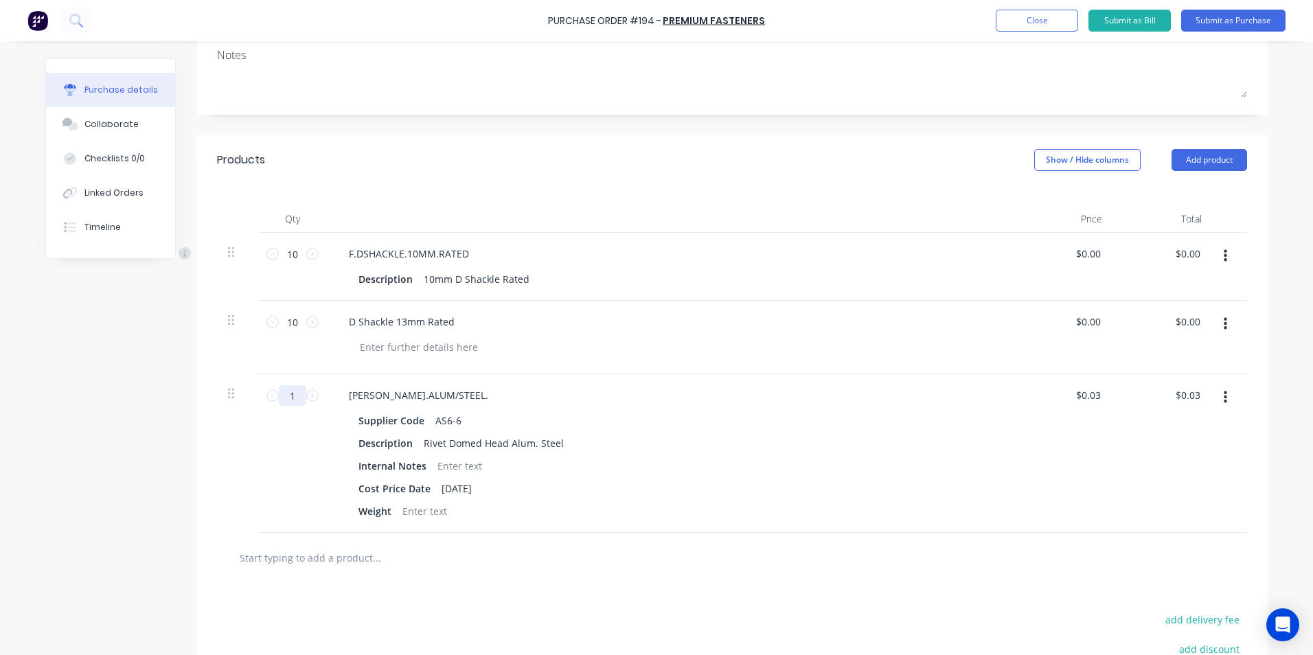
drag, startPoint x: 289, startPoint y: 397, endPoint x: 278, endPoint y: 396, distance: 11.0
click at [280, 396] on input "1" at bounding box center [292, 395] width 27 height 21
click at [678, 450] on div "Description Rivet Domed Head Alum. Steel" at bounding box center [667, 443] width 629 height 20
click at [775, 497] on div "Cost Price Date [DATE]" at bounding box center [667, 489] width 629 height 20
click at [604, 560] on div at bounding box center [434, 557] width 412 height 27
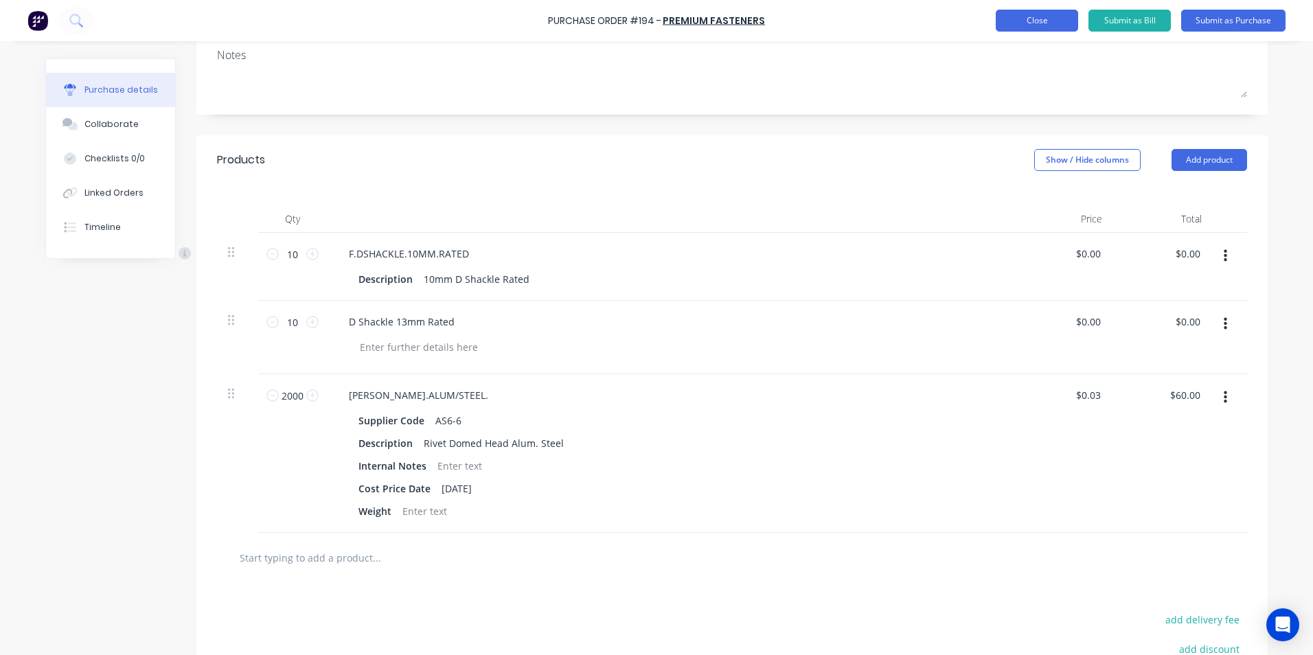
click at [1057, 18] on button "Close" at bounding box center [1037, 21] width 82 height 22
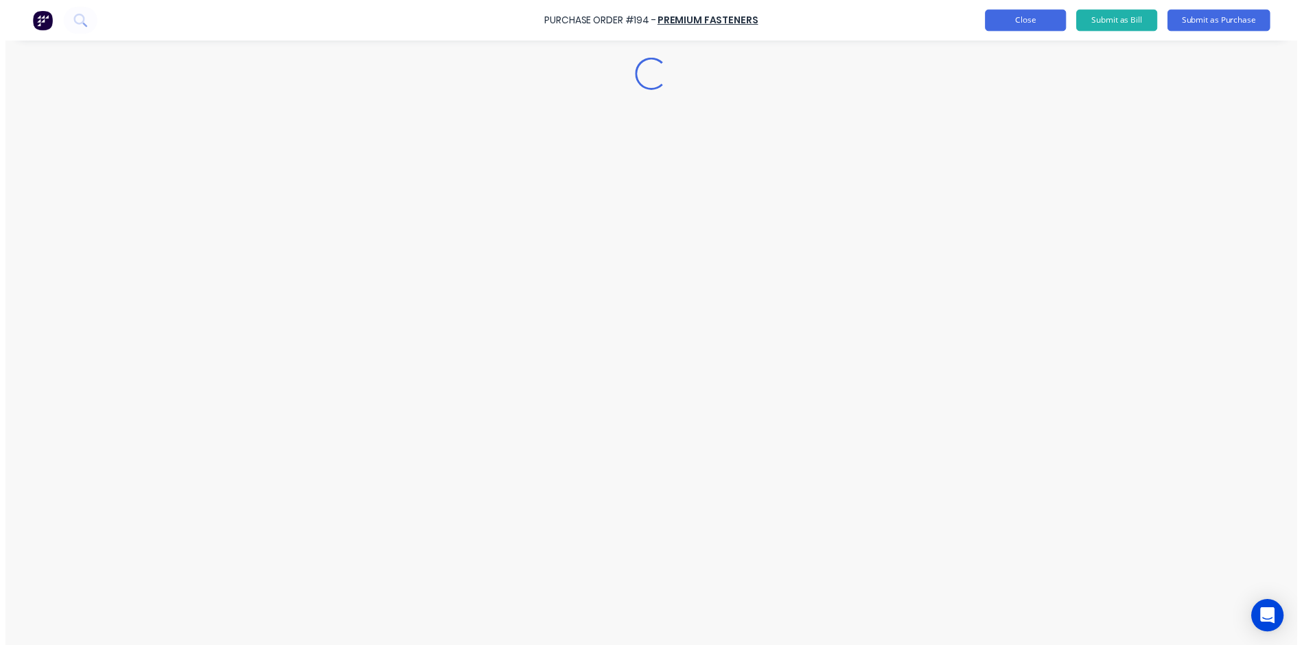
scroll to position [0, 0]
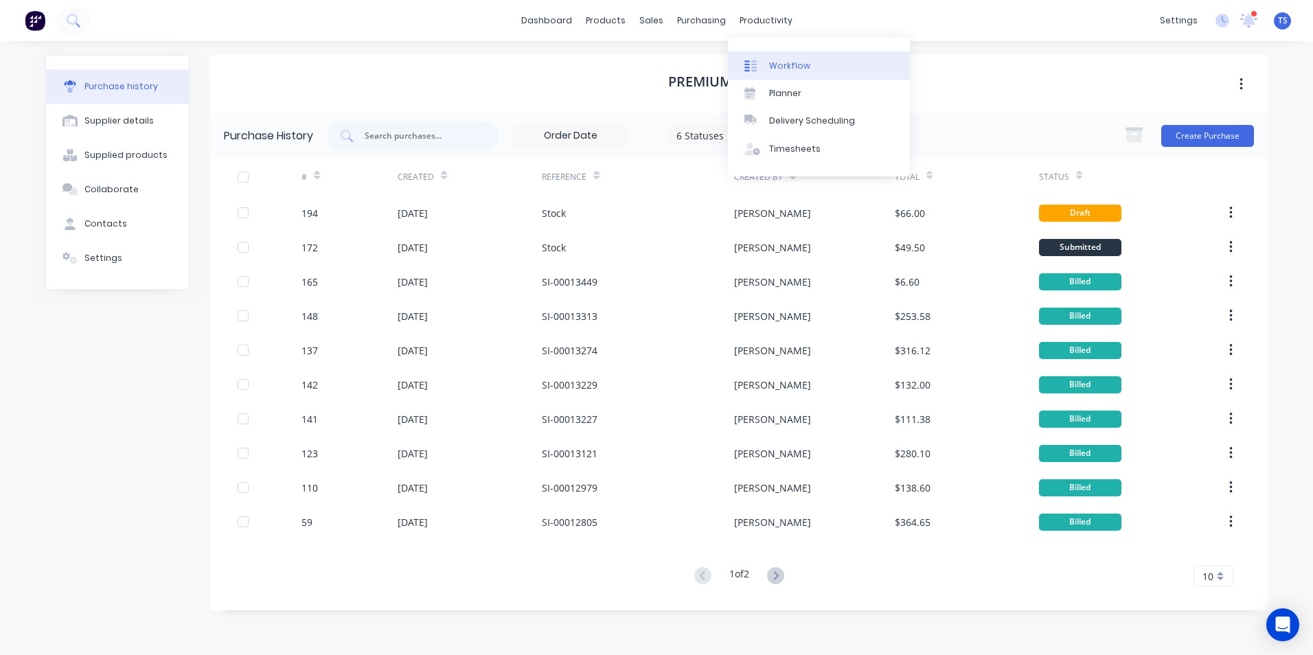
click at [773, 68] on div "Workflow" at bounding box center [789, 66] width 41 height 12
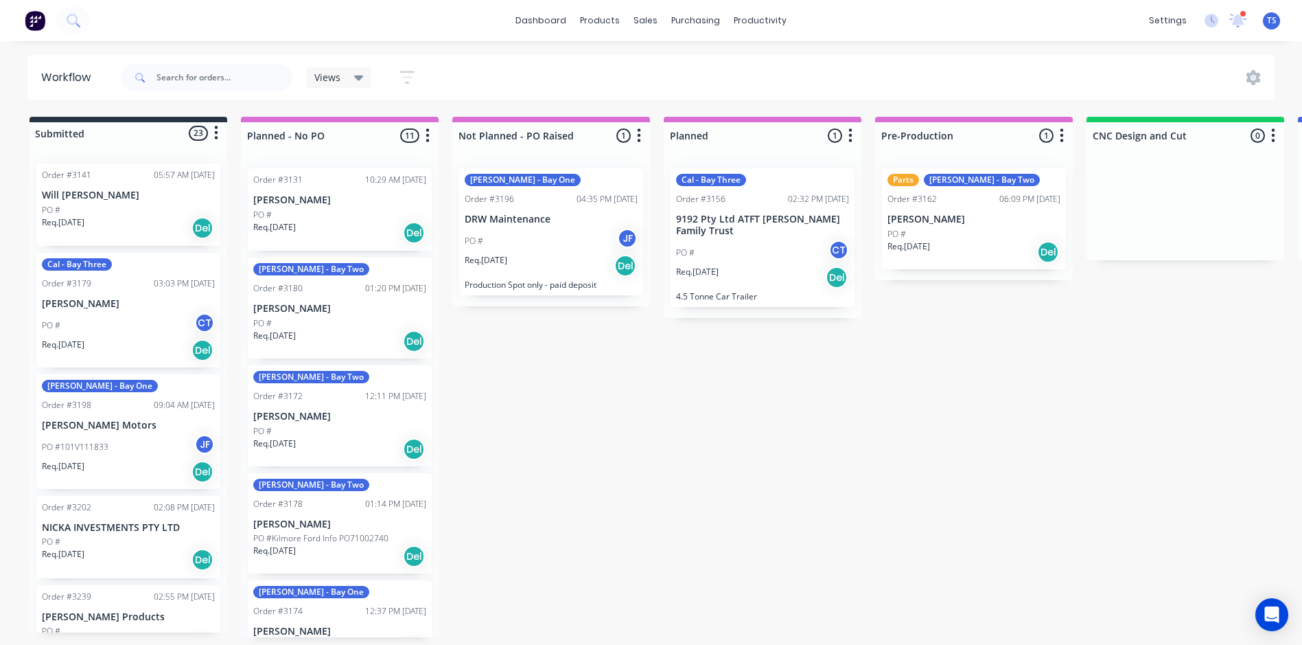
click at [719, 225] on p "9192 Pty Ltd ATFT [PERSON_NAME] Family Trust" at bounding box center [762, 225] width 173 height 23
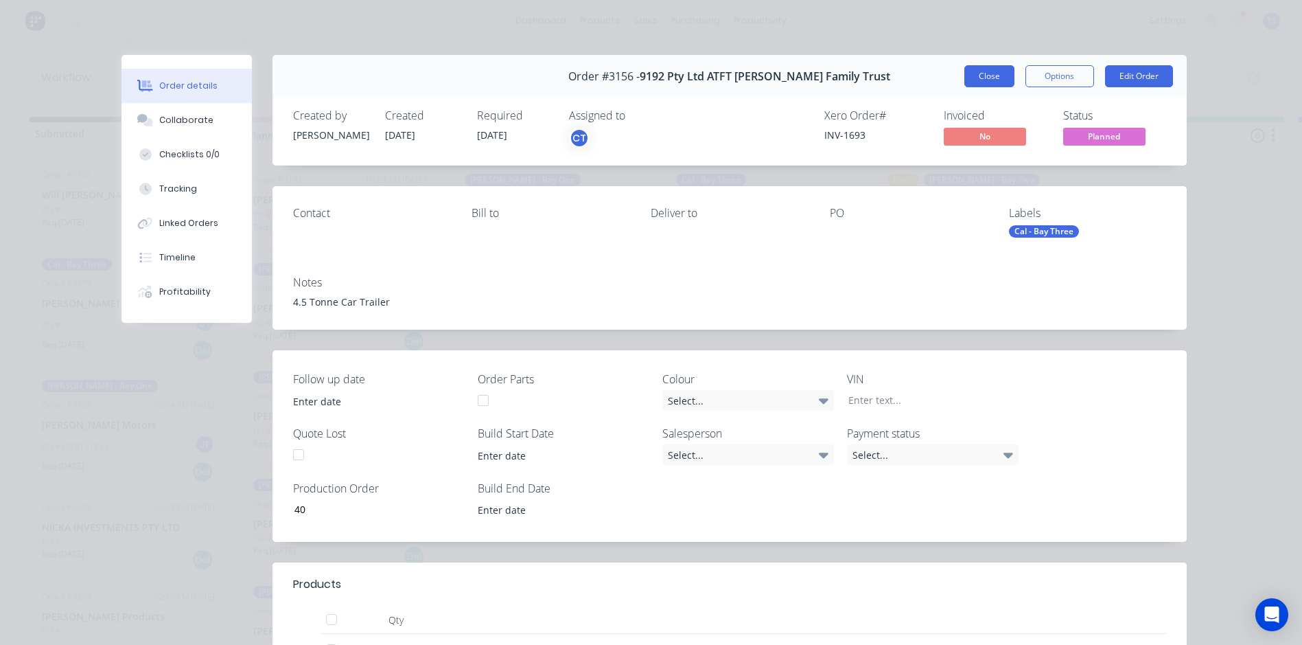
click at [976, 72] on button "Close" at bounding box center [990, 76] width 50 height 22
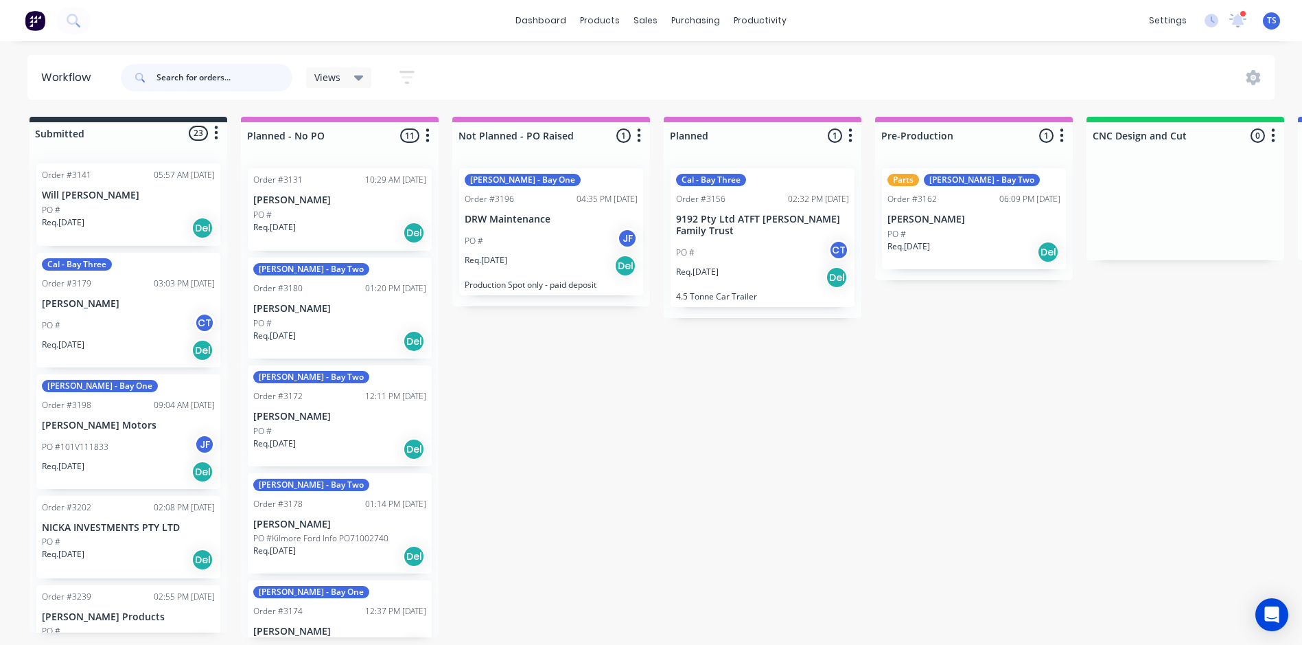
click at [168, 73] on input "text" at bounding box center [225, 77] width 136 height 27
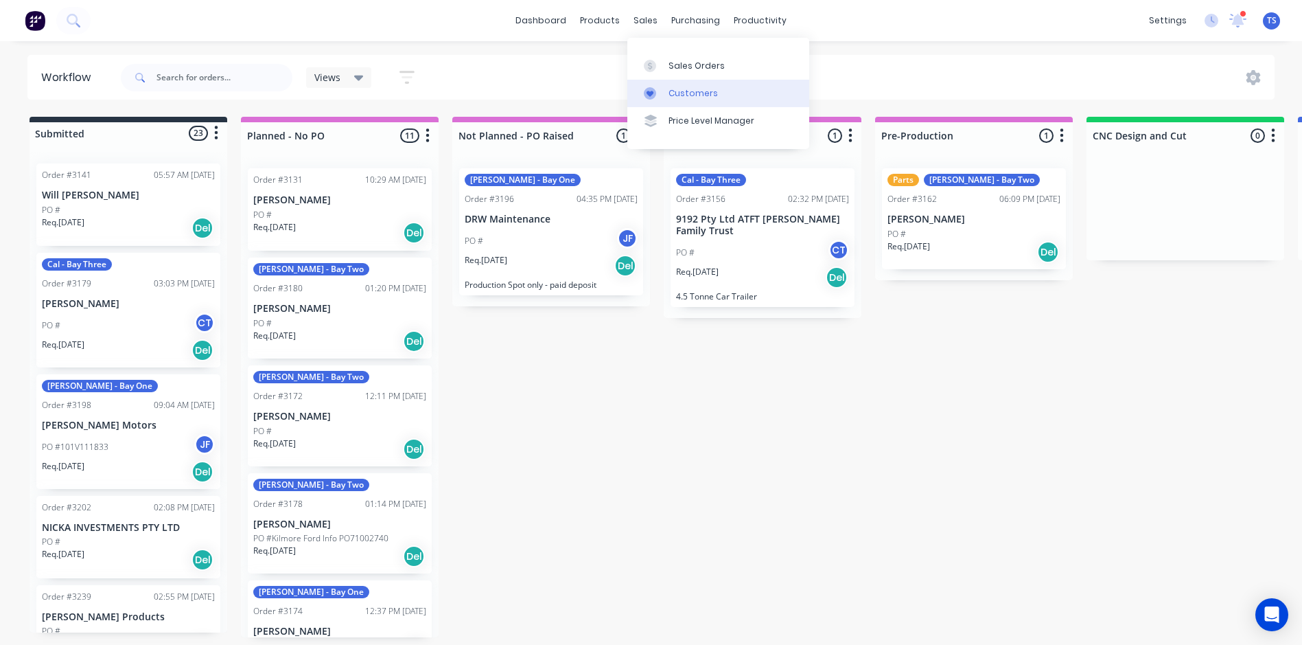
click at [689, 93] on div "Customers" at bounding box center [693, 93] width 49 height 12
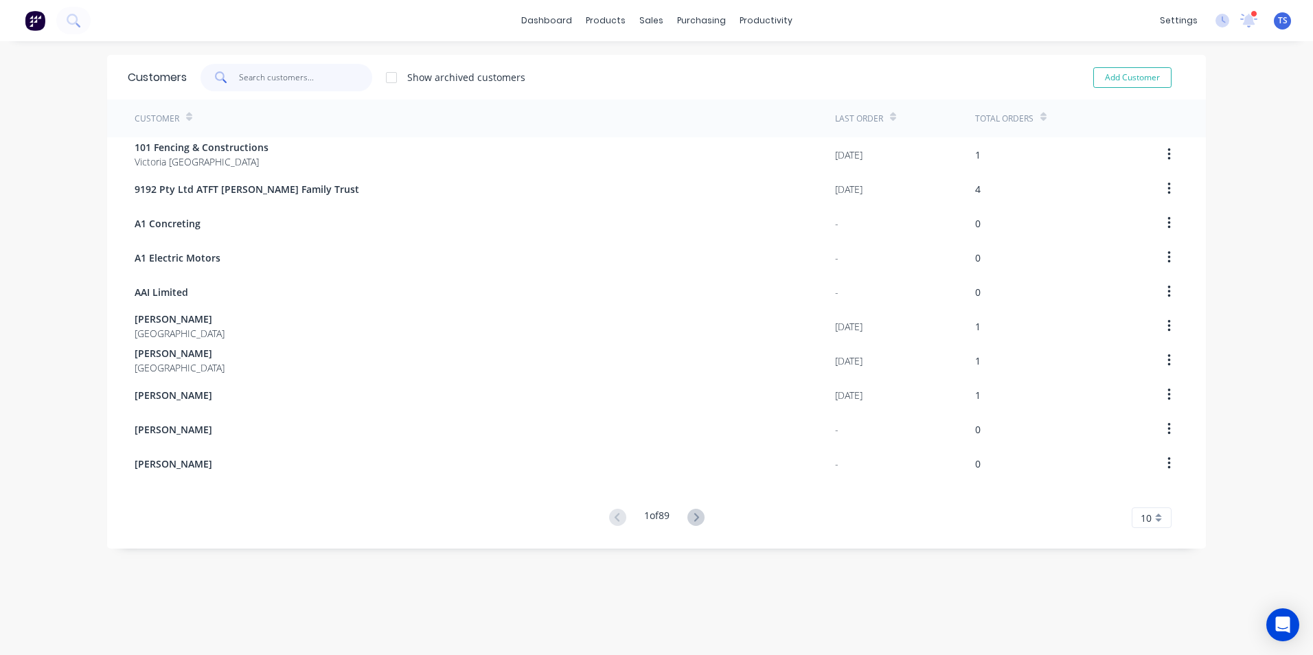
drag, startPoint x: 286, startPoint y: 71, endPoint x: 302, endPoint y: 70, distance: 15.9
click at [288, 71] on input "text" at bounding box center [306, 77] width 134 height 27
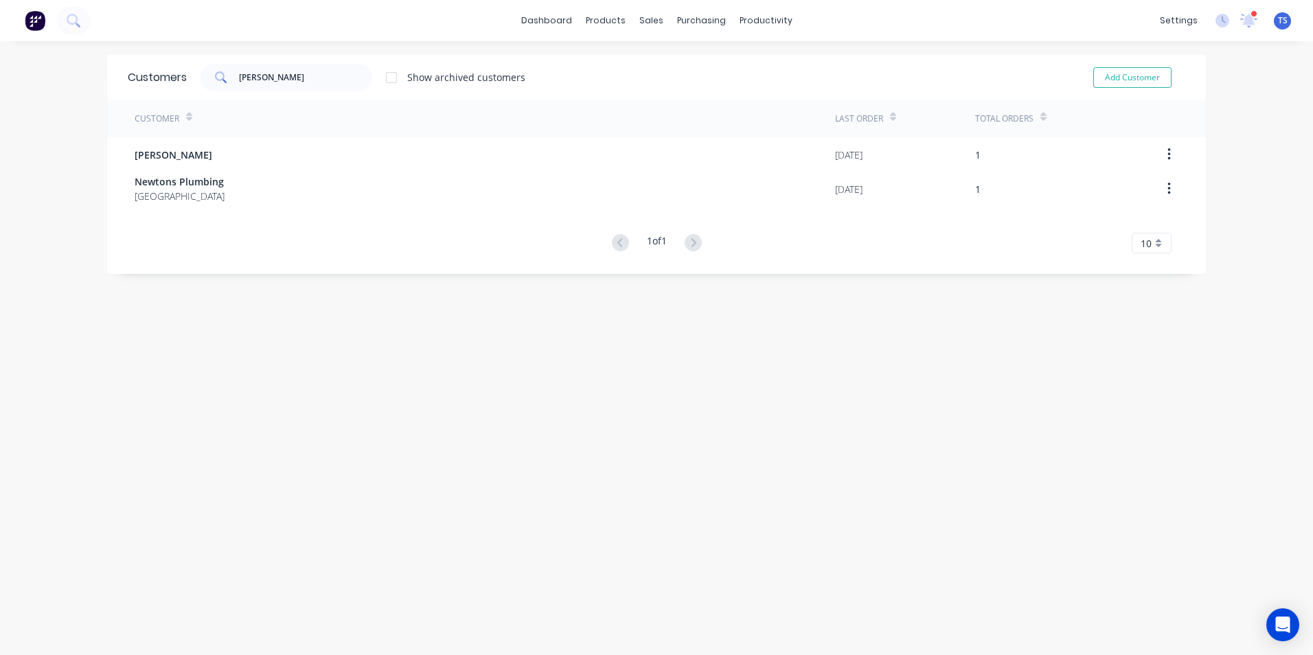
click at [143, 179] on span "Newtons Plumbing" at bounding box center [180, 181] width 90 height 14
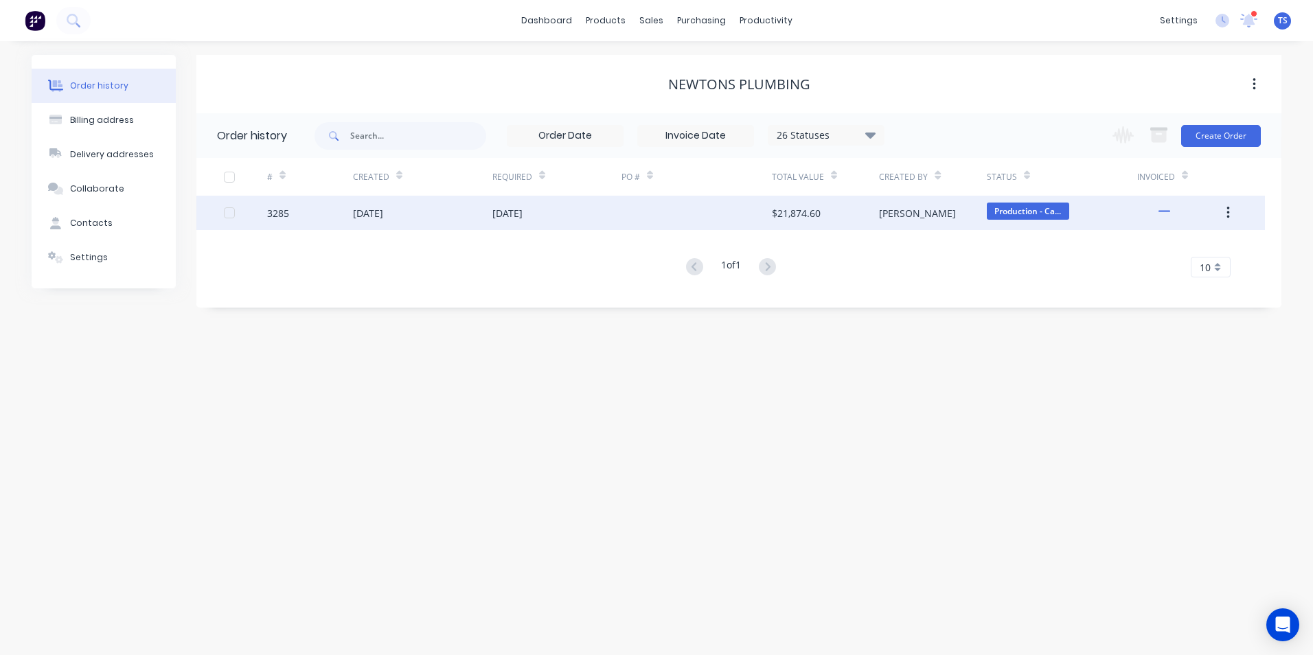
click at [281, 217] on div "3285" at bounding box center [278, 213] width 22 height 14
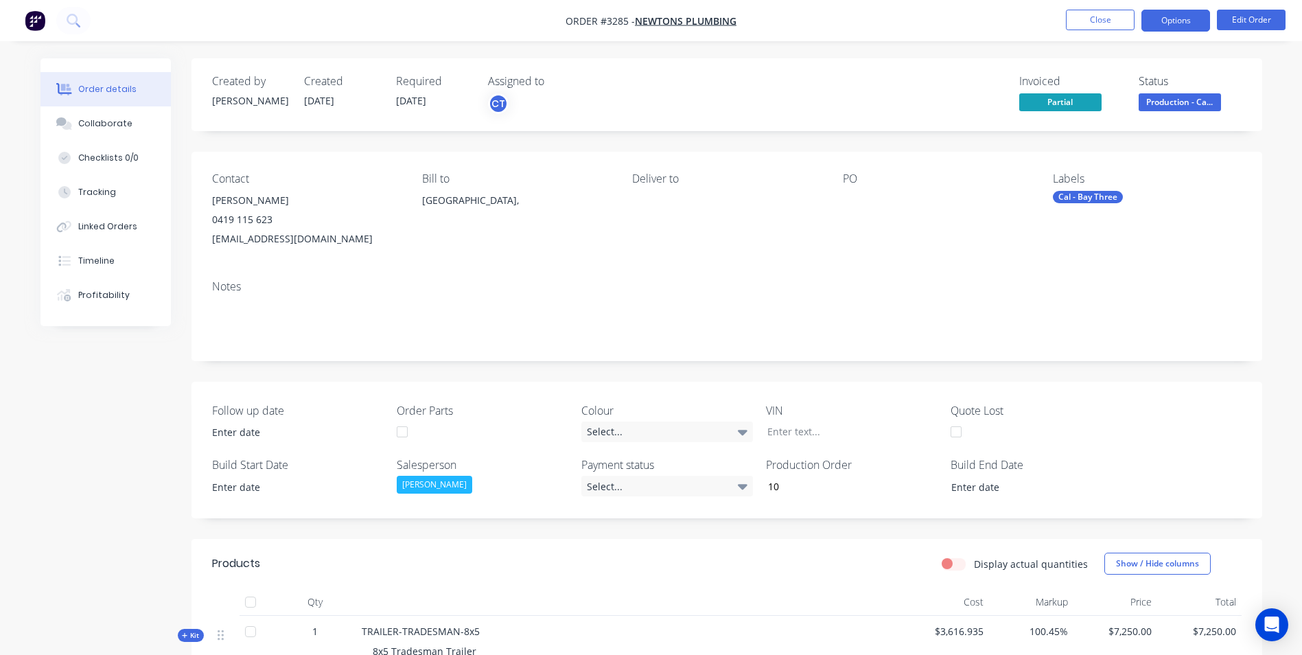
click at [1185, 21] on button "Options" at bounding box center [1176, 21] width 69 height 22
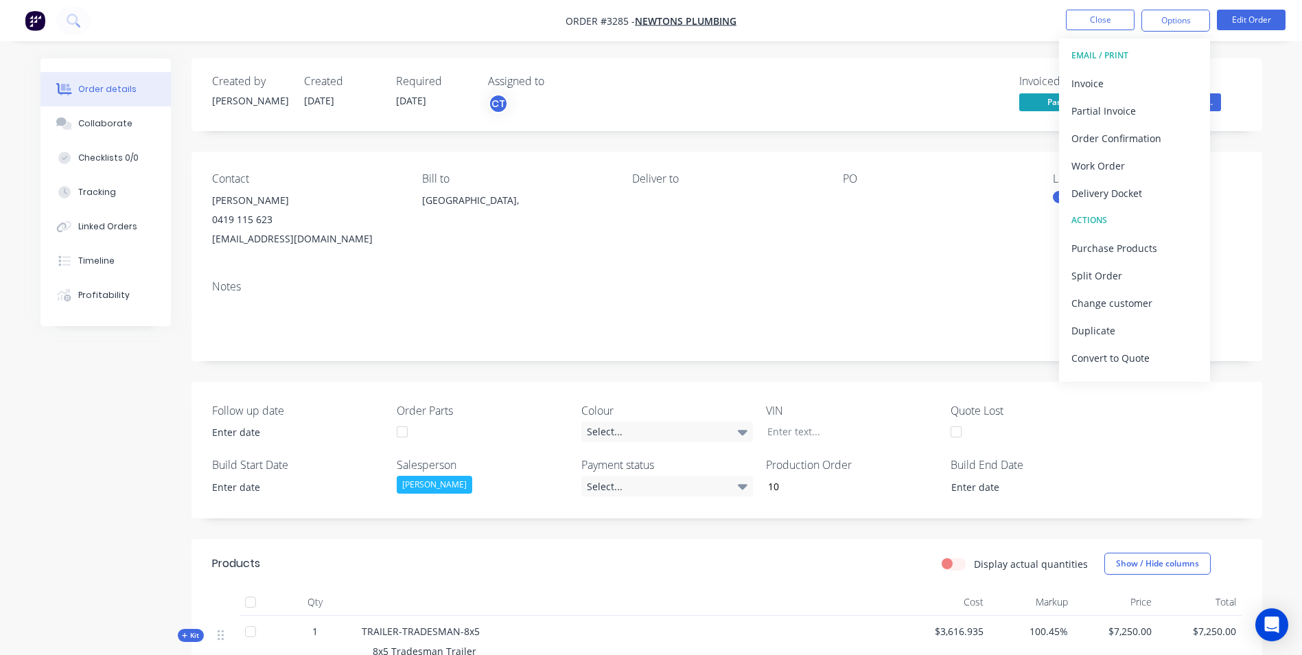
click at [1126, 54] on div "EMAIL / PRINT" at bounding box center [1135, 56] width 126 height 18
click at [1098, 167] on div "Work Order" at bounding box center [1135, 166] width 126 height 20
click at [1129, 141] on div "Without pricing" at bounding box center [1135, 138] width 126 height 20
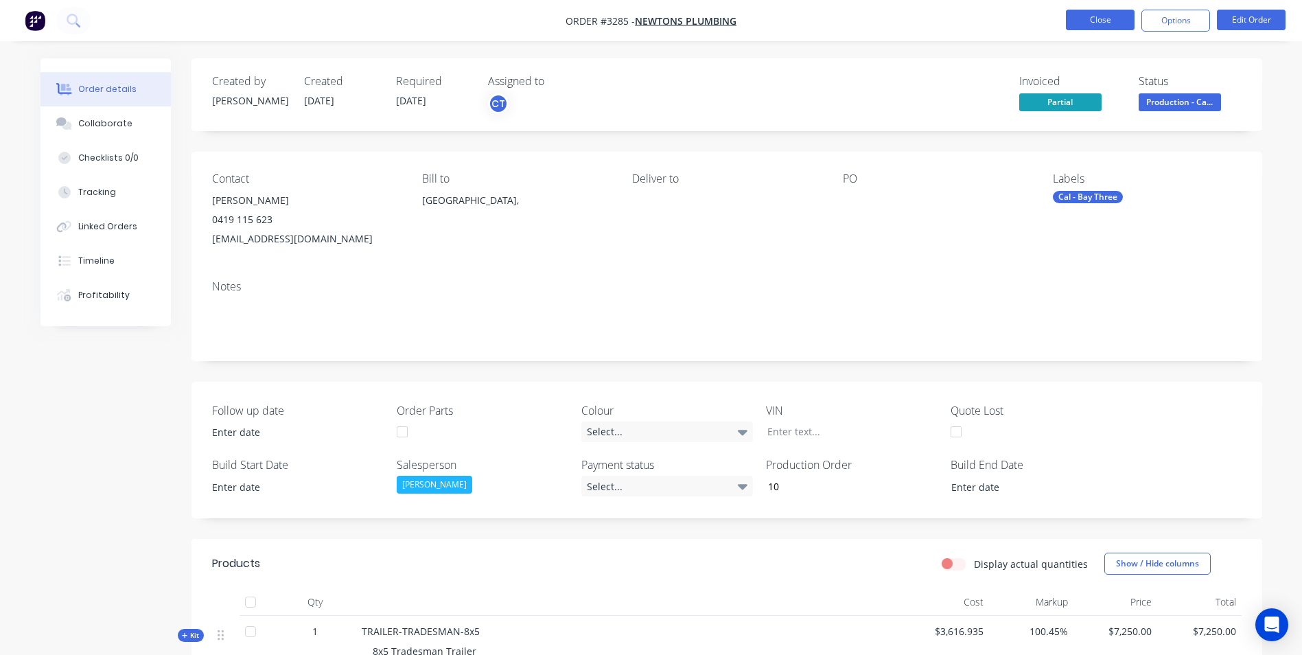
click at [1101, 20] on button "Close" at bounding box center [1100, 20] width 69 height 21
click at [1099, 21] on button "Close" at bounding box center [1100, 20] width 69 height 21
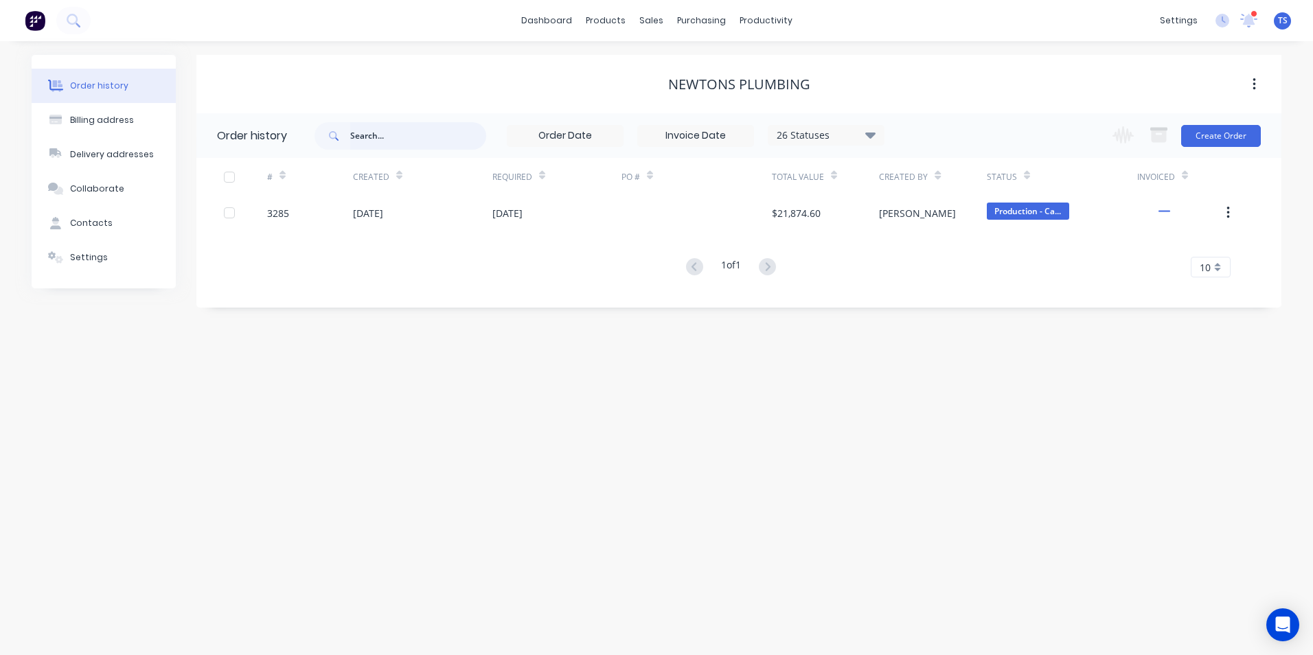
click at [372, 134] on input "text" at bounding box center [418, 135] width 136 height 27
click at [397, 138] on input "jl in" at bounding box center [418, 135] width 136 height 27
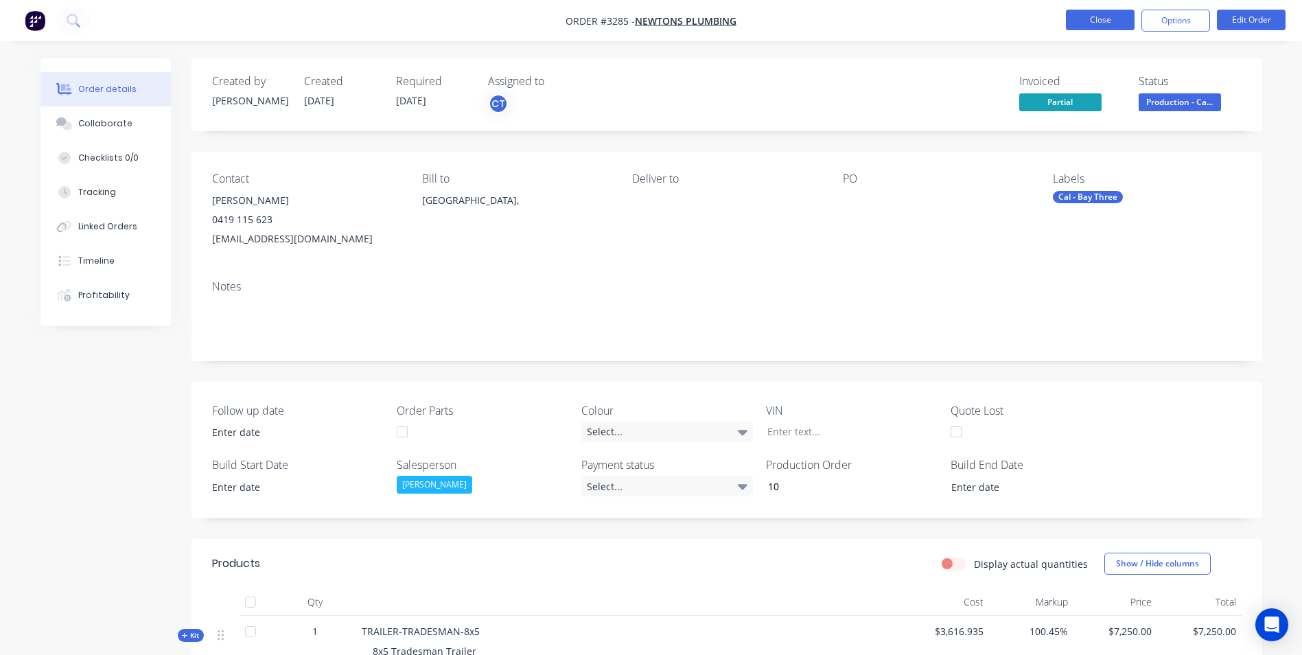
click at [1101, 19] on button "Close" at bounding box center [1100, 20] width 69 height 21
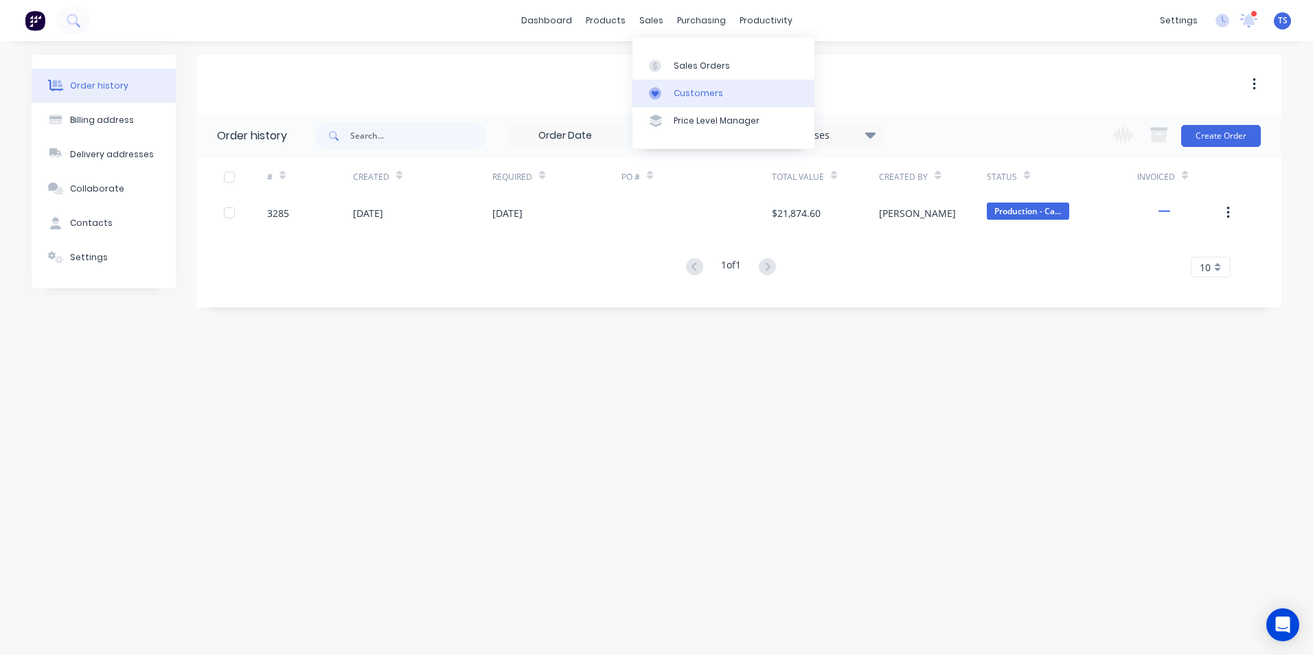
click at [695, 87] on div "Customers" at bounding box center [698, 93] width 49 height 12
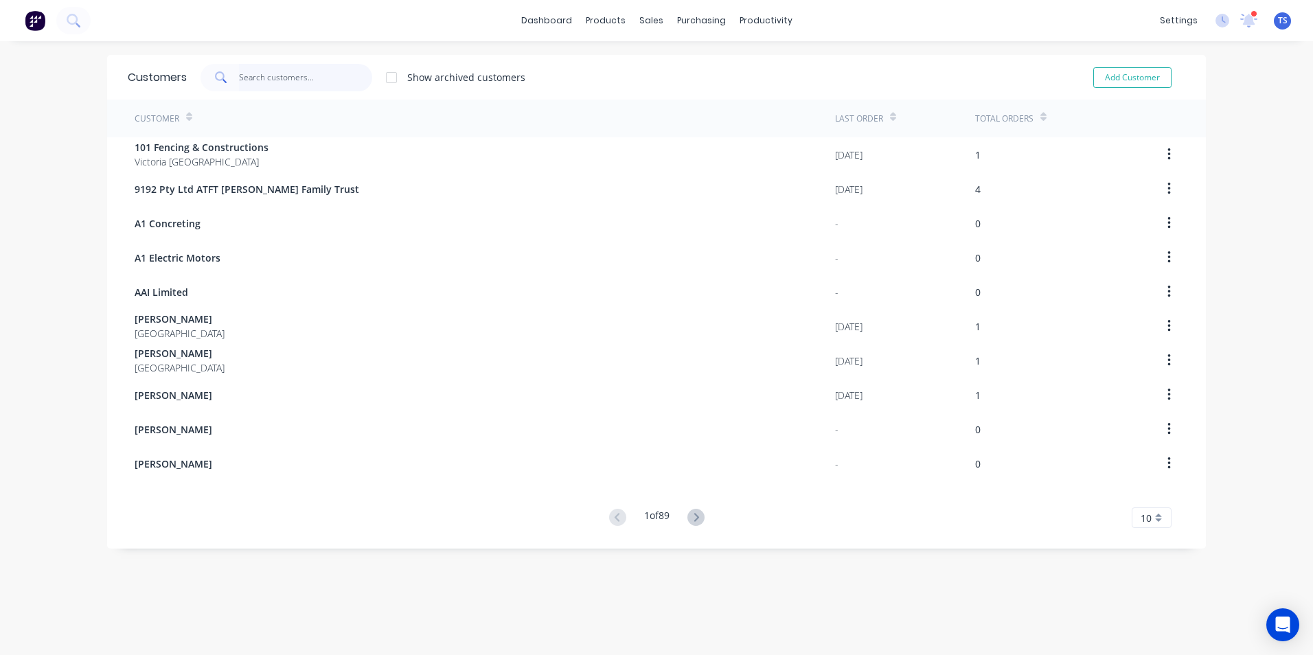
click at [275, 77] on input "text" at bounding box center [306, 77] width 134 height 27
click at [743, 51] on link "Purchase Orders" at bounding box center [754, 64] width 182 height 27
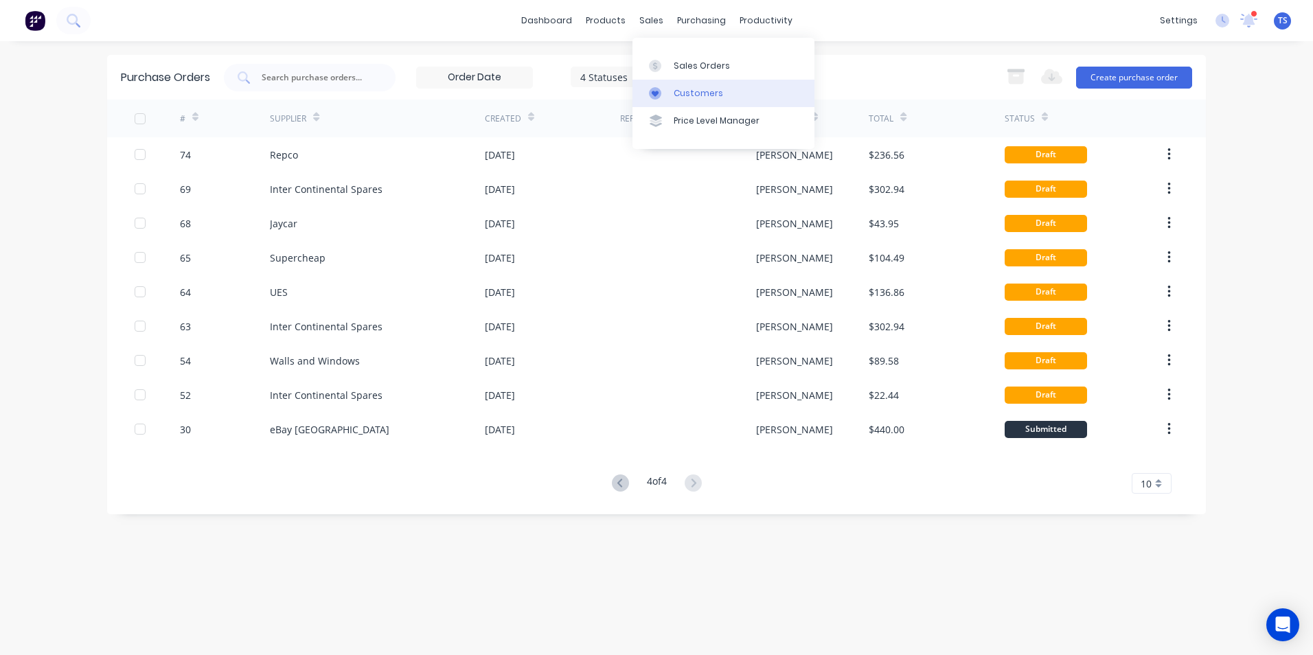
click at [703, 89] on div "Customers" at bounding box center [698, 93] width 49 height 12
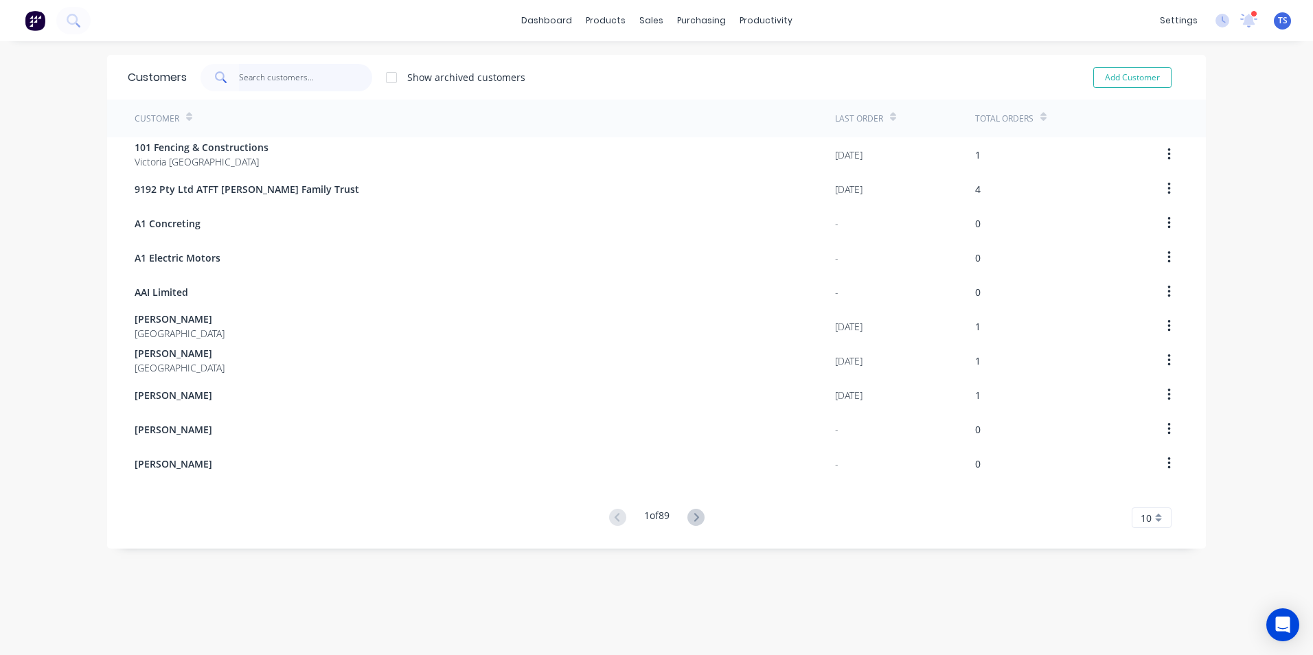
drag, startPoint x: 255, startPoint y: 78, endPoint x: 355, endPoint y: 101, distance: 102.1
click at [262, 77] on input "text" at bounding box center [306, 77] width 134 height 27
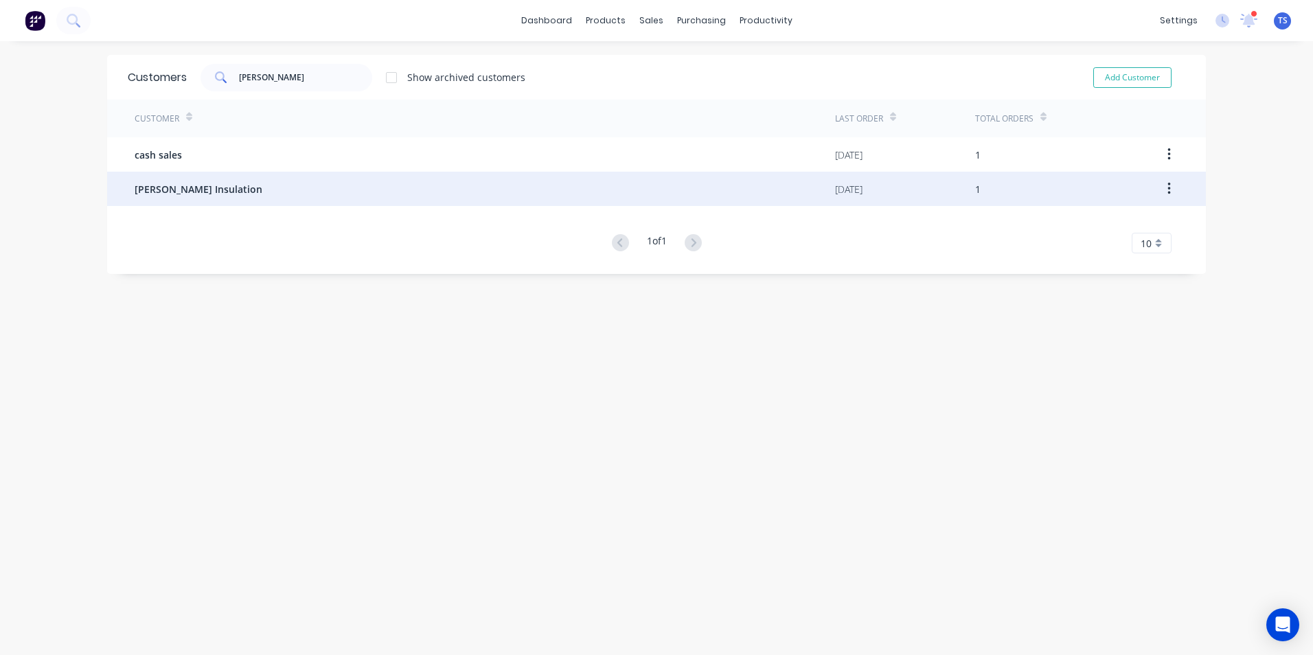
click at [185, 193] on span "[PERSON_NAME] Insulation" at bounding box center [199, 189] width 128 height 14
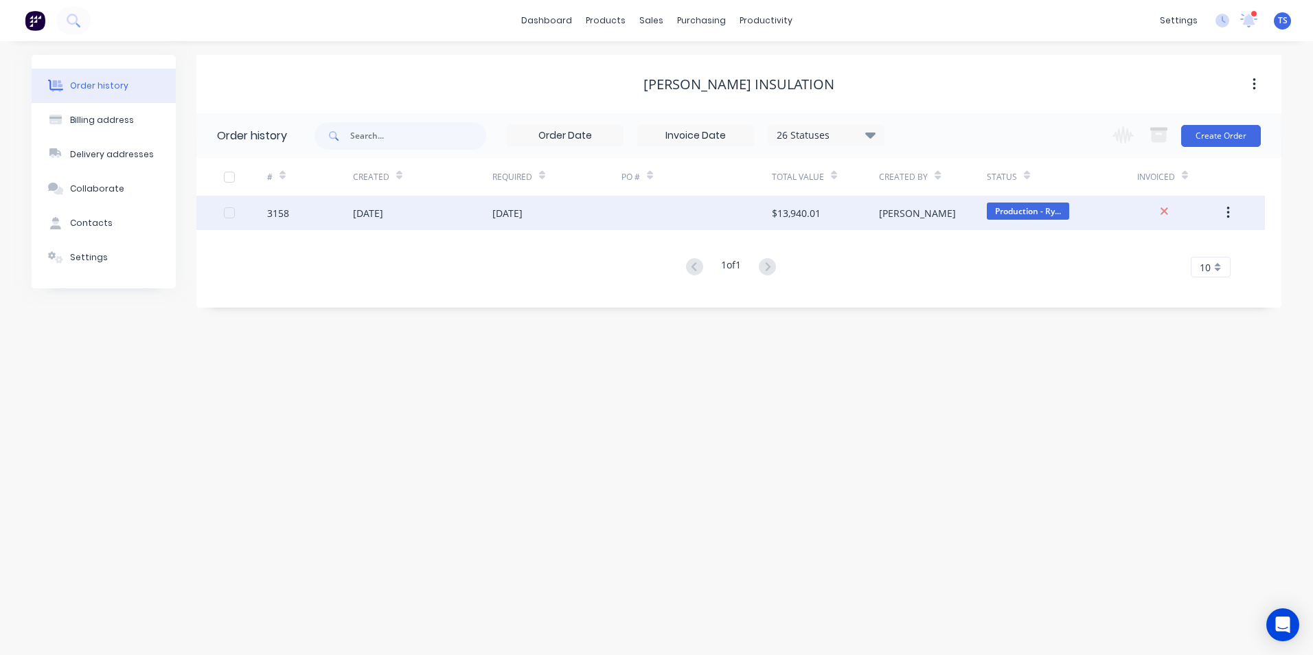
click at [279, 216] on div "3158" at bounding box center [278, 213] width 22 height 14
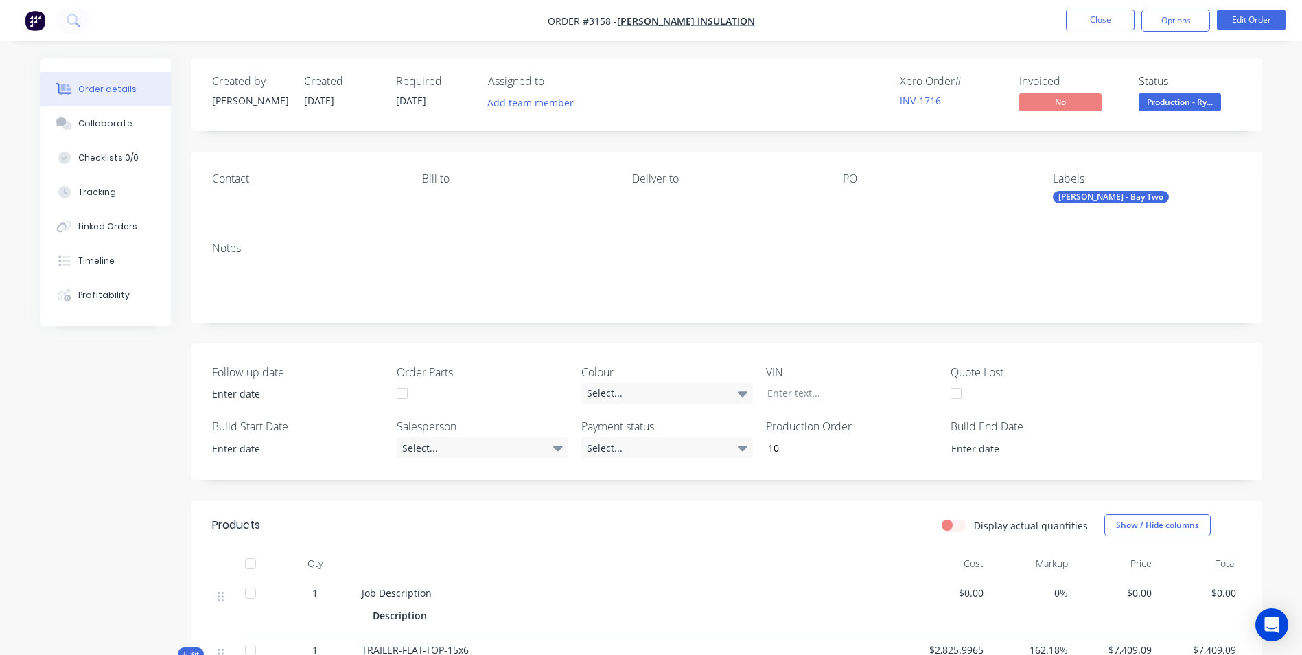
click at [1180, 24] on button "Options" at bounding box center [1176, 21] width 69 height 22
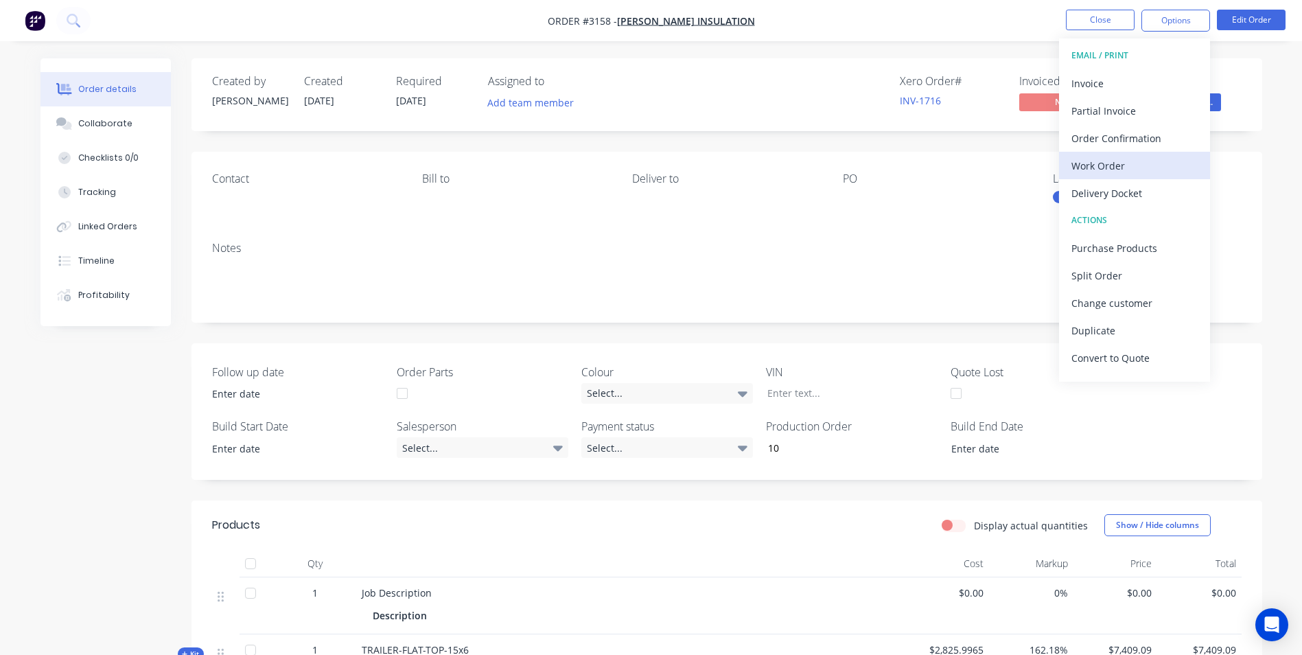
click at [1097, 167] on div "Work Order" at bounding box center [1135, 166] width 126 height 20
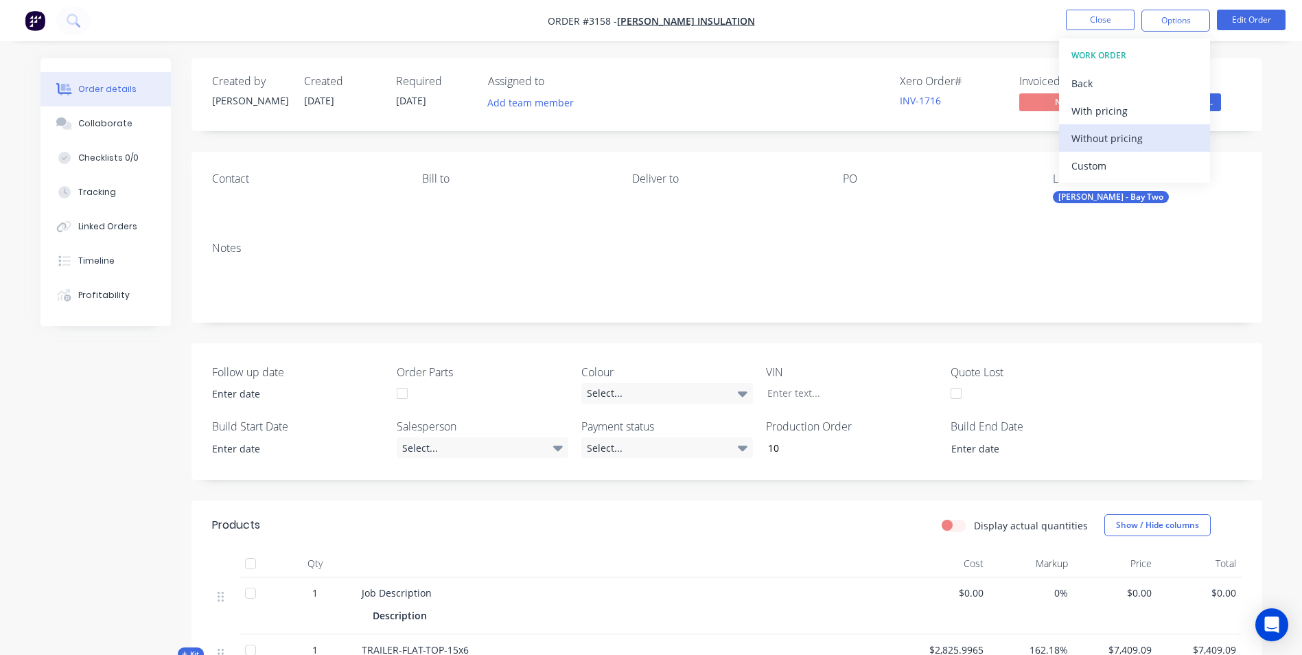
click at [1124, 142] on div "Without pricing" at bounding box center [1135, 138] width 126 height 20
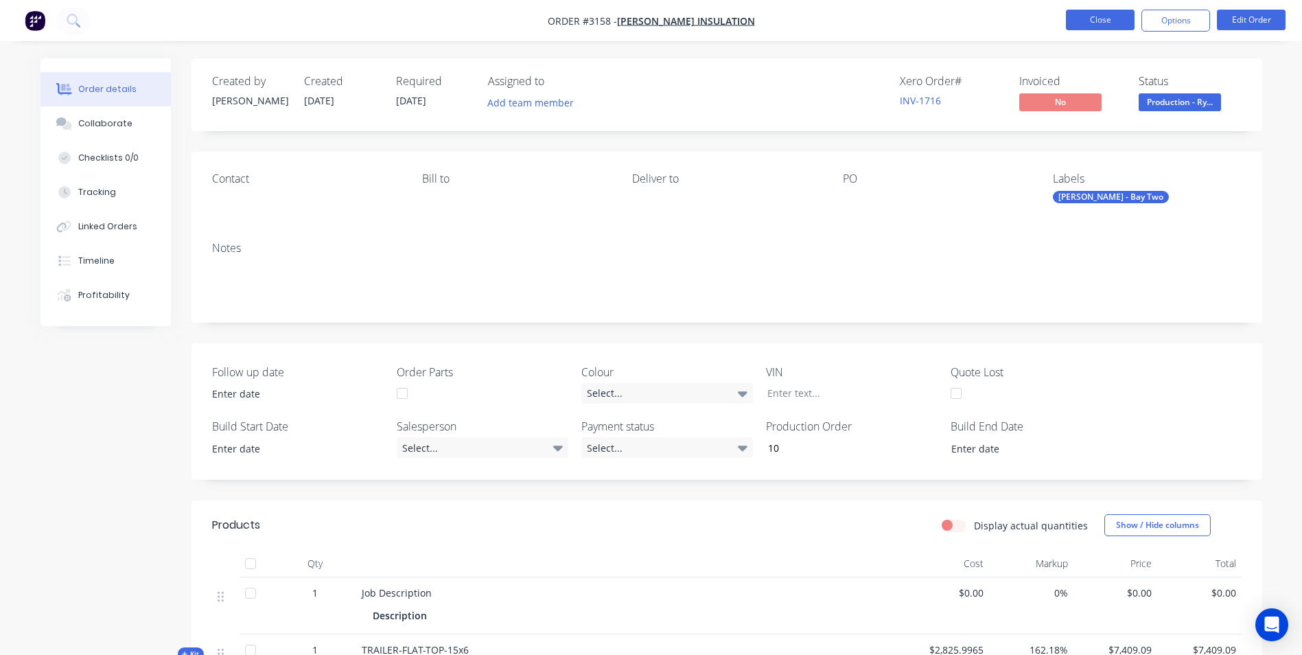
click at [1119, 21] on button "Close" at bounding box center [1100, 20] width 69 height 21
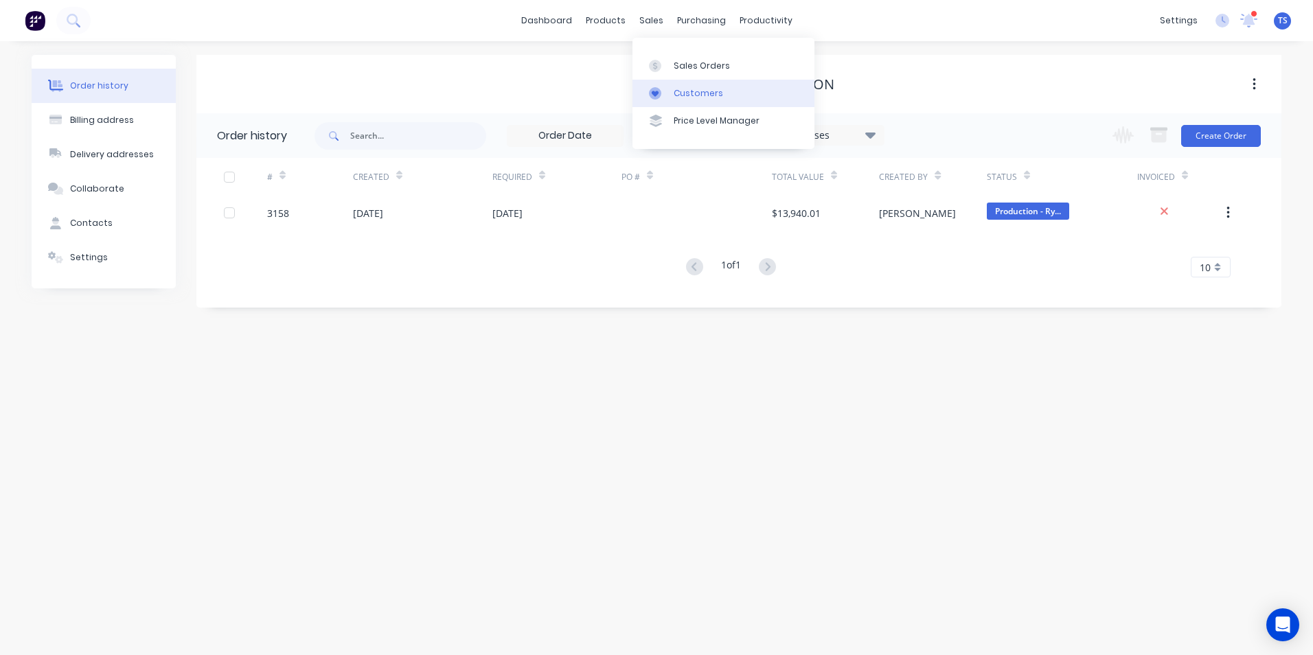
click at [675, 91] on div "Customers" at bounding box center [698, 93] width 49 height 12
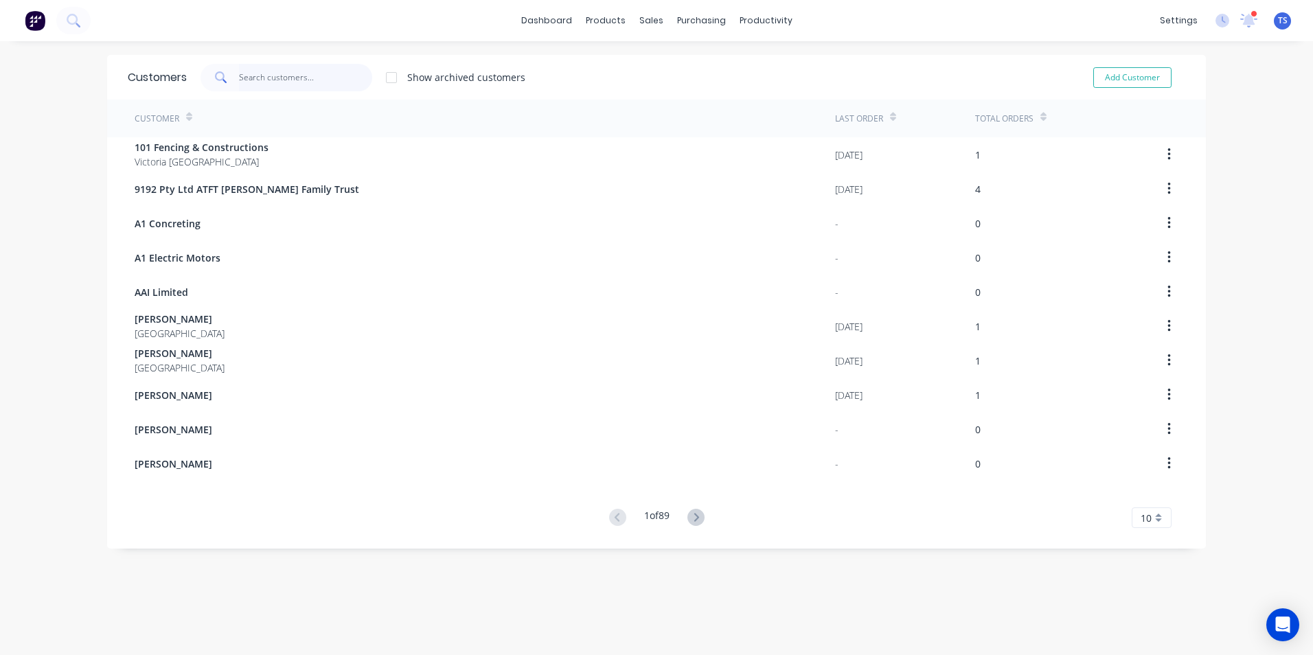
click at [244, 78] on input "text" at bounding box center [306, 77] width 134 height 27
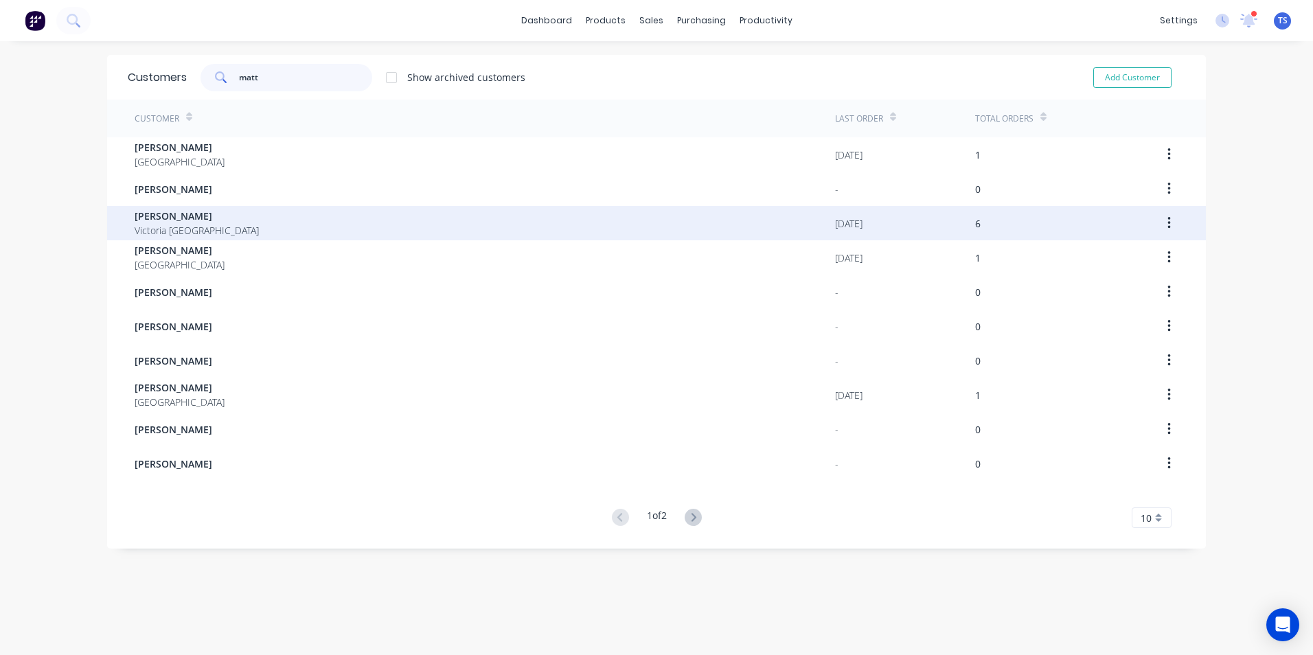
type input "matt"
click at [157, 217] on span "[PERSON_NAME]" at bounding box center [197, 216] width 124 height 14
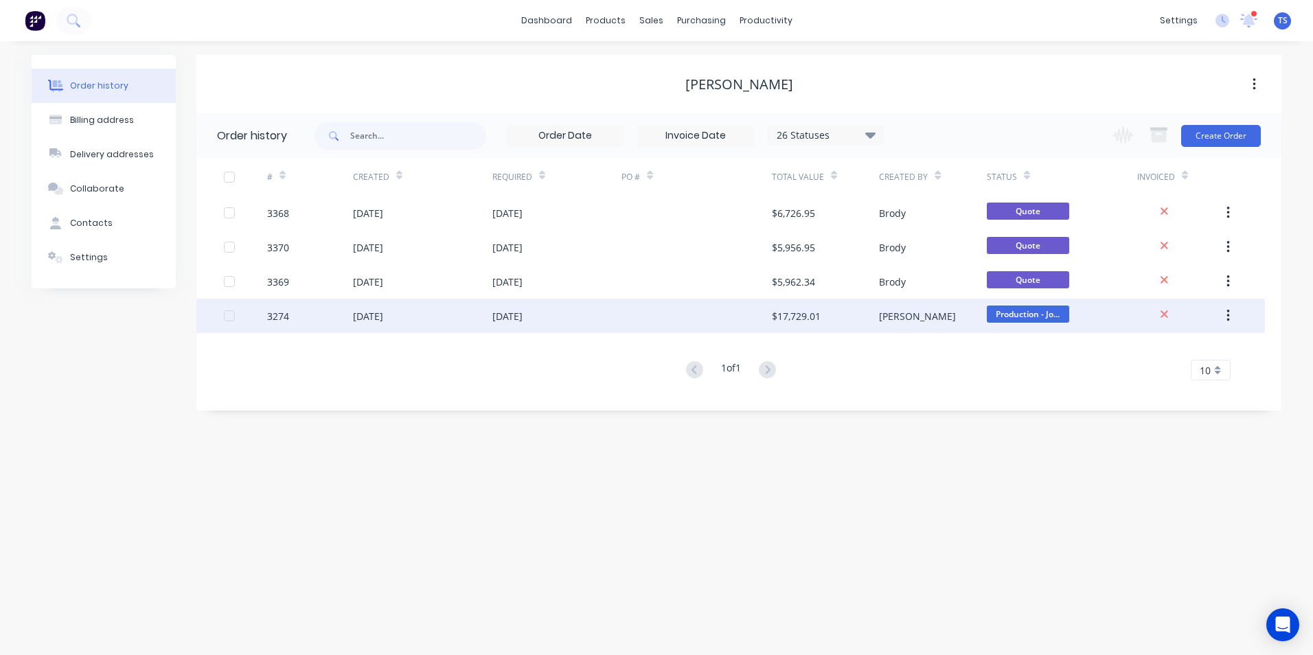
click at [277, 315] on div "3274" at bounding box center [278, 316] width 22 height 14
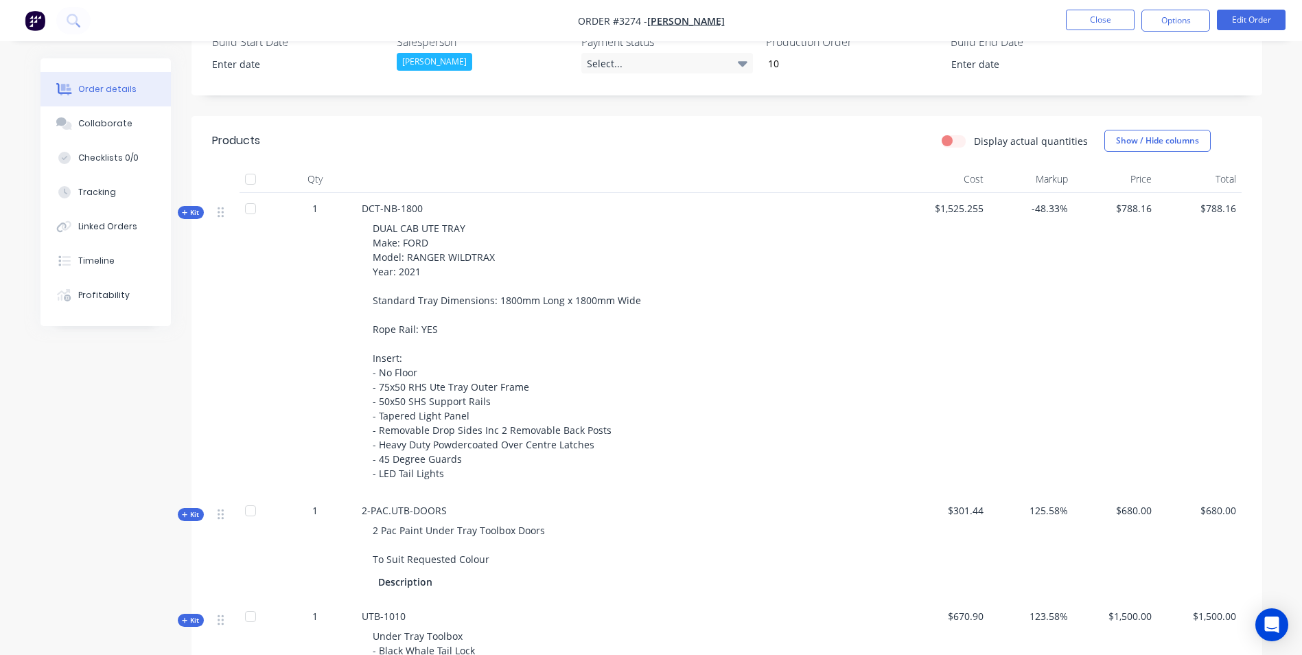
scroll to position [412, 0]
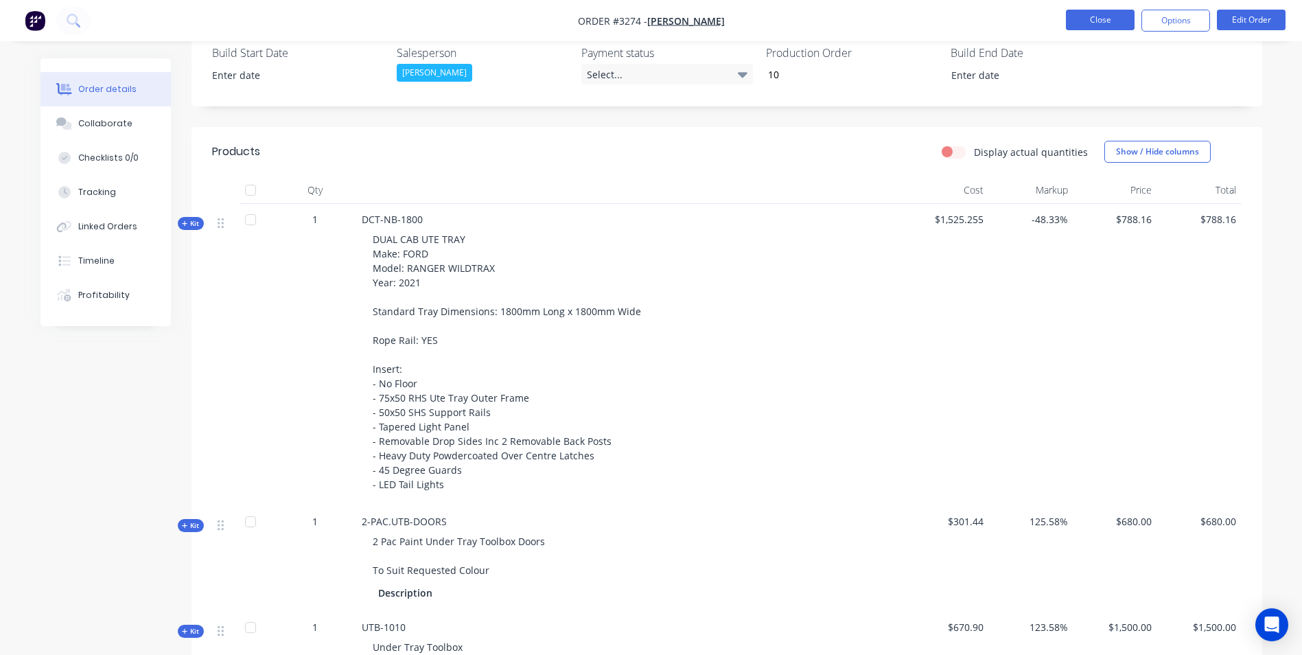
click at [1114, 19] on button "Close" at bounding box center [1100, 20] width 69 height 21
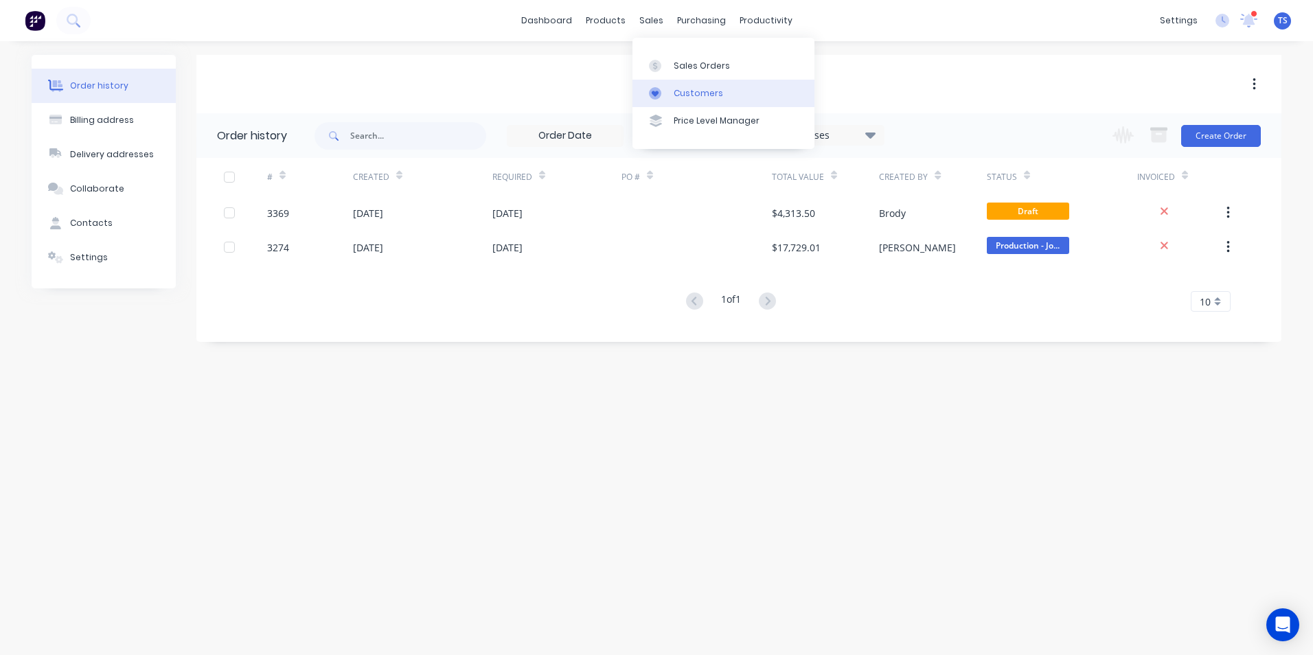
click at [678, 91] on div "Customers" at bounding box center [698, 93] width 49 height 12
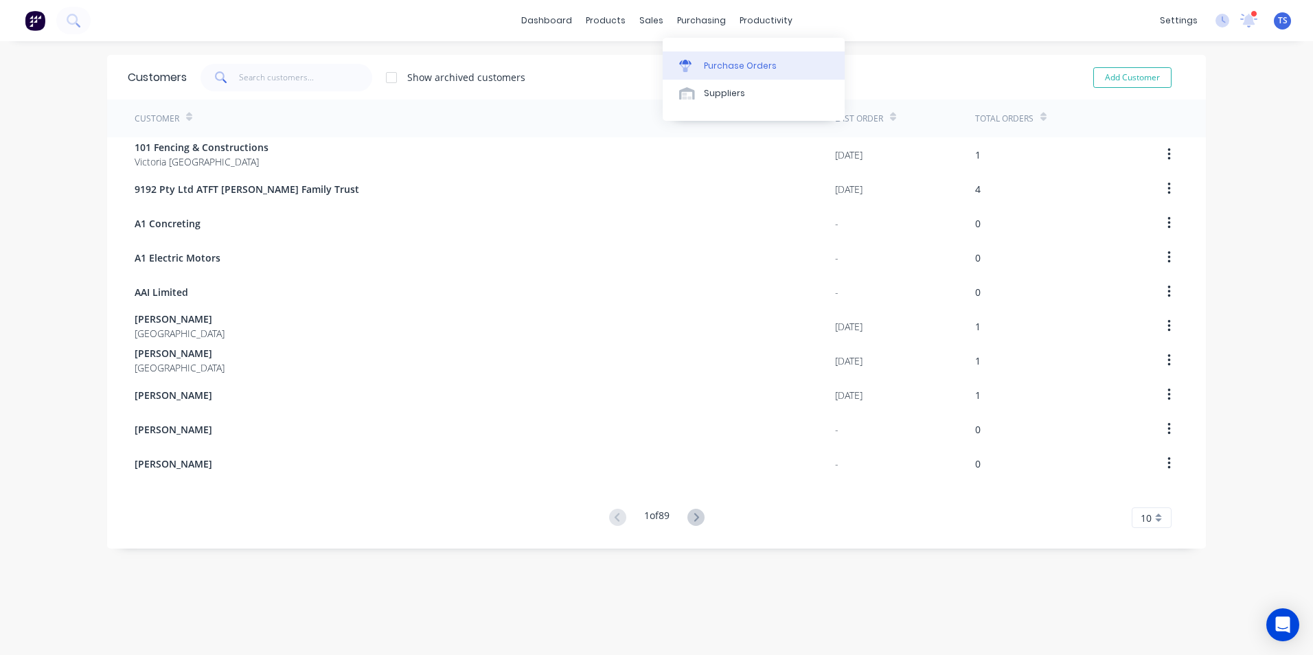
click at [735, 67] on div "Purchase Orders" at bounding box center [740, 66] width 73 height 12
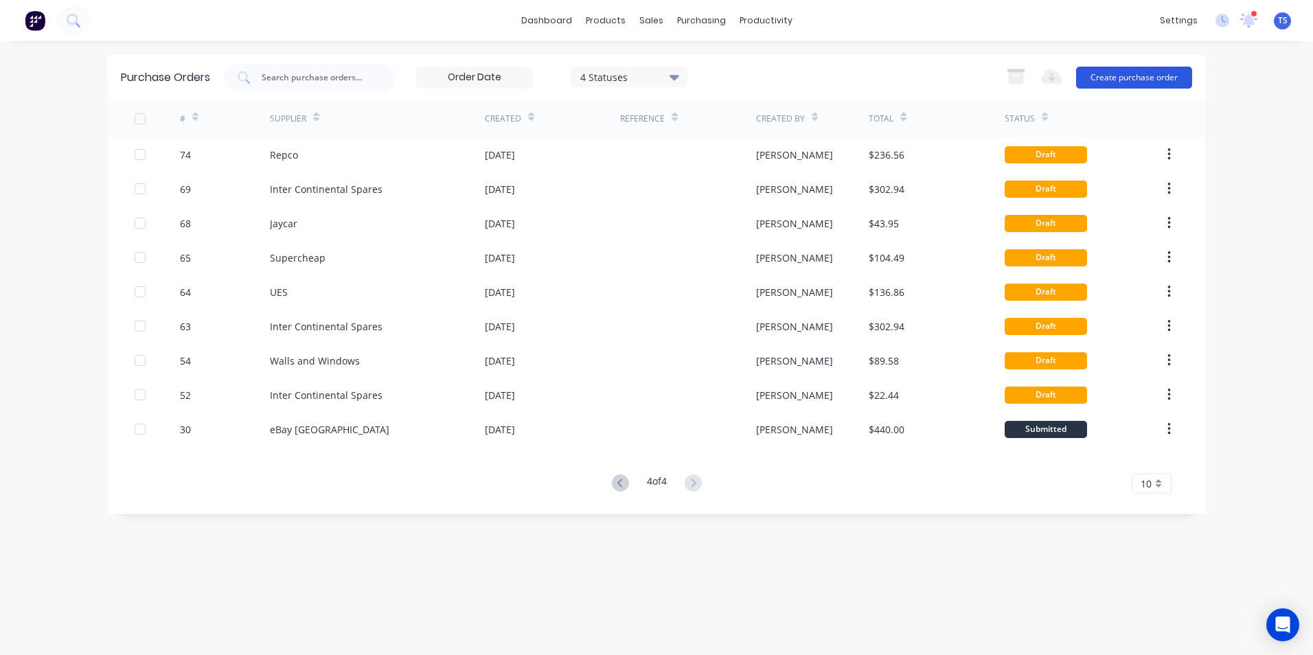
click at [1112, 80] on button "Create purchase order" at bounding box center [1134, 78] width 116 height 22
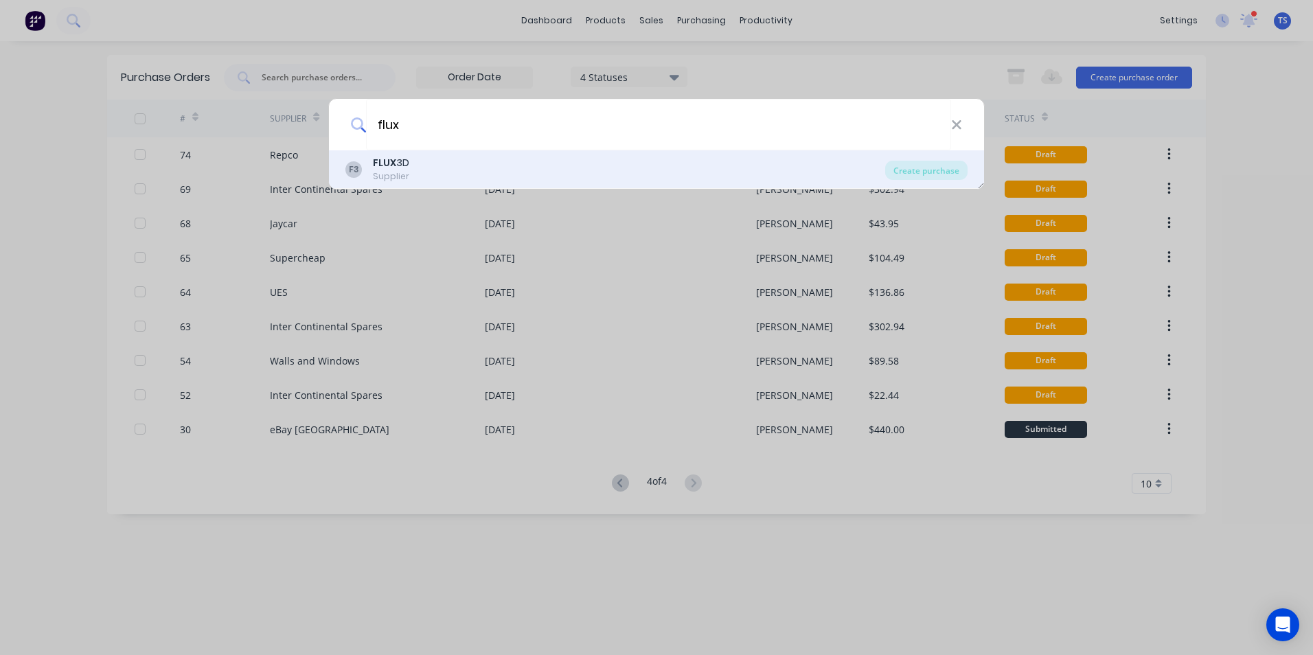
type input "flux"
click at [380, 164] on b "FLUX" at bounding box center [384, 163] width 23 height 14
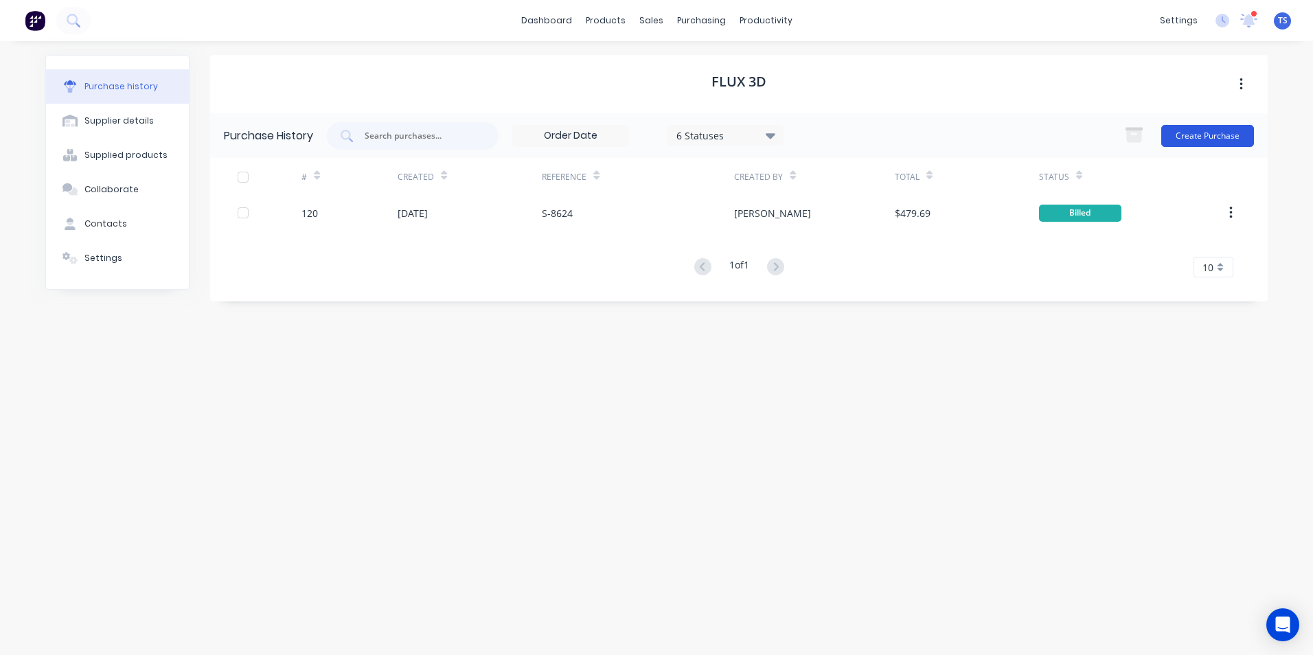
click at [1199, 132] on button "Create Purchase" at bounding box center [1207, 136] width 93 height 22
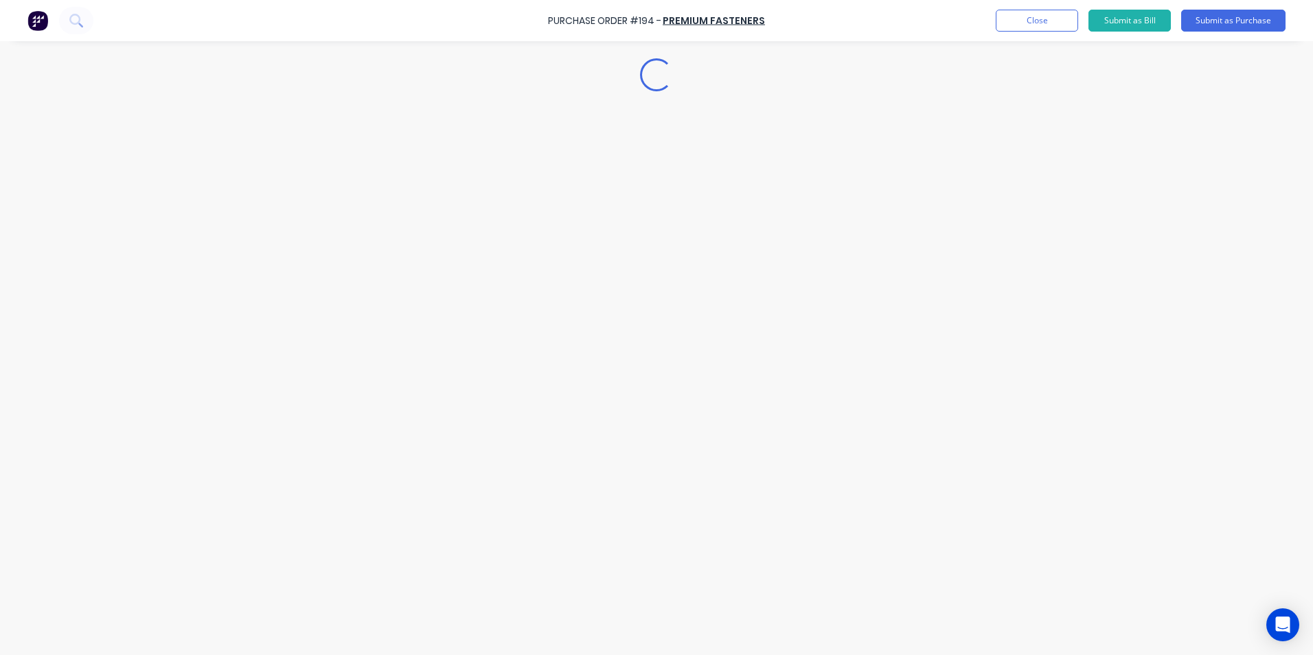
type textarea "x"
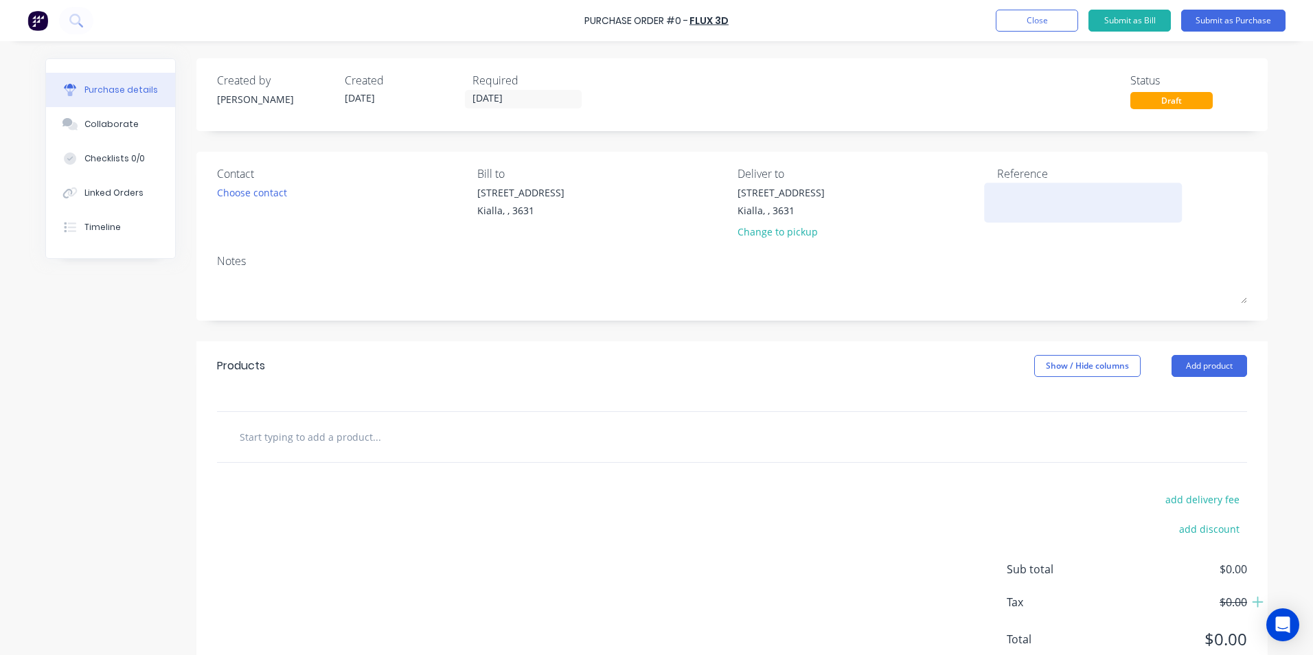
click at [997, 196] on textarea at bounding box center [1083, 200] width 172 height 31
type textarea "Sto"
type textarea "x"
type textarea "Stock"
type textarea "x"
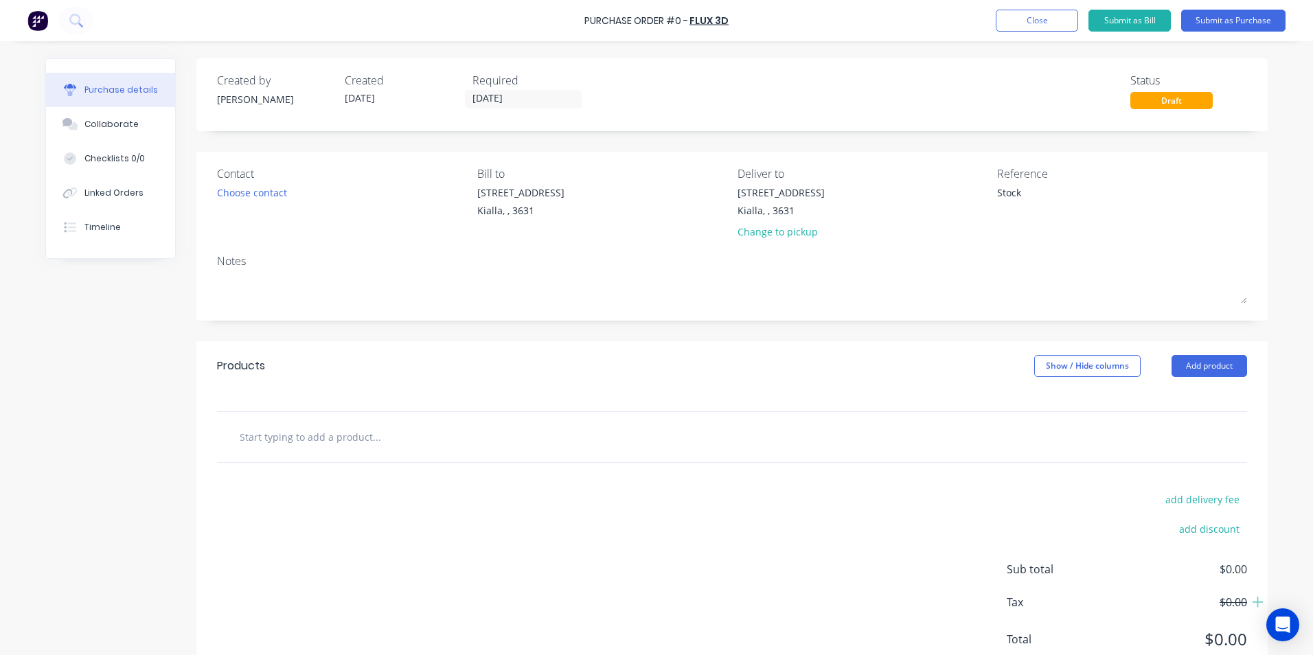
type textarea "Stock"
click at [264, 442] on input "text" at bounding box center [376, 436] width 275 height 27
click at [1221, 363] on button "Add product" at bounding box center [1209, 366] width 76 height 22
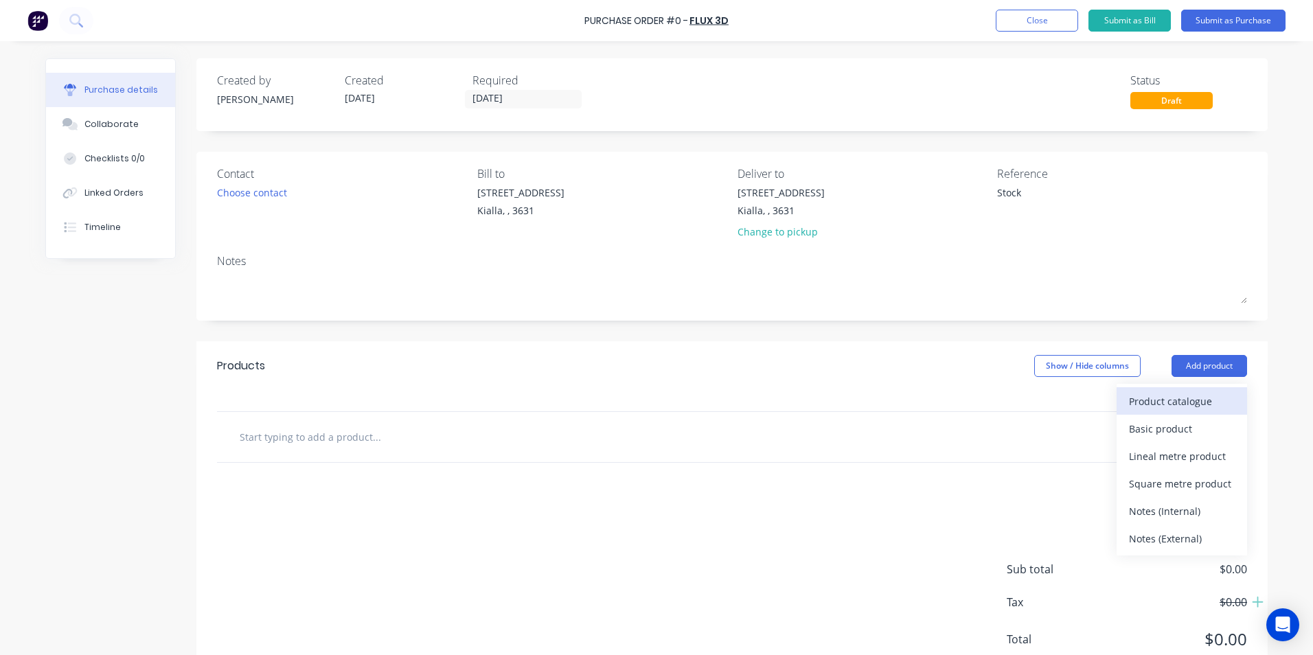
click at [1143, 397] on div "Product catalogue" at bounding box center [1182, 401] width 106 height 20
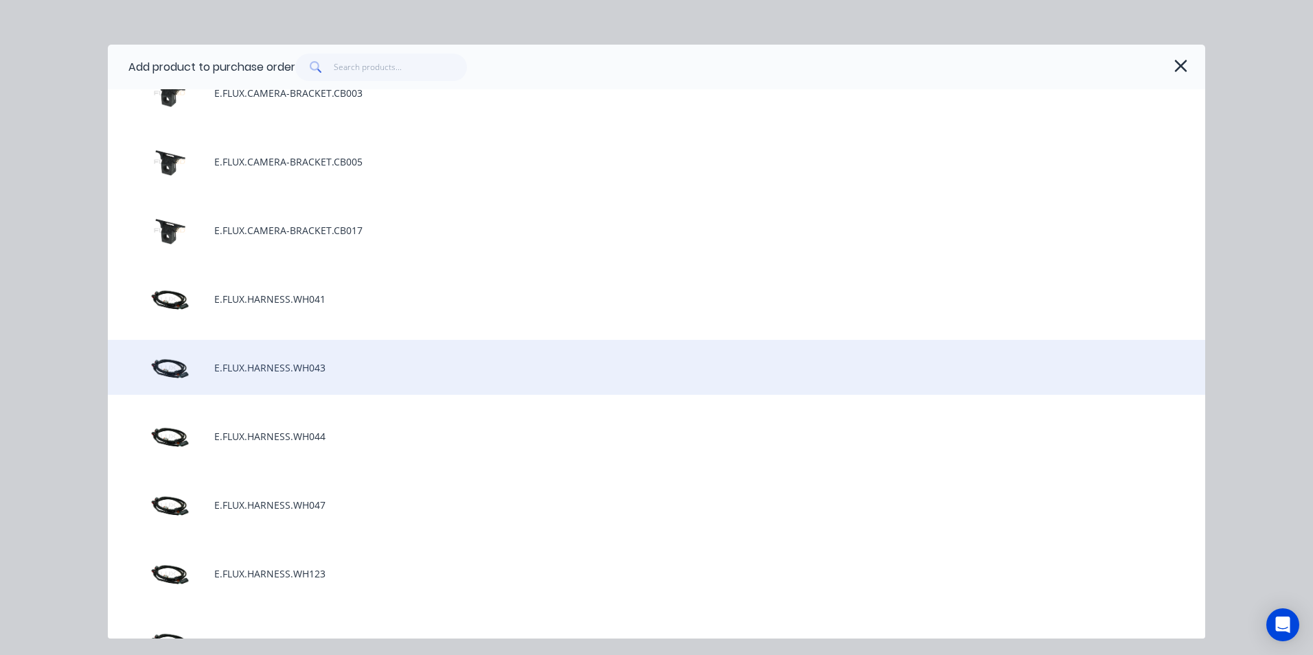
scroll to position [481, 0]
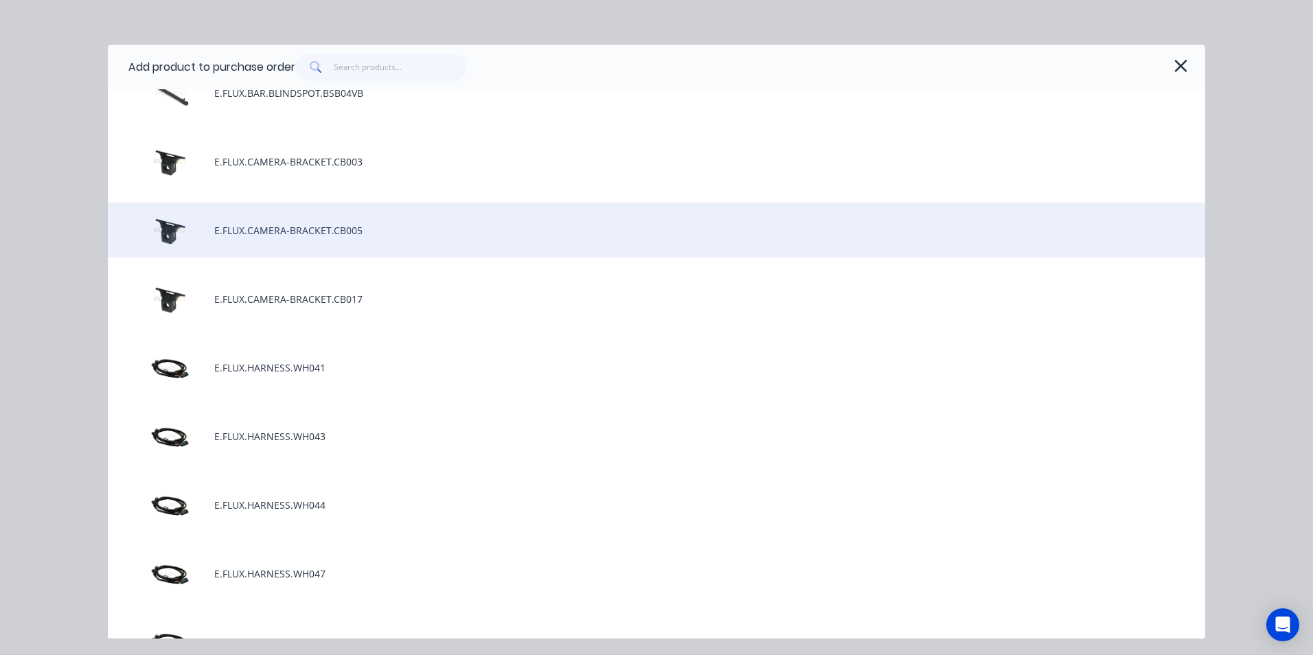
click at [266, 231] on div "E.FLUX.CAMERA-BRACKET.CB005" at bounding box center [656, 230] width 1097 height 55
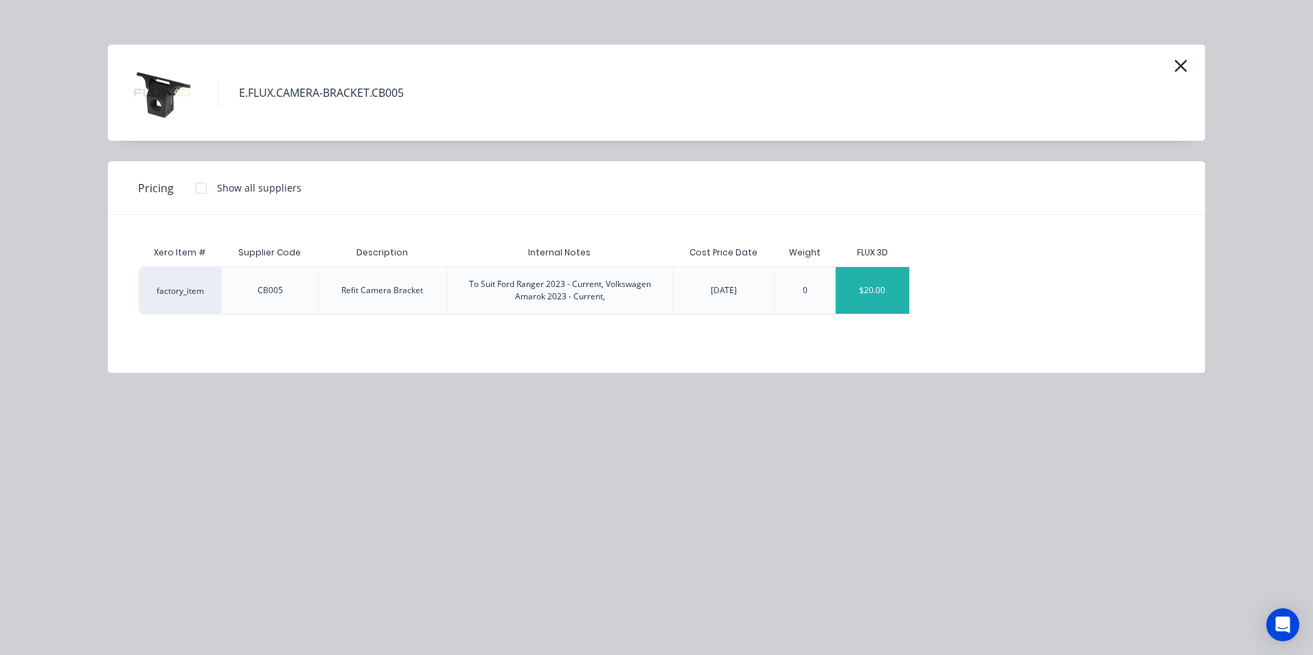
click at [858, 294] on div "$20.00" at bounding box center [872, 290] width 73 height 47
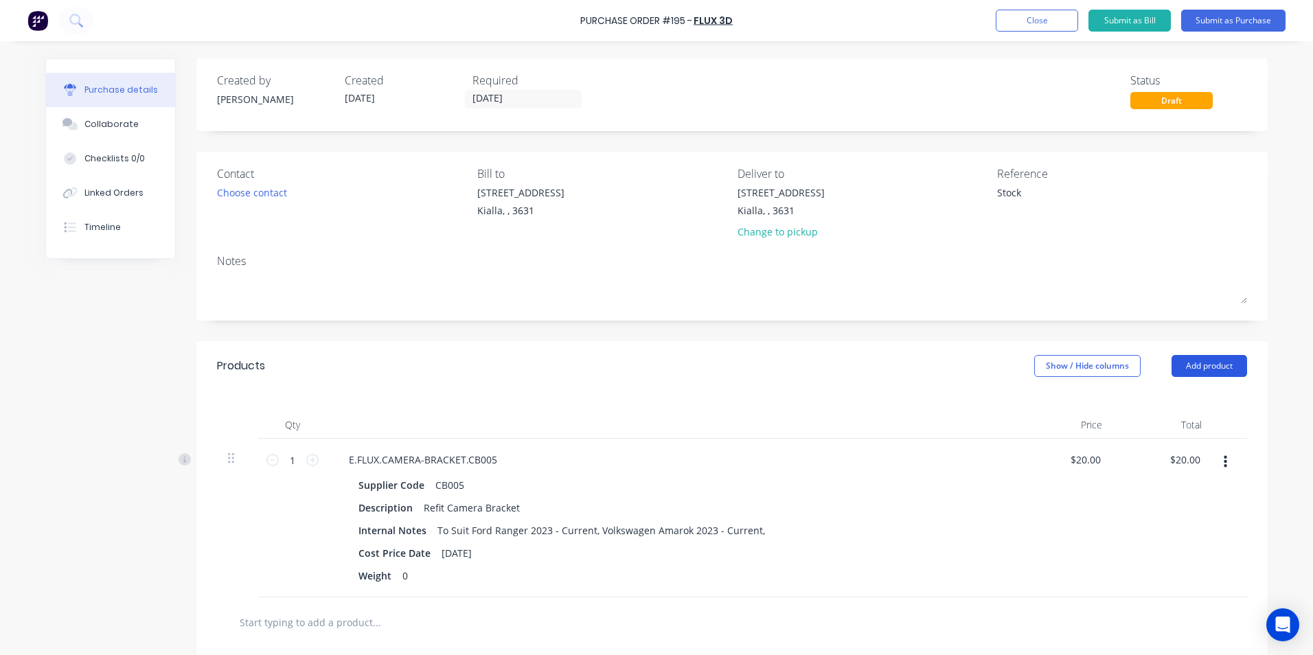
click at [1190, 365] on button "Add product" at bounding box center [1209, 366] width 76 height 22
click at [1168, 406] on div "Product catalogue" at bounding box center [1182, 401] width 106 height 20
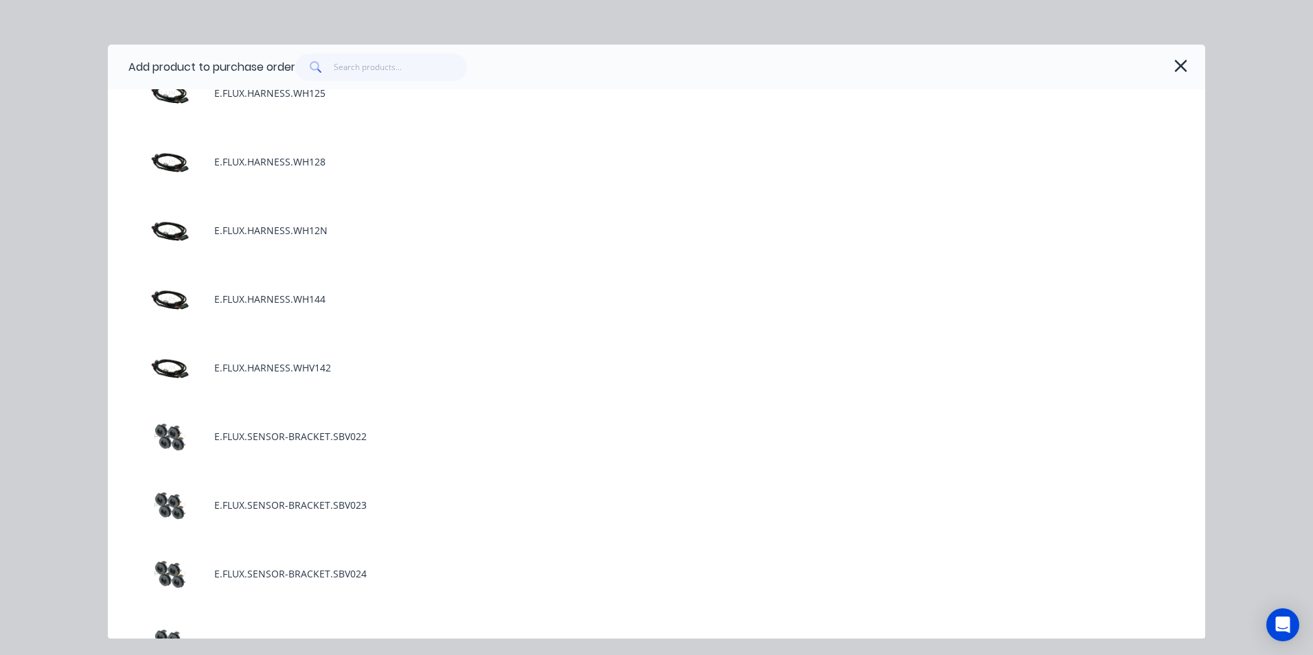
scroll to position [1579, 0]
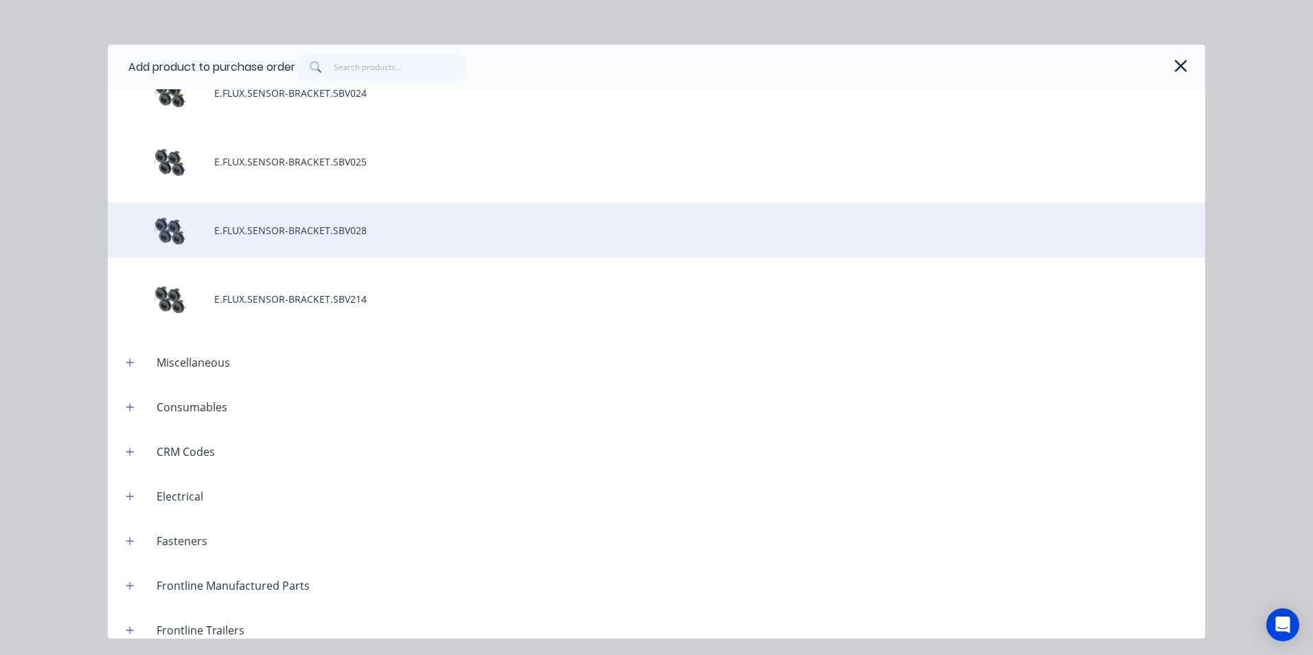
click at [380, 233] on div "E.FLUX.SENSOR-BRACKET.SBV028" at bounding box center [656, 230] width 1097 height 55
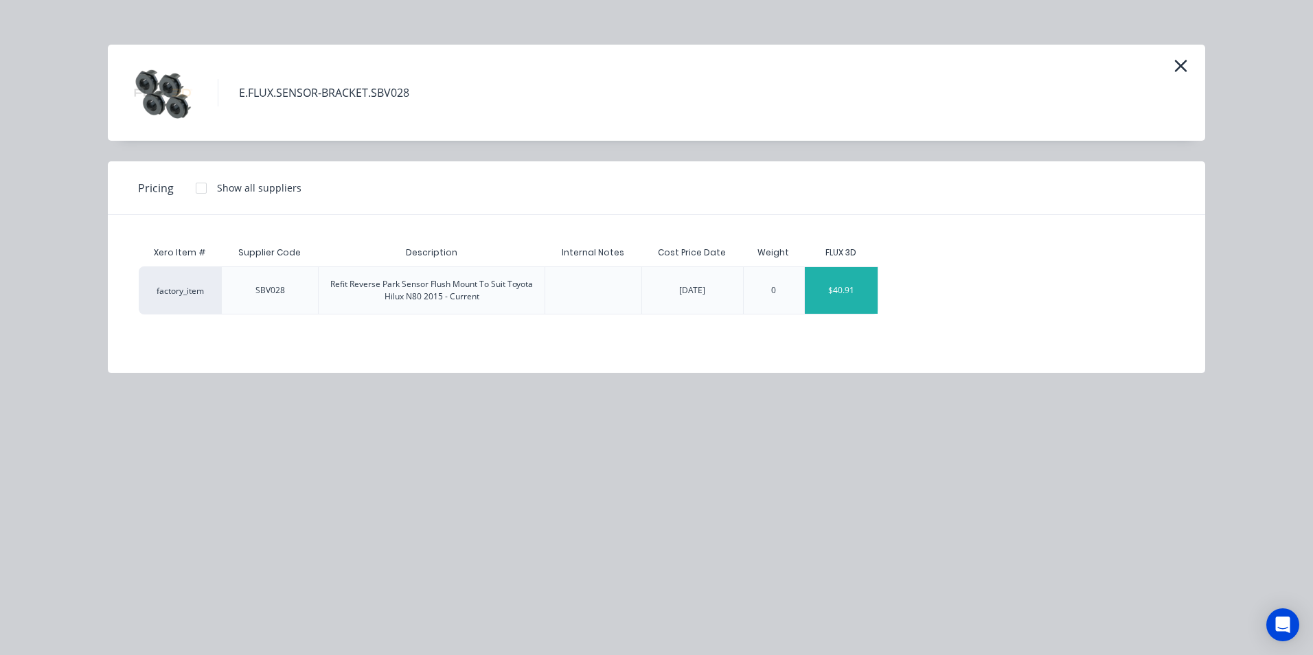
click at [836, 300] on div "$40.91" at bounding box center [841, 290] width 73 height 47
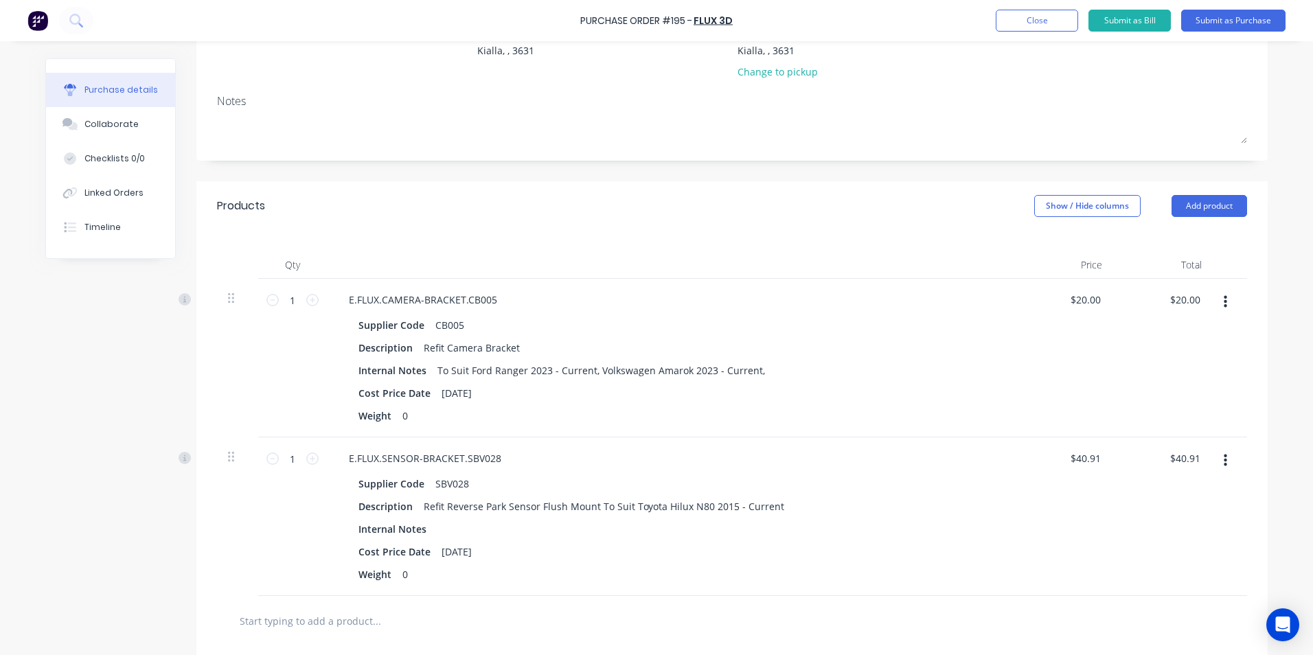
scroll to position [206, 0]
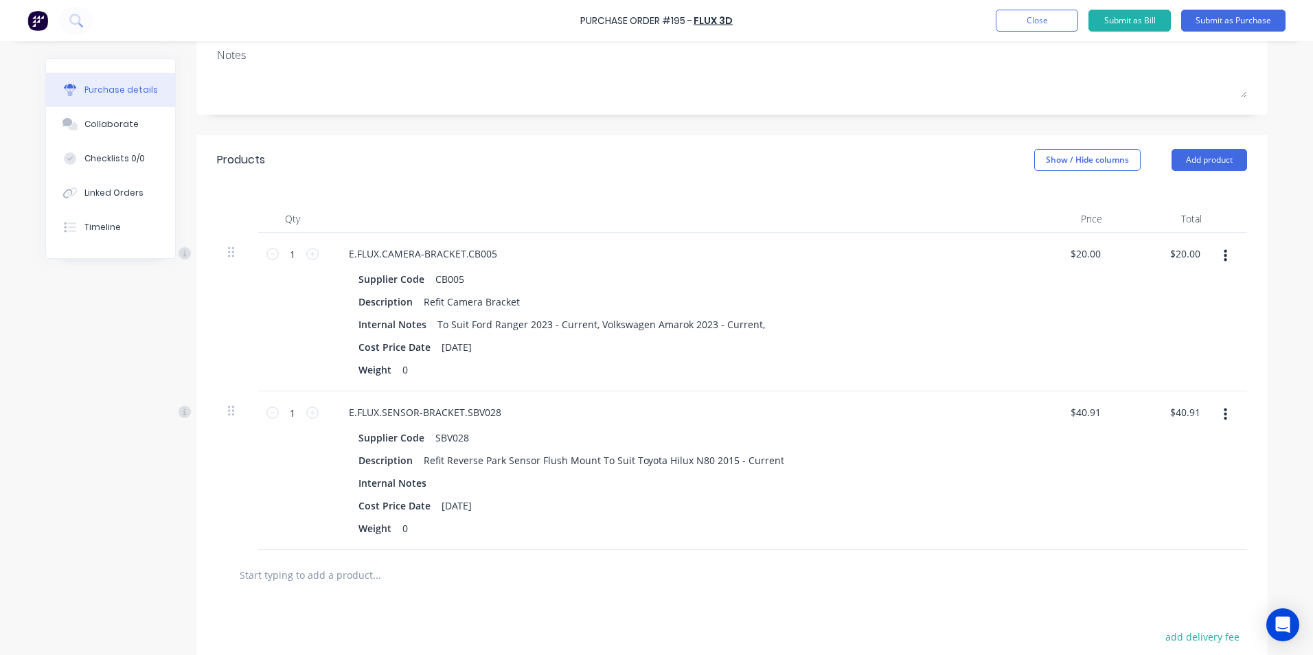
click at [1223, 413] on icon "button" at bounding box center [1224, 414] width 3 height 15
click at [1151, 534] on button "Delete" at bounding box center [1183, 533] width 117 height 27
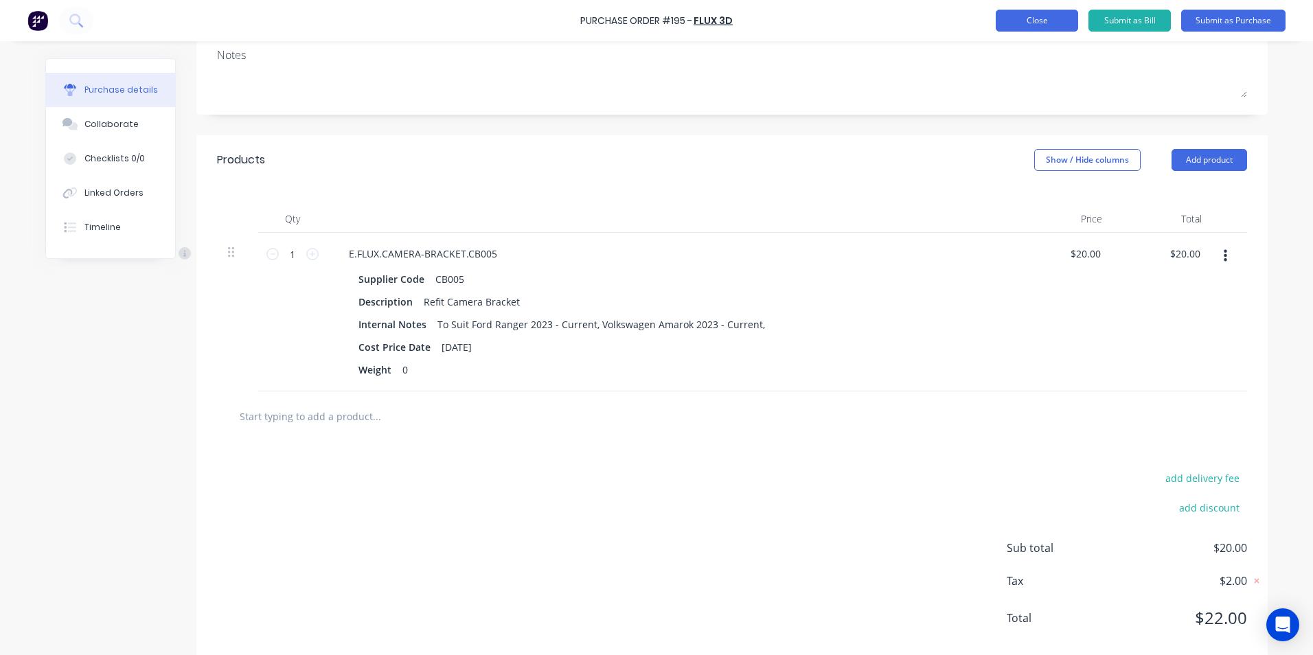
click at [1021, 18] on button "Close" at bounding box center [1037, 21] width 82 height 22
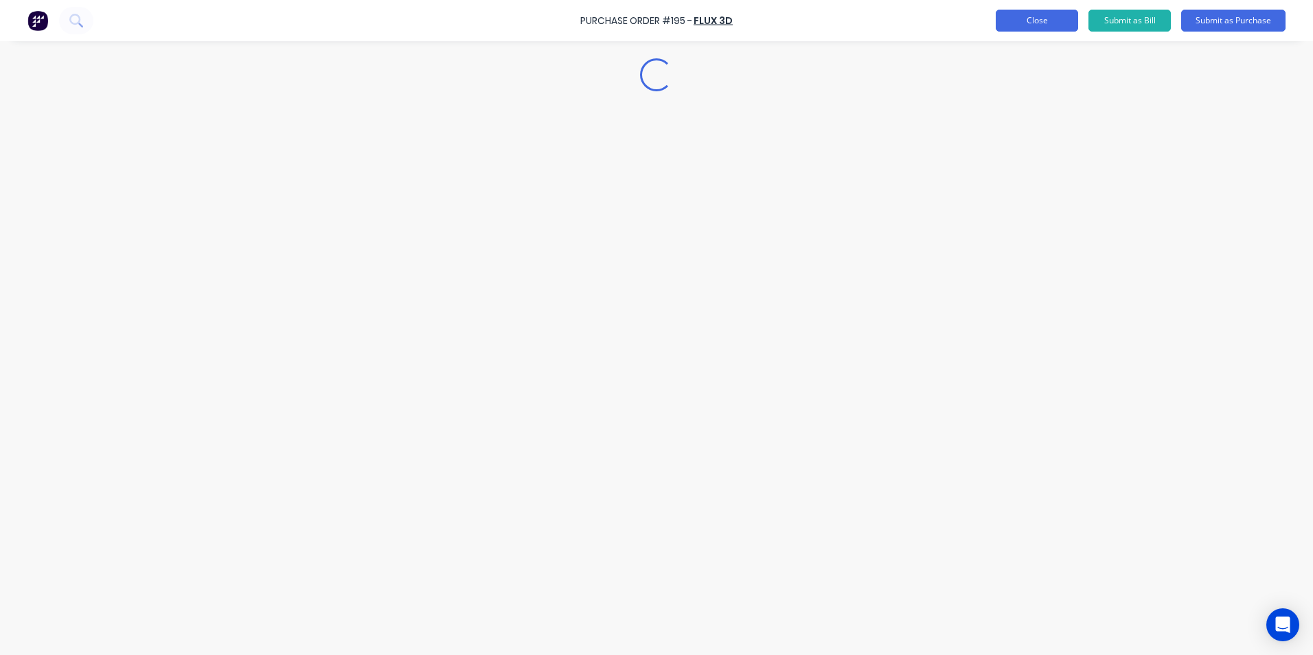
scroll to position [0, 0]
type textarea "x"
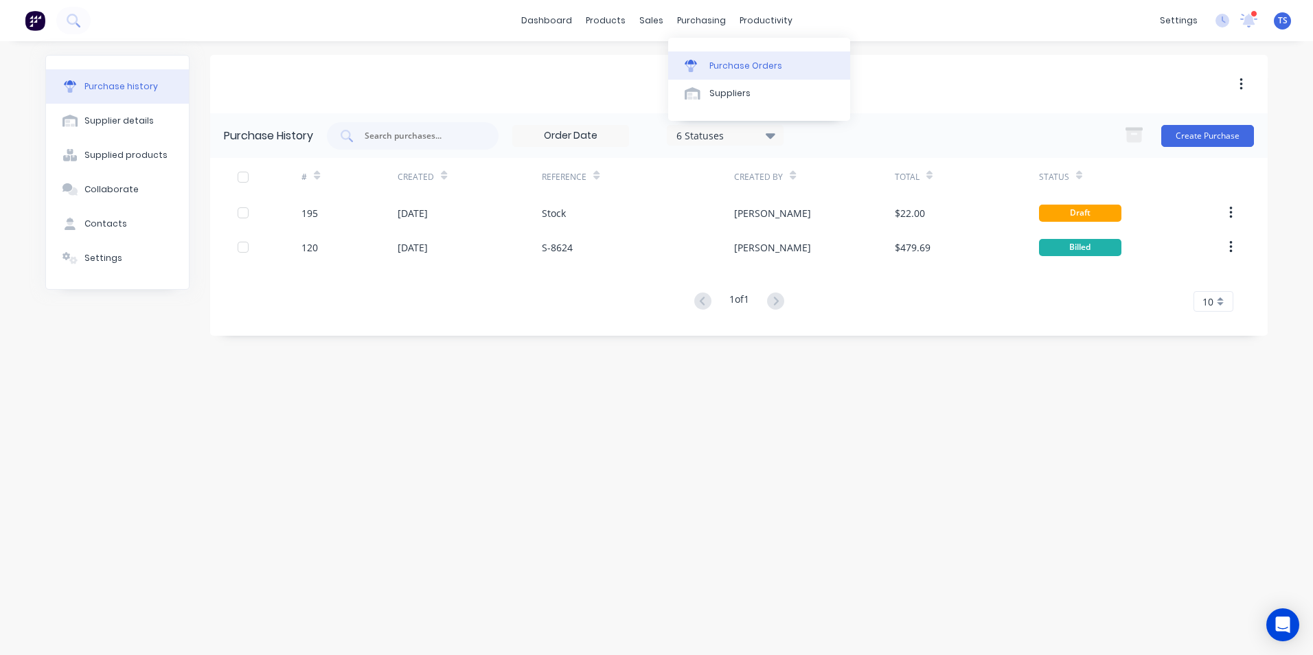
click at [726, 64] on div "Purchase Orders" at bounding box center [745, 66] width 73 height 12
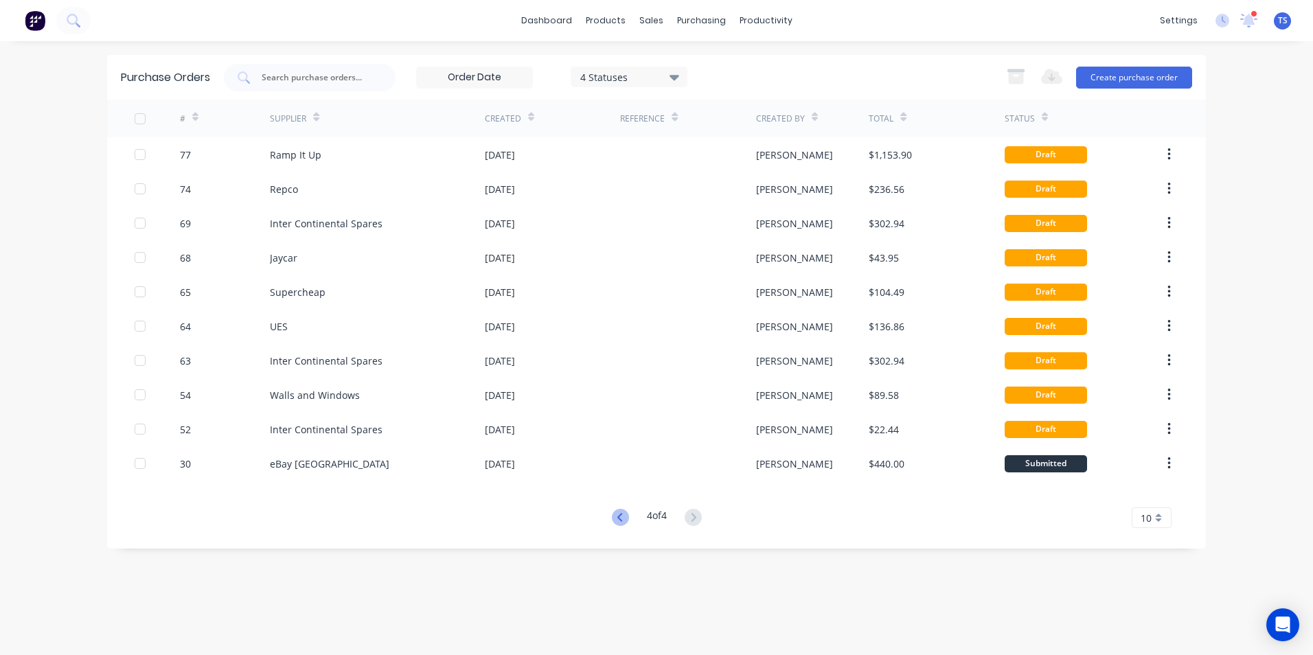
click at [619, 516] on icon at bounding box center [620, 517] width 17 height 17
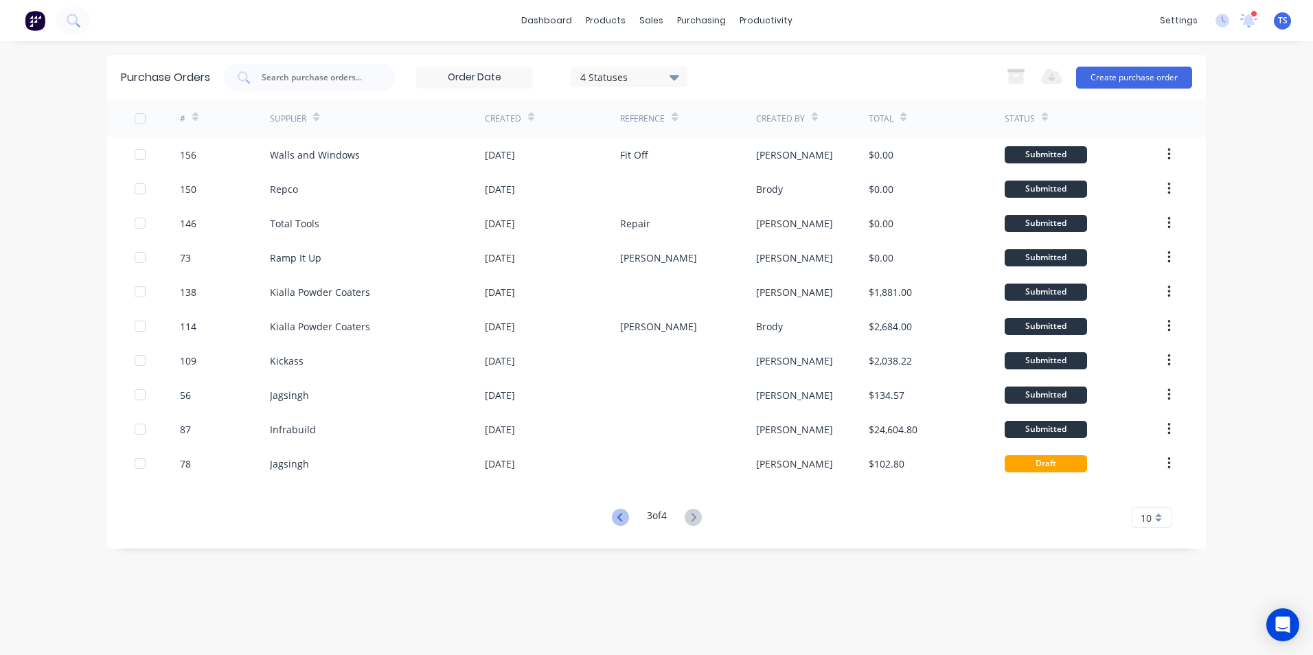
click at [613, 516] on icon at bounding box center [620, 517] width 17 height 17
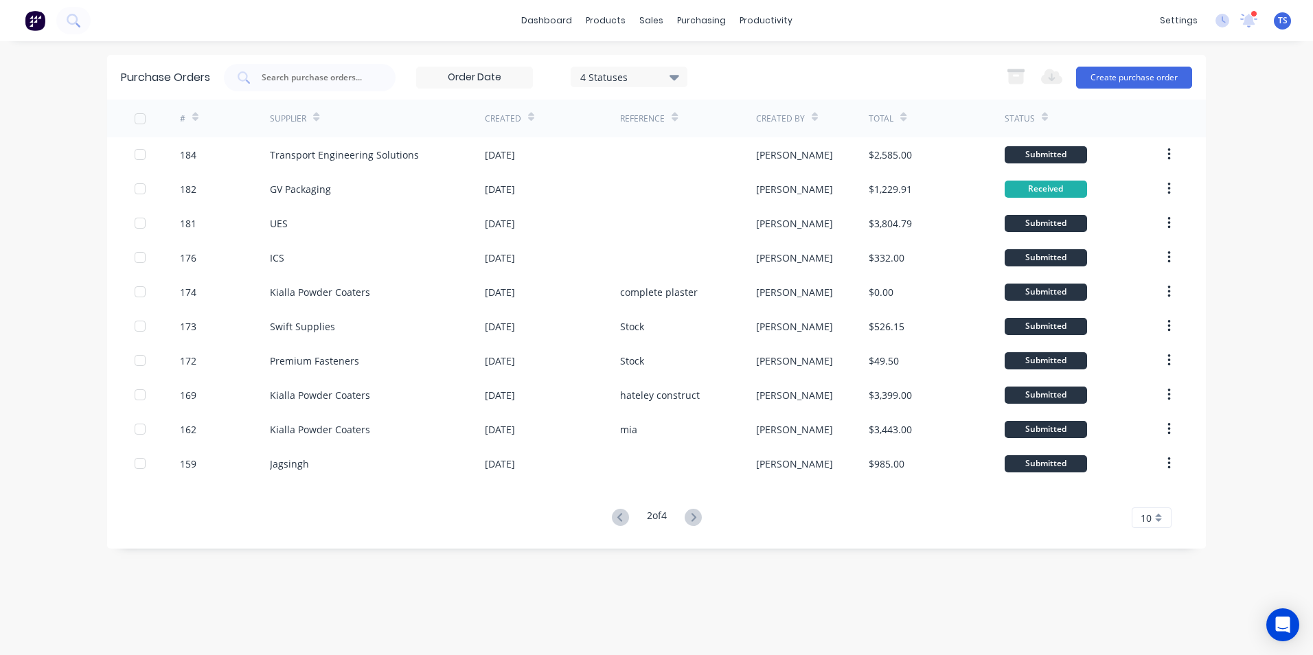
click at [613, 516] on icon at bounding box center [620, 517] width 17 height 17
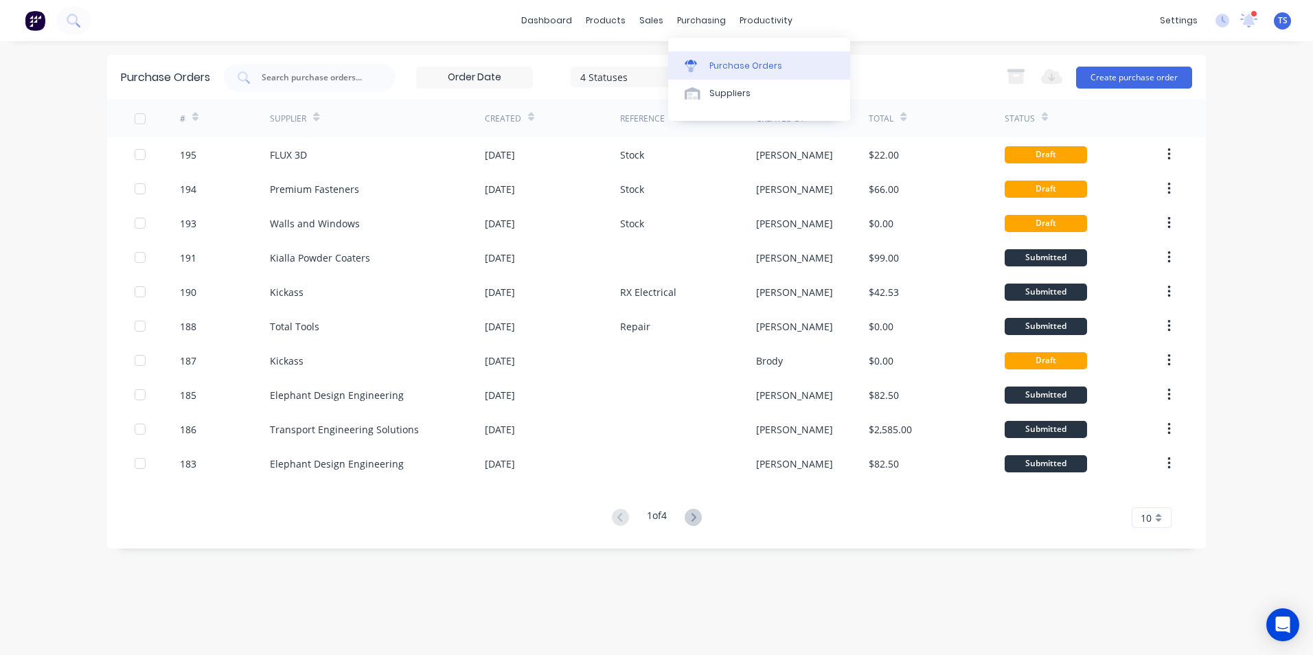
click at [743, 65] on div "Purchase Orders" at bounding box center [745, 66] width 73 height 12
click at [760, 63] on div "Purchase Orders" at bounding box center [745, 66] width 73 height 12
click at [287, 75] on input "text" at bounding box center [317, 78] width 114 height 14
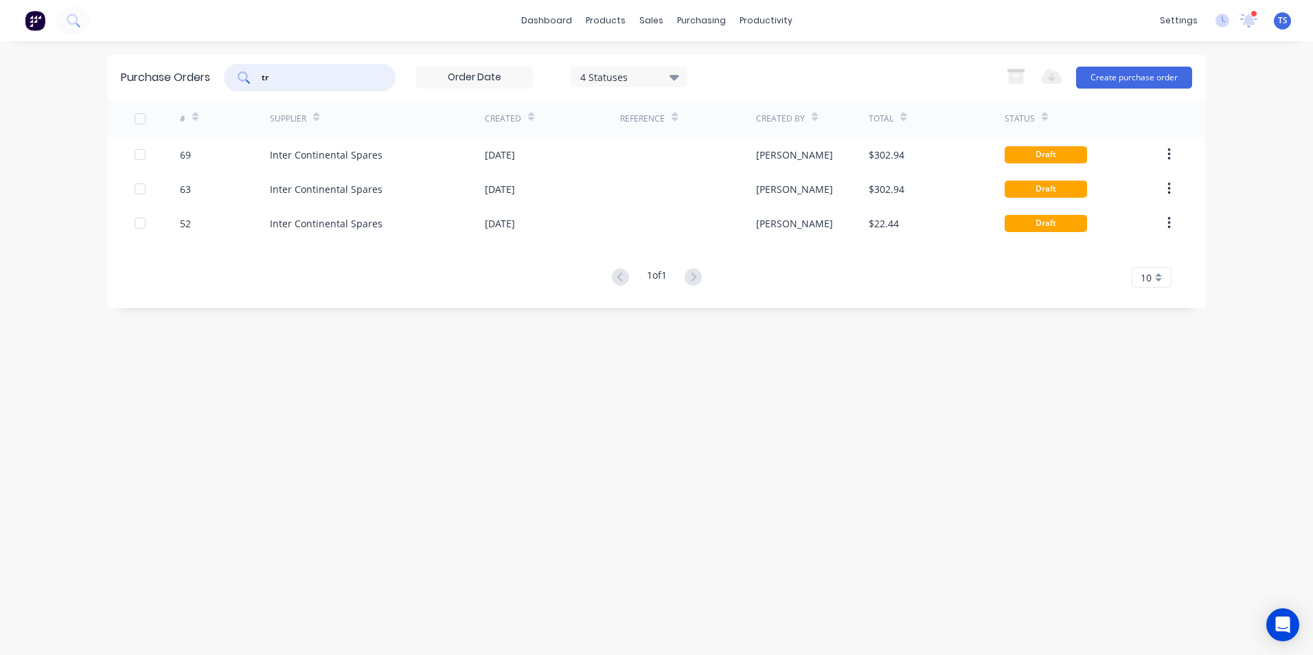
type input "t"
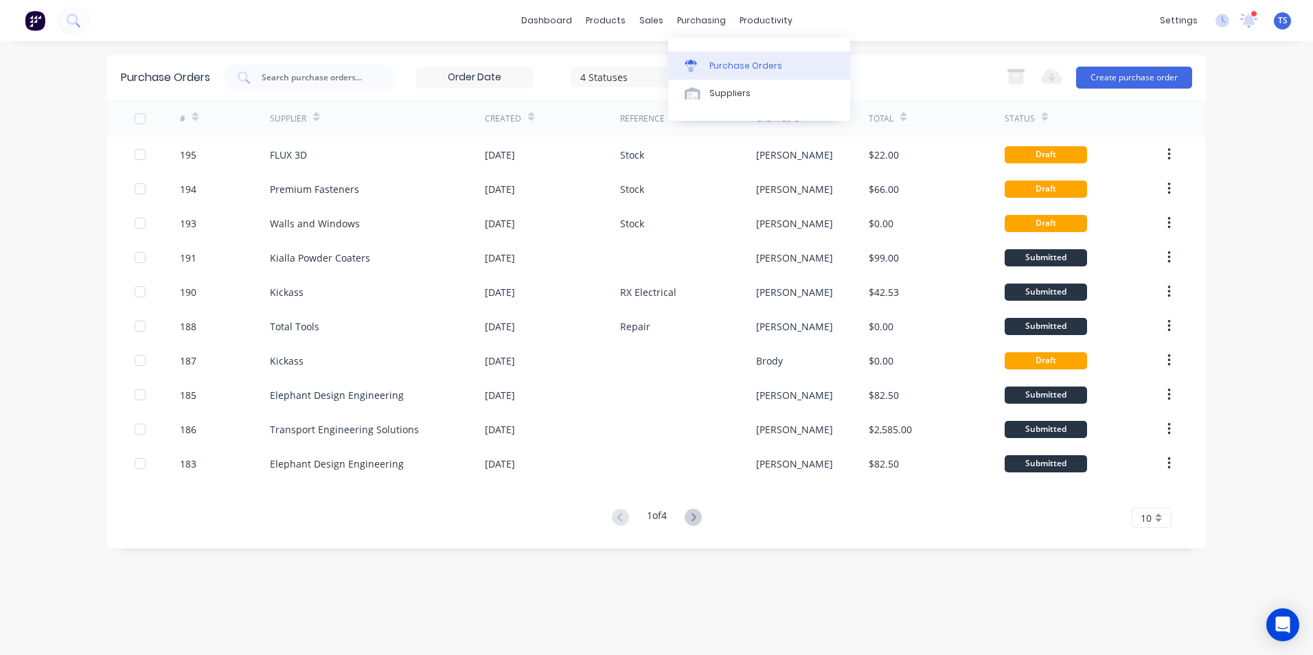
click at [713, 65] on div "Purchase Orders" at bounding box center [745, 66] width 73 height 12
